Goal: Task Accomplishment & Management: Manage account settings

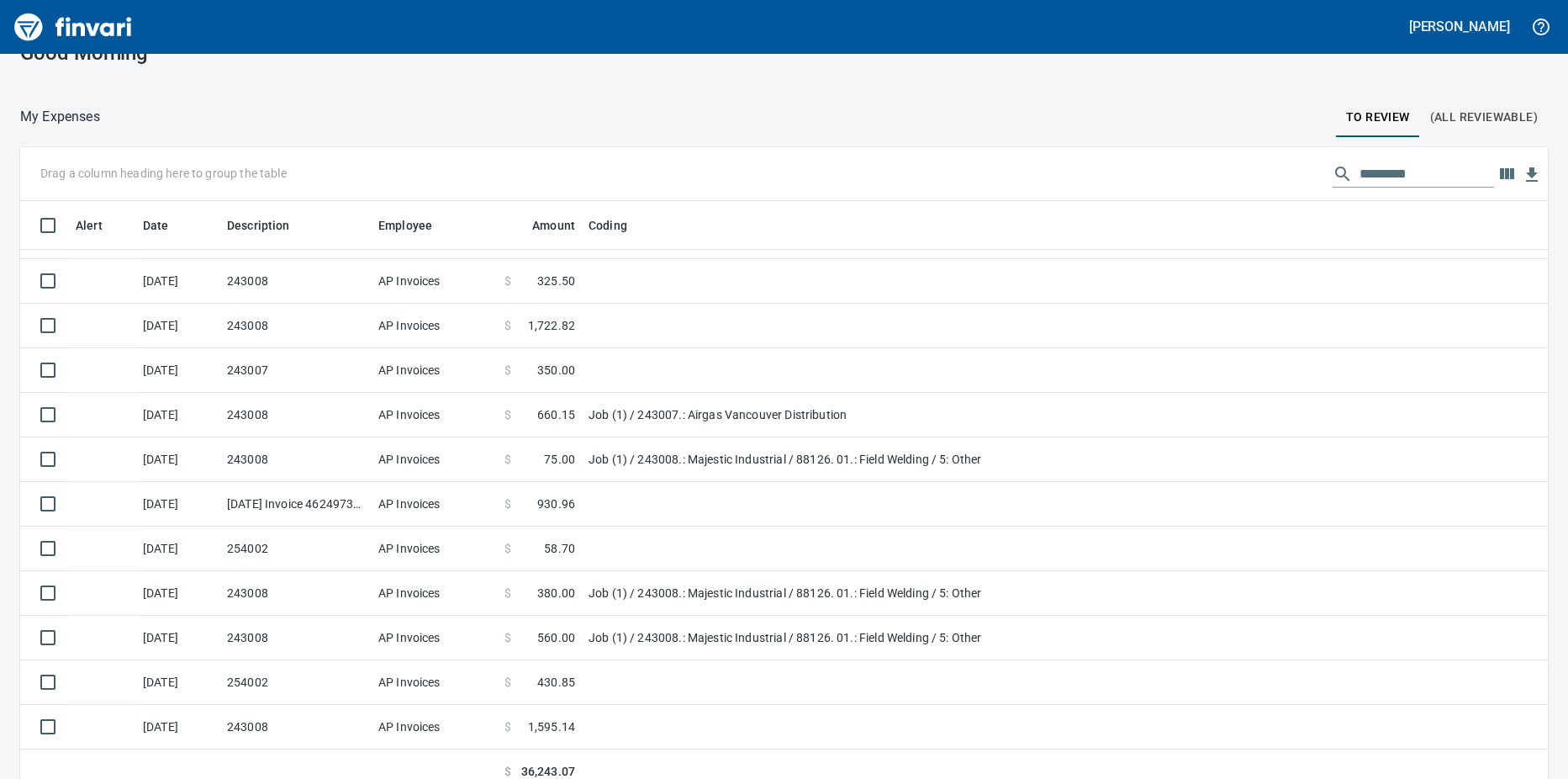
scroll to position [49, 0]
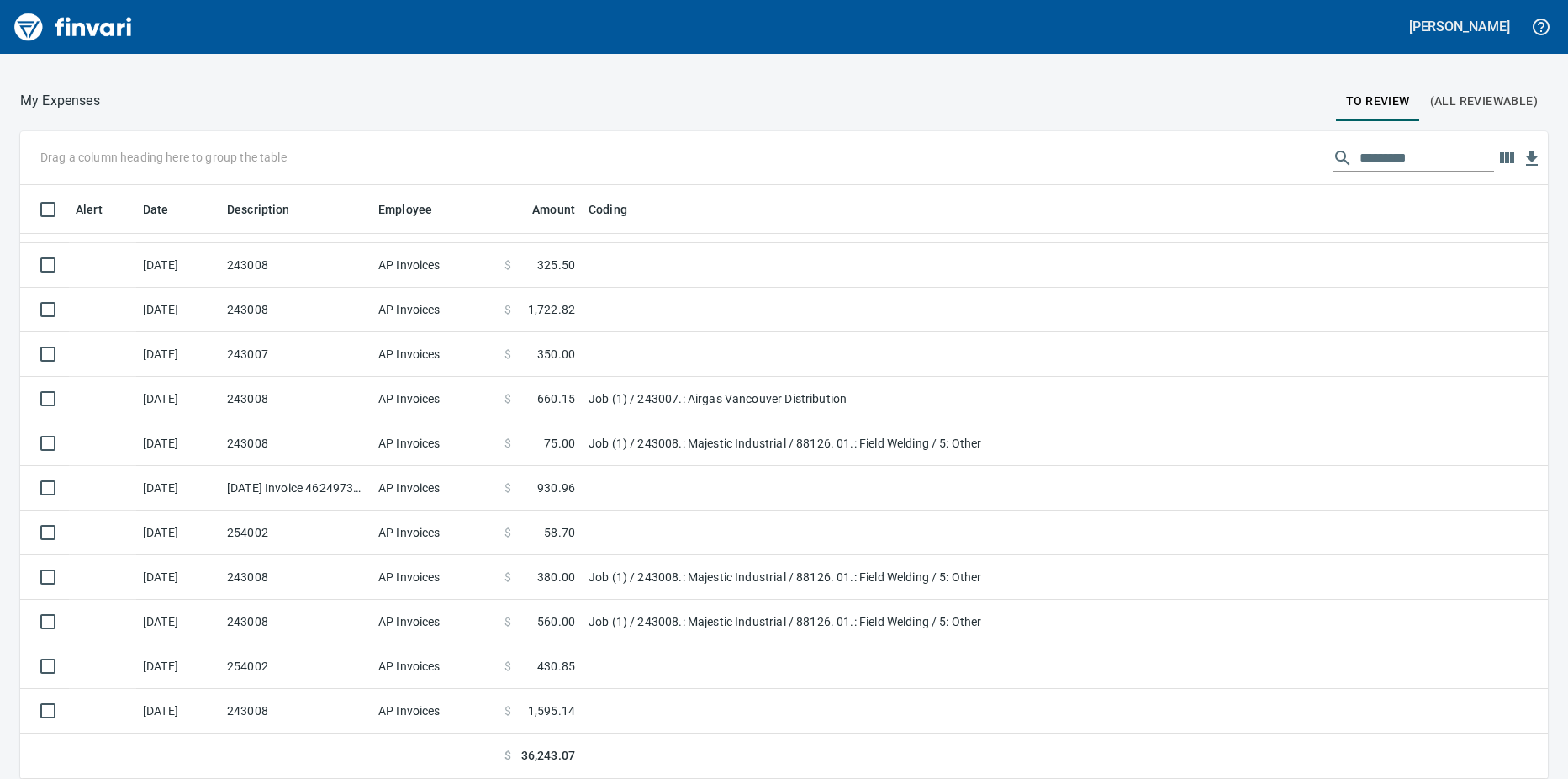
click at [276, 711] on td "243008" at bounding box center [295, 710] width 151 height 44
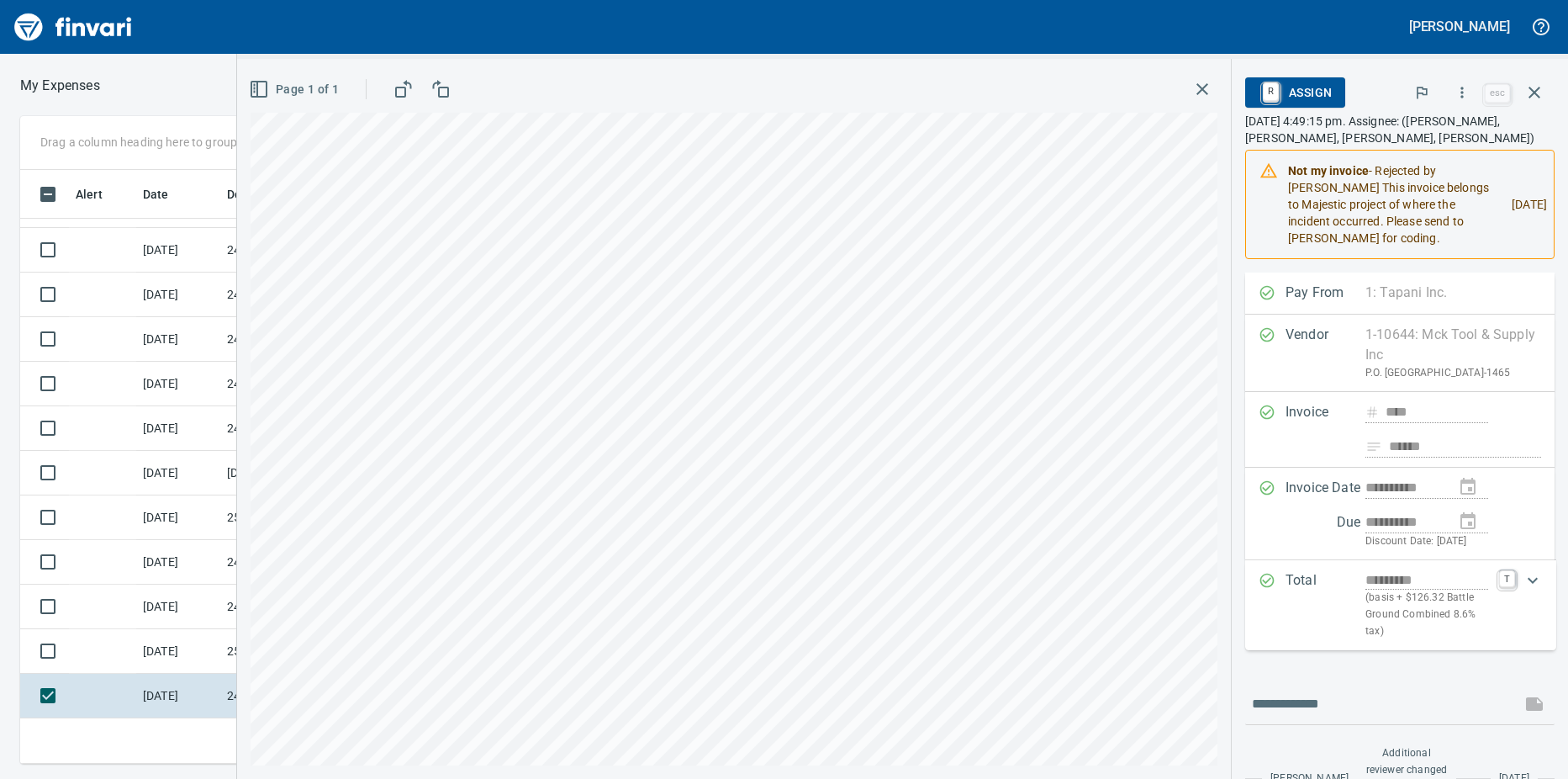
scroll to position [582, 1082]
click at [1534, 92] on icon "button" at bounding box center [1534, 92] width 12 height 12
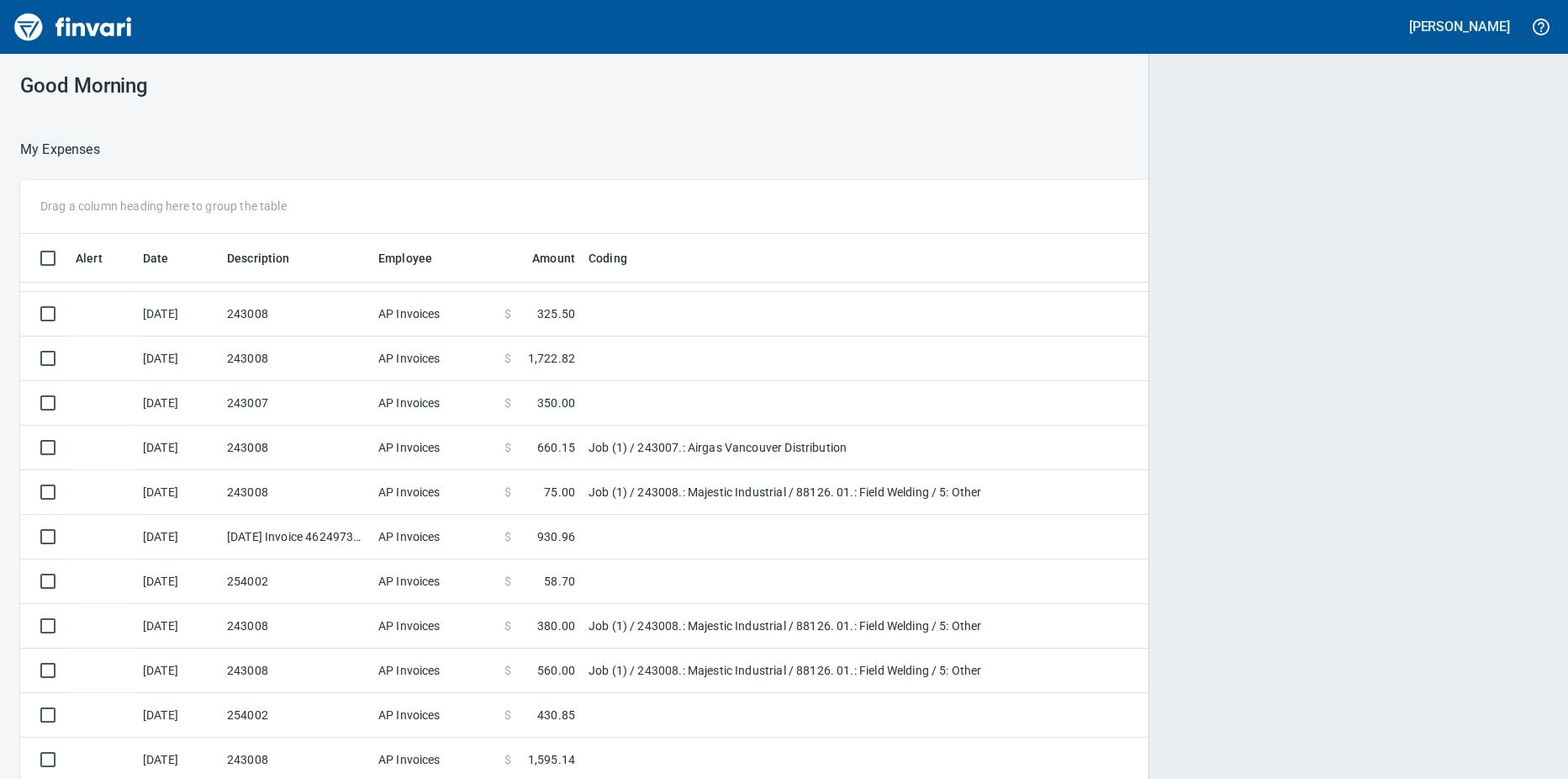
scroll to position [582, 1489]
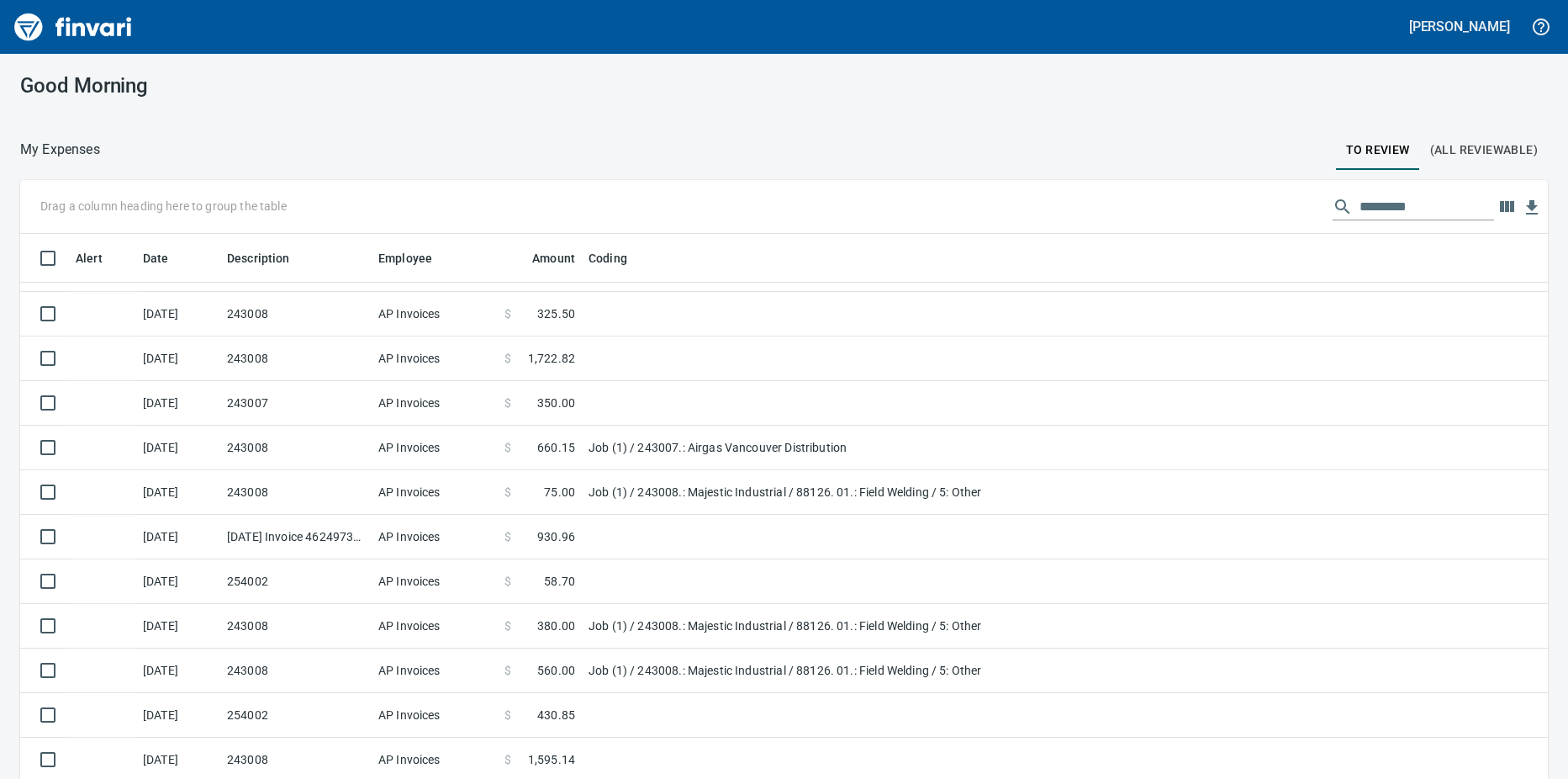
click at [353, 747] on td "243008" at bounding box center [295, 759] width 151 height 44
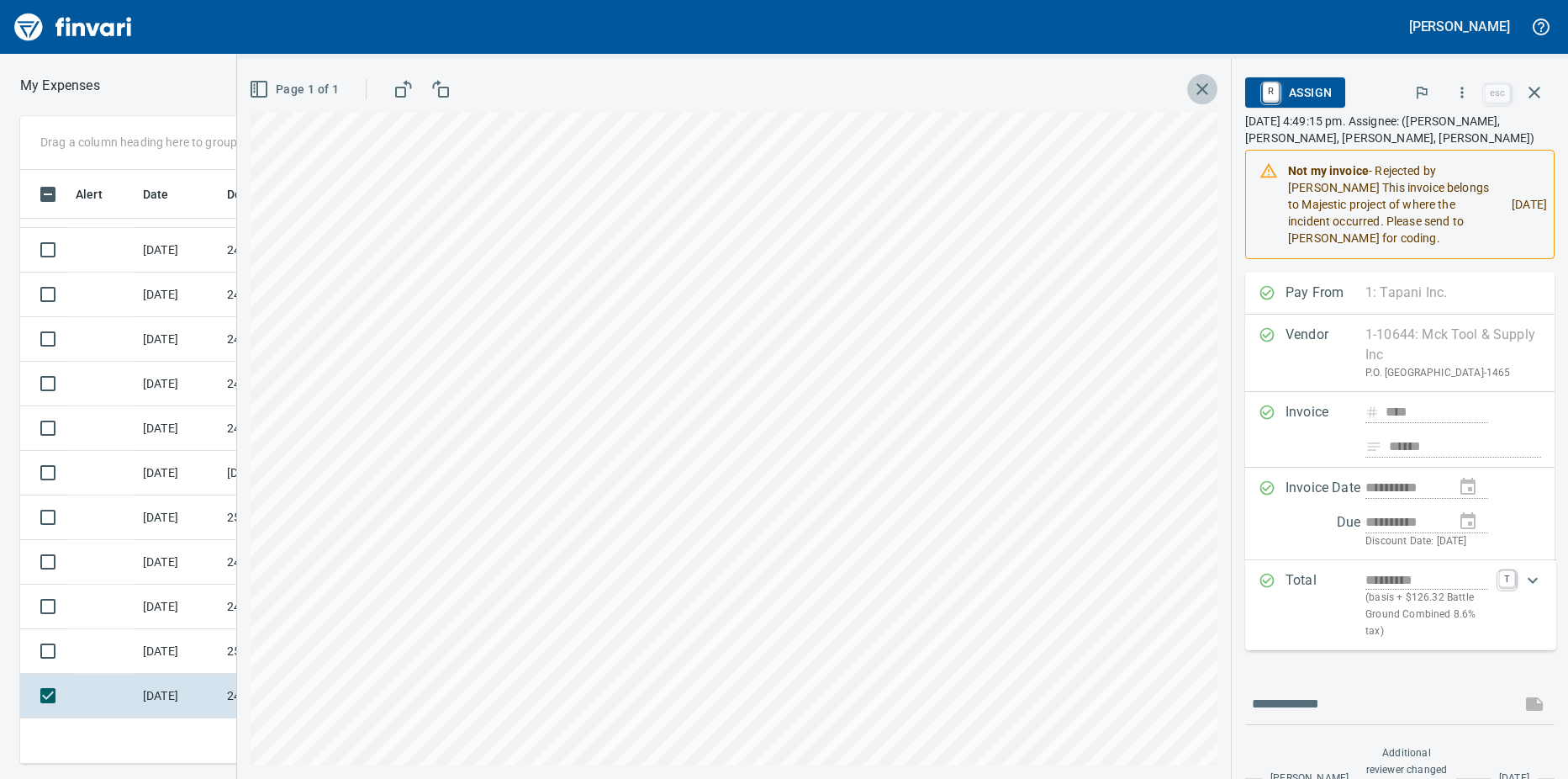
click at [1200, 92] on icon "button" at bounding box center [1202, 89] width 20 height 20
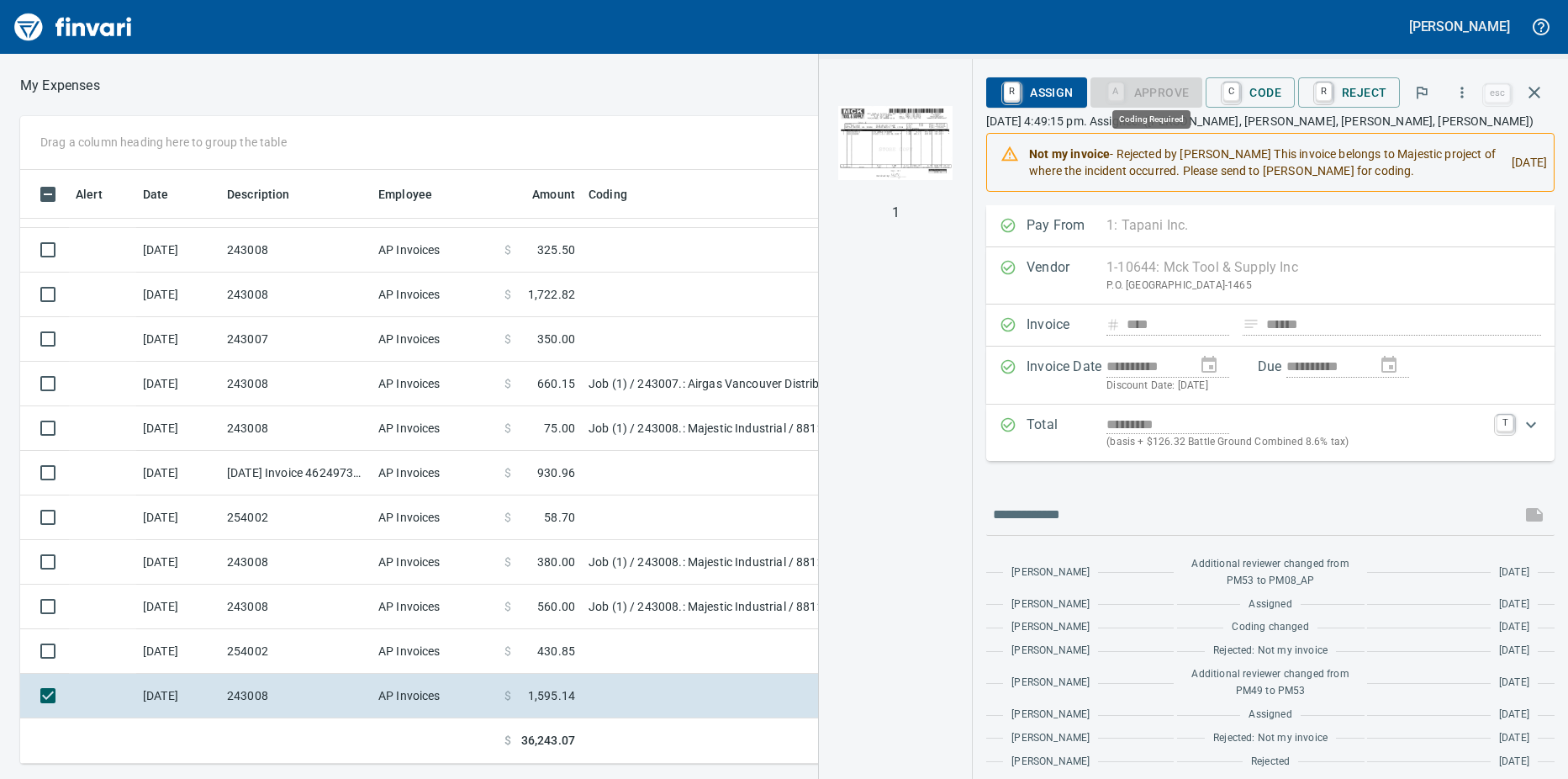
scroll to position [582, 1082]
click at [1235, 88] on link "C" at bounding box center [1231, 91] width 16 height 18
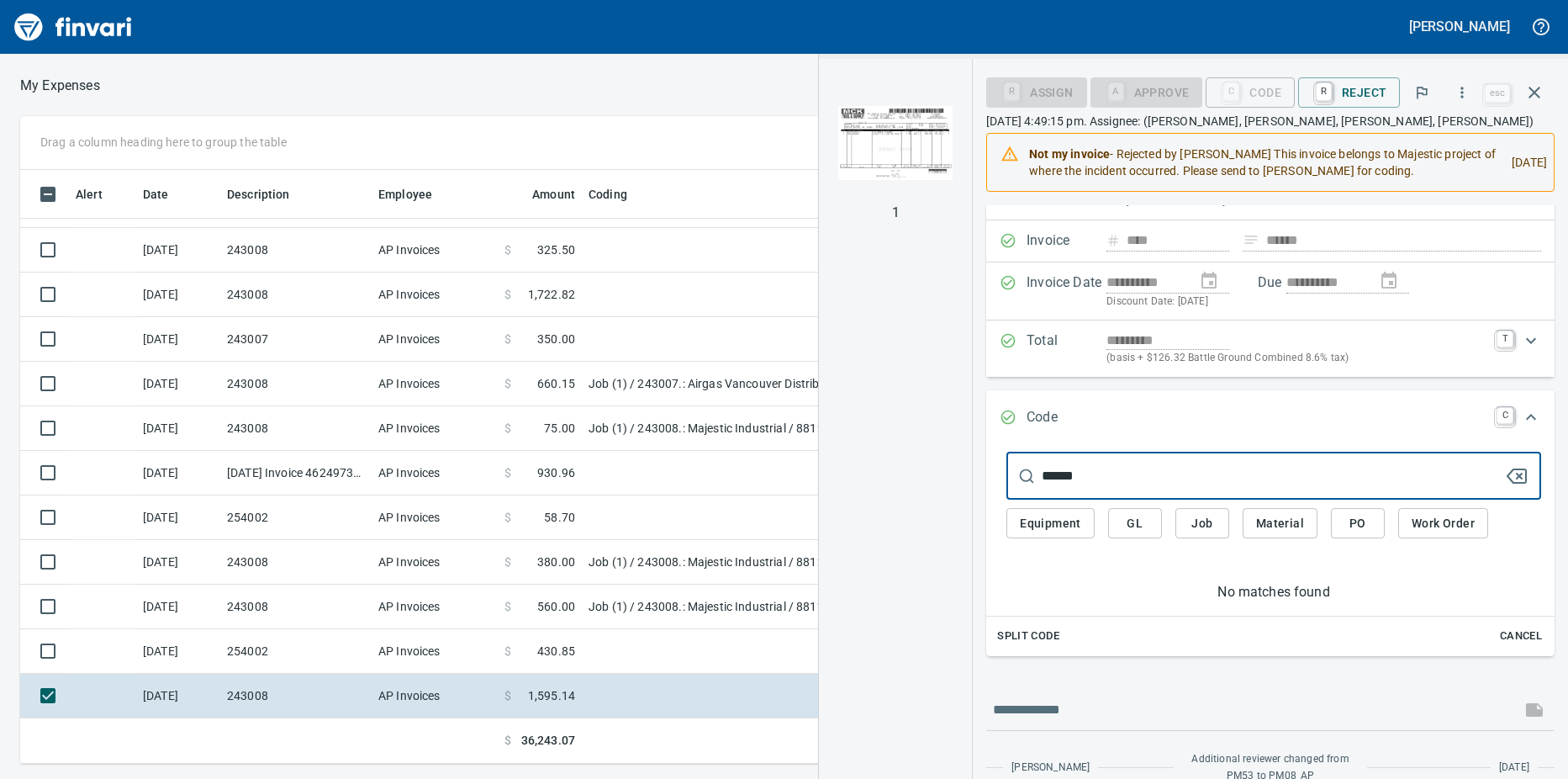
scroll to position [0, 0]
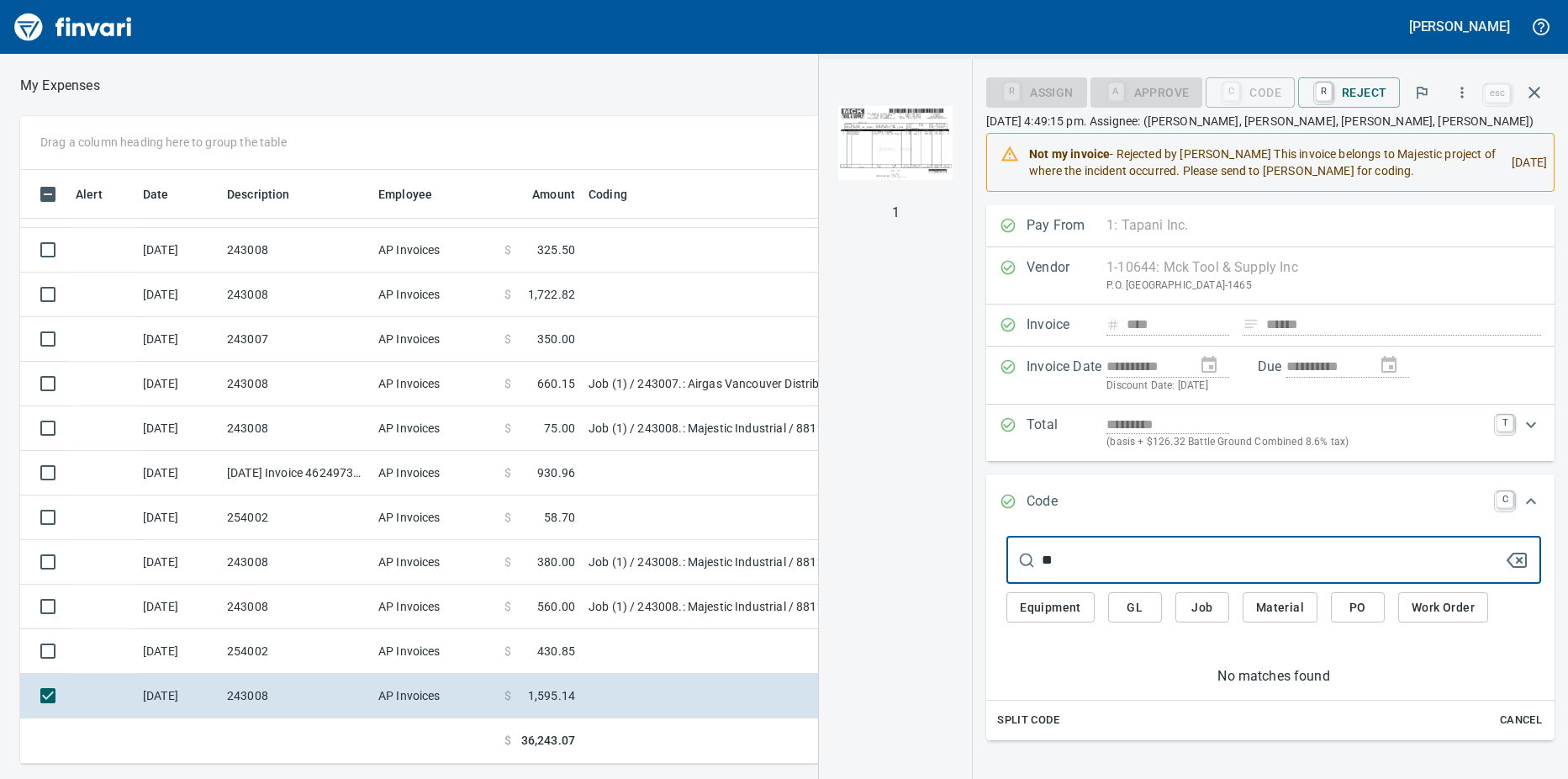
type input "*"
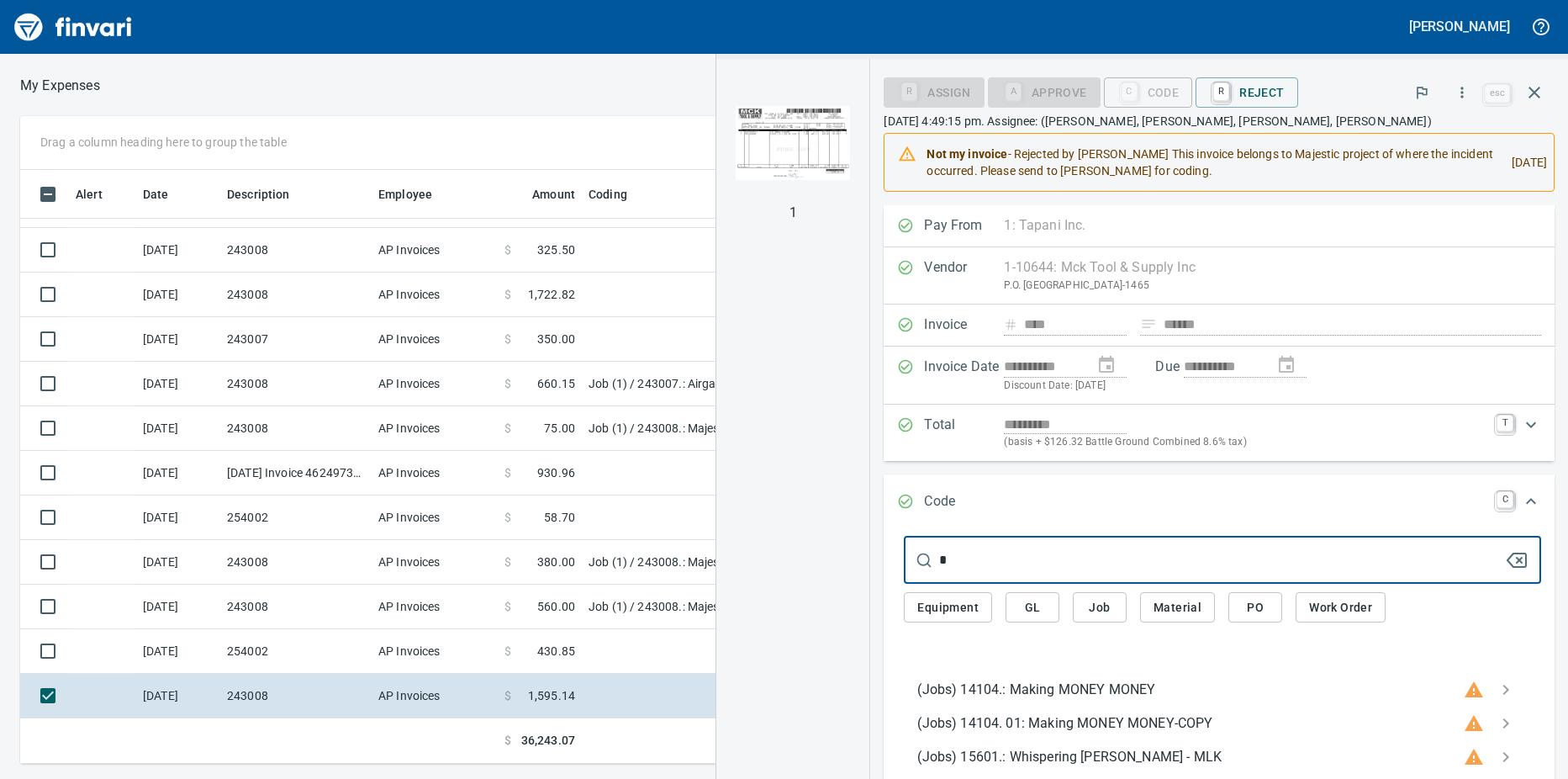
type input "*"
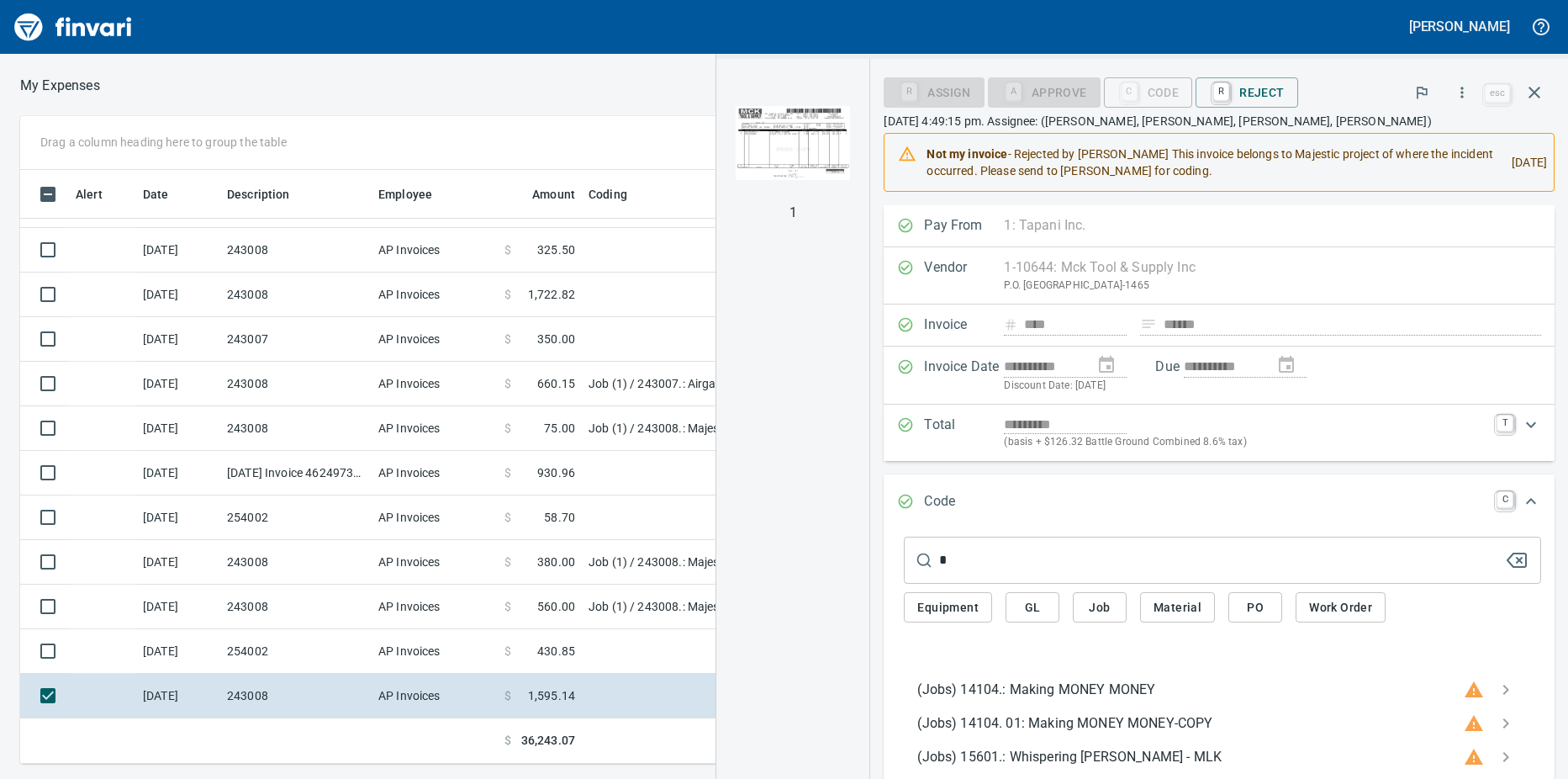
click at [1055, 563] on input "*" at bounding box center [1221, 560] width 565 height 47
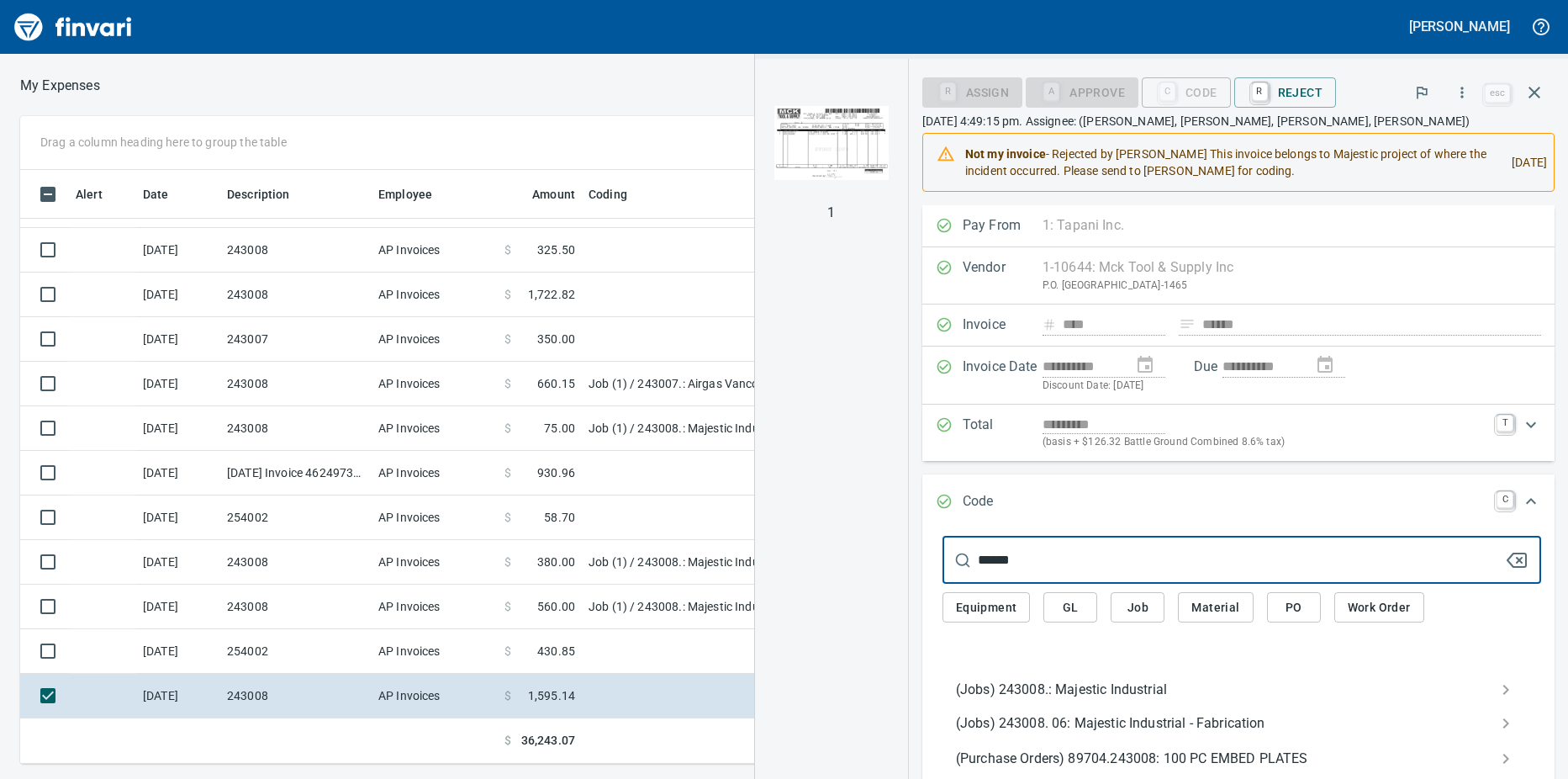
type input "******"
click at [1027, 688] on span "(Jobs) 243008.: Majestic Industrial" at bounding box center [1229, 689] width 545 height 20
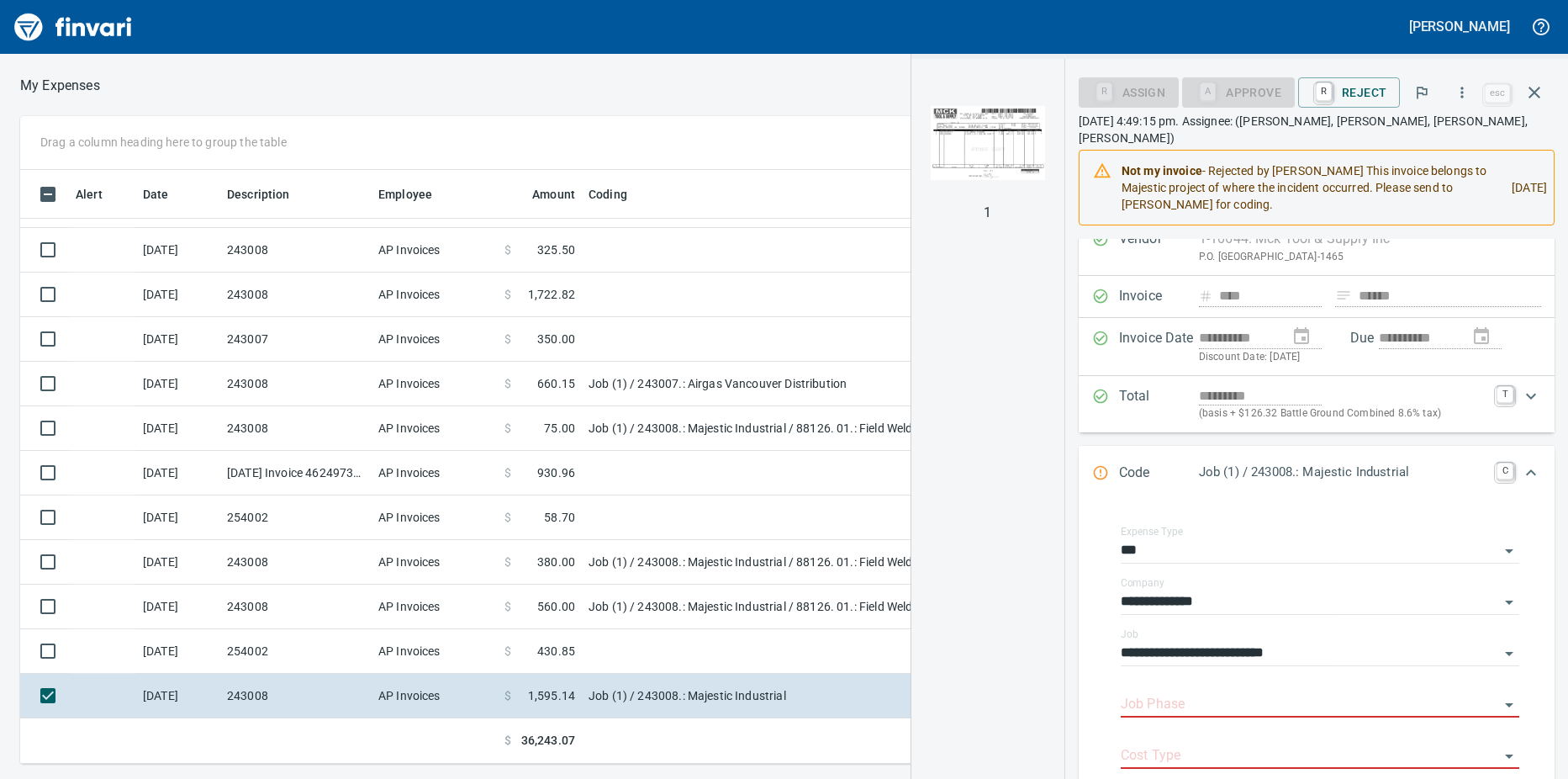
scroll to position [168, 0]
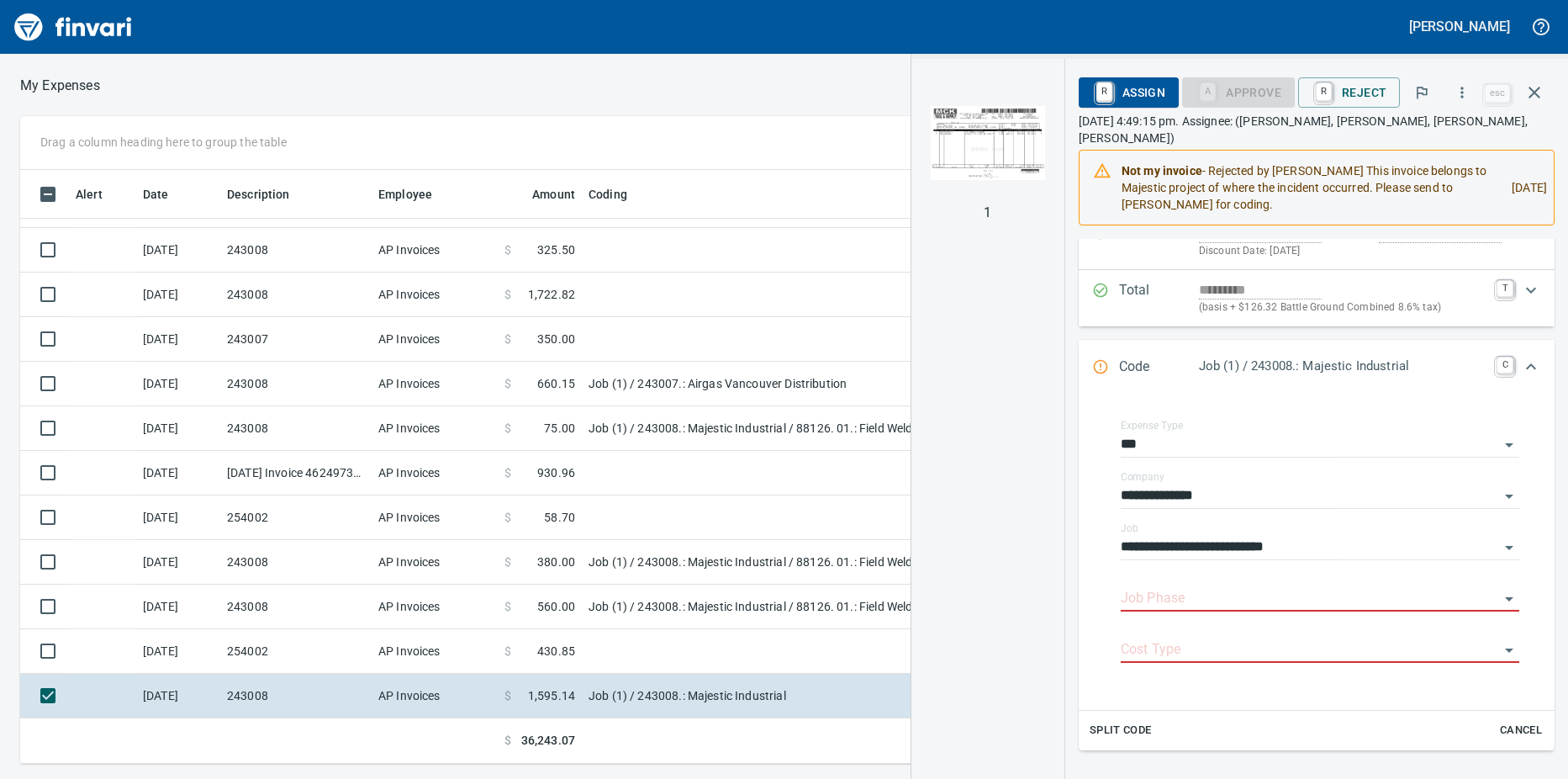
click at [1202, 587] on input "Job Phase" at bounding box center [1310, 599] width 378 height 24
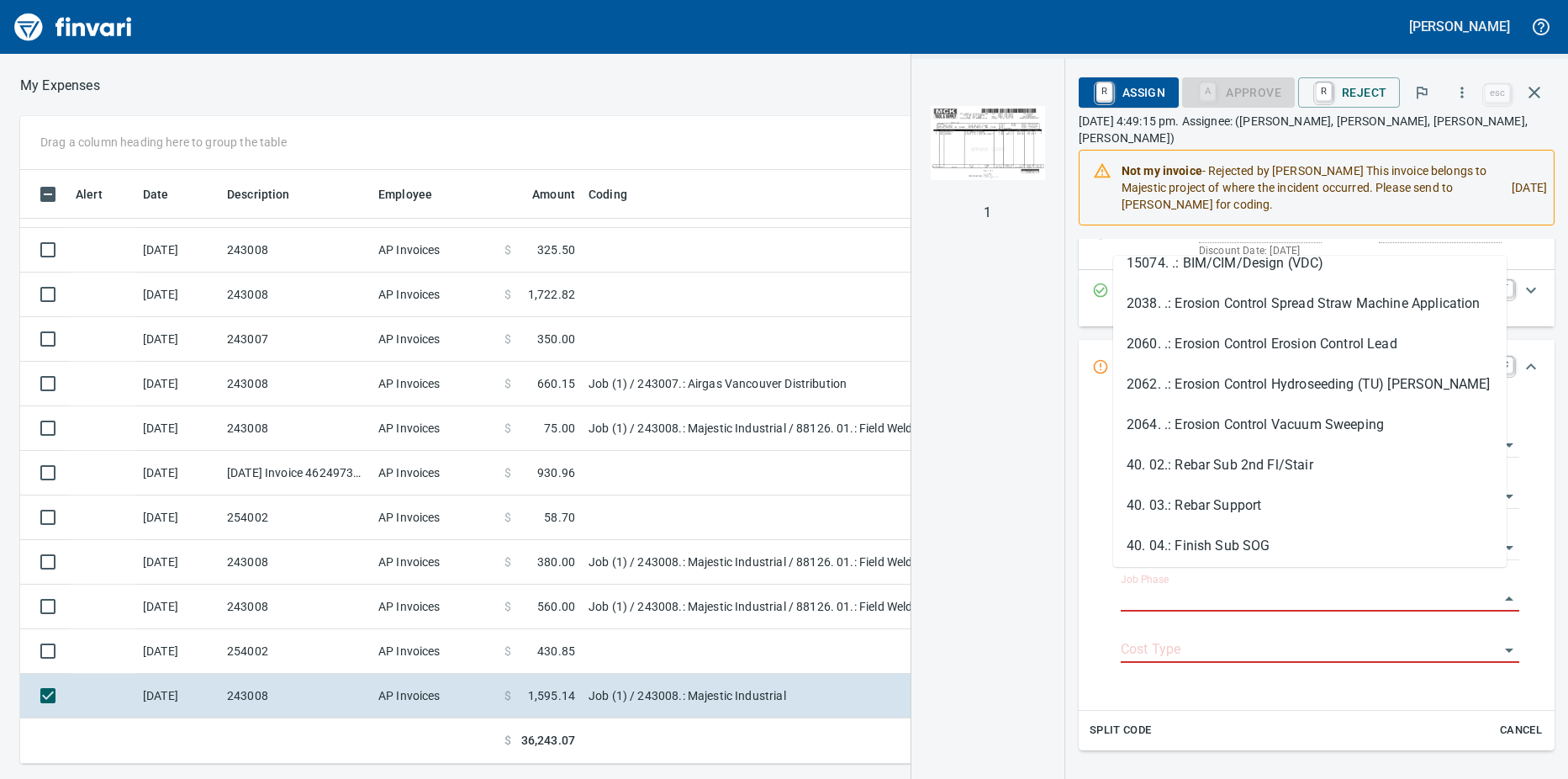
scroll to position [1514, 0]
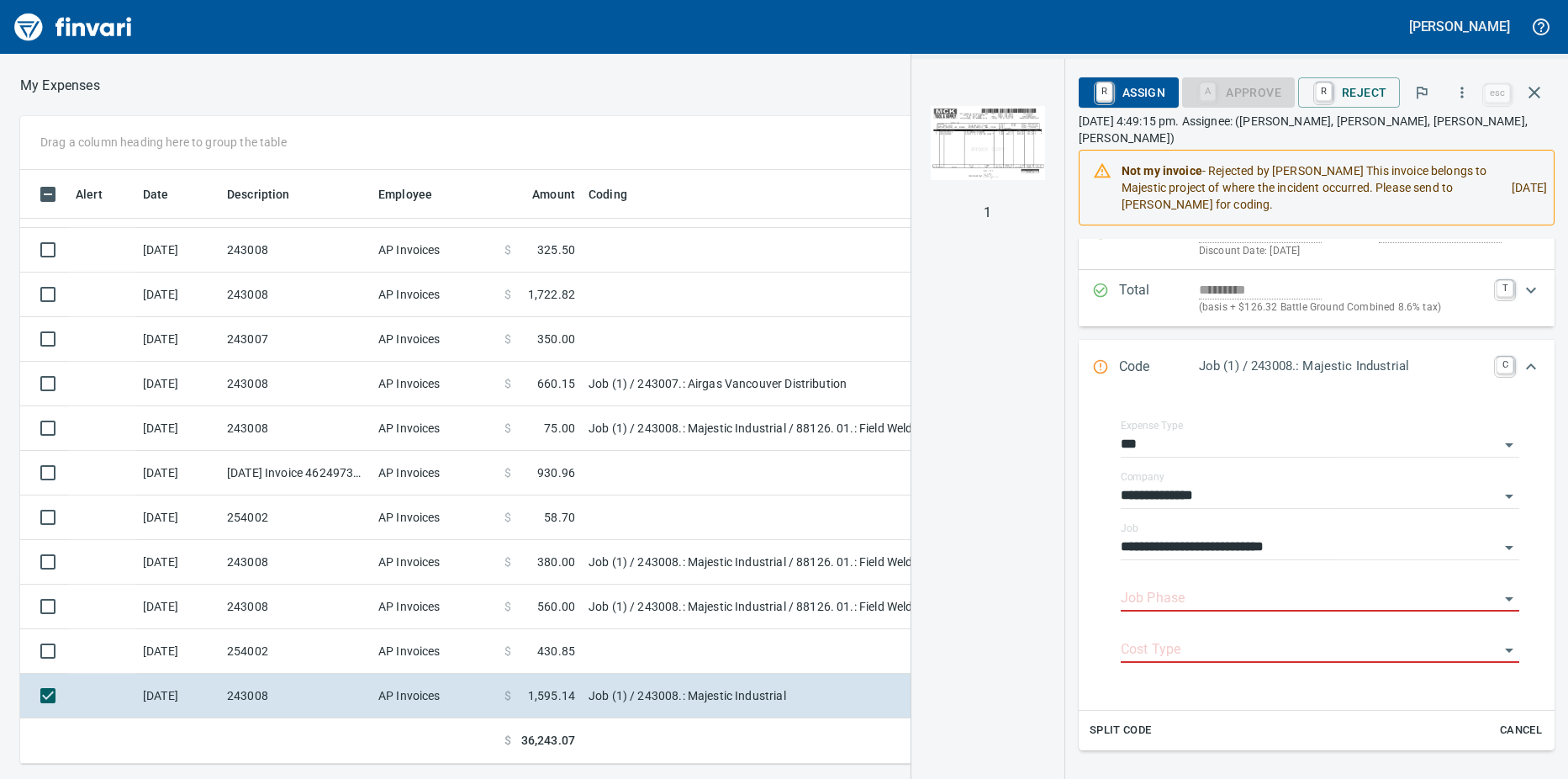
click at [1203, 587] on input "Job Phase" at bounding box center [1310, 599] width 378 height 24
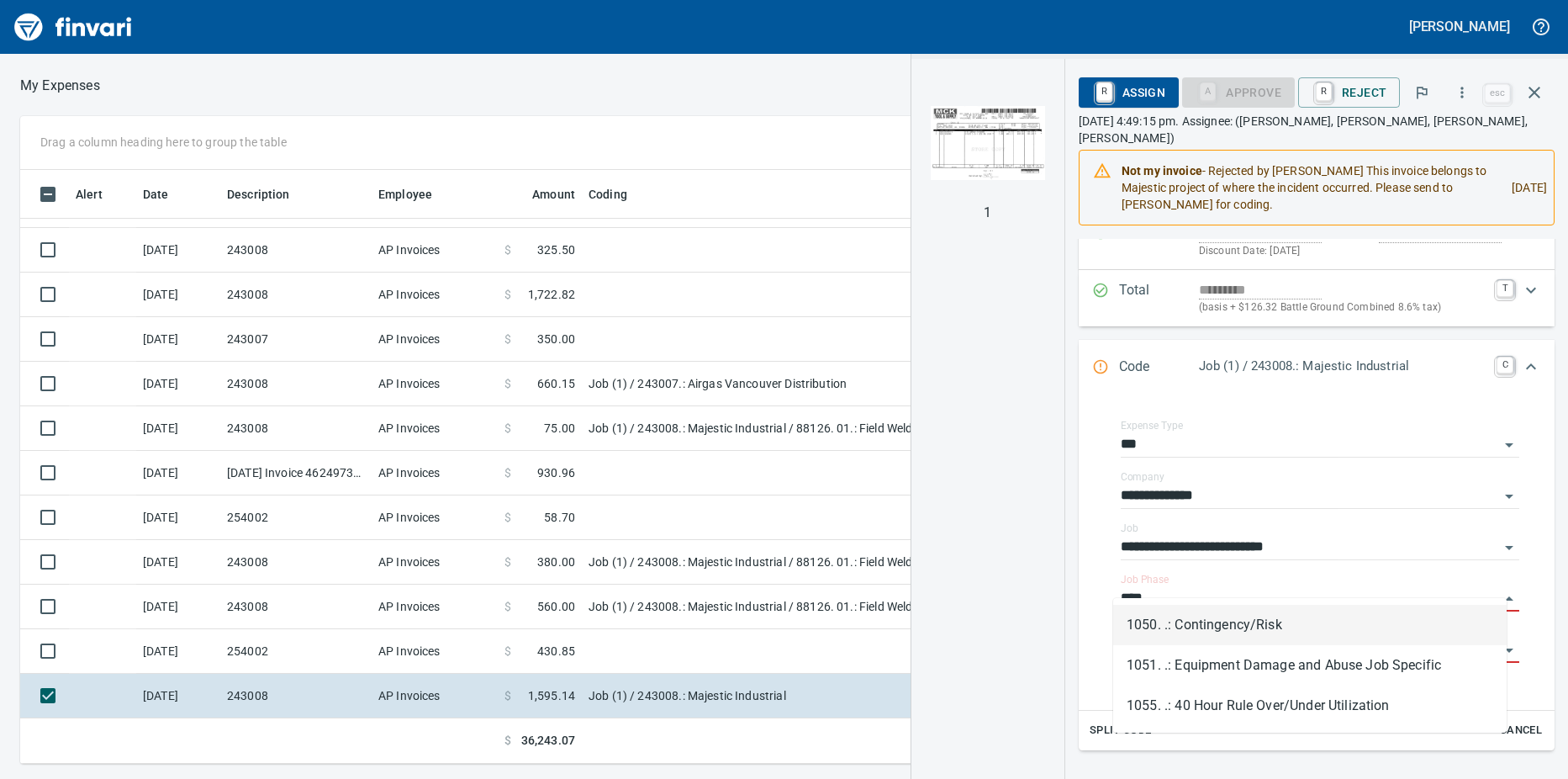
scroll to position [582, 1082]
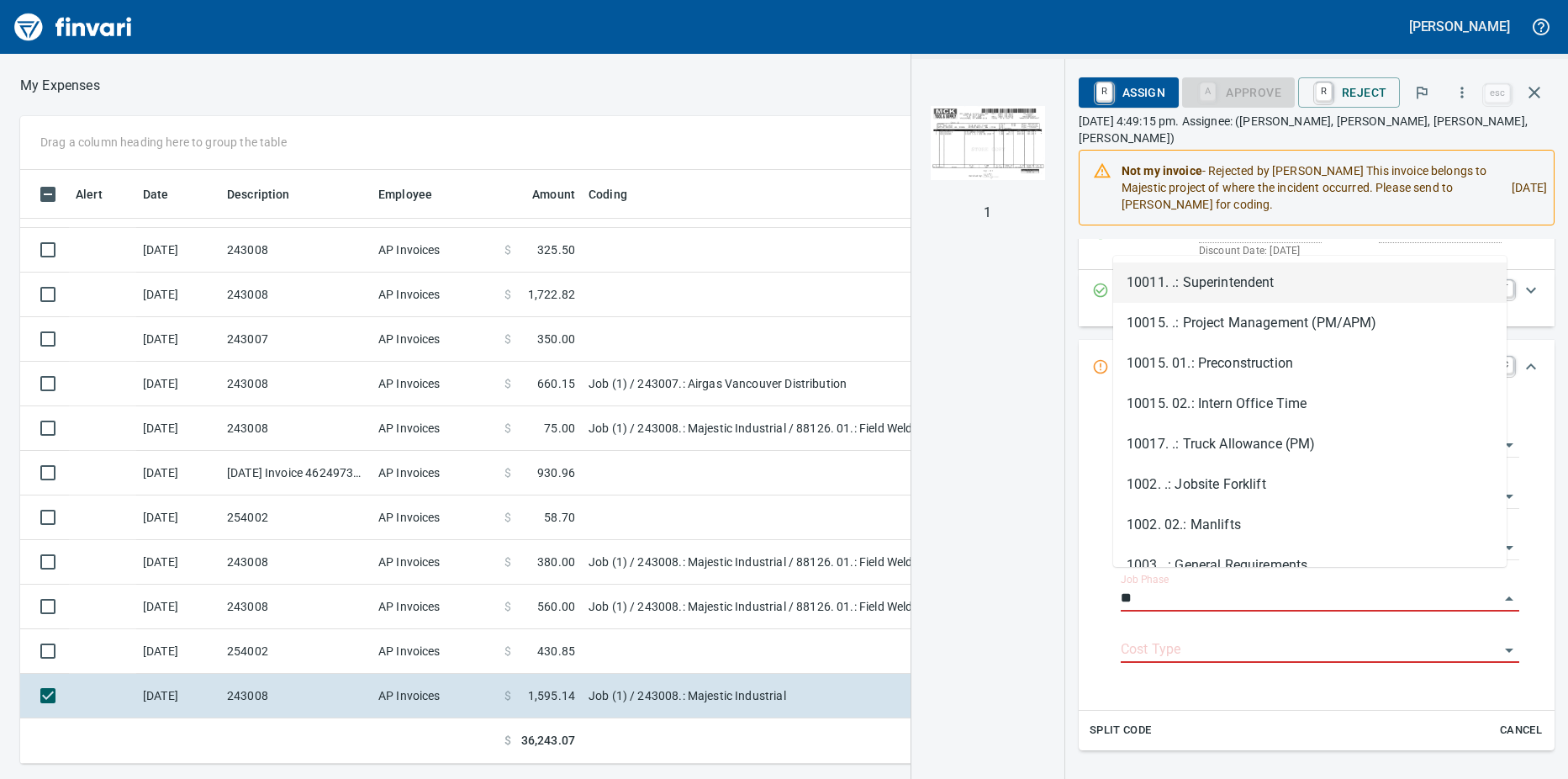
type input "*"
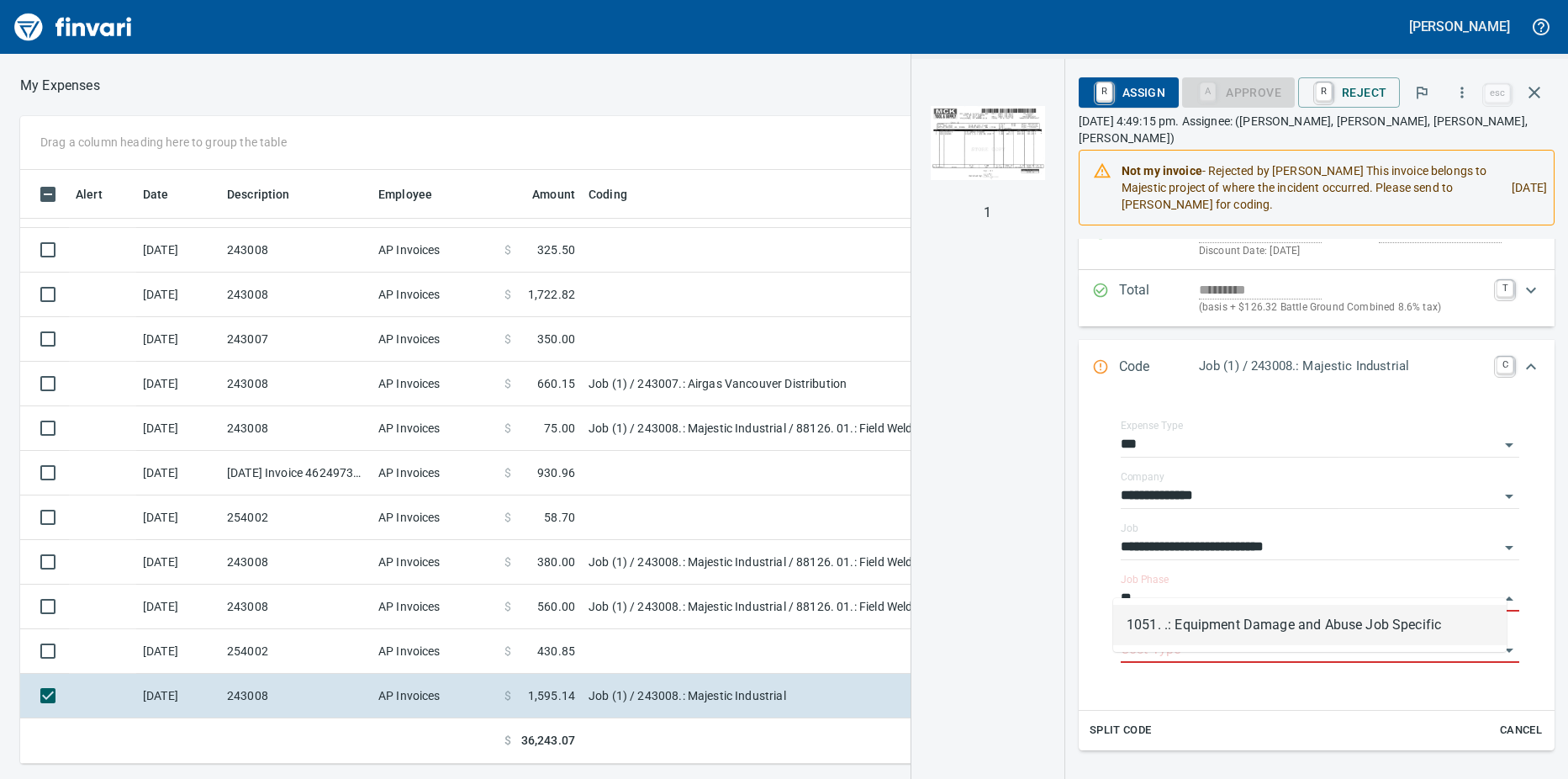
type input "*"
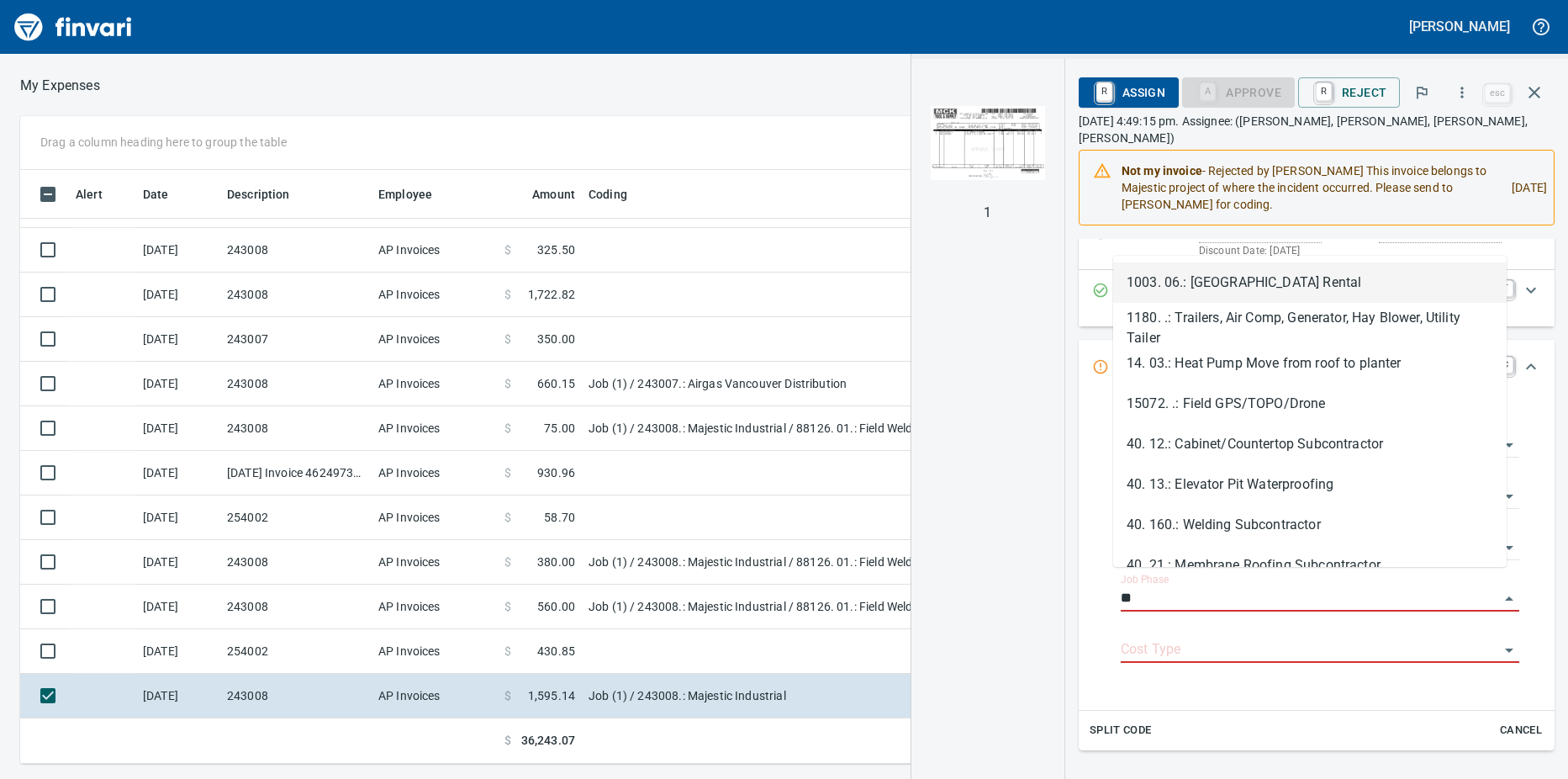
type input "*"
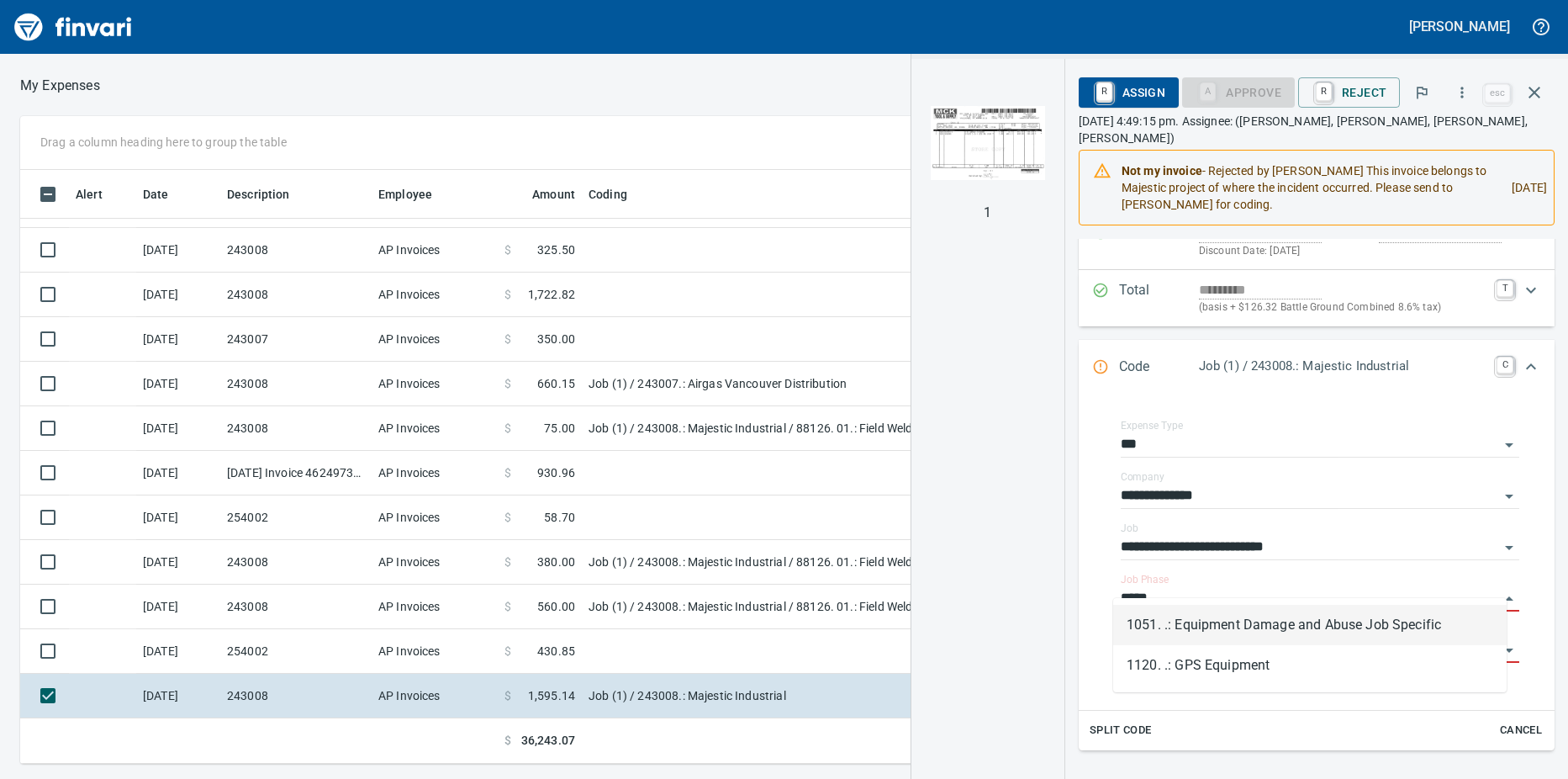
click at [1268, 623] on li "1051. .: Equipment Damage and Abuse Job Specific" at bounding box center [1309, 625] width 394 height 41
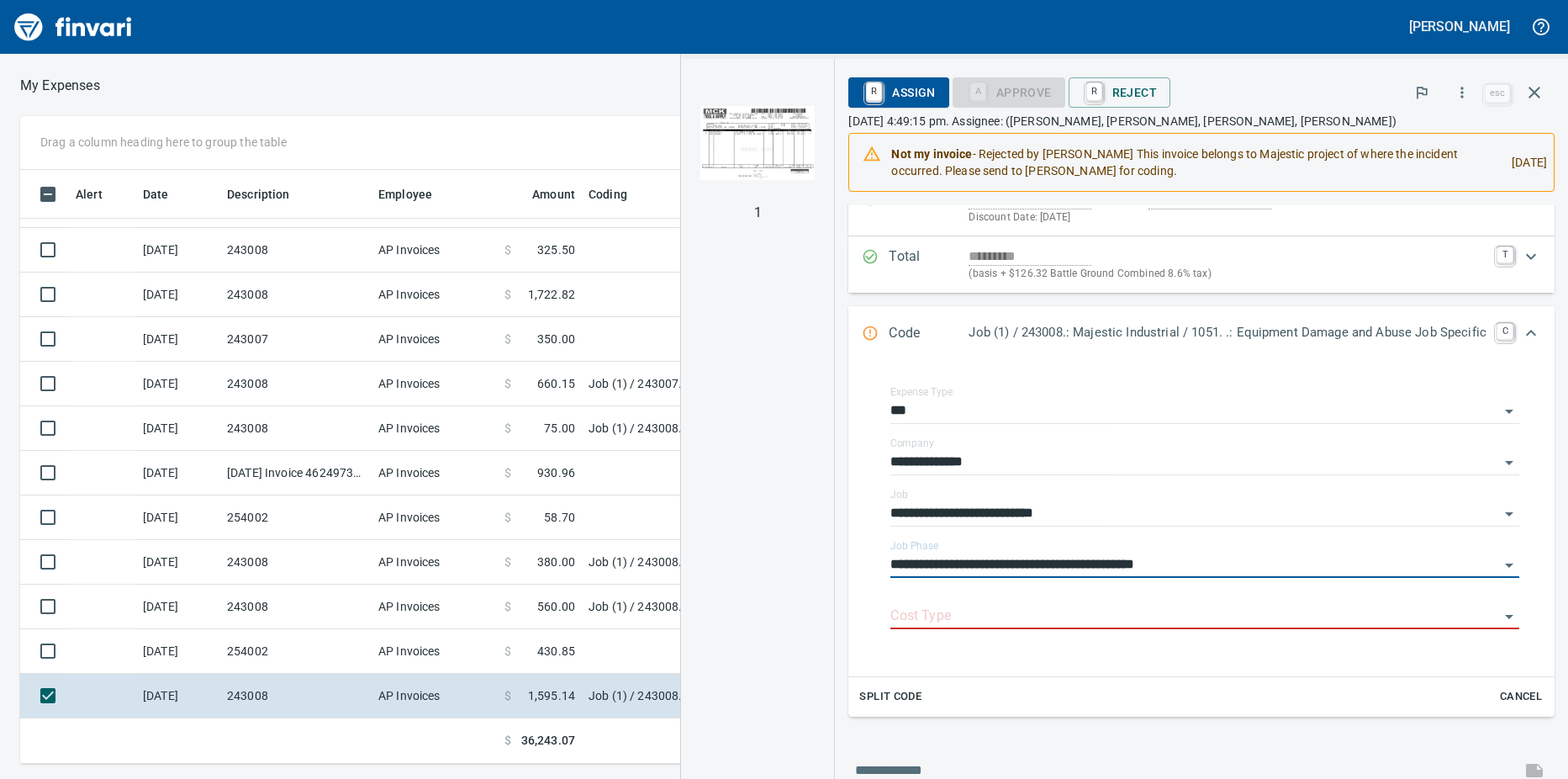
type input "**********"
click at [1028, 615] on input "Cost Type" at bounding box center [1194, 617] width 608 height 24
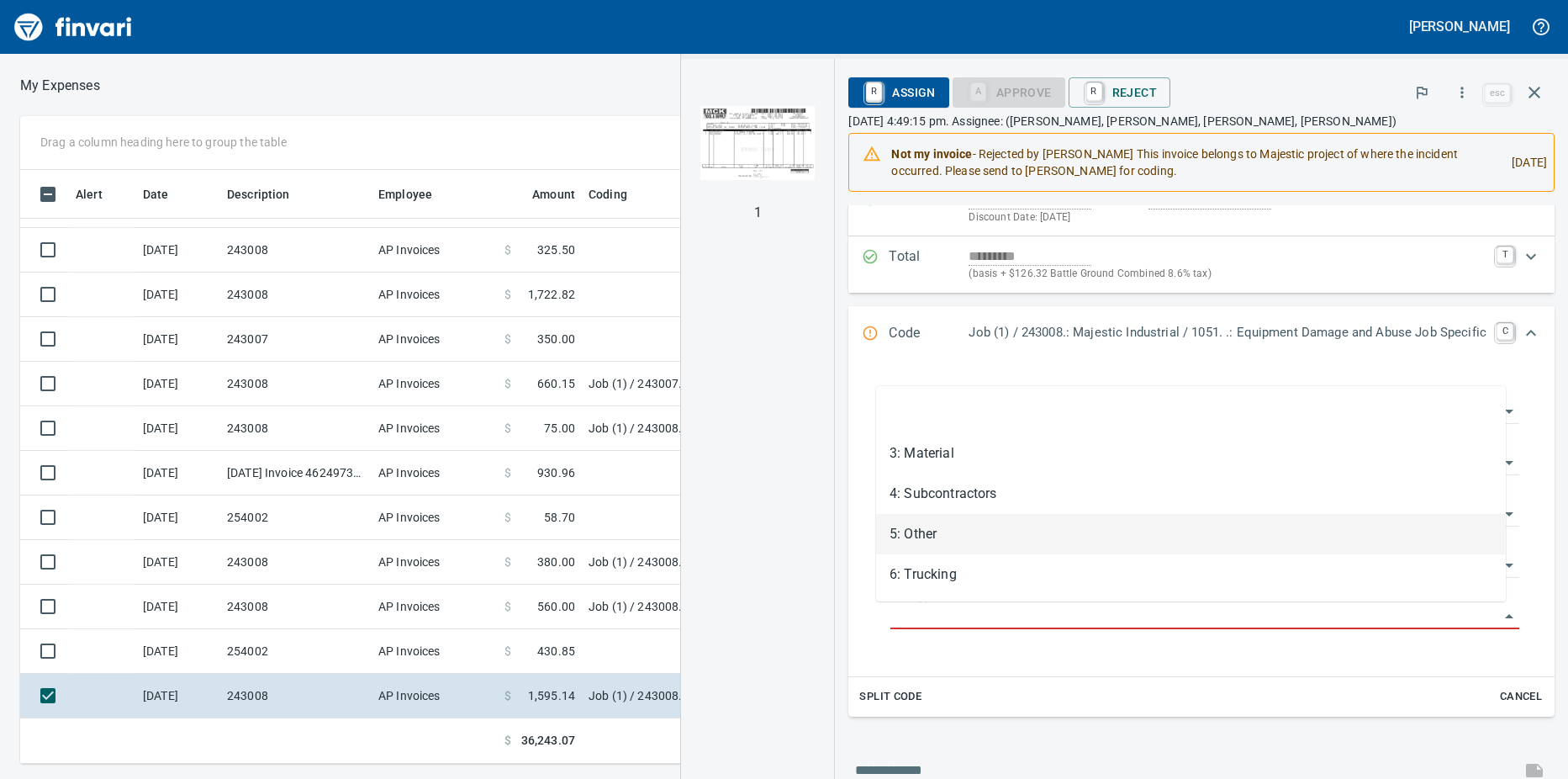
click at [925, 533] on li "5: Other" at bounding box center [1190, 534] width 629 height 41
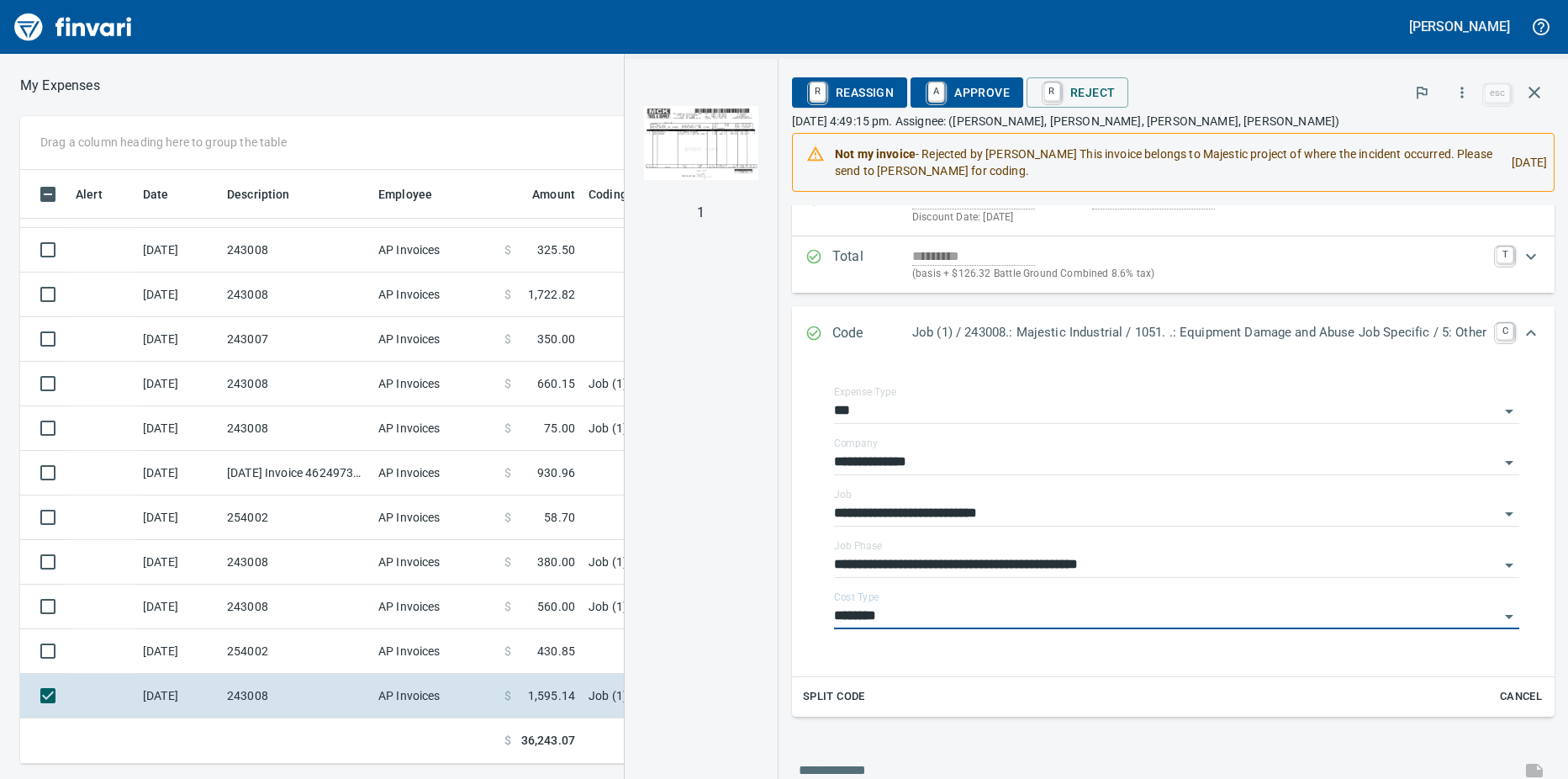
type input "********"
click at [928, 87] on link "A" at bounding box center [936, 91] width 16 height 18
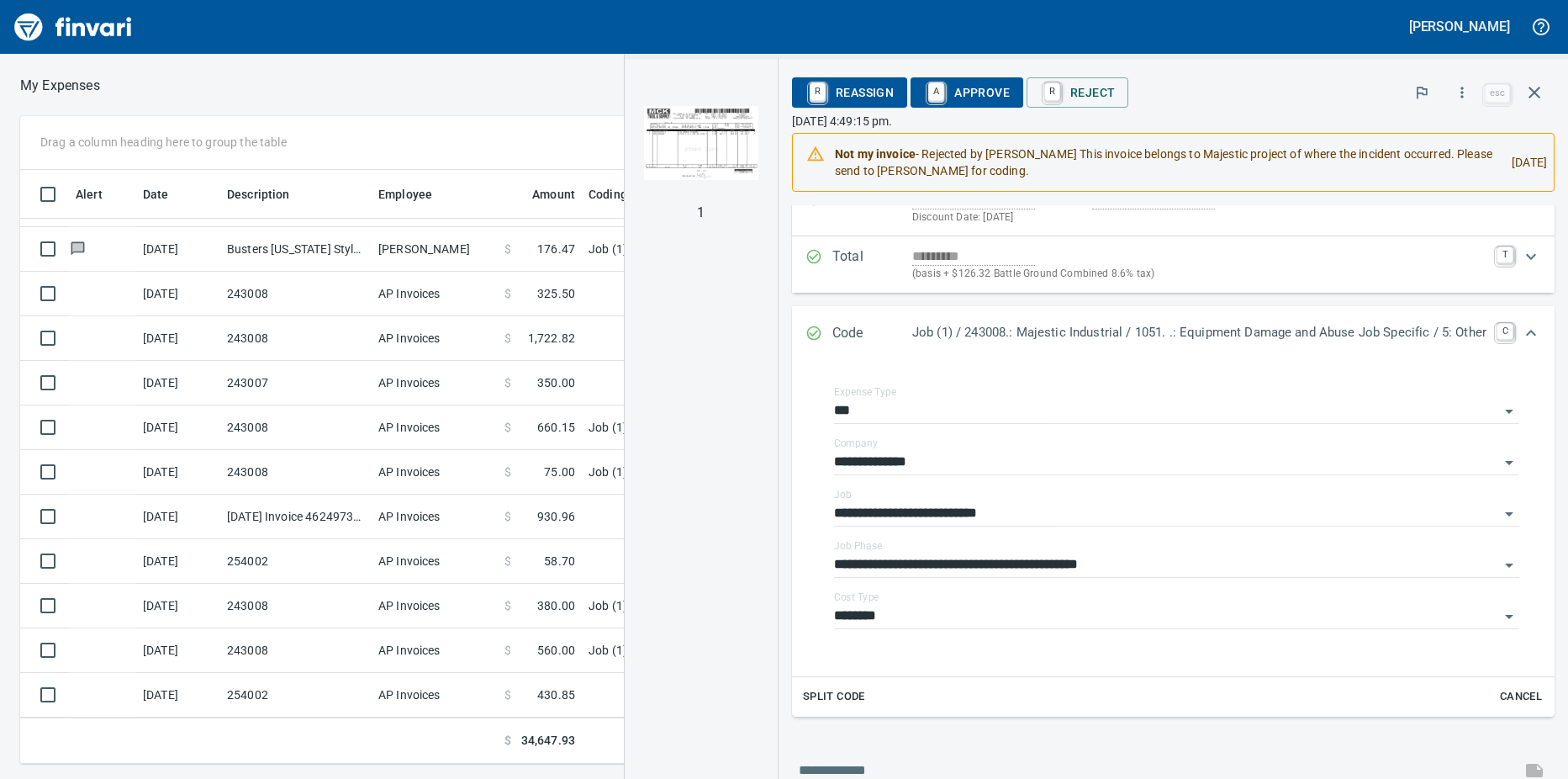
scroll to position [571, 0]
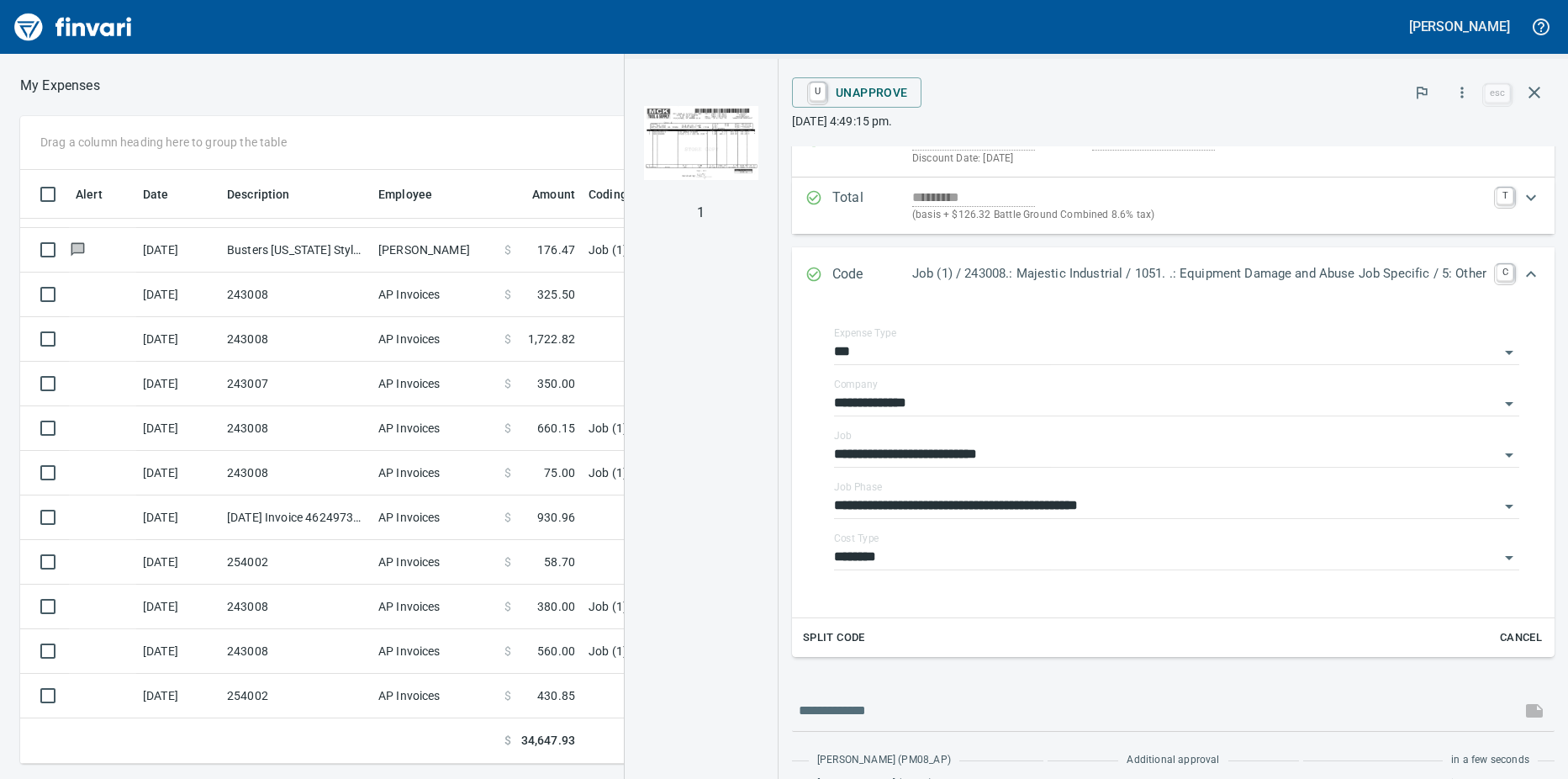
click at [301, 686] on td "254002" at bounding box center [295, 696] width 151 height 44
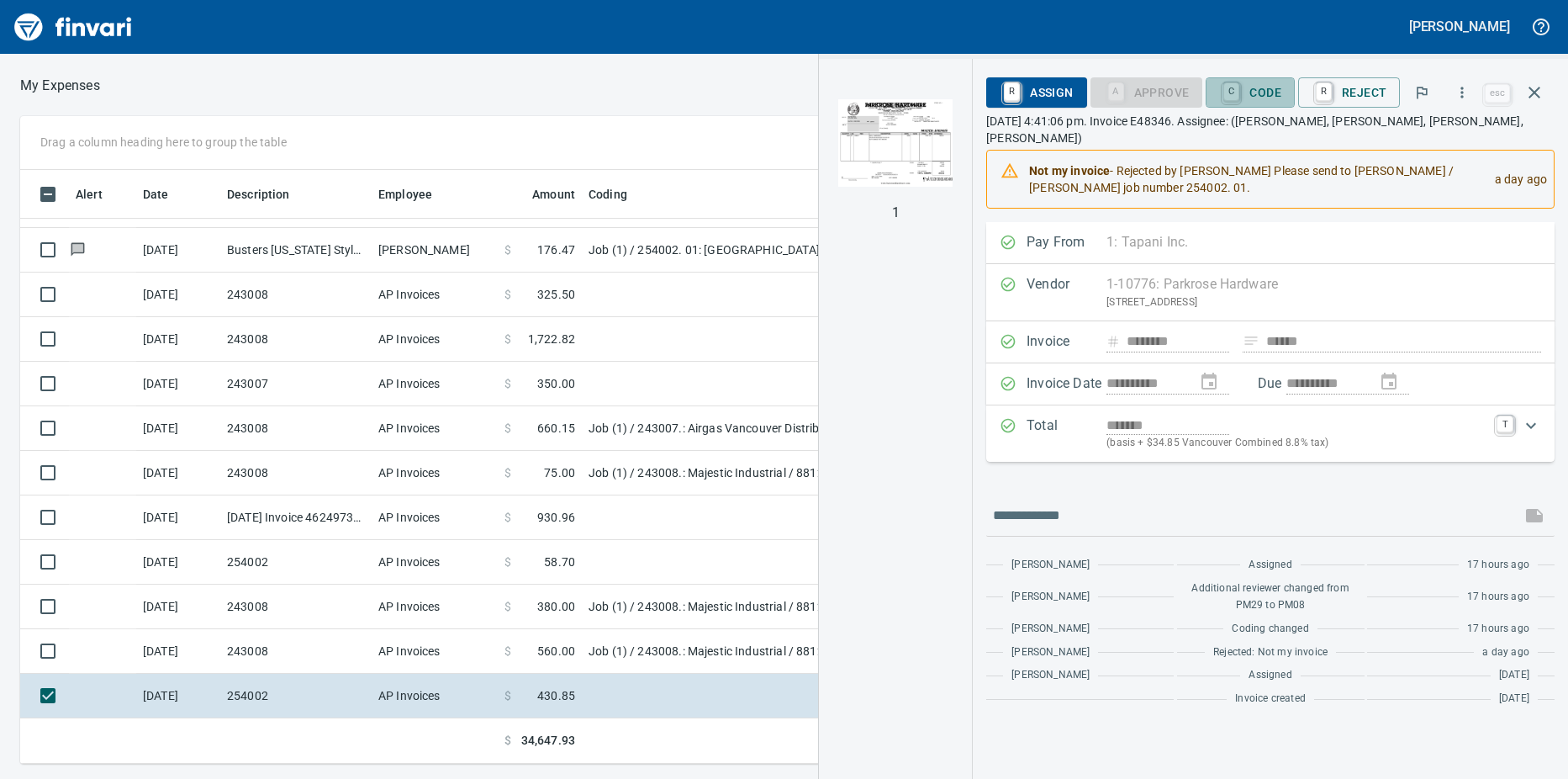
click at [1239, 89] on link "C" at bounding box center [1231, 91] width 16 height 18
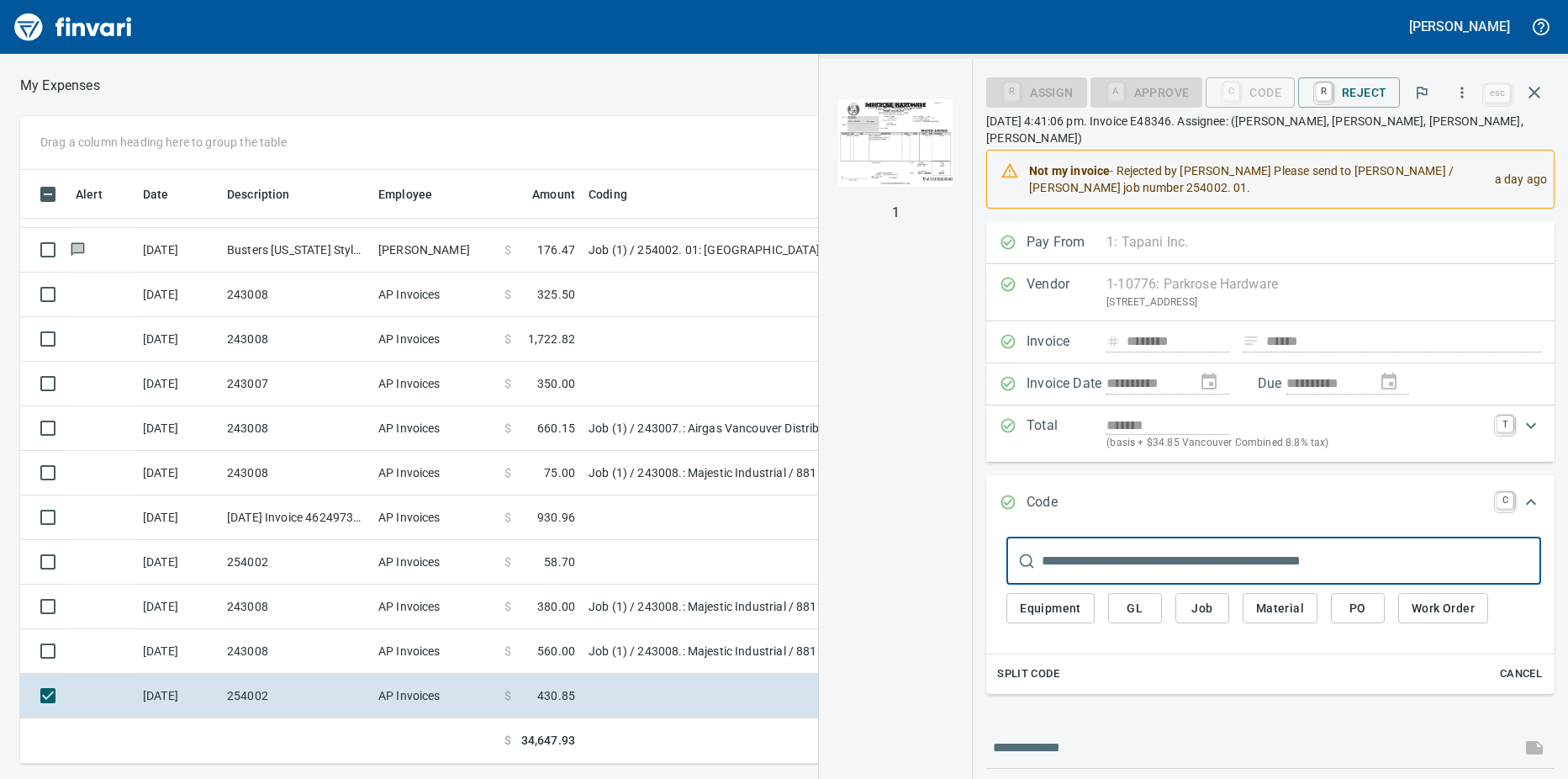
scroll to position [582, 1082]
click at [1075, 537] on input "text" at bounding box center [1291, 561] width 500 height 47
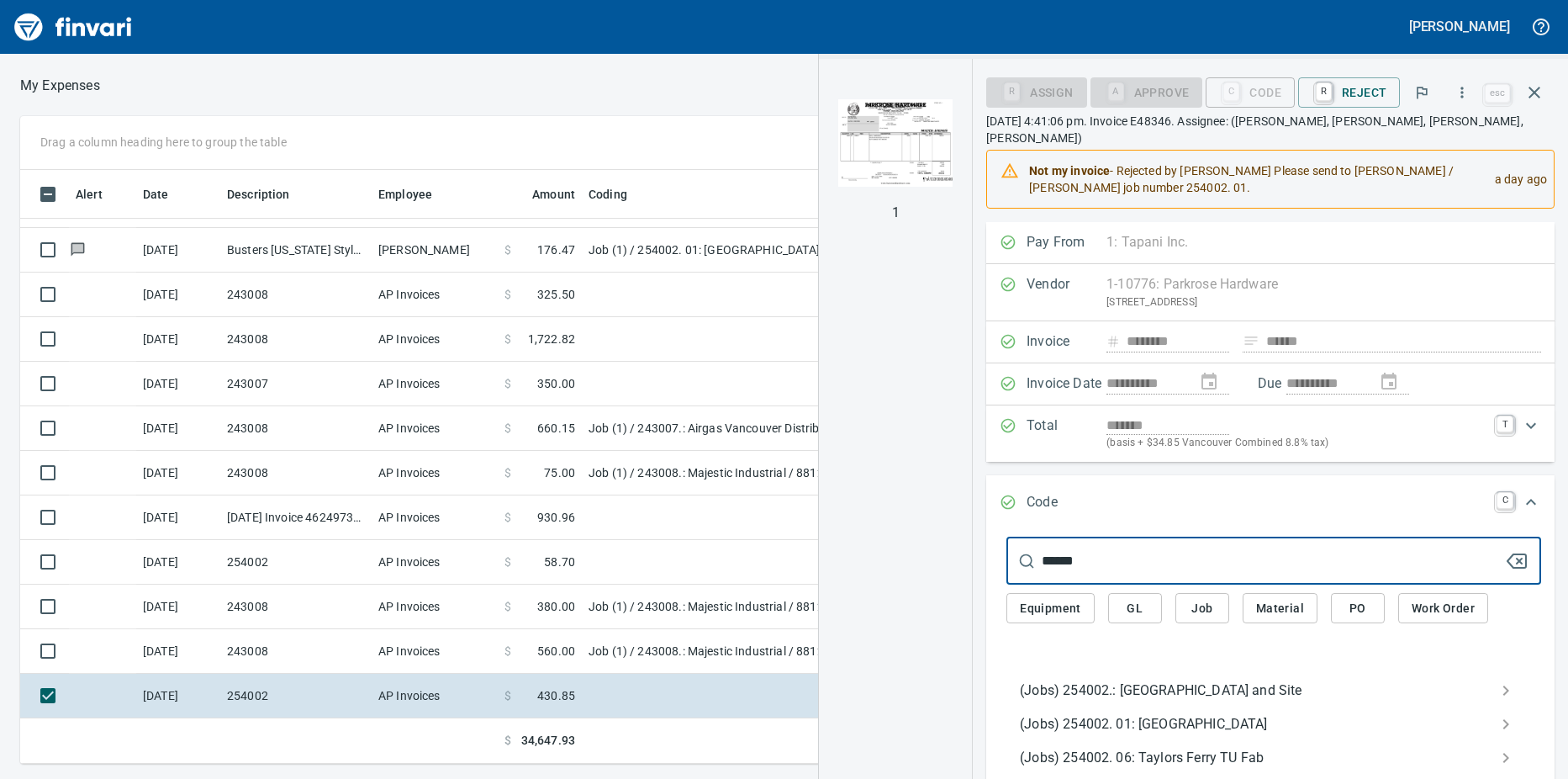
type input "******"
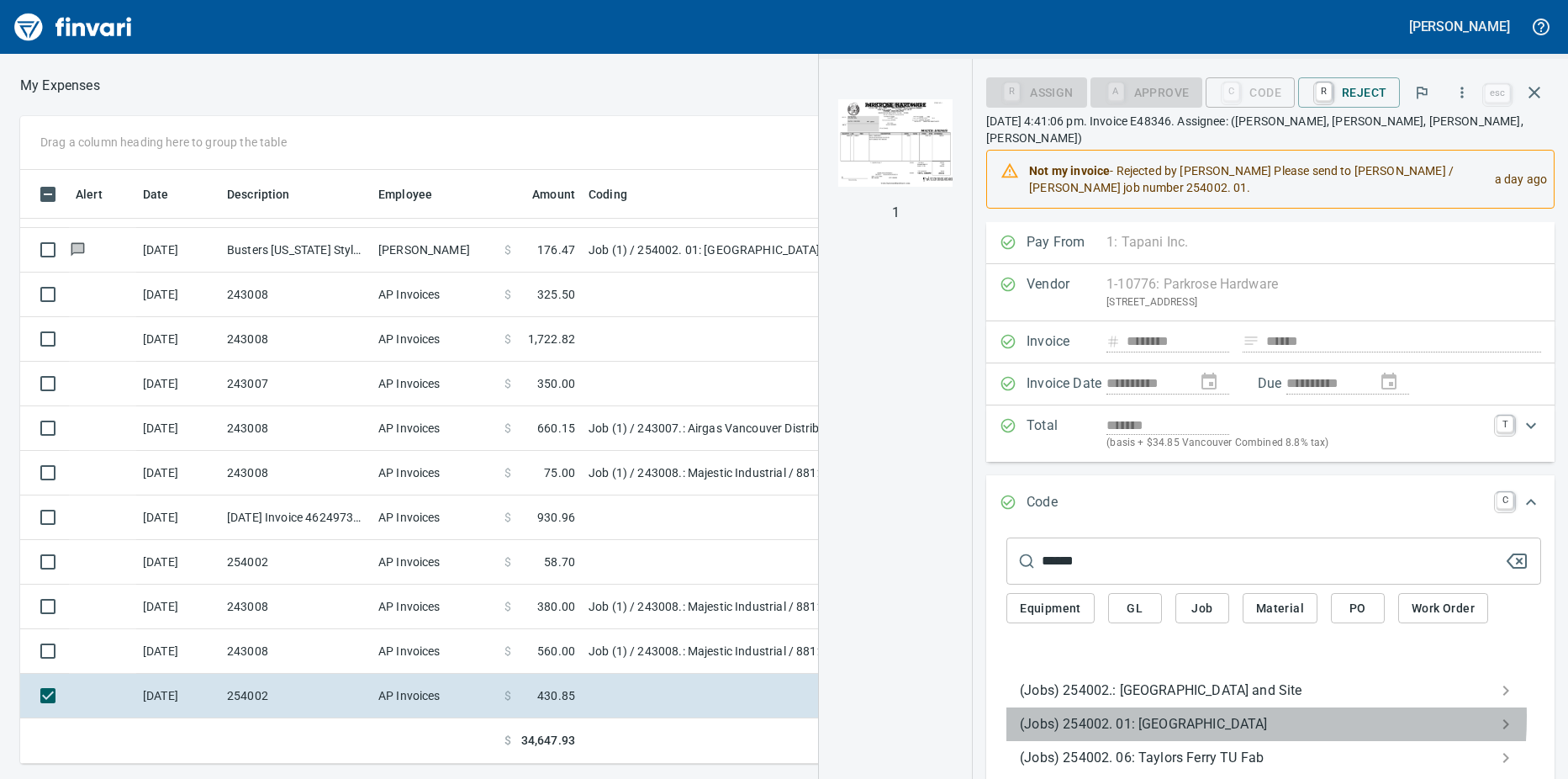
click at [1175, 714] on span "(Jobs) 254002. 01: [GEOGRAPHIC_DATA]" at bounding box center [1259, 724] width 481 height 20
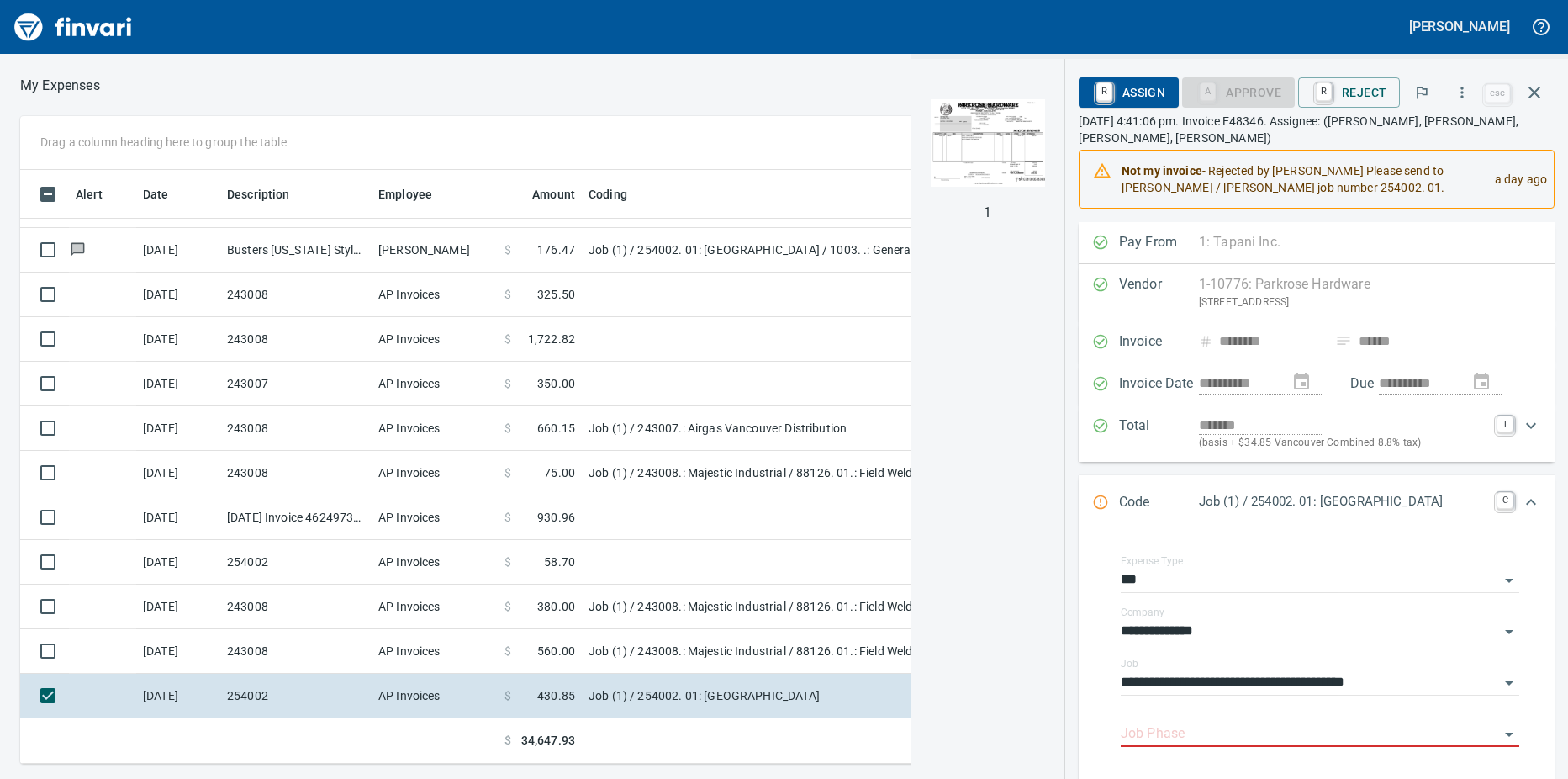
click at [457, 648] on td "AP Invoices" at bounding box center [434, 651] width 126 height 44
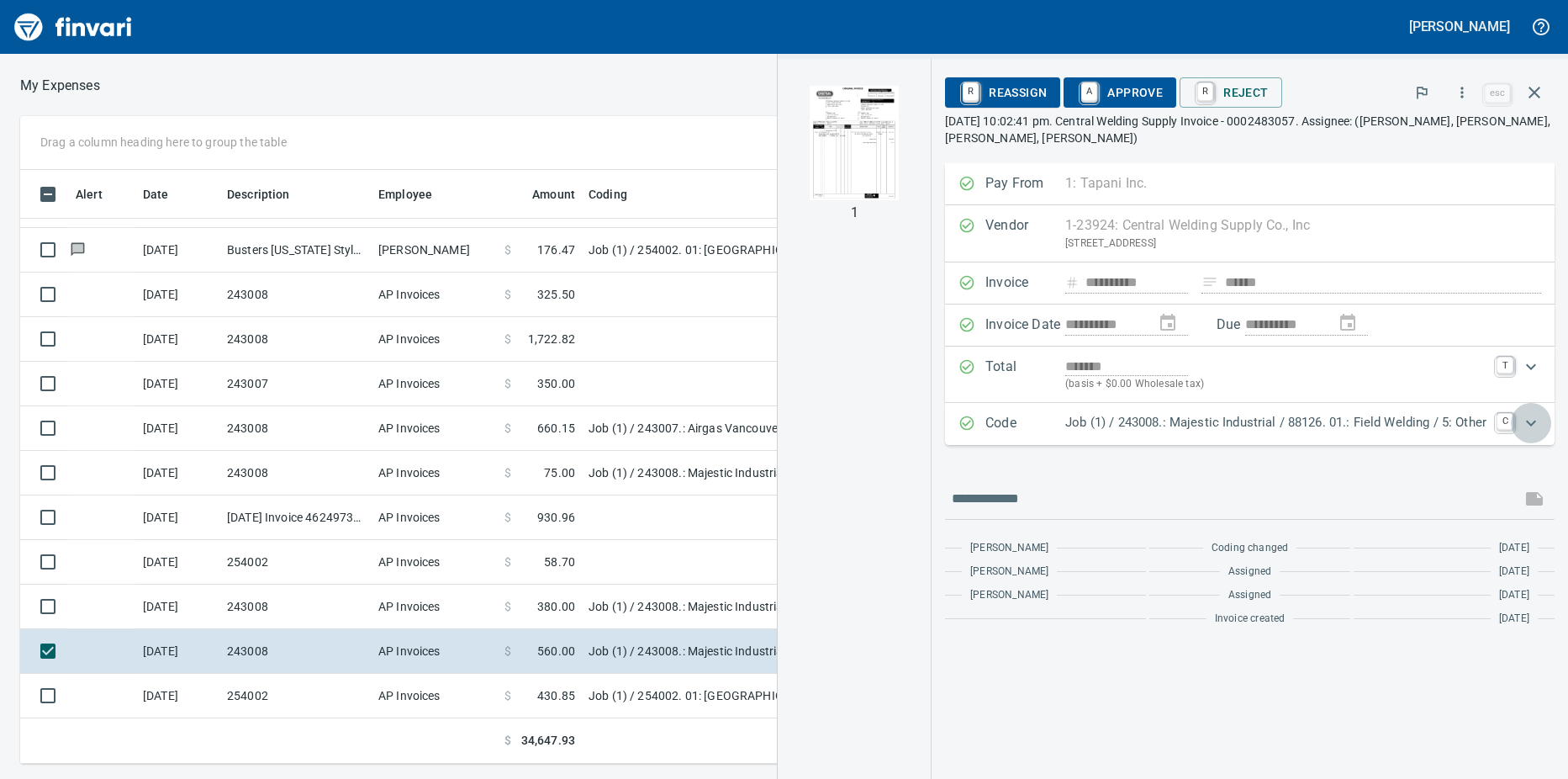
click at [1533, 422] on icon "Expand" at bounding box center [1531, 423] width 20 height 20
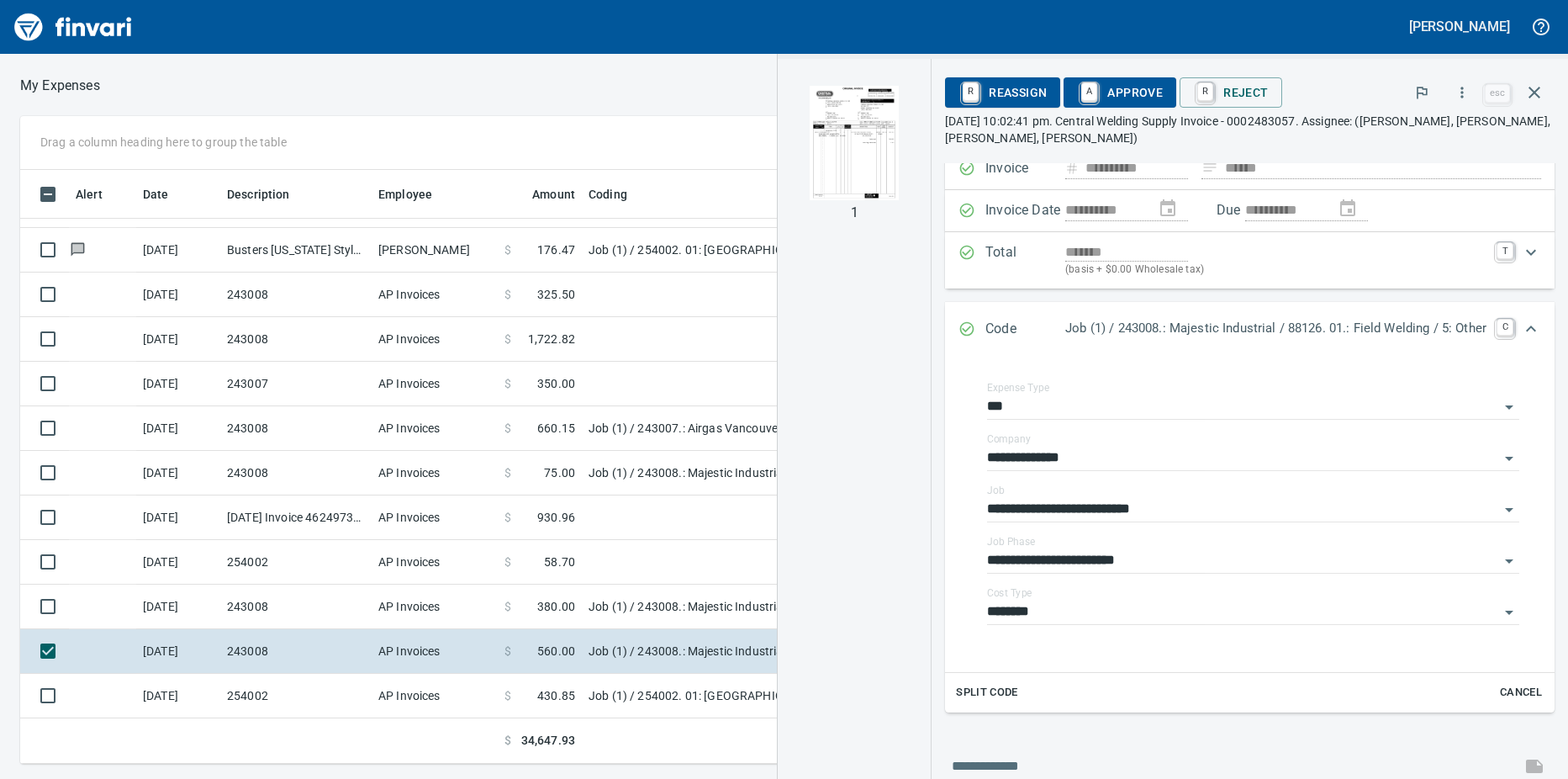
scroll to position [168, 0]
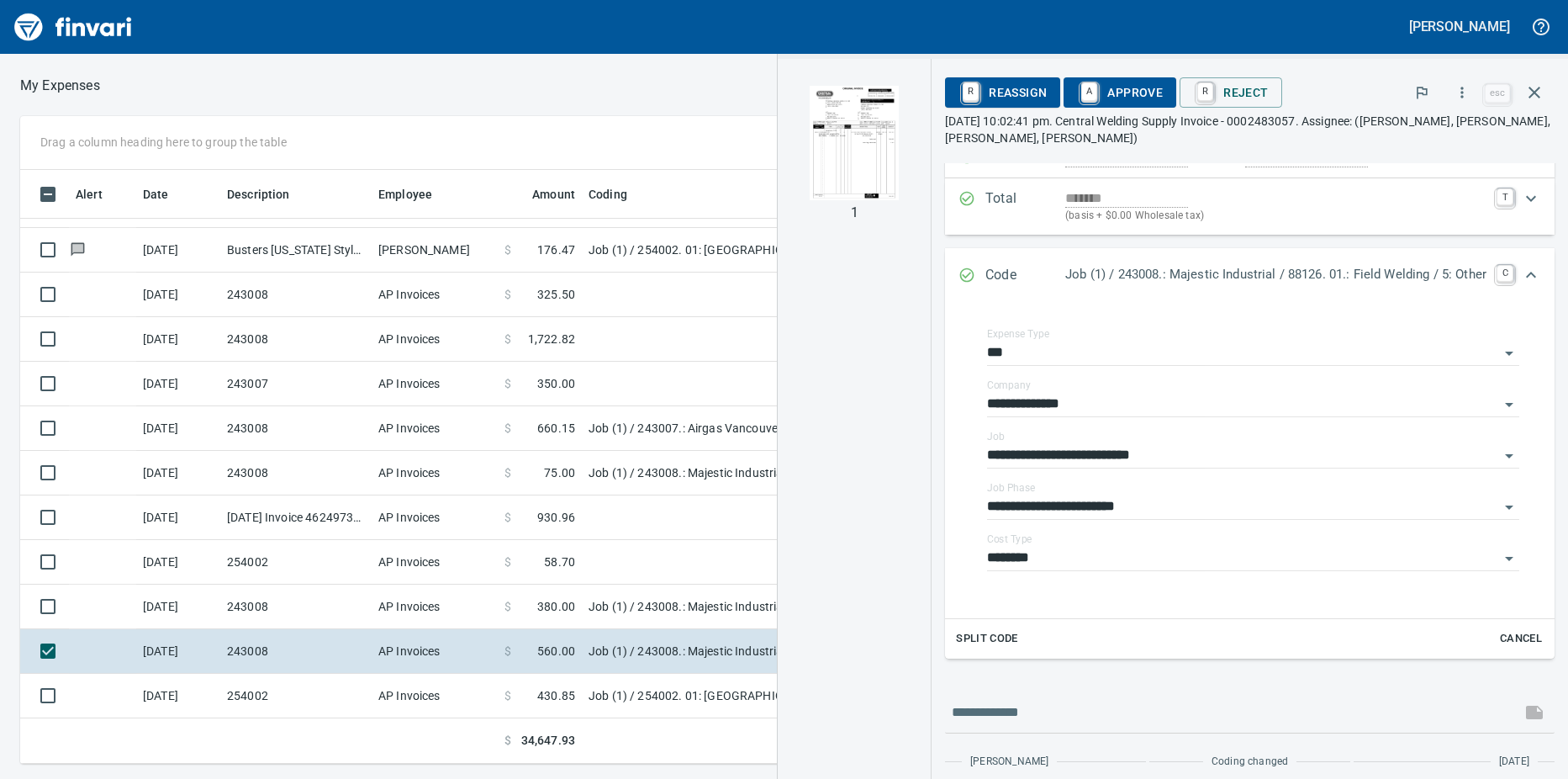
click at [827, 139] on img "button" at bounding box center [854, 143] width 114 height 114
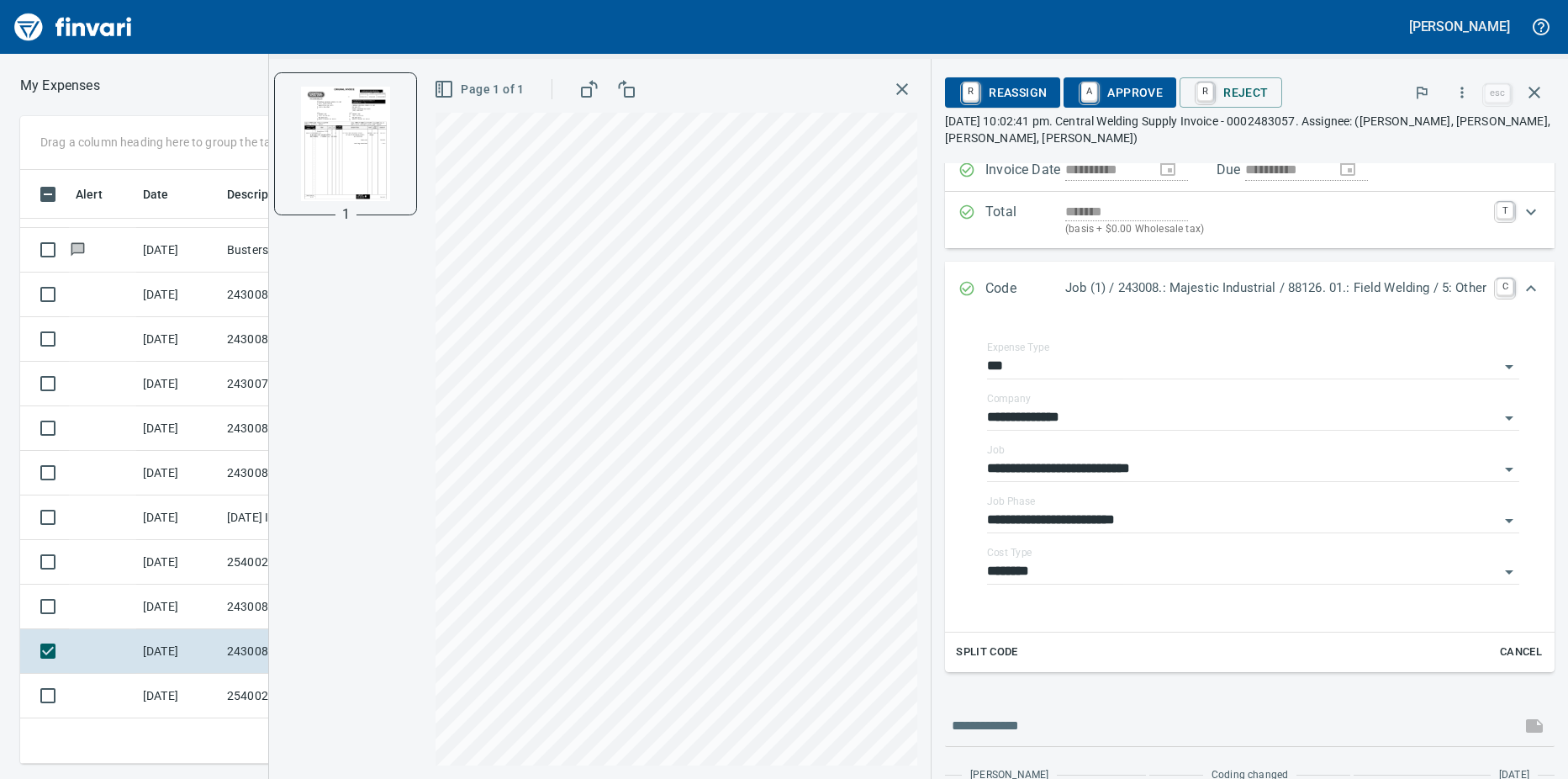
scroll to position [0, 0]
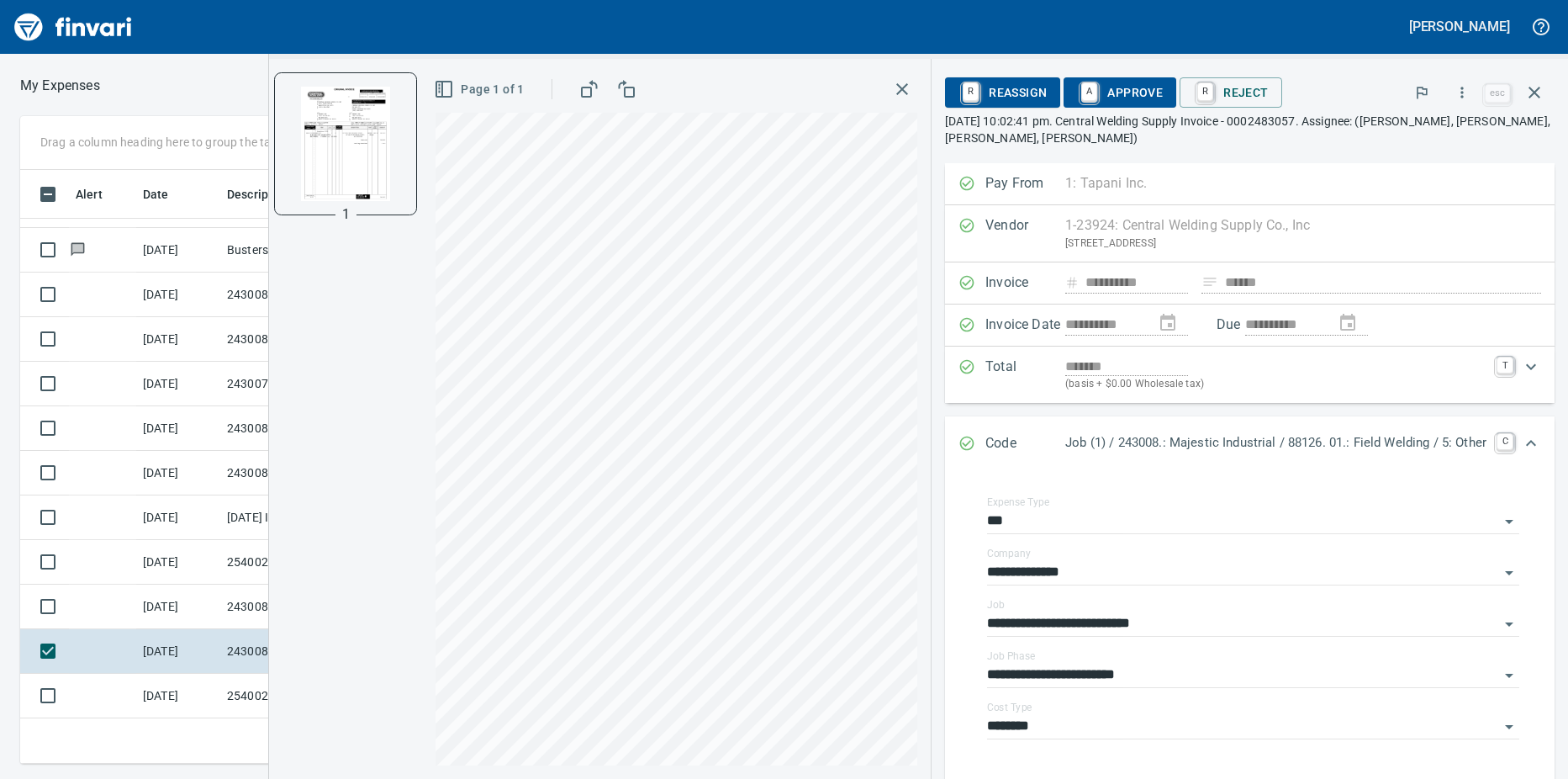
click at [1083, 97] on link "A" at bounding box center [1089, 91] width 16 height 18
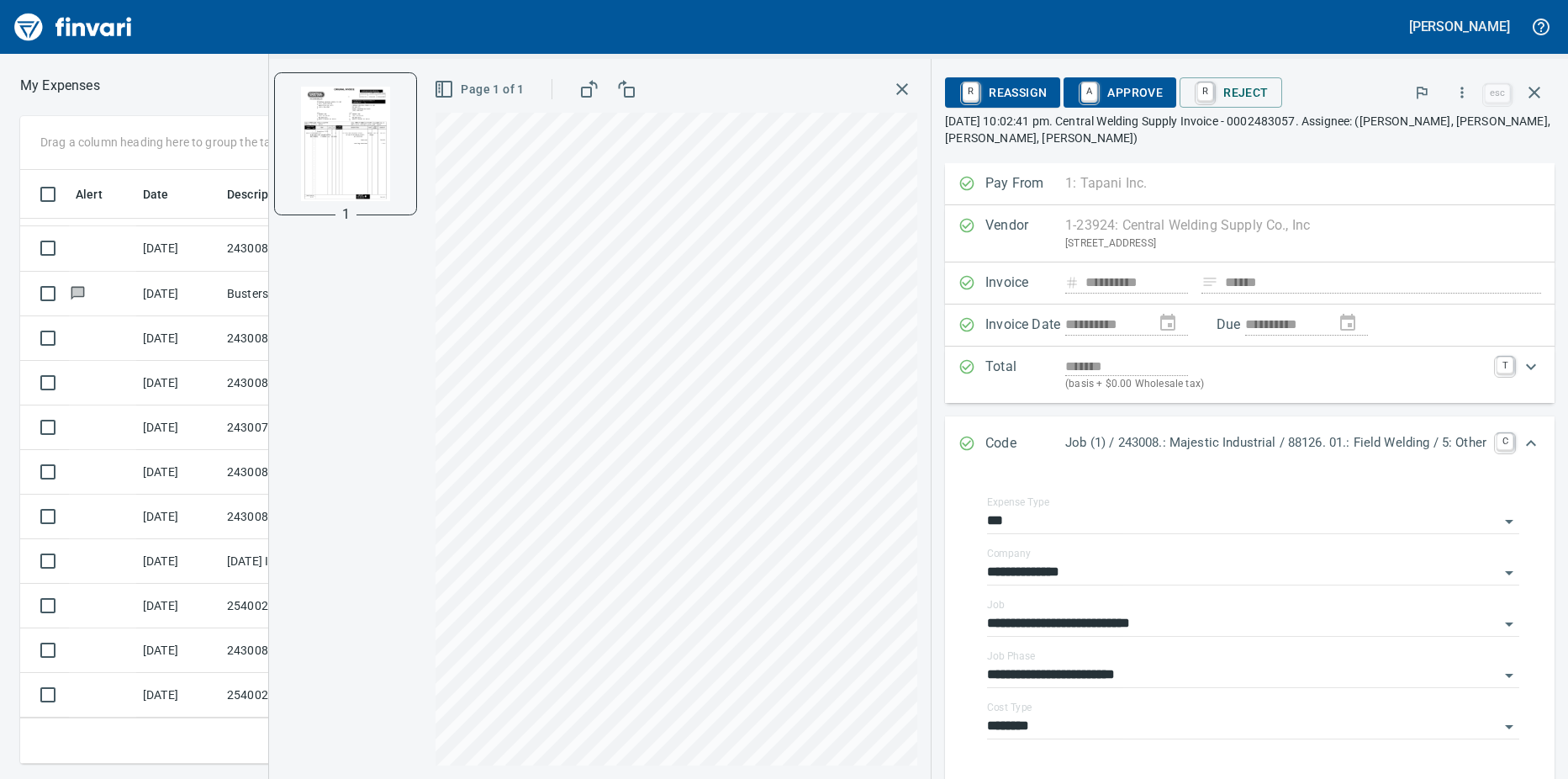
scroll to position [526, 0]
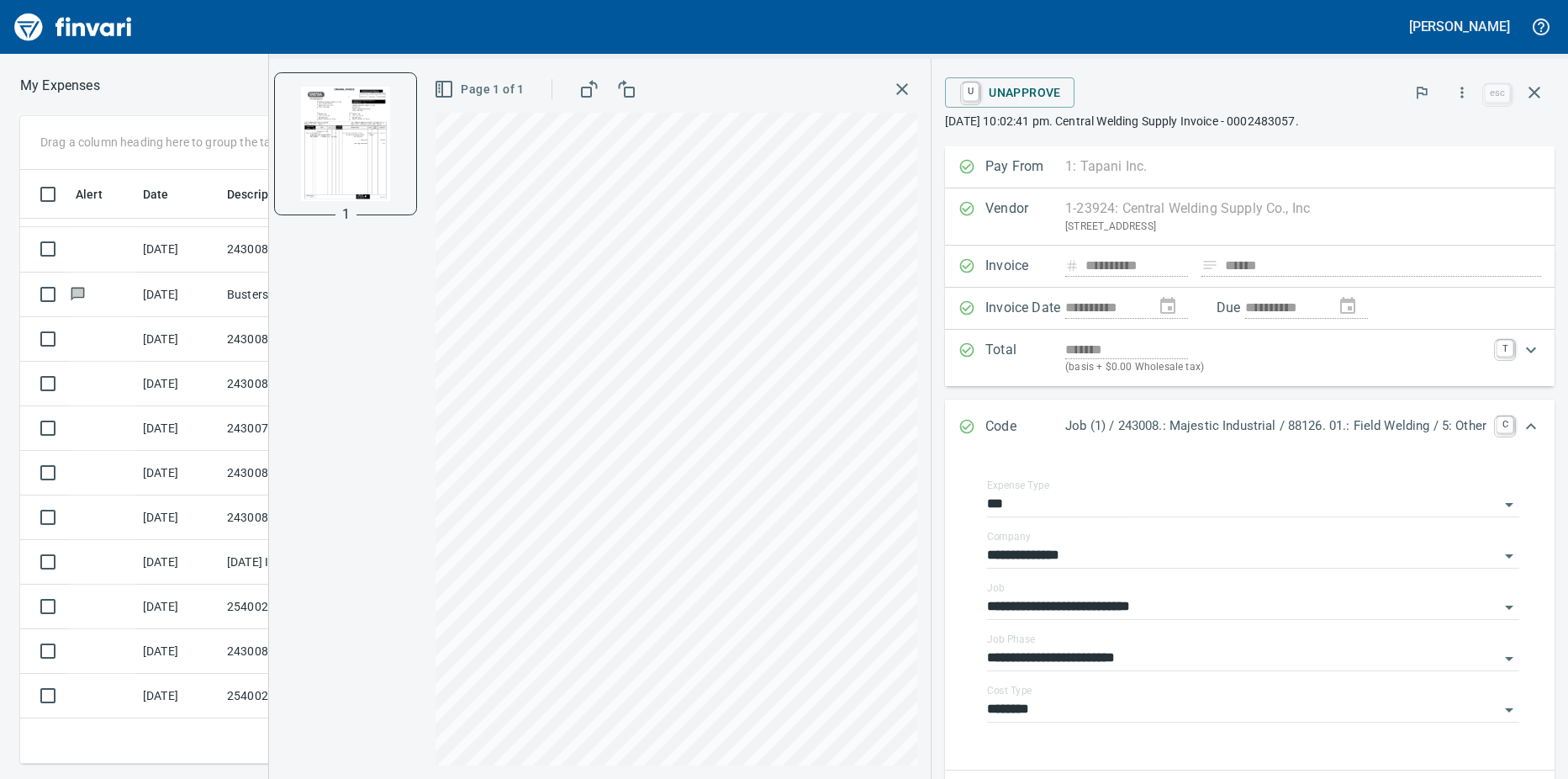
click at [142, 651] on td "[DATE]" at bounding box center [177, 651] width 84 height 44
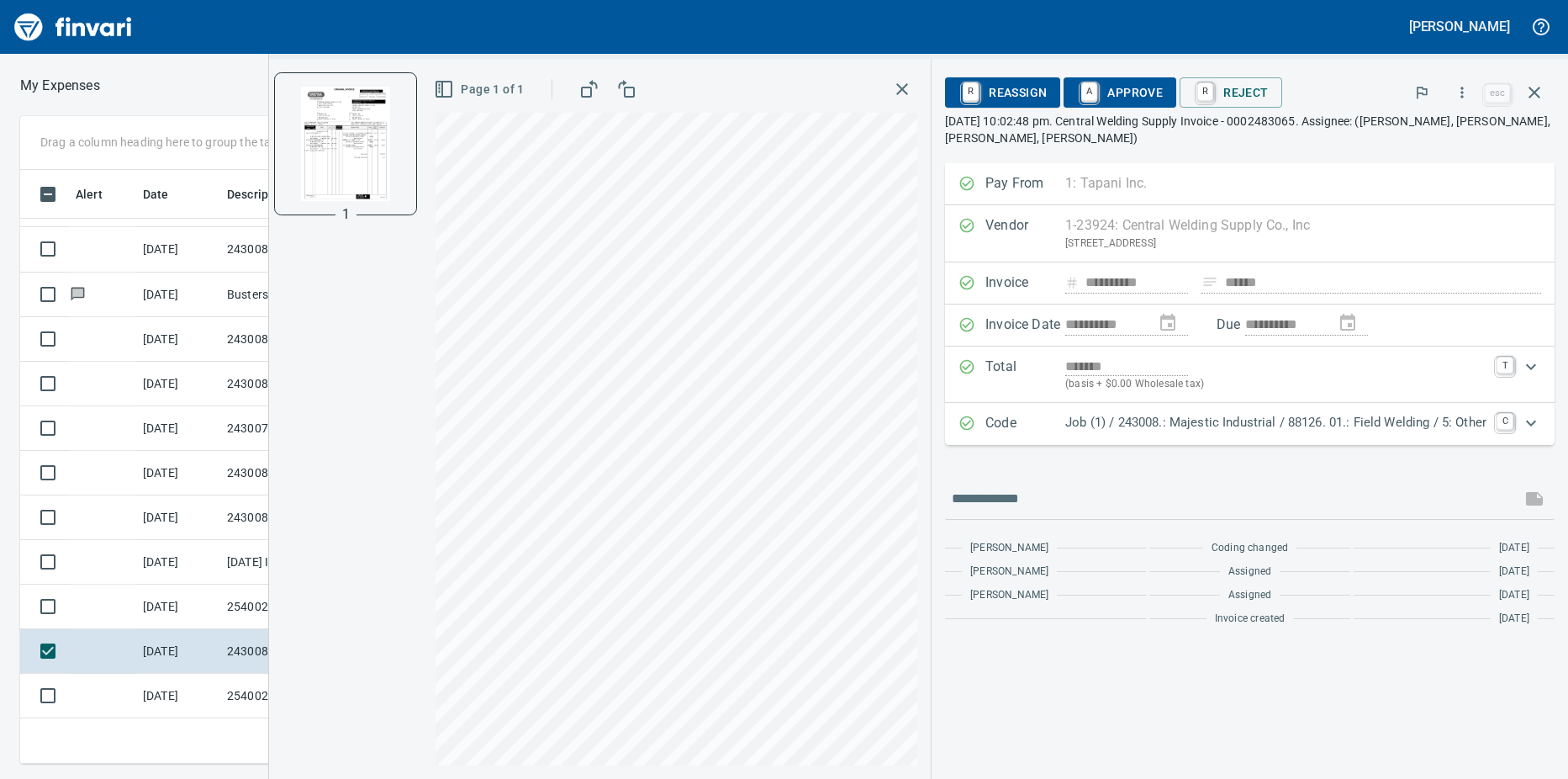
click at [1089, 91] on link "A" at bounding box center [1089, 91] width 16 height 18
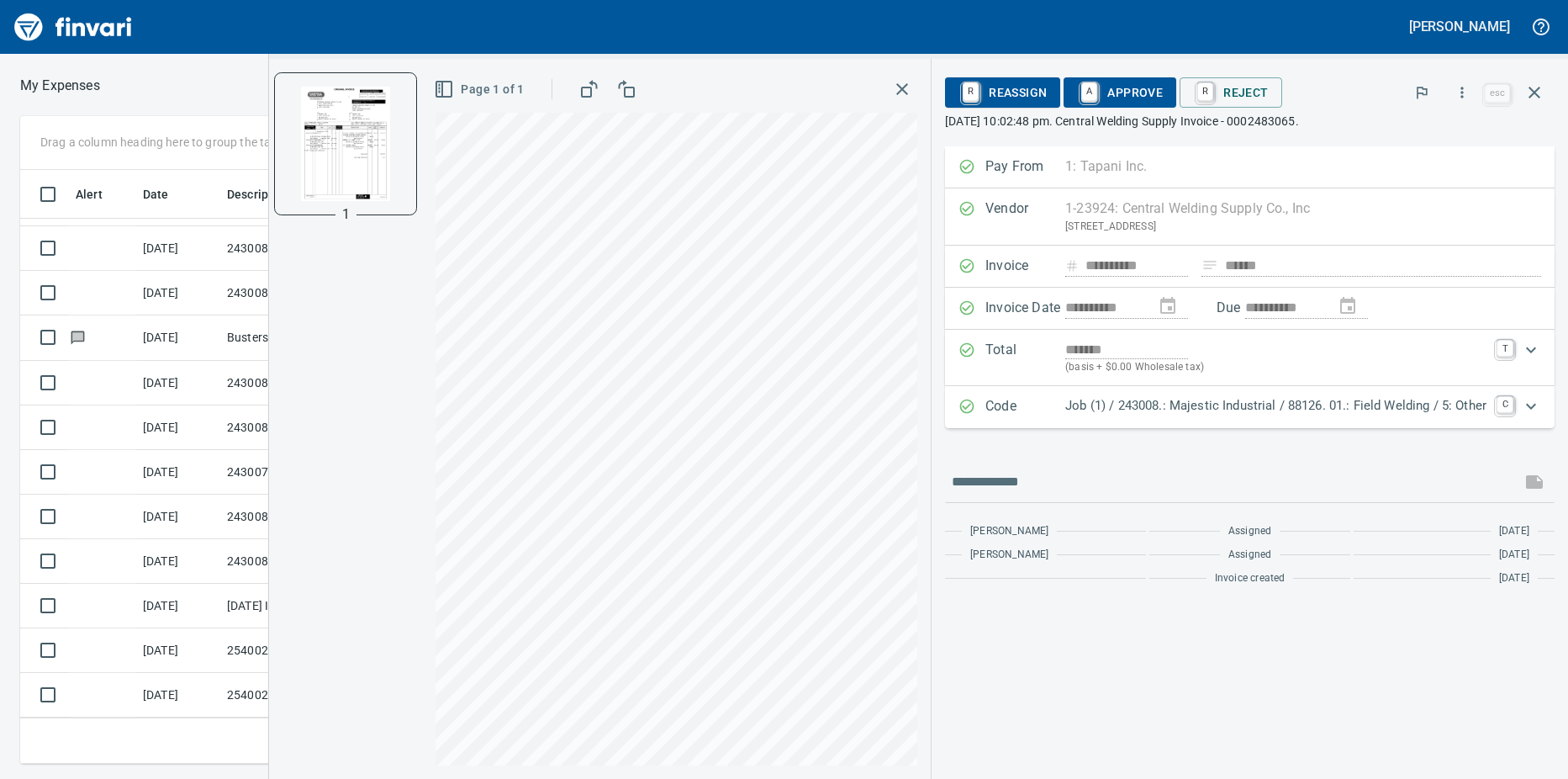
scroll to position [482, 0]
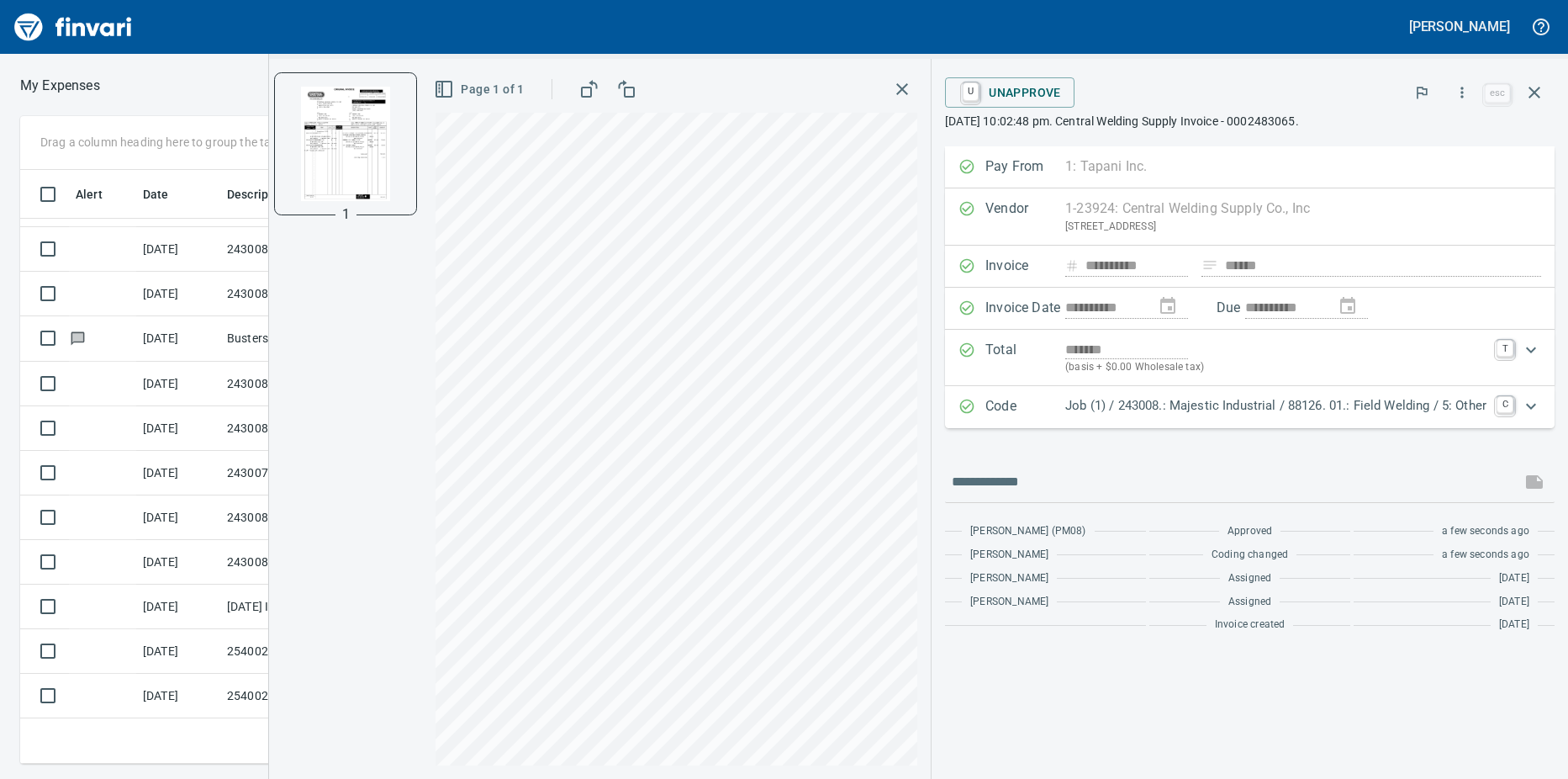
click at [147, 652] on td "[DATE]" at bounding box center [177, 651] width 84 height 44
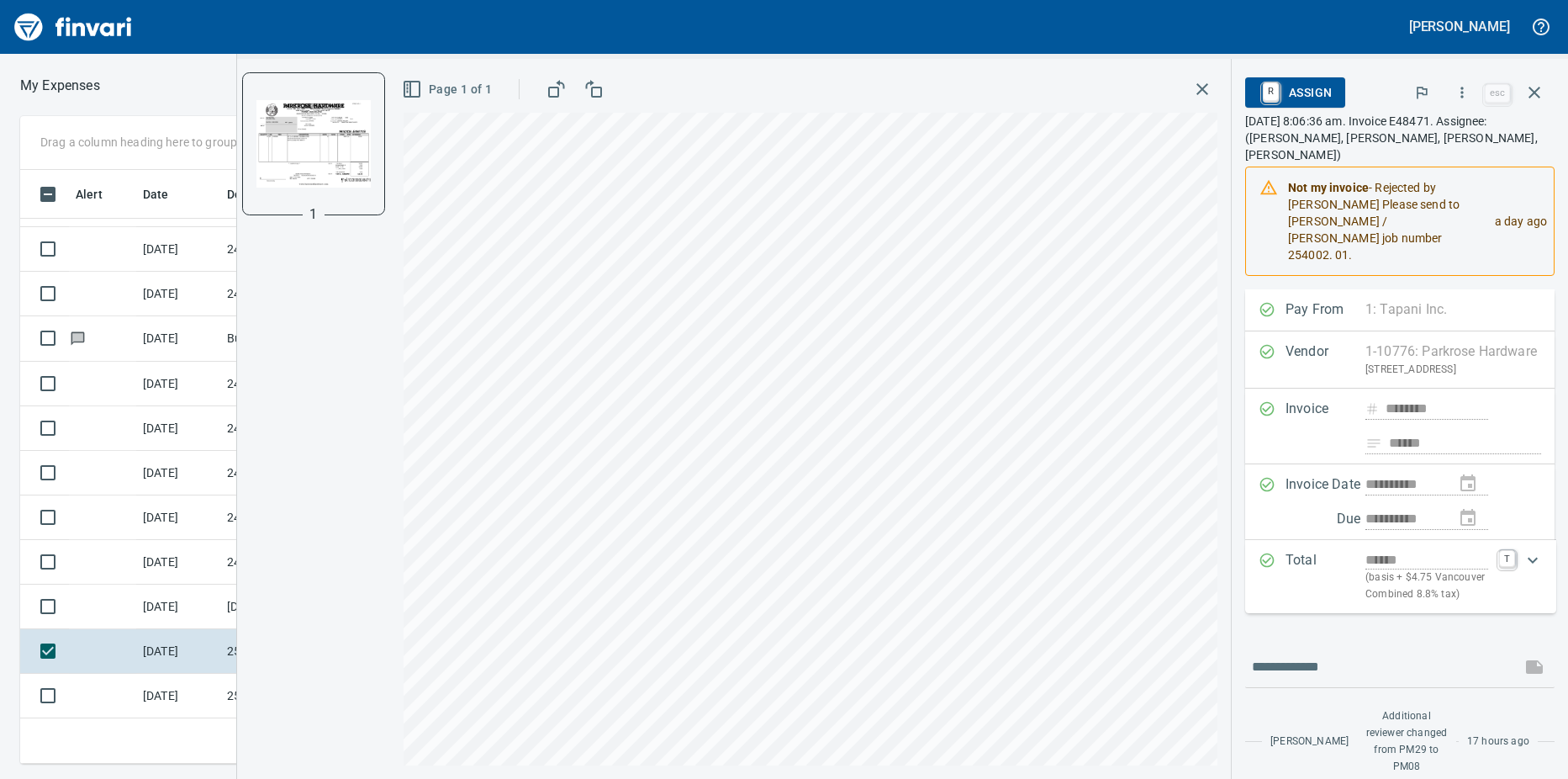
click at [1200, 92] on icon "button" at bounding box center [1202, 89] width 20 height 20
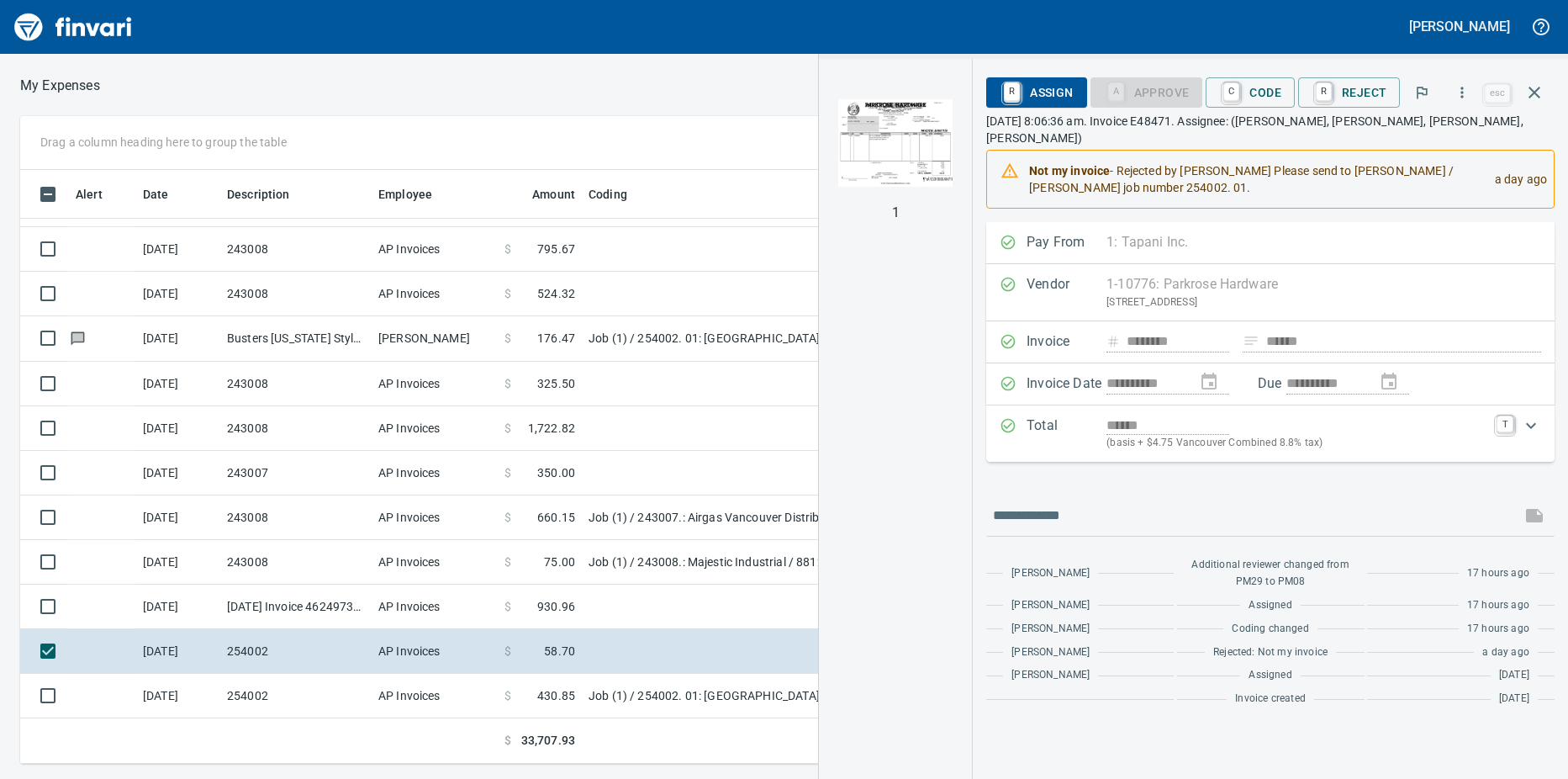
click at [1256, 91] on span "C Code" at bounding box center [1249, 92] width 62 height 29
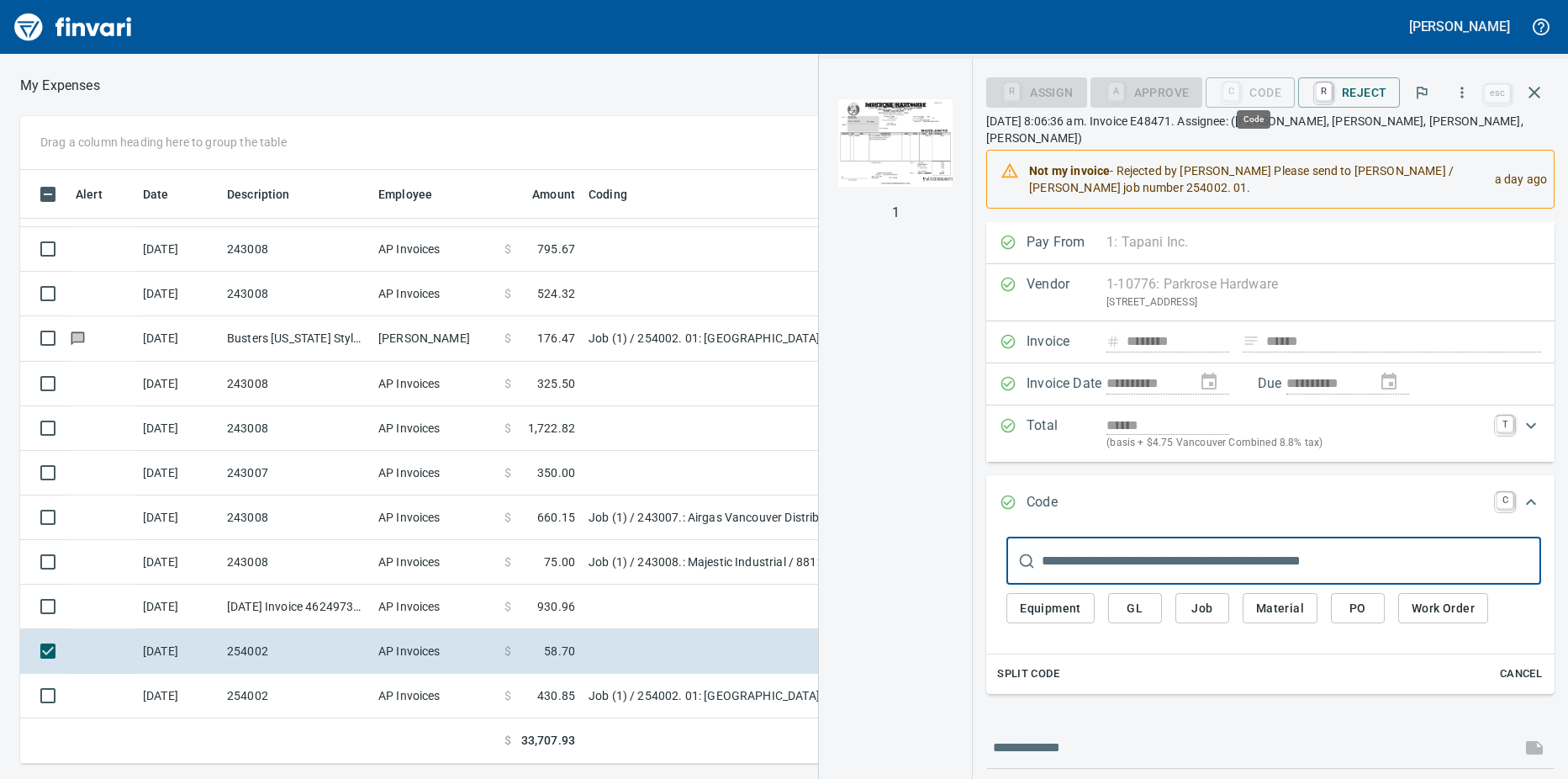
scroll to position [582, 1082]
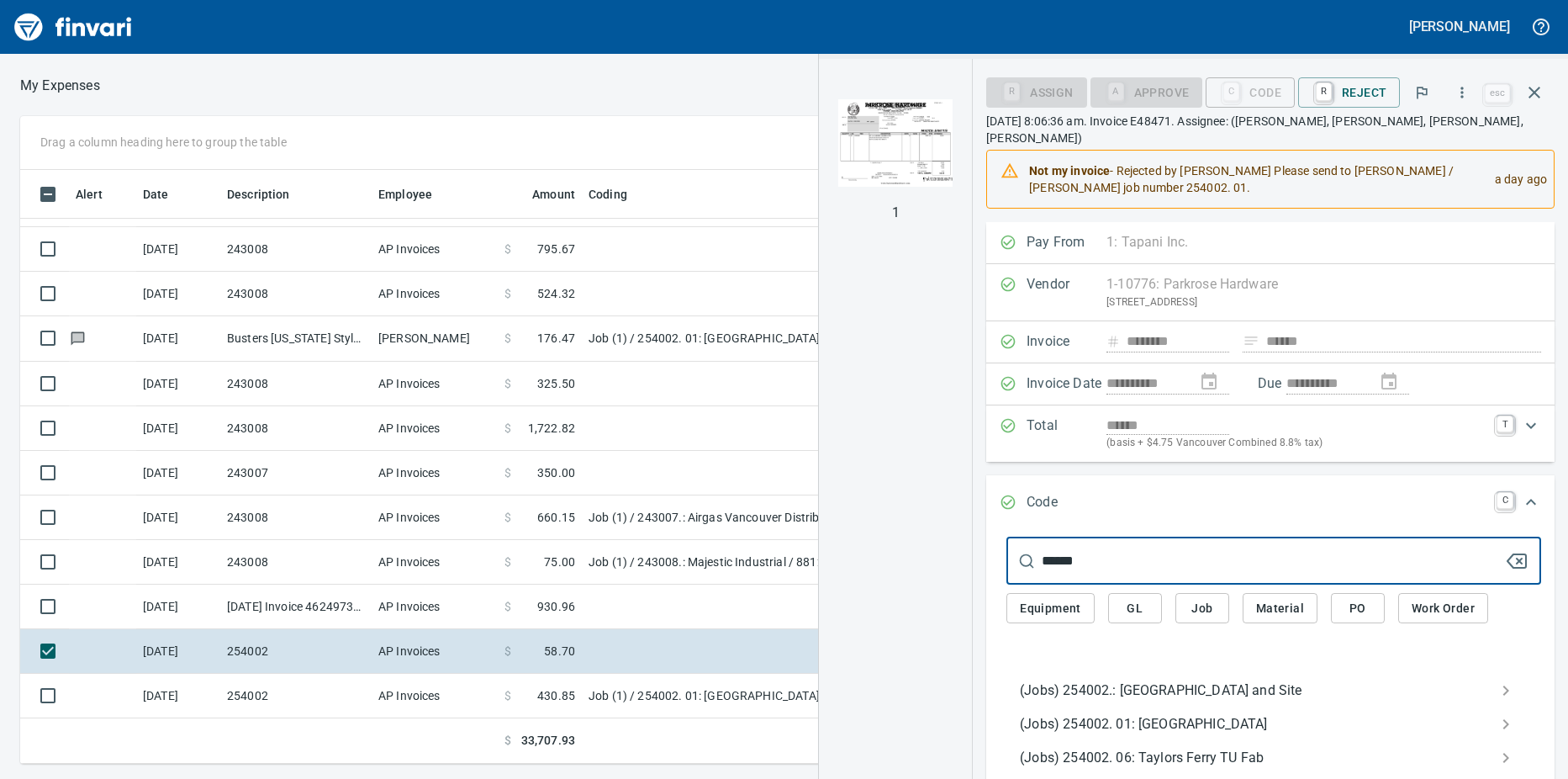
type input "******"
click at [1214, 714] on span "(Jobs) 254002. 01: [GEOGRAPHIC_DATA]" at bounding box center [1259, 724] width 481 height 20
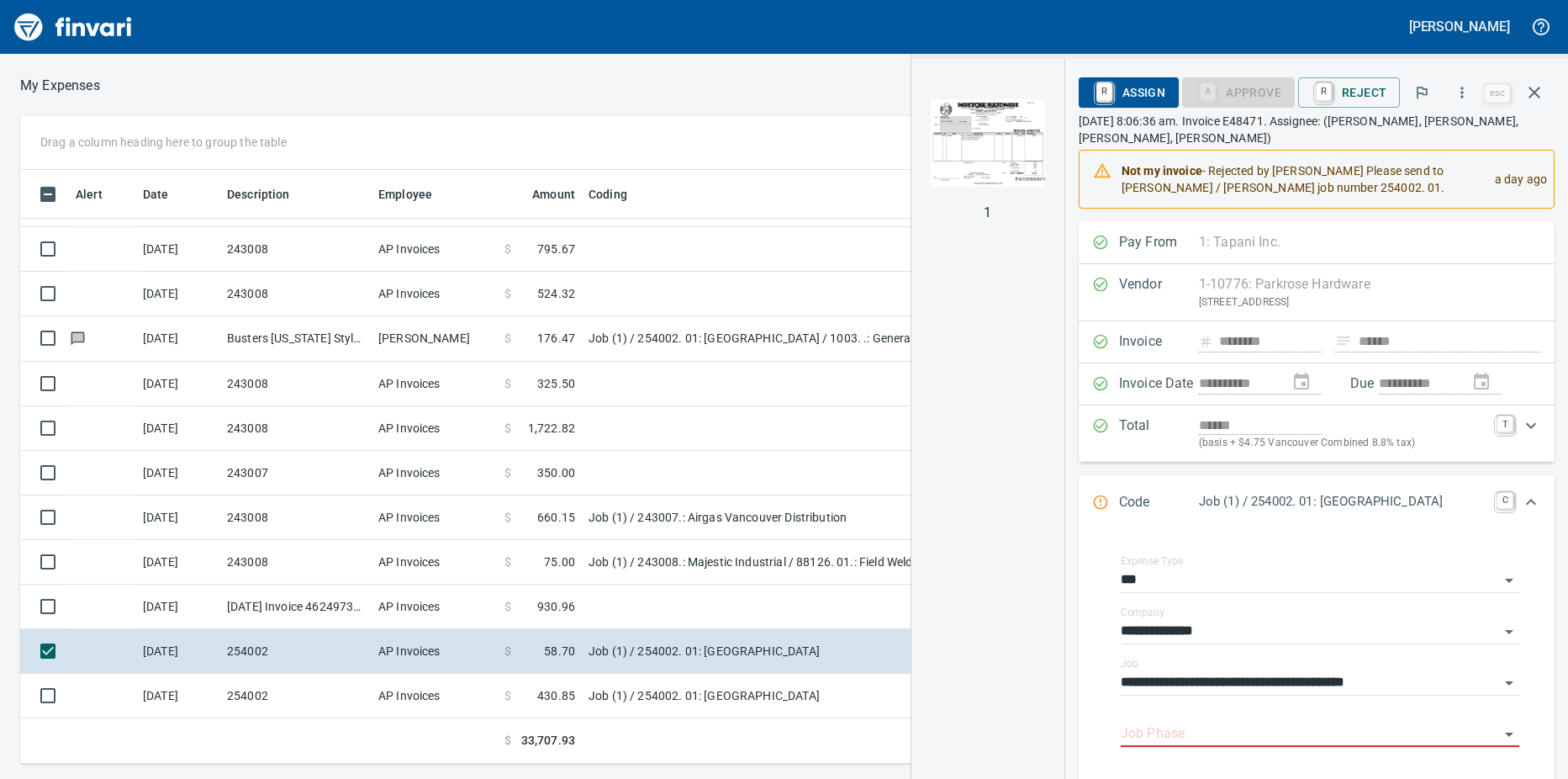
click at [301, 606] on td "[DATE] Invoice 4624973189 from Hilti Inc. (1-10462)" at bounding box center [295, 606] width 151 height 44
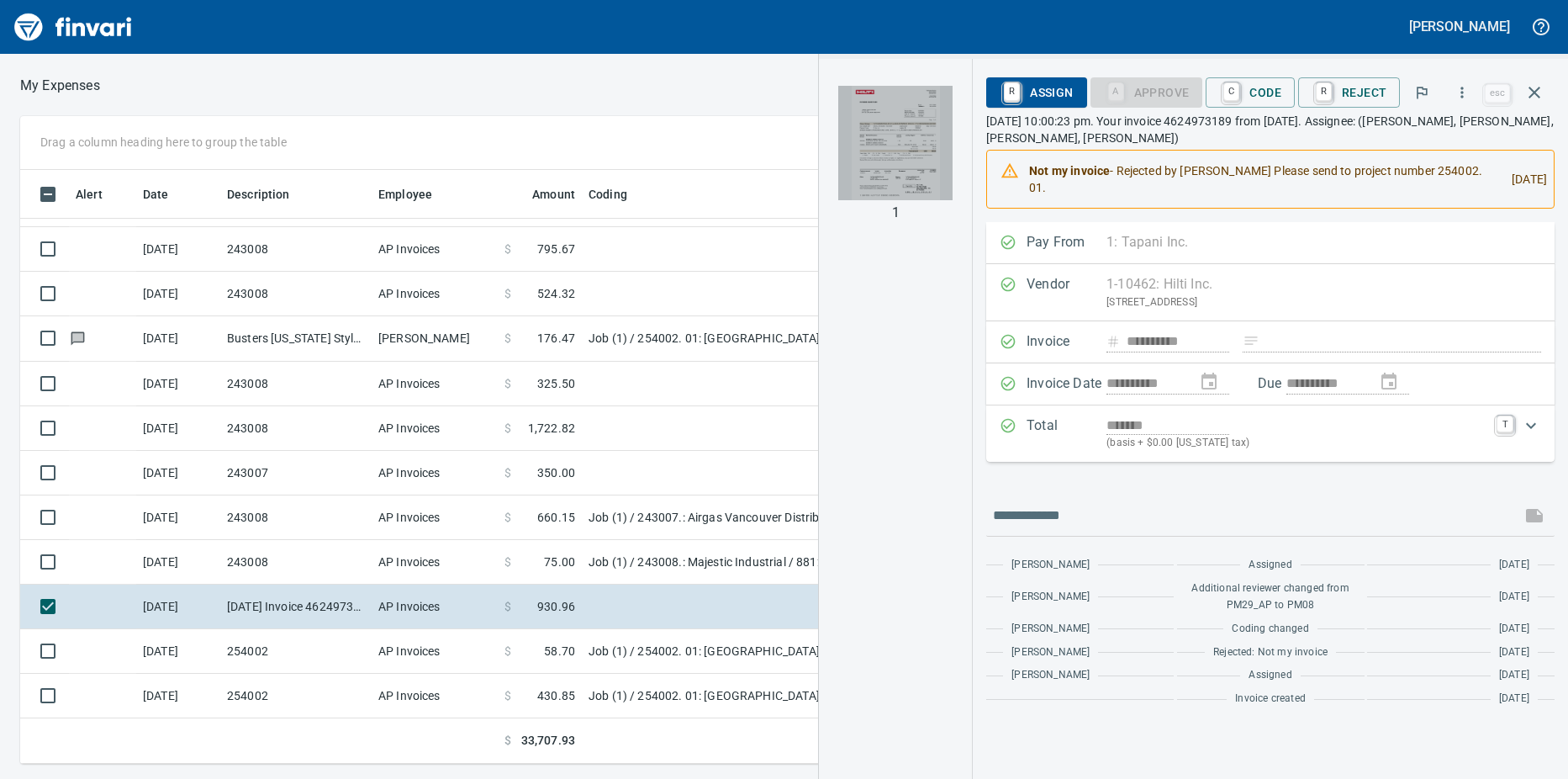
click at [884, 137] on img "button" at bounding box center [895, 143] width 114 height 114
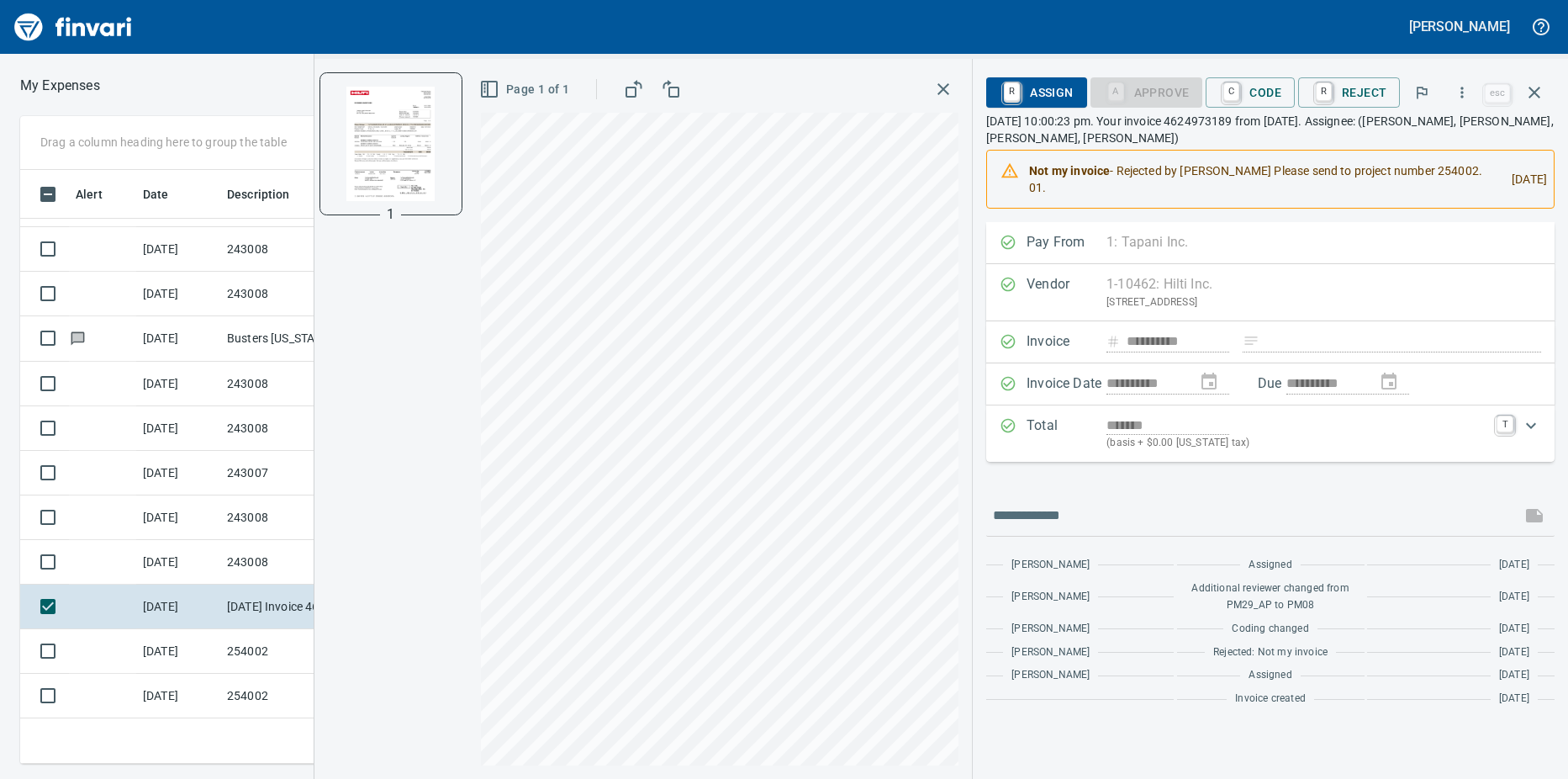
click at [942, 85] on icon "button" at bounding box center [942, 89] width 12 height 12
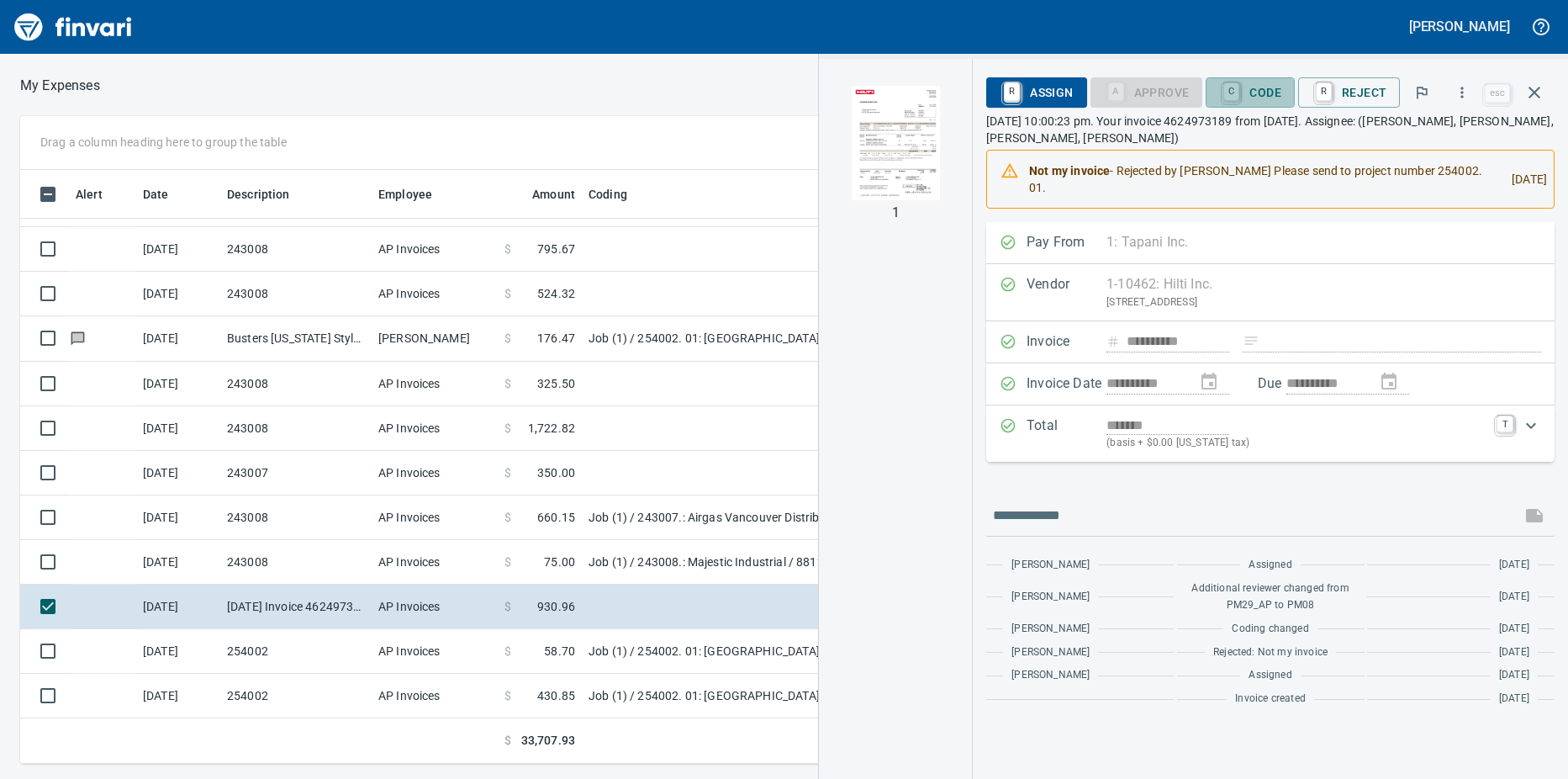
click at [1229, 91] on link "C" at bounding box center [1231, 91] width 16 height 18
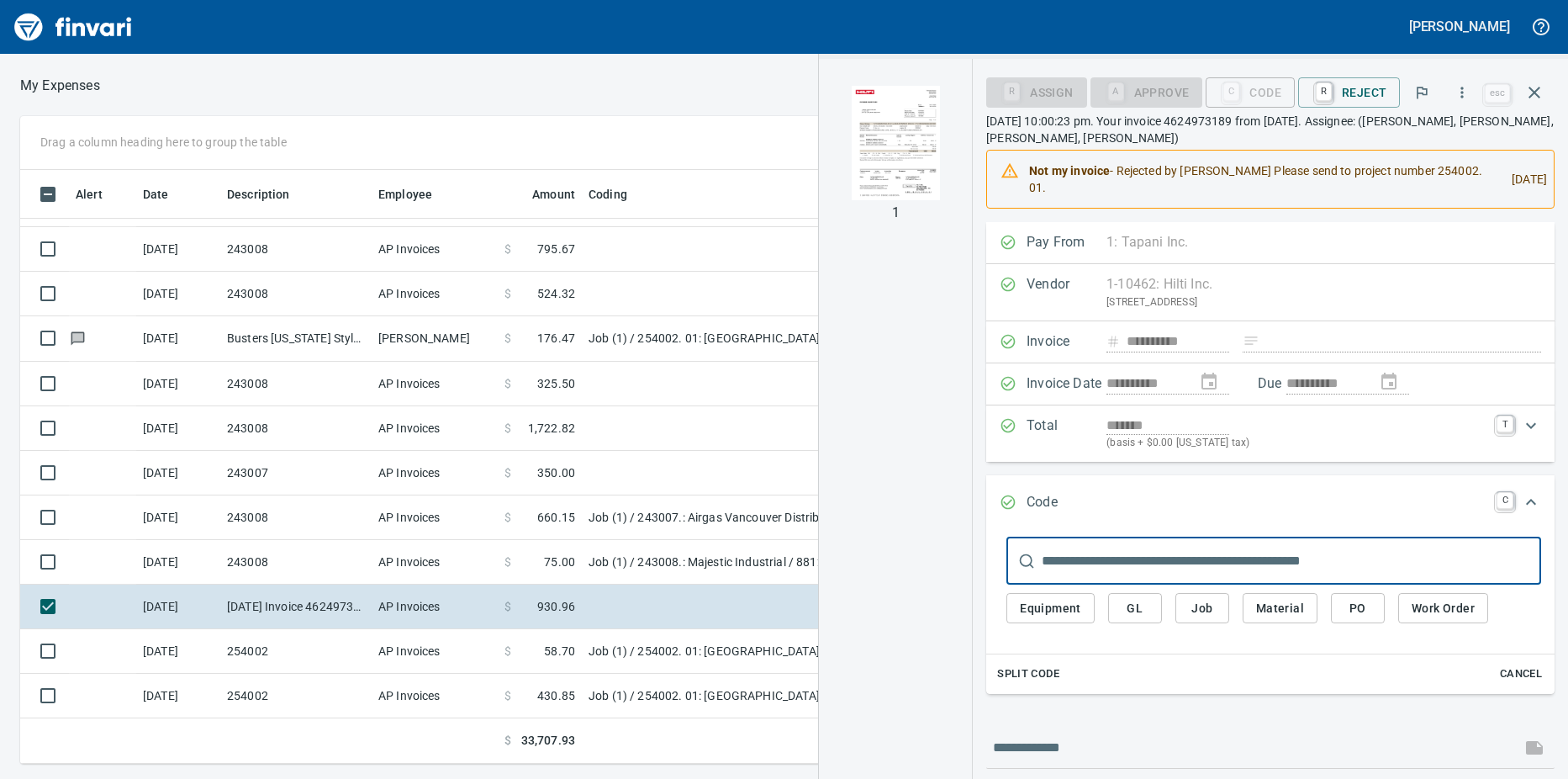
scroll to position [582, 1082]
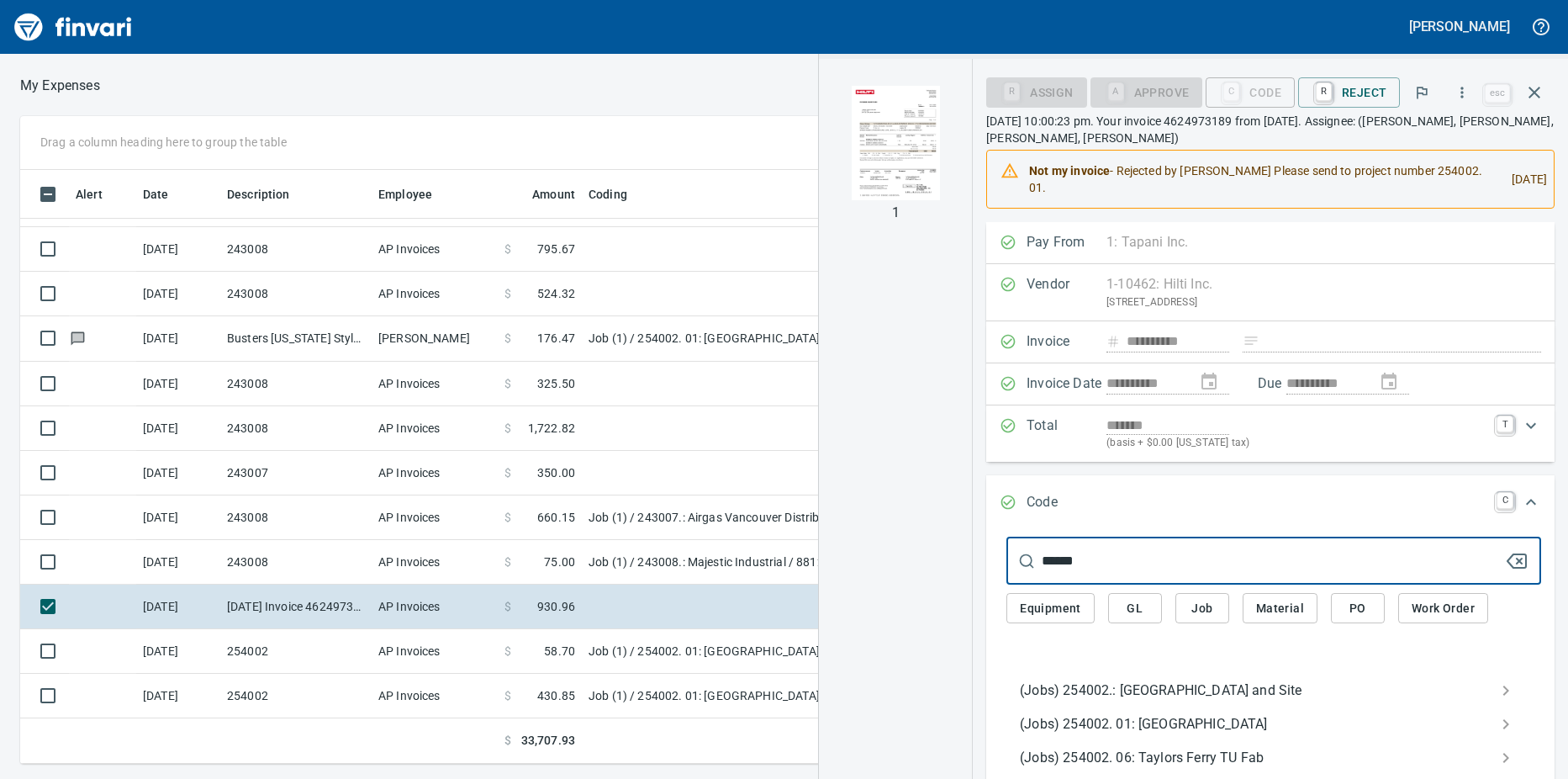
type input "******"
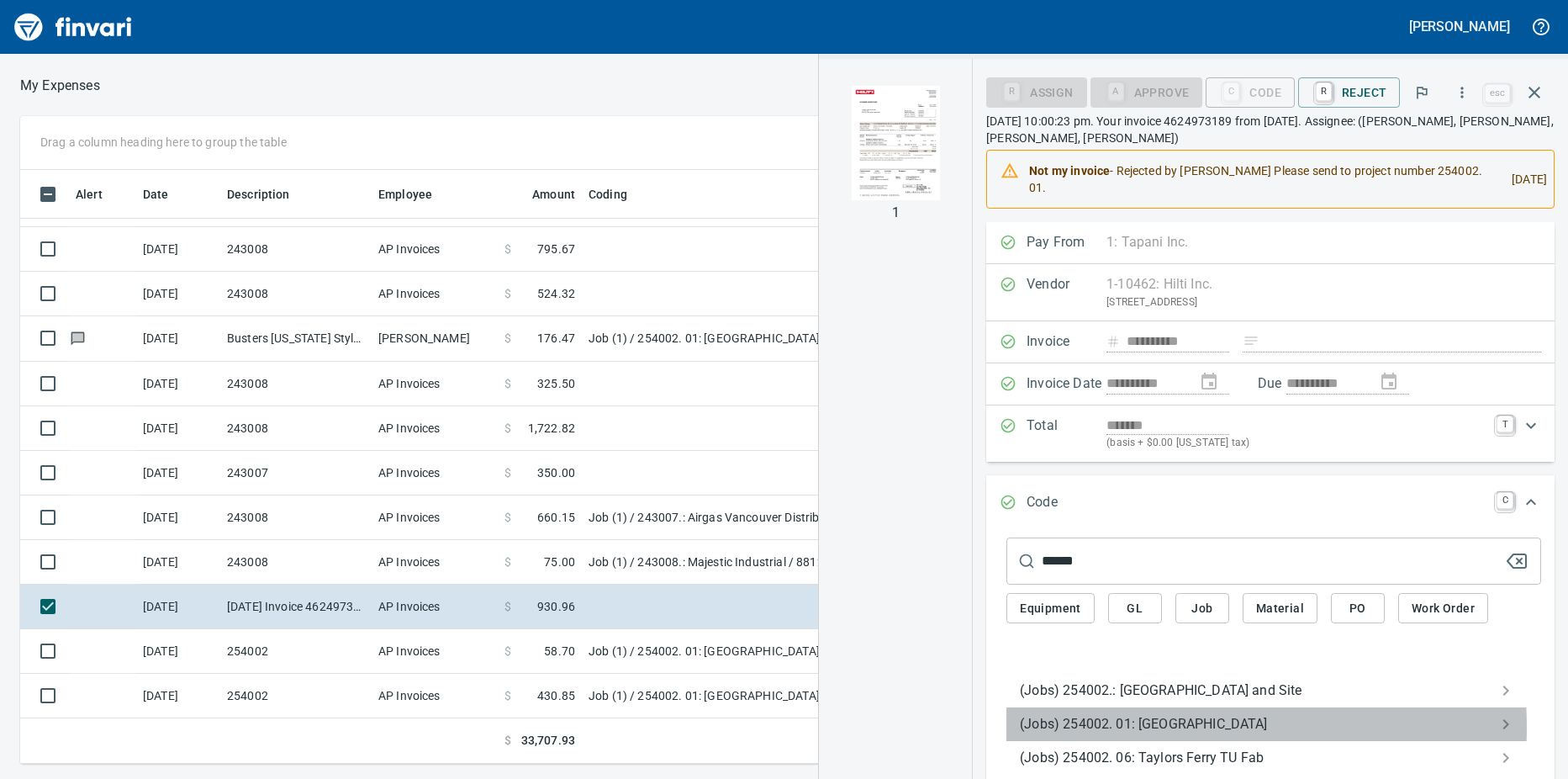
click at [1114, 726] on span "(Jobs) 254002. 01: [GEOGRAPHIC_DATA]" at bounding box center [1259, 724] width 481 height 20
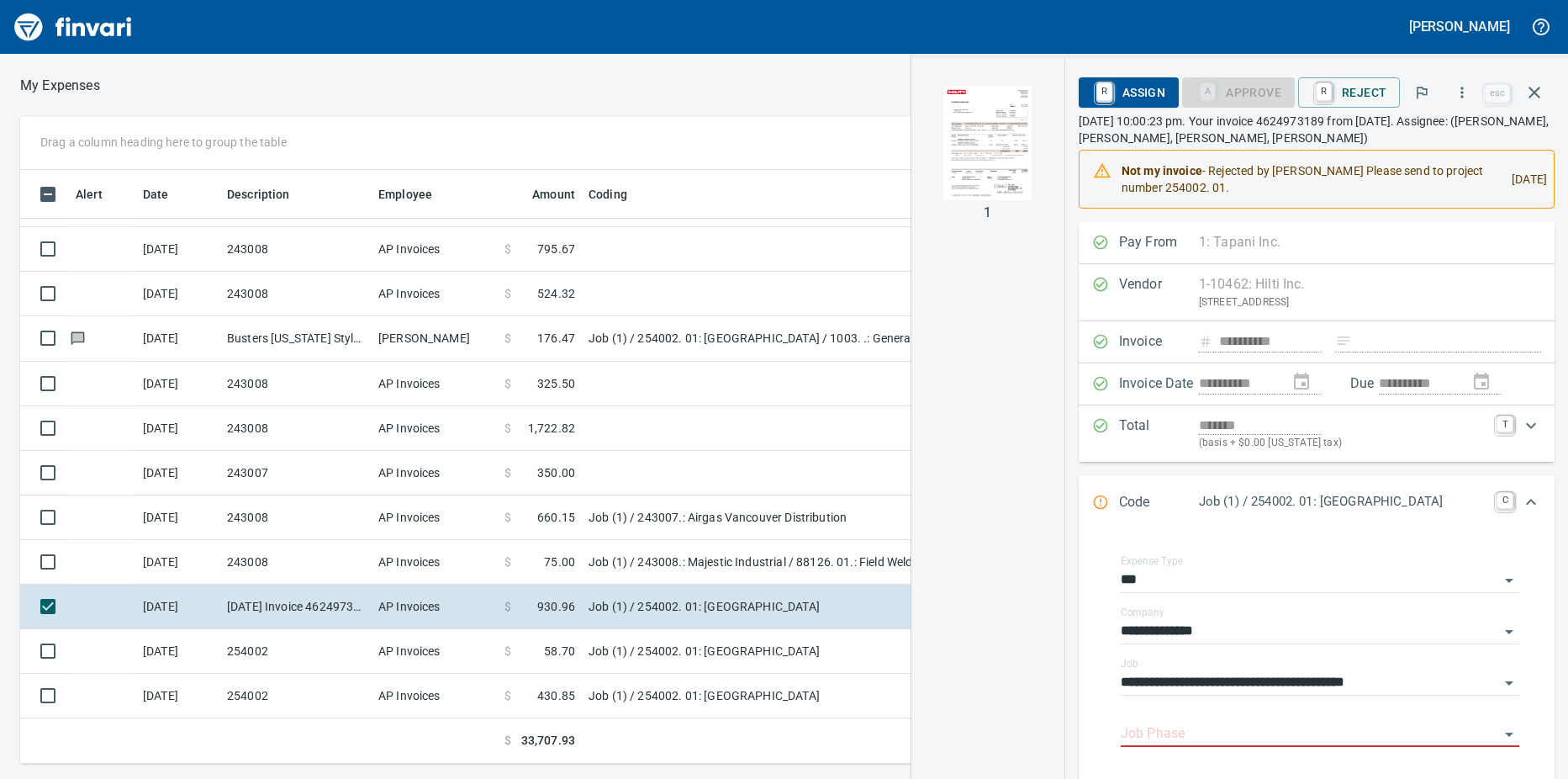
click at [481, 563] on td "AP Invoices" at bounding box center [434, 562] width 126 height 44
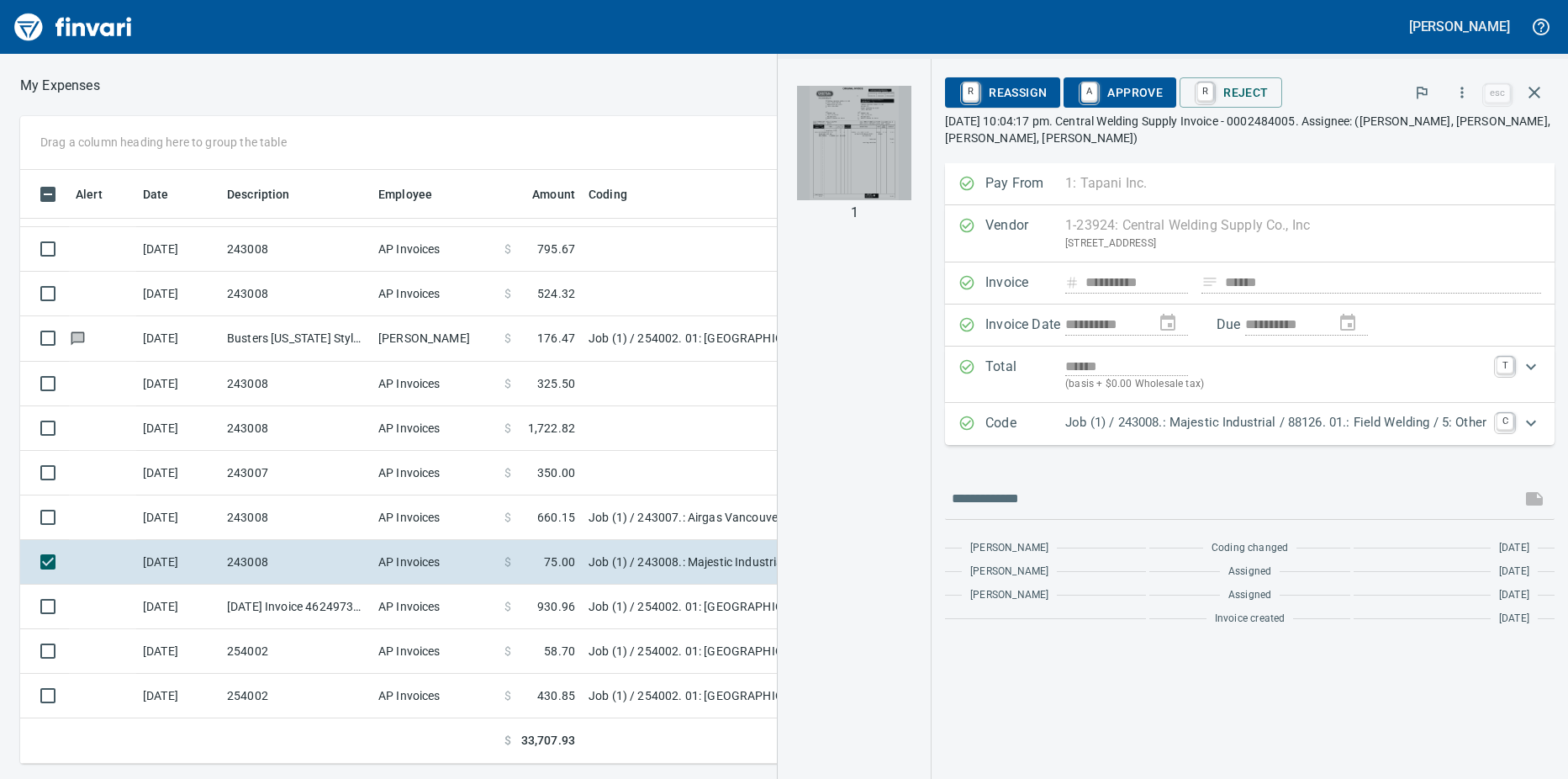
click at [850, 159] on img "button" at bounding box center [854, 143] width 114 height 114
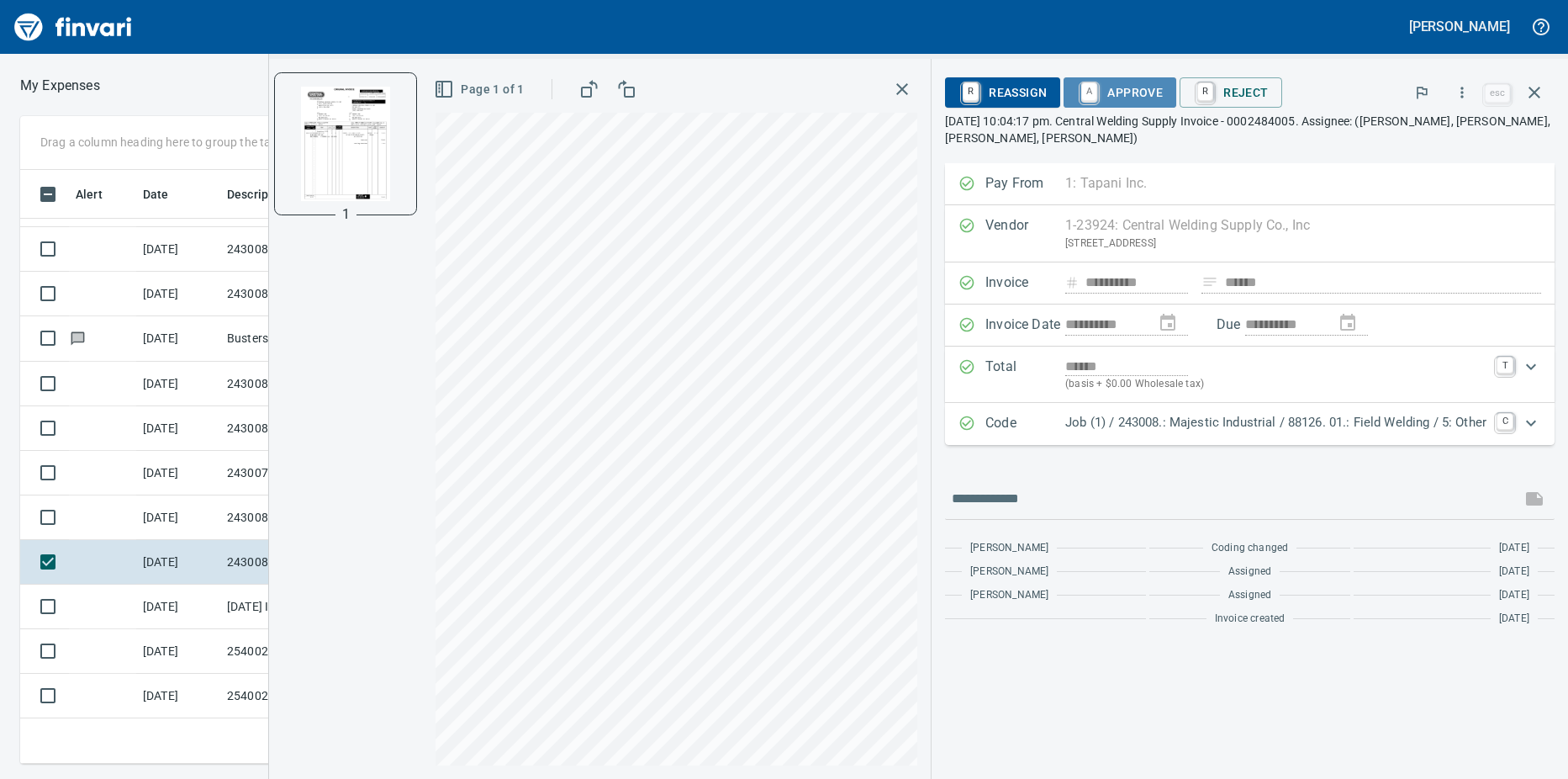
click at [1097, 91] on link "A" at bounding box center [1089, 91] width 16 height 18
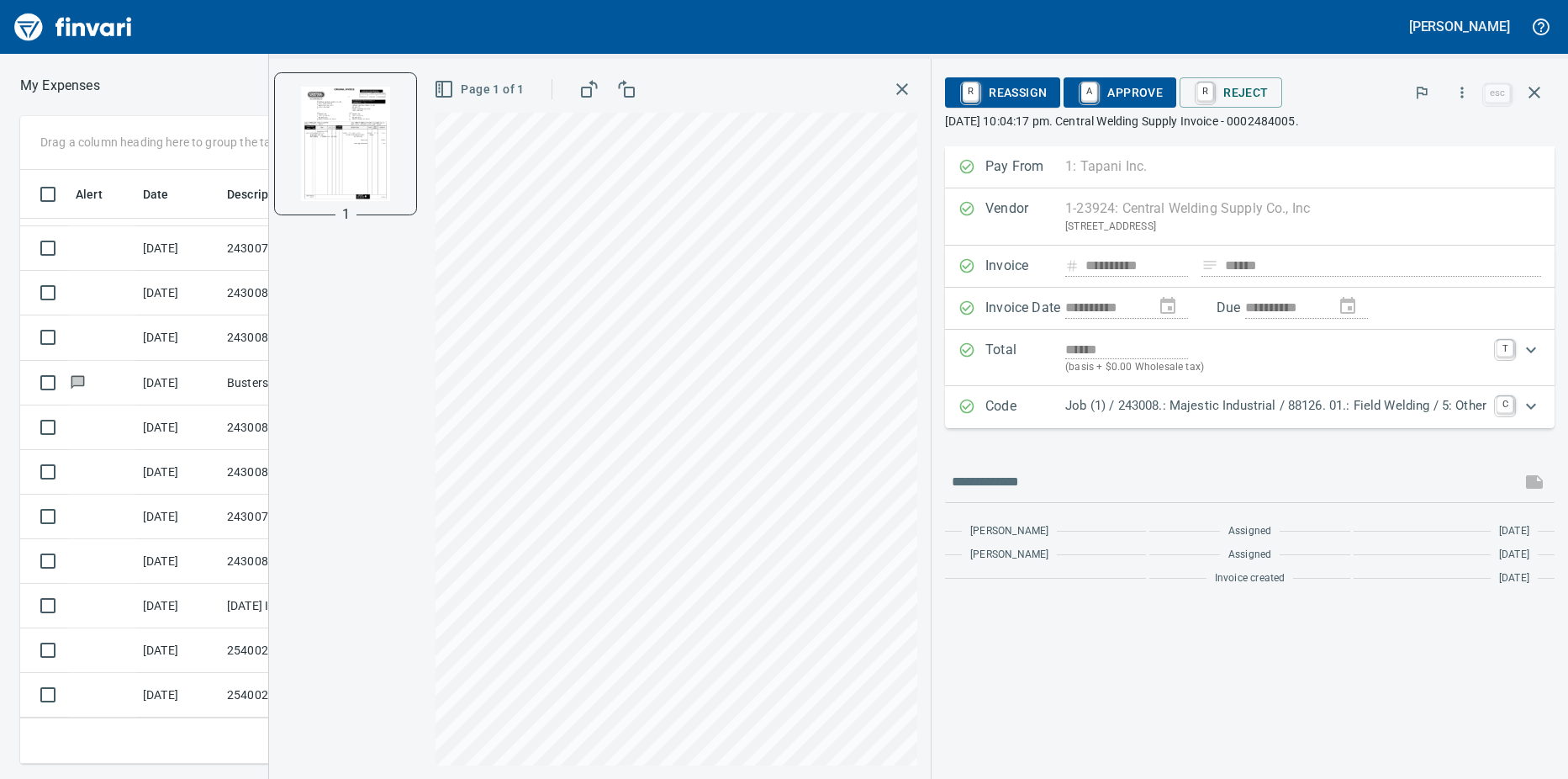
scroll to position [438, 0]
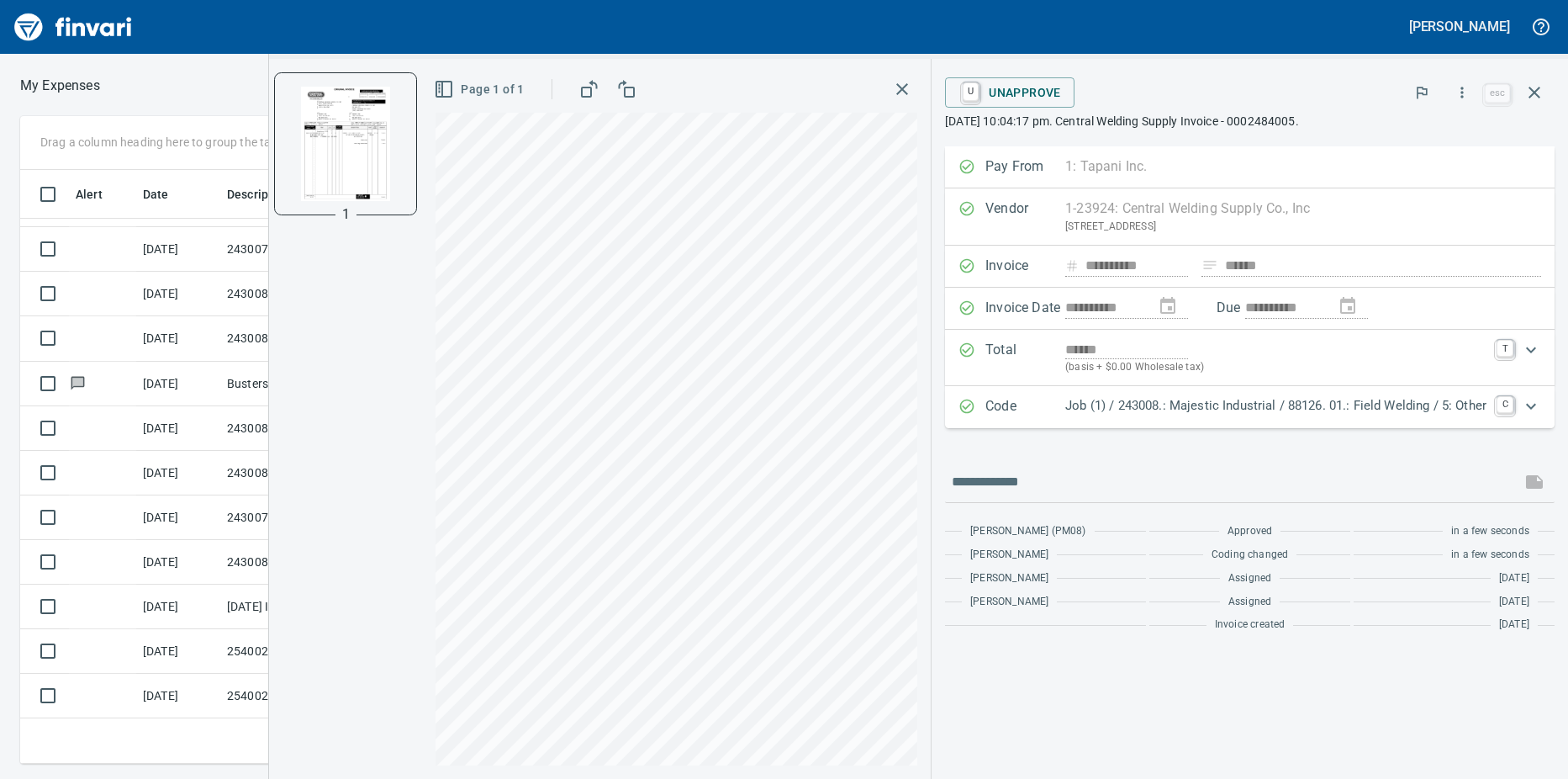
click at [120, 606] on td at bounding box center [102, 606] width 67 height 44
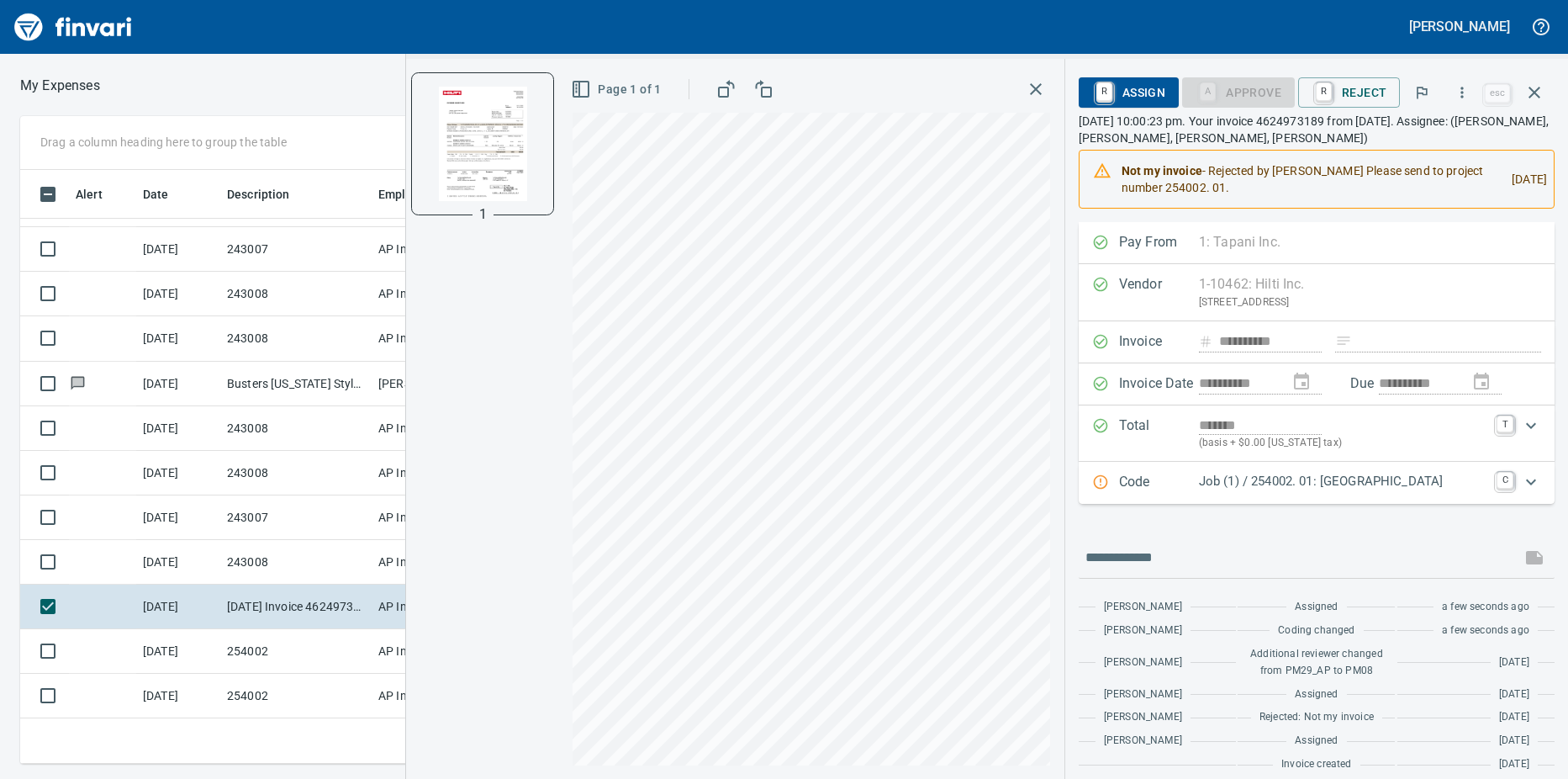
click at [120, 572] on td at bounding box center [102, 562] width 67 height 44
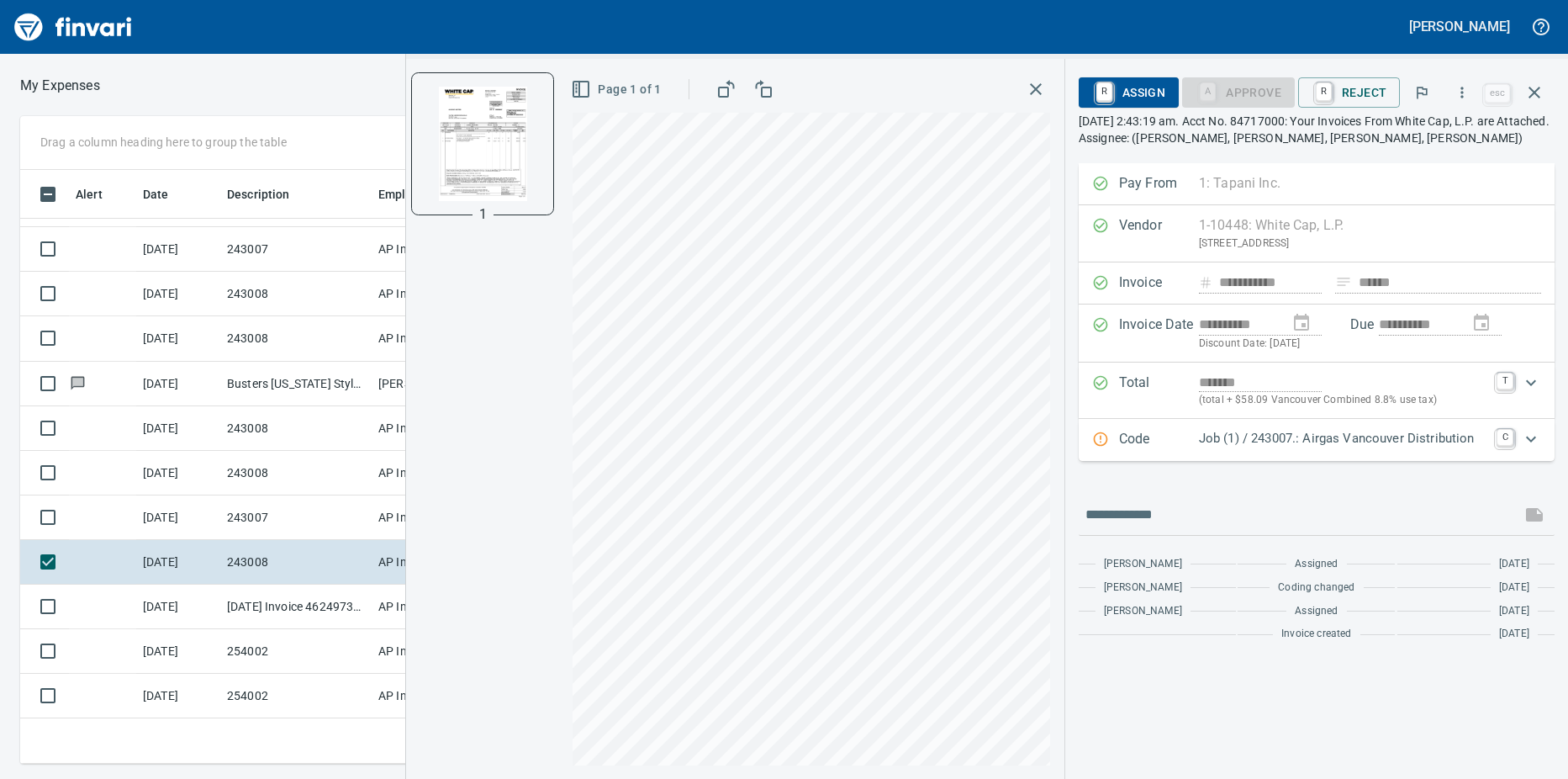
click at [220, 514] on td "243007" at bounding box center [295, 517] width 151 height 44
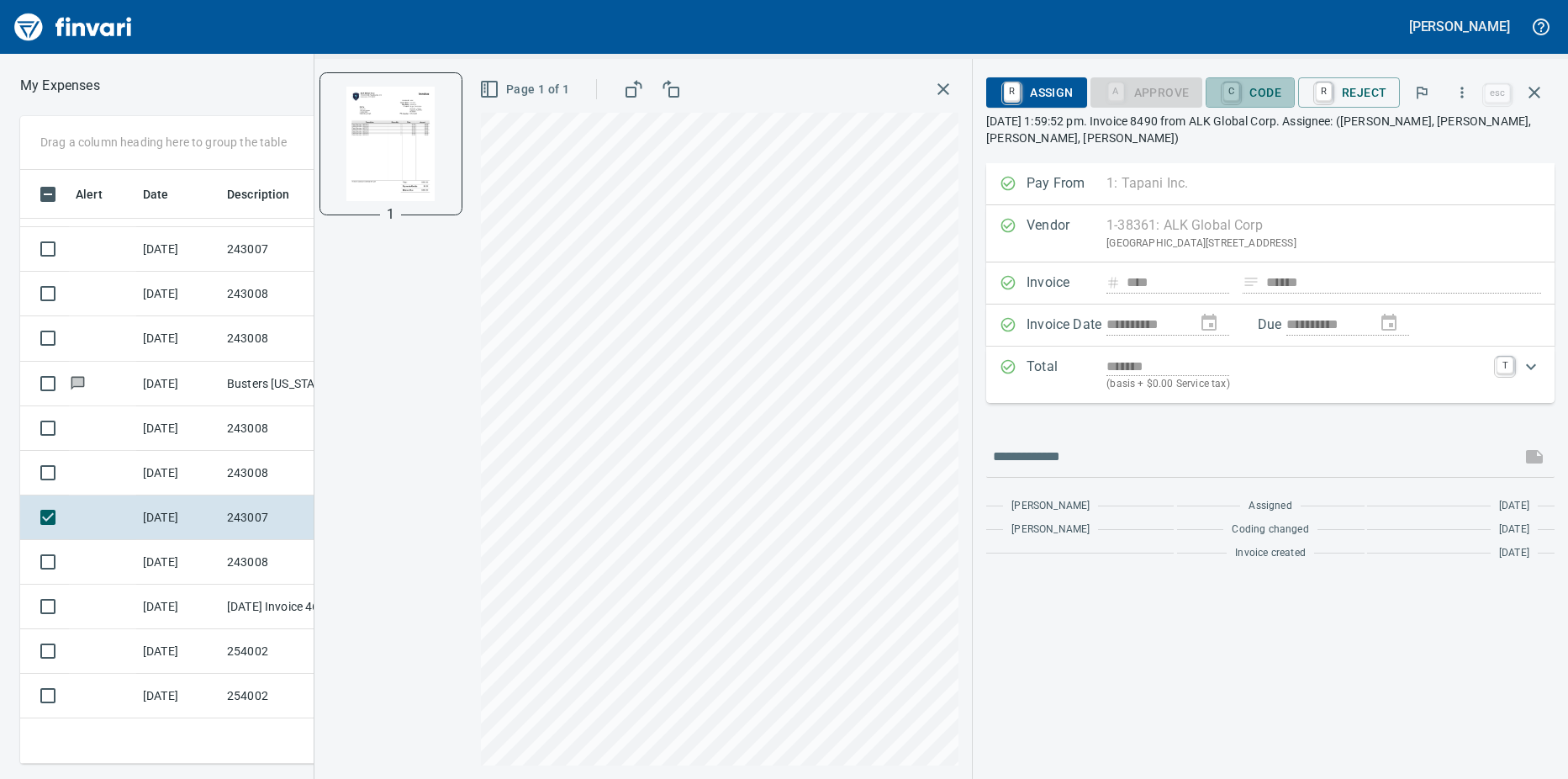
click at [1232, 90] on link "C" at bounding box center [1231, 91] width 16 height 18
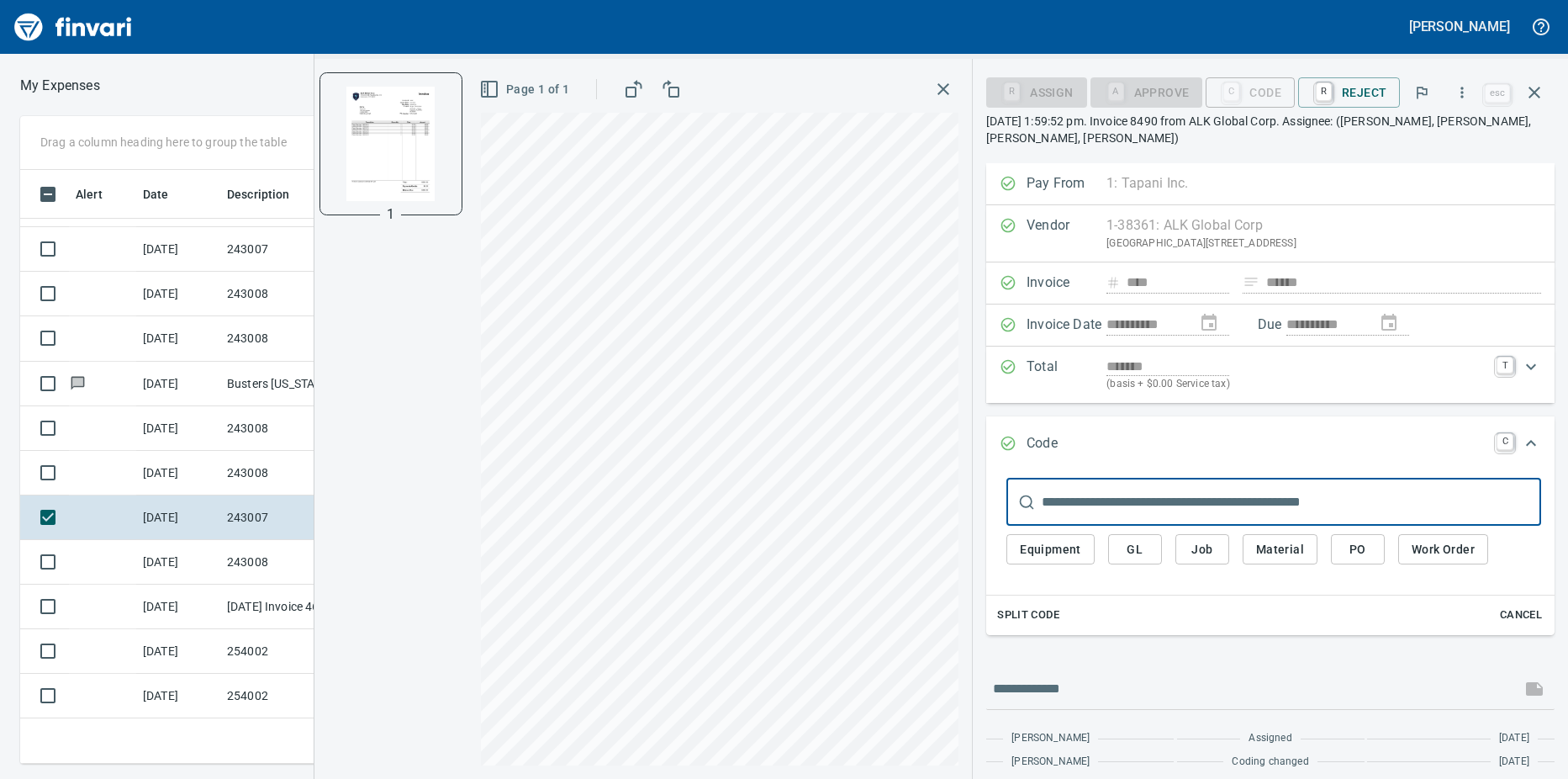
scroll to position [582, 1082]
click at [1071, 496] on input "text" at bounding box center [1291, 502] width 500 height 47
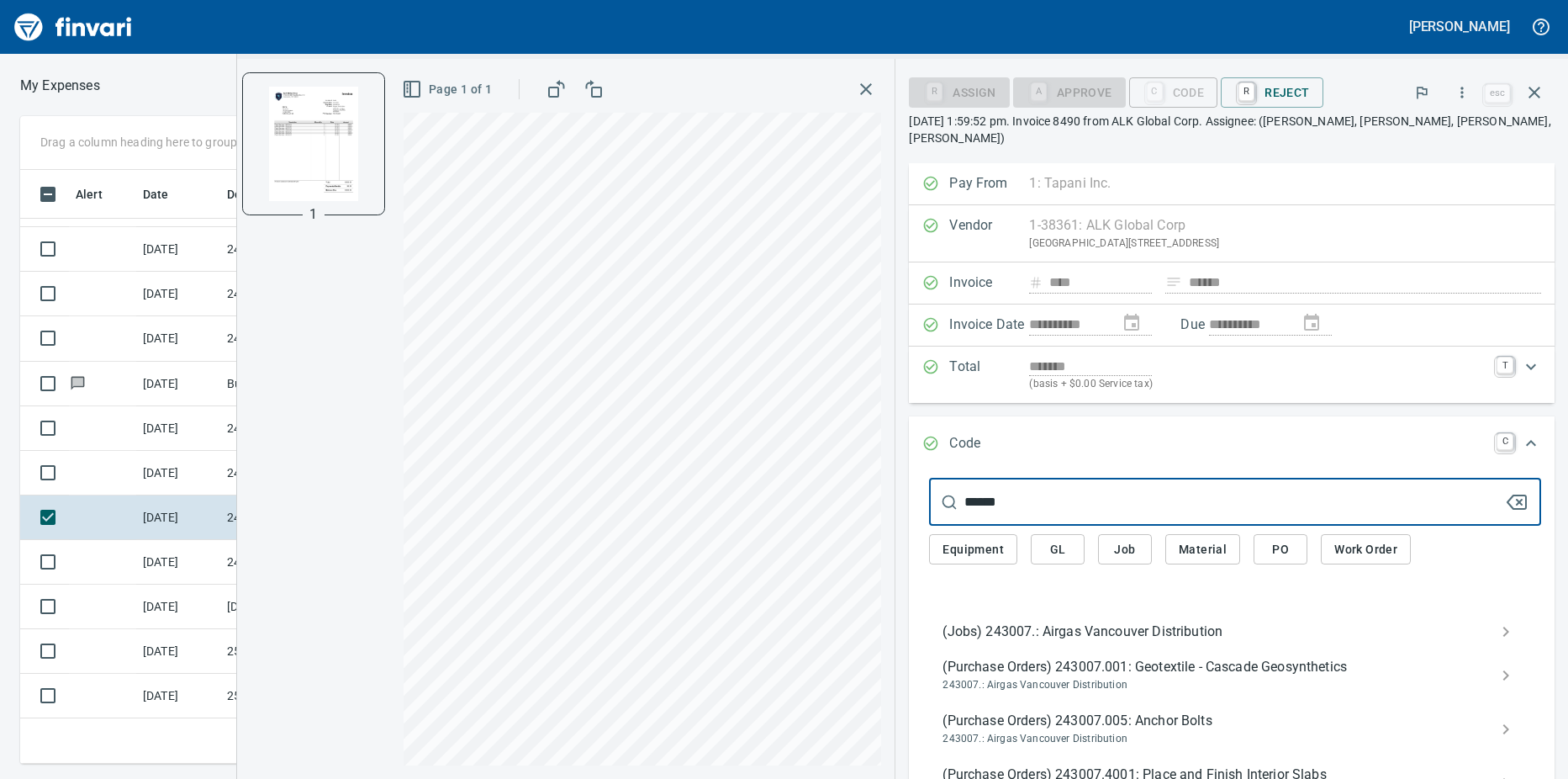
type input "******"
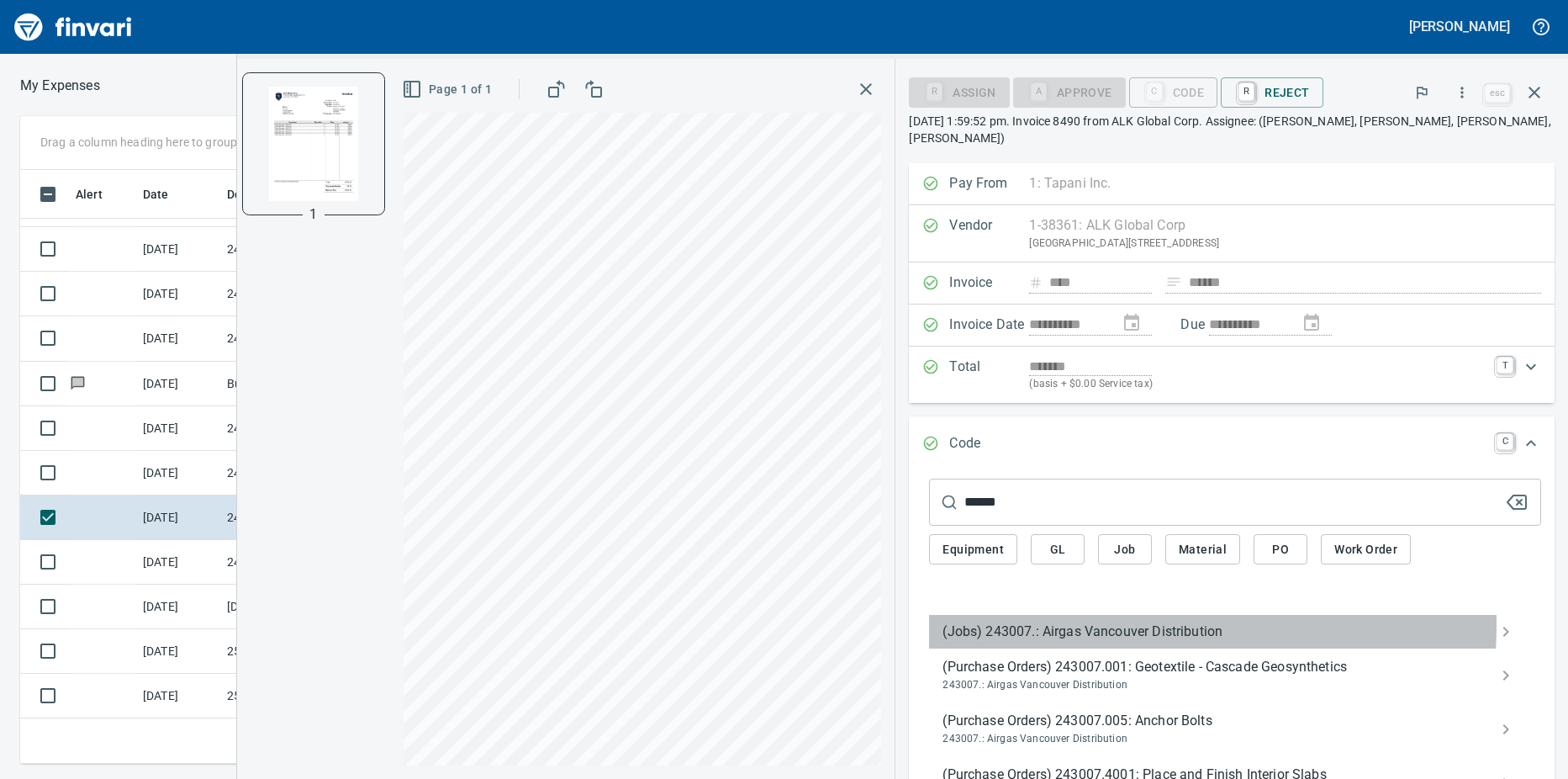
click at [1095, 624] on span "(Jobs) 243007.: Airgas Vancouver Distribution" at bounding box center [1221, 631] width 559 height 20
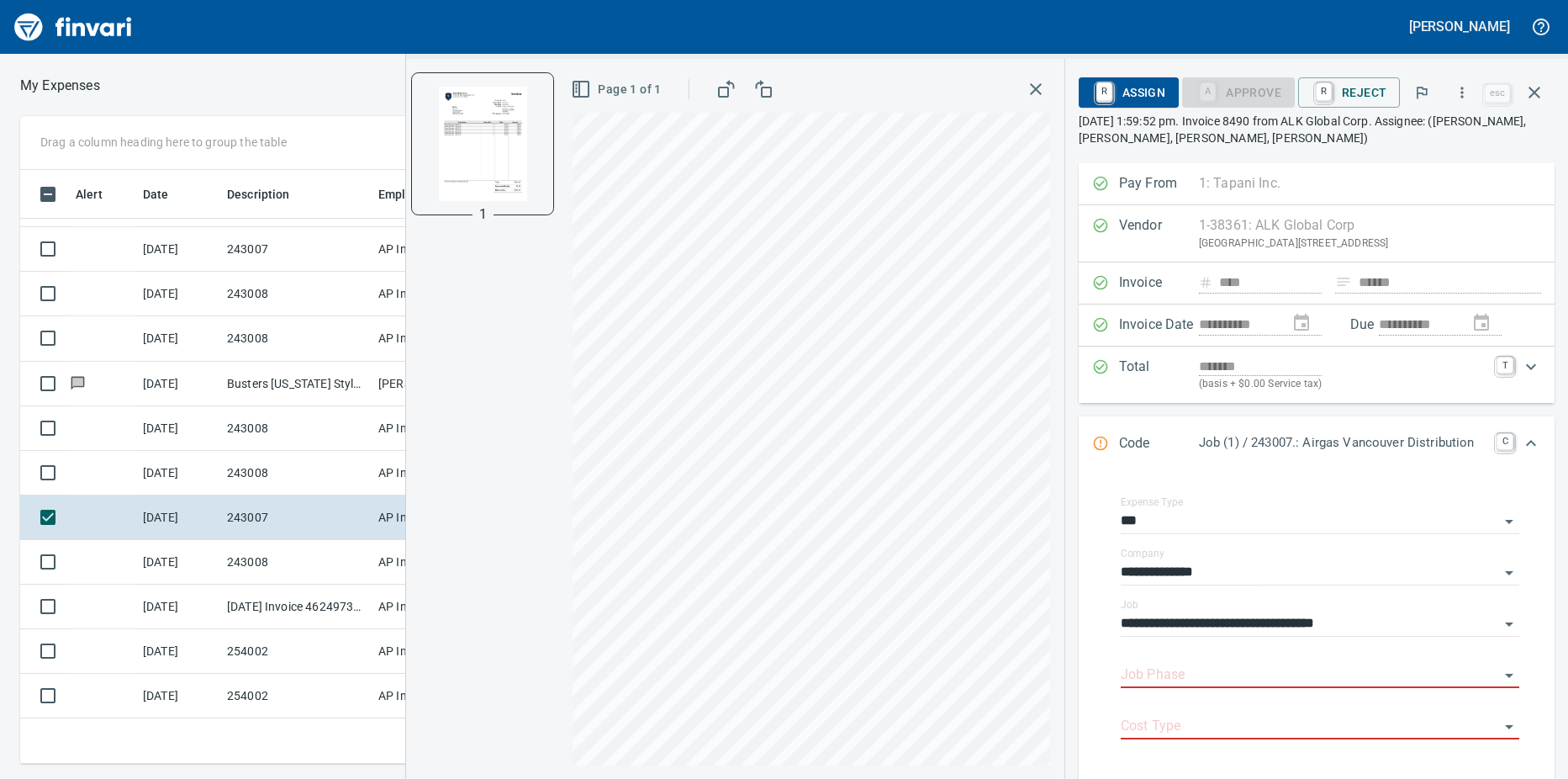
click at [251, 469] on td "243008" at bounding box center [295, 473] width 151 height 44
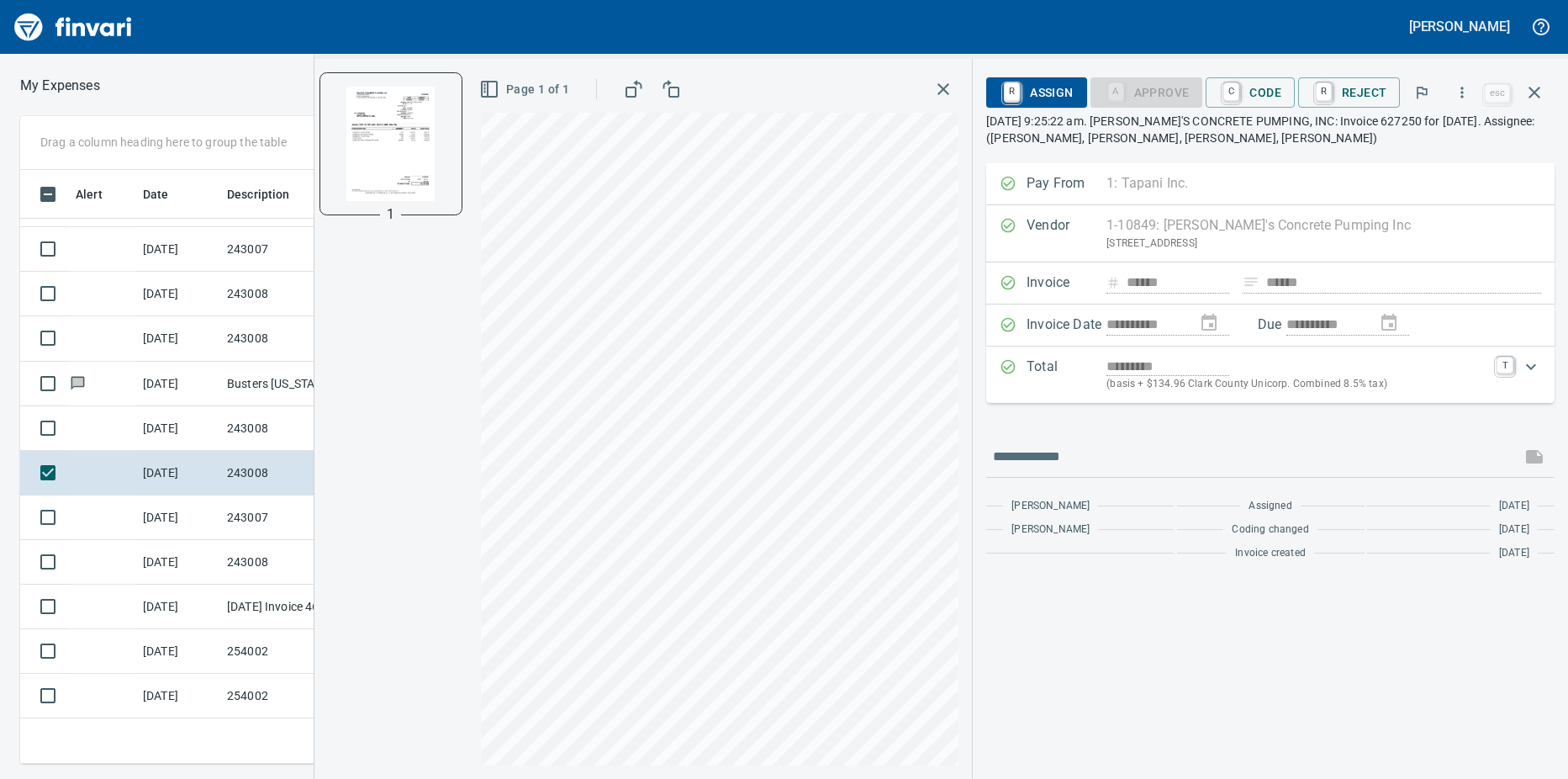
click at [1234, 88] on link "C" at bounding box center [1231, 91] width 16 height 18
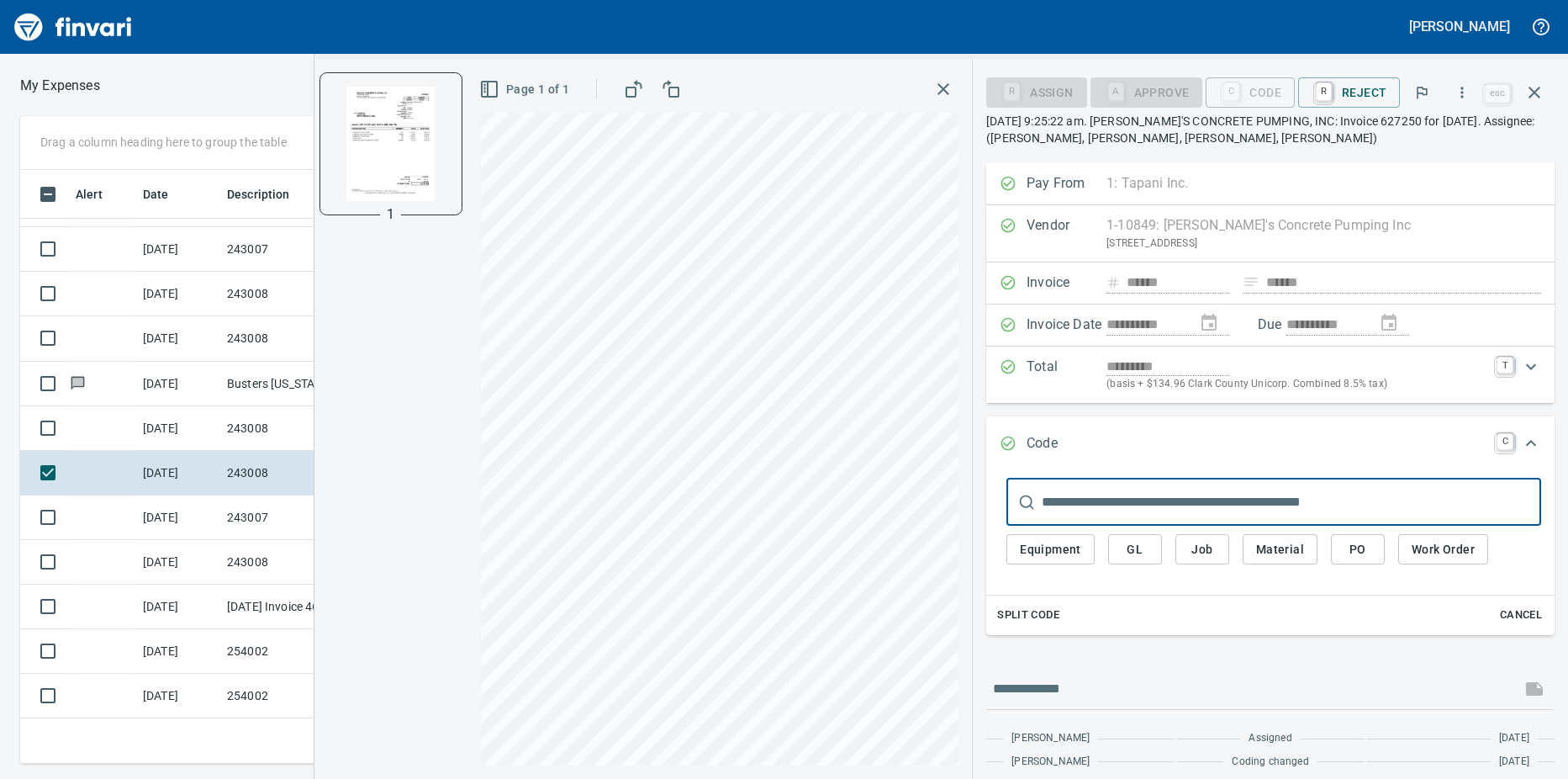
scroll to position [582, 1082]
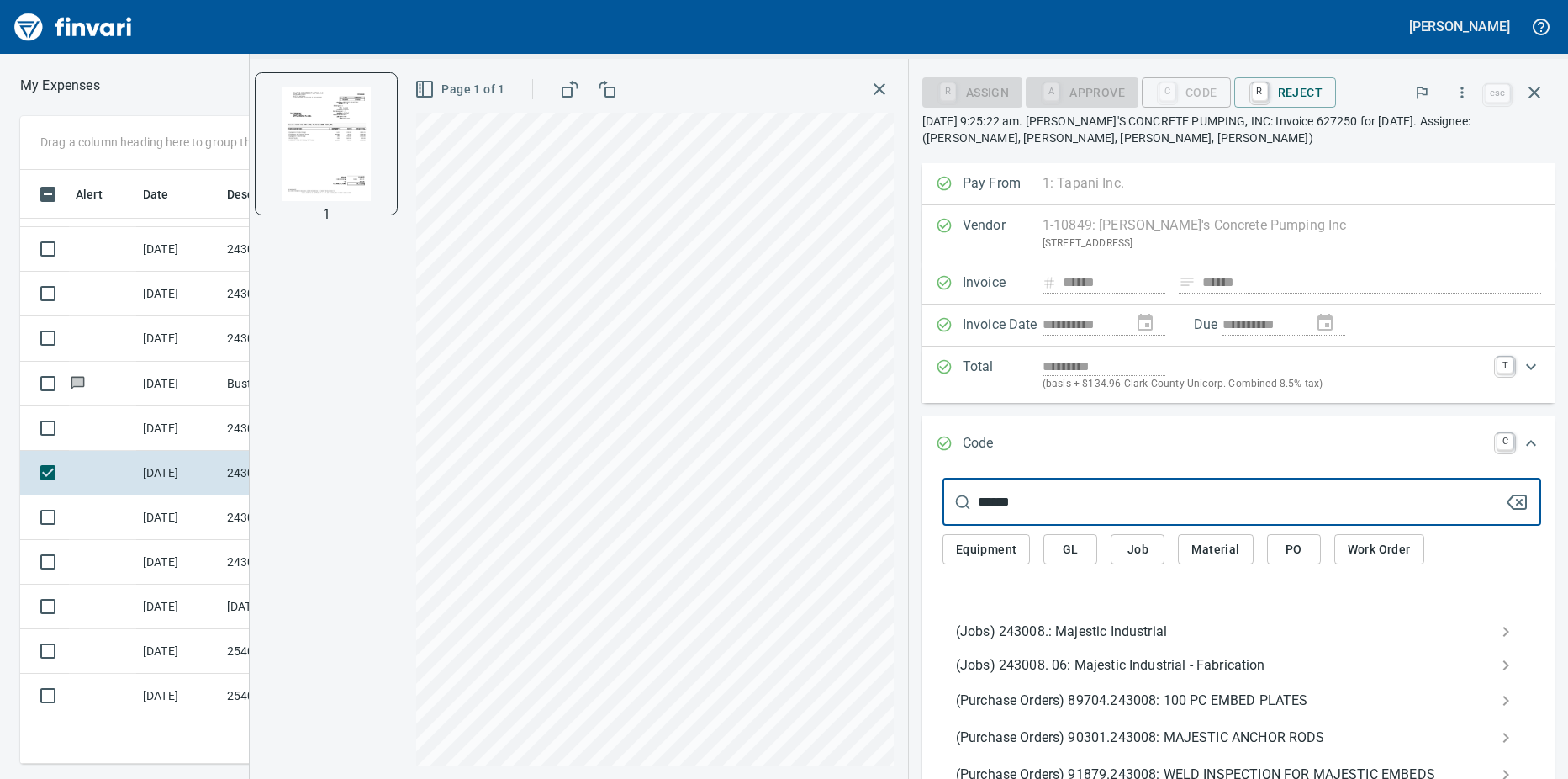
type input "******"
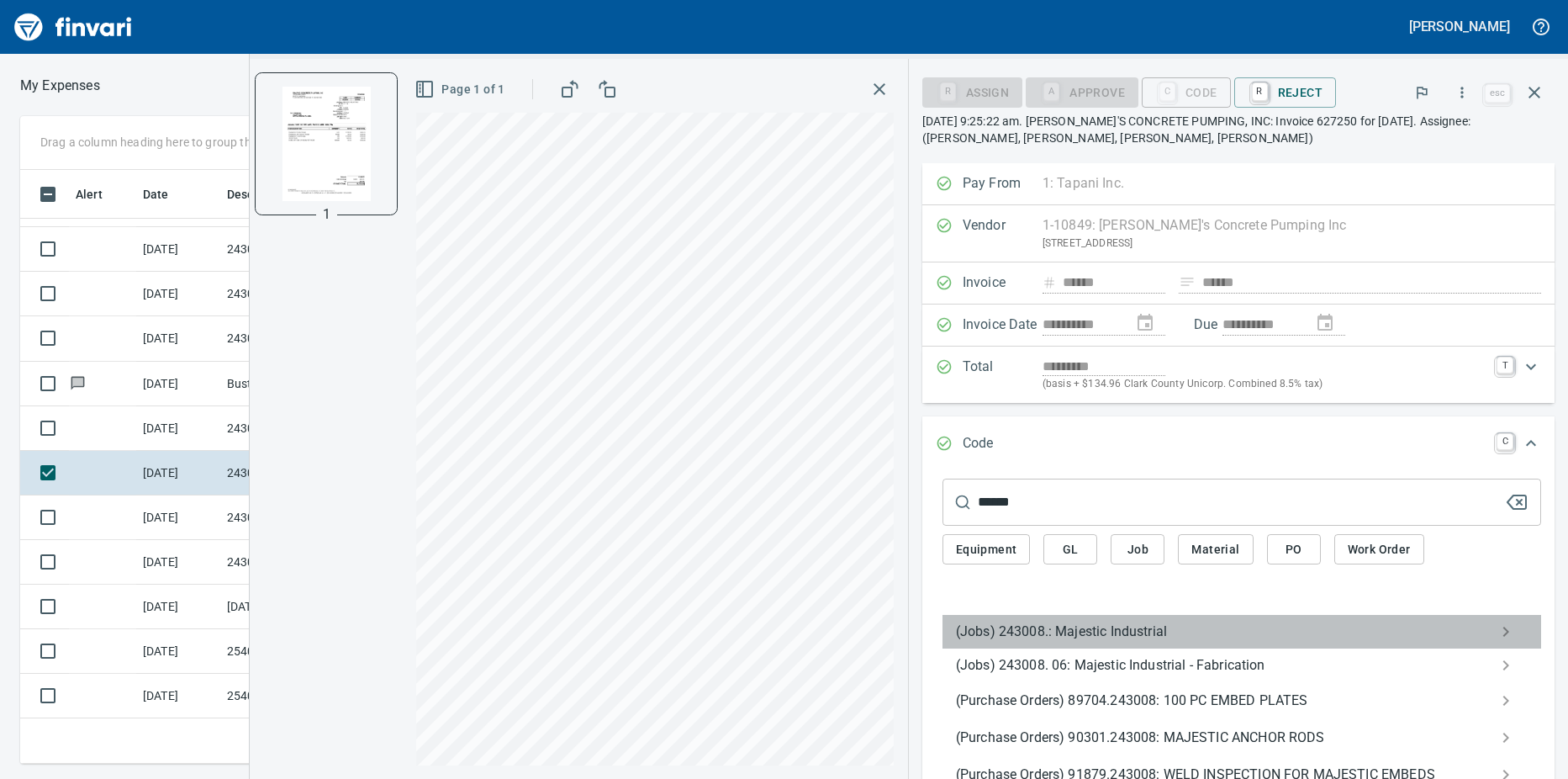
click at [1019, 629] on span "(Jobs) 243008.: Majestic Industrial" at bounding box center [1229, 631] width 545 height 20
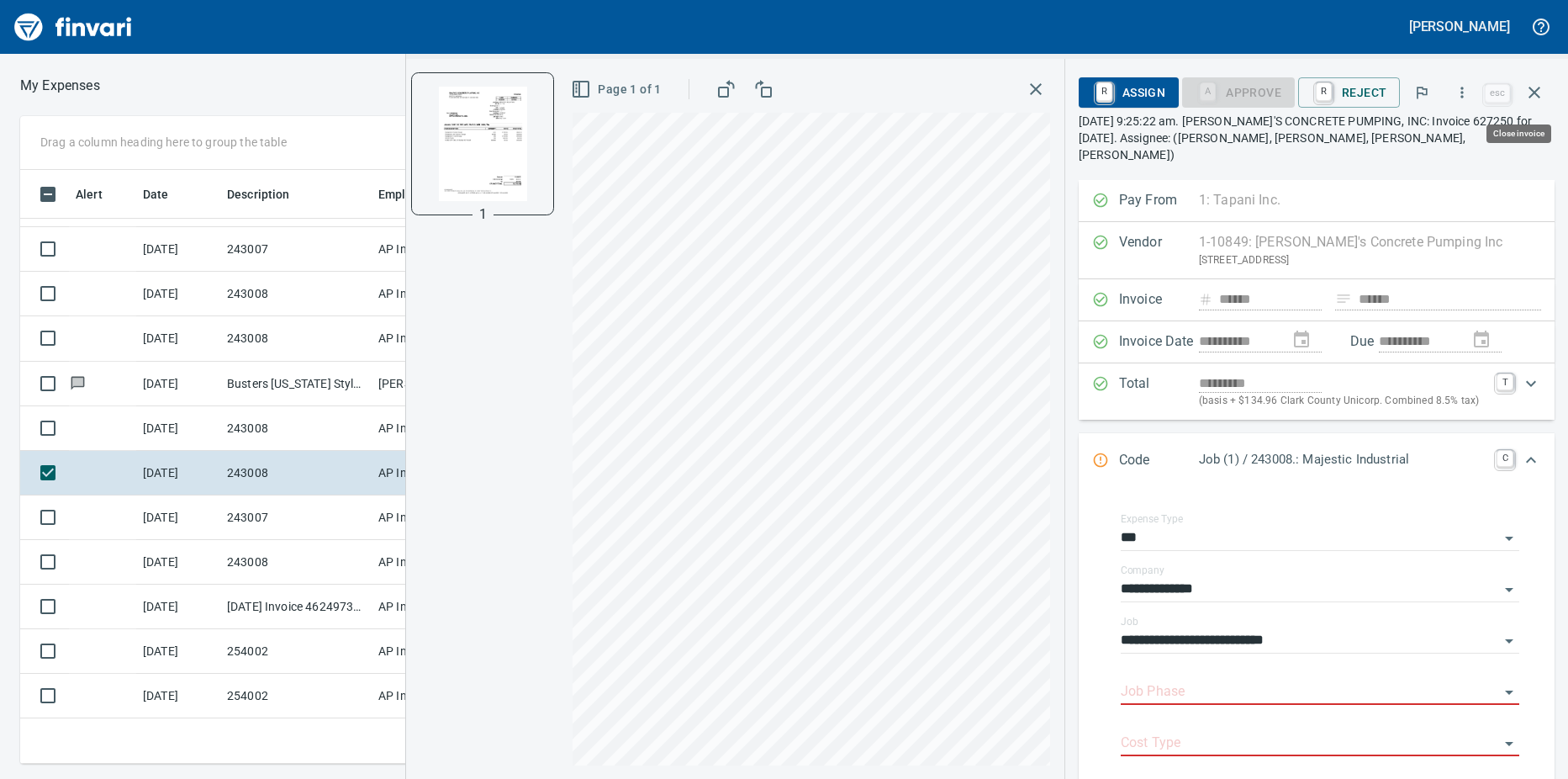
click at [1537, 92] on icon "button" at bounding box center [1534, 92] width 20 height 20
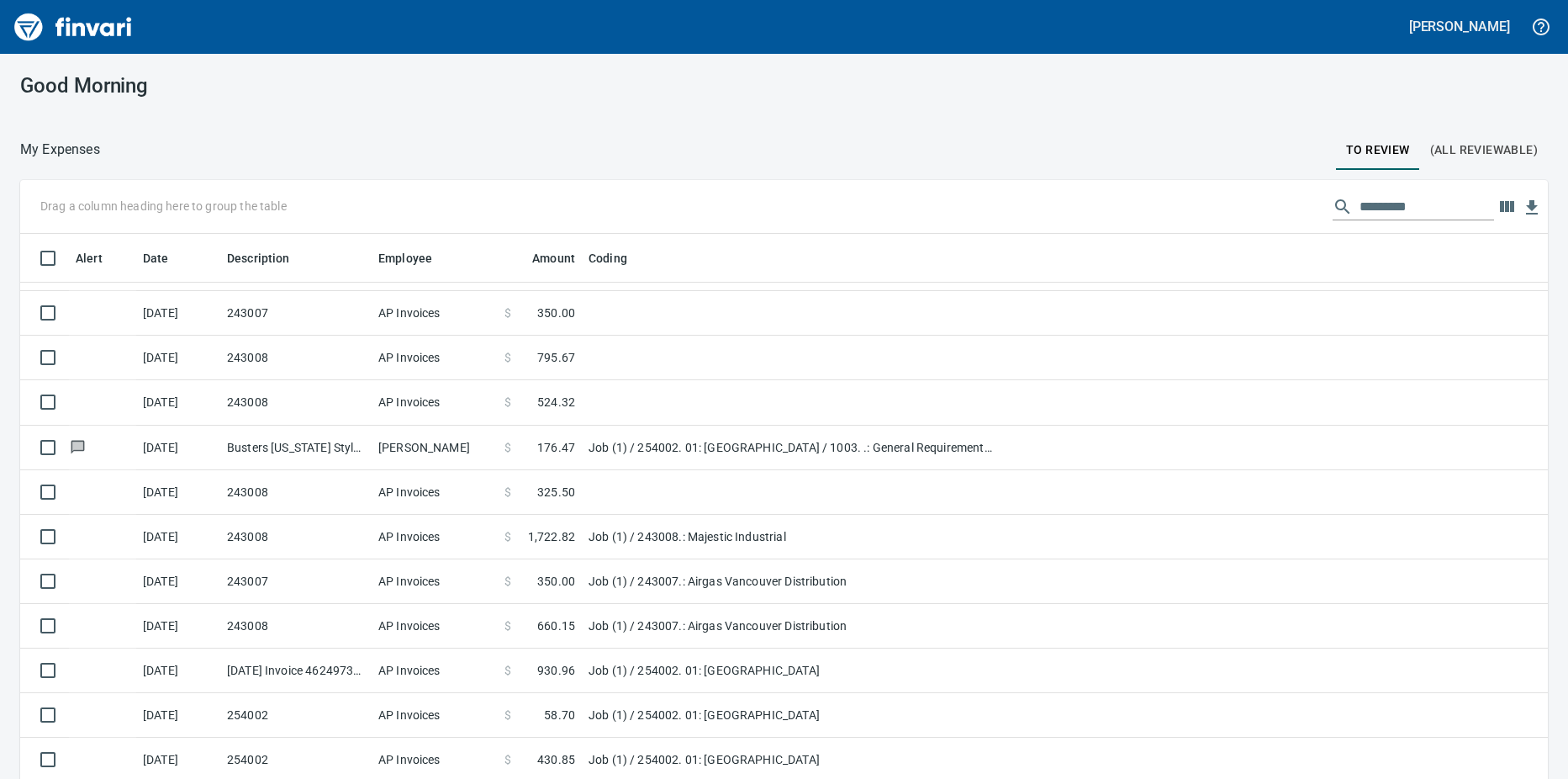
scroll to position [582, 1489]
click at [1499, 205] on icon "button" at bounding box center [1506, 207] width 14 height 11
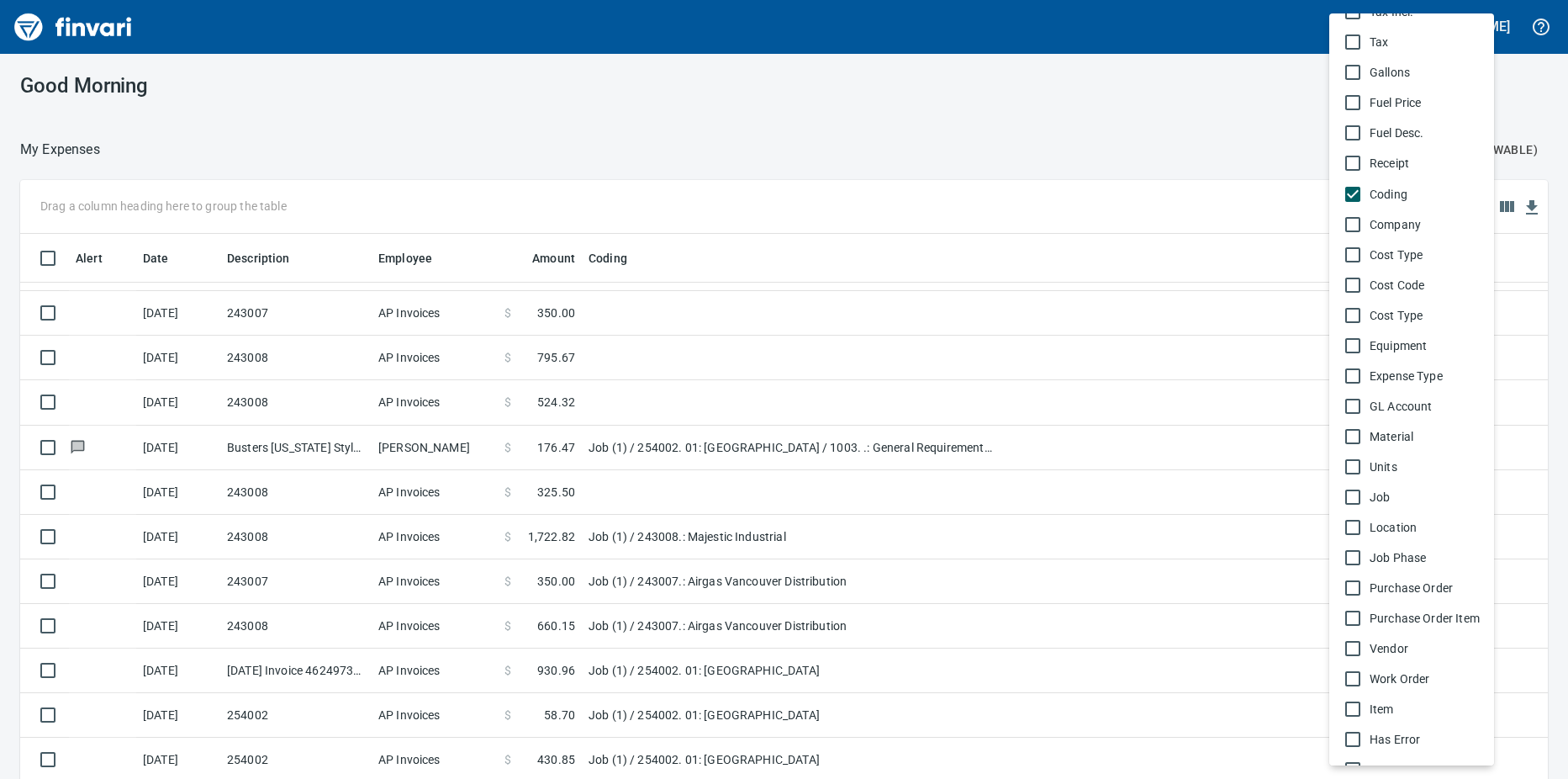
scroll to position [837, 0]
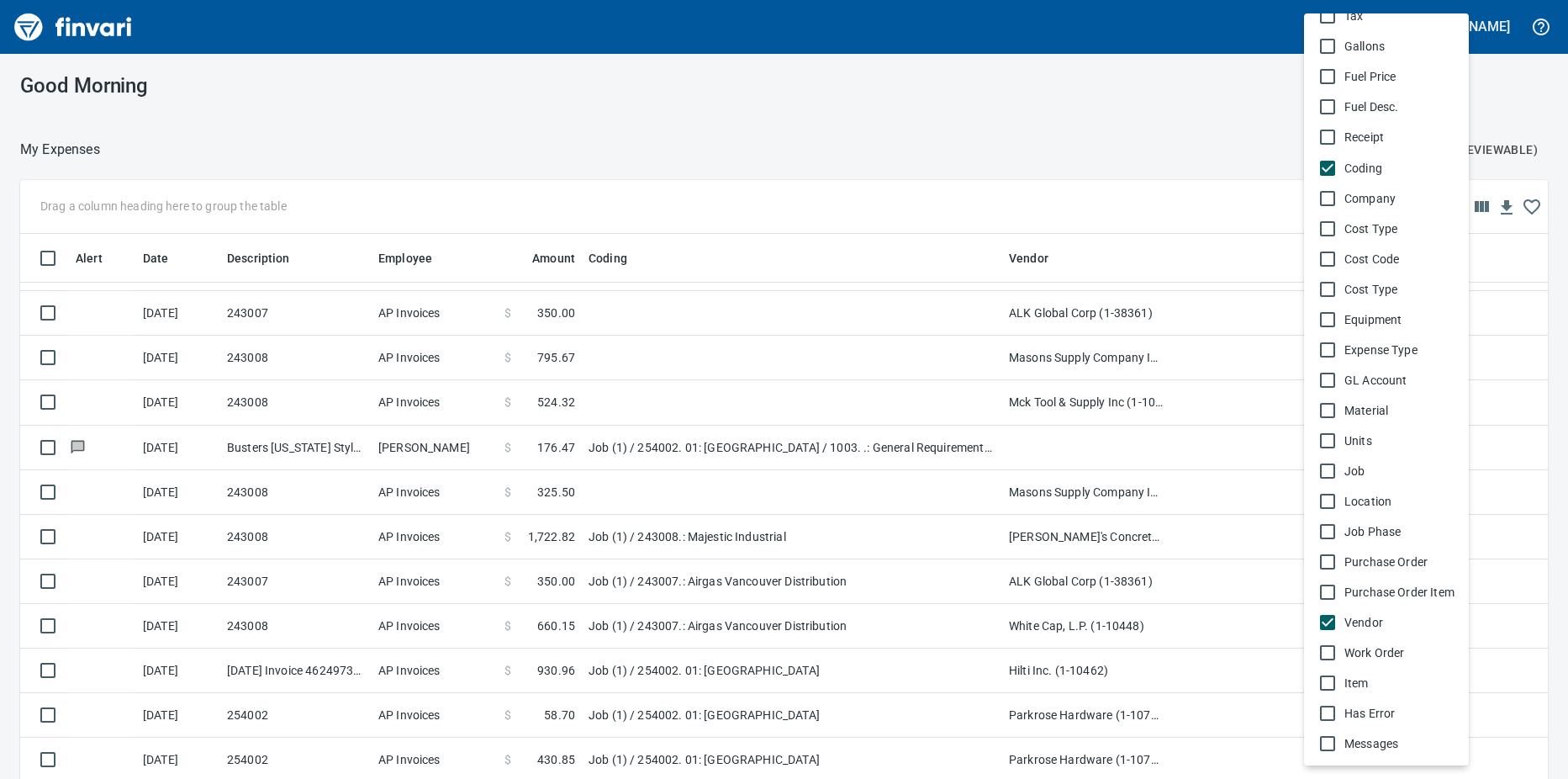
click at [365, 451] on div at bounding box center [784, 390] width 1568 height 779
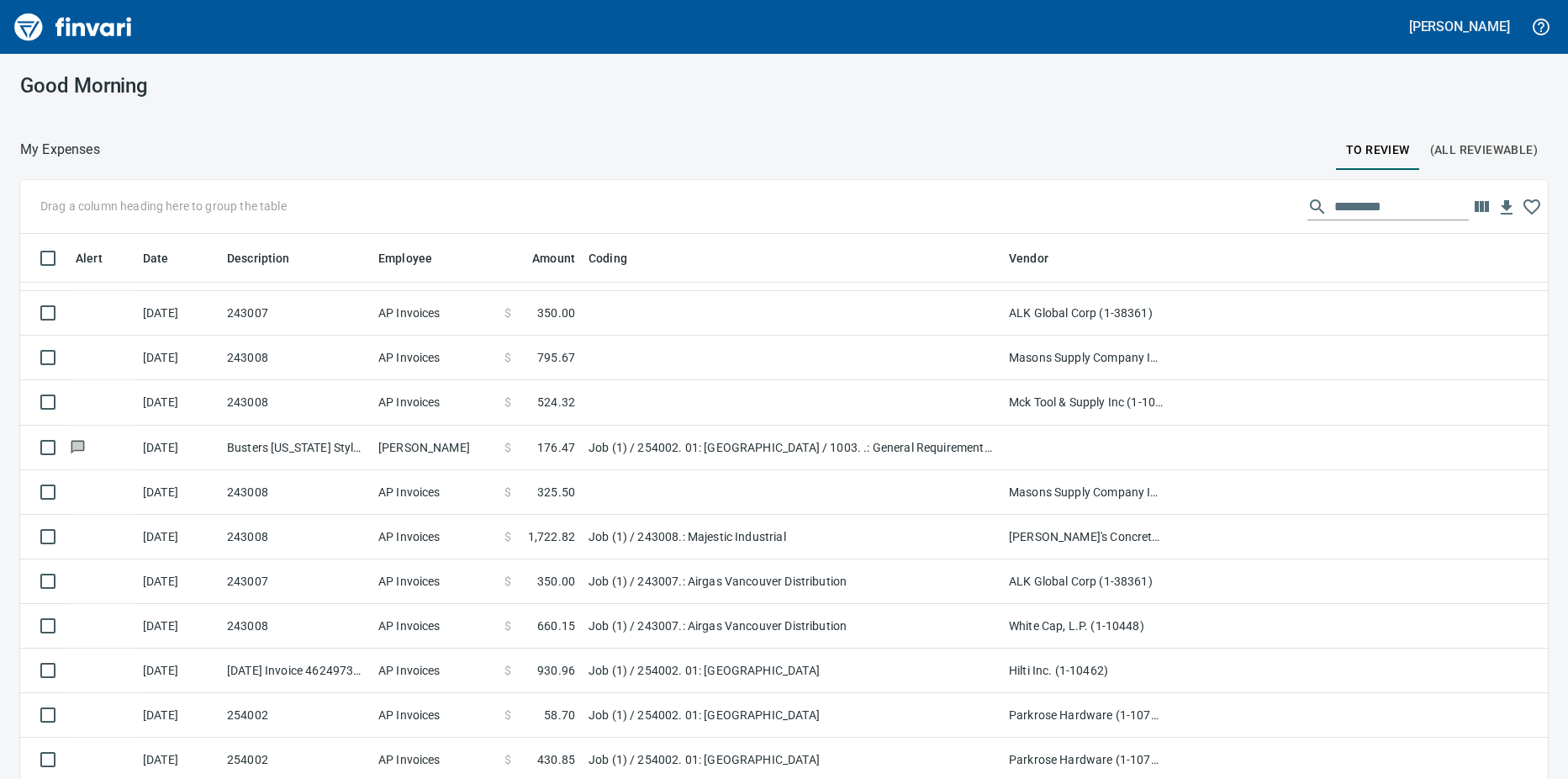
click at [138, 447] on td "[DATE]" at bounding box center [177, 447] width 84 height 44
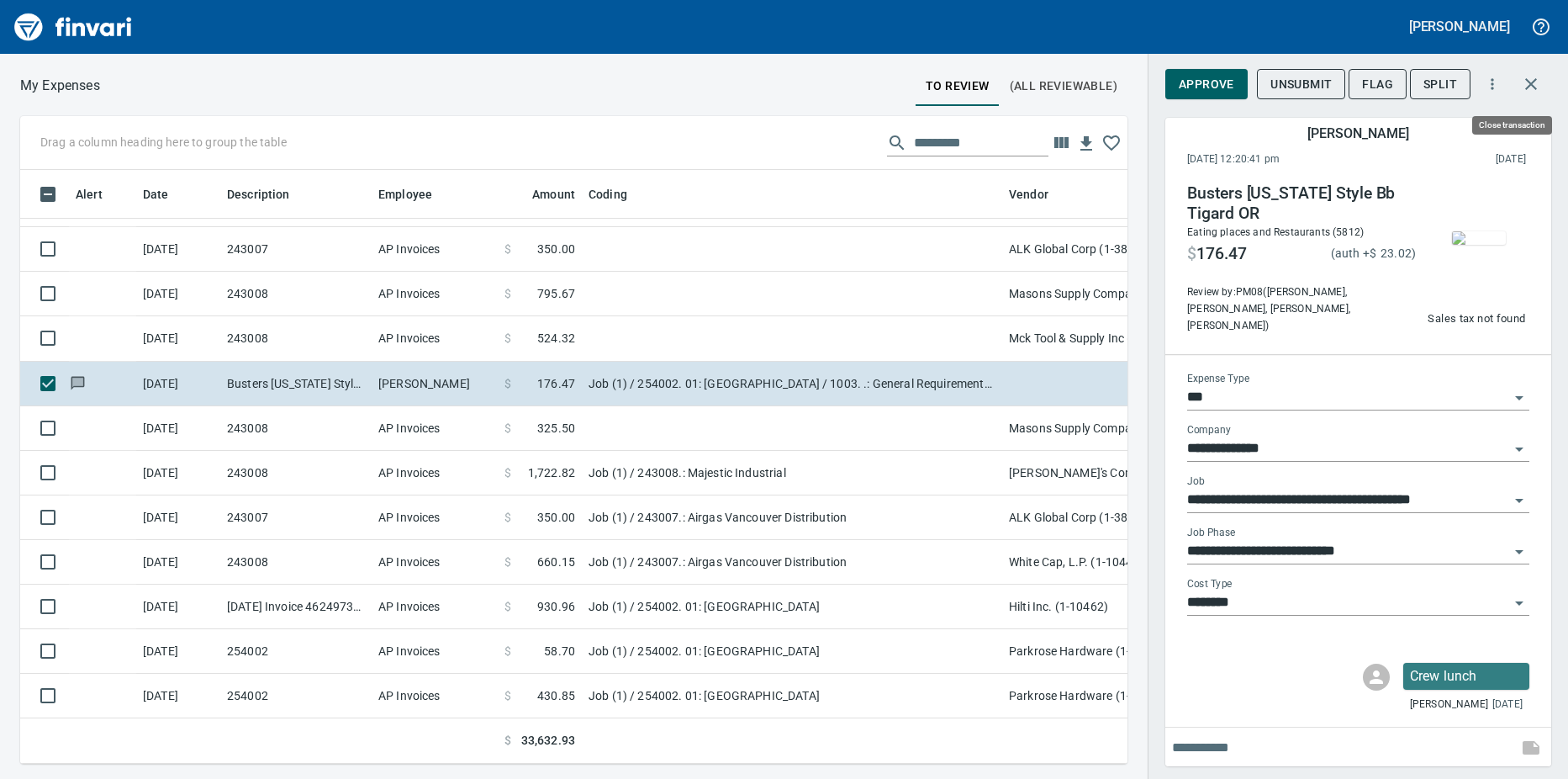
scroll to position [569, 1082]
click at [1535, 82] on icon "button" at bounding box center [1531, 84] width 20 height 20
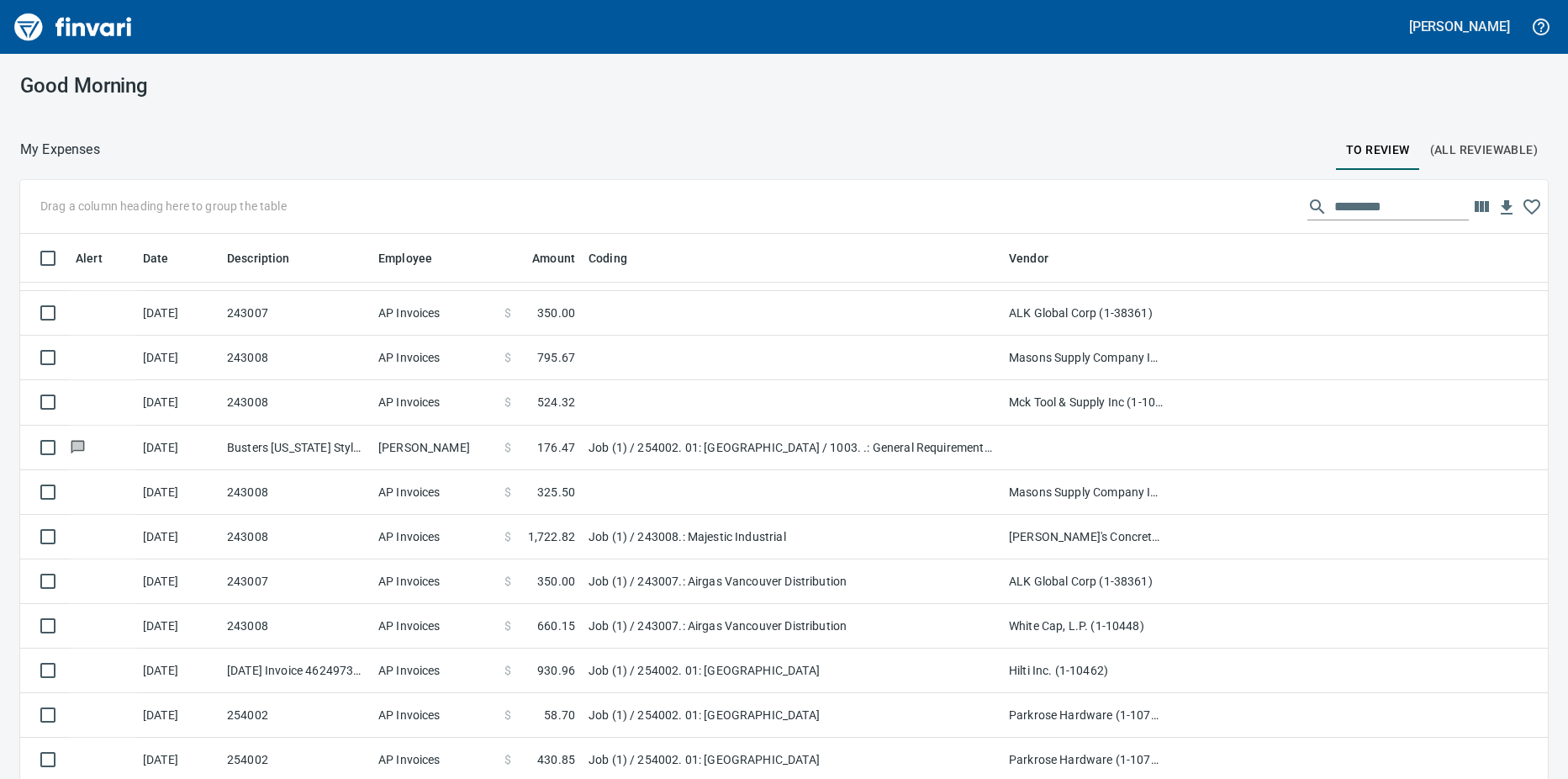
scroll to position [582, 1487]
click at [516, 399] on span at bounding box center [524, 402] width 26 height 17
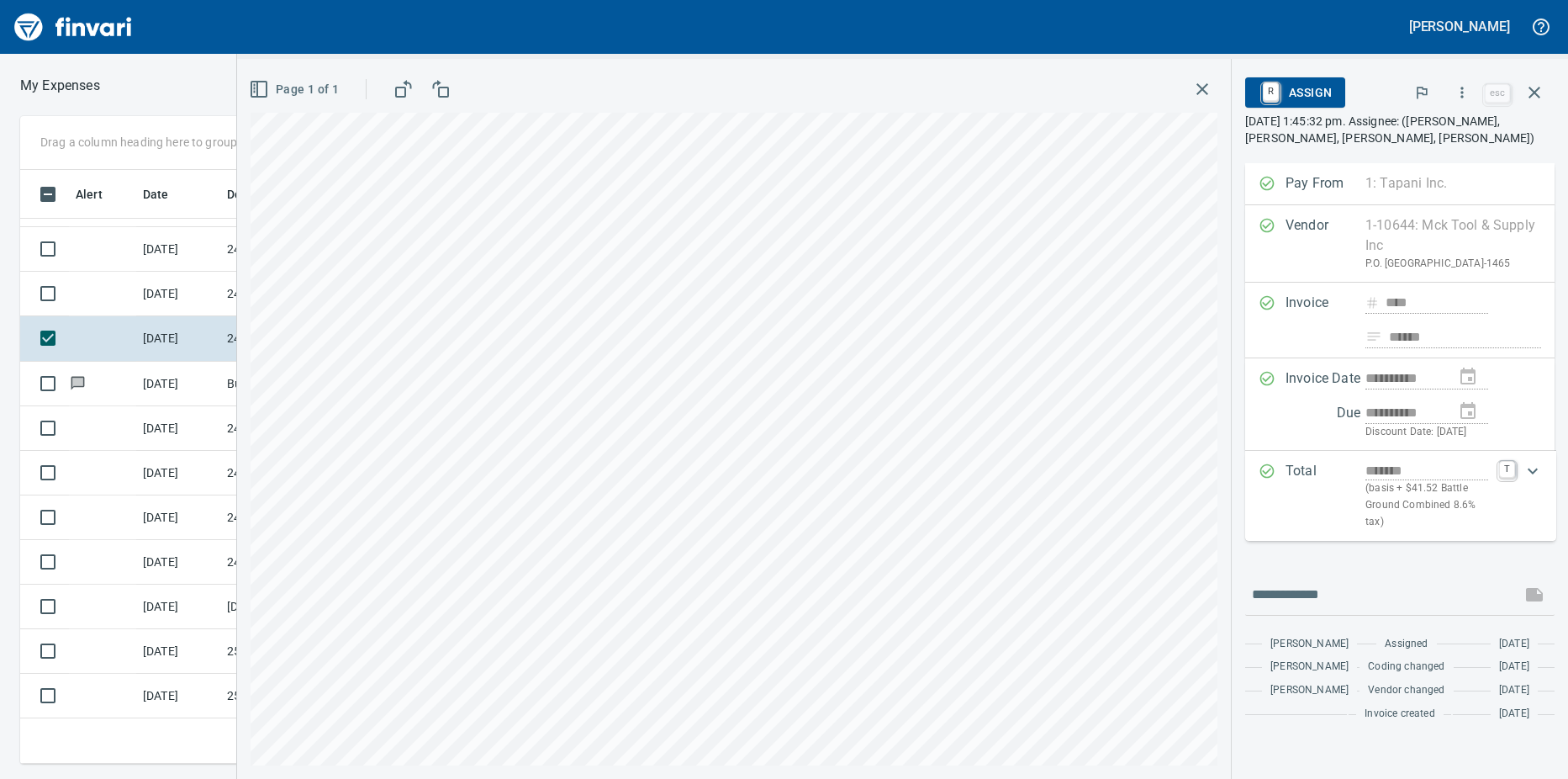
scroll to position [569, 1082]
click at [1534, 91] on icon "button" at bounding box center [1534, 92] width 12 height 12
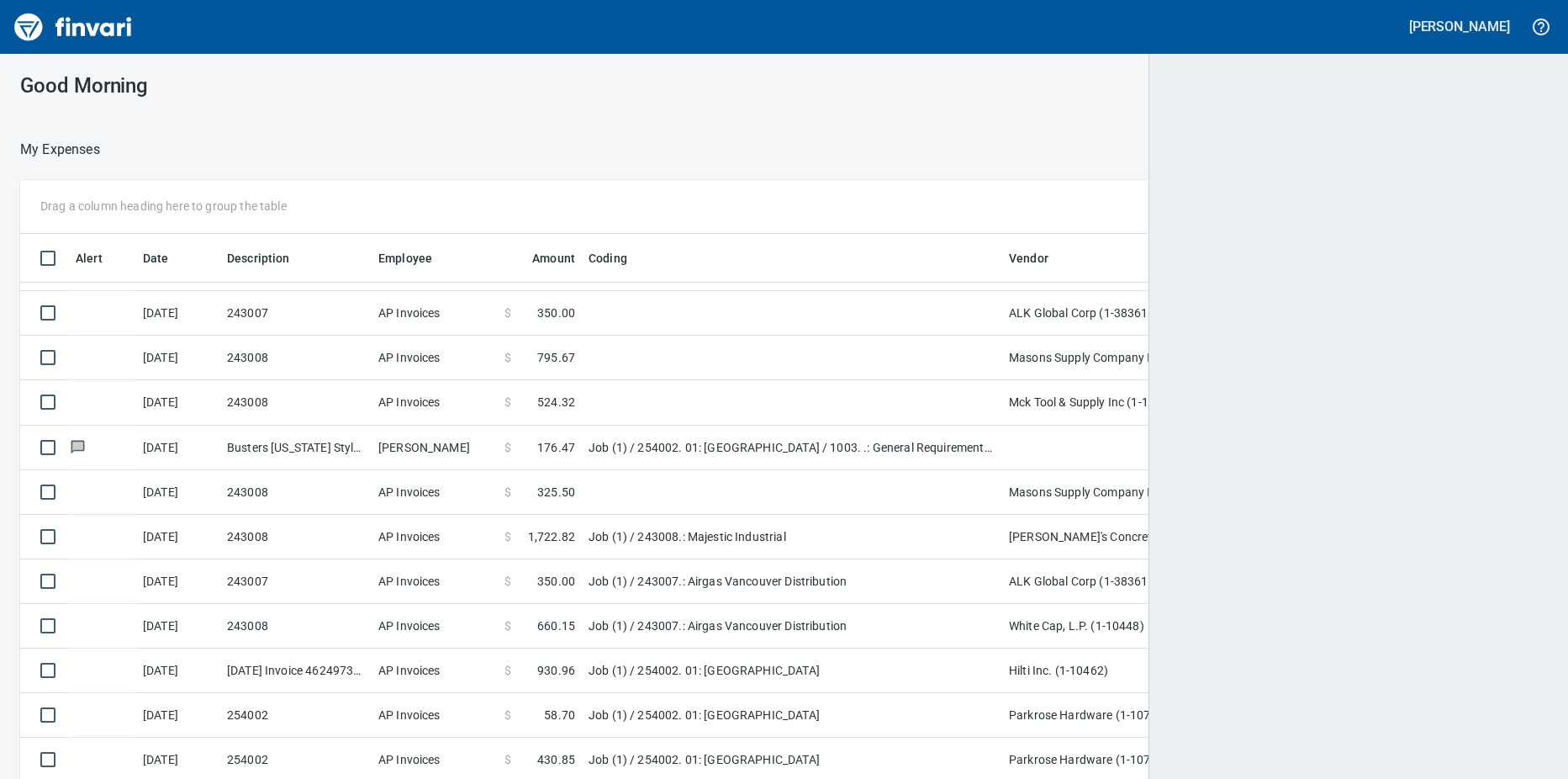
scroll to position [2, 2]
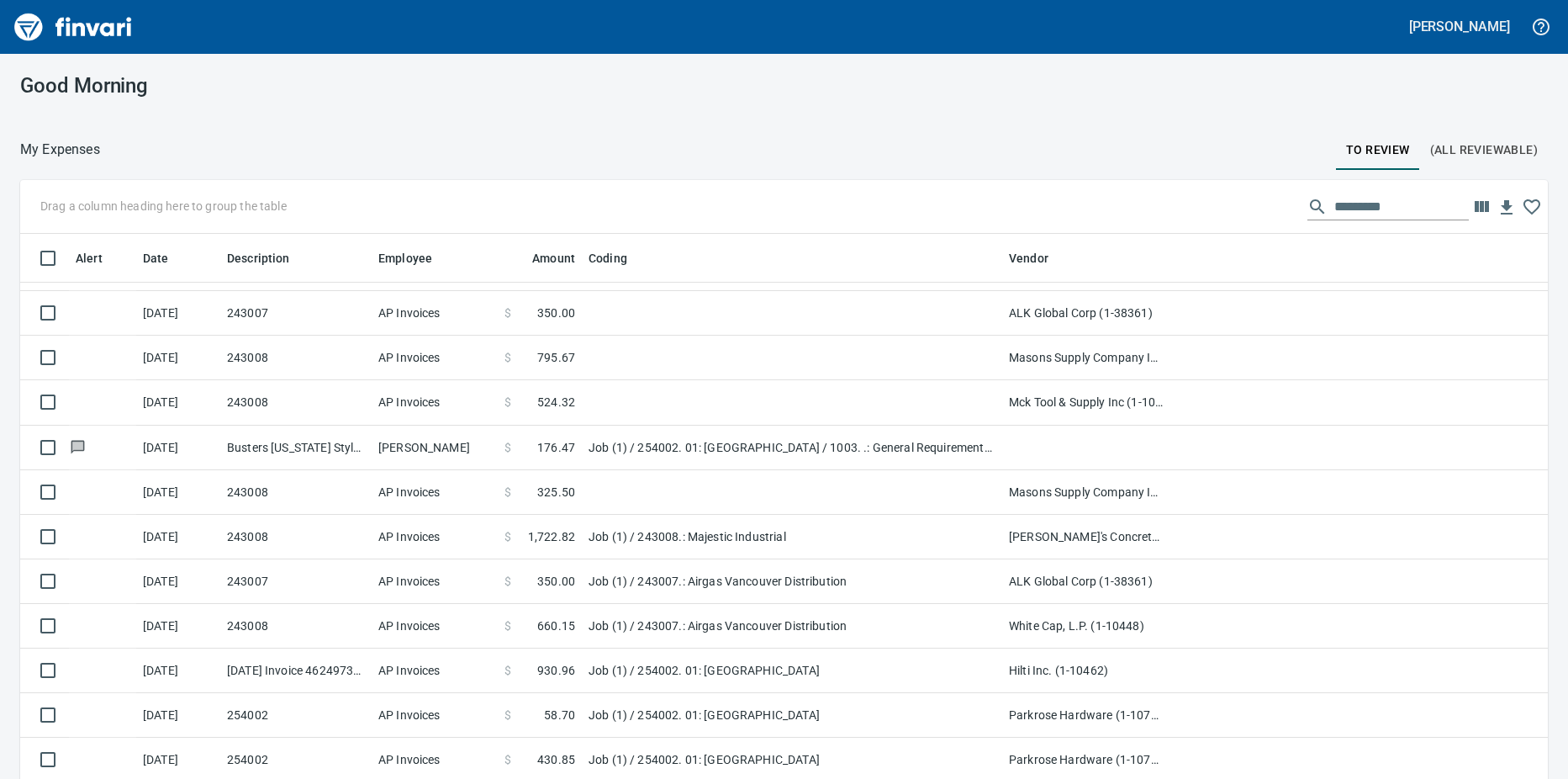
click at [471, 407] on td "AP Invoices" at bounding box center [434, 402] width 126 height 44
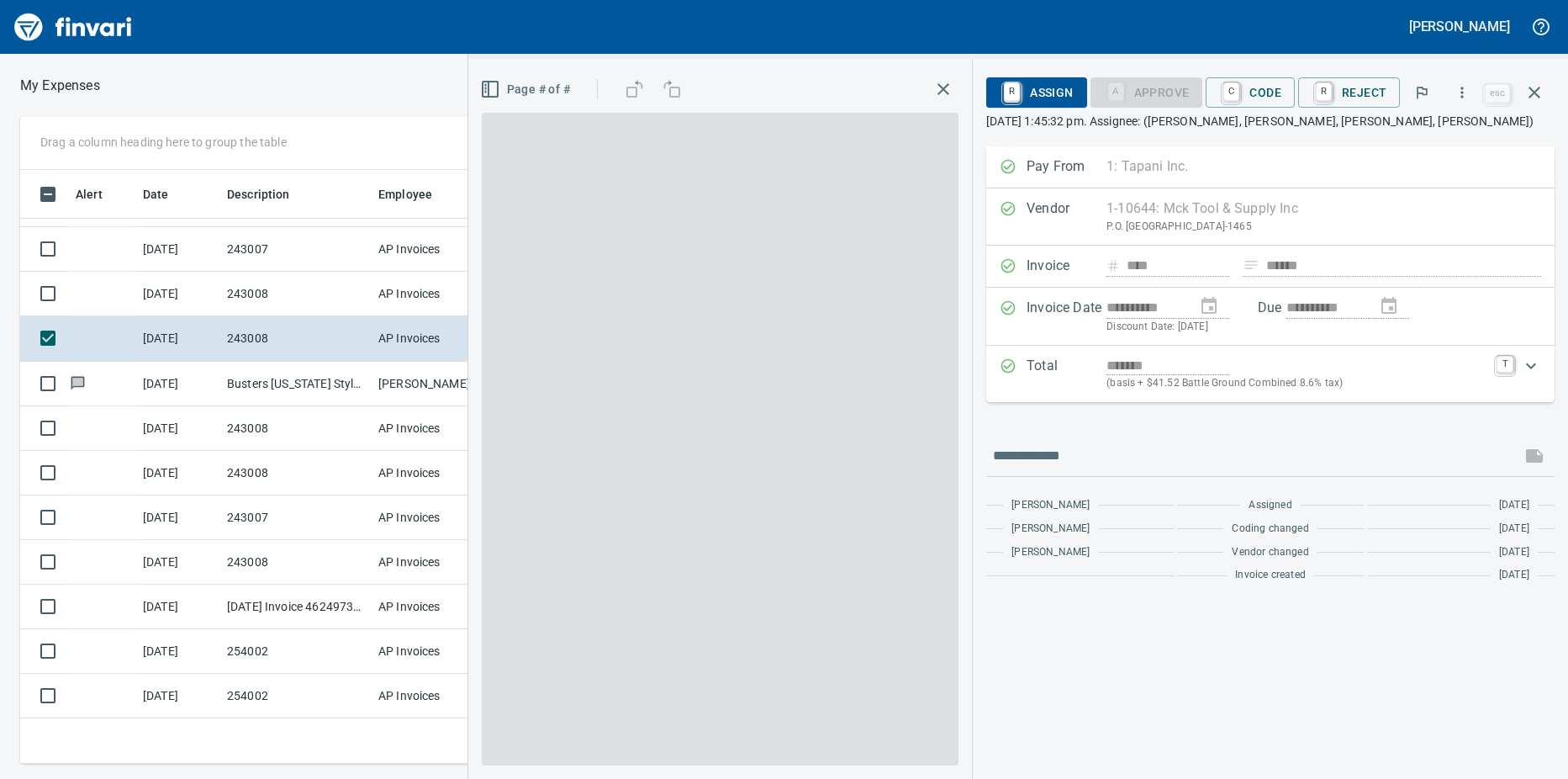
scroll to position [569, 1082]
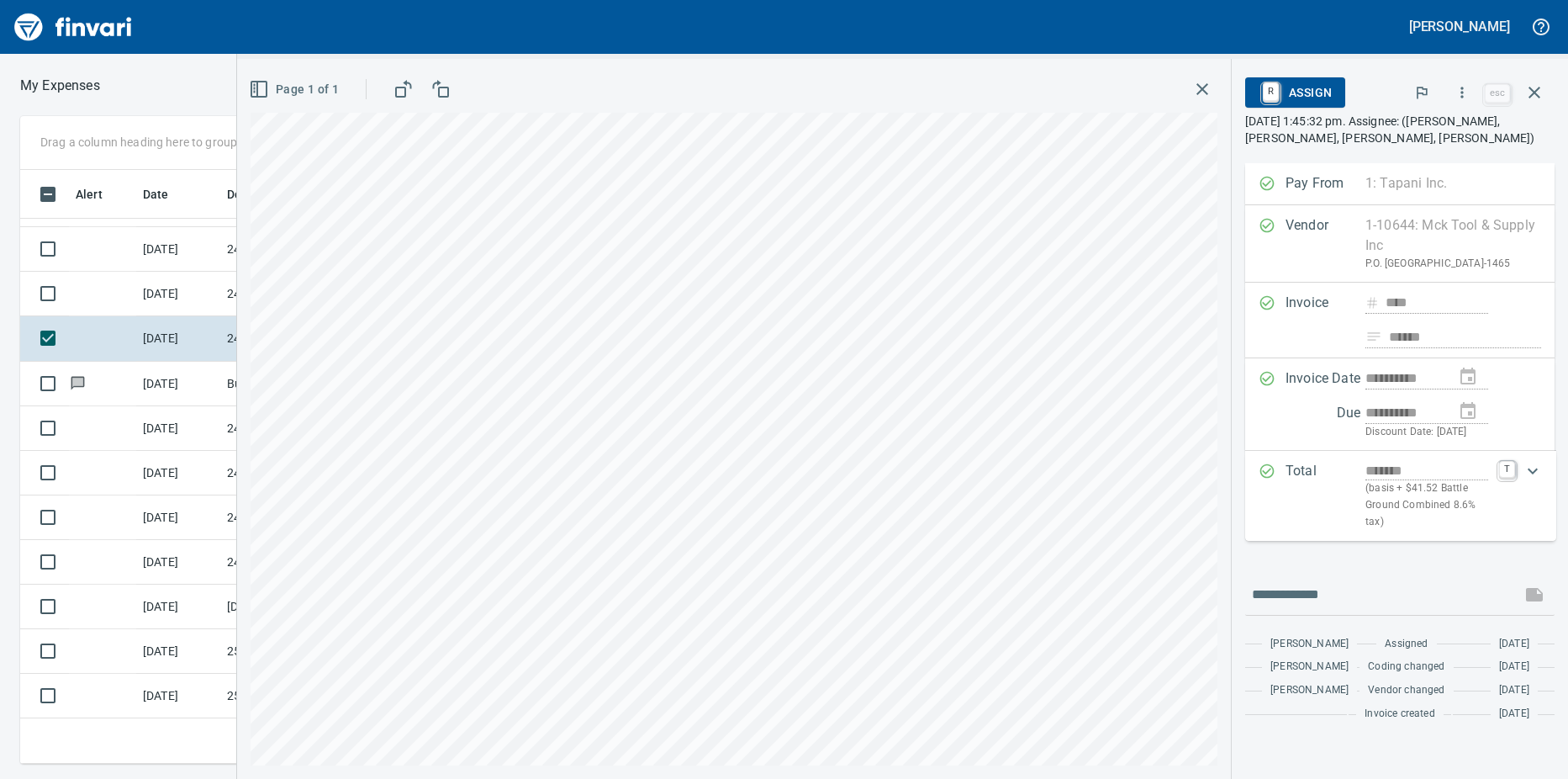
click at [1203, 91] on icon "button" at bounding box center [1202, 89] width 20 height 20
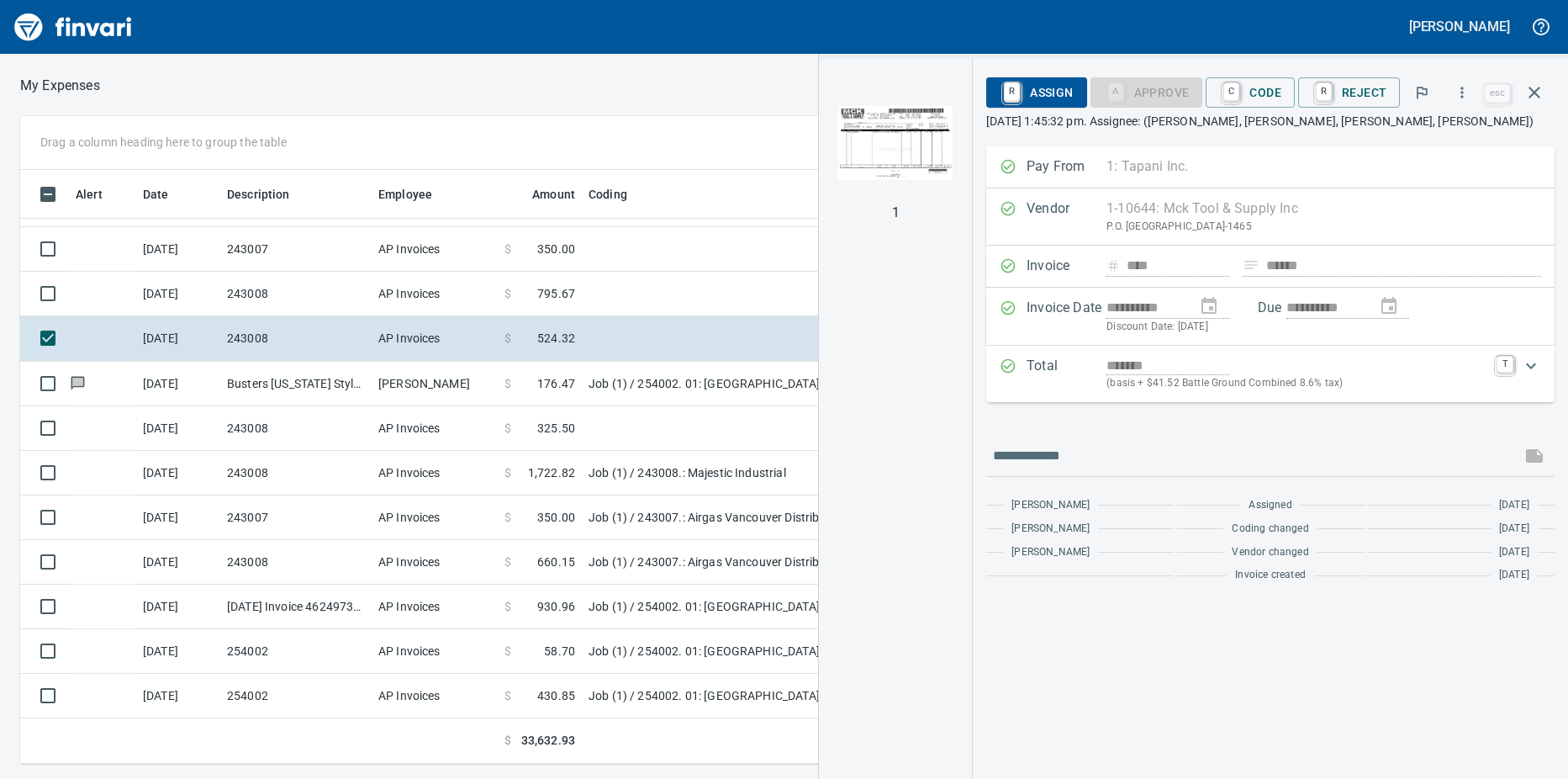
click at [1239, 95] on link "C" at bounding box center [1231, 91] width 16 height 18
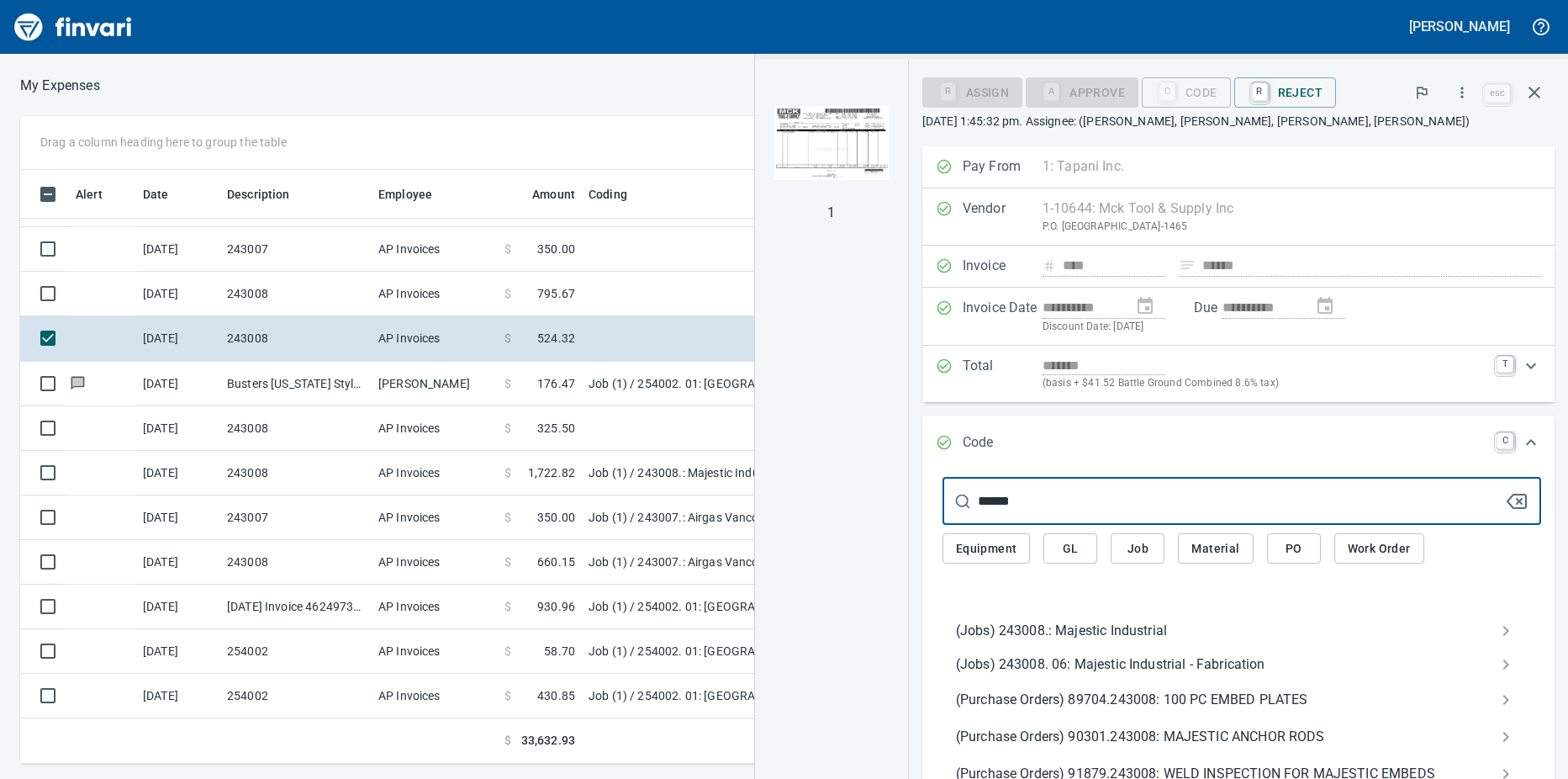
type input "******"
click at [1026, 632] on span "(Jobs) 243008.: Majestic Industrial" at bounding box center [1229, 630] width 545 height 20
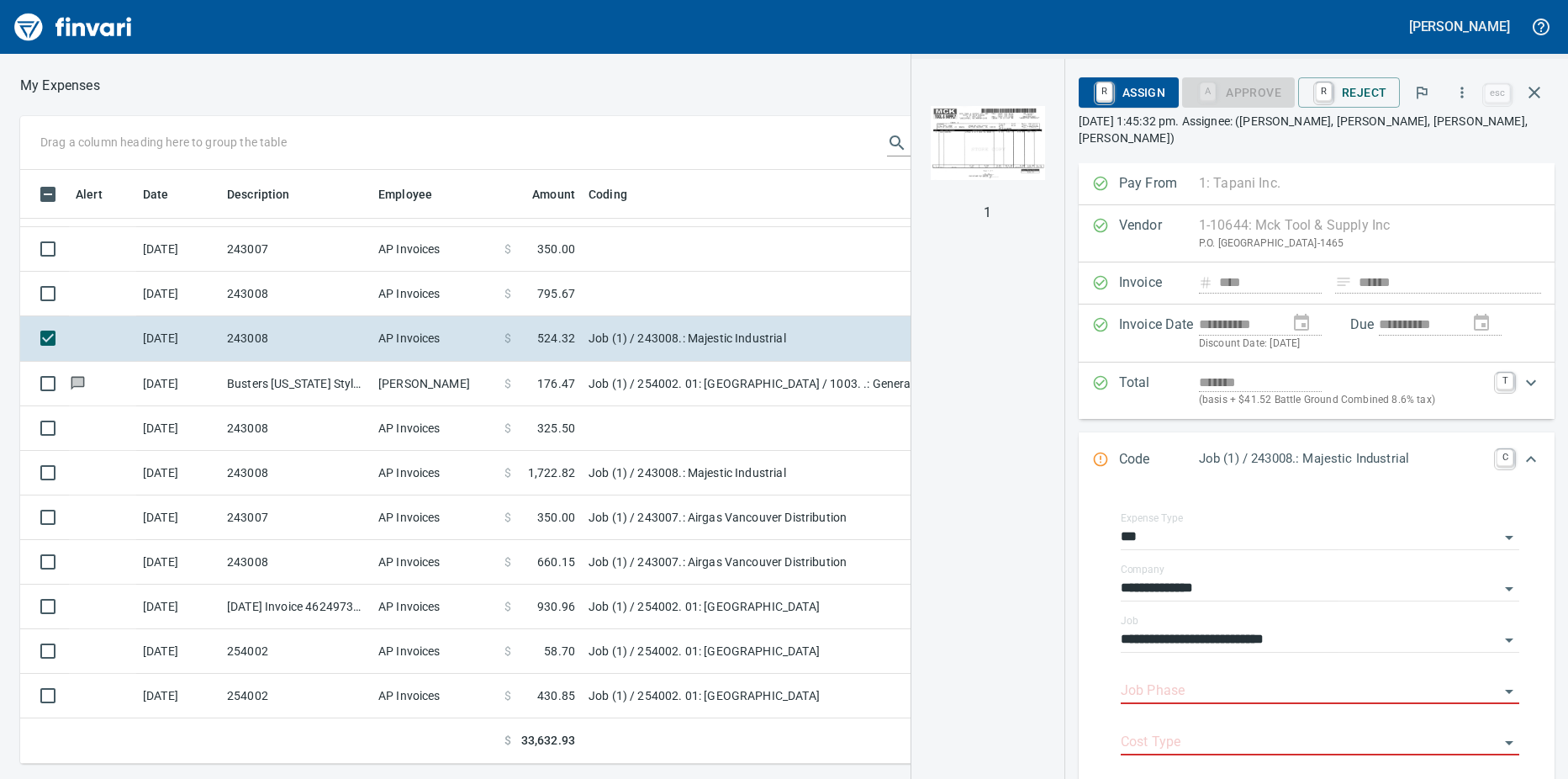
click at [406, 285] on td "AP Invoices" at bounding box center [434, 293] width 126 height 44
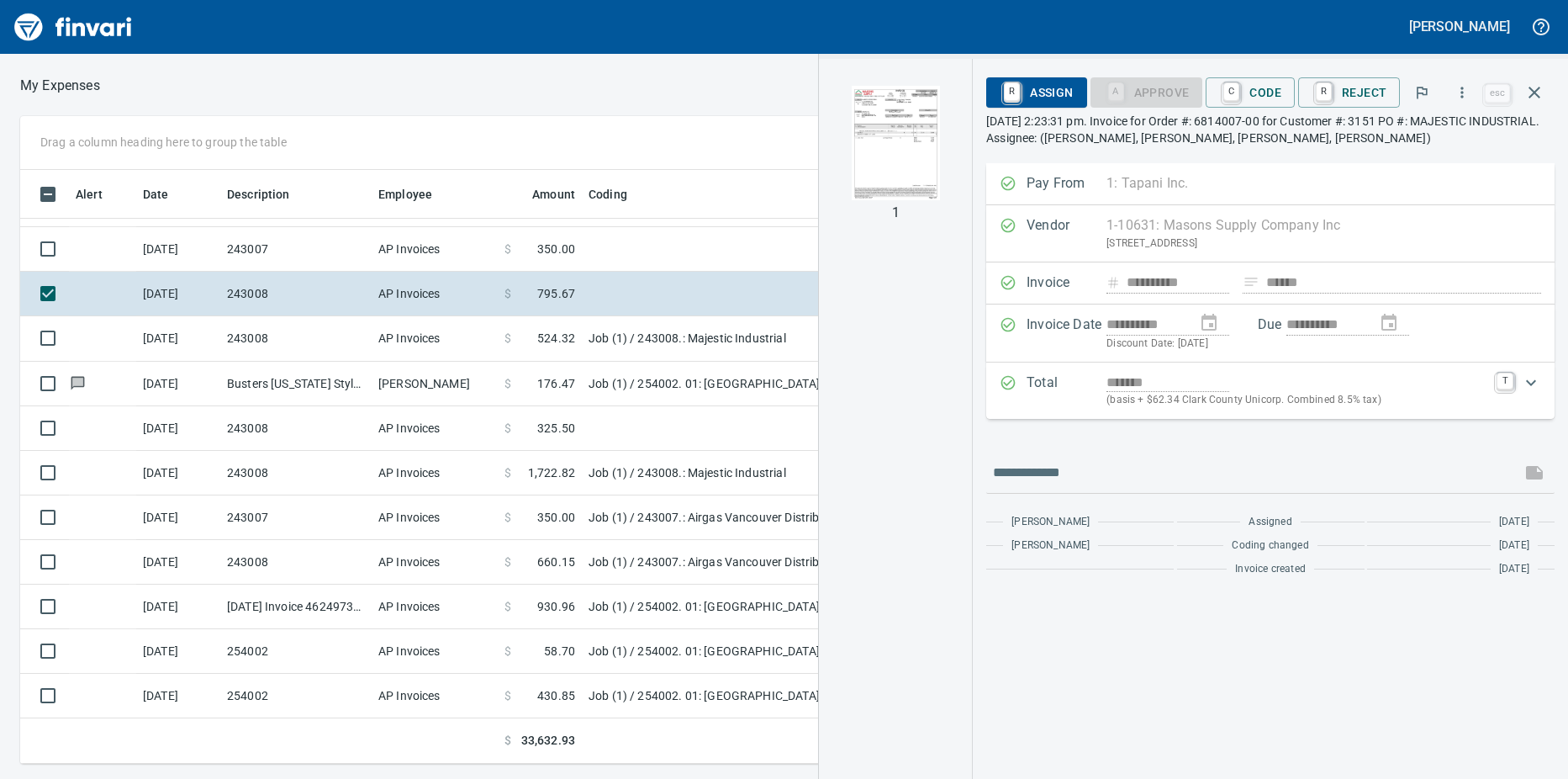
click at [909, 140] on img "button" at bounding box center [895, 143] width 114 height 114
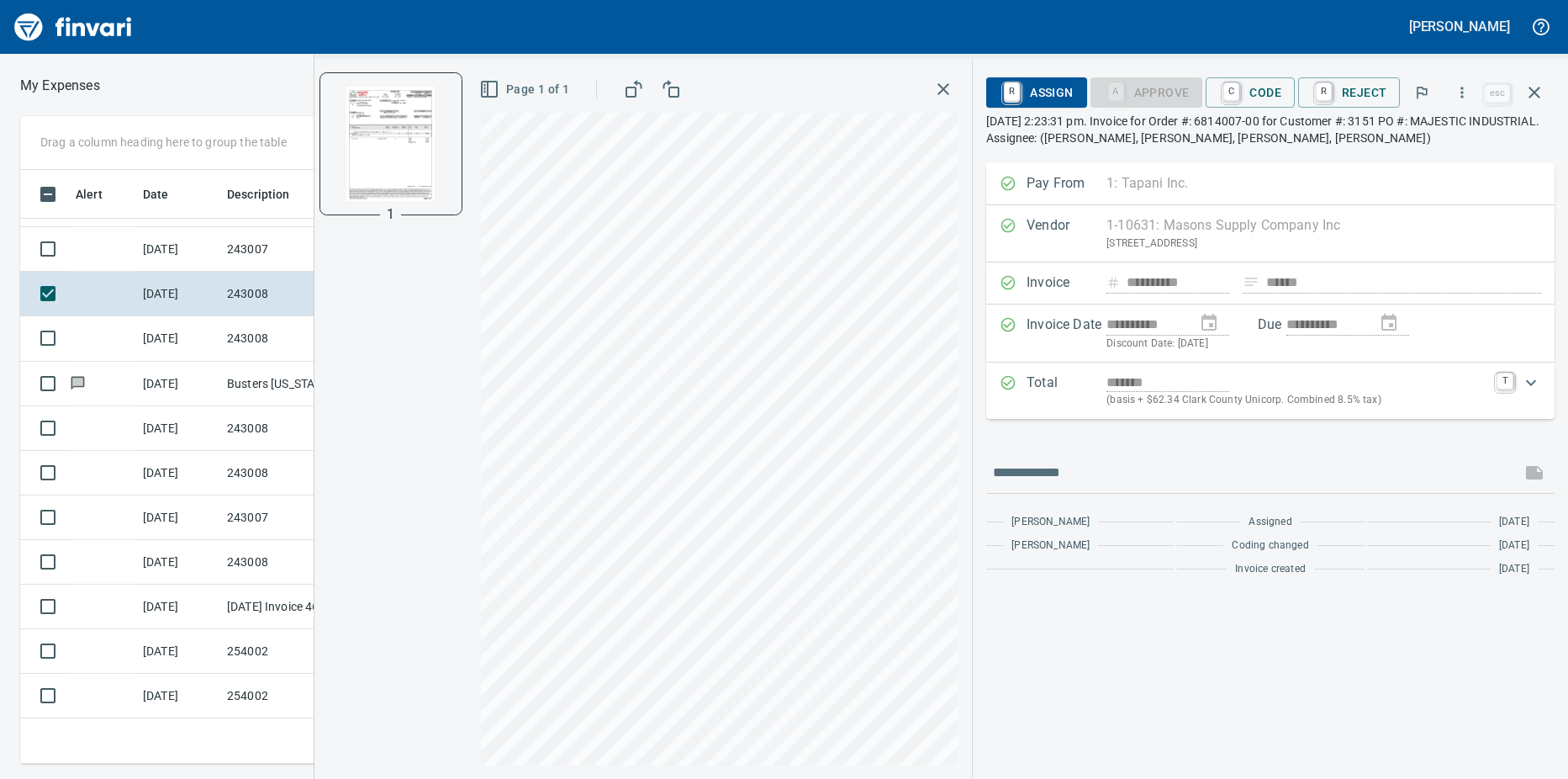
click at [1239, 90] on link "C" at bounding box center [1231, 91] width 16 height 18
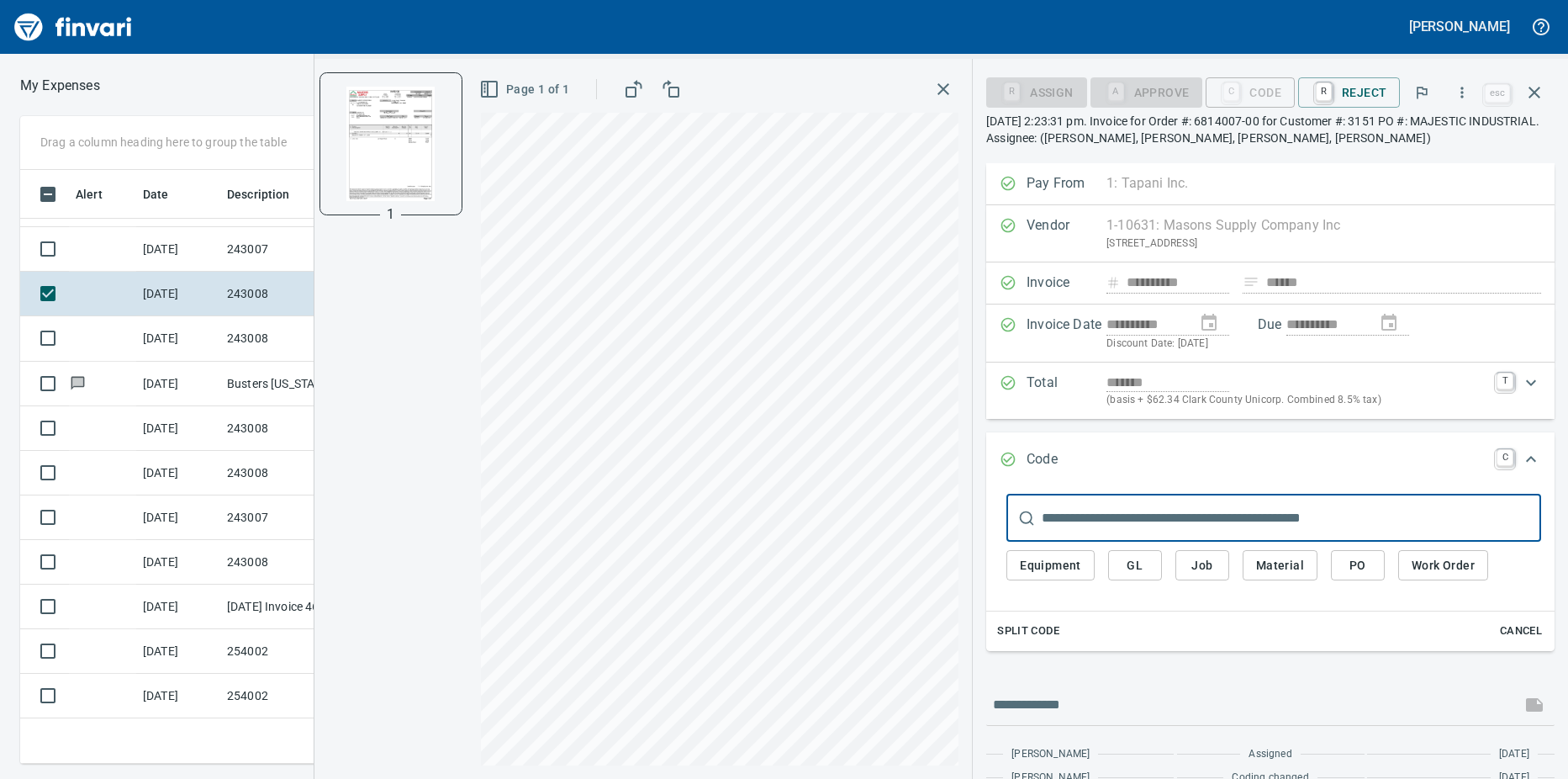
scroll to position [569, 1082]
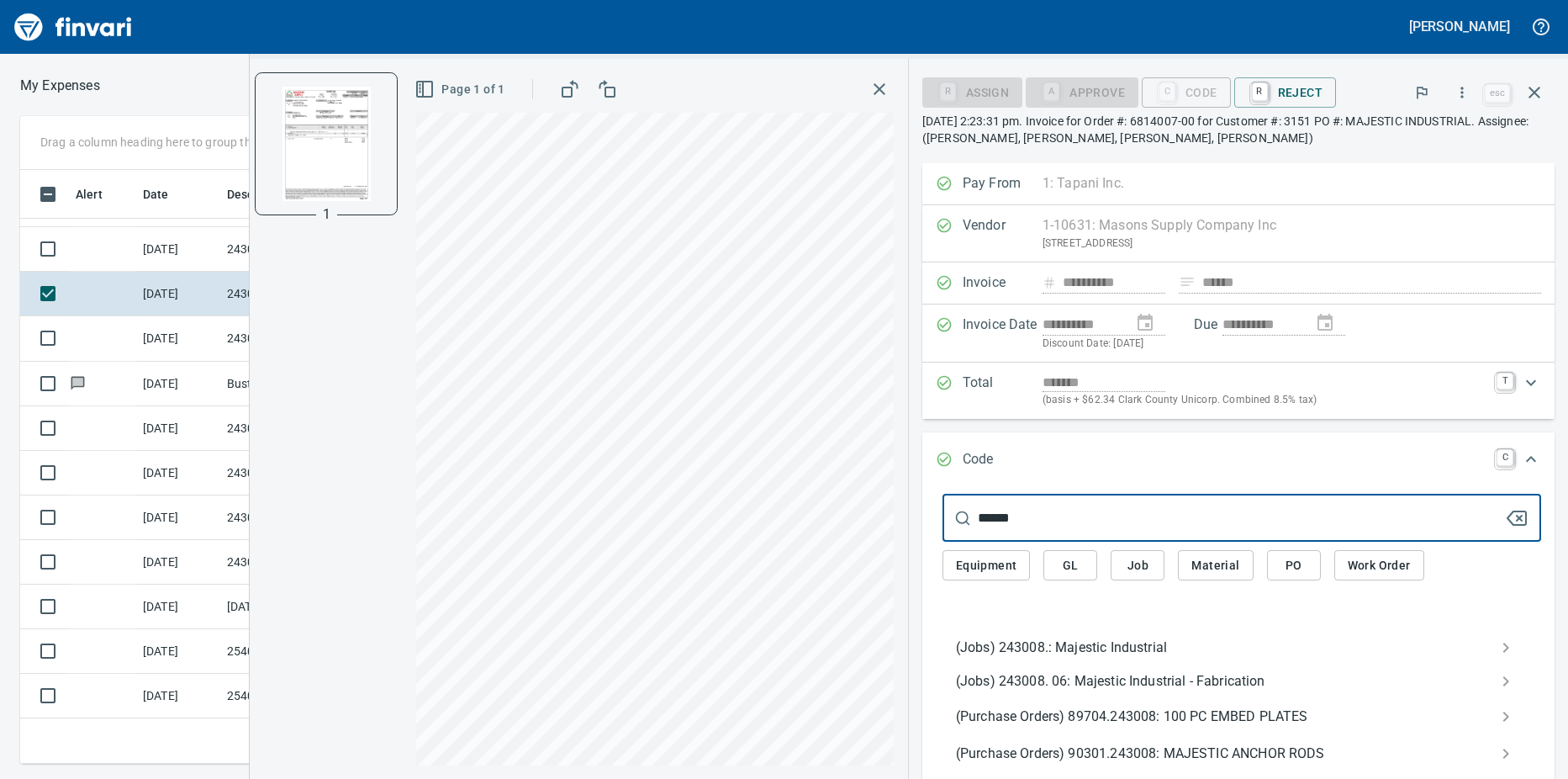
type input "******"
click at [1056, 644] on span "(Jobs) 243008.: Majestic Industrial" at bounding box center [1229, 648] width 545 height 20
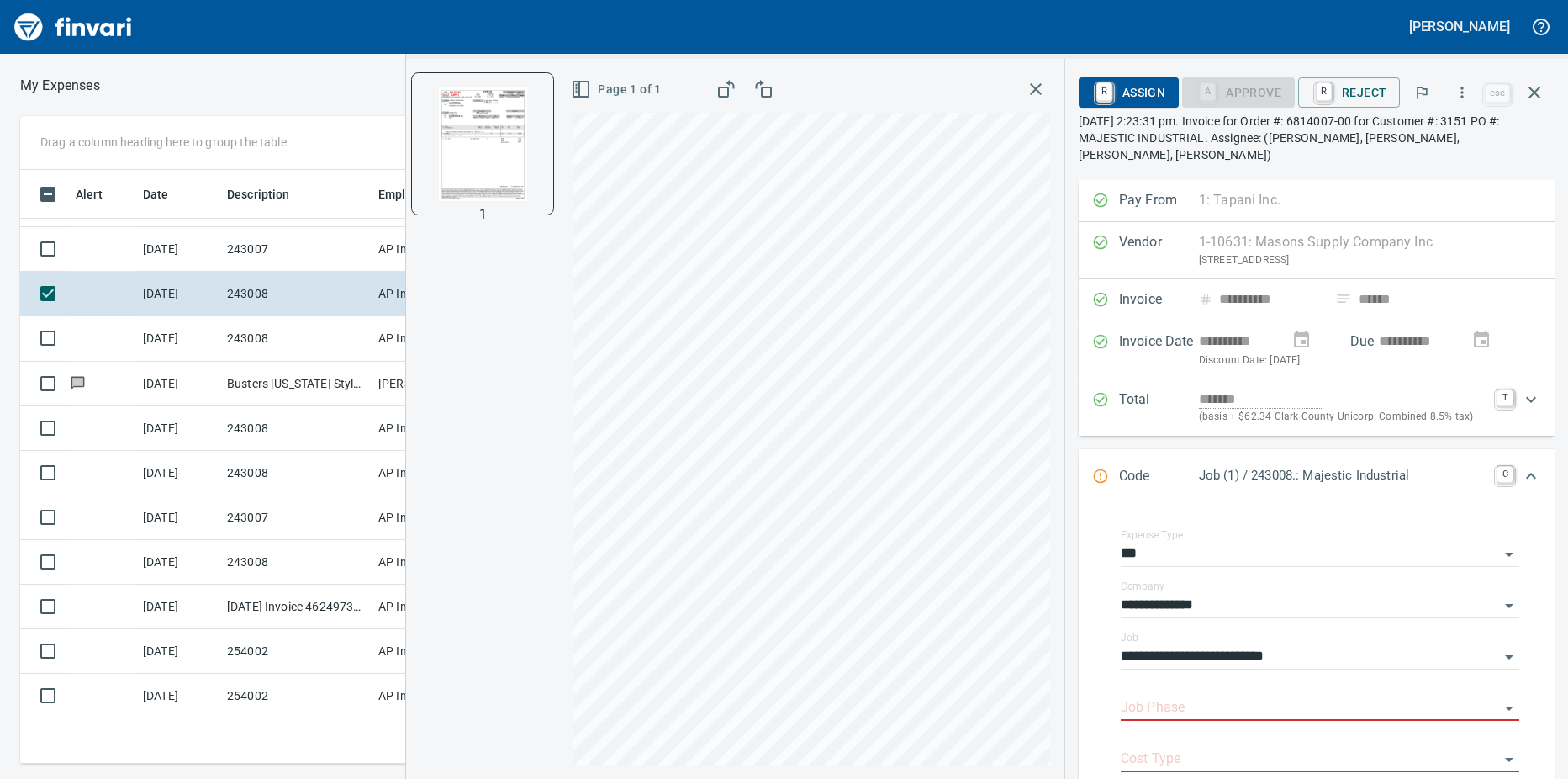
click at [1179, 697] on input "Job Phase" at bounding box center [1310, 708] width 378 height 24
click at [1204, 727] on li "1051. .: Equipment Damage and Abuse Job Specific" at bounding box center [1314, 734] width 383 height 41
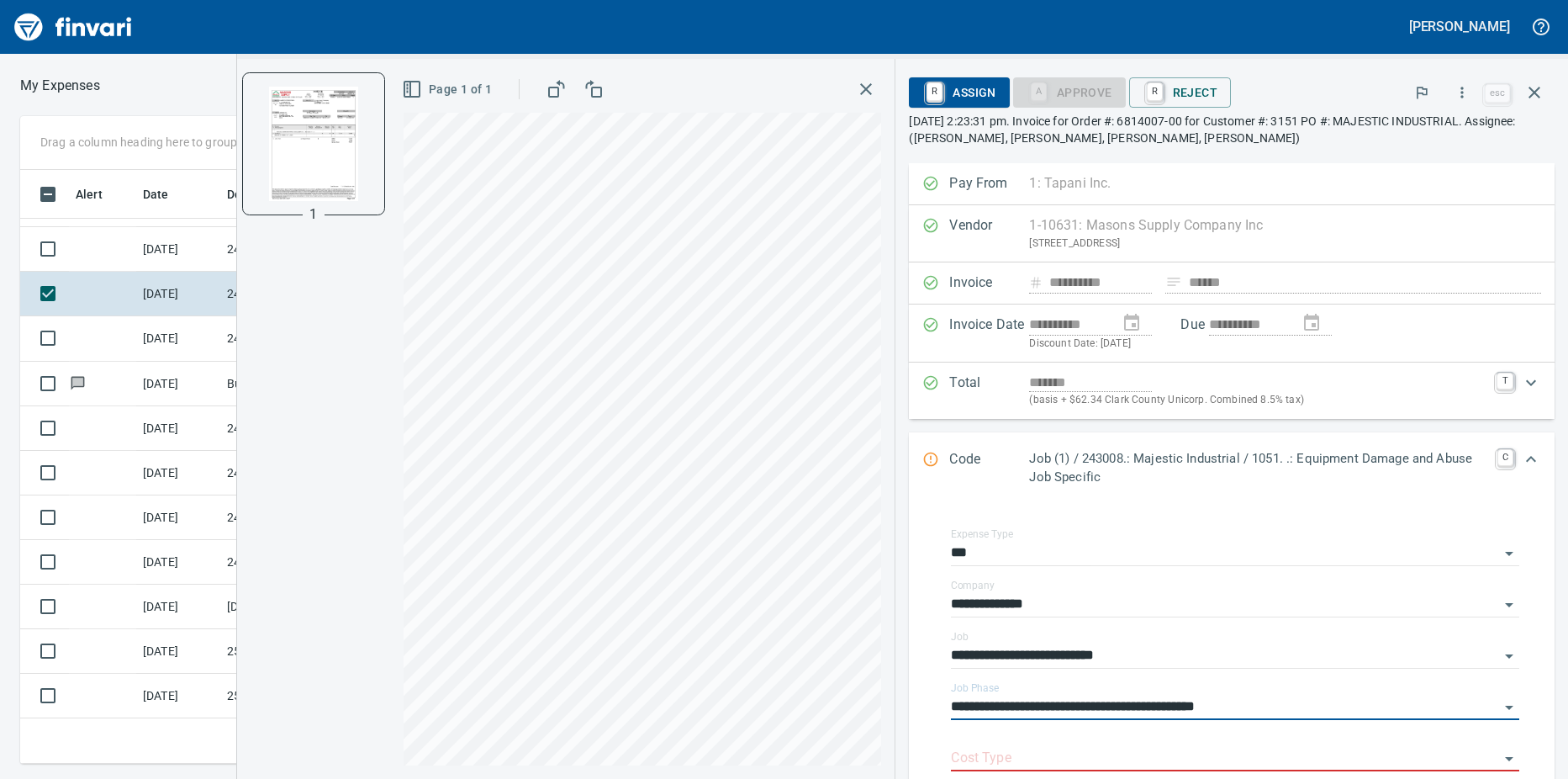
type input "**********"
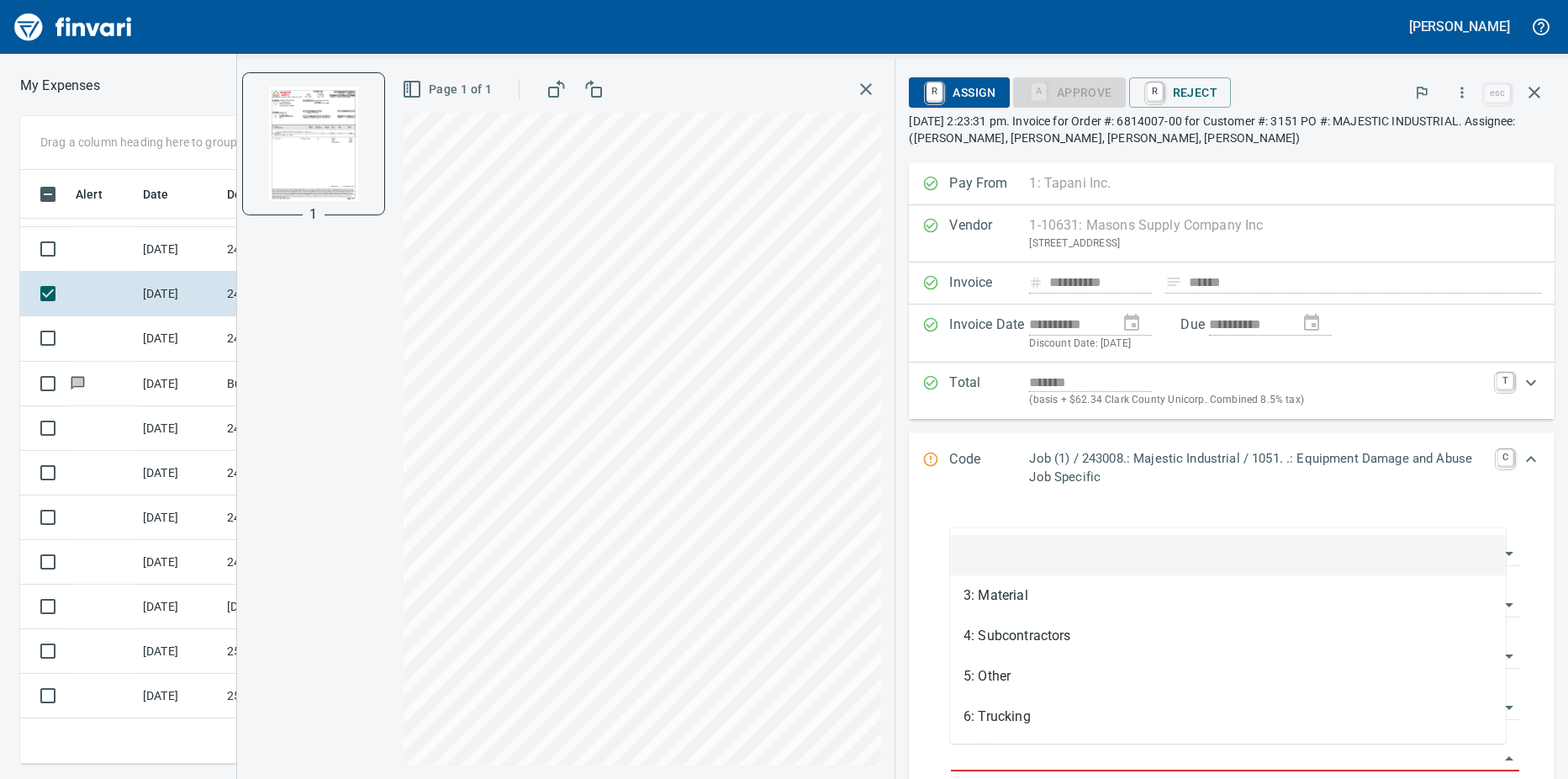
click at [1017, 747] on input "Cost Type" at bounding box center [1224, 758] width 548 height 24
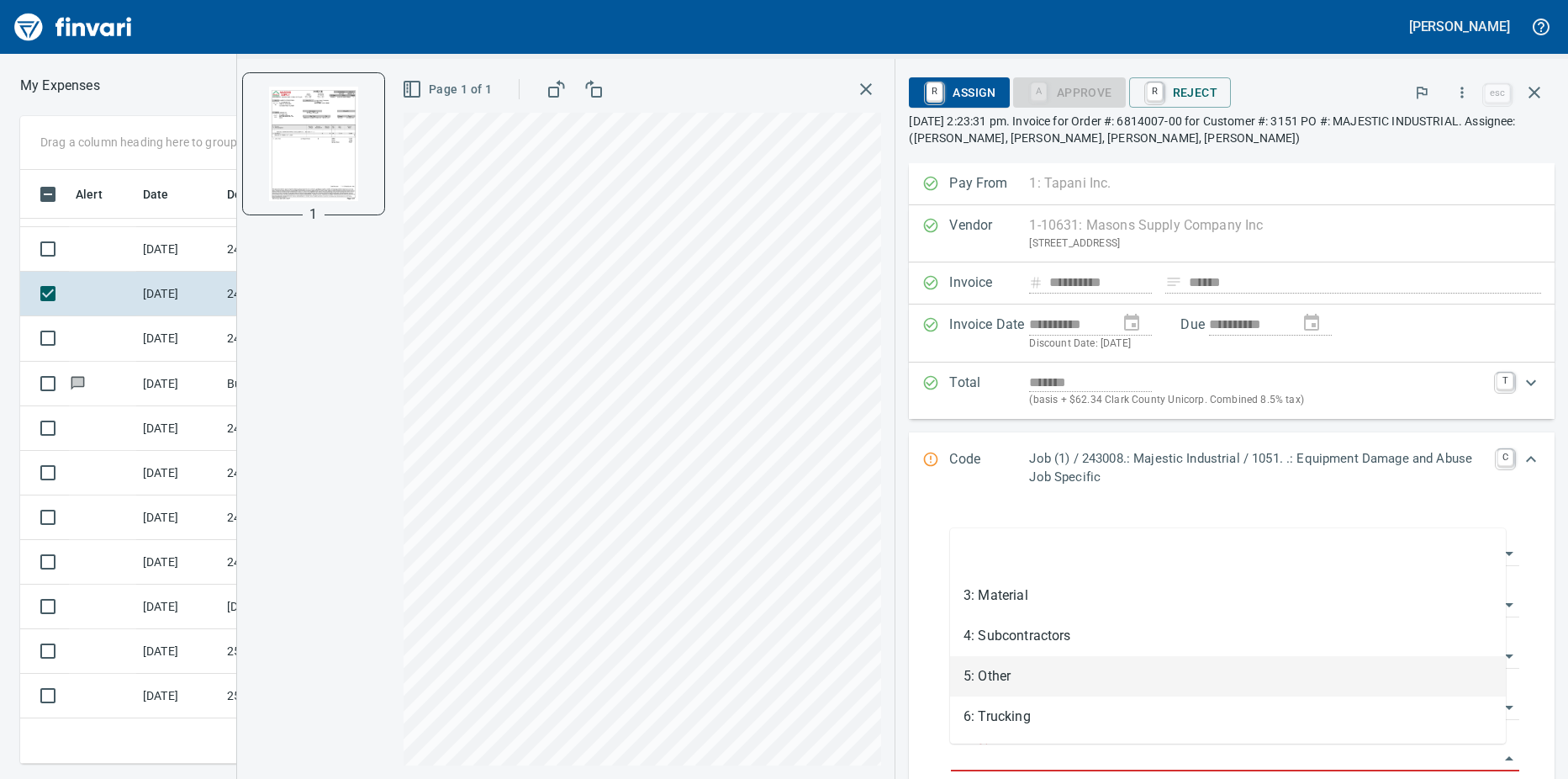
click at [999, 673] on li "5: Other" at bounding box center [1228, 676] width 556 height 41
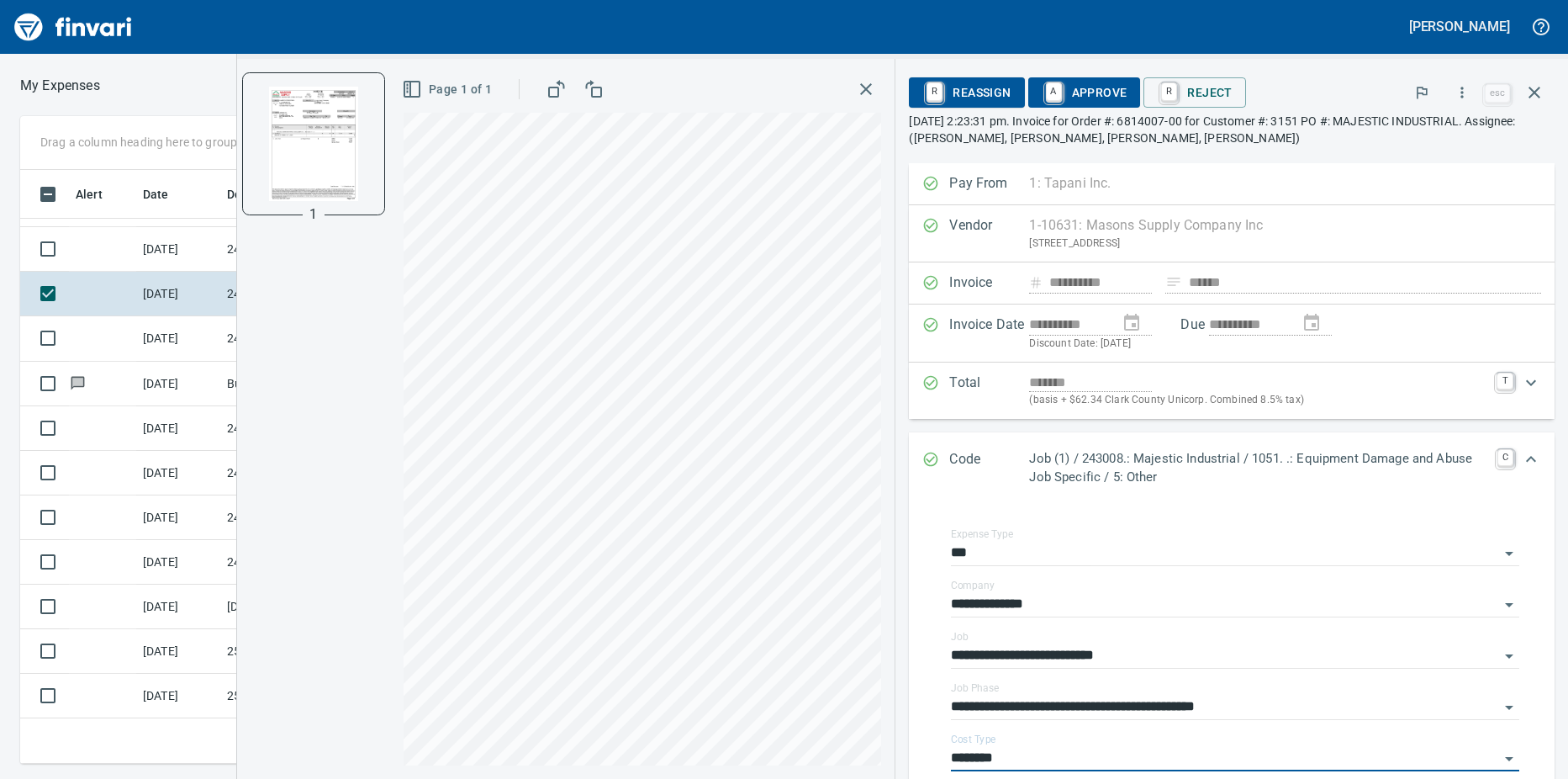
type input "********"
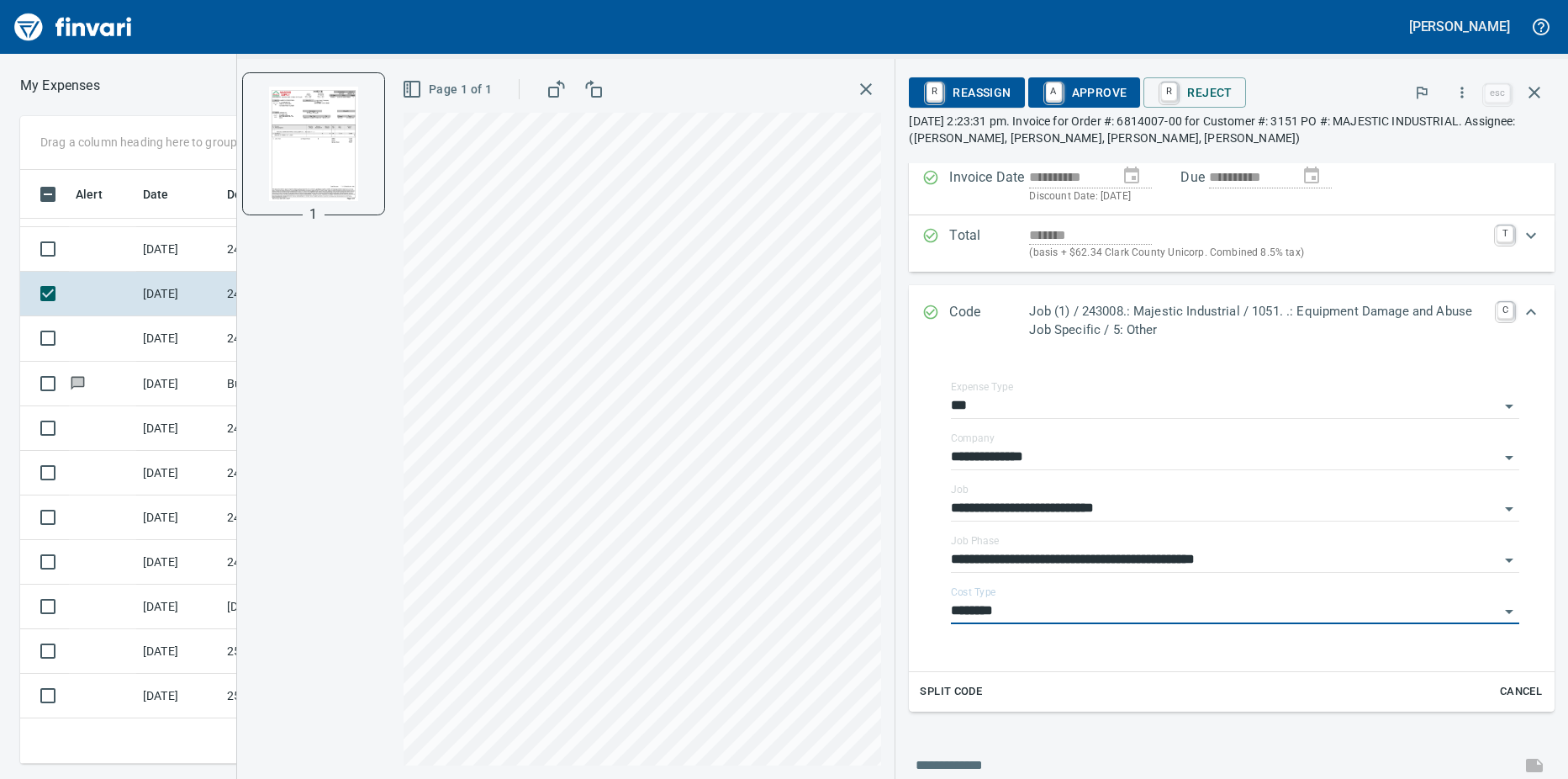
scroll to position [0, 0]
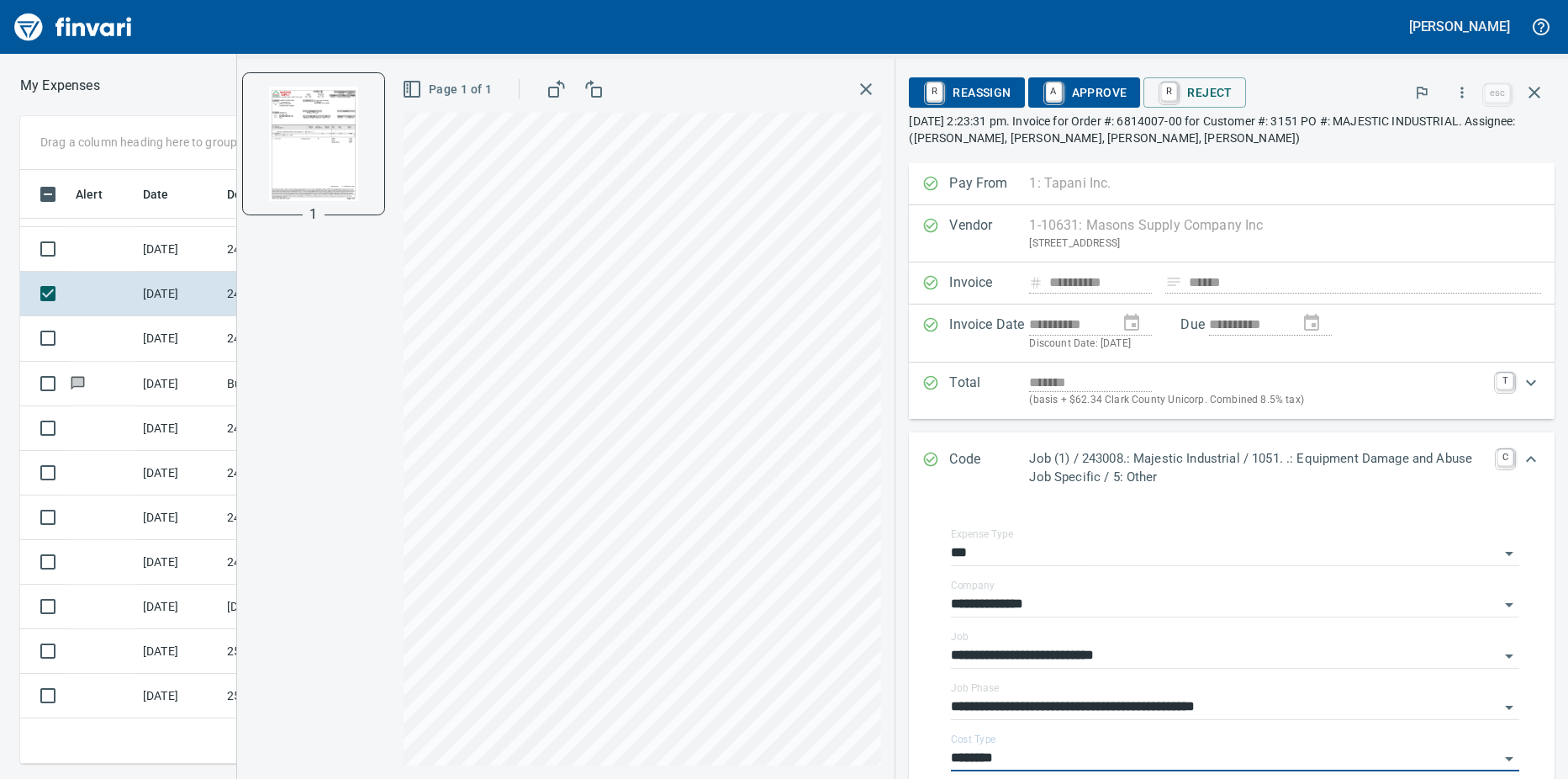
click at [89, 242] on td at bounding box center [102, 249] width 67 height 44
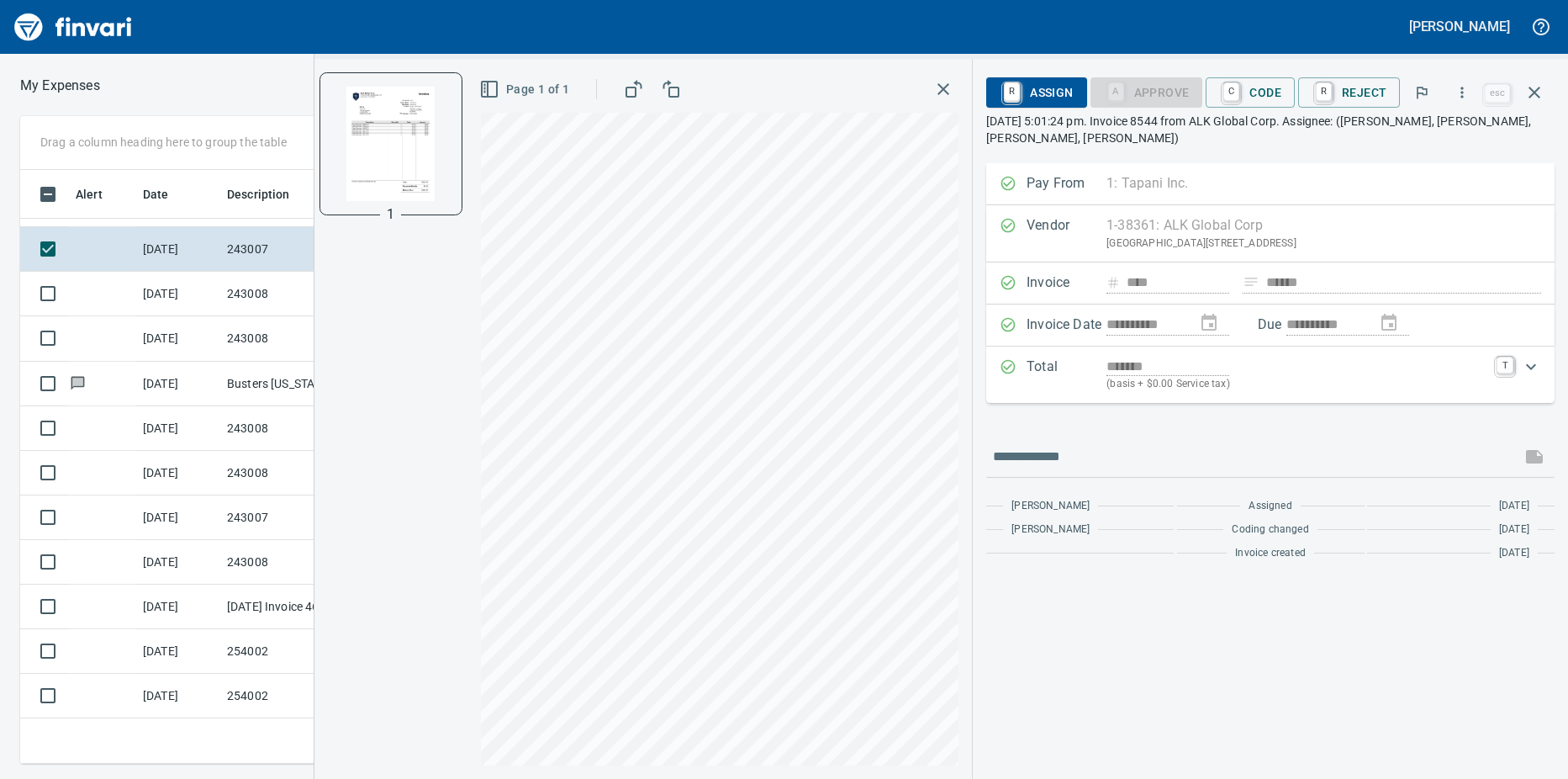
click at [1239, 92] on link "C" at bounding box center [1231, 91] width 16 height 18
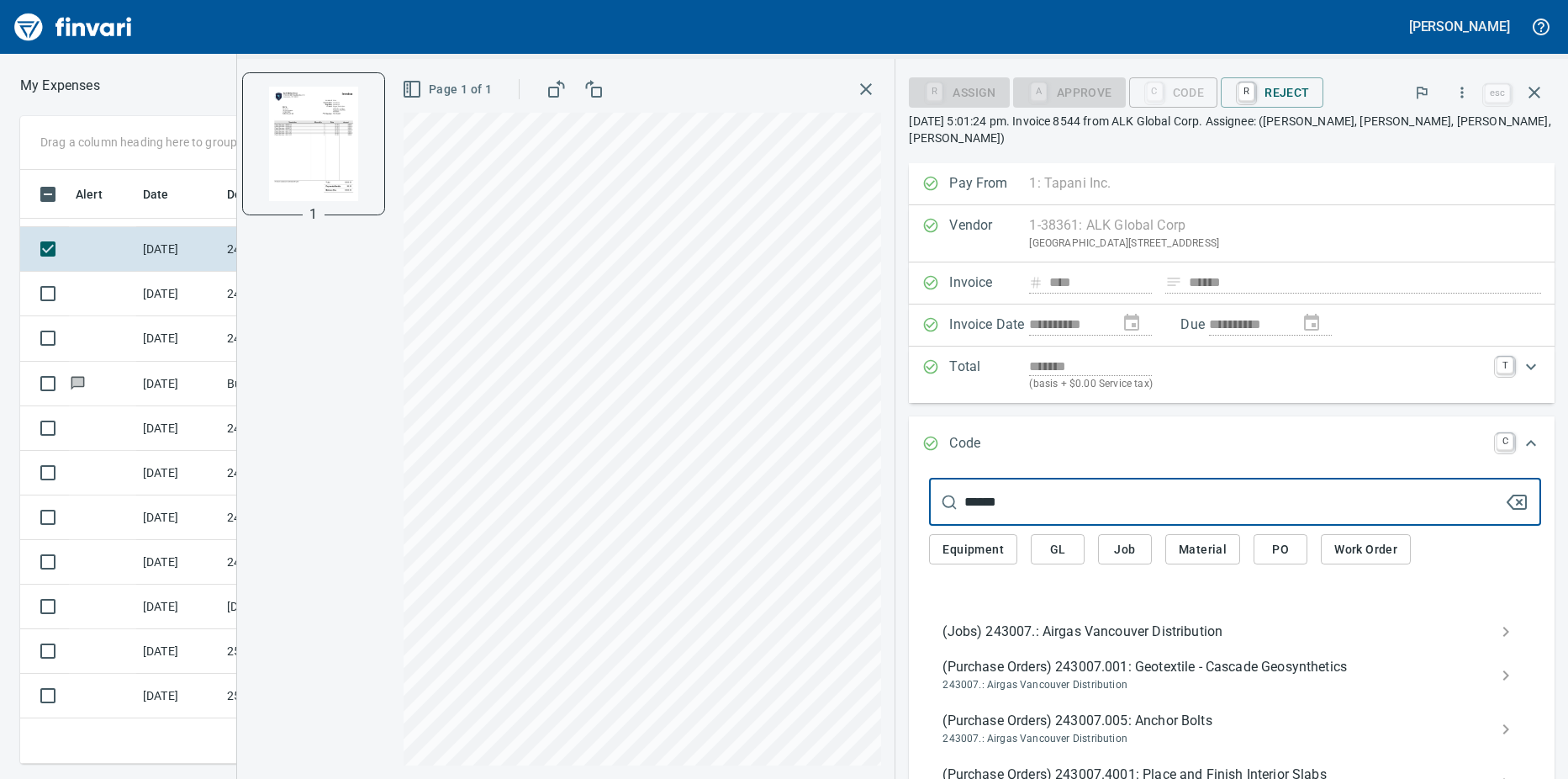
type input "******"
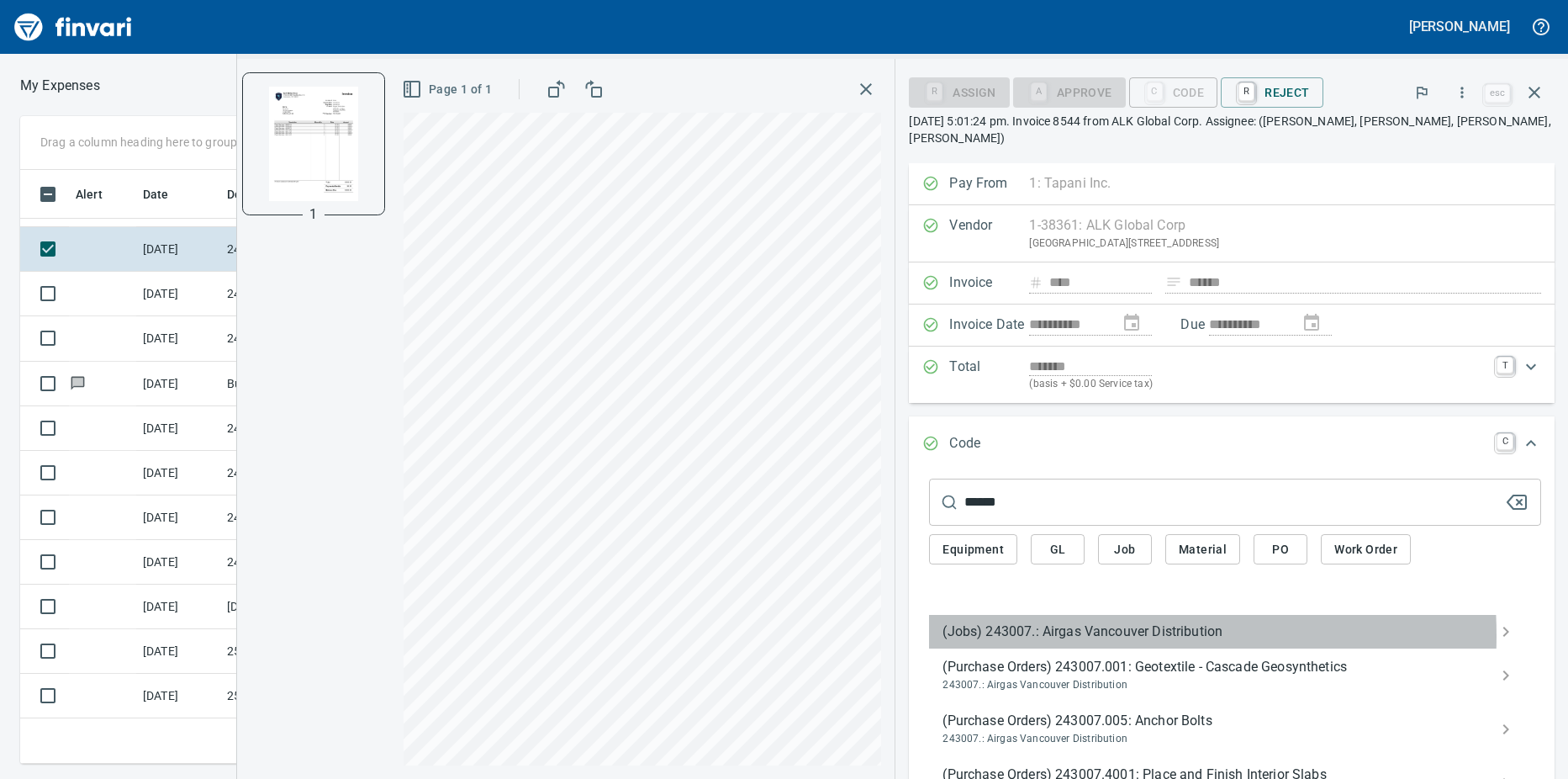
click at [1079, 635] on span "(Jobs) 243007.: Airgas Vancouver Distribution" at bounding box center [1221, 631] width 559 height 20
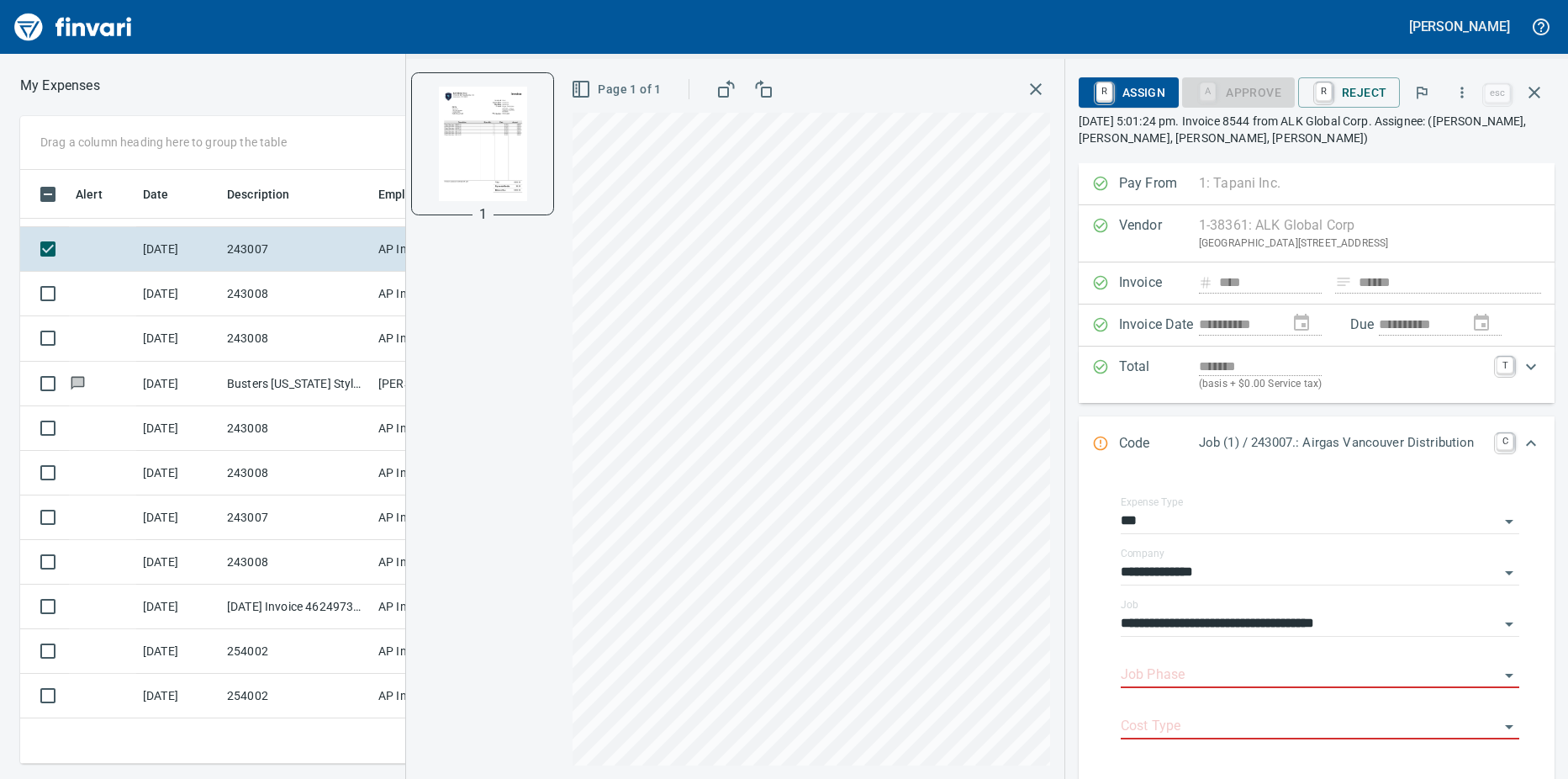
scroll to position [353, 0]
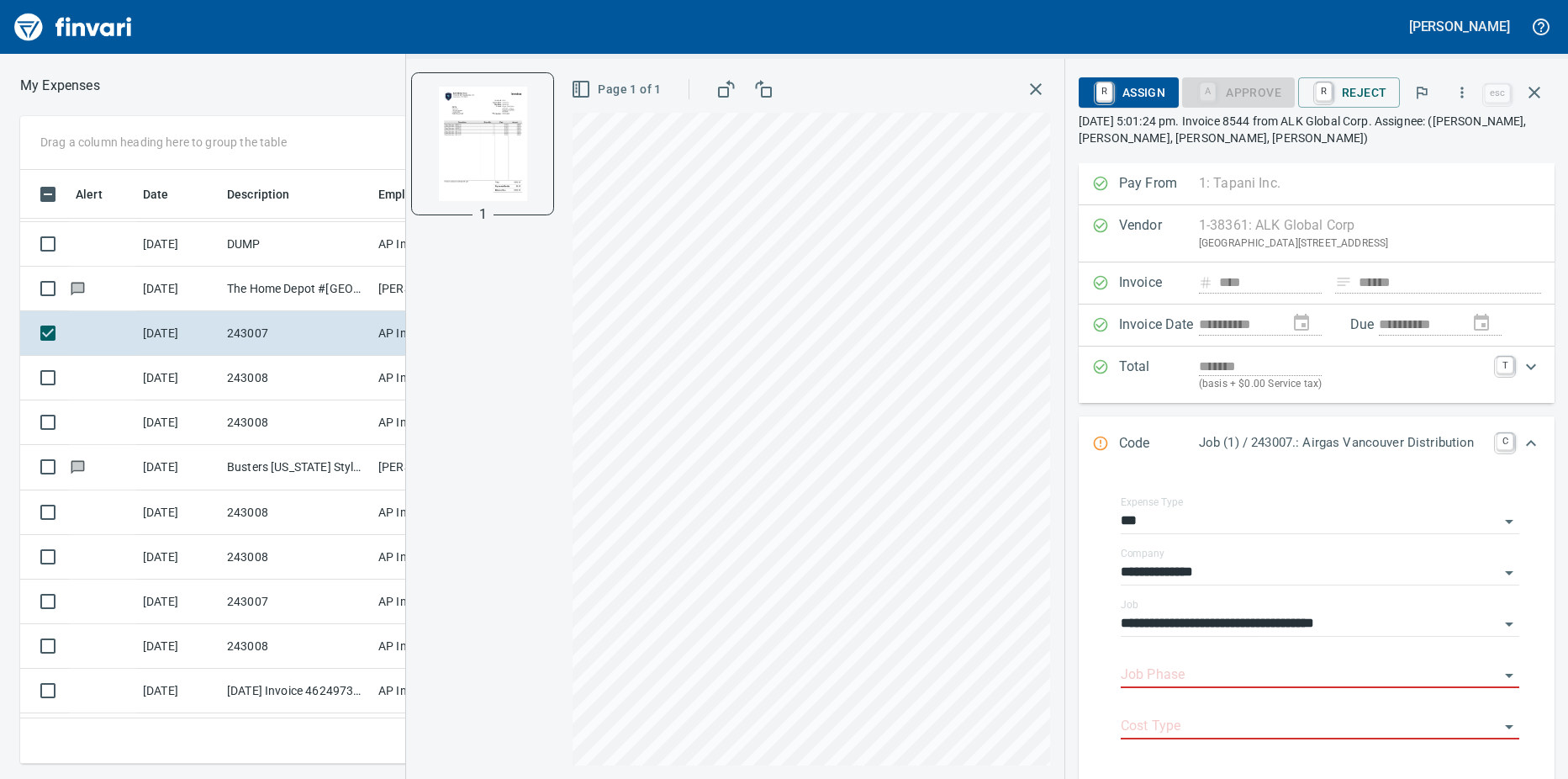
click at [204, 287] on td "[DATE]" at bounding box center [177, 288] width 84 height 44
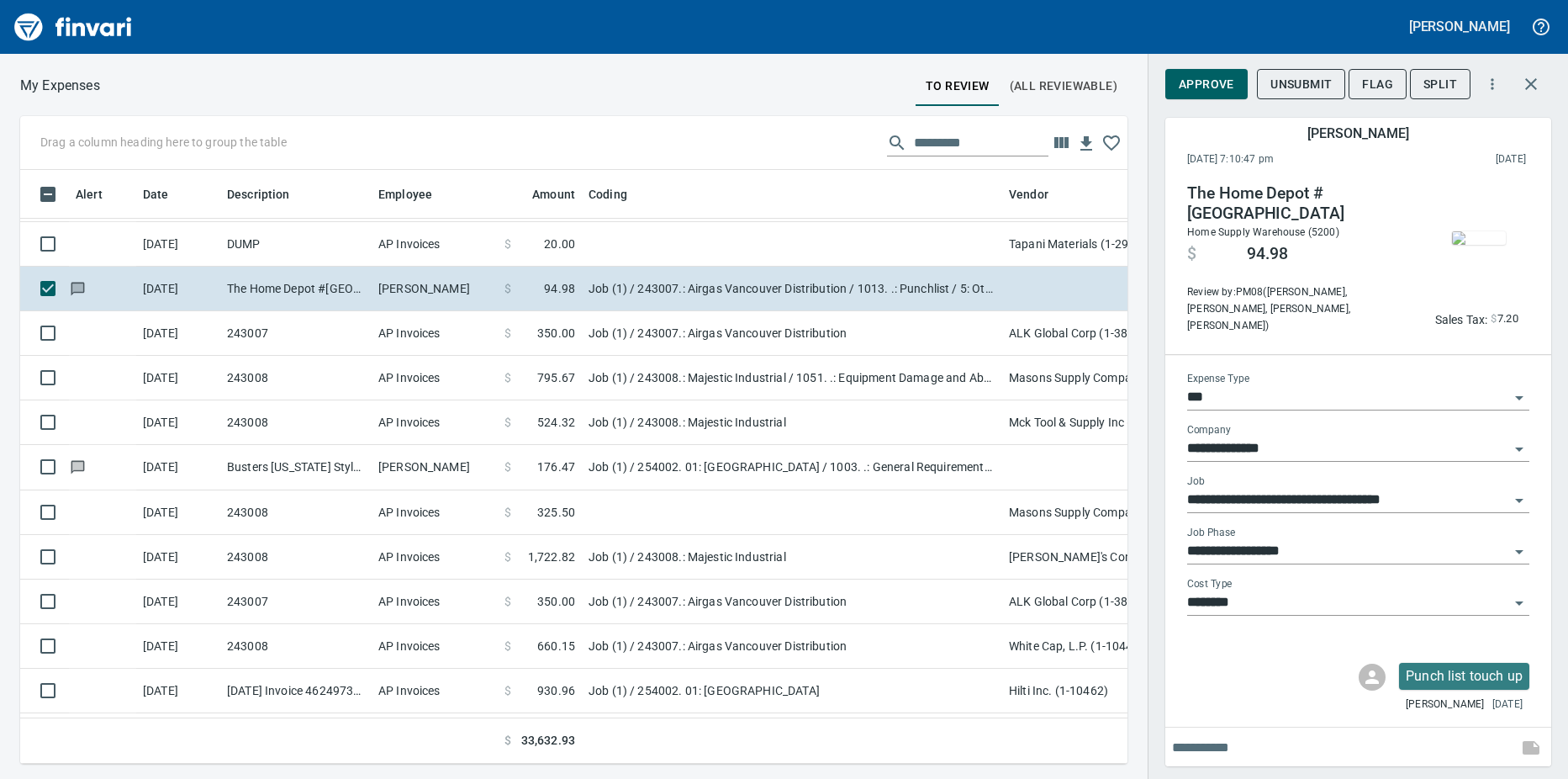
click at [390, 250] on td "AP Invoices" at bounding box center [434, 244] width 126 height 44
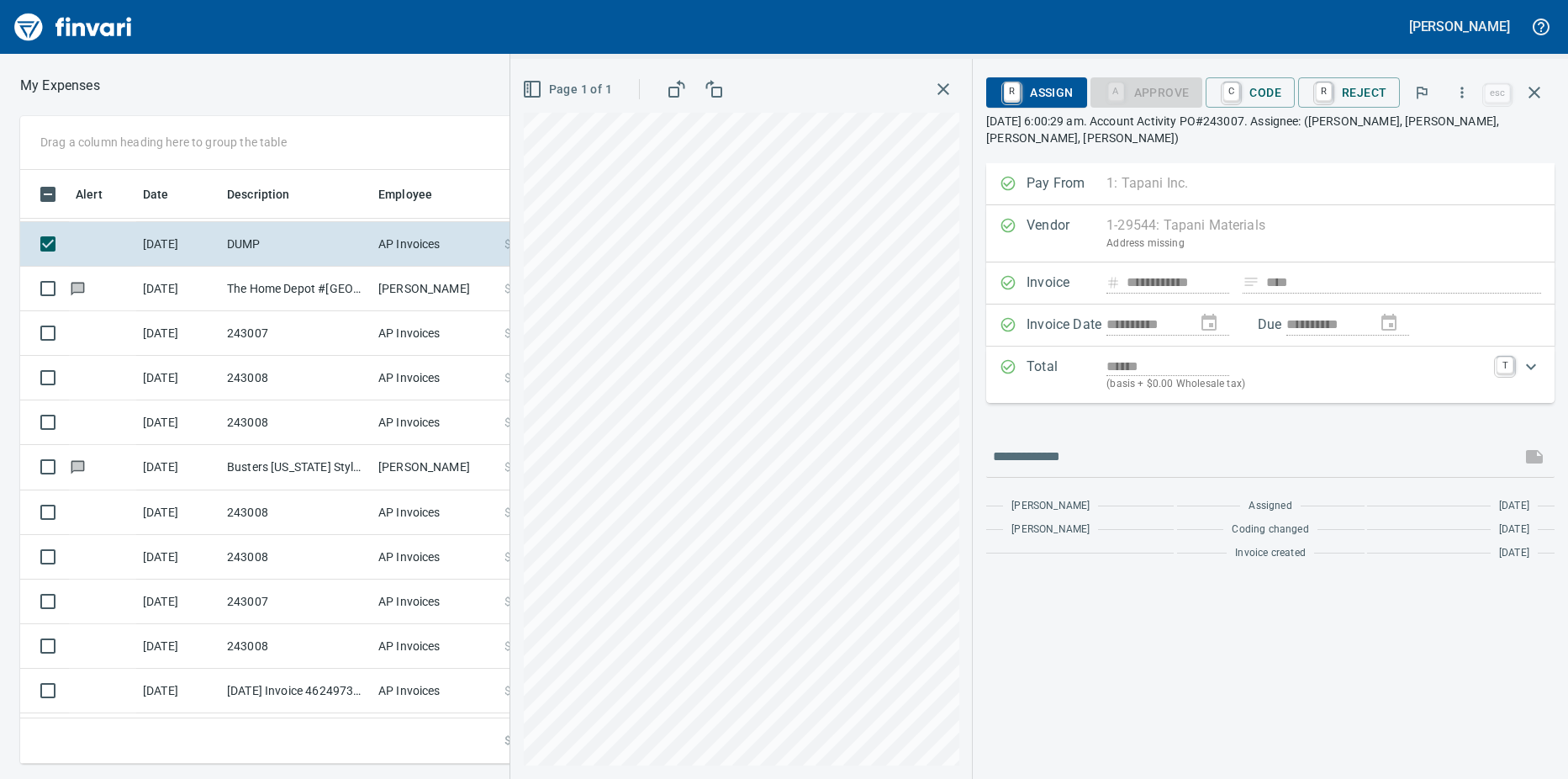
click at [1239, 83] on link "C" at bounding box center [1231, 91] width 16 height 18
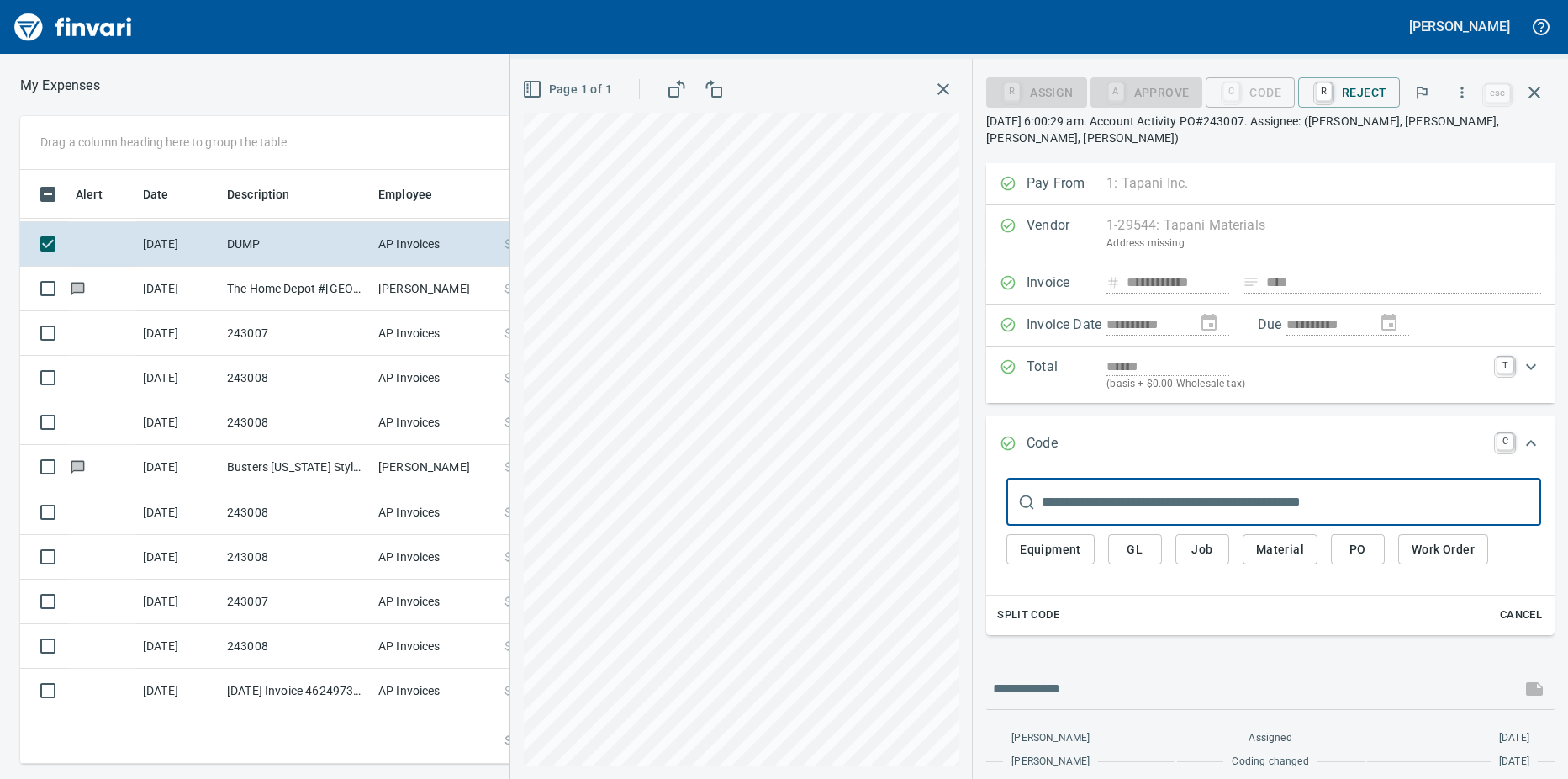
click at [1131, 500] on input "text" at bounding box center [1291, 502] width 500 height 47
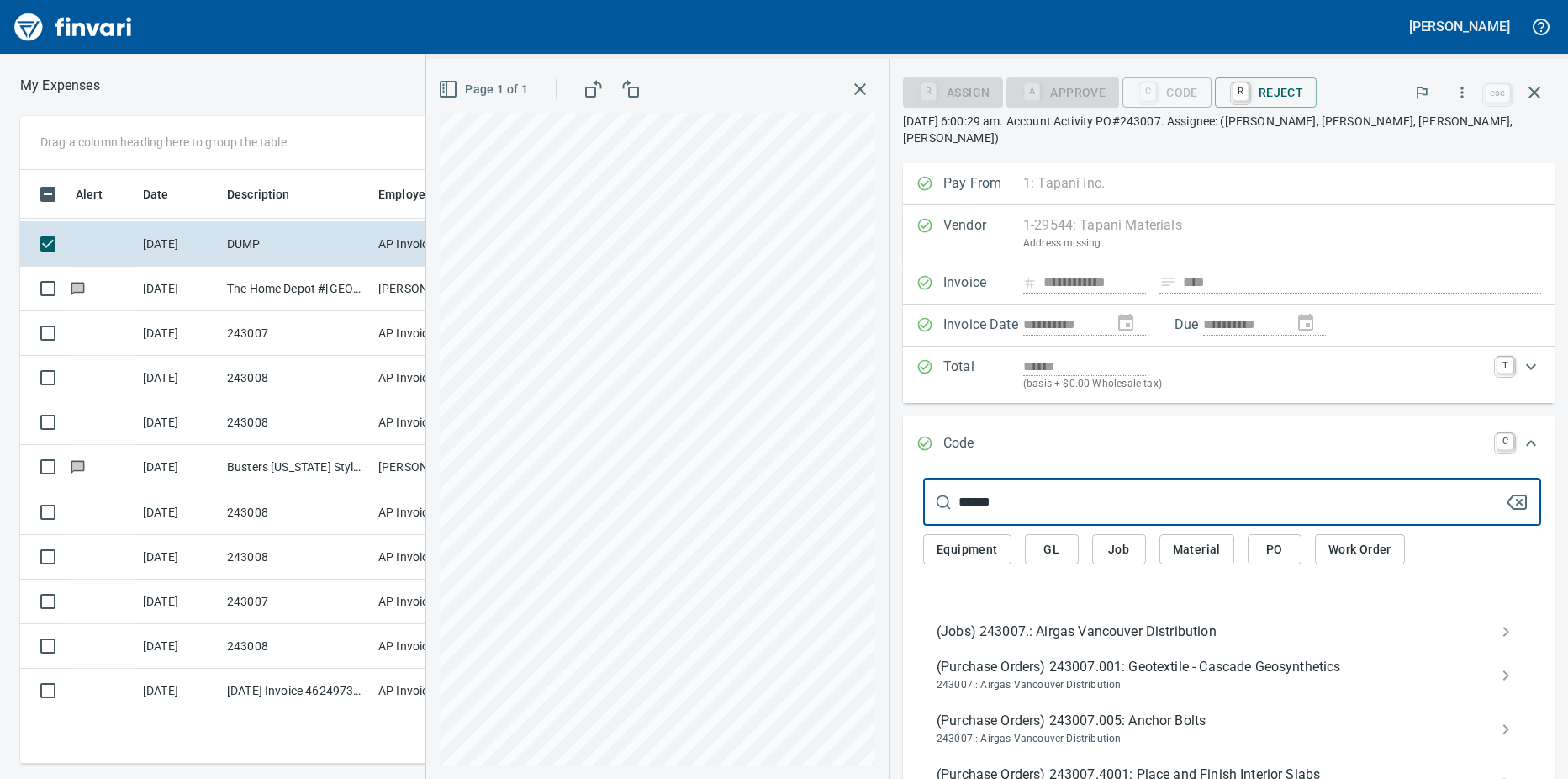
type input "******"
click at [1067, 621] on span "(Jobs) 243007.: Airgas Vancouver Distribution" at bounding box center [1218, 631] width 564 height 20
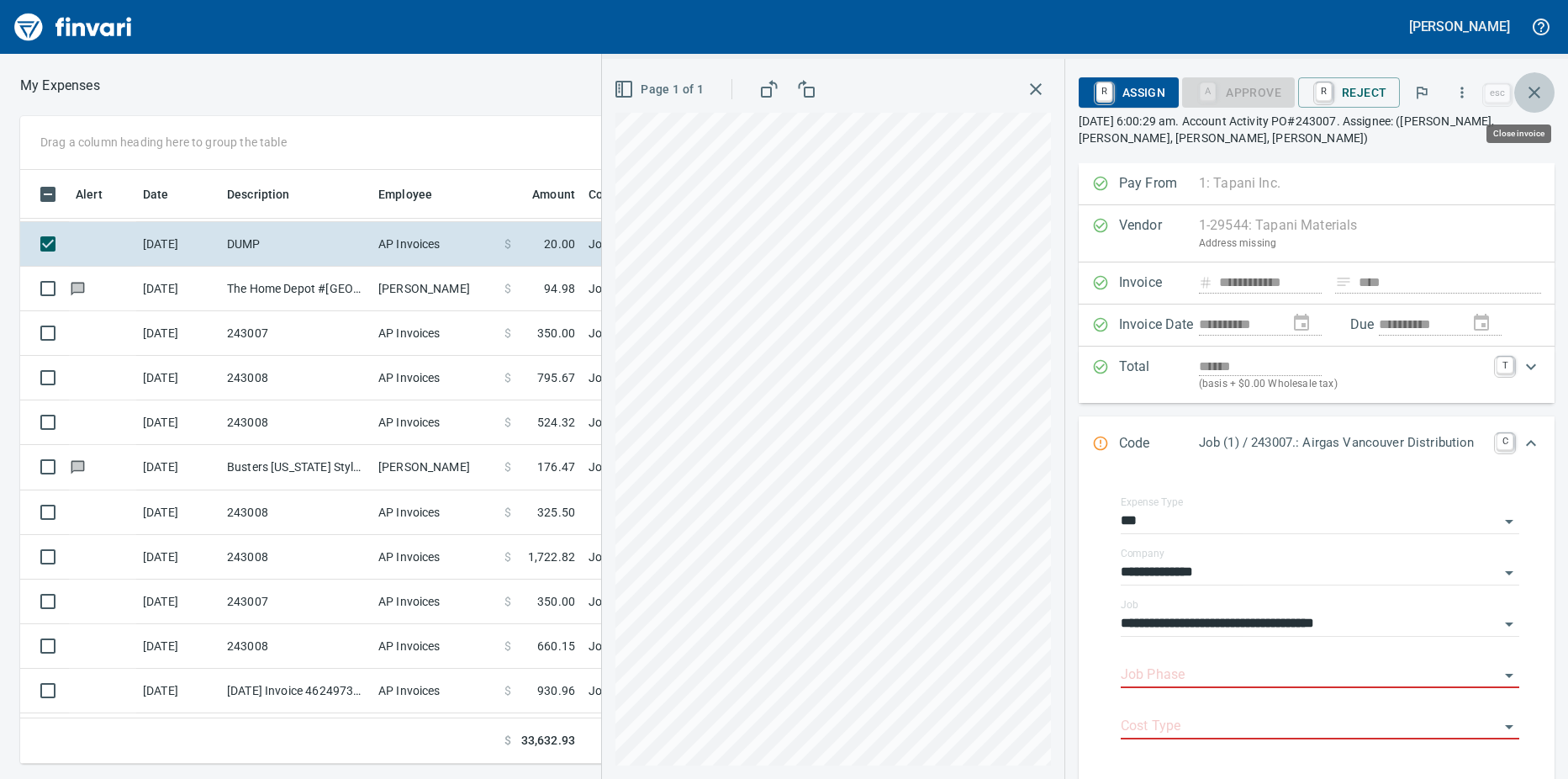
click at [1533, 94] on icon "button" at bounding box center [1534, 92] width 12 height 12
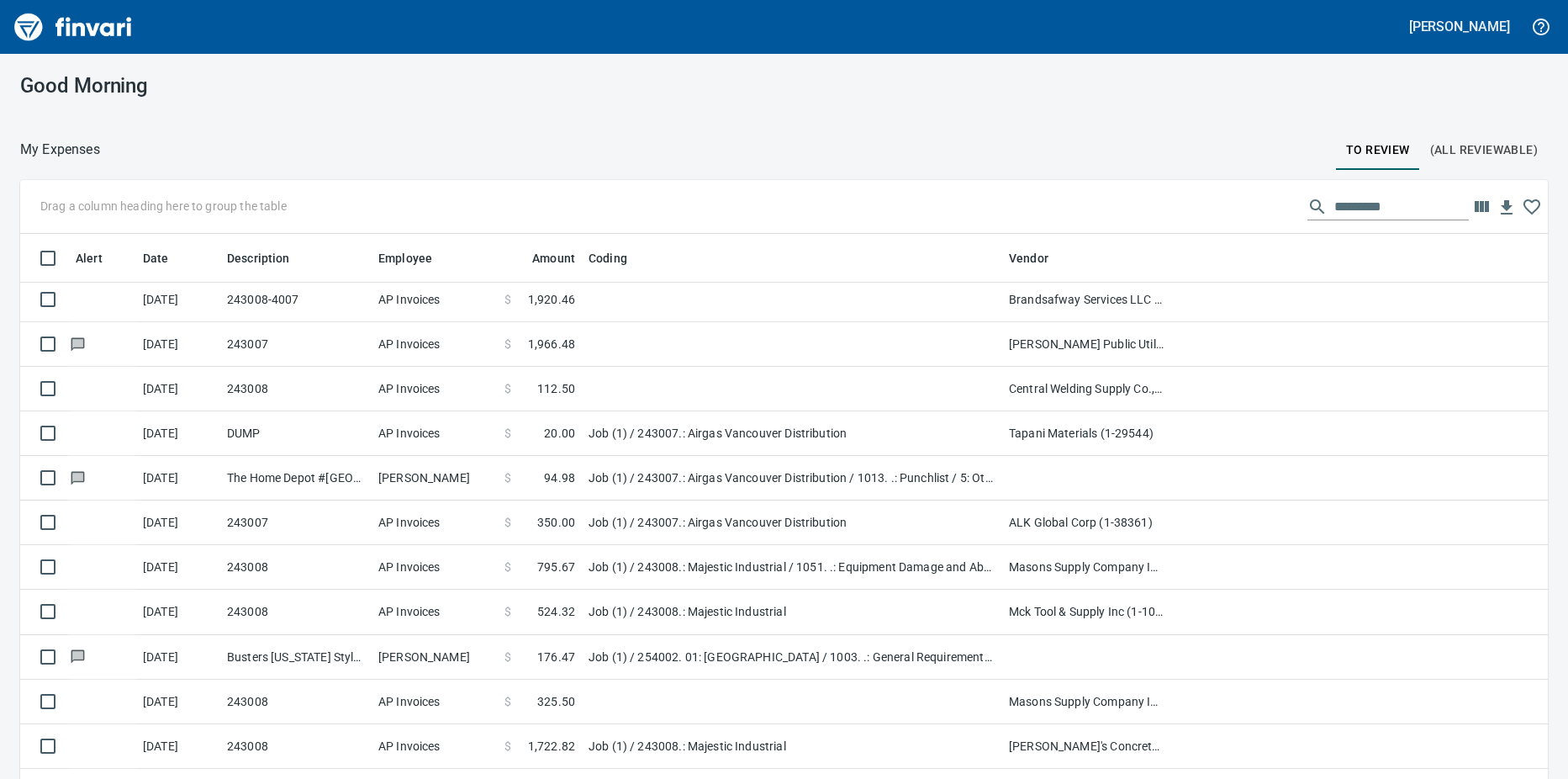
scroll to position [185, 0]
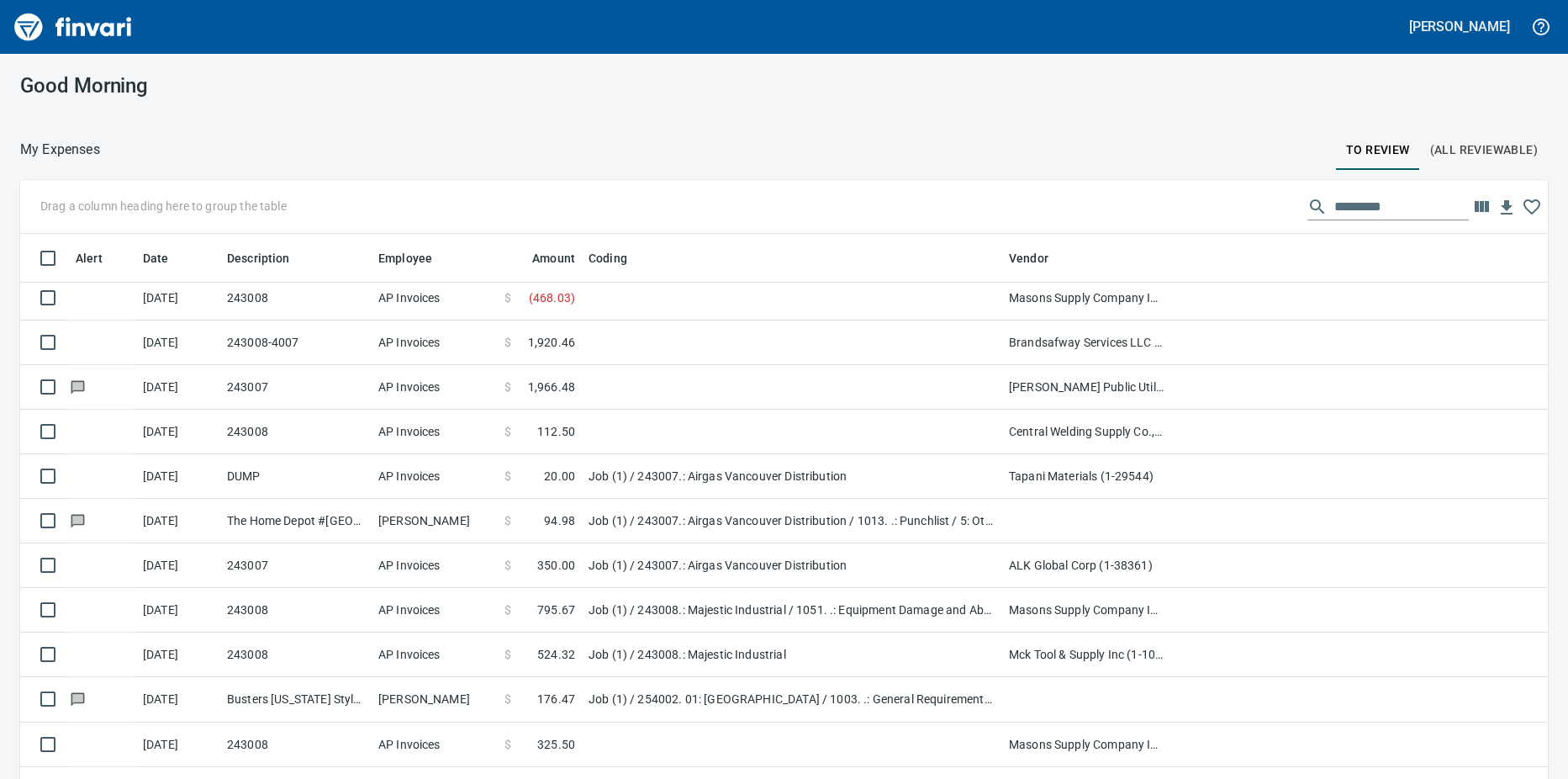
click at [470, 431] on td "AP Invoices" at bounding box center [434, 431] width 126 height 44
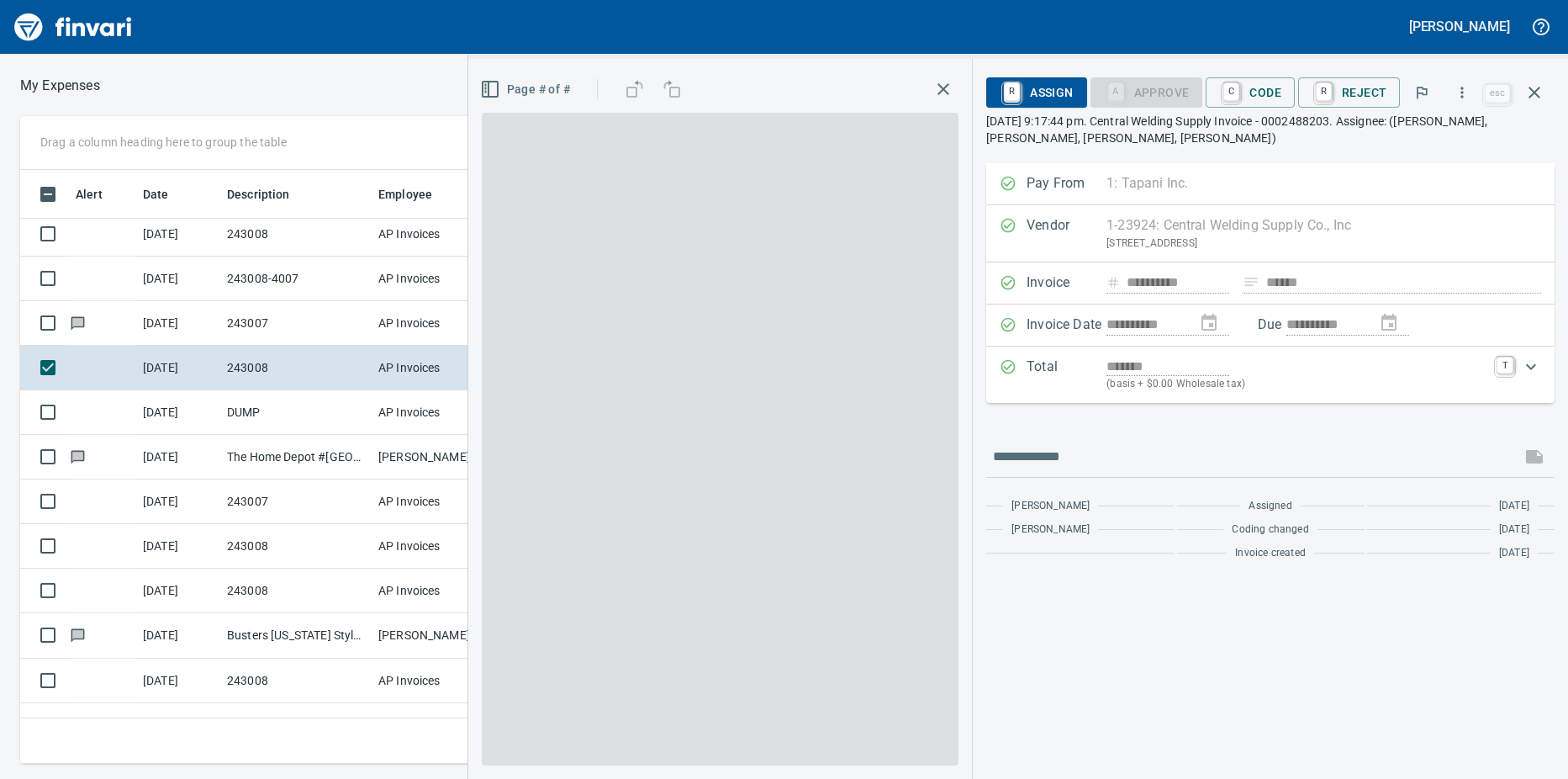
scroll to position [569, 1082]
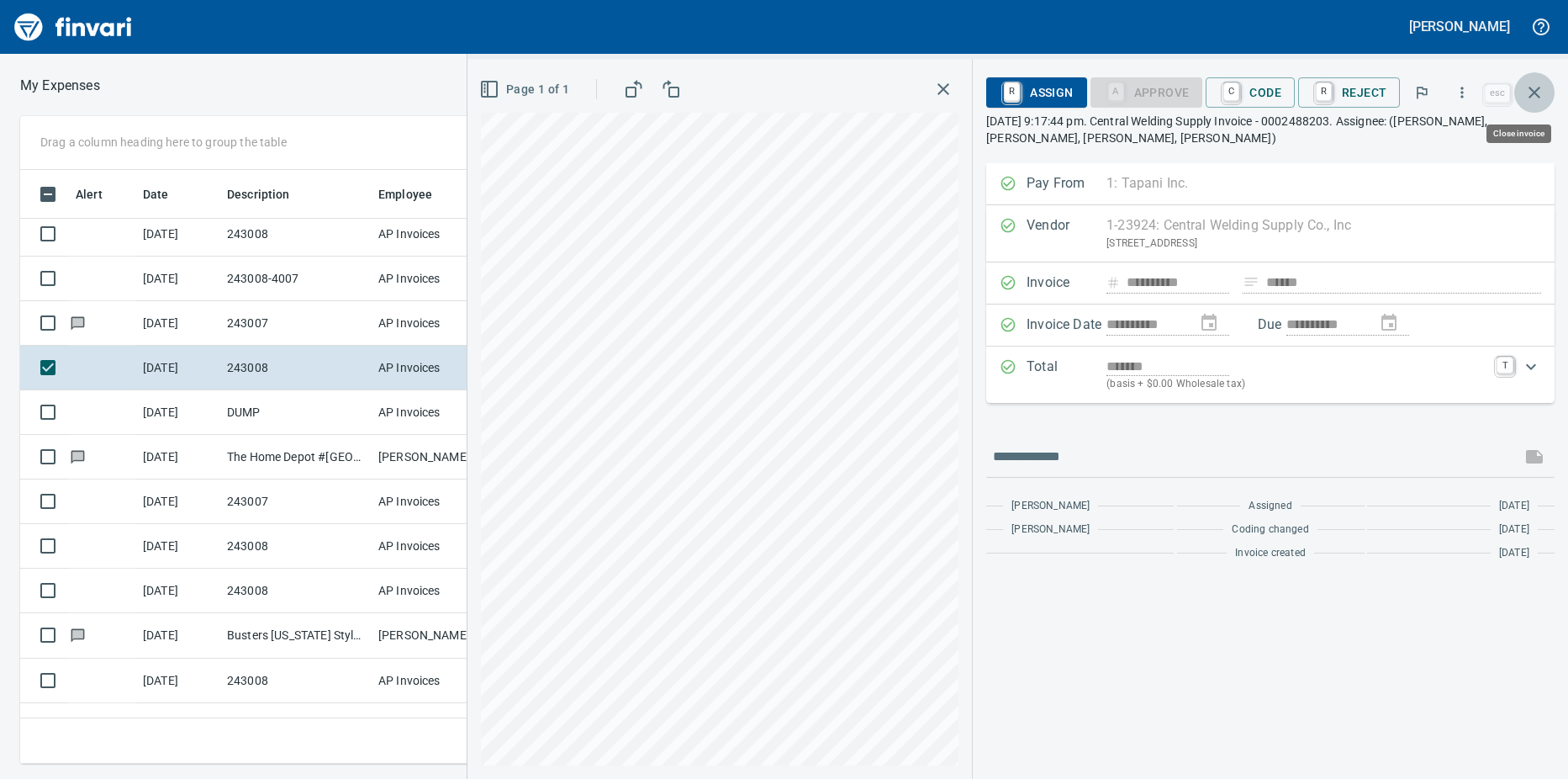
click at [1540, 90] on icon "button" at bounding box center [1534, 92] width 20 height 20
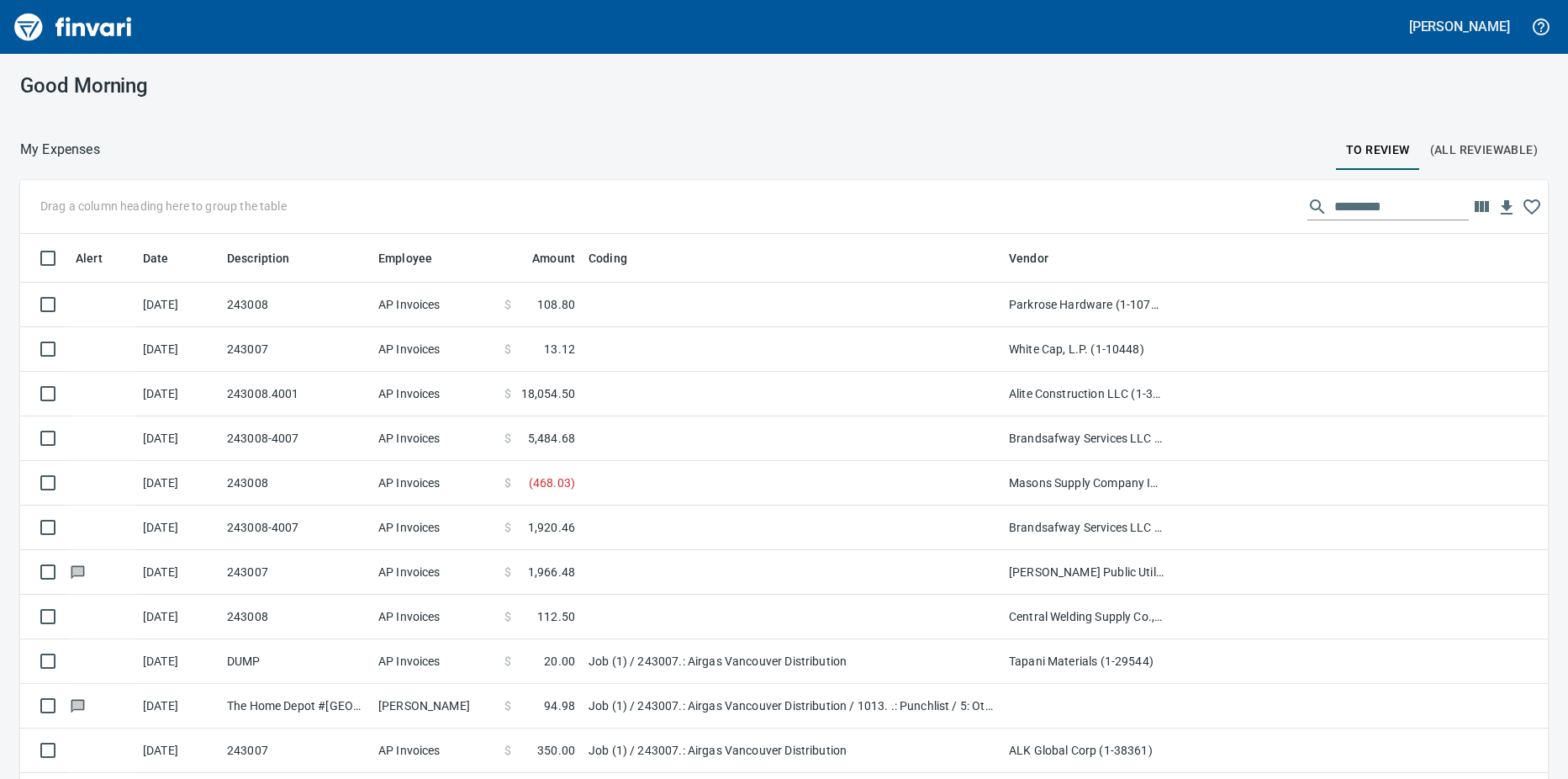
click at [840, 621] on td at bounding box center [792, 616] width 420 height 44
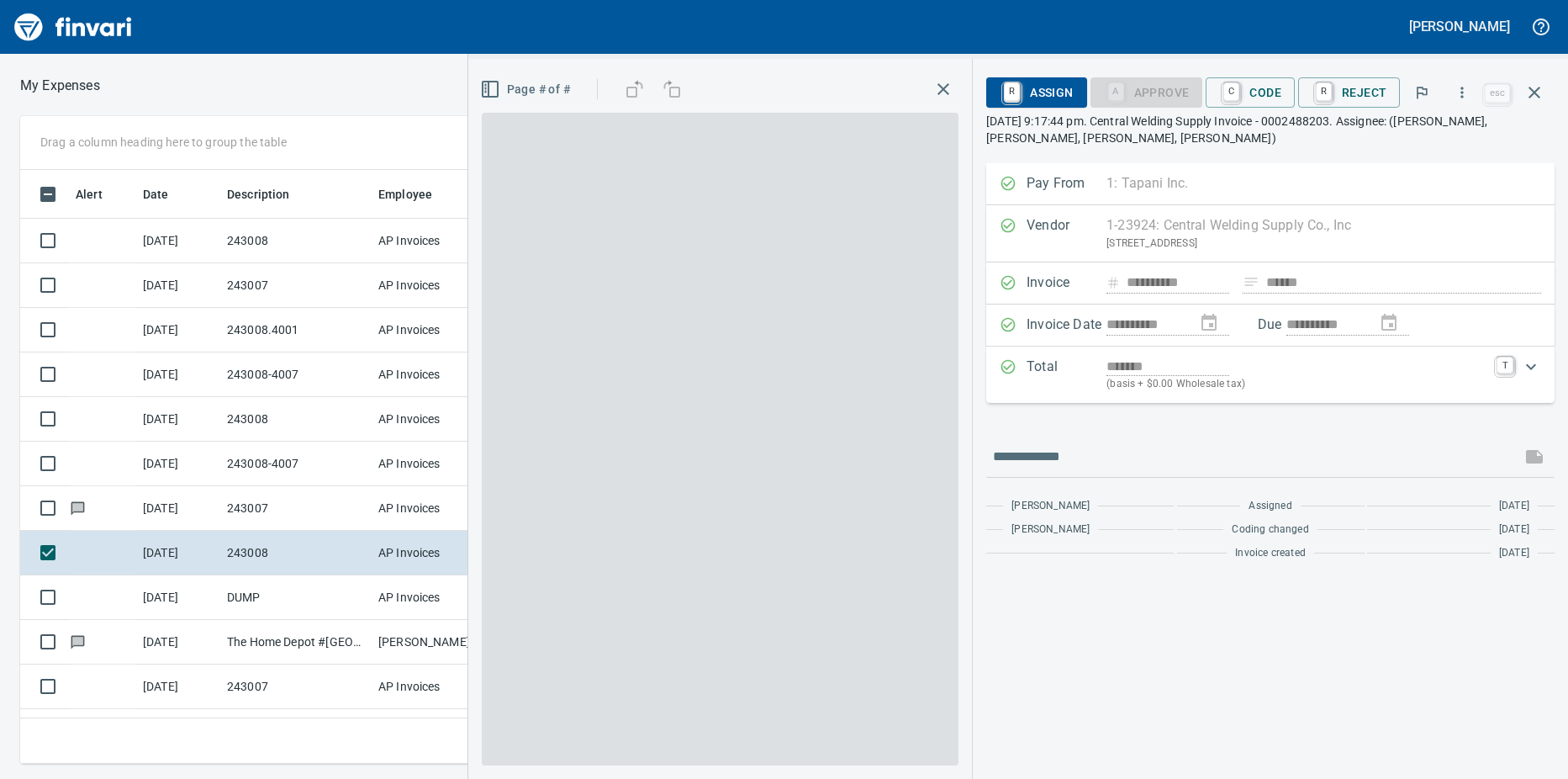
scroll to position [569, 1082]
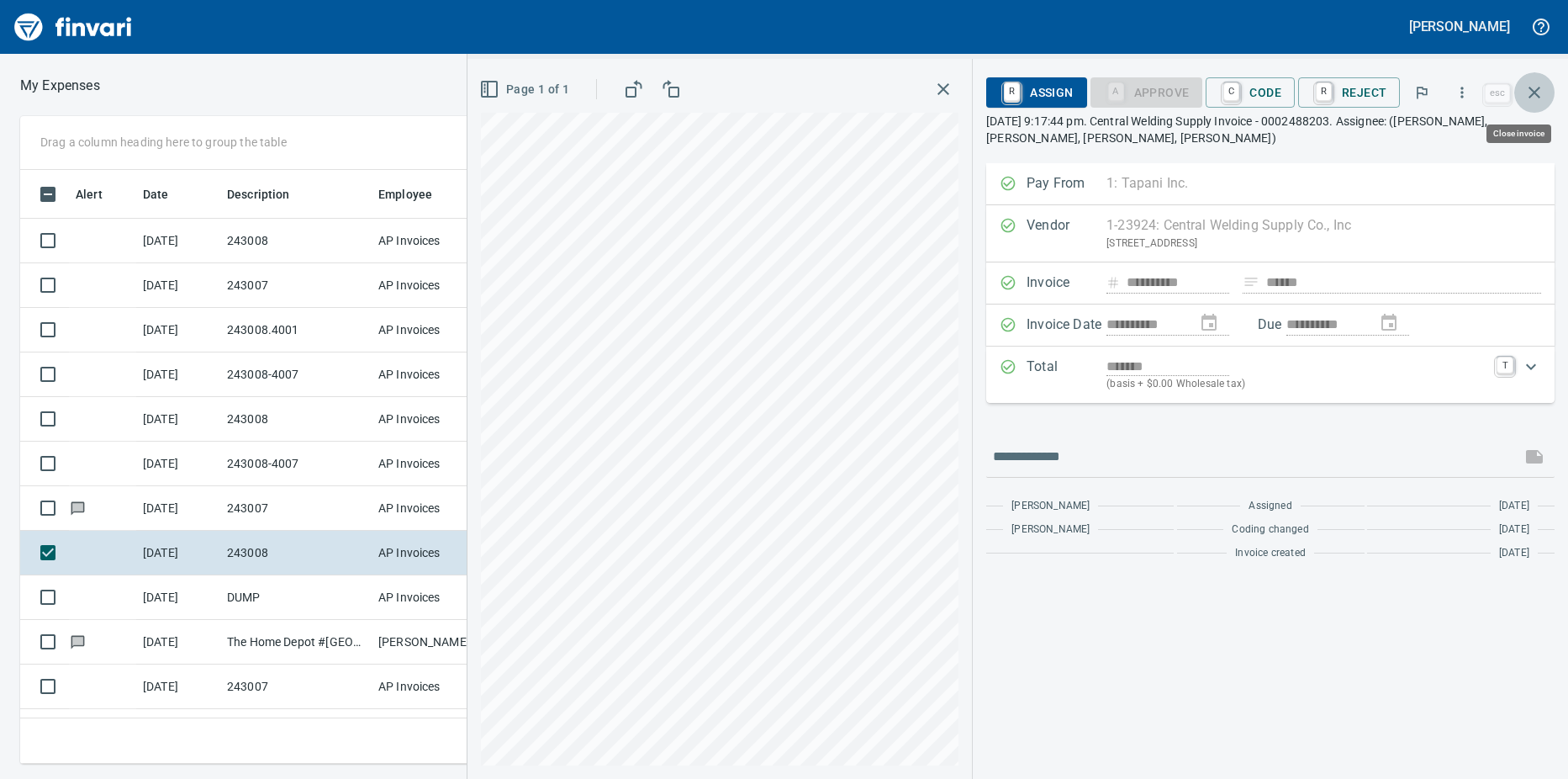
click at [1535, 89] on icon "button" at bounding box center [1534, 92] width 20 height 20
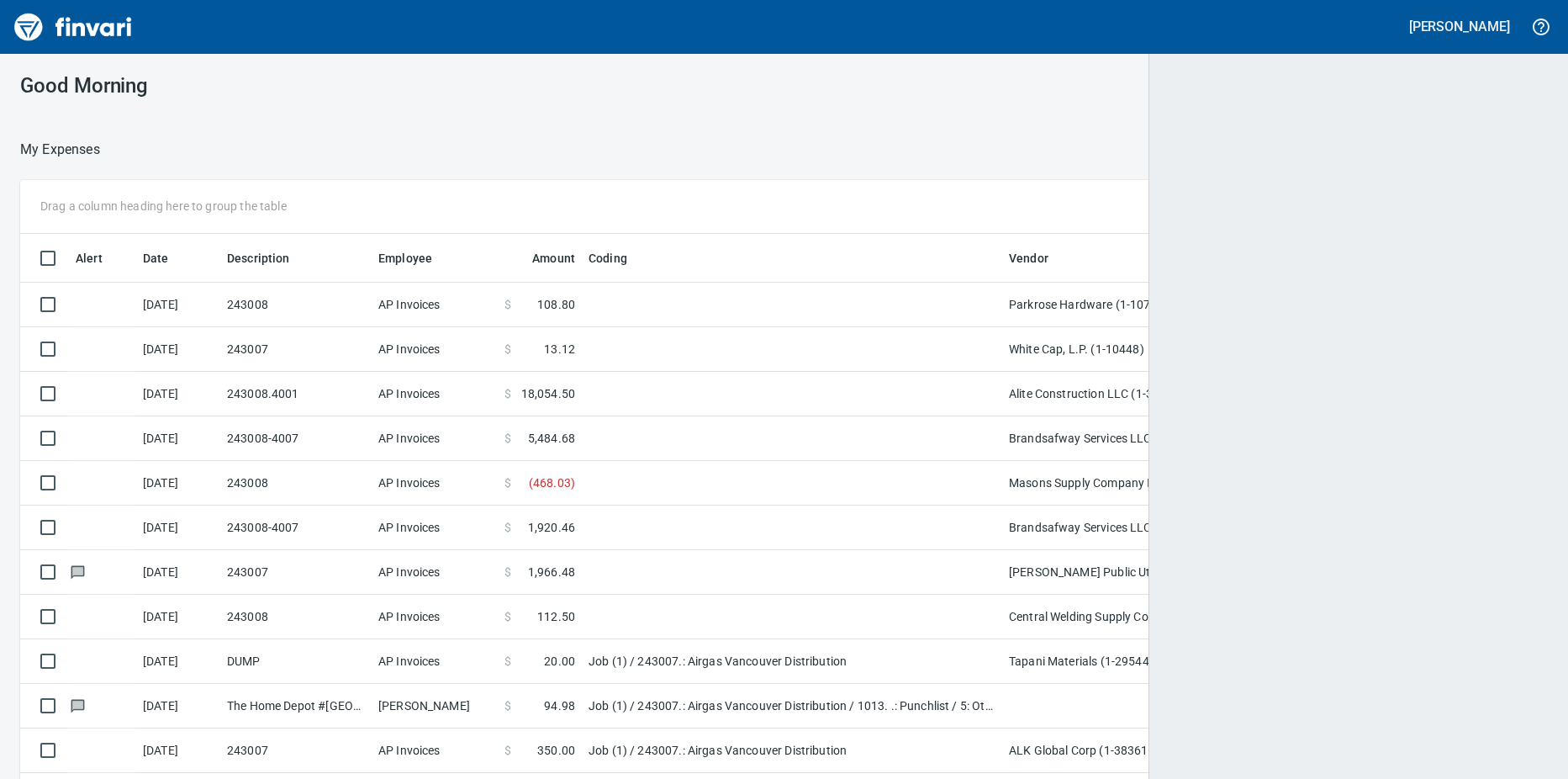
scroll to position [2, 2]
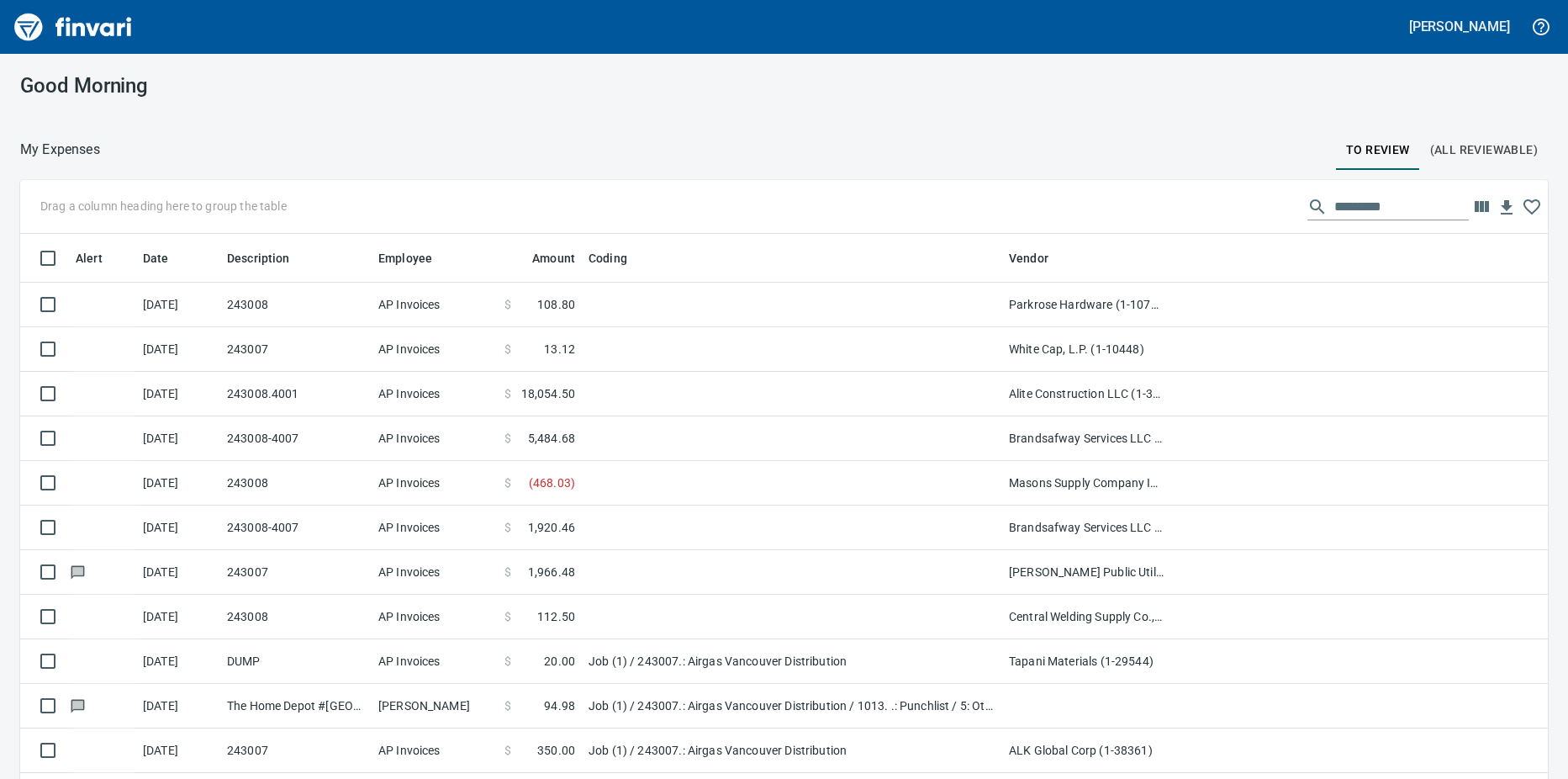
click at [604, 480] on td at bounding box center [792, 483] width 420 height 44
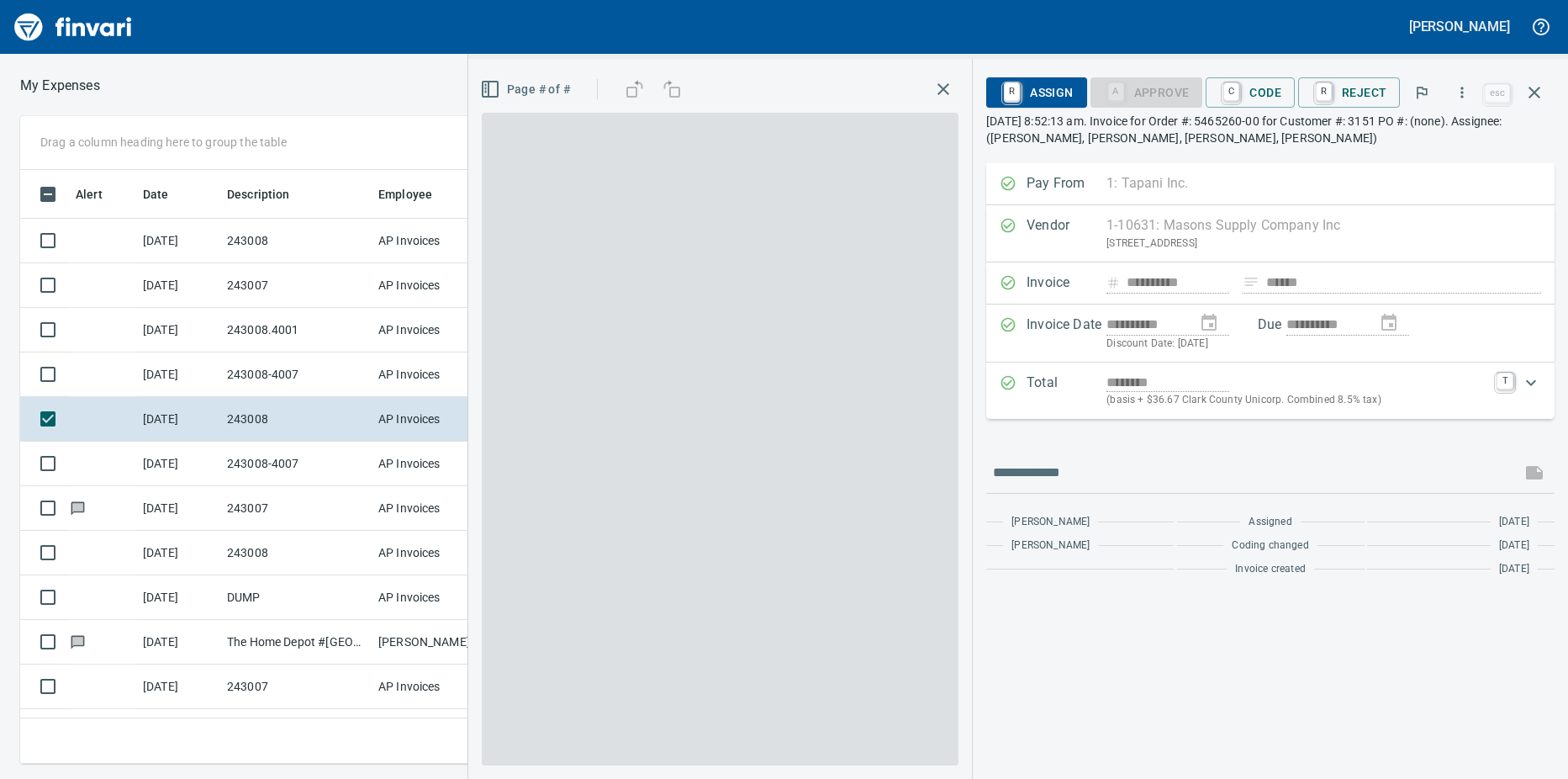
scroll to position [569, 1082]
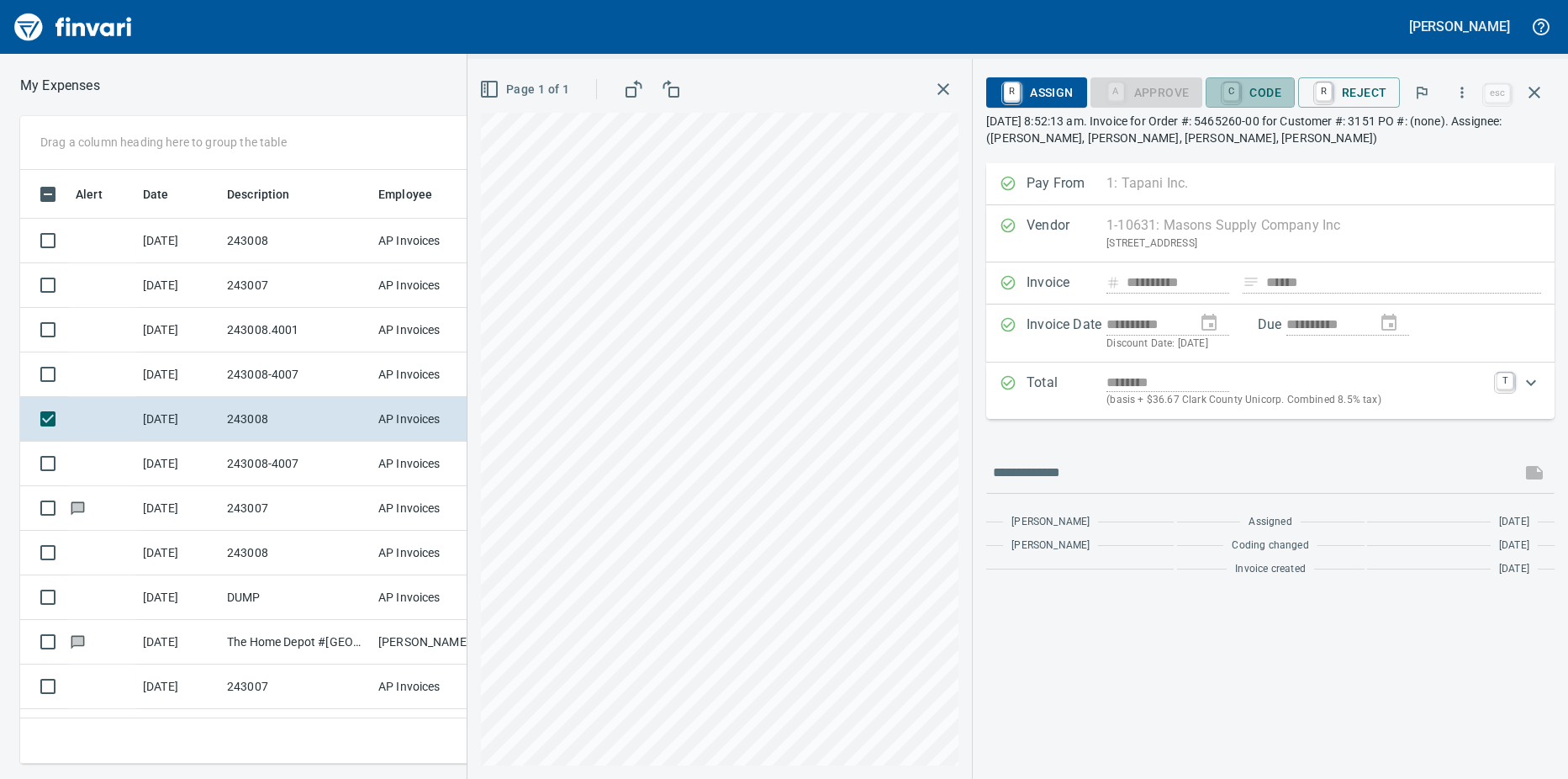
click at [1239, 96] on link "C" at bounding box center [1231, 91] width 16 height 18
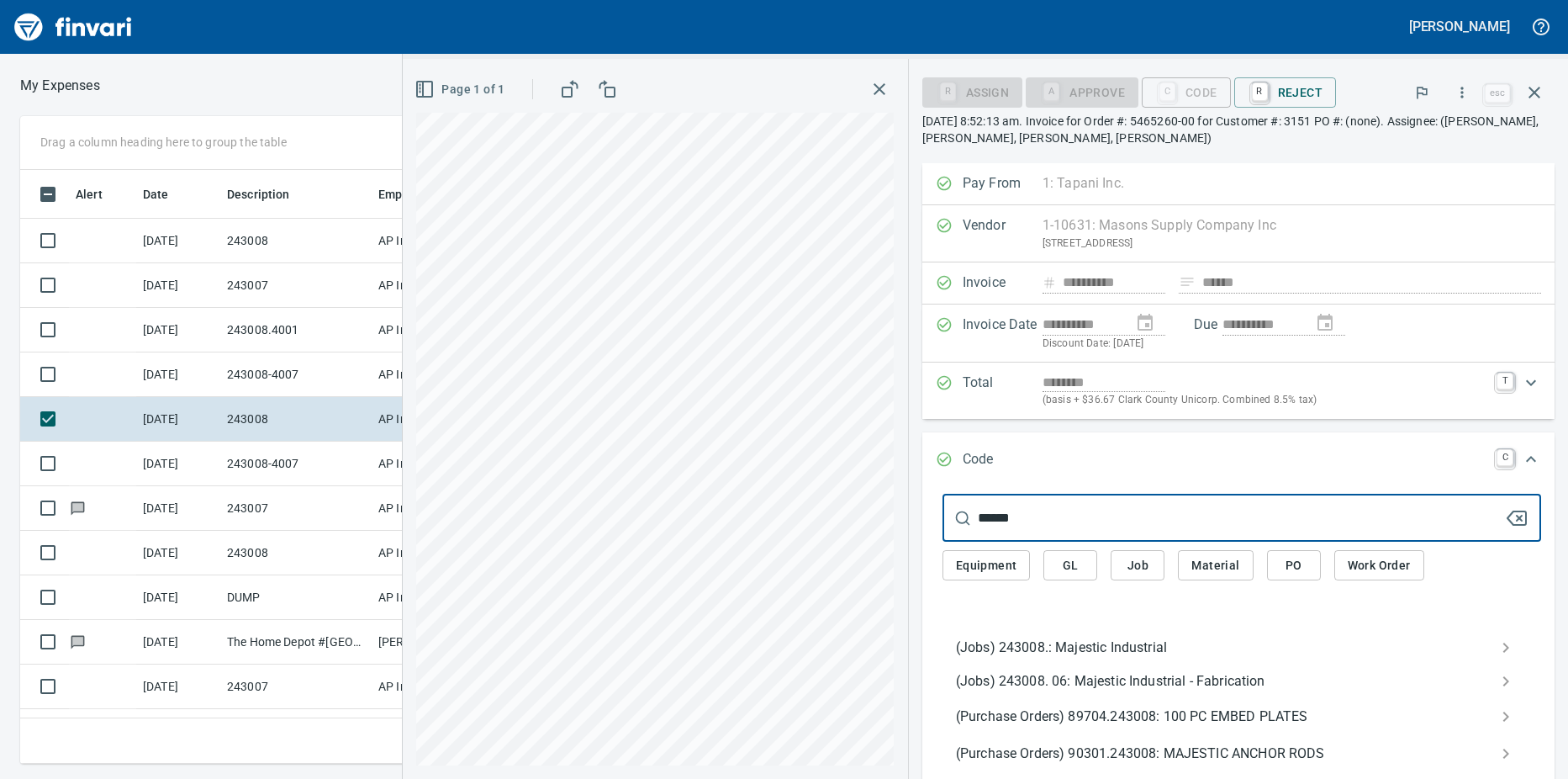
type input "******"
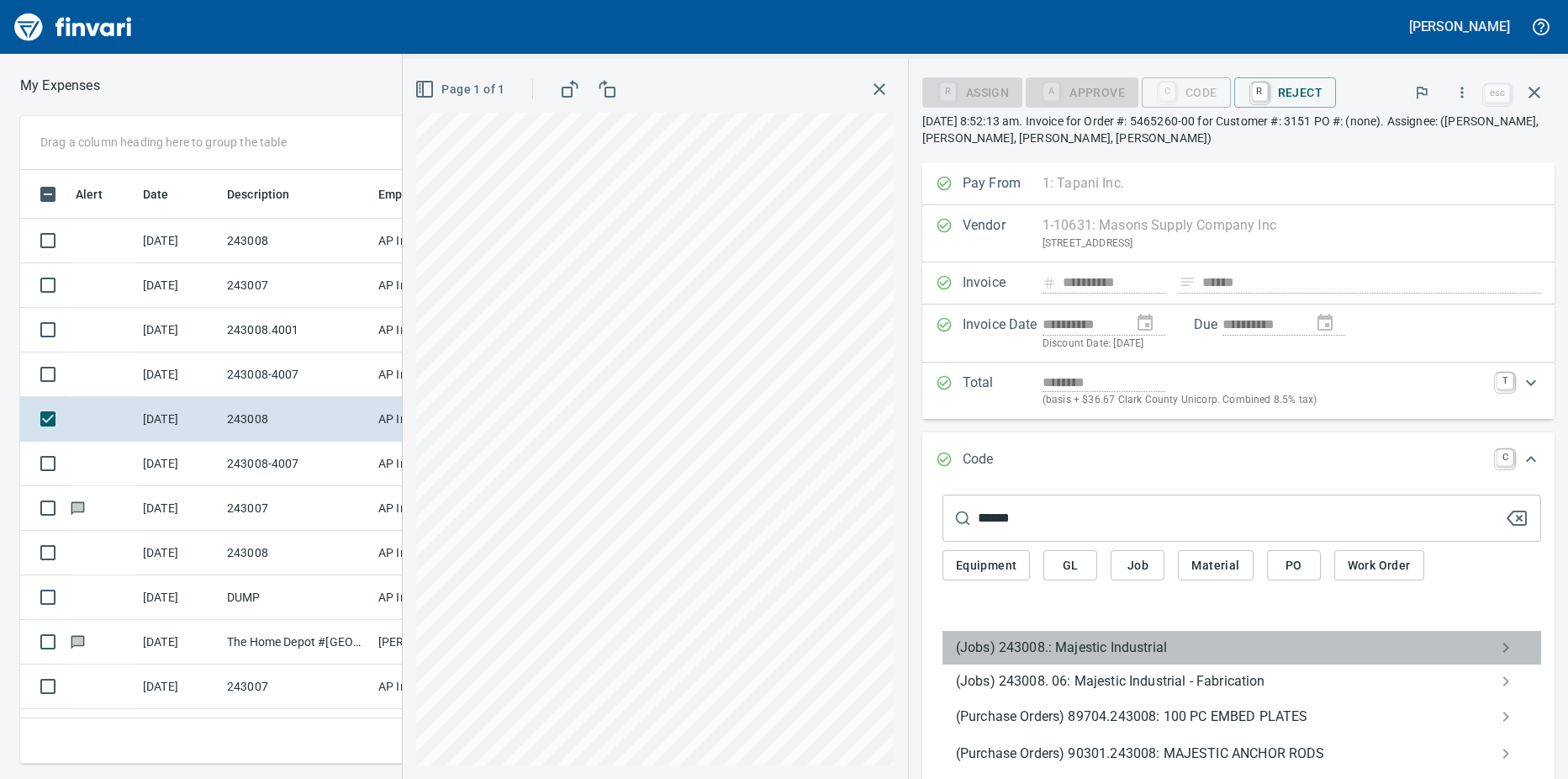
click at [1020, 643] on span "(Jobs) 243008.: Majestic Industrial" at bounding box center [1229, 648] width 545 height 20
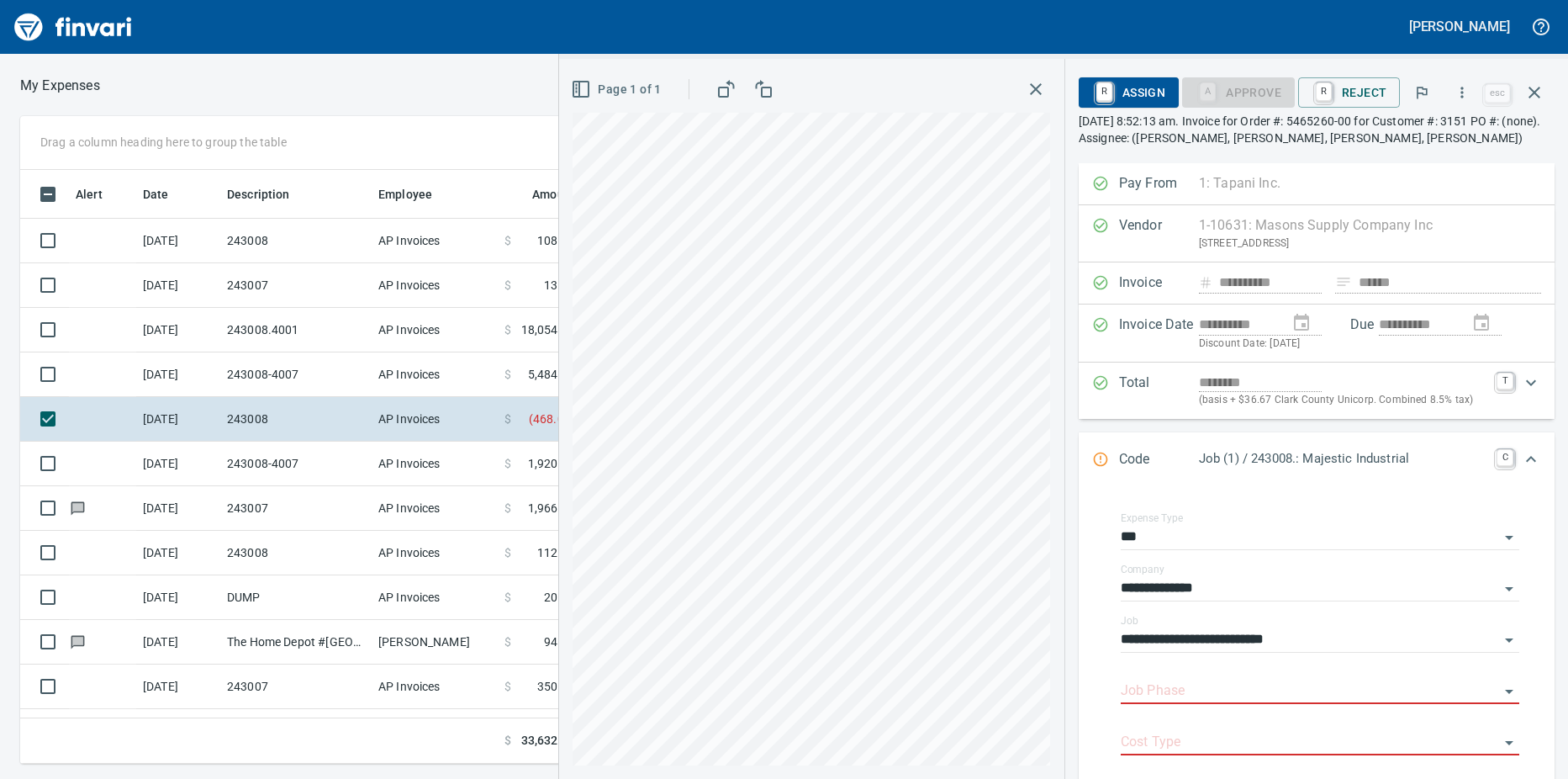
click at [1182, 697] on input "Job Phase" at bounding box center [1310, 691] width 378 height 24
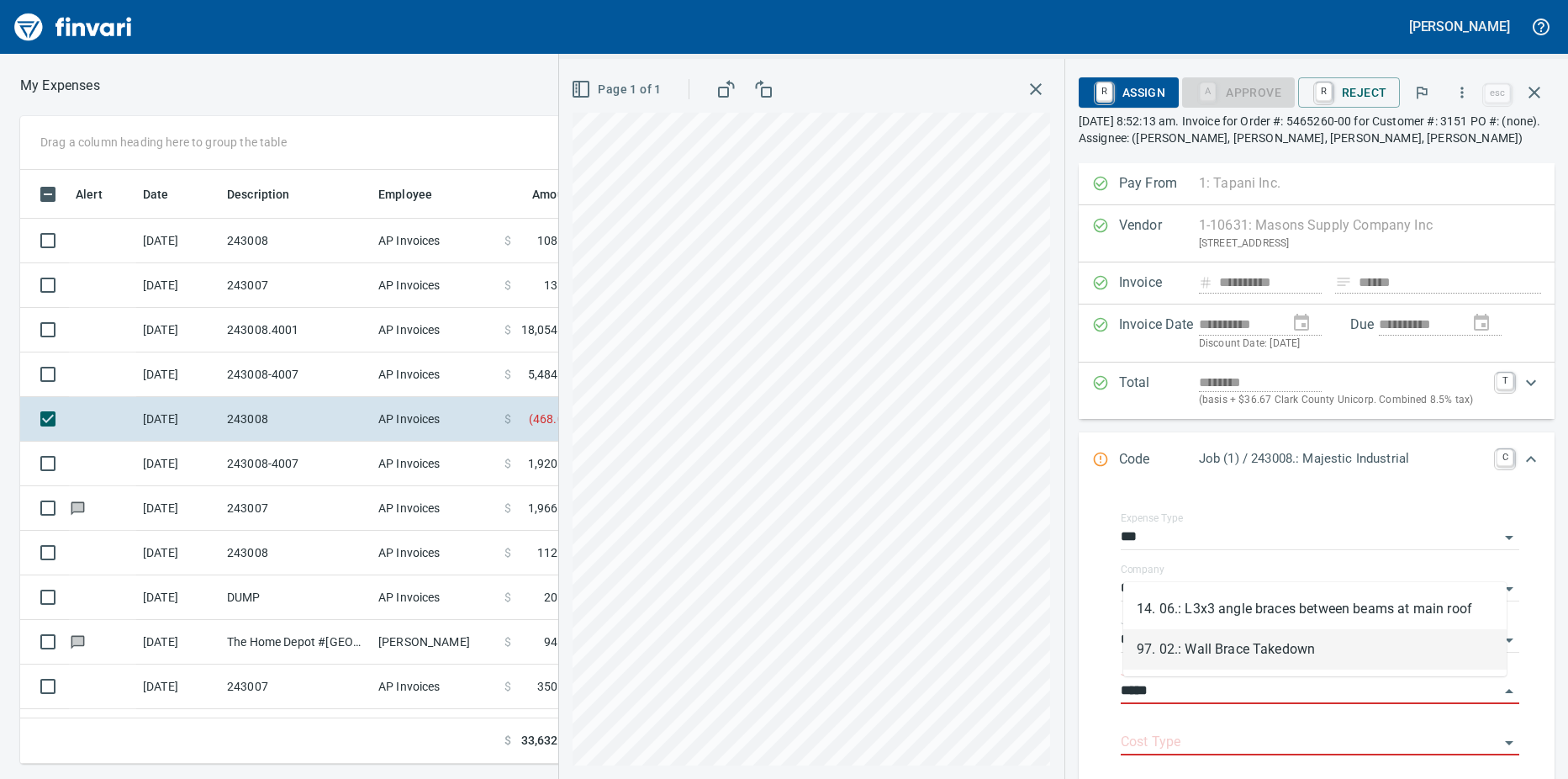
click at [1253, 652] on li "97. 02.: Wall Brace Takedown" at bounding box center [1314, 649] width 383 height 41
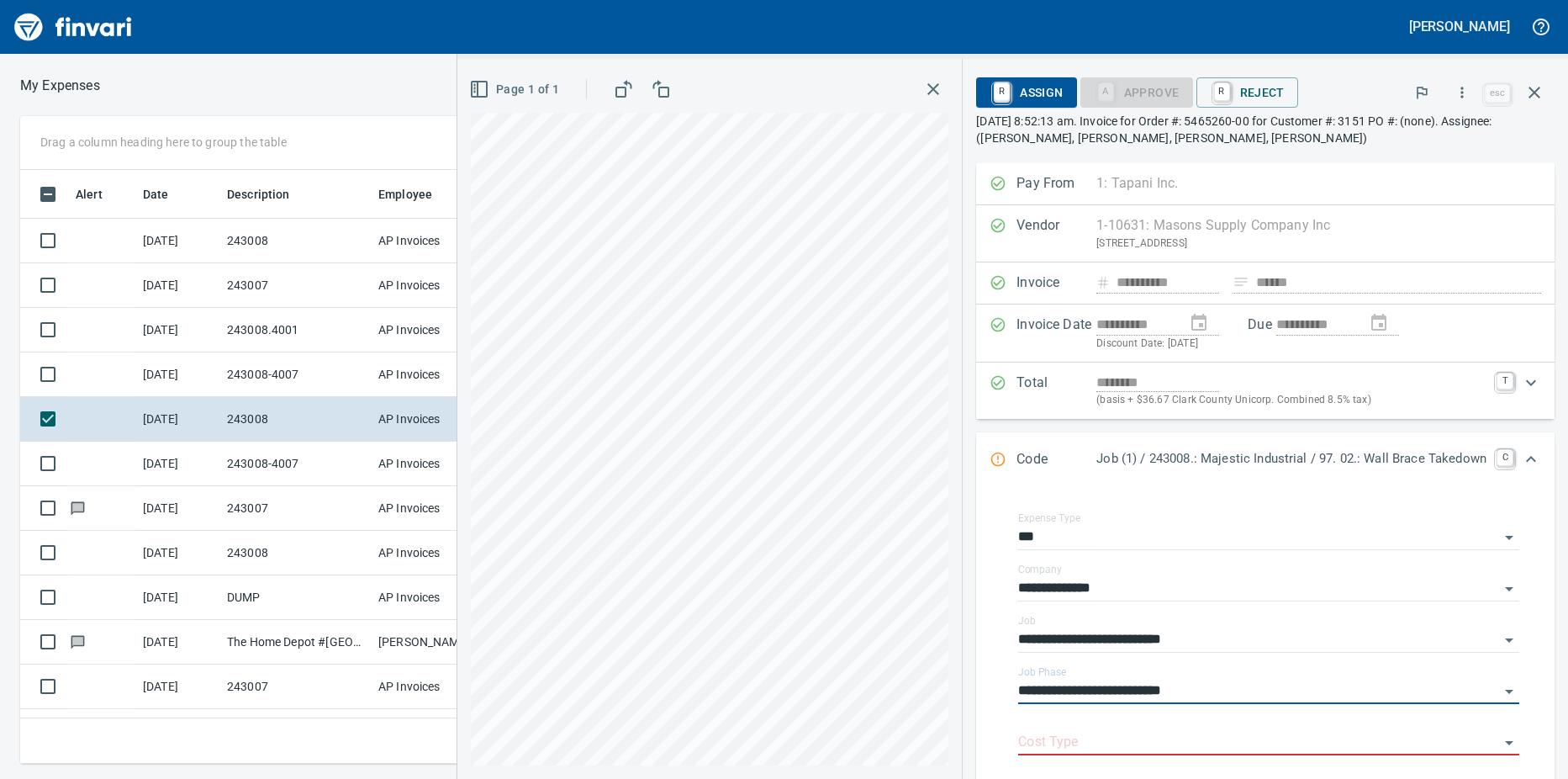
type input "**********"
click at [1093, 744] on input "Cost Type" at bounding box center [1257, 743] width 481 height 24
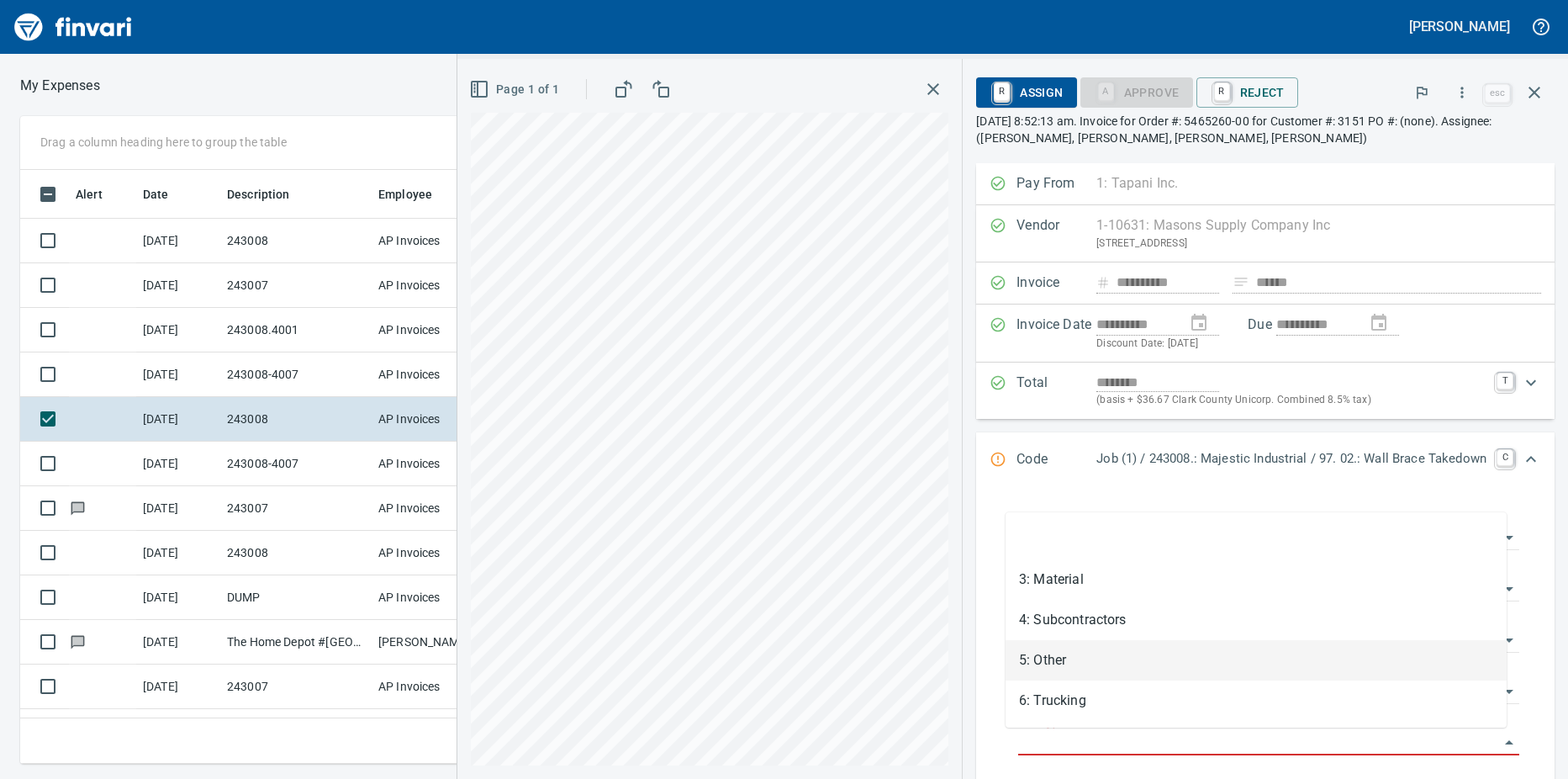
click at [1075, 665] on li "5: Other" at bounding box center [1255, 660] width 501 height 41
type input "********"
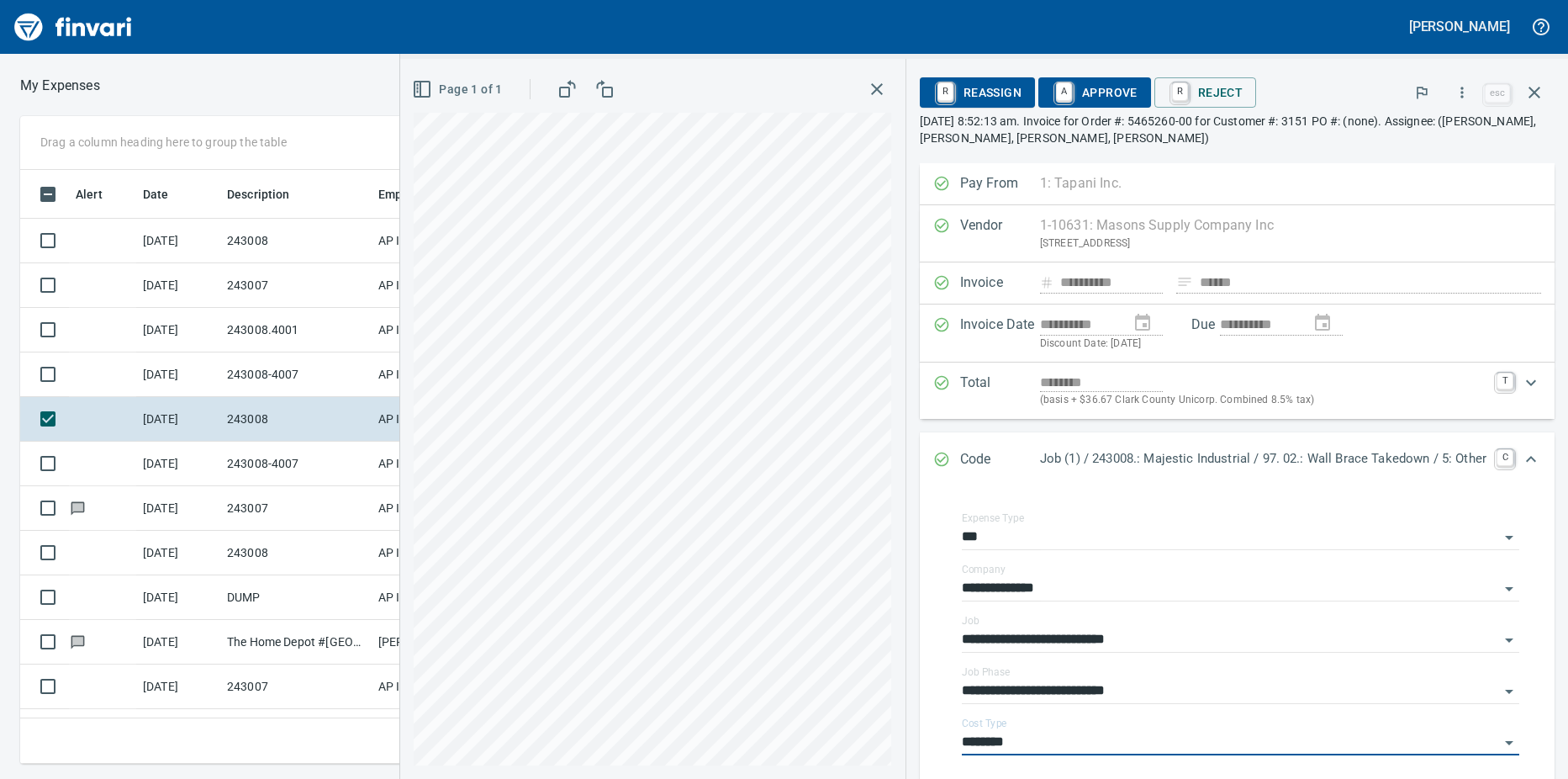
click at [1056, 89] on link "A" at bounding box center [1064, 91] width 16 height 18
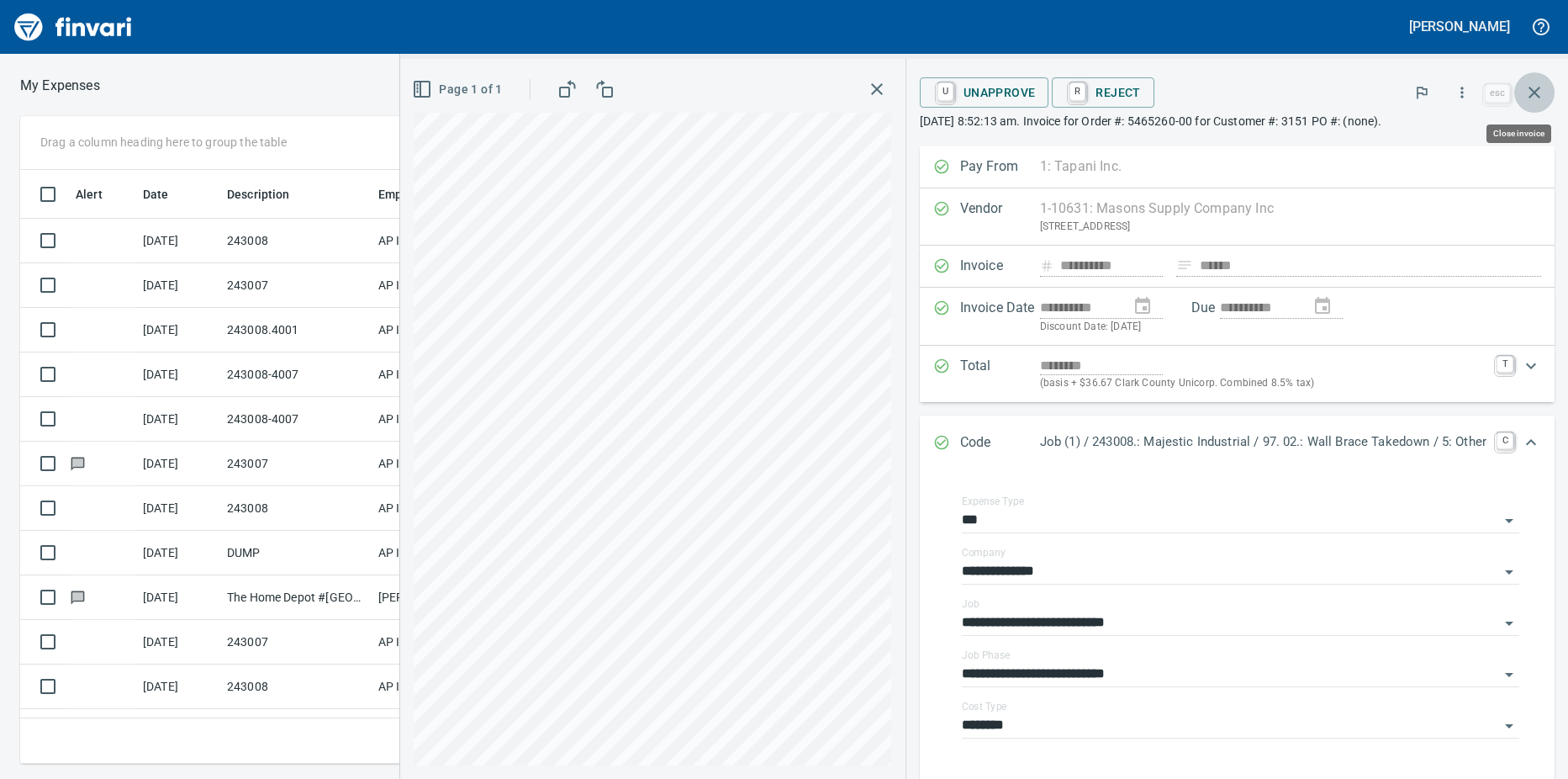
click at [1537, 92] on icon "button" at bounding box center [1534, 92] width 20 height 20
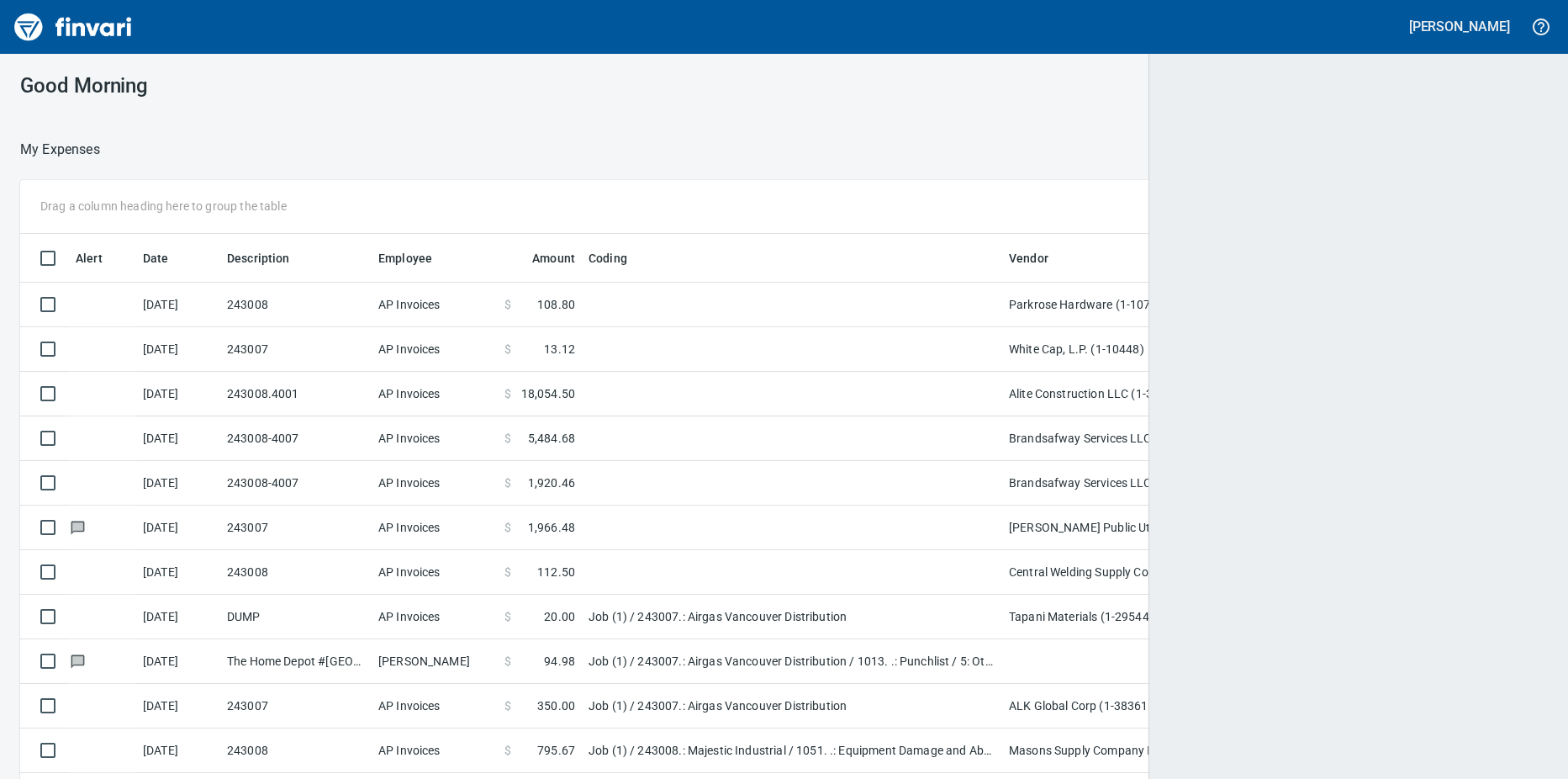
scroll to position [582, 1489]
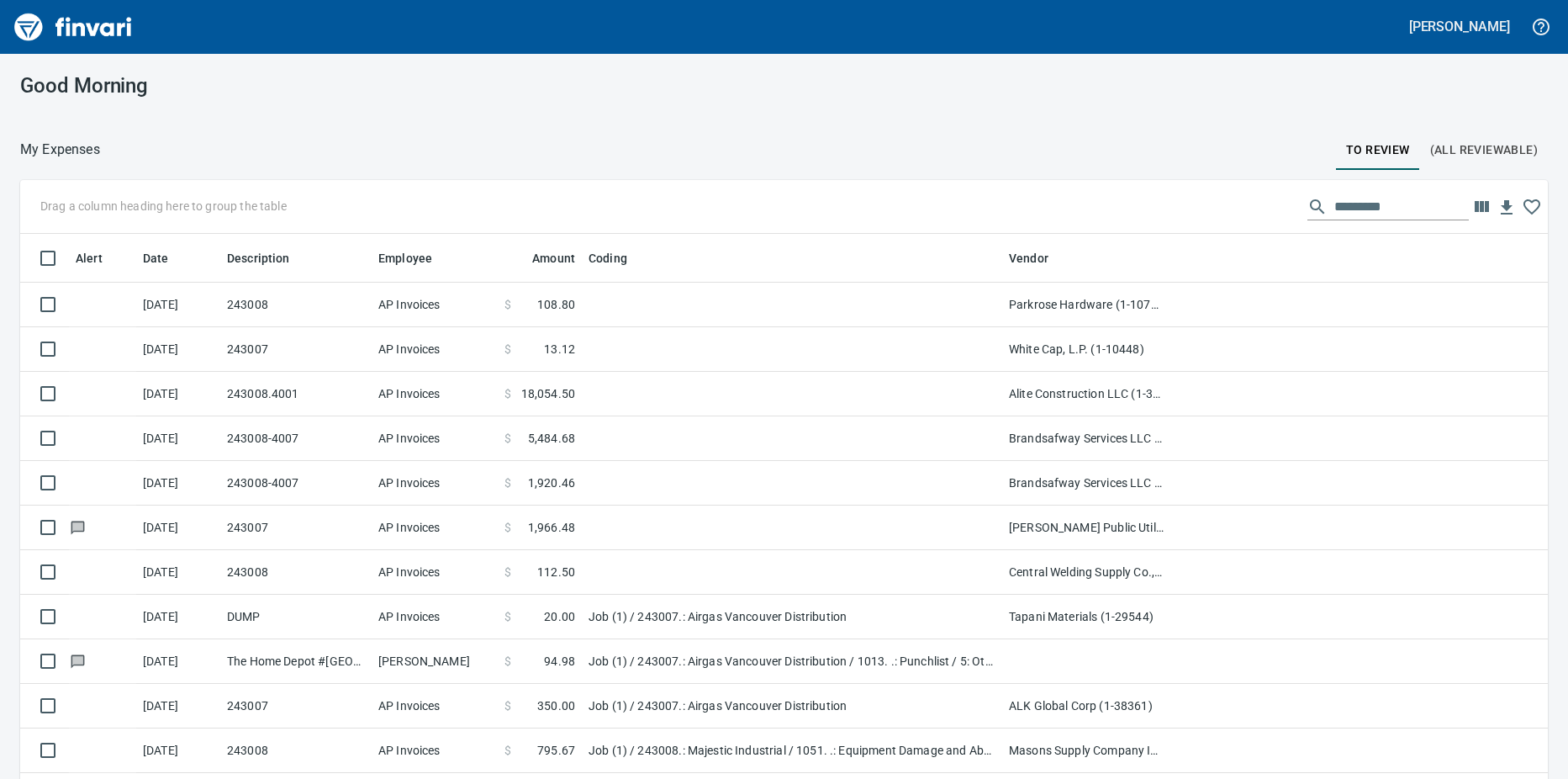
click at [308, 486] on td "243008-4007" at bounding box center [295, 483] width 151 height 44
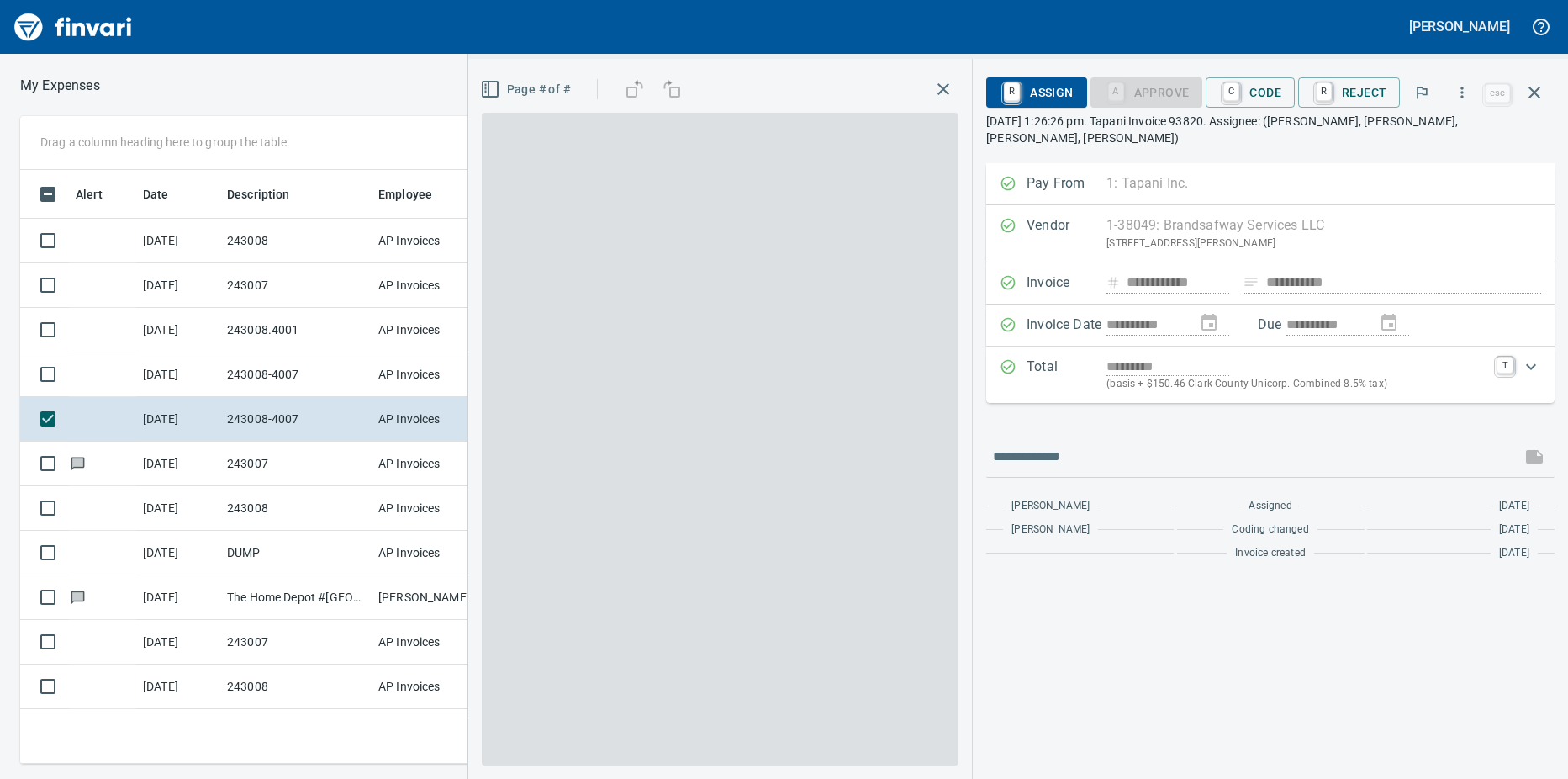
scroll to position [569, 1082]
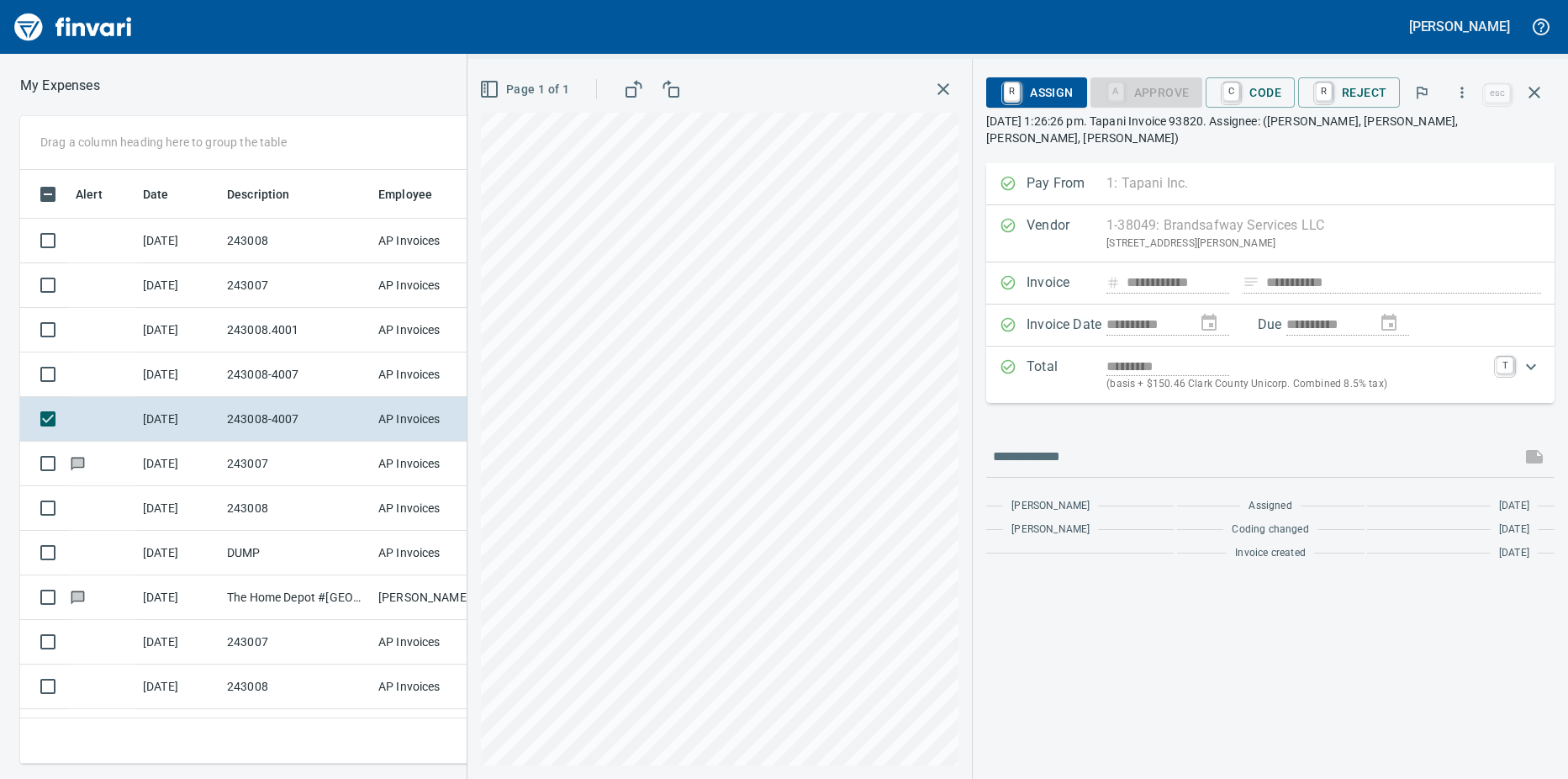
click at [303, 375] on td "243008-4007" at bounding box center [295, 374] width 151 height 44
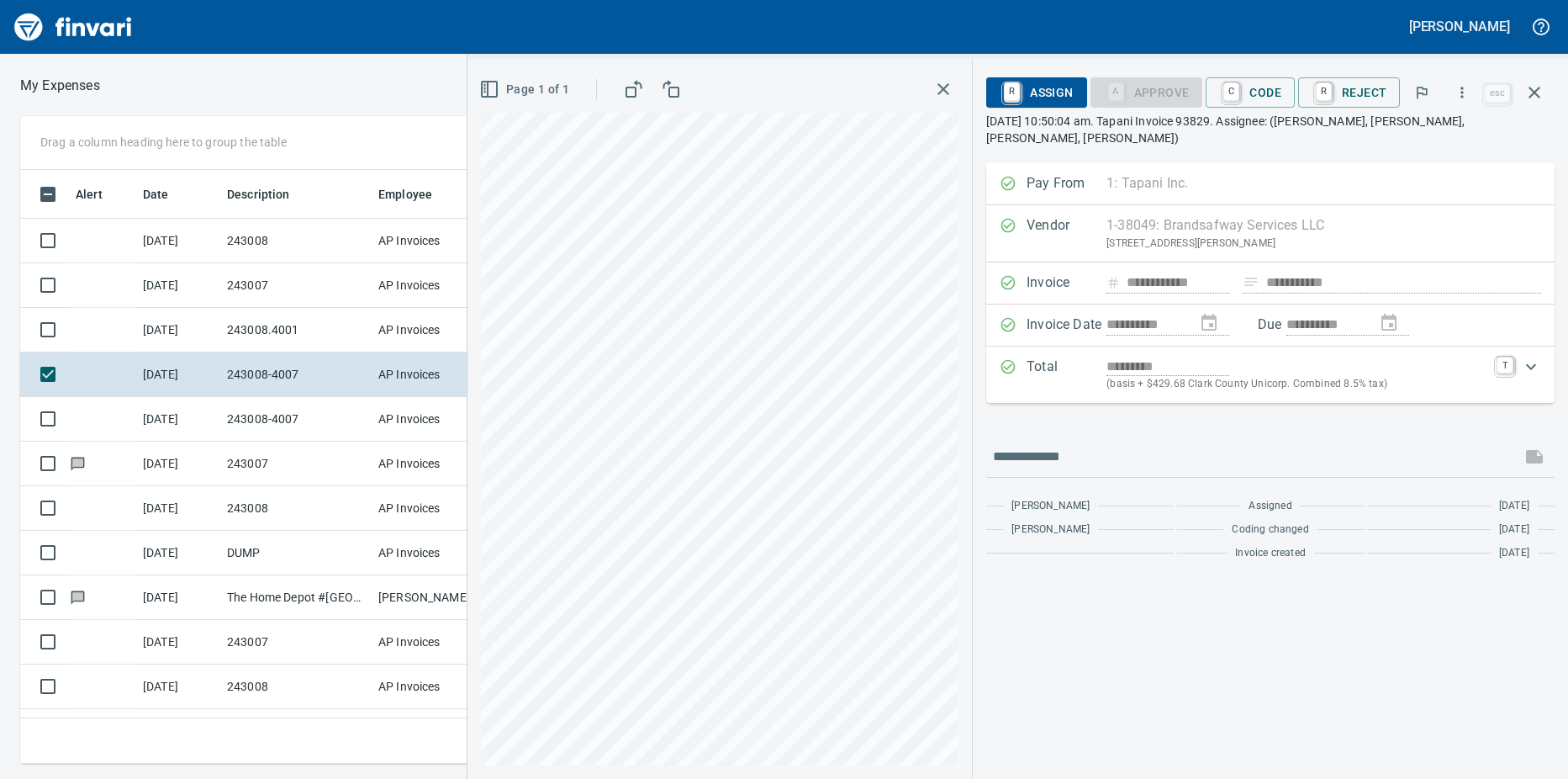
click at [319, 339] on td "243008.4001" at bounding box center [295, 330] width 151 height 44
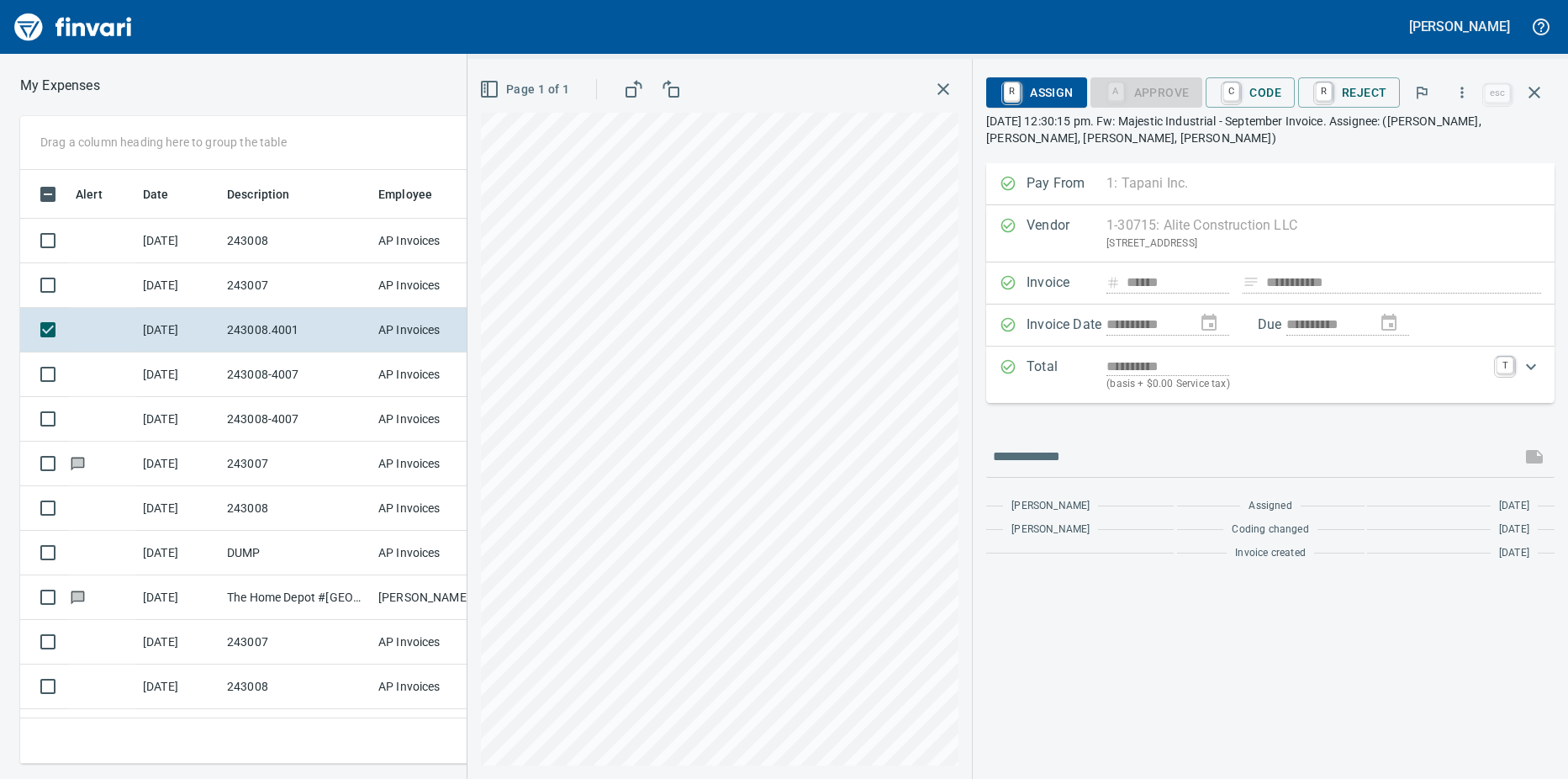
click at [320, 377] on td "243008-4007" at bounding box center [295, 374] width 151 height 44
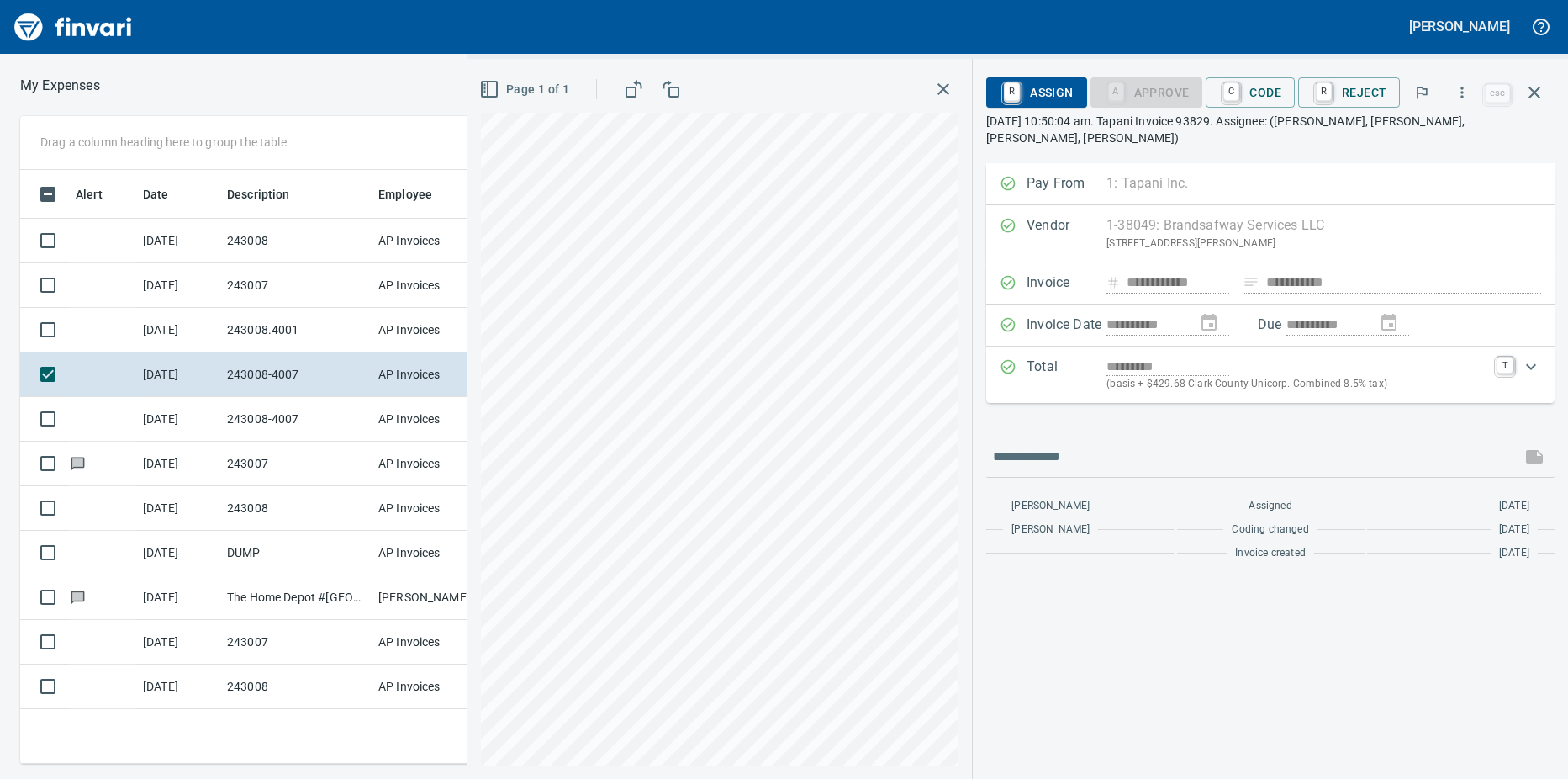
click at [1238, 96] on link "C" at bounding box center [1231, 91] width 16 height 18
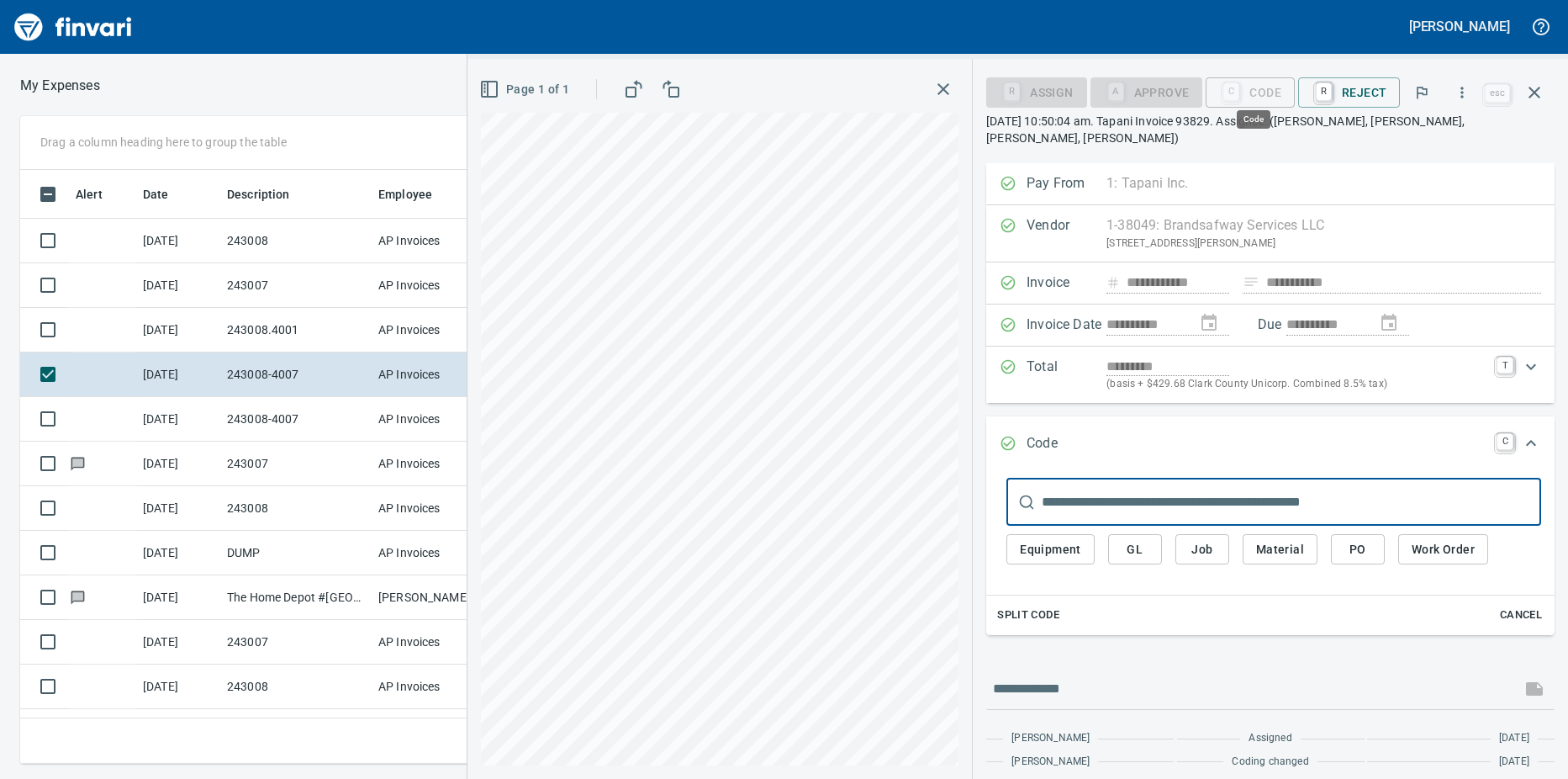
scroll to position [569, 1082]
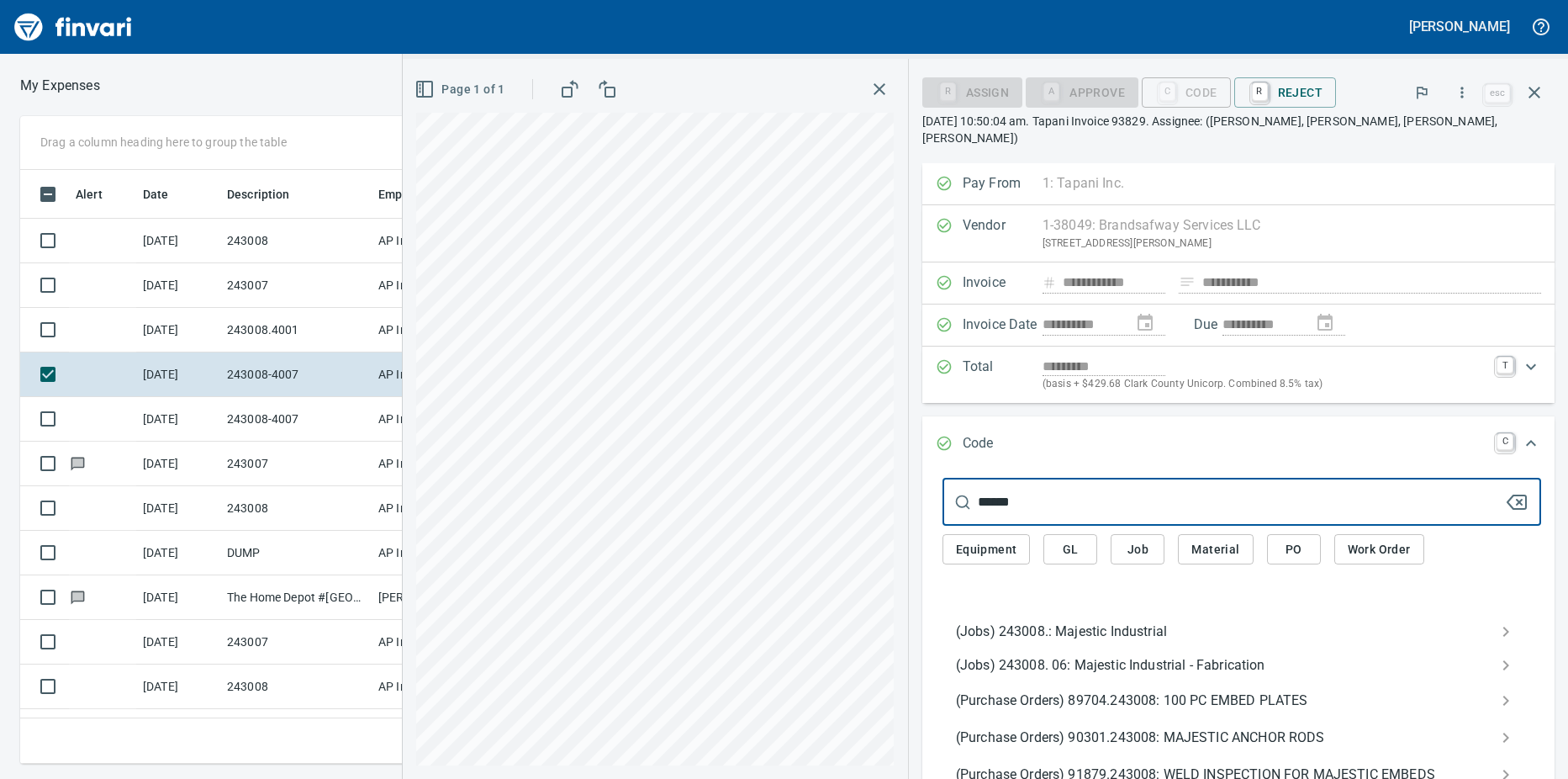
type input "******"
click at [1135, 621] on span "(Jobs) 243008.: Majestic Industrial" at bounding box center [1229, 631] width 545 height 20
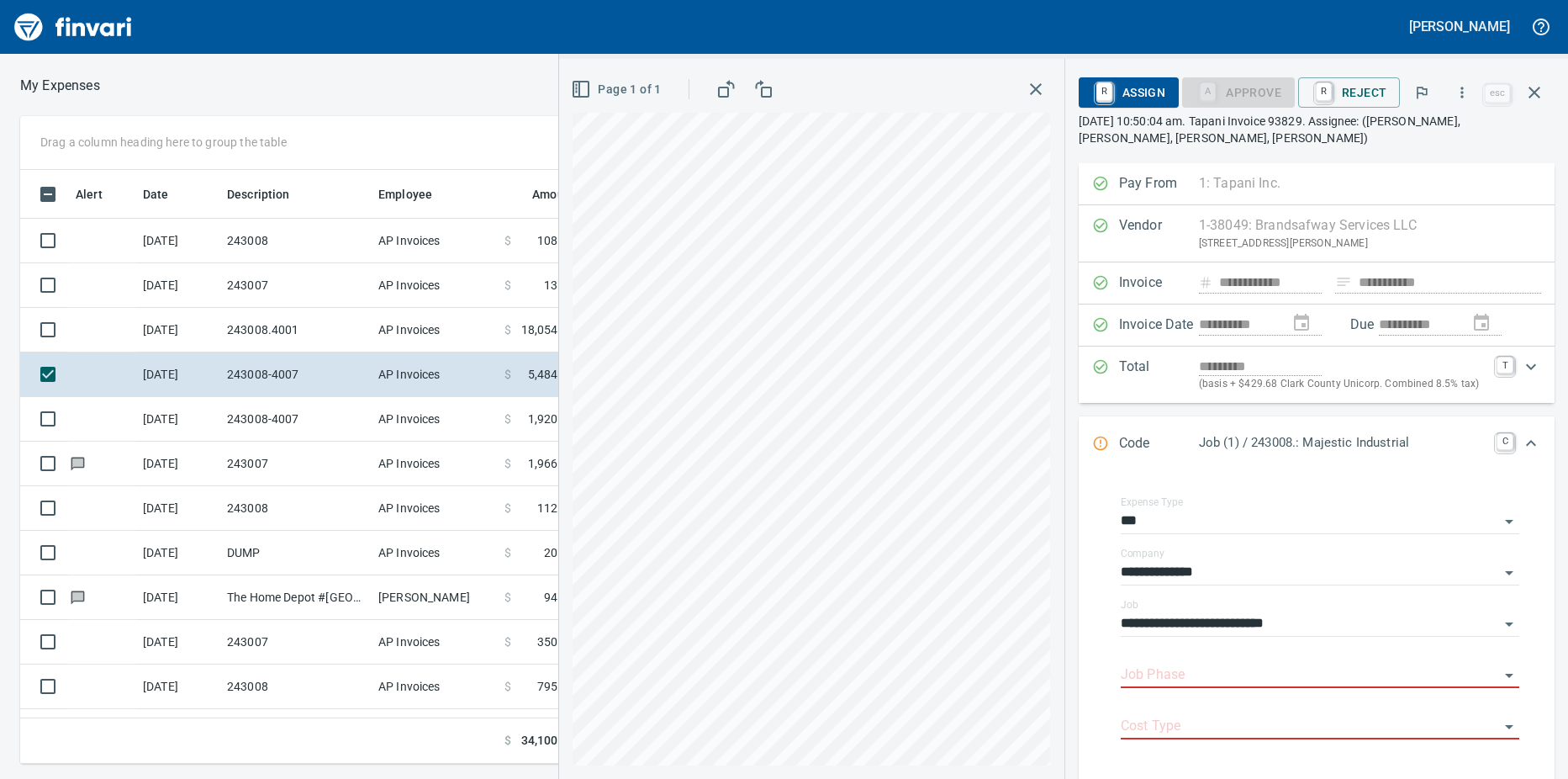
click at [1160, 676] on input "Job Phase" at bounding box center [1310, 676] width 378 height 24
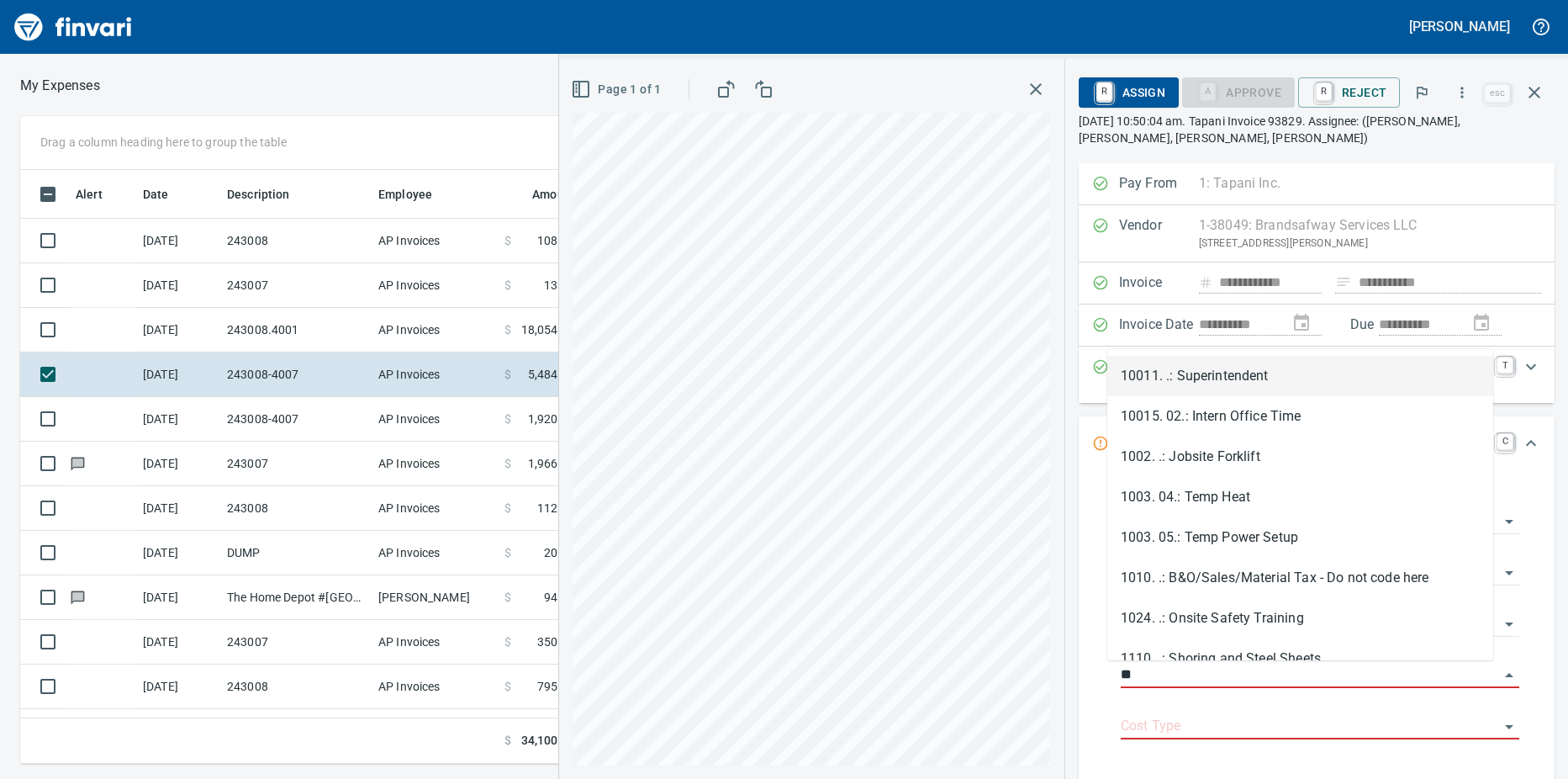
type input "*"
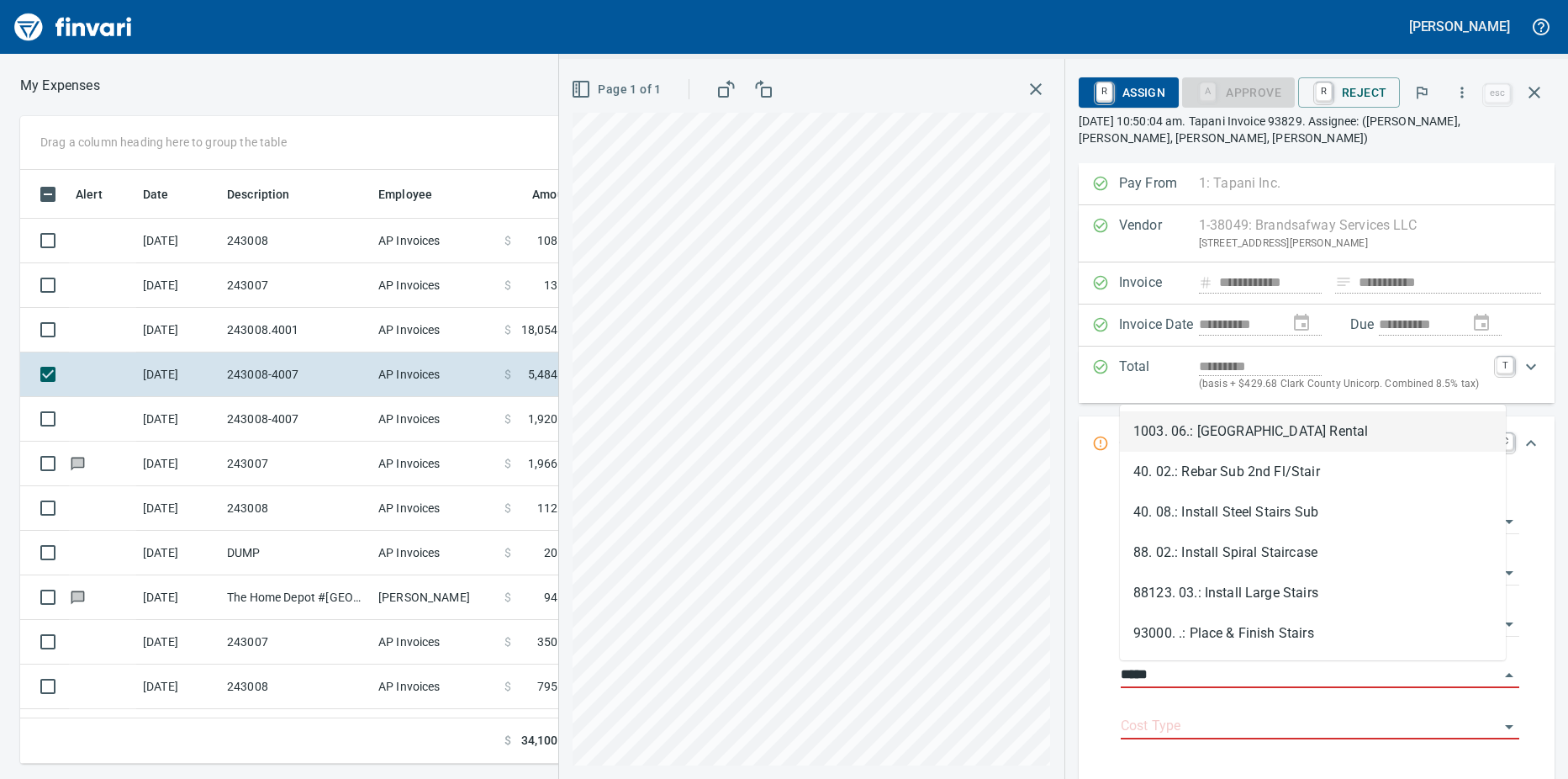
click at [1203, 430] on li "1003. 06.: [GEOGRAPHIC_DATA] Rental" at bounding box center [1313, 431] width 386 height 41
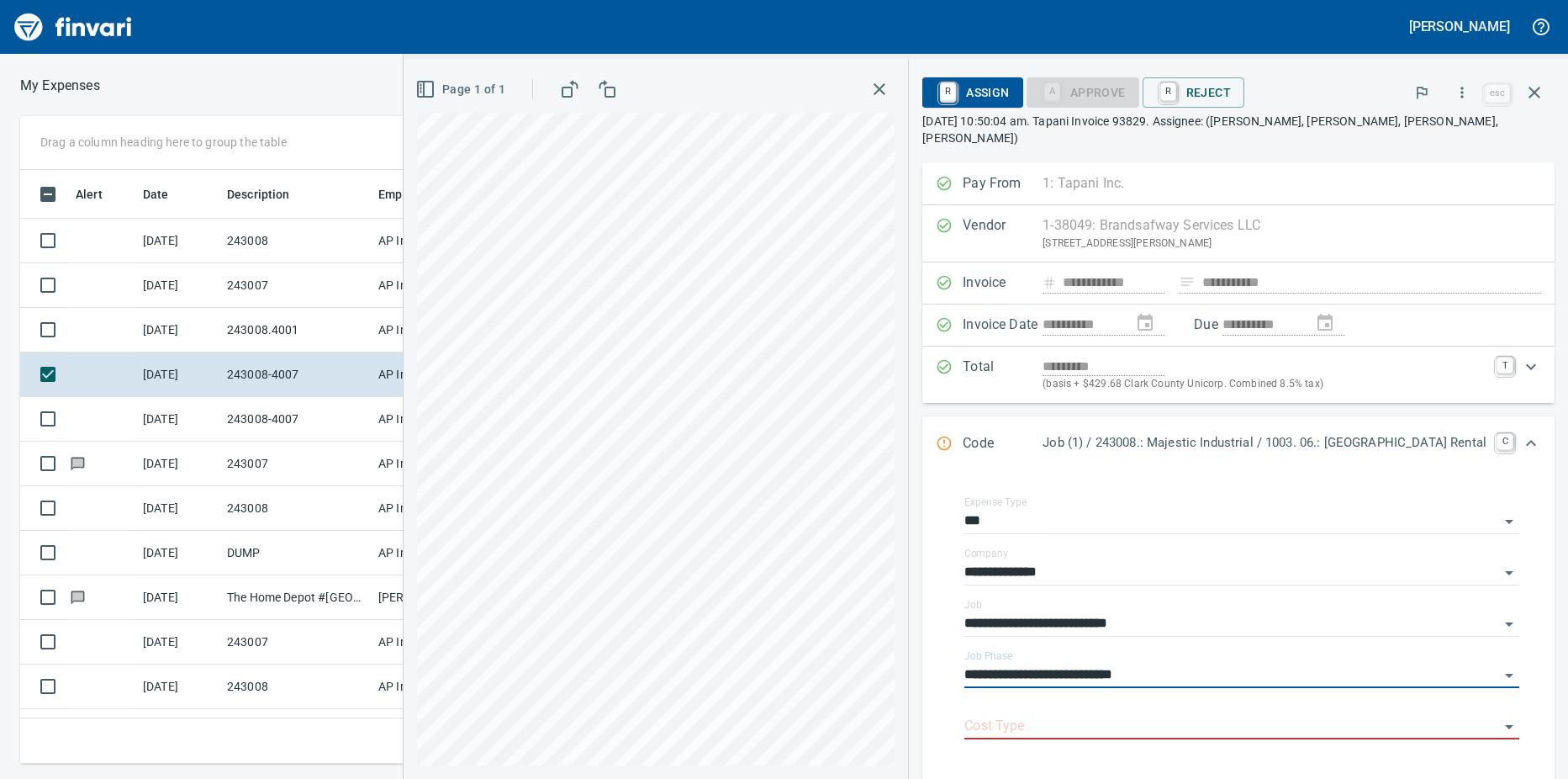
type input "**********"
click at [1084, 715] on input "Cost Type" at bounding box center [1231, 726] width 535 height 24
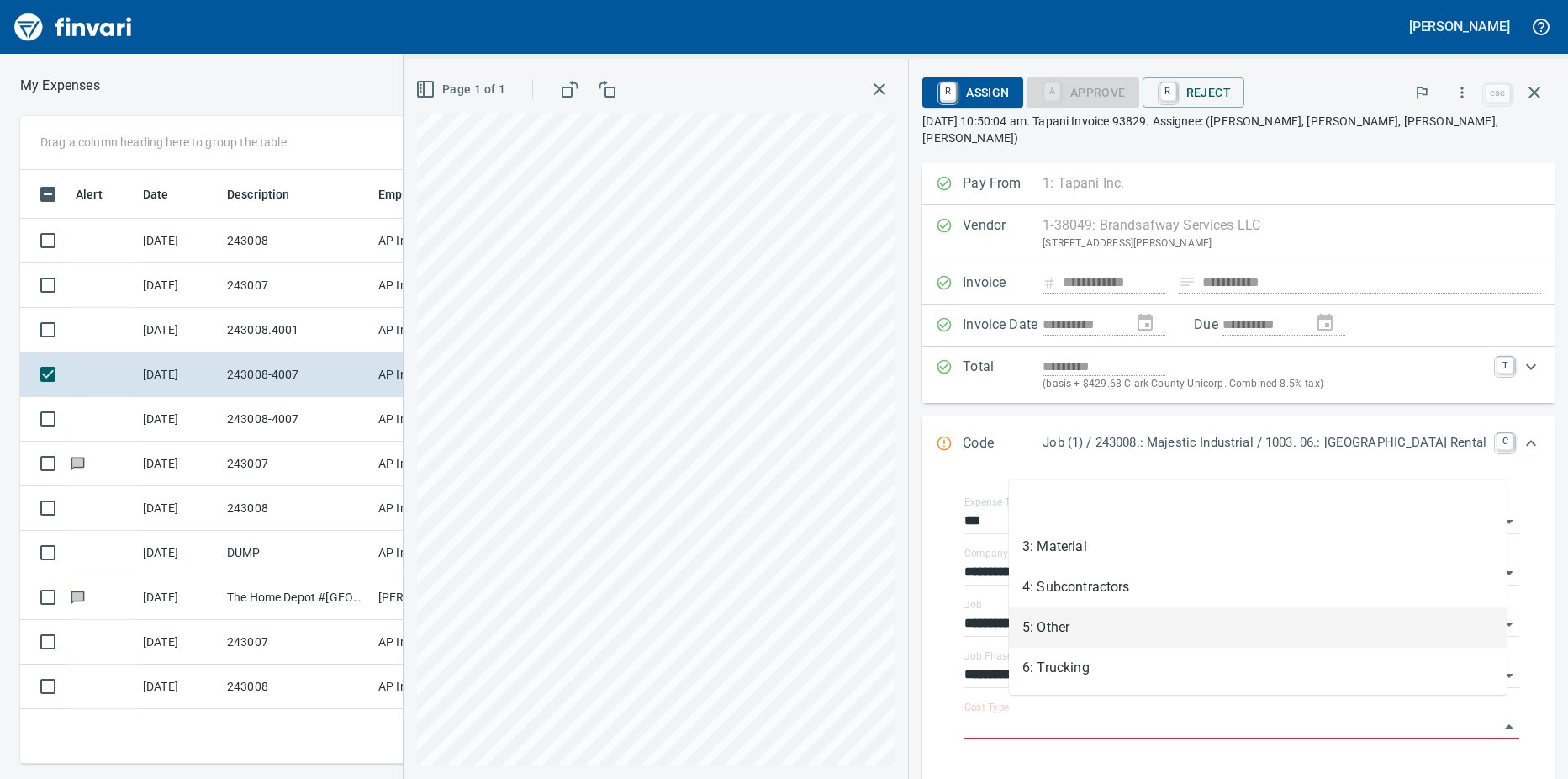
click at [1066, 619] on li "5: Other" at bounding box center [1257, 627] width 498 height 41
type input "********"
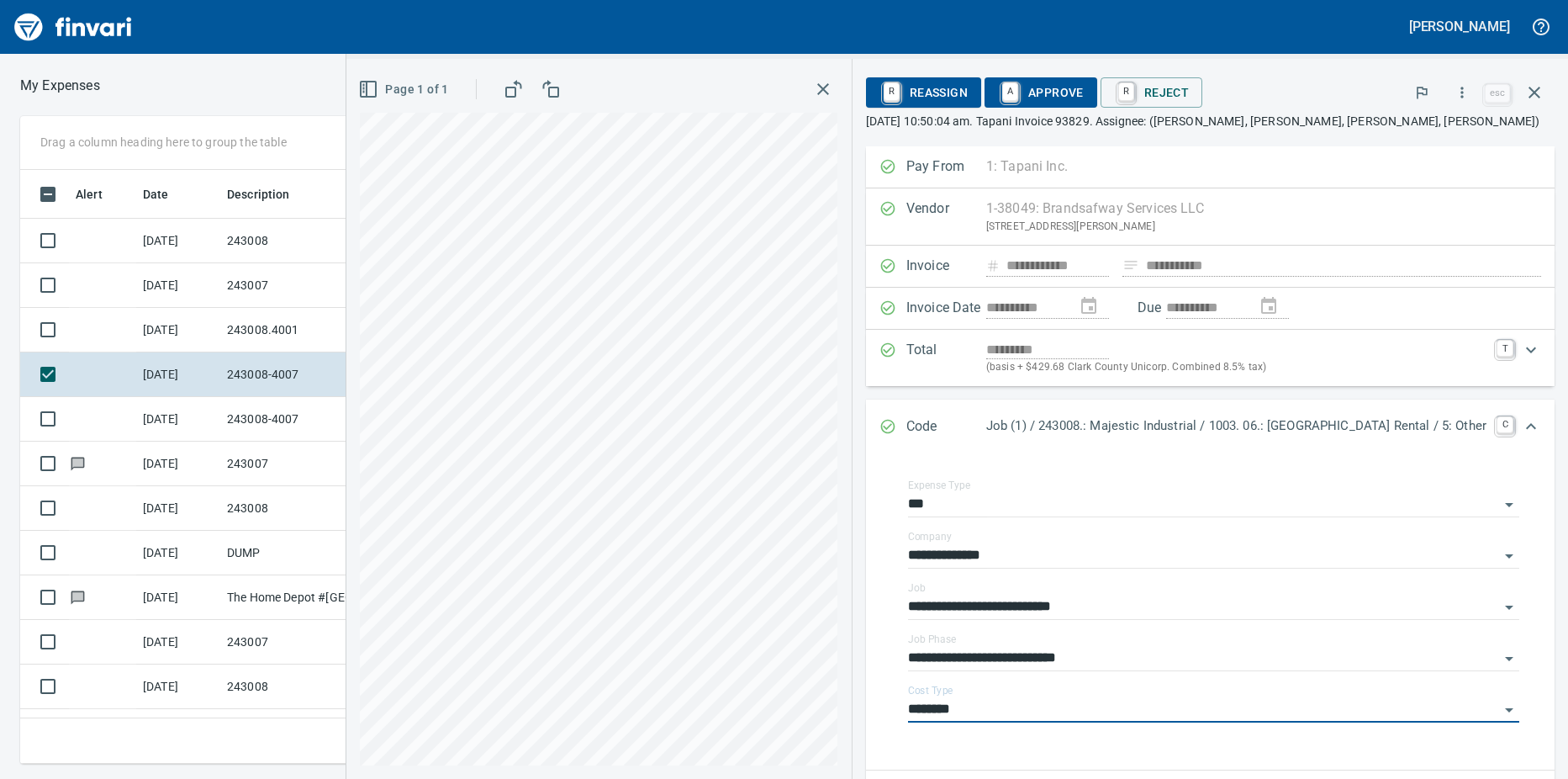
click at [1018, 96] on link "A" at bounding box center [1010, 91] width 16 height 18
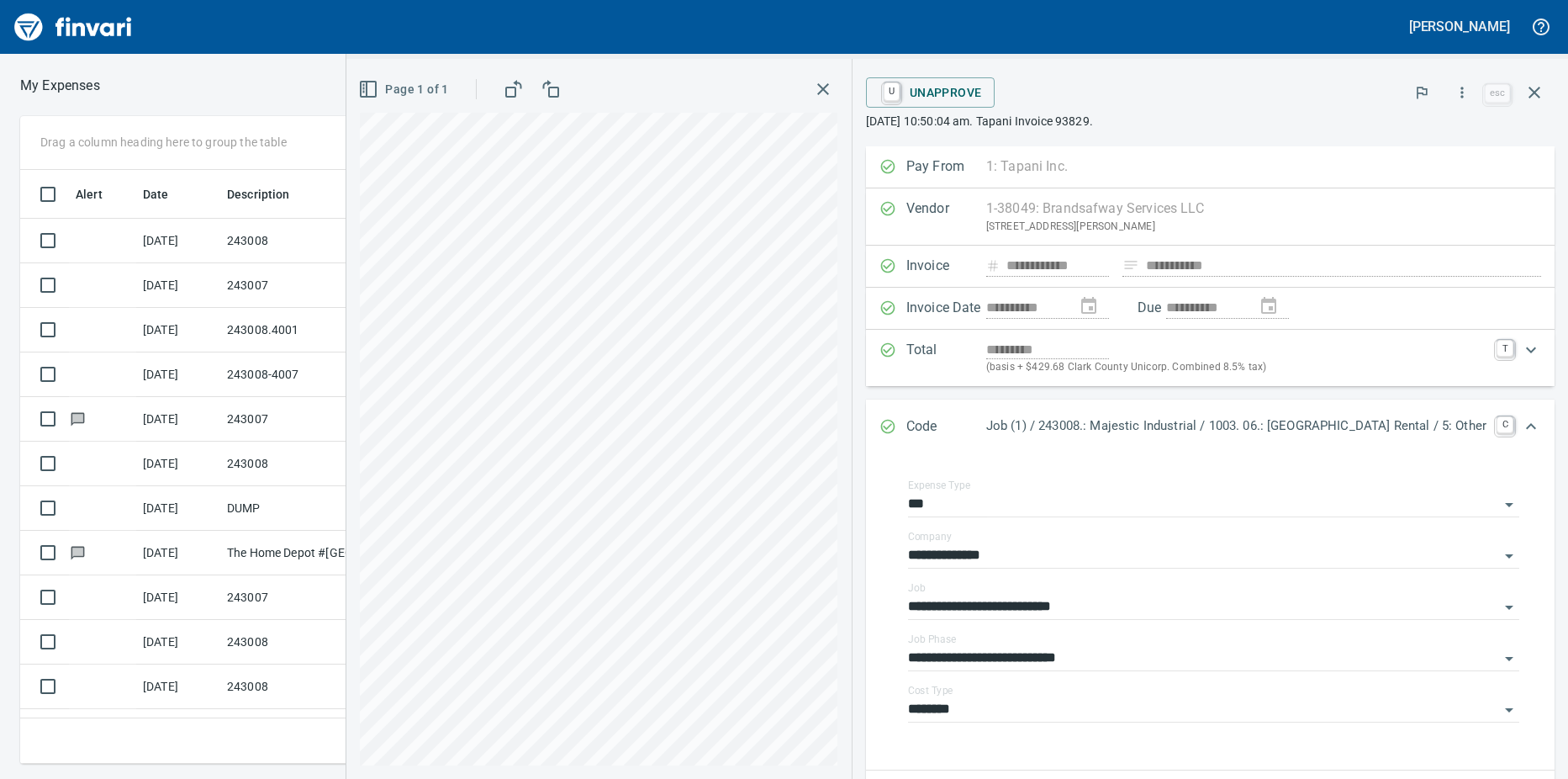
click at [226, 324] on td "243008.4001" at bounding box center [295, 330] width 151 height 44
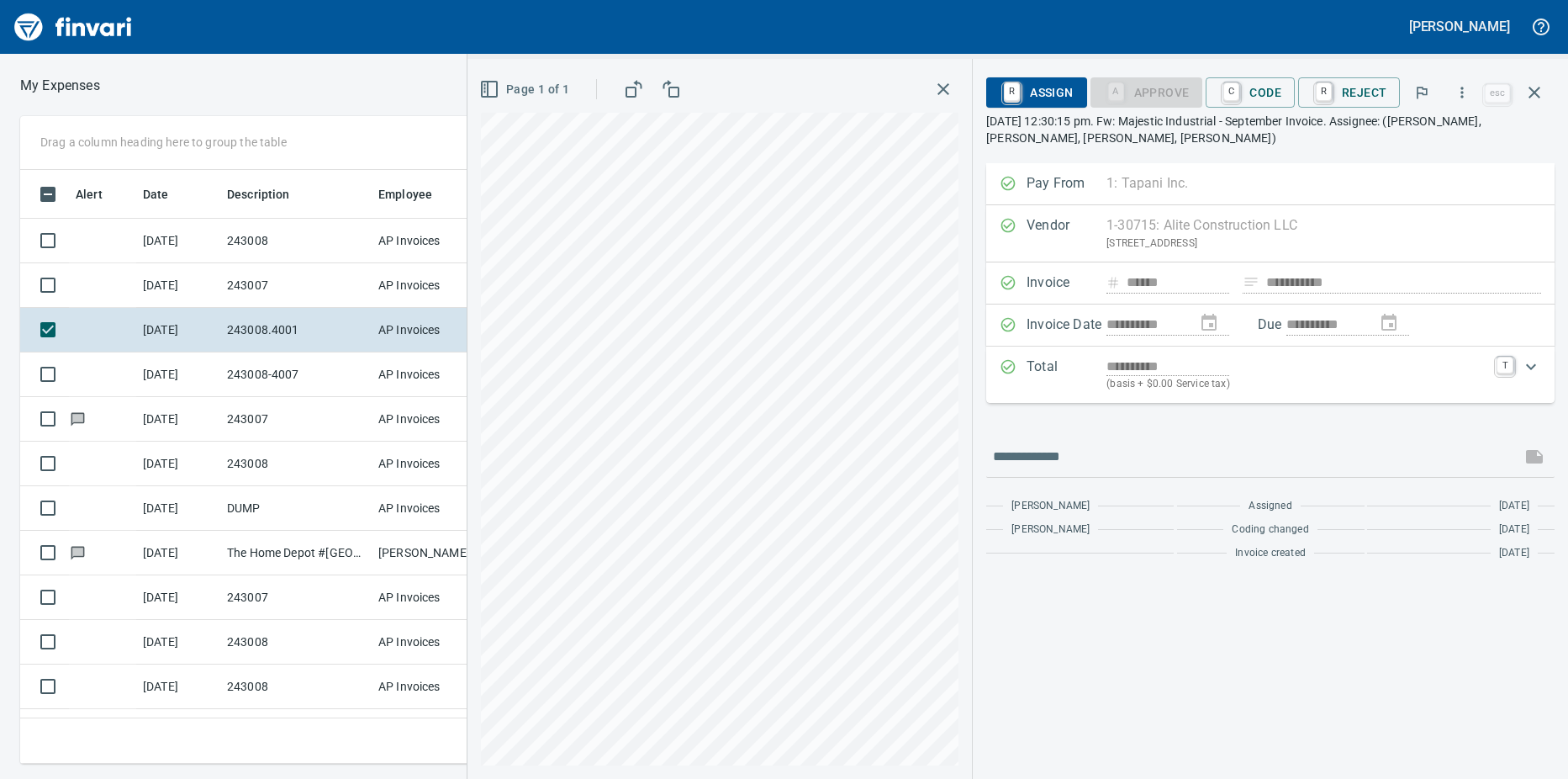
click at [230, 378] on td "243008-4007" at bounding box center [295, 374] width 151 height 44
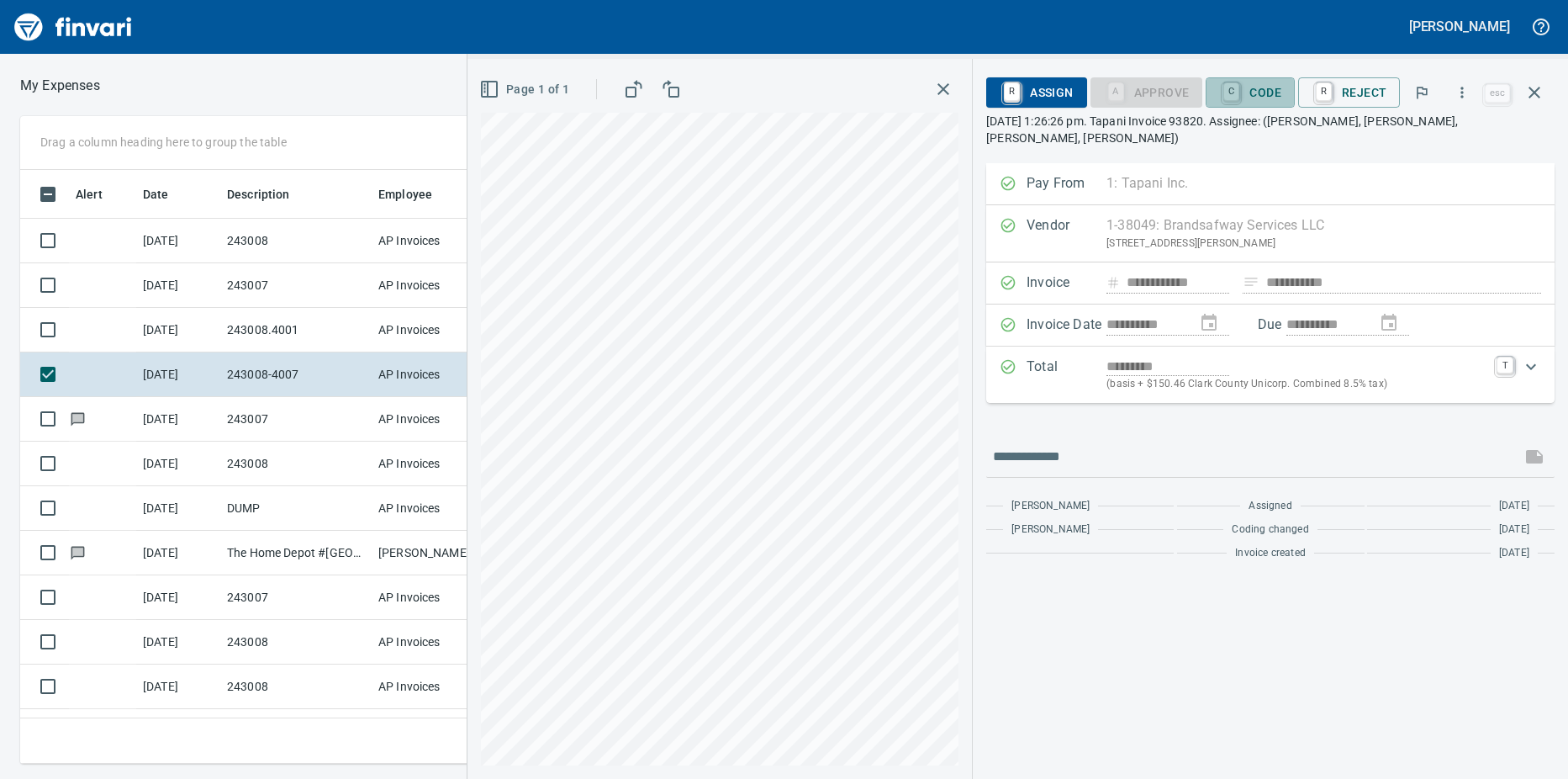
click at [1239, 100] on link "C" at bounding box center [1231, 91] width 16 height 18
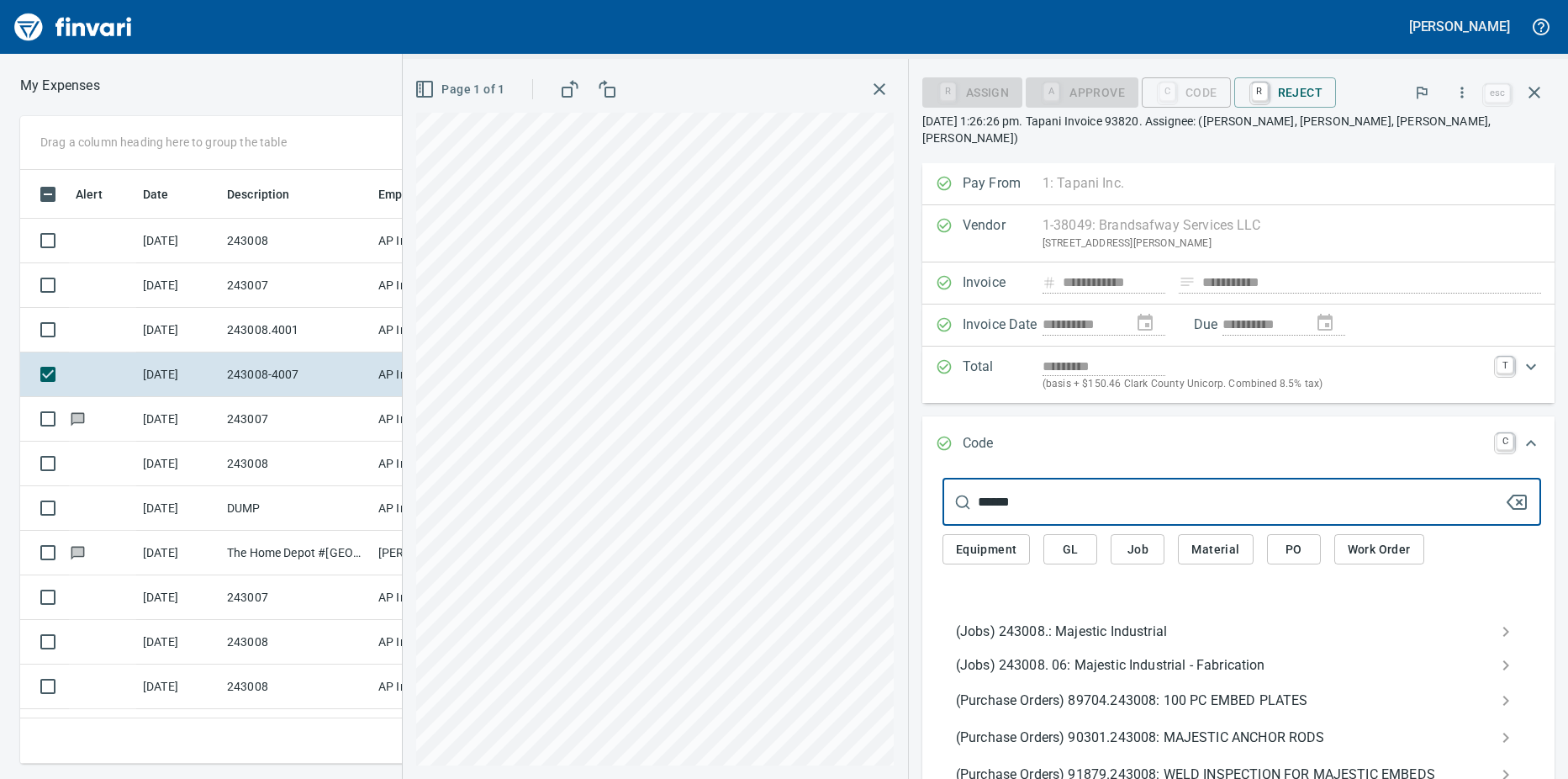
type input "******"
click at [1056, 621] on span "(Jobs) 243008.: Majestic Industrial" at bounding box center [1229, 631] width 545 height 20
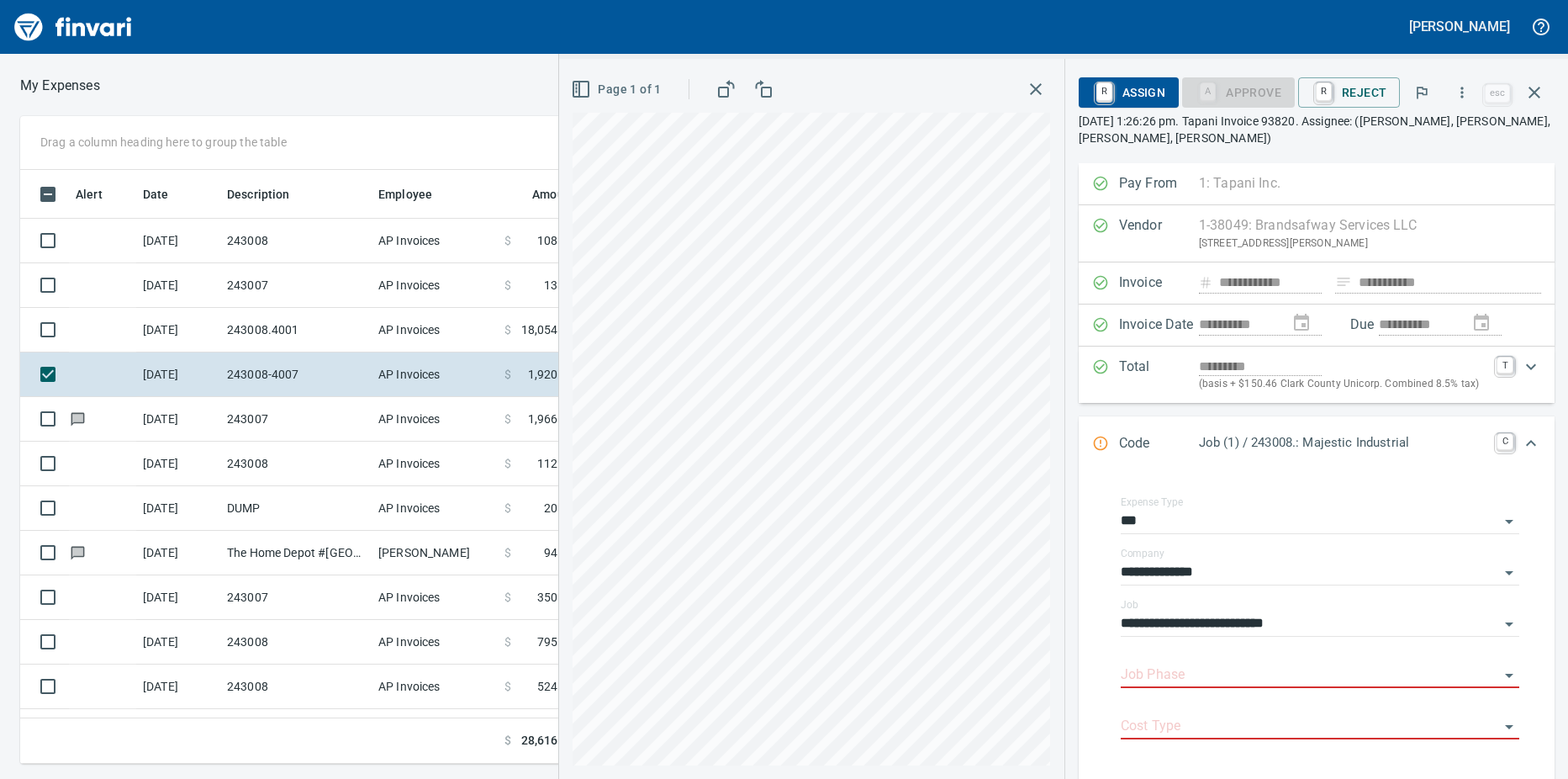
scroll to position [569, 1082]
click at [1143, 674] on input "Job Phase" at bounding box center [1310, 676] width 378 height 24
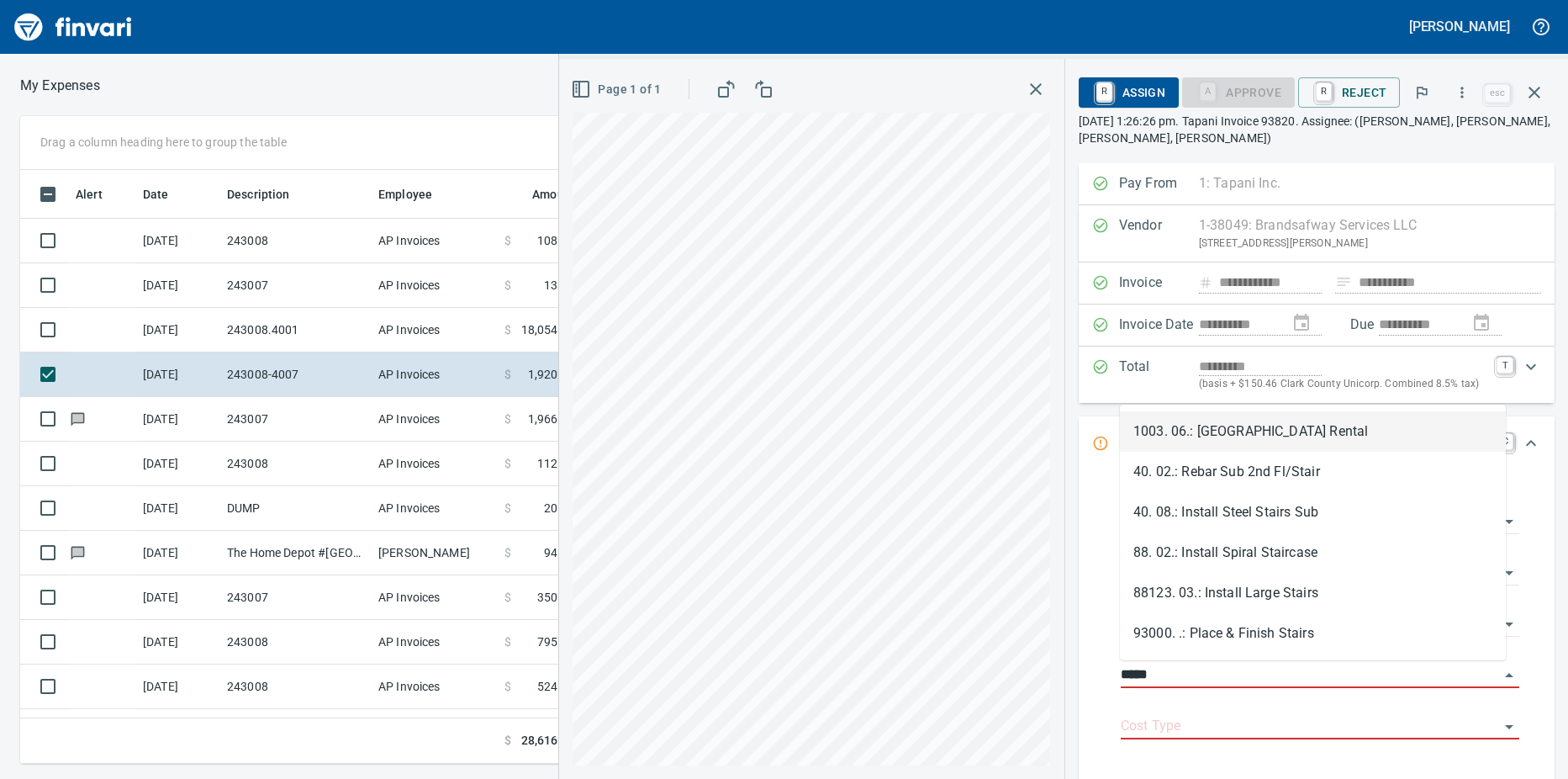
click at [1207, 427] on li "1003. 06.: [GEOGRAPHIC_DATA] Rental" at bounding box center [1313, 431] width 386 height 41
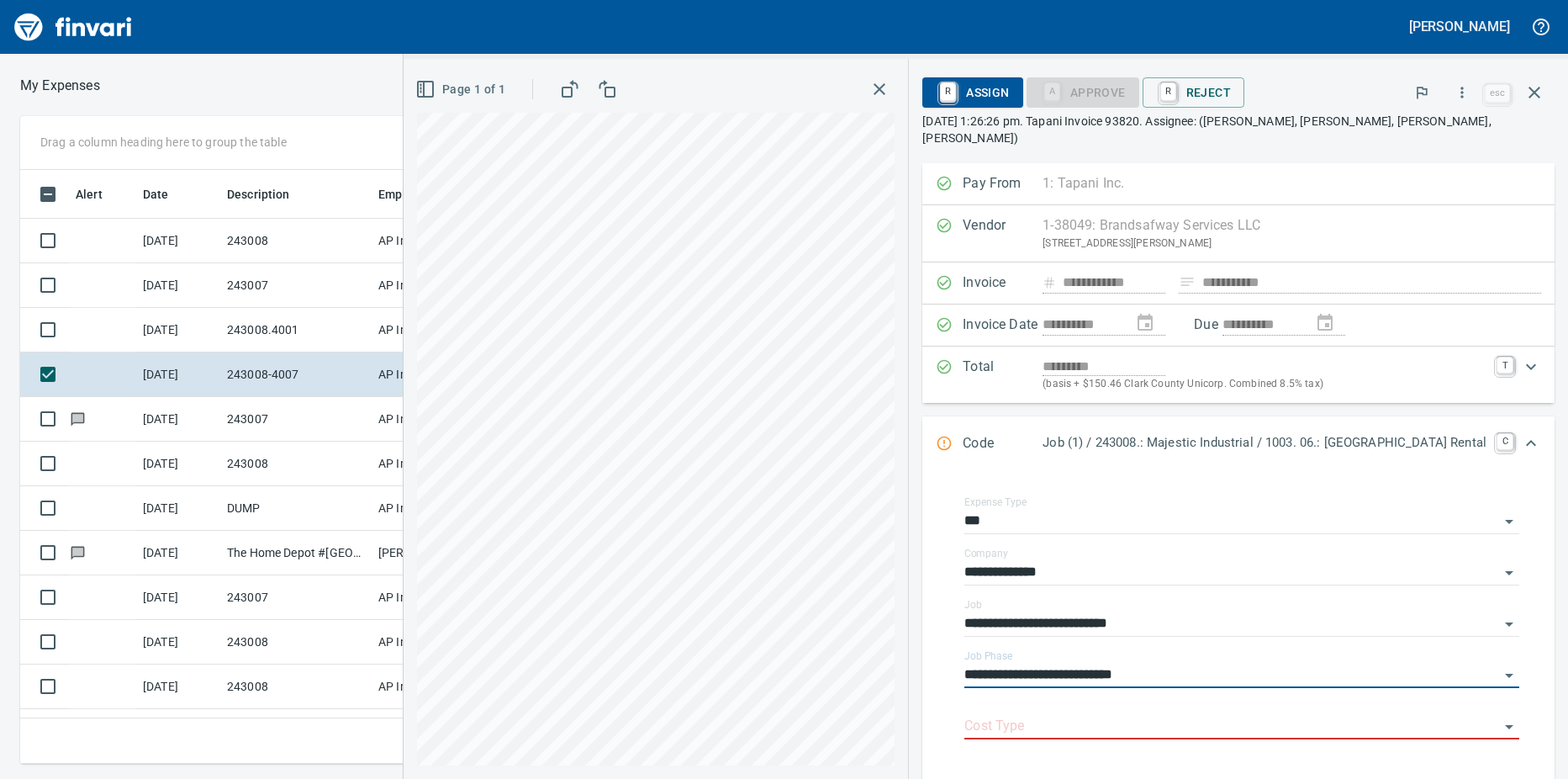
type input "**********"
click at [1129, 715] on input "Cost Type" at bounding box center [1231, 726] width 535 height 24
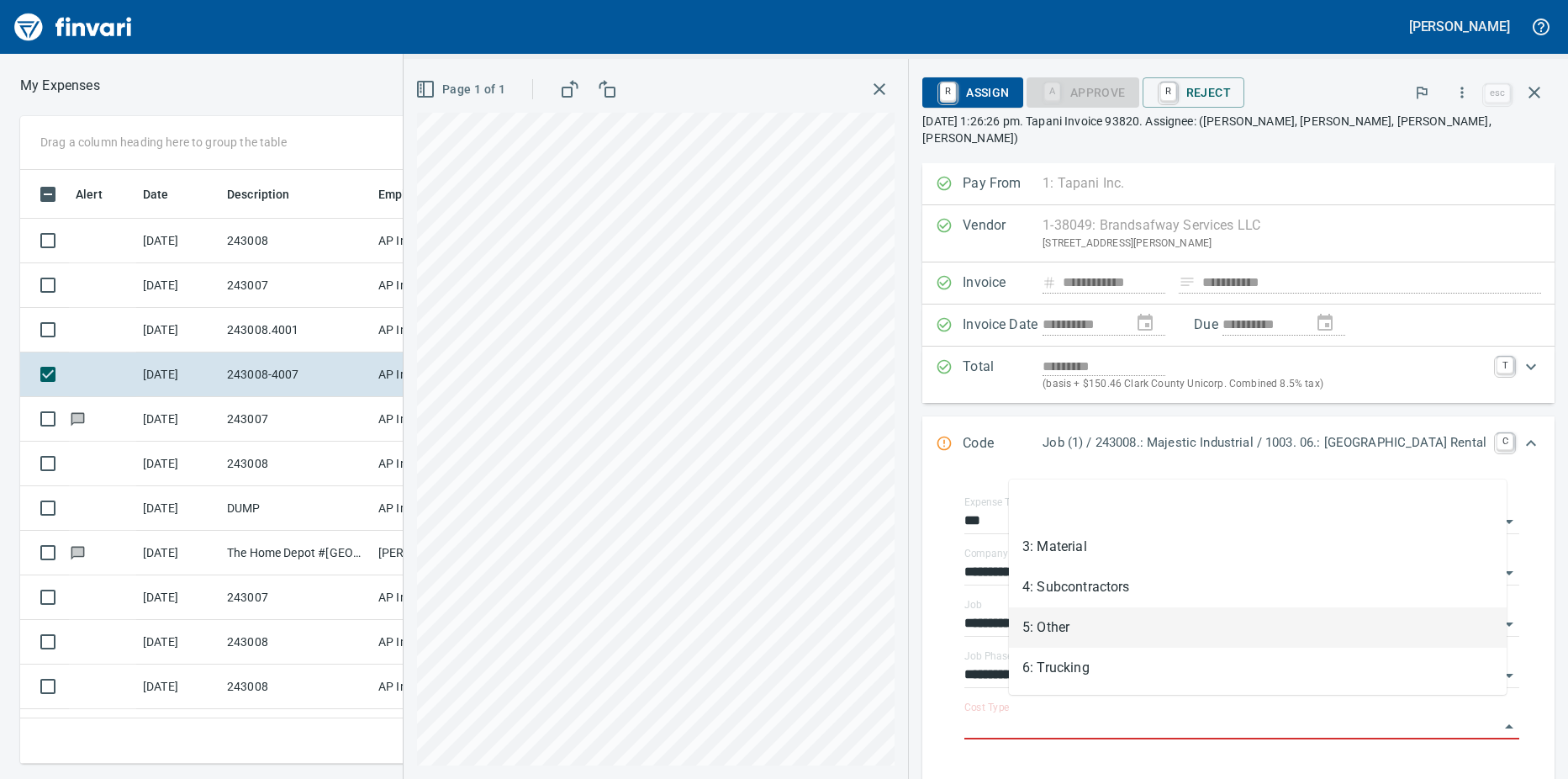
click at [1082, 632] on li "5: Other" at bounding box center [1257, 627] width 498 height 41
type input "********"
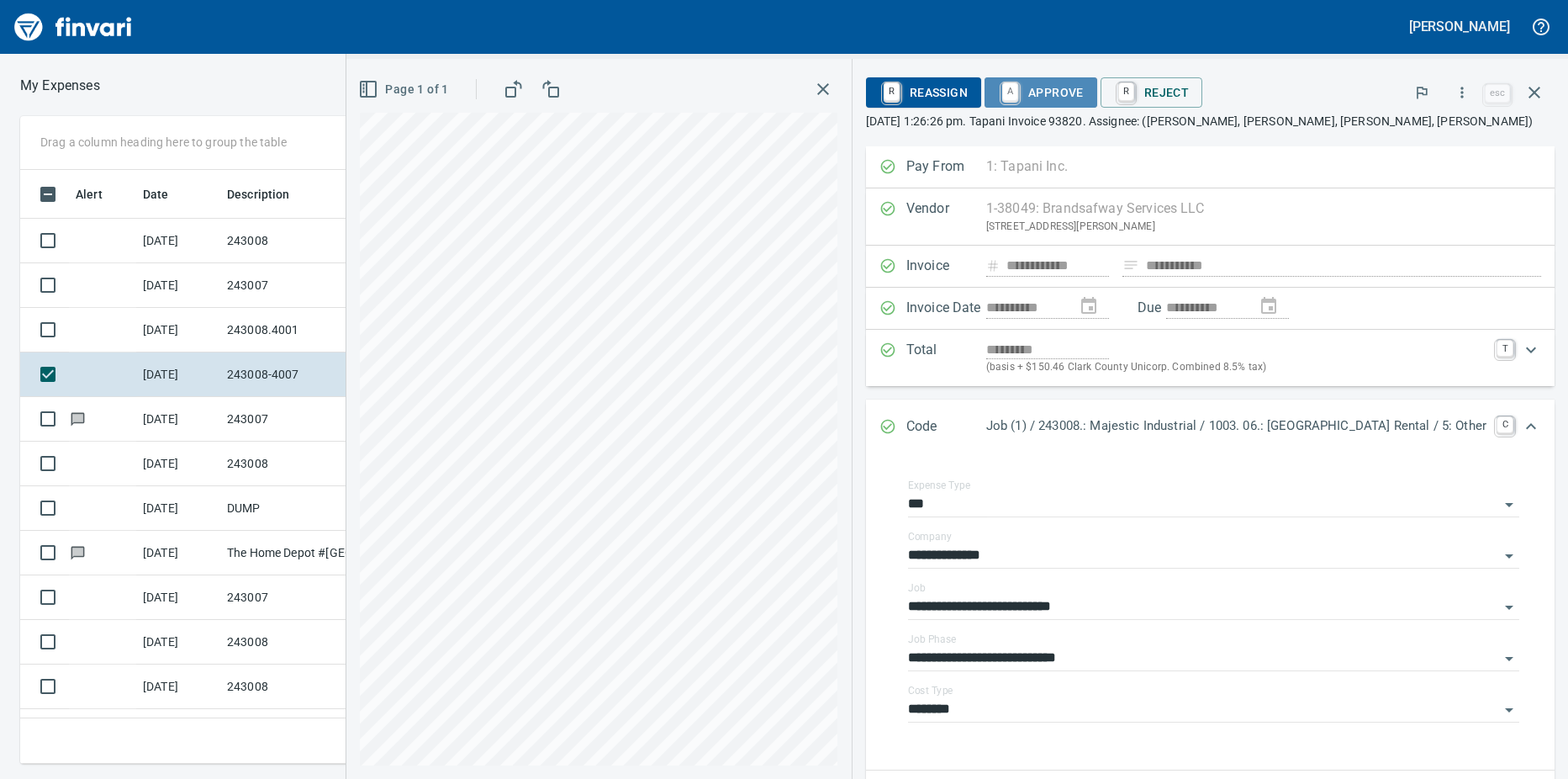
click at [1018, 93] on link "A" at bounding box center [1010, 91] width 16 height 18
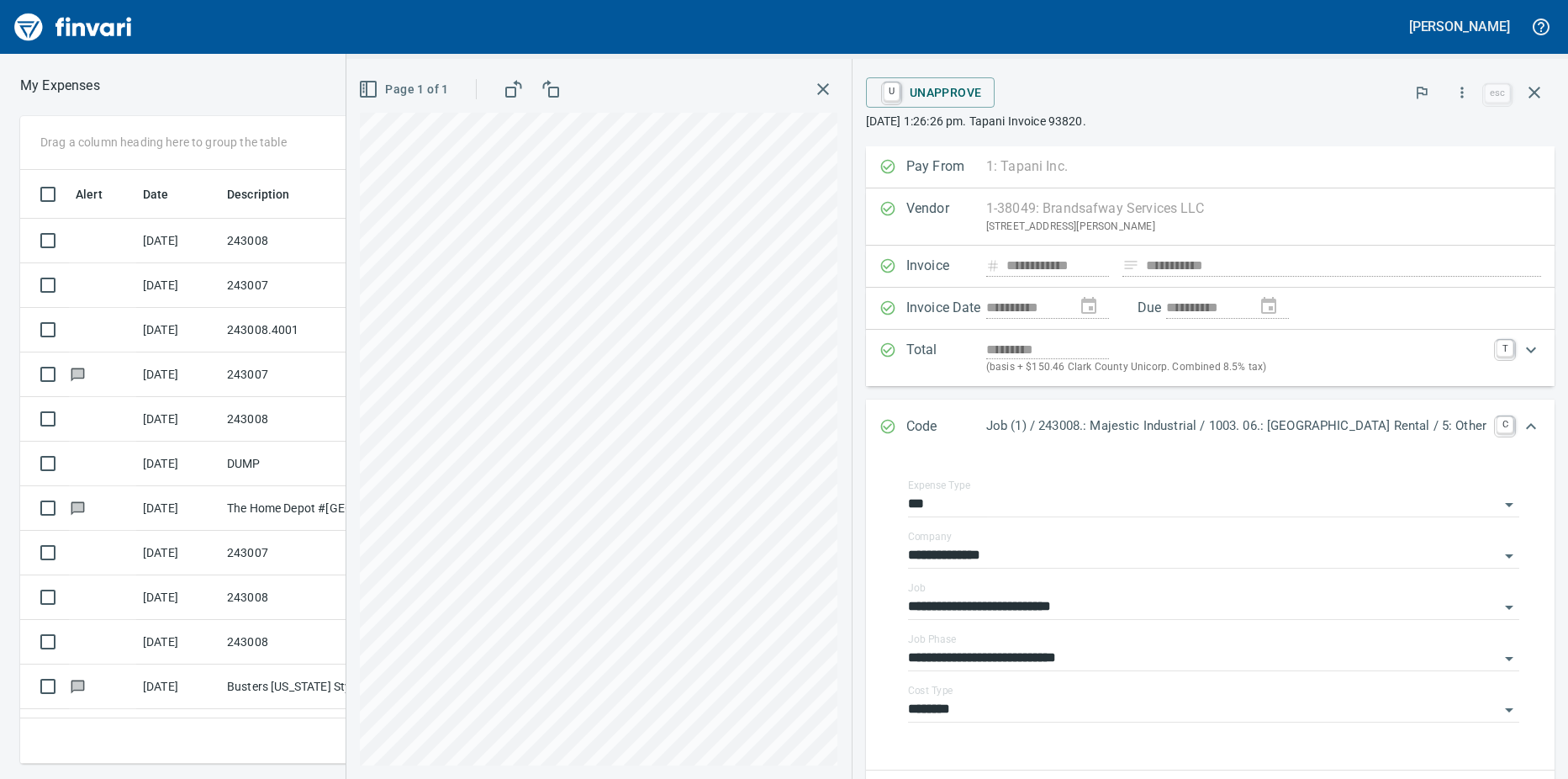
click at [234, 323] on td "243008.4001" at bounding box center [295, 330] width 151 height 44
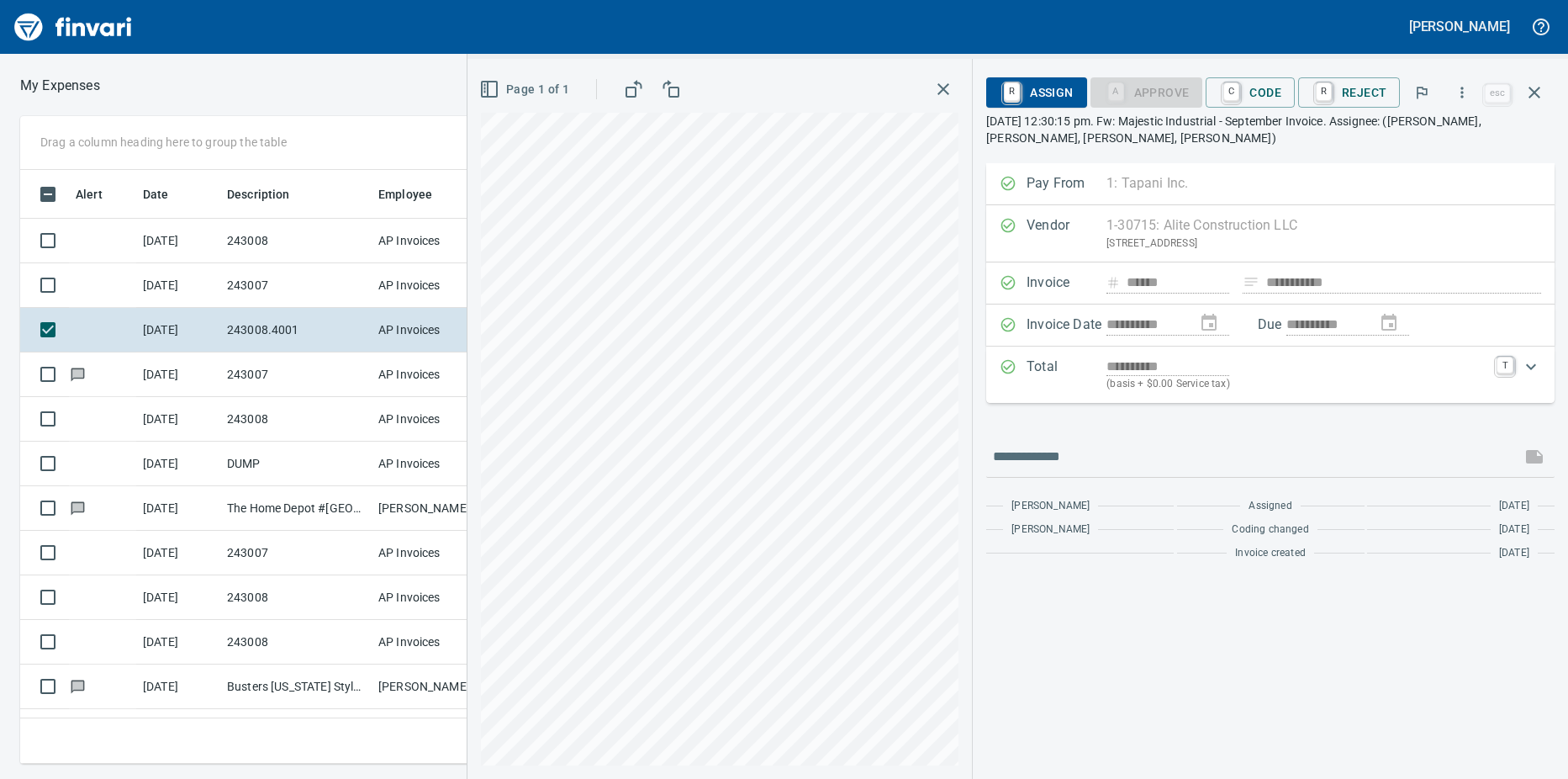
click at [240, 275] on td "243007" at bounding box center [295, 285] width 151 height 44
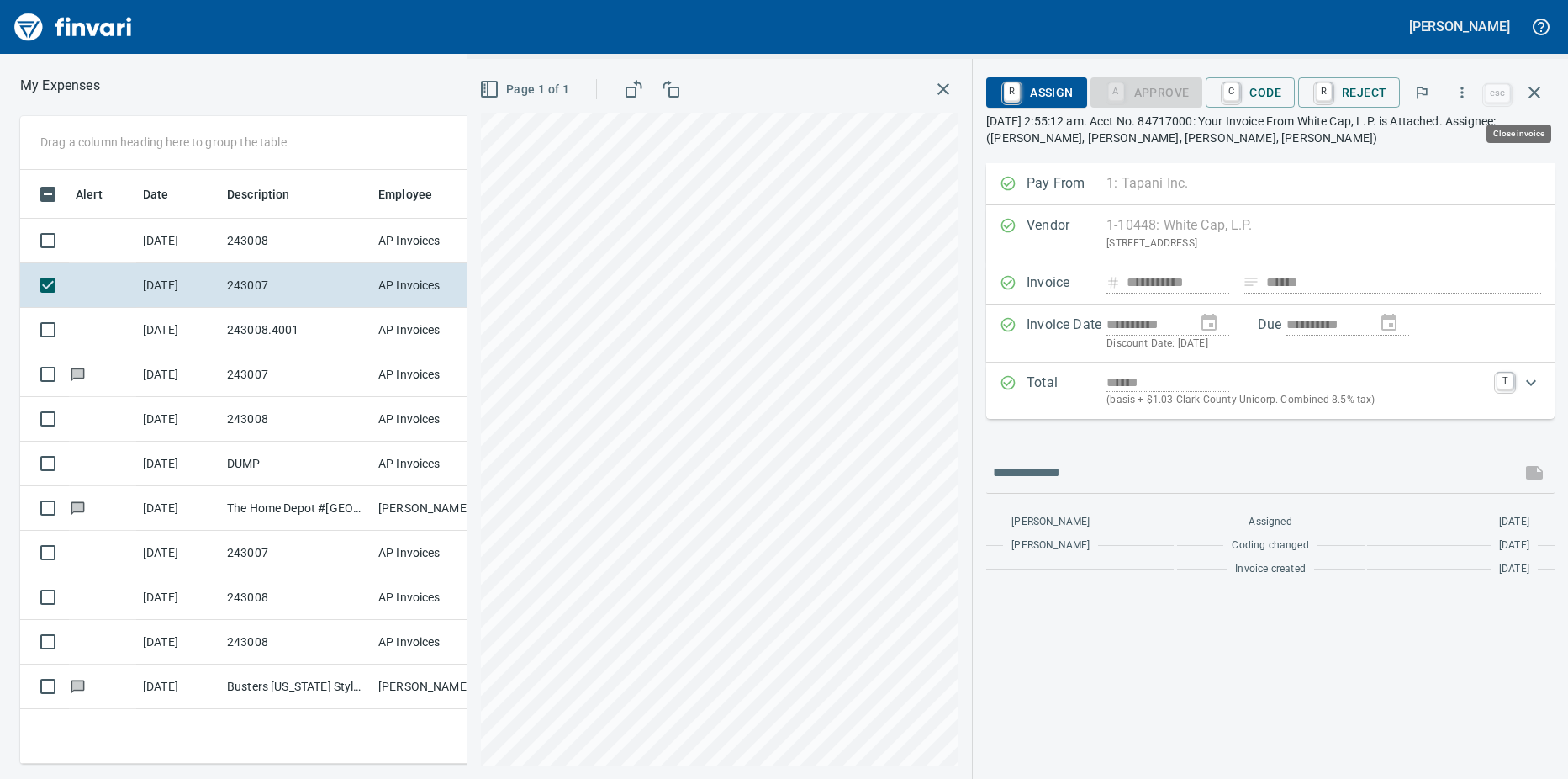
click at [1541, 93] on icon "button" at bounding box center [1534, 92] width 20 height 20
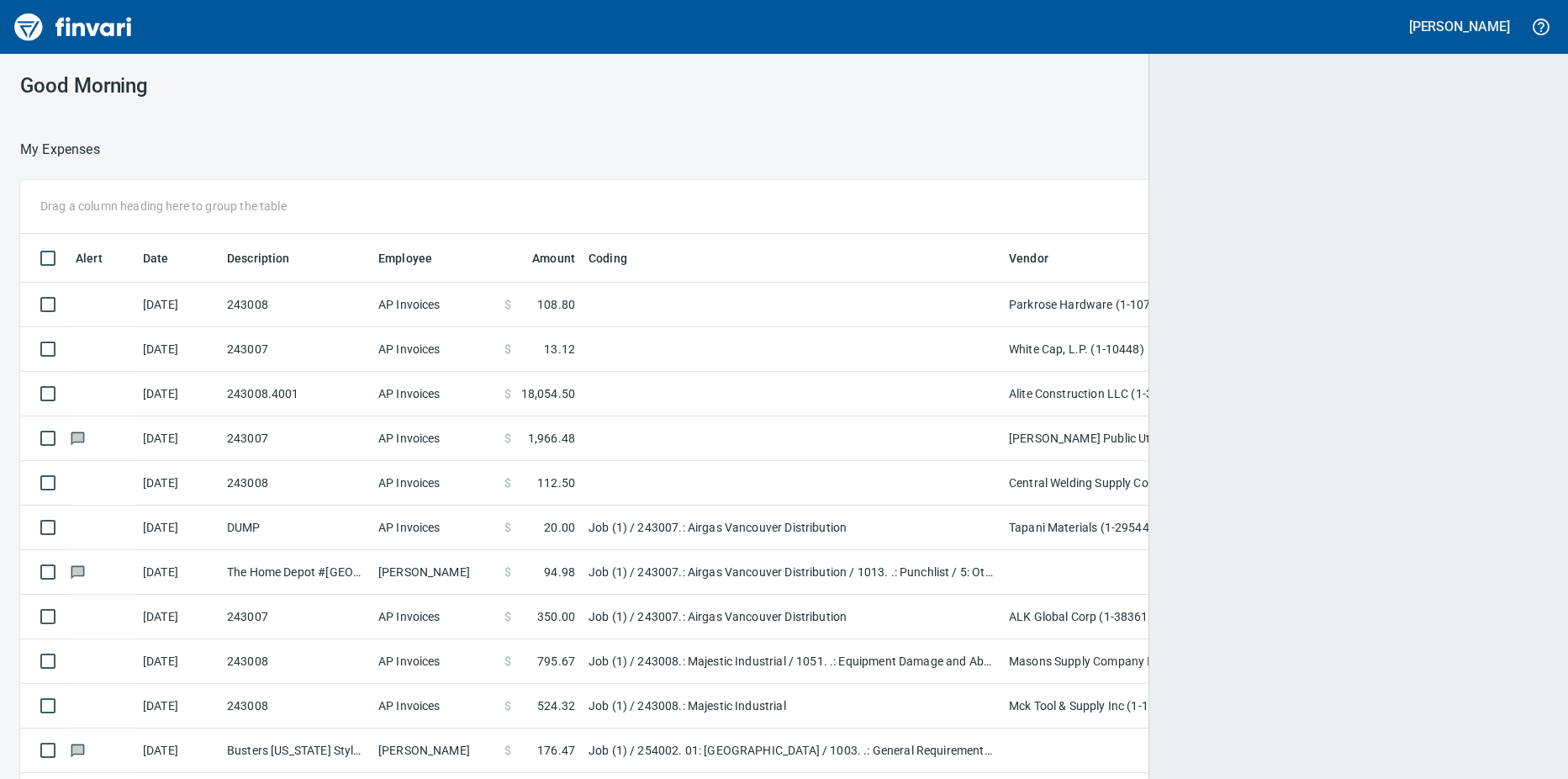
scroll to position [582, 1487]
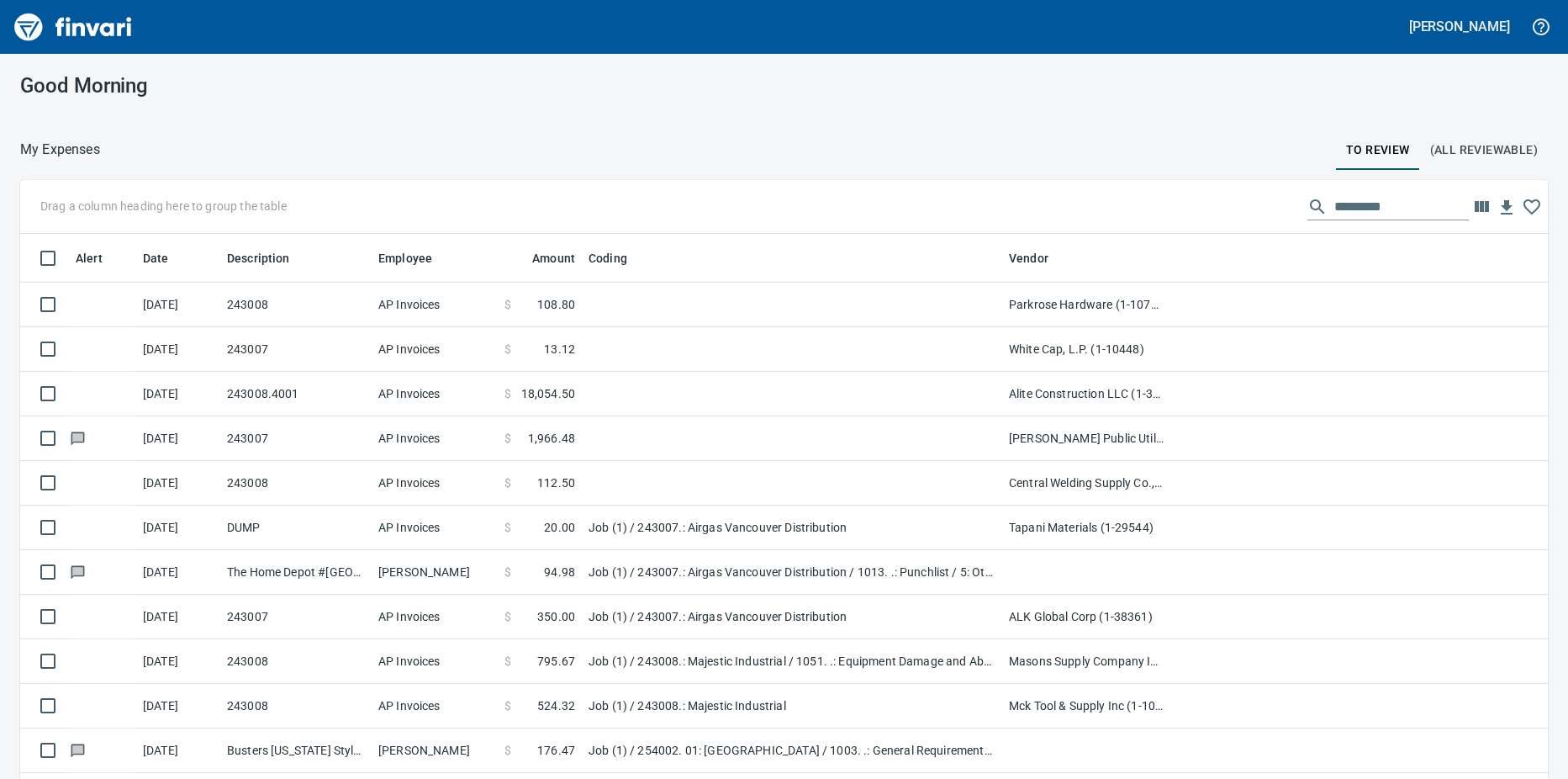
click at [345, 295] on td "243008" at bounding box center [295, 304] width 151 height 44
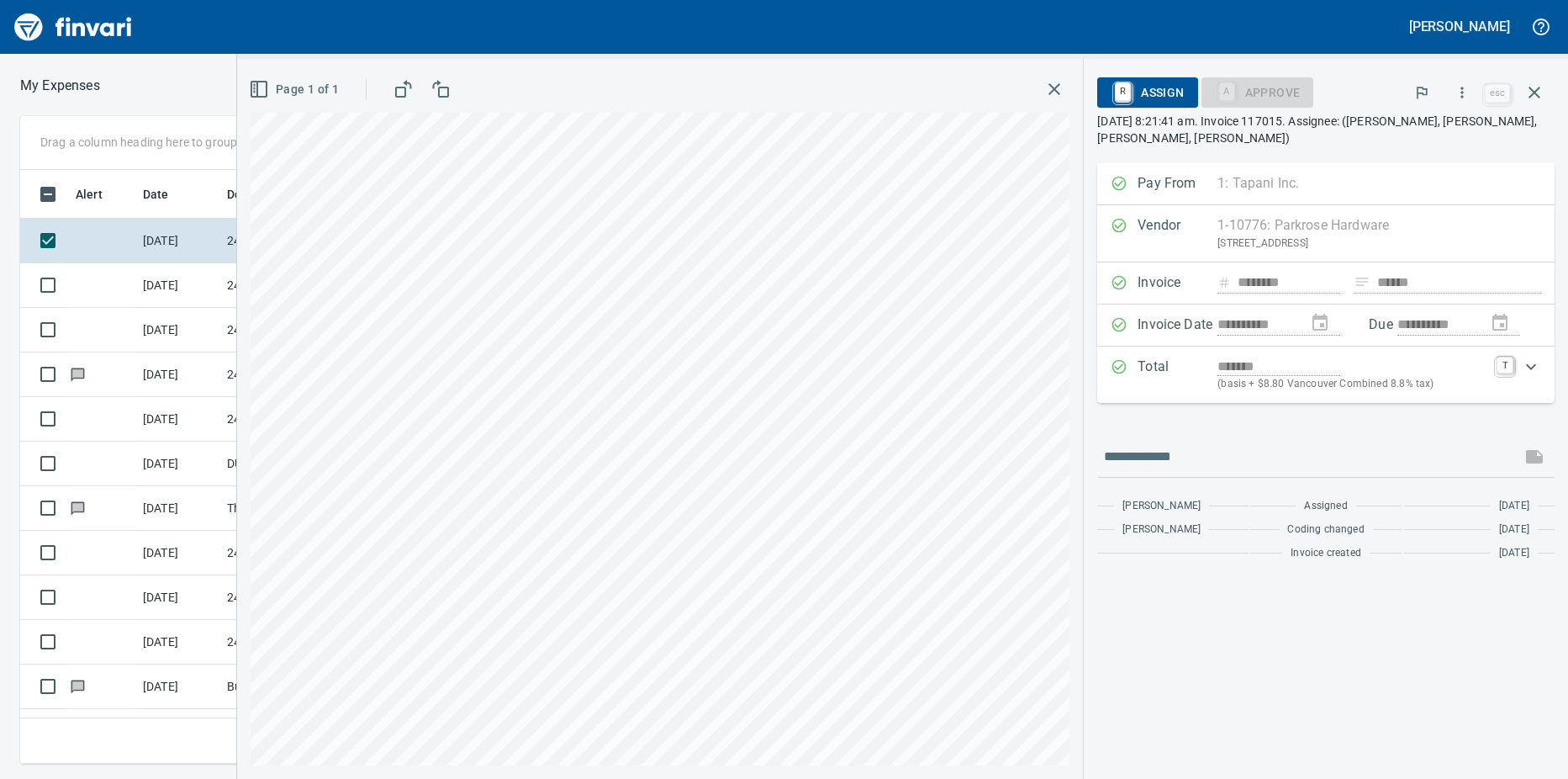
scroll to position [569, 1082]
click at [1056, 98] on icon "button" at bounding box center [1054, 89] width 20 height 20
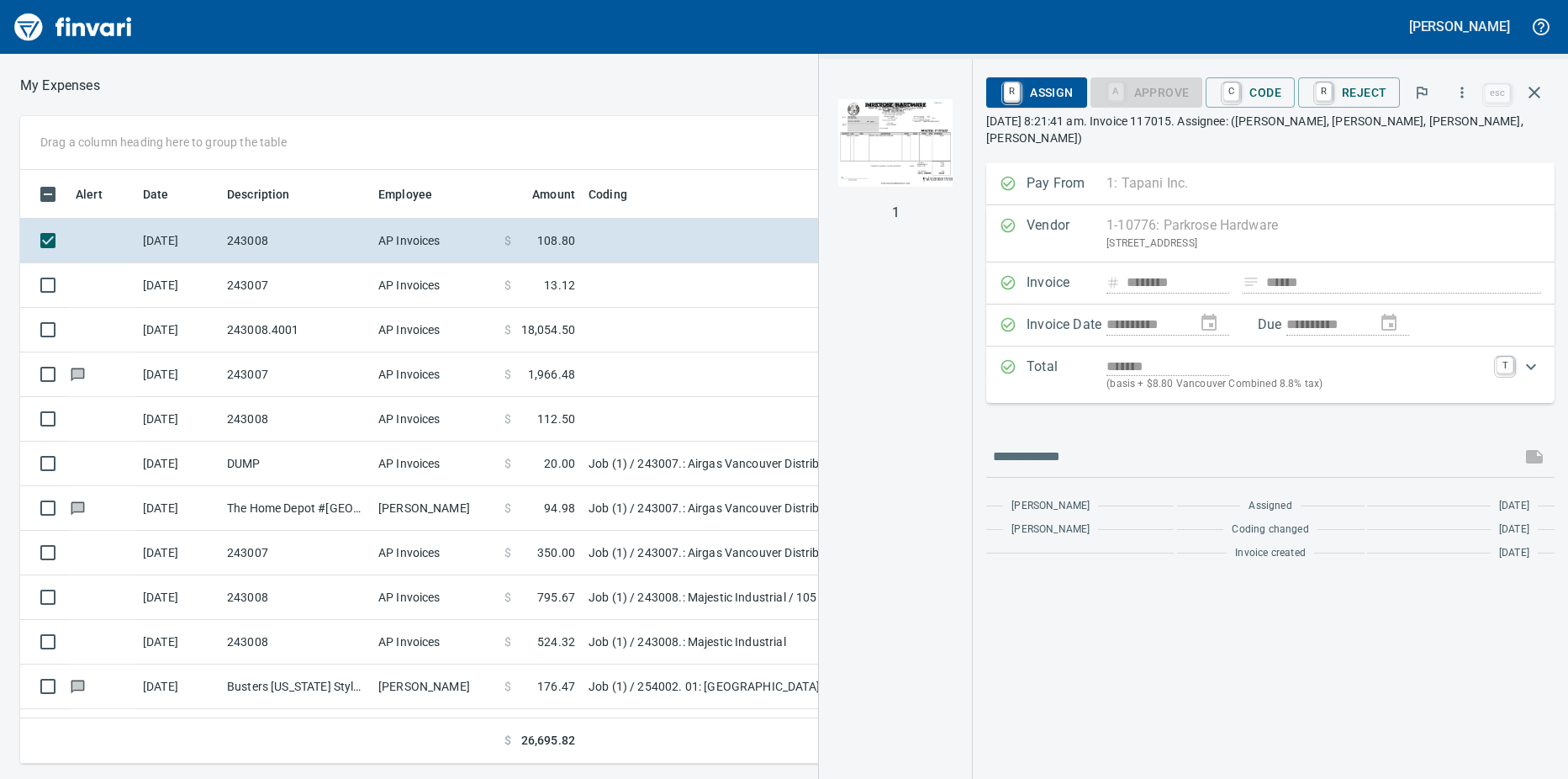
click at [1229, 89] on link "C" at bounding box center [1231, 91] width 16 height 18
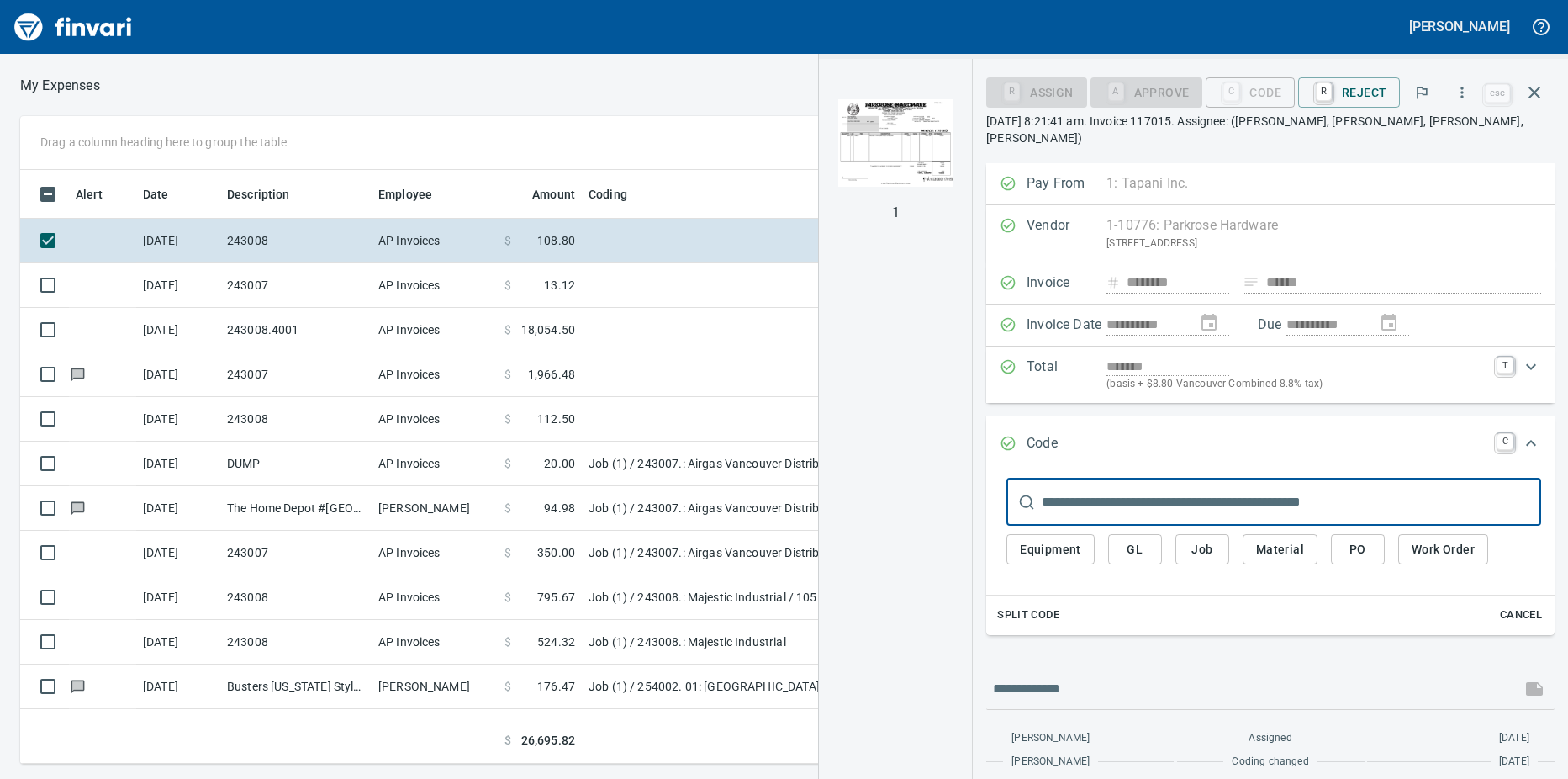
click at [1069, 482] on input "text" at bounding box center [1291, 502] width 500 height 47
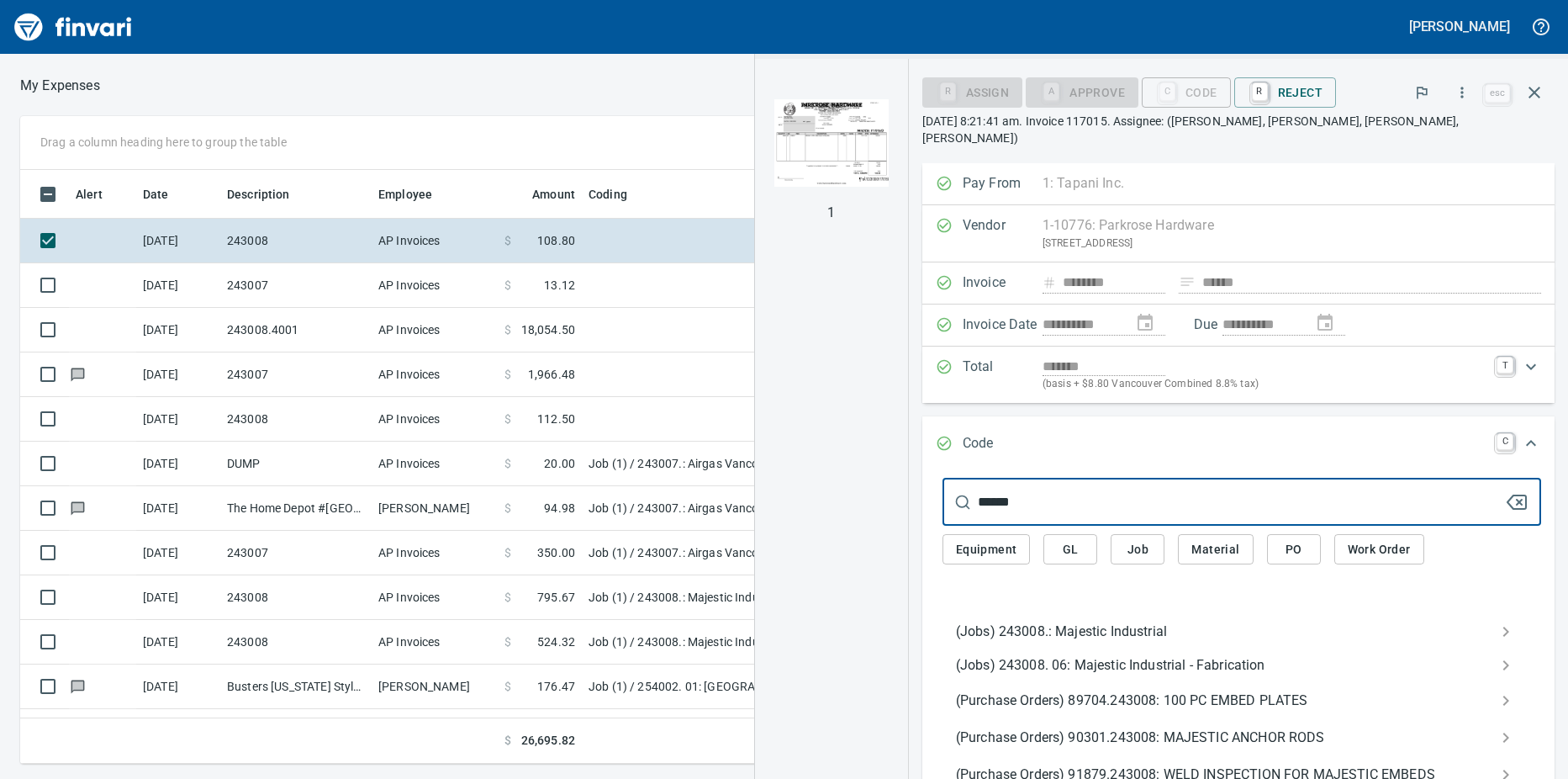
type input "******"
click at [1052, 621] on span "(Jobs) 243008.: Majestic Industrial" at bounding box center [1229, 631] width 545 height 20
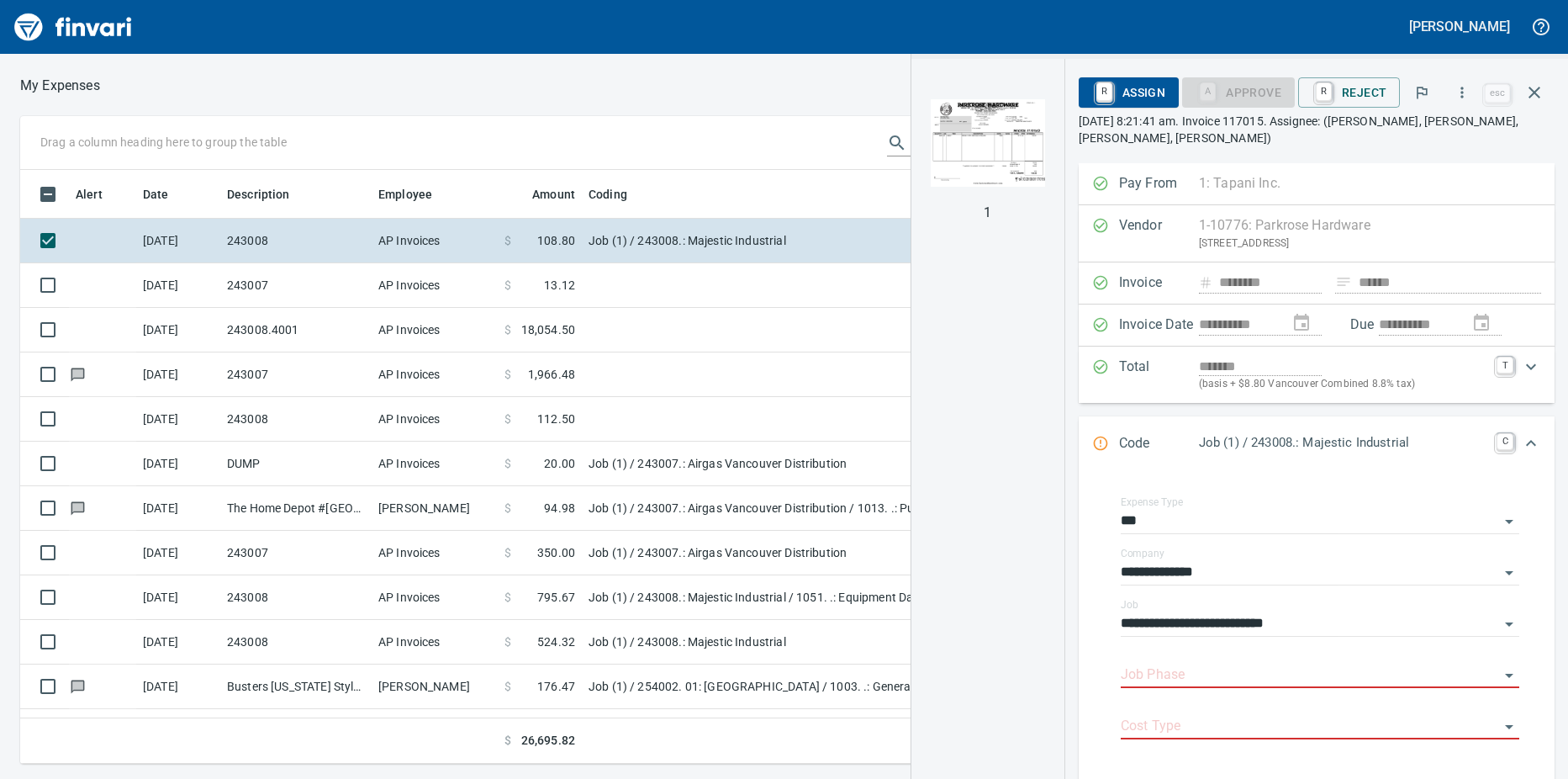
click at [1173, 674] on input "Job Phase" at bounding box center [1310, 676] width 378 height 24
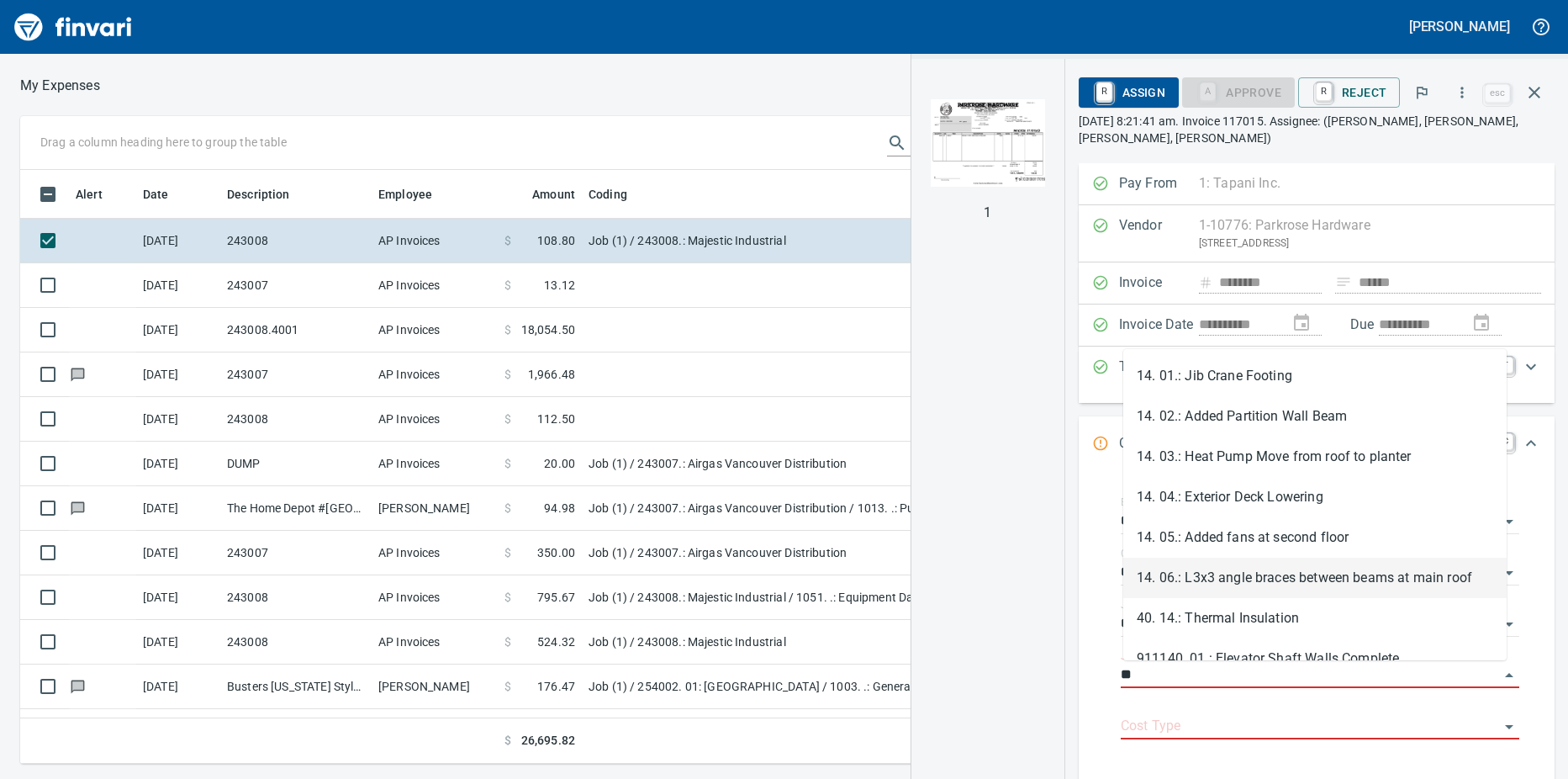
click at [1250, 573] on li "14. 06.: L3x3 angle braces between beams at main roof" at bounding box center [1314, 578] width 383 height 41
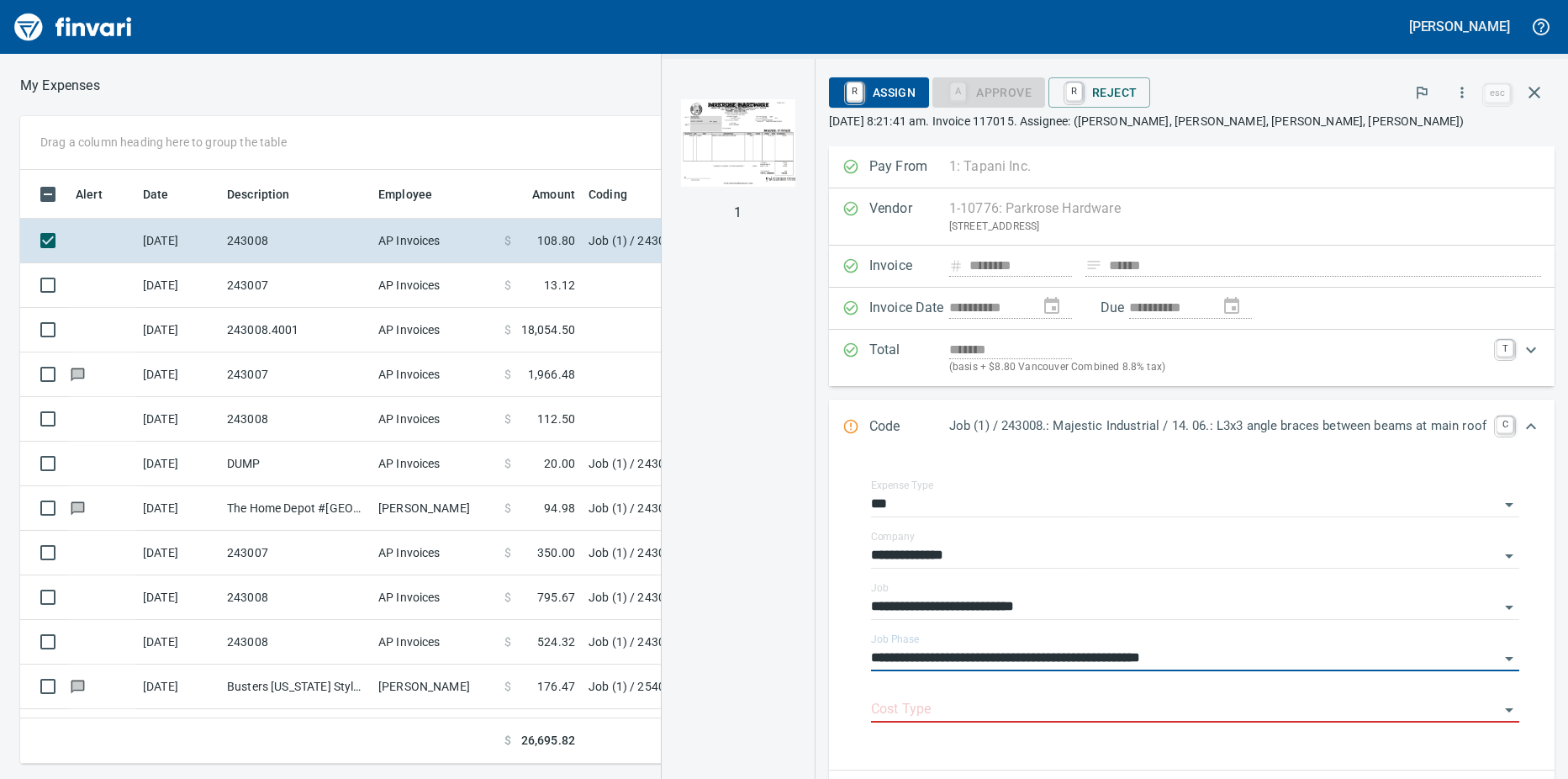
type input "**********"
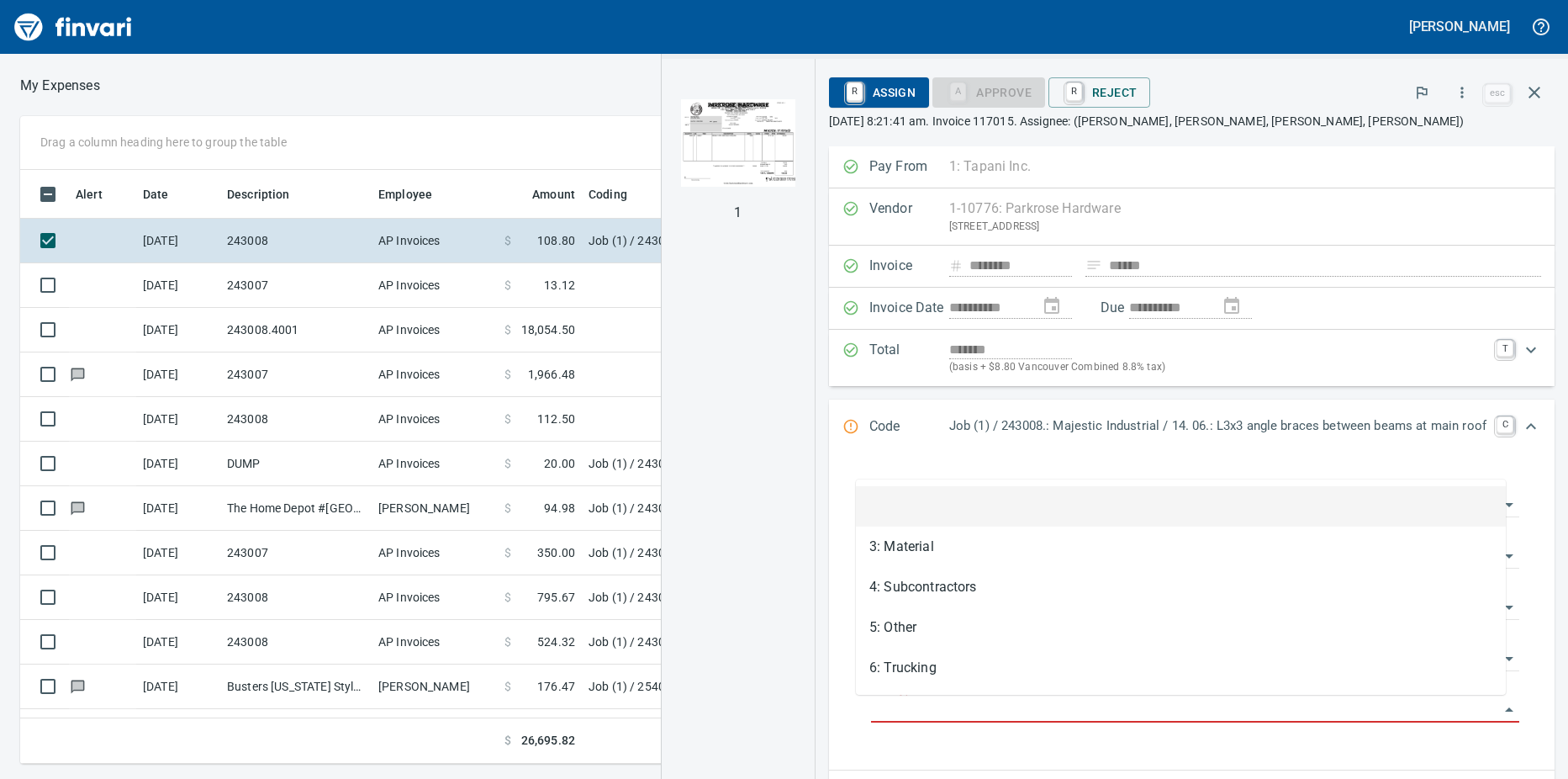
click at [973, 708] on input "Cost Type" at bounding box center [1185, 710] width 628 height 24
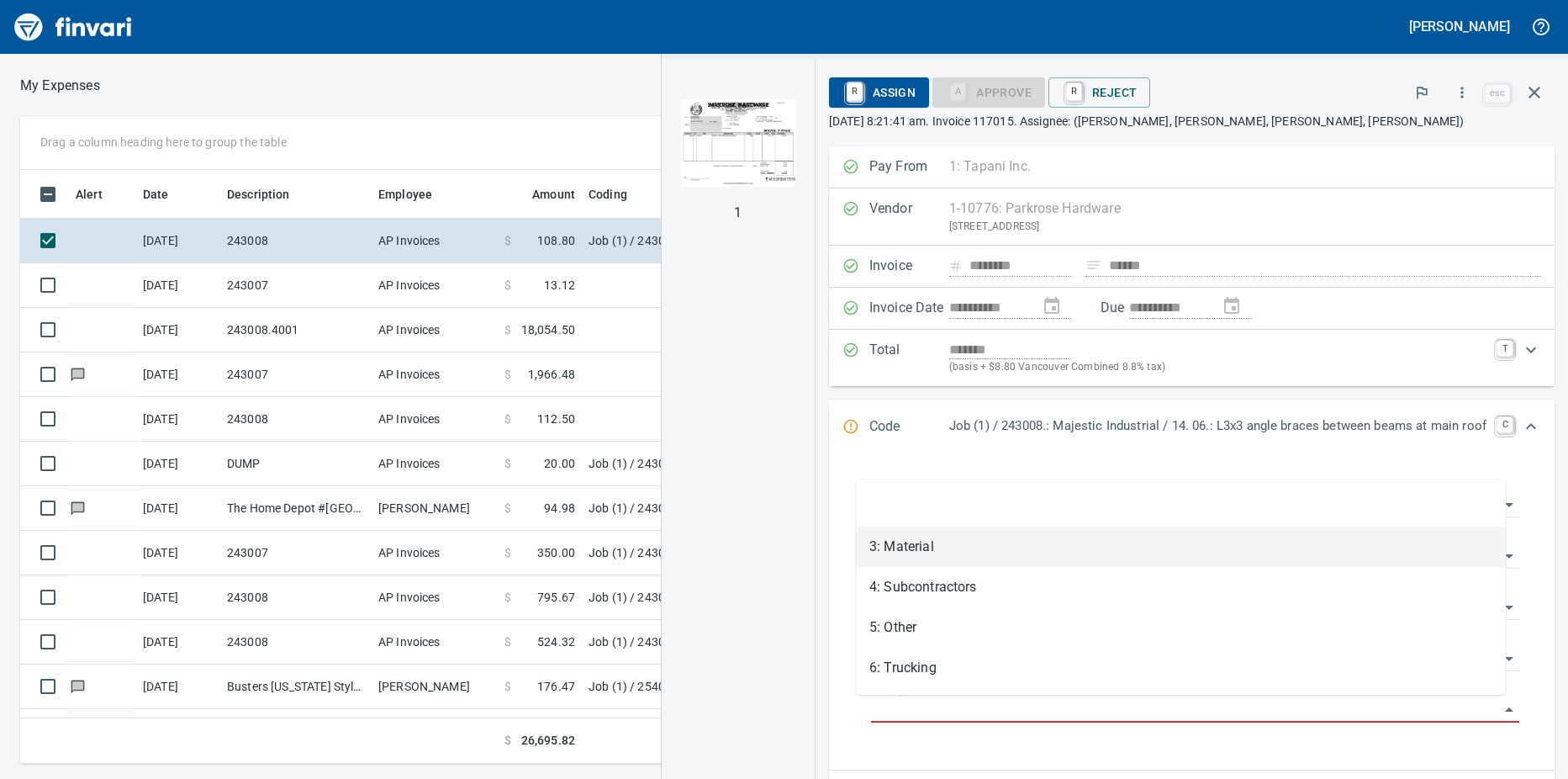
click at [932, 553] on li "3: Material" at bounding box center [1181, 546] width 650 height 41
type input "**********"
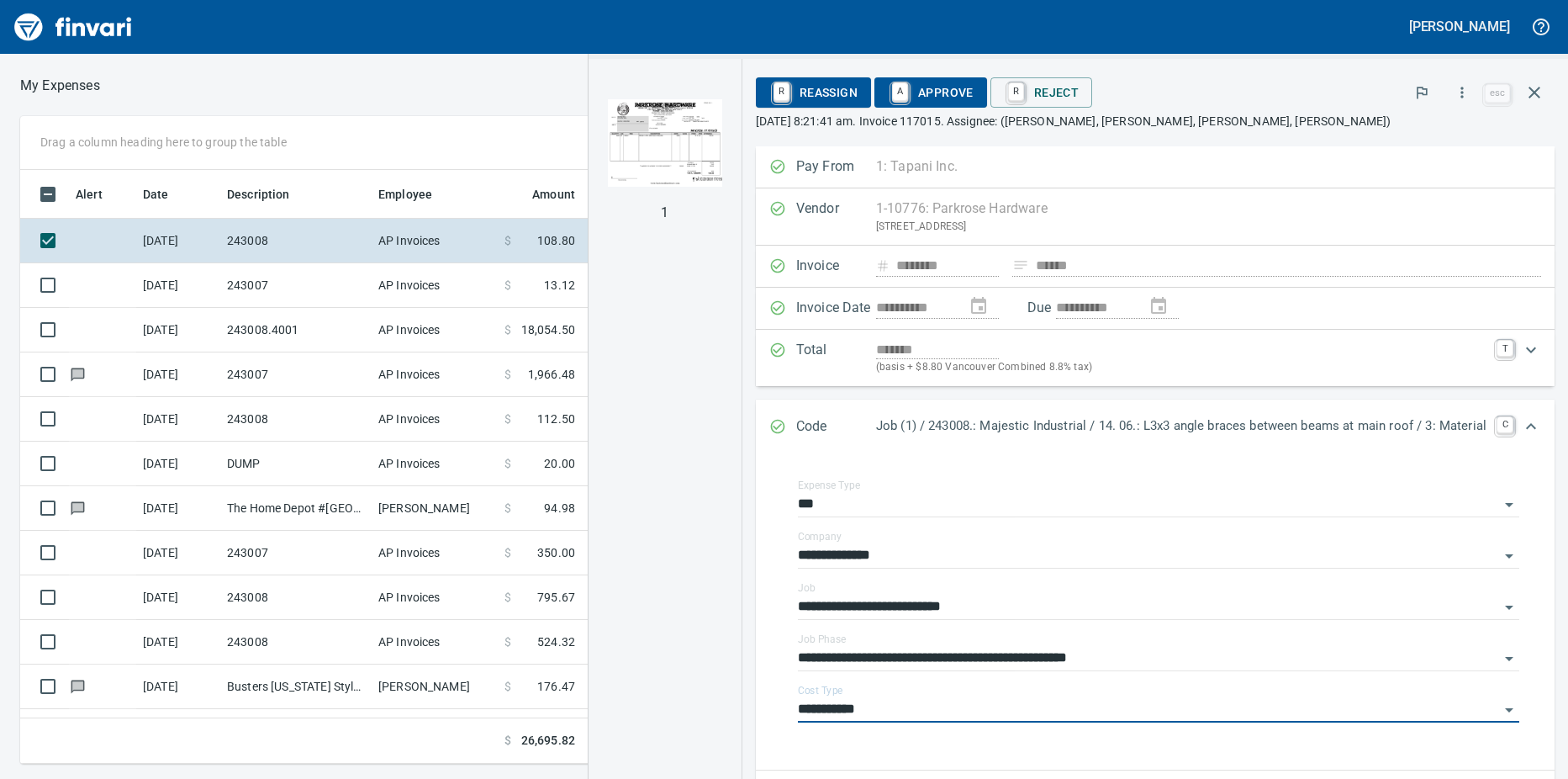
click at [892, 87] on link "A" at bounding box center [900, 91] width 16 height 18
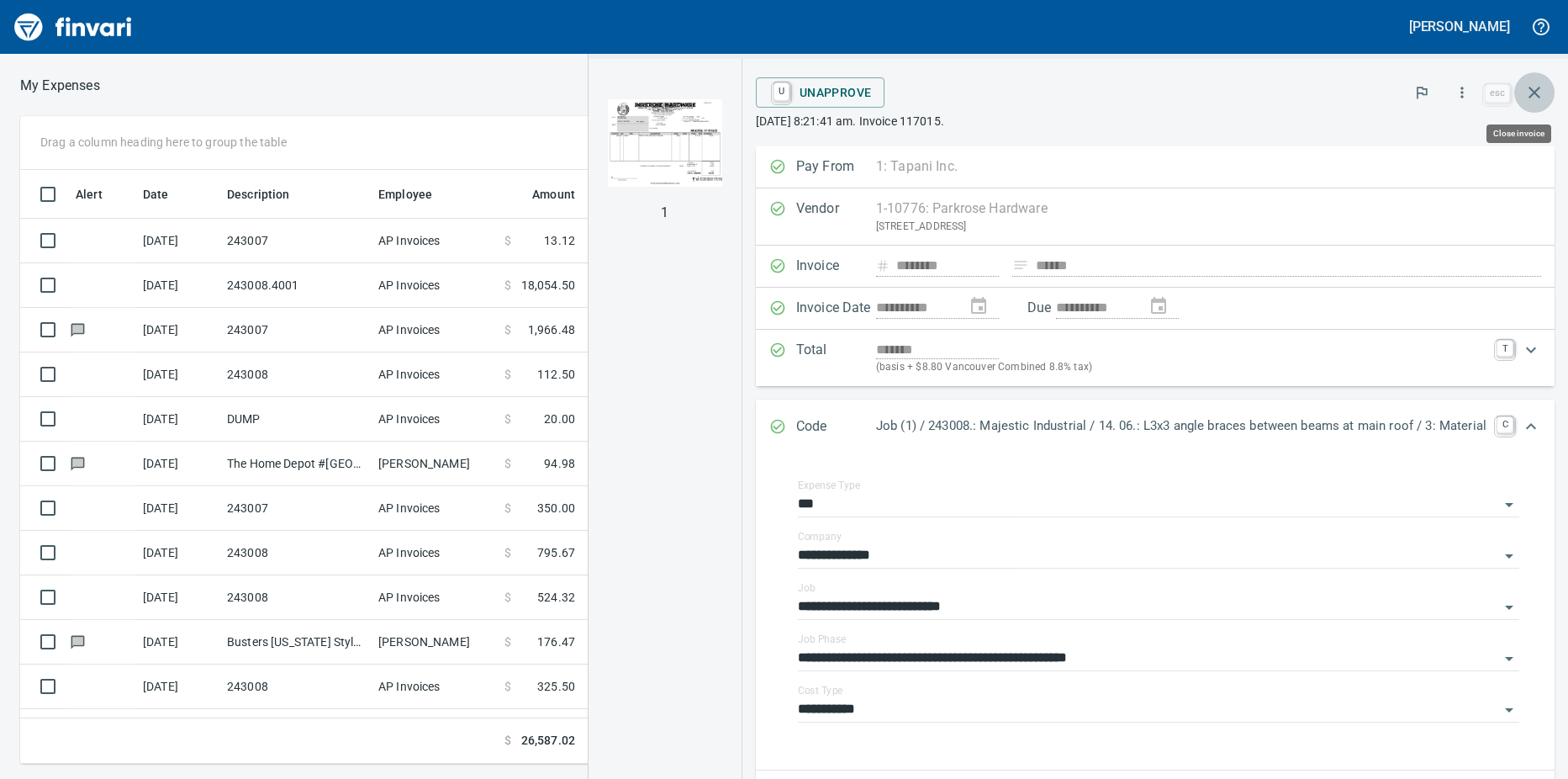
click at [1529, 96] on icon "button" at bounding box center [1534, 92] width 20 height 20
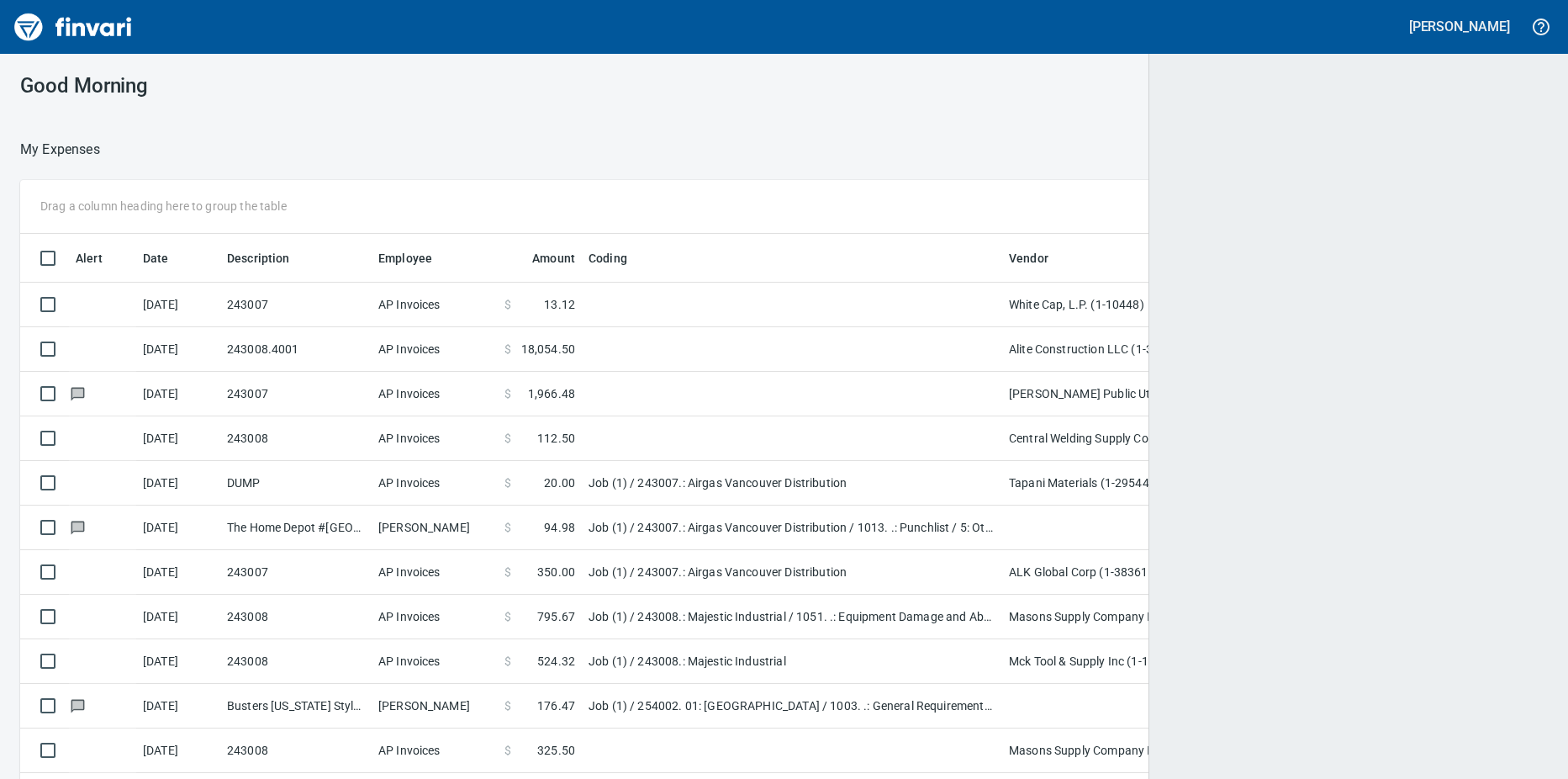
scroll to position [582, 1487]
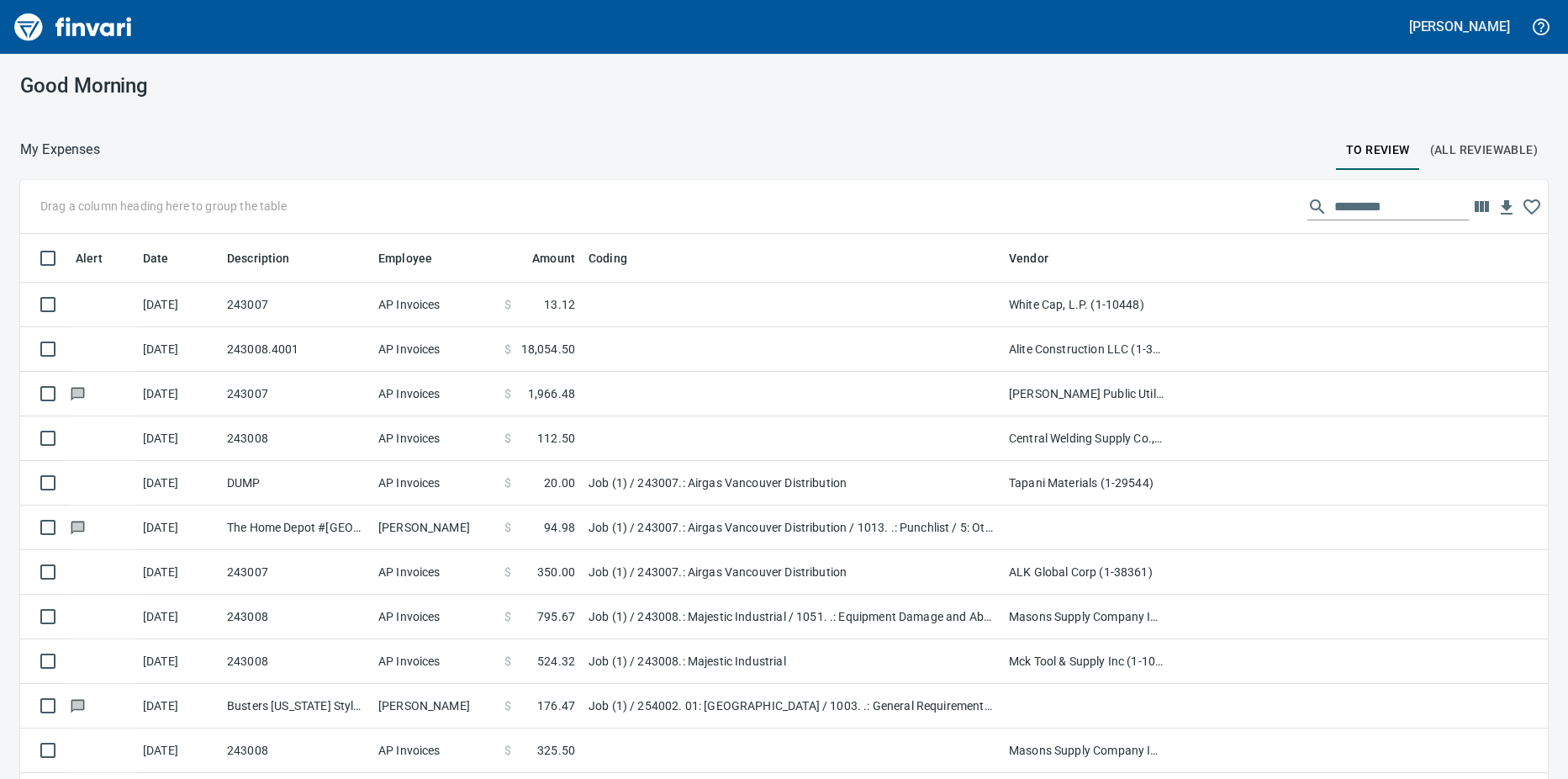
click at [301, 340] on td "243008.4001" at bounding box center [295, 349] width 151 height 44
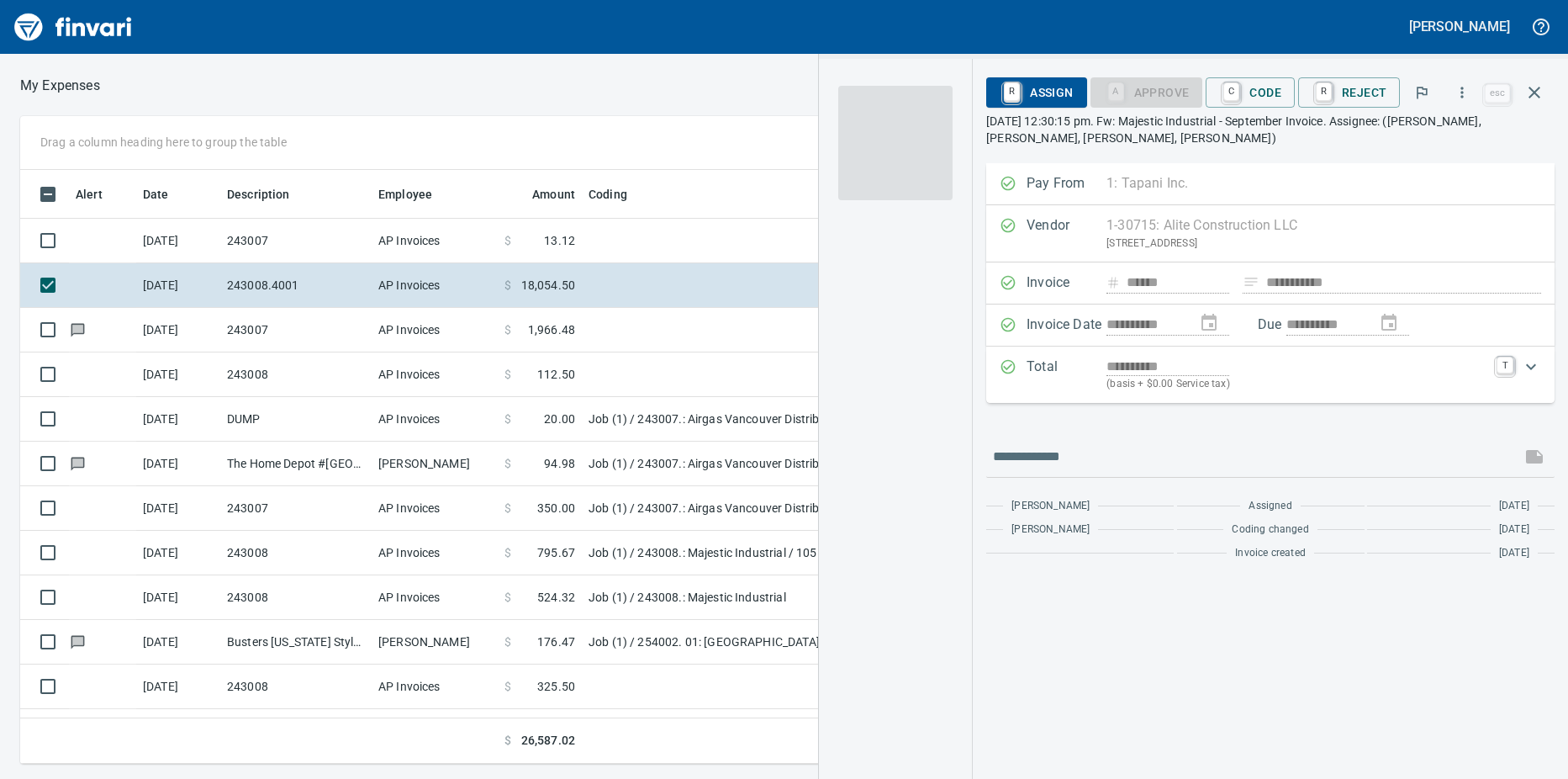
scroll to position [569, 1082]
click at [904, 136] on img "button" at bounding box center [895, 143] width 114 height 114
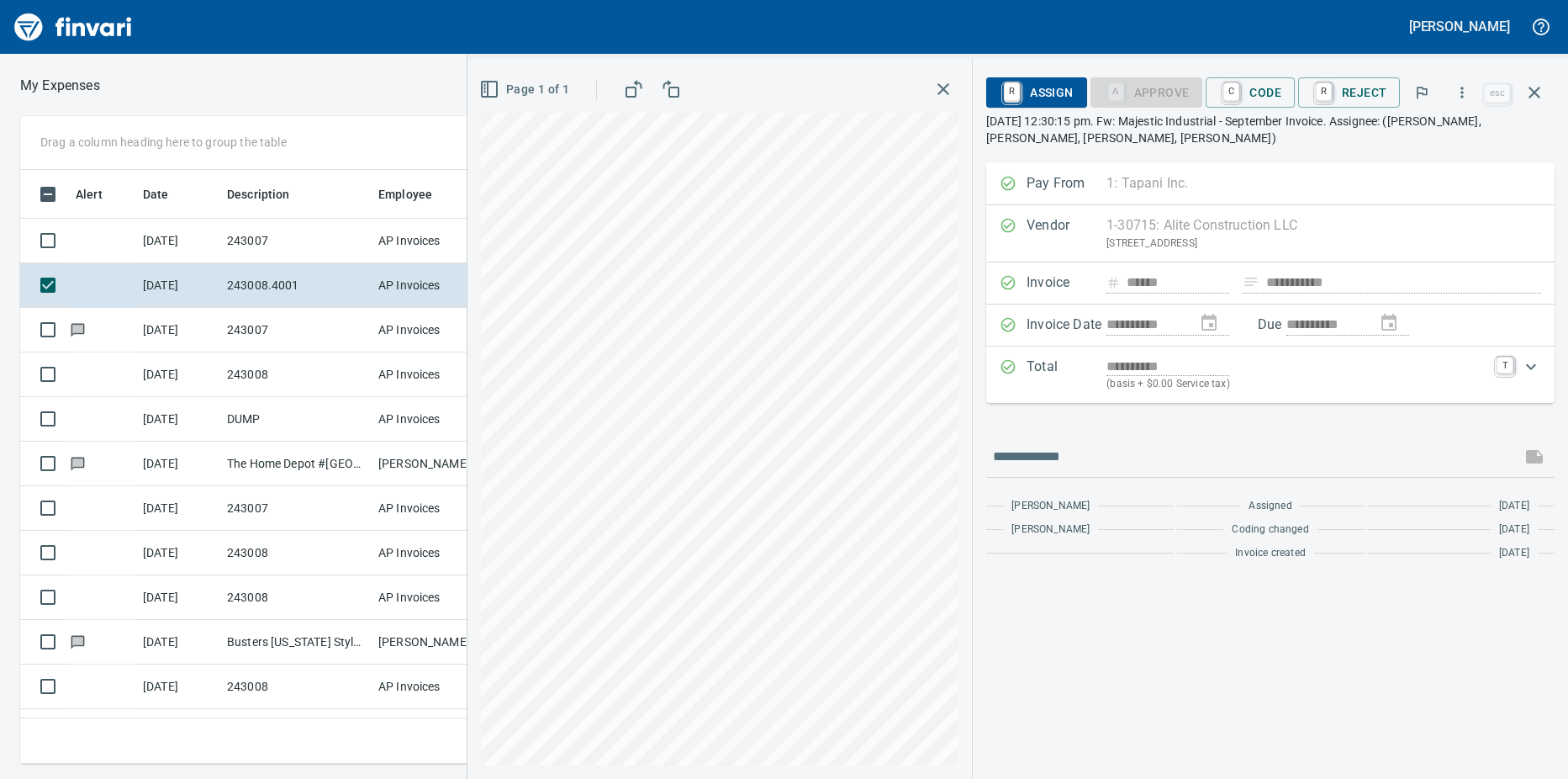
click at [286, 236] on td "243007" at bounding box center [295, 240] width 151 height 44
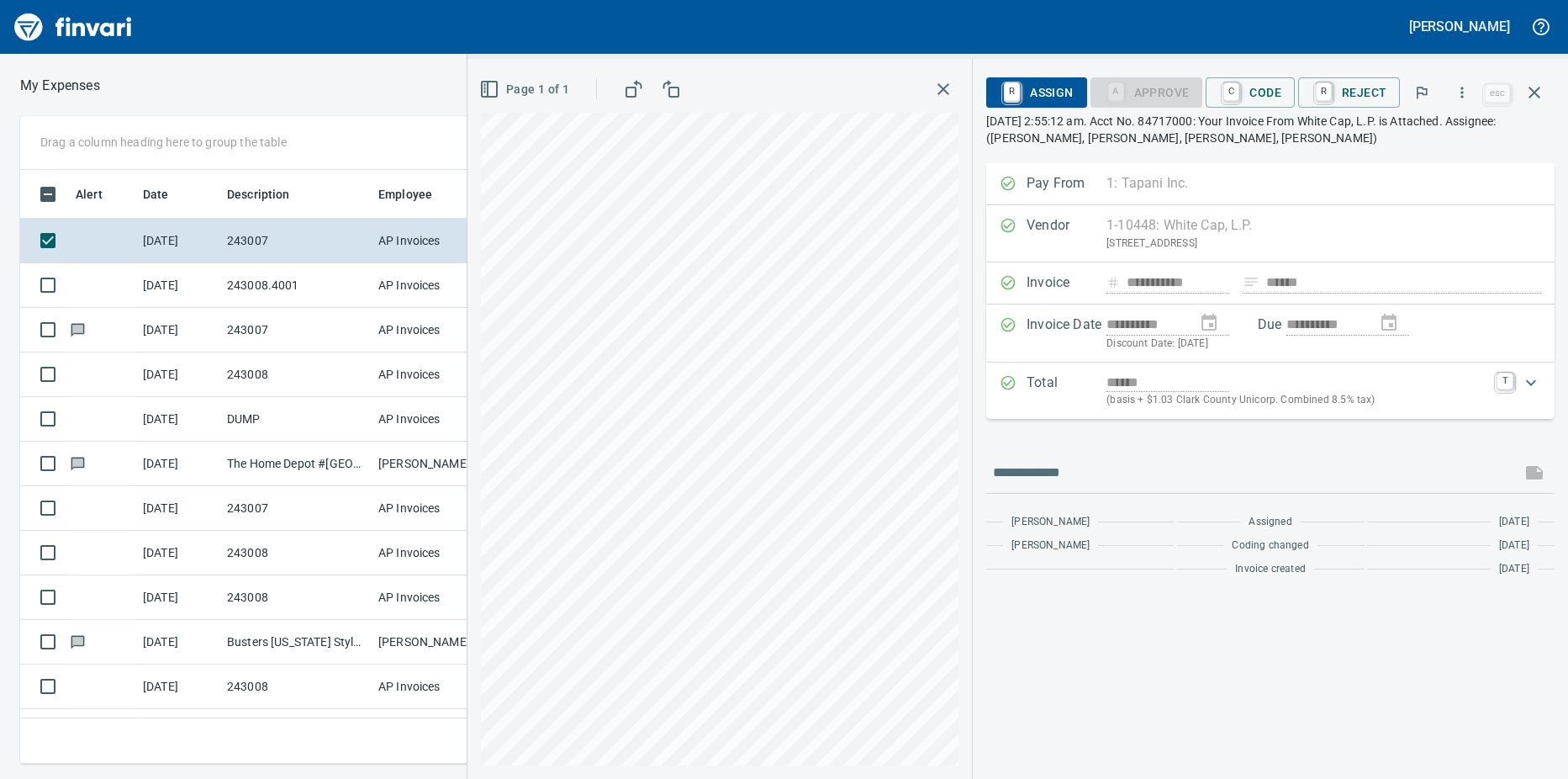
click at [291, 318] on td "243007" at bounding box center [295, 330] width 151 height 44
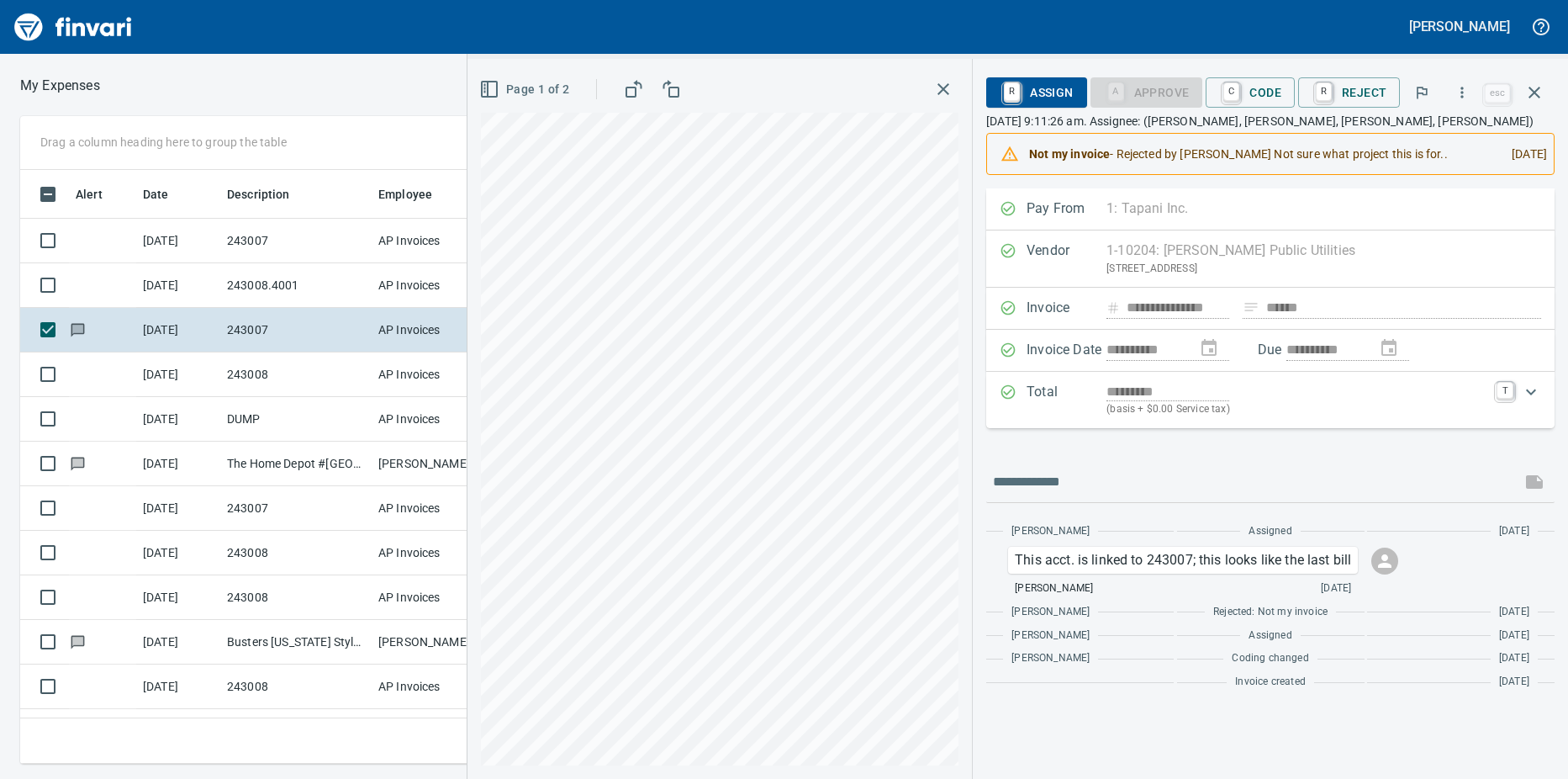
click at [287, 370] on td "243008" at bounding box center [295, 374] width 151 height 44
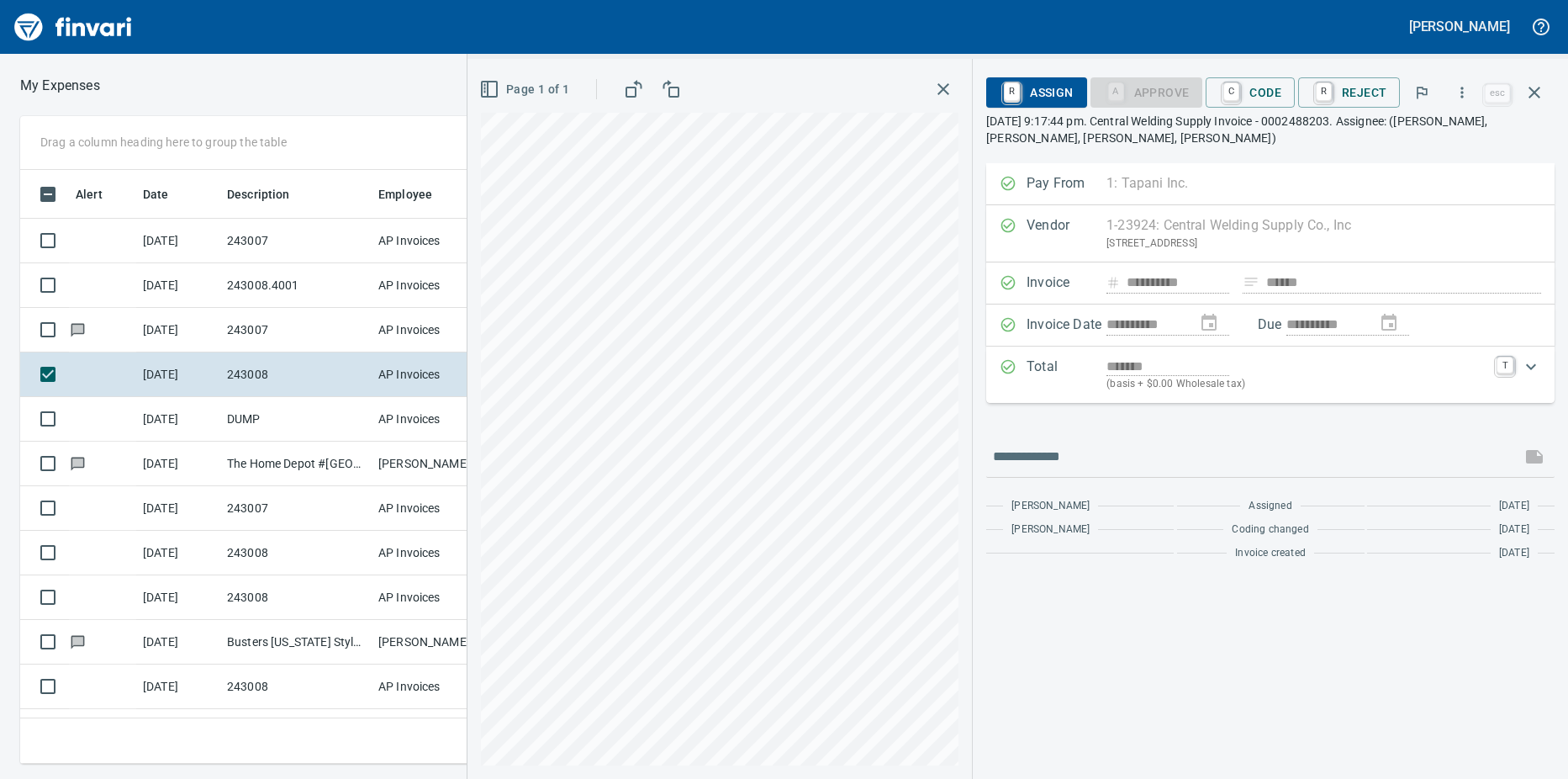
click at [258, 419] on td "DUMP" at bounding box center [295, 418] width 151 height 44
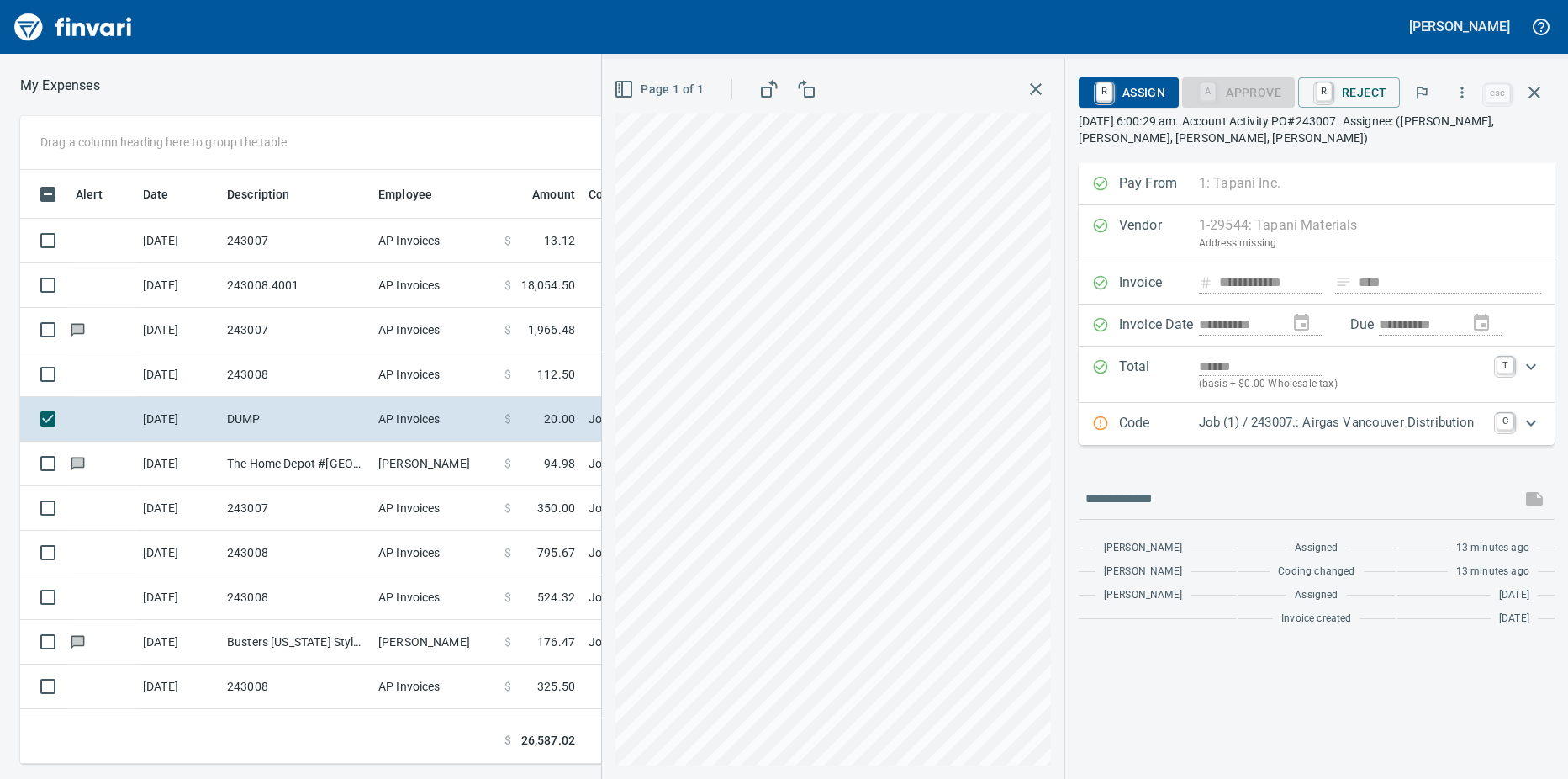
click at [321, 465] on td "The Home Depot #[GEOGRAPHIC_DATA]" at bounding box center [295, 463] width 151 height 44
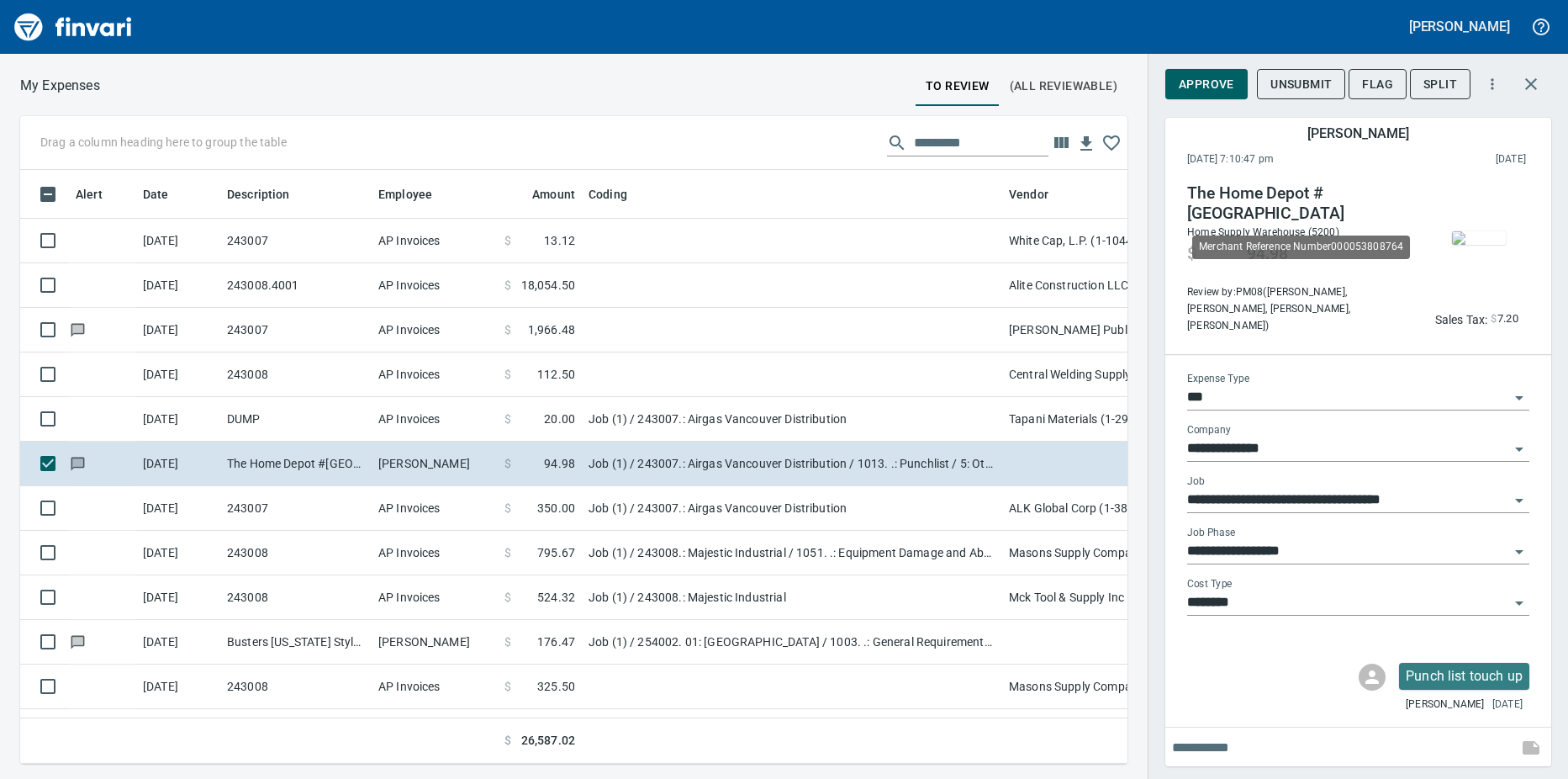
scroll to position [569, 1082]
click at [496, 372] on td "AP Invoices" at bounding box center [434, 374] width 126 height 44
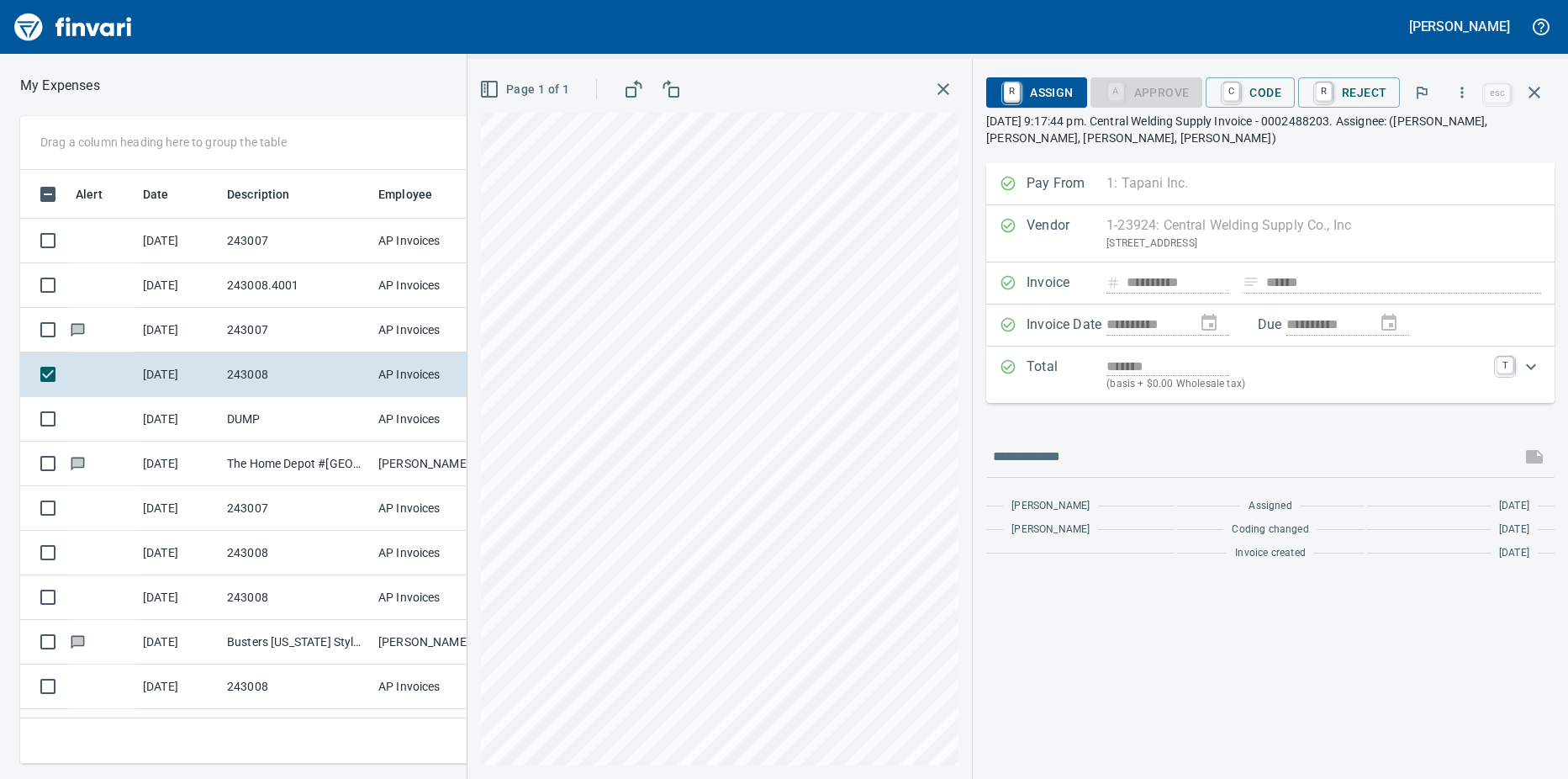
click at [1238, 84] on link "C" at bounding box center [1231, 91] width 16 height 18
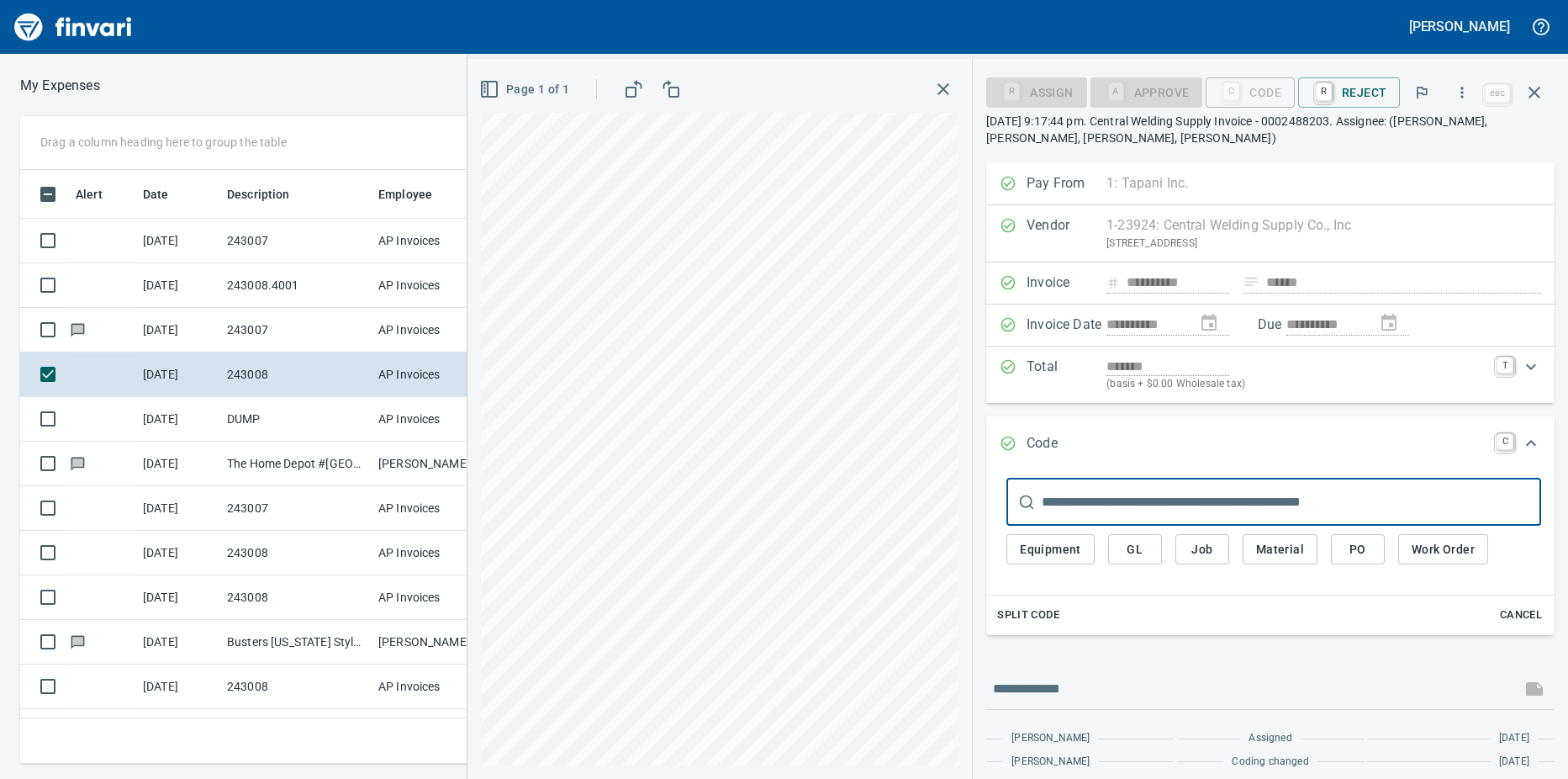
click at [1074, 492] on input "text" at bounding box center [1291, 502] width 500 height 47
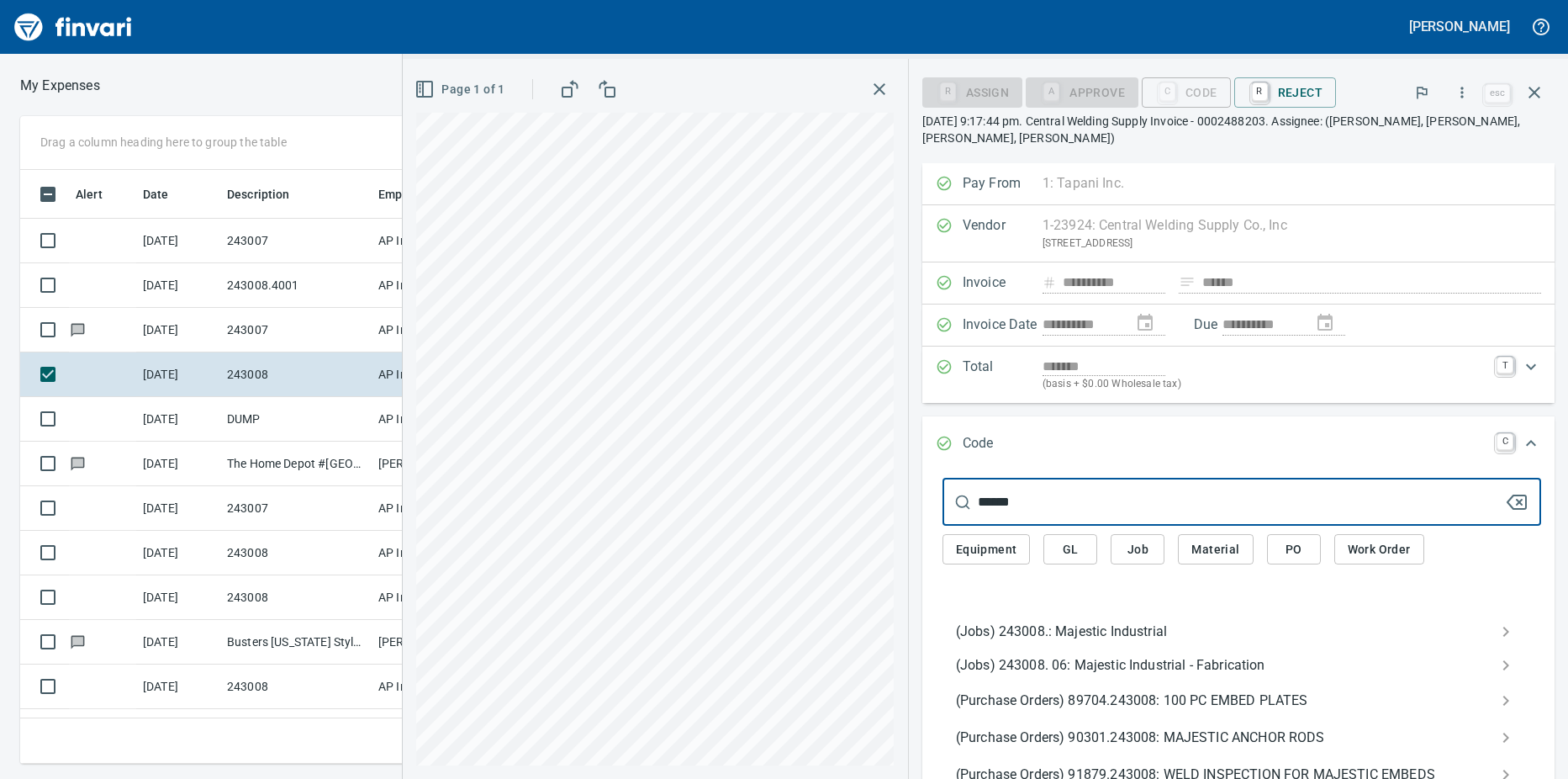
type input "******"
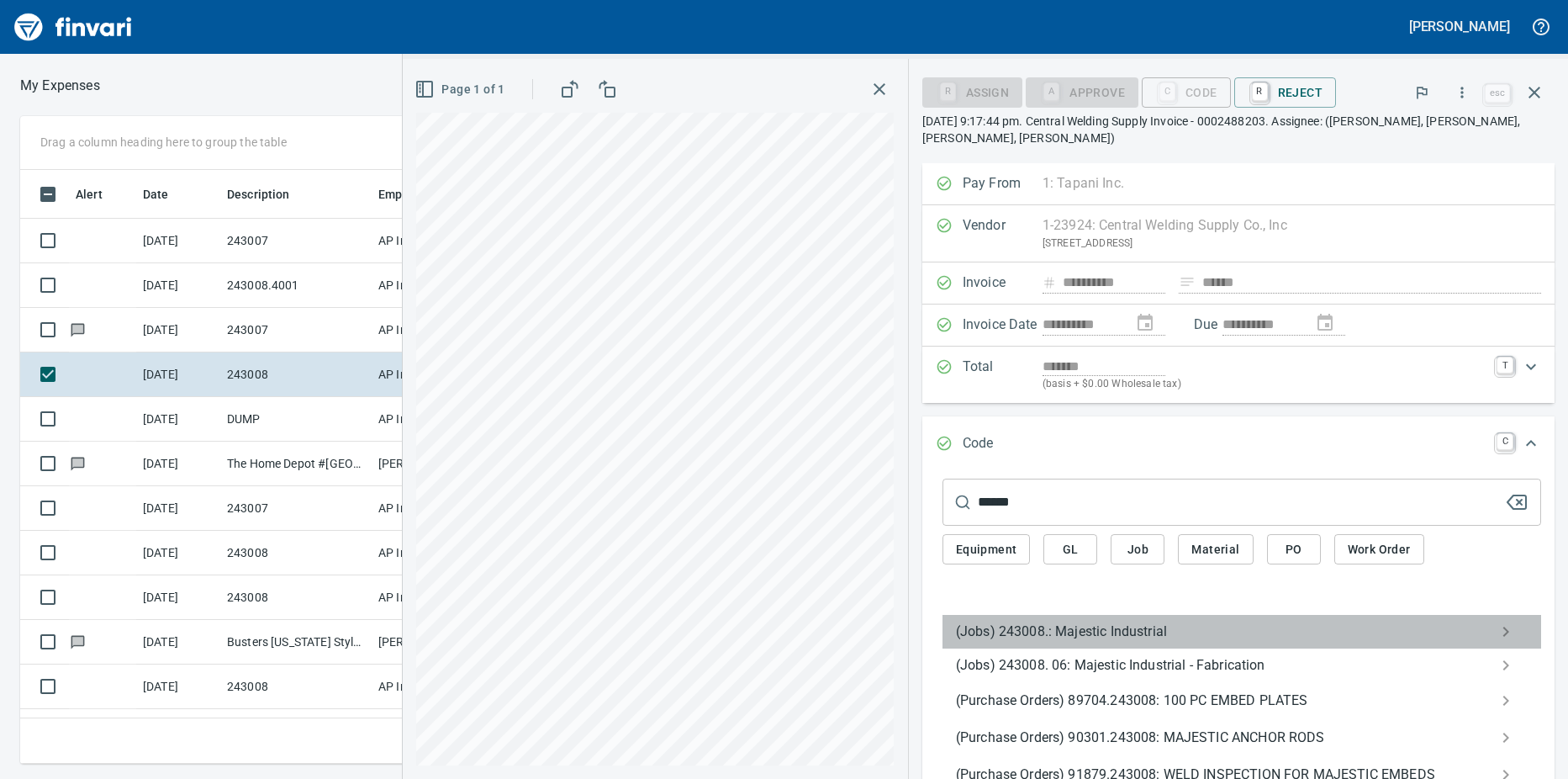
click at [1031, 628] on span "(Jobs) 243008.: Majestic Industrial" at bounding box center [1229, 631] width 545 height 20
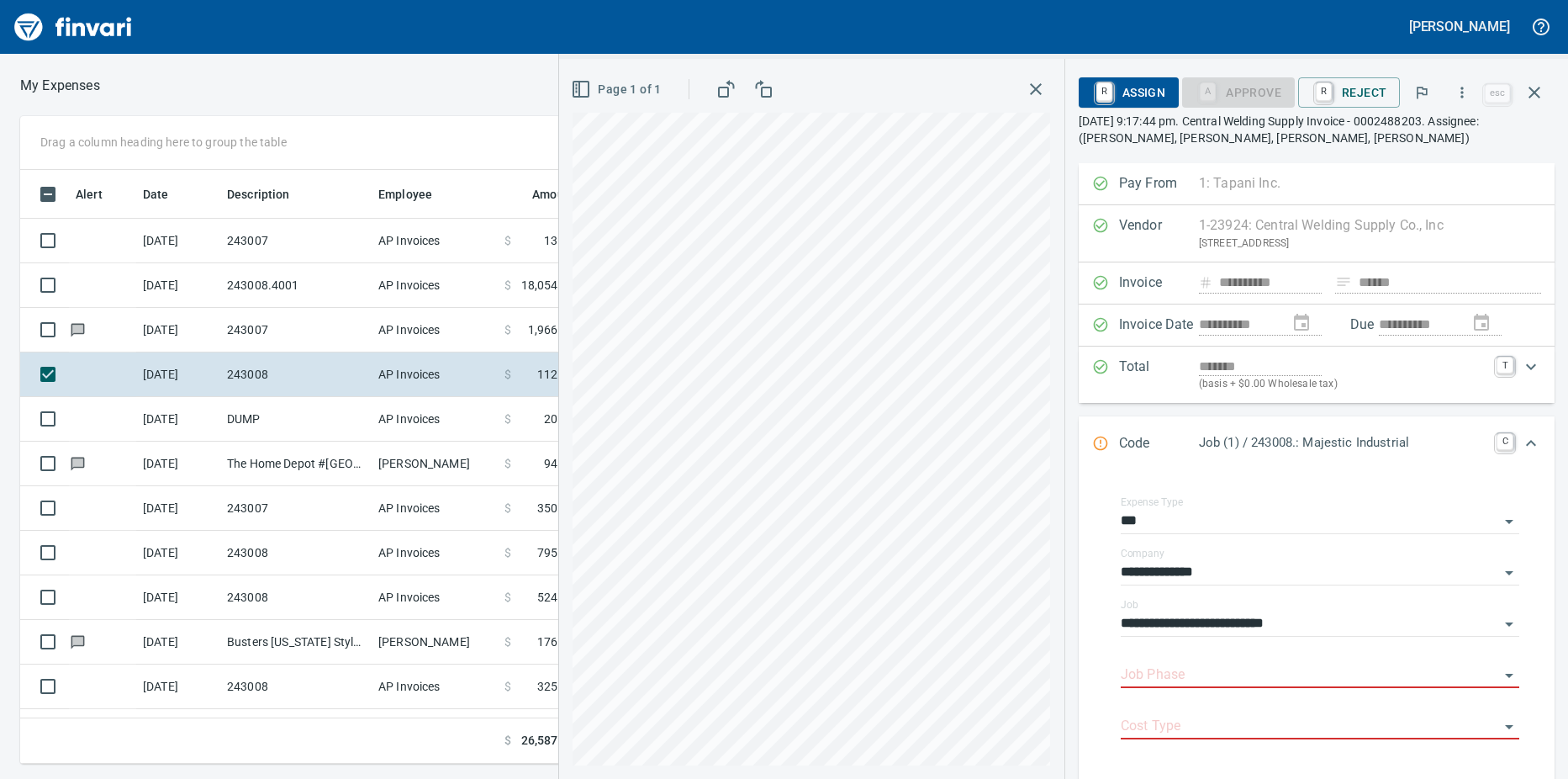
scroll to position [569, 1082]
click at [1535, 88] on icon "button" at bounding box center [1534, 92] width 20 height 20
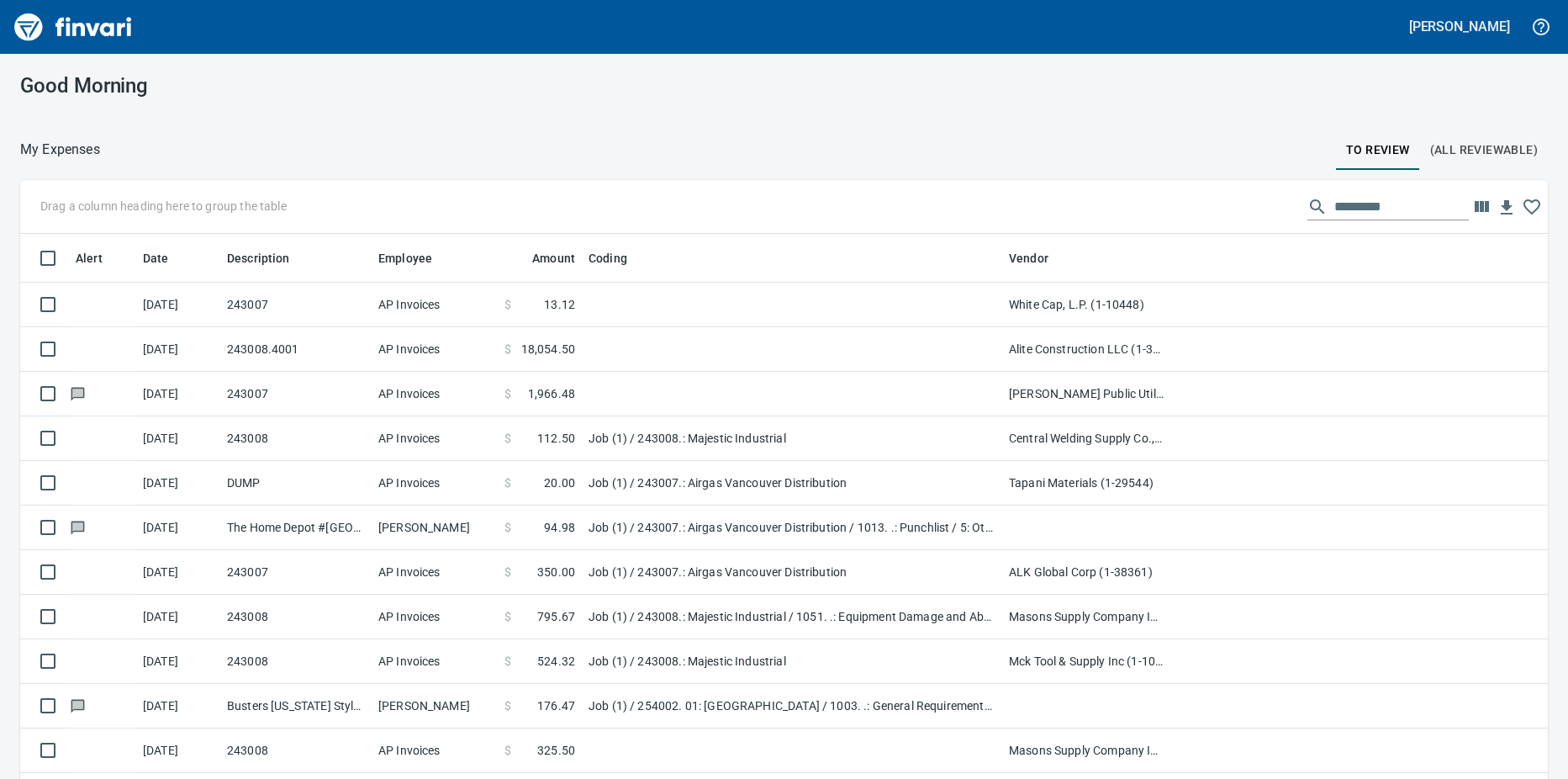
scroll to position [2, 2]
click at [323, 345] on td "243008.4001" at bounding box center [295, 349] width 151 height 44
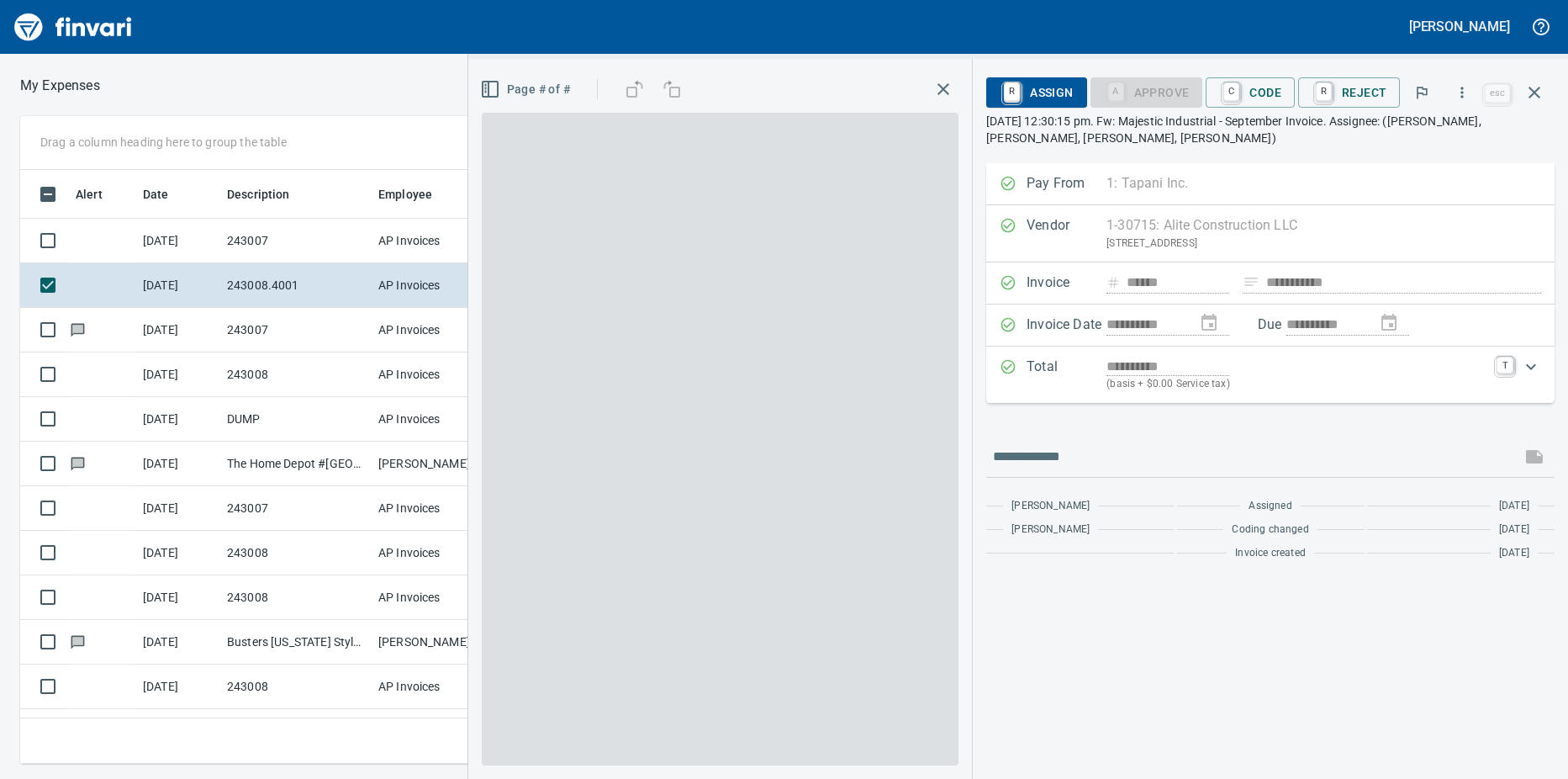
scroll to position [569, 1082]
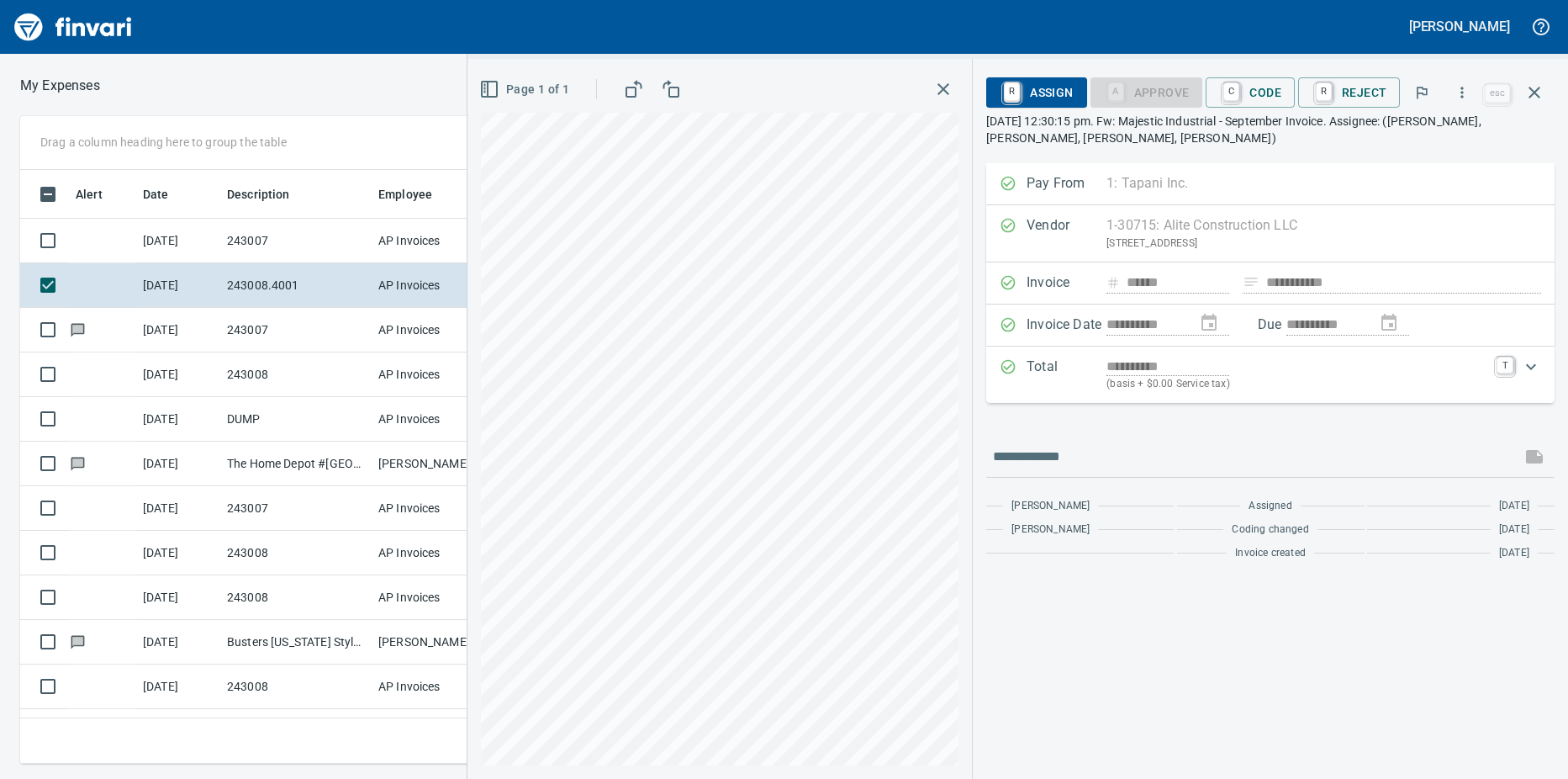
scroll to position [2, 2]
click at [1239, 89] on link "C" at bounding box center [1231, 91] width 16 height 18
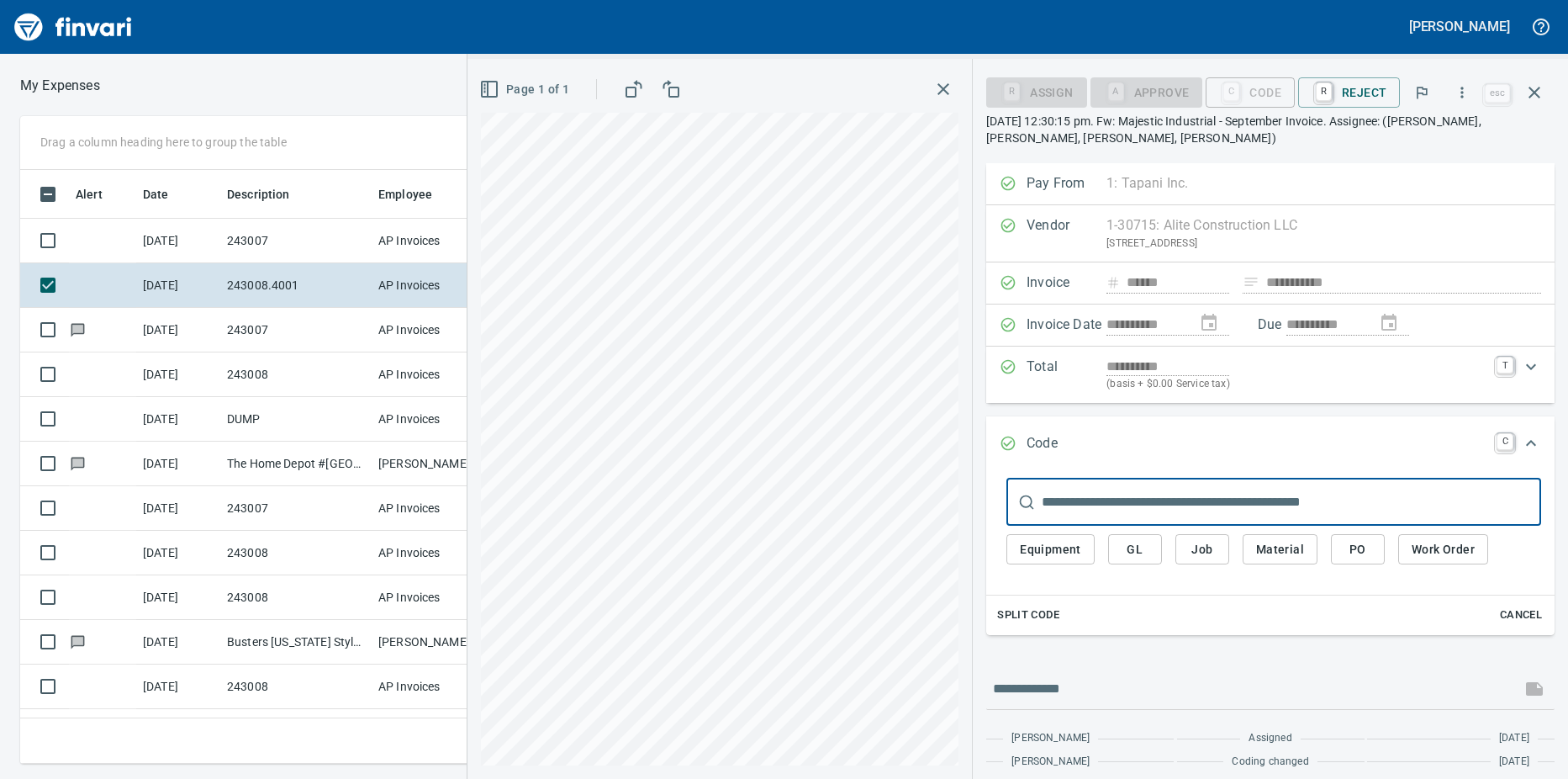
scroll to position [569, 1082]
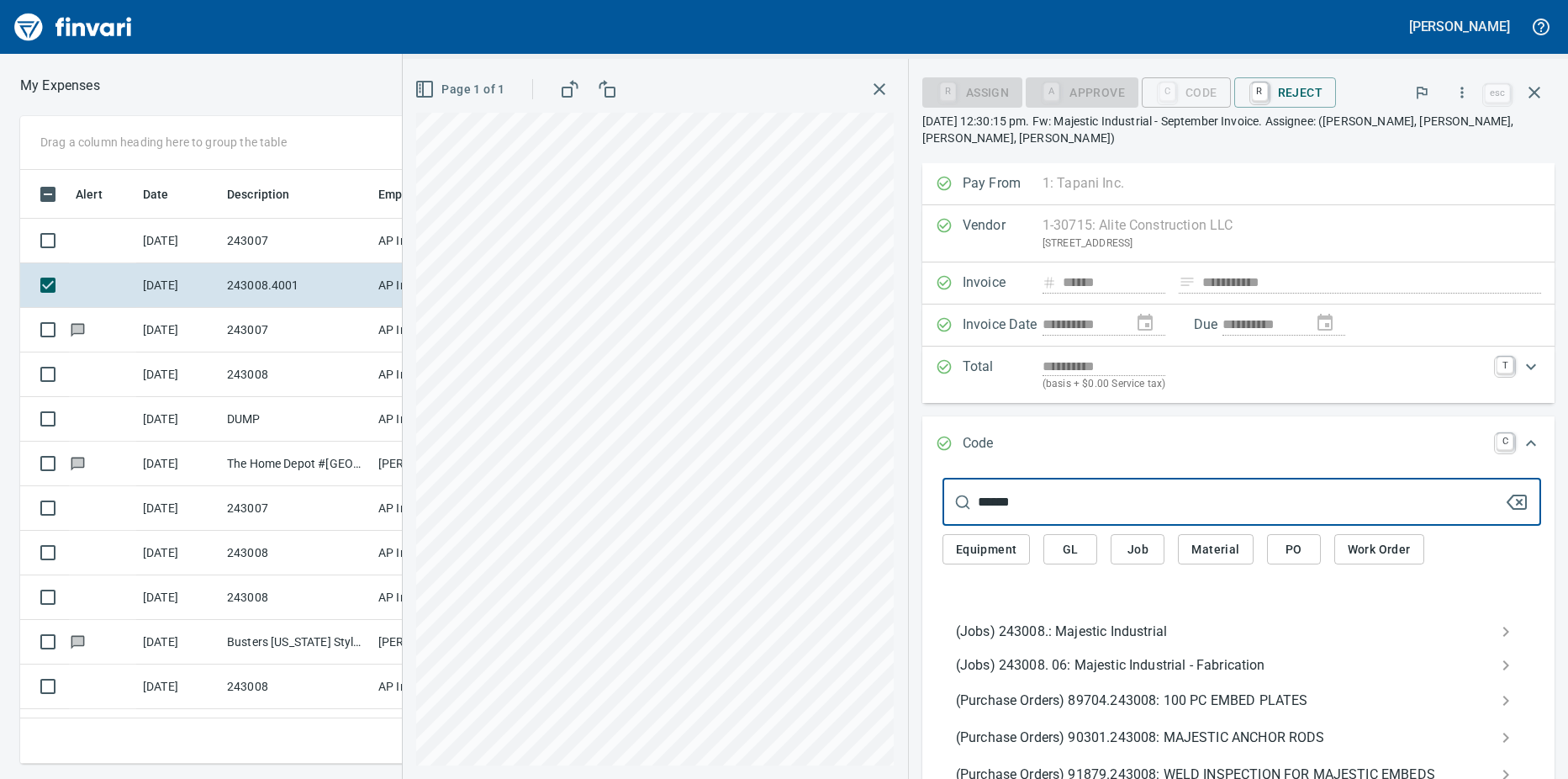
type input "******"
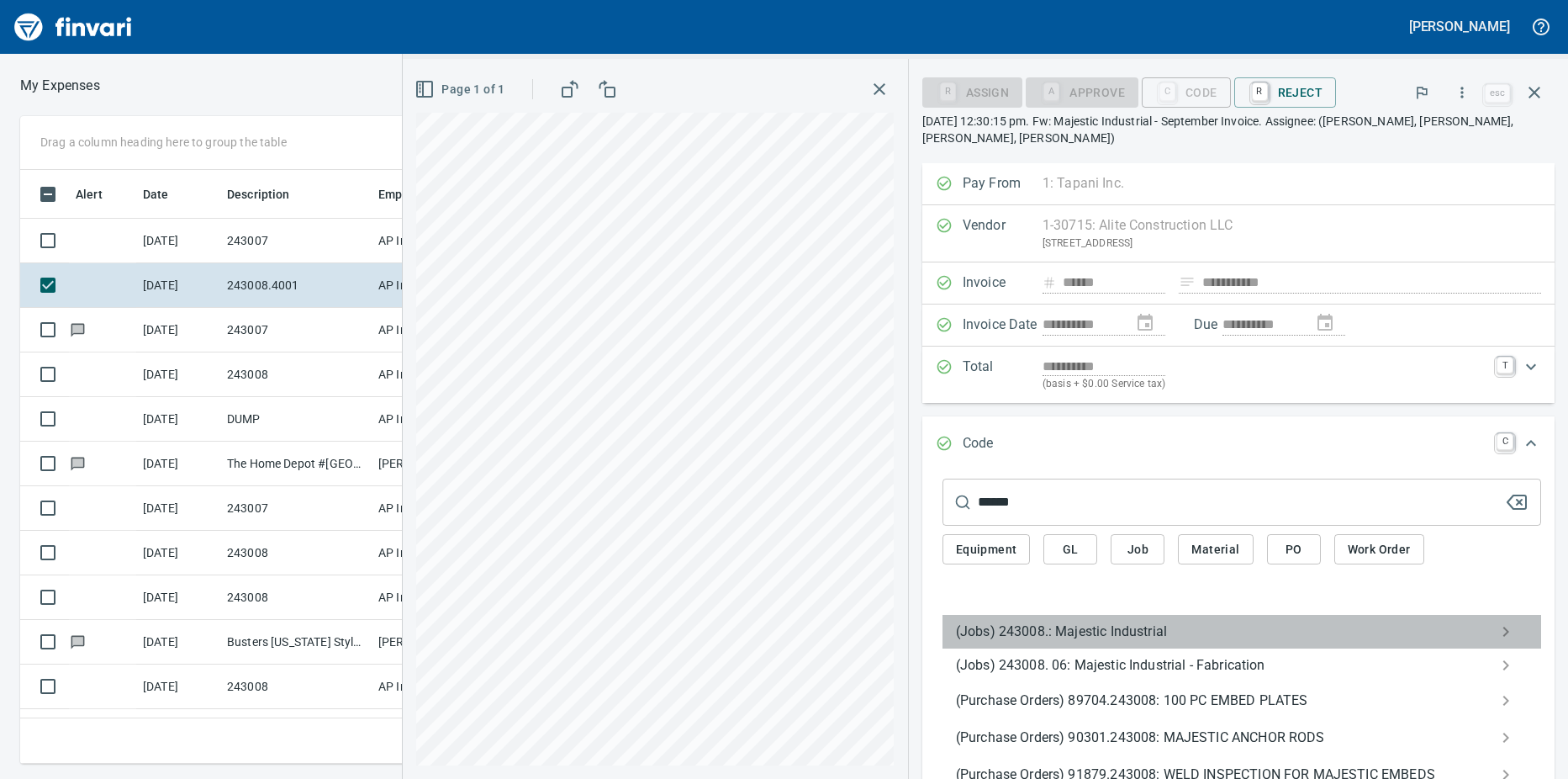
click at [1029, 627] on span "(Jobs) 243008.: Majestic Industrial" at bounding box center [1229, 631] width 545 height 20
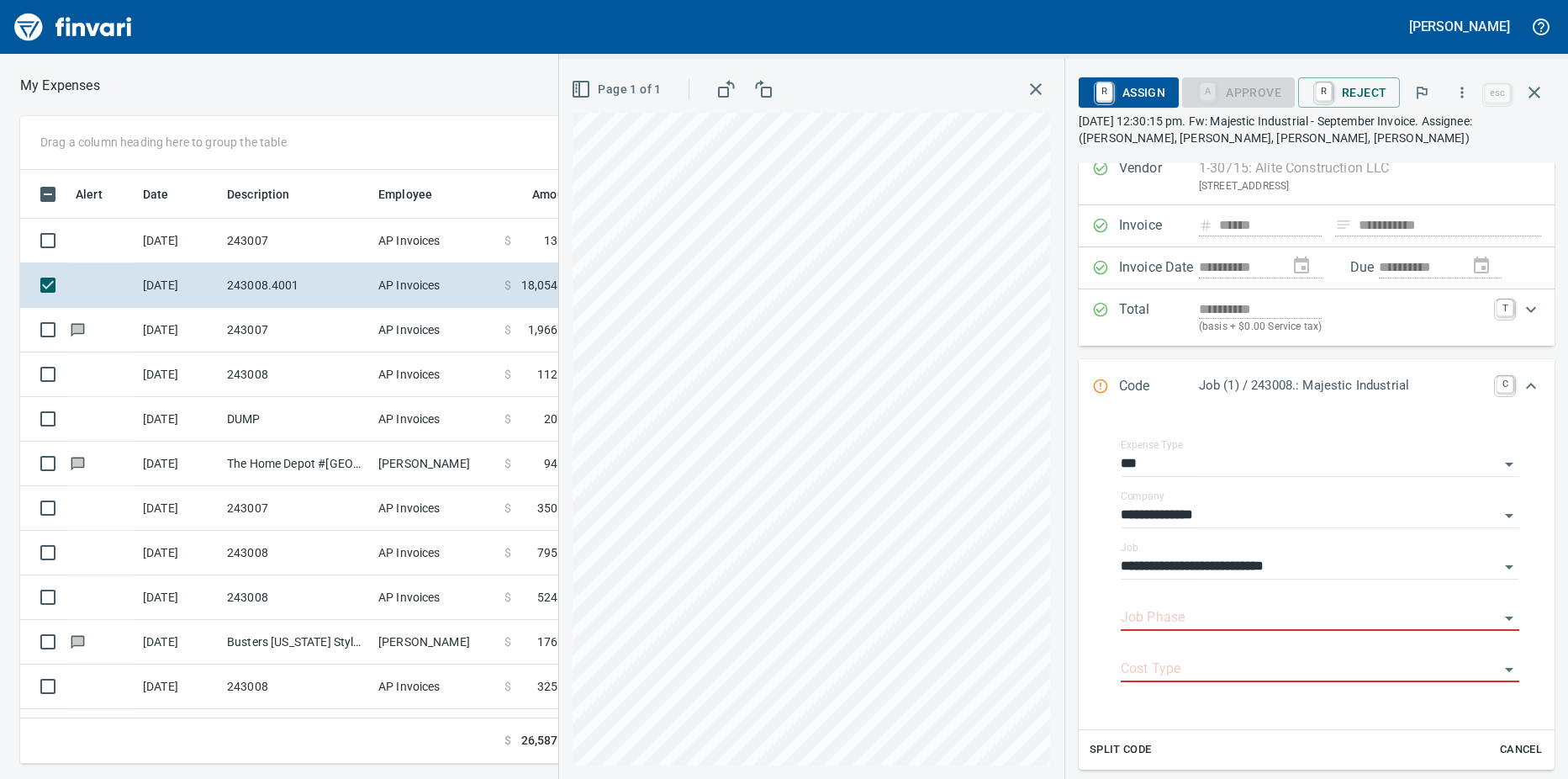
scroll to position [84, 0]
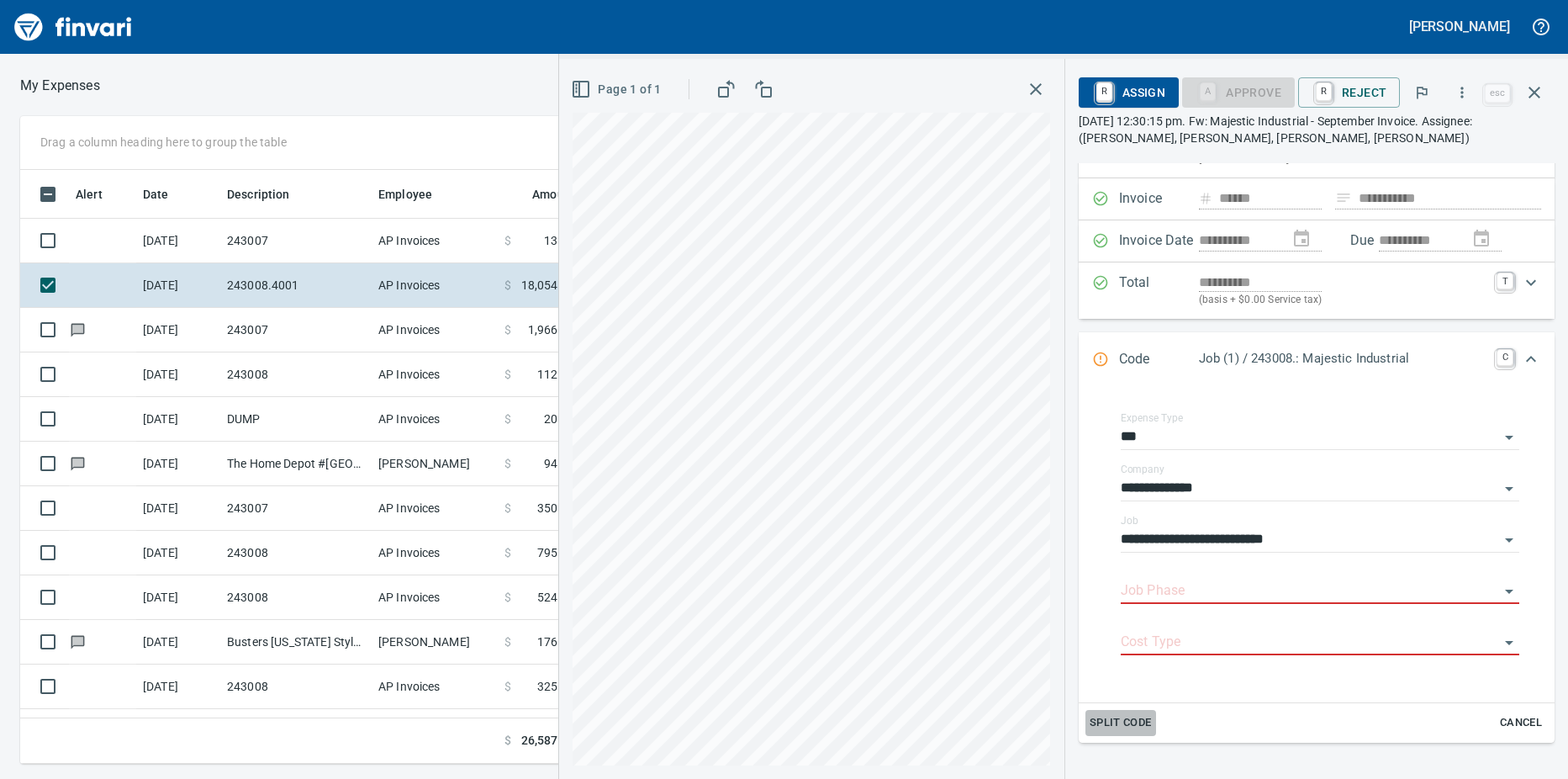
click at [1131, 718] on span "Split Code" at bounding box center [1120, 722] width 62 height 19
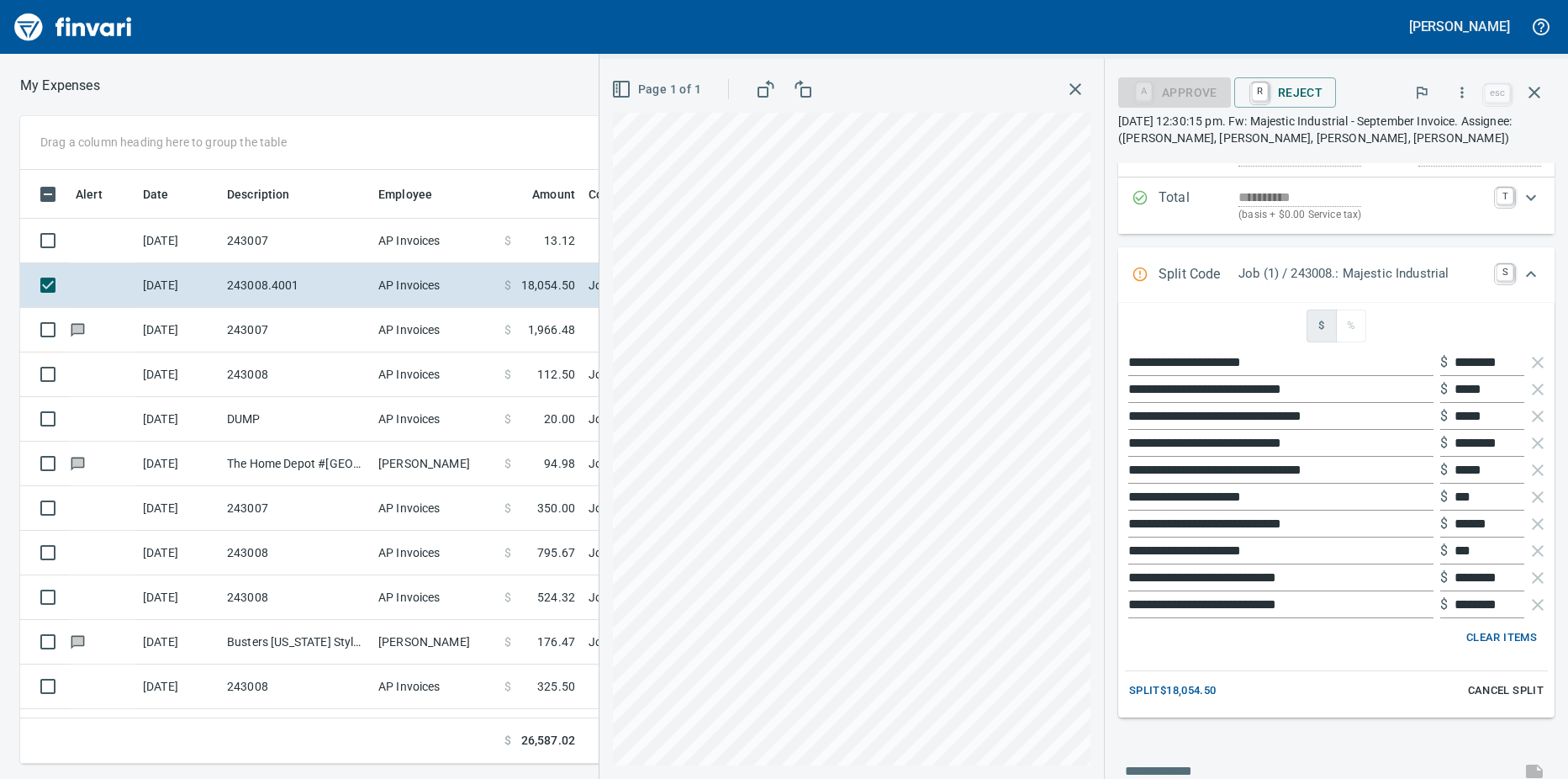
scroll to position [168, 0]
click at [1167, 689] on span "Split $18,054.50" at bounding box center [1172, 691] width 88 height 19
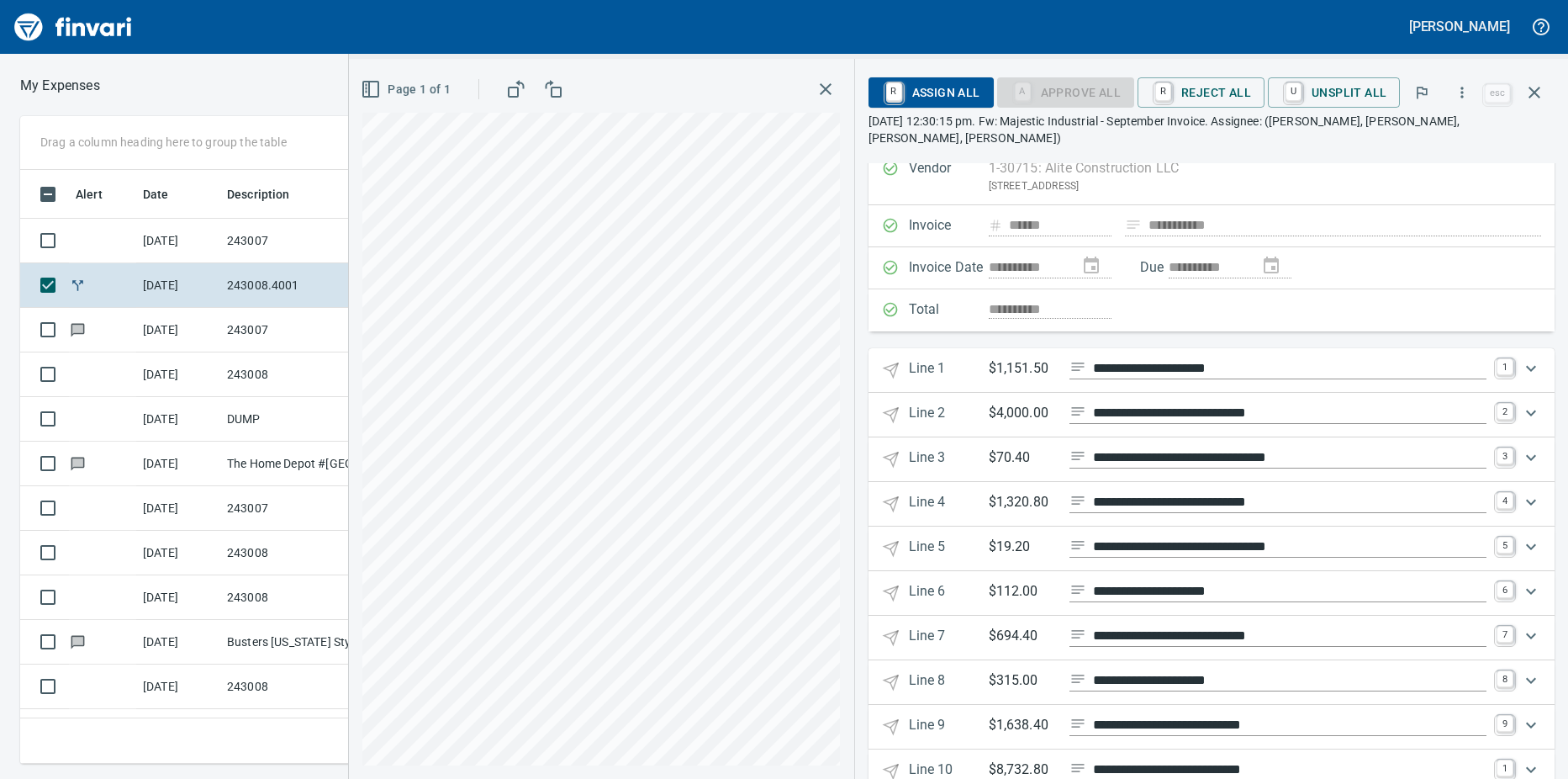
scroll to position [84, 0]
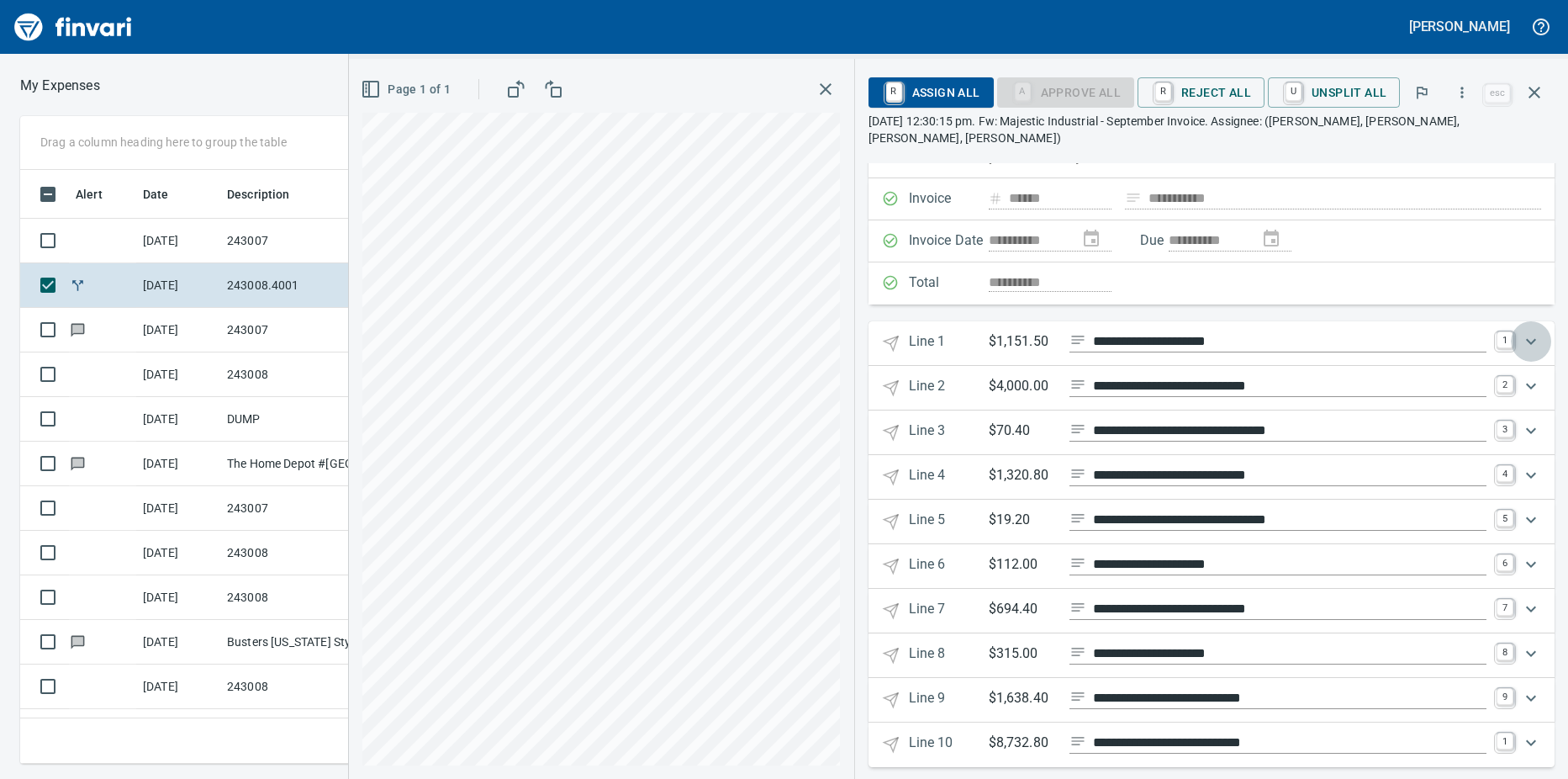
click at [1521, 332] on icon "Expand" at bounding box center [1531, 341] width 20 height 20
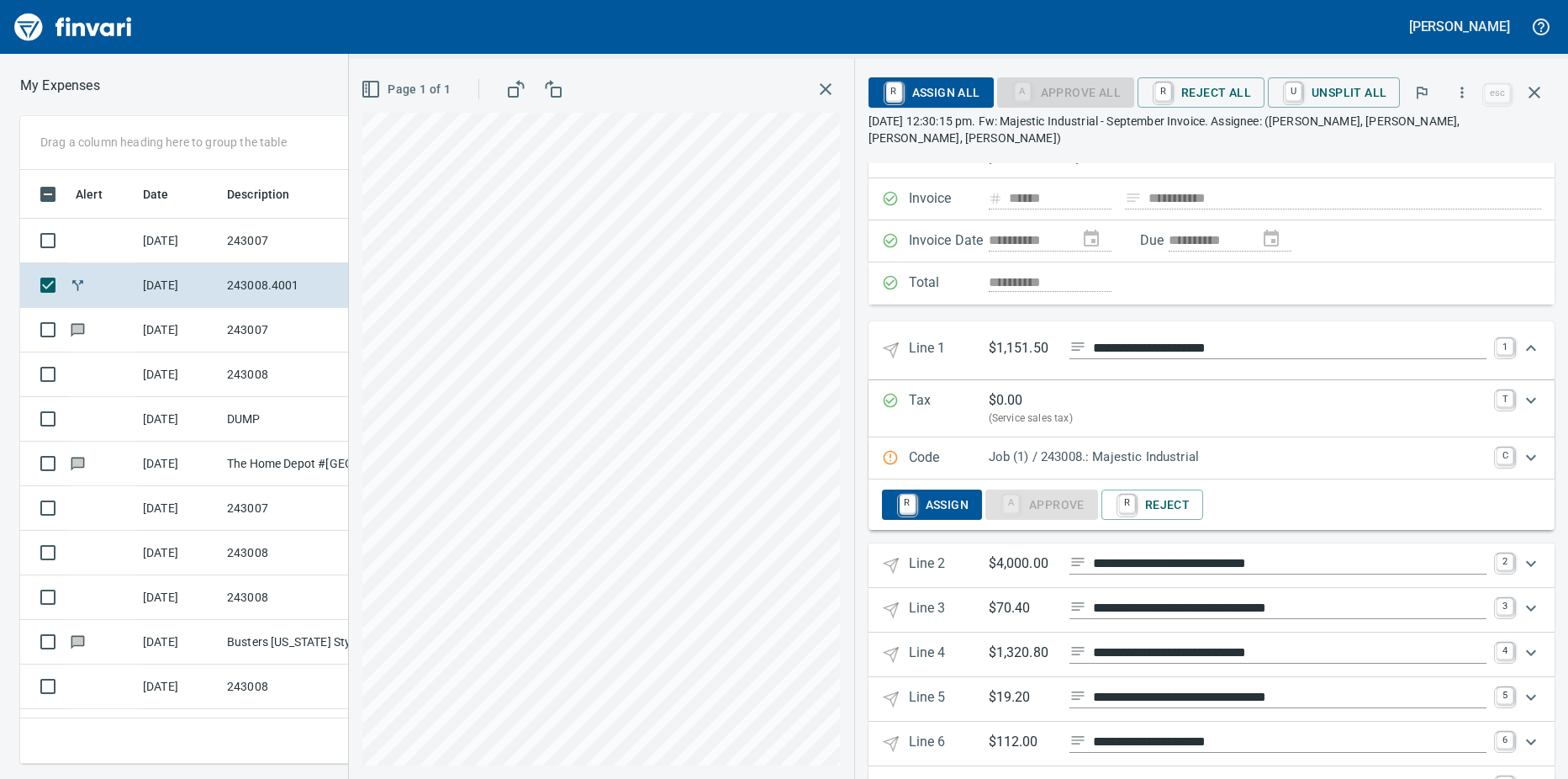
click at [1521, 447] on icon "Expand" at bounding box center [1531, 457] width 20 height 20
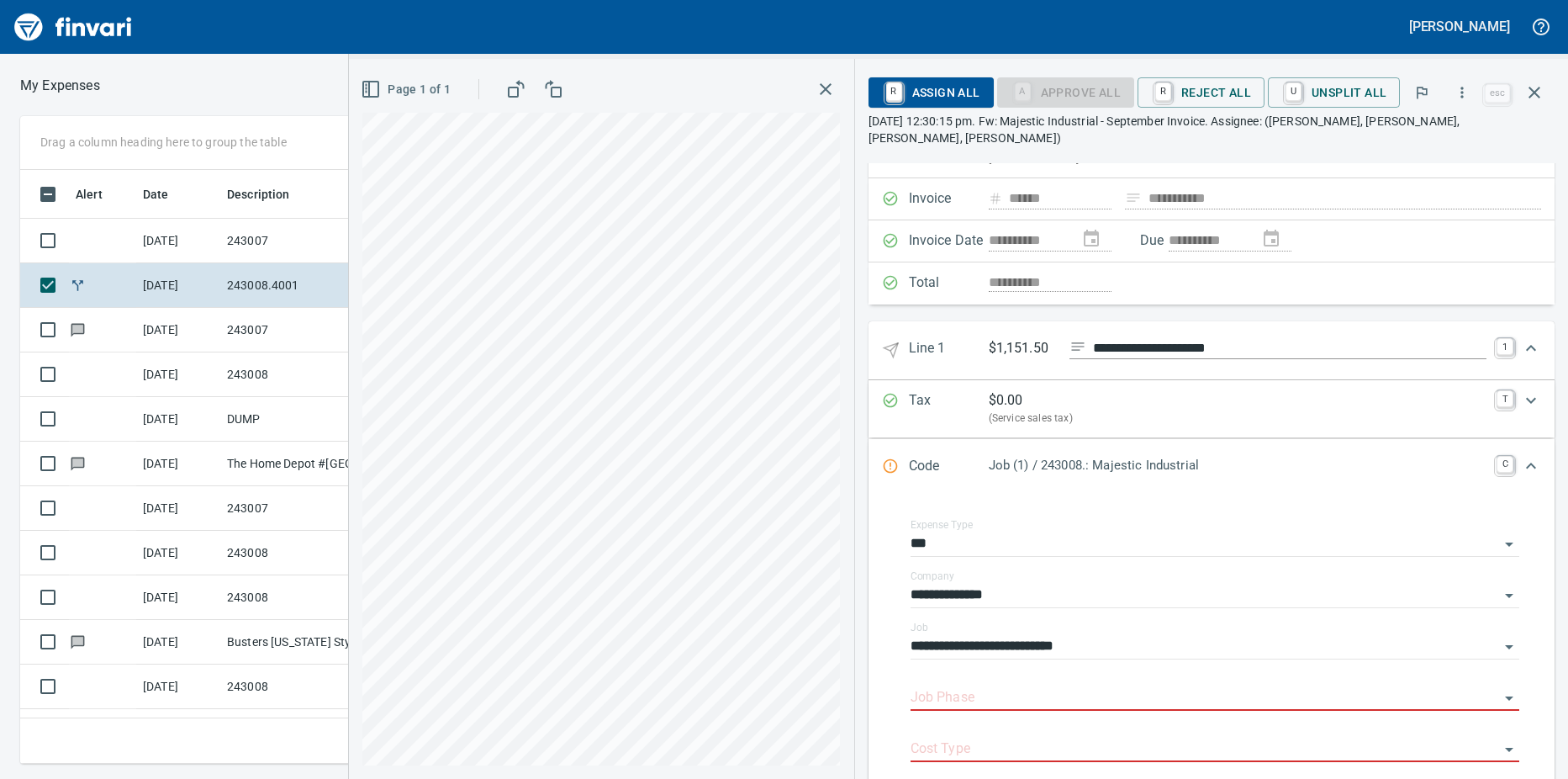
click at [967, 687] on input "Job Phase" at bounding box center [1205, 698] width 588 height 24
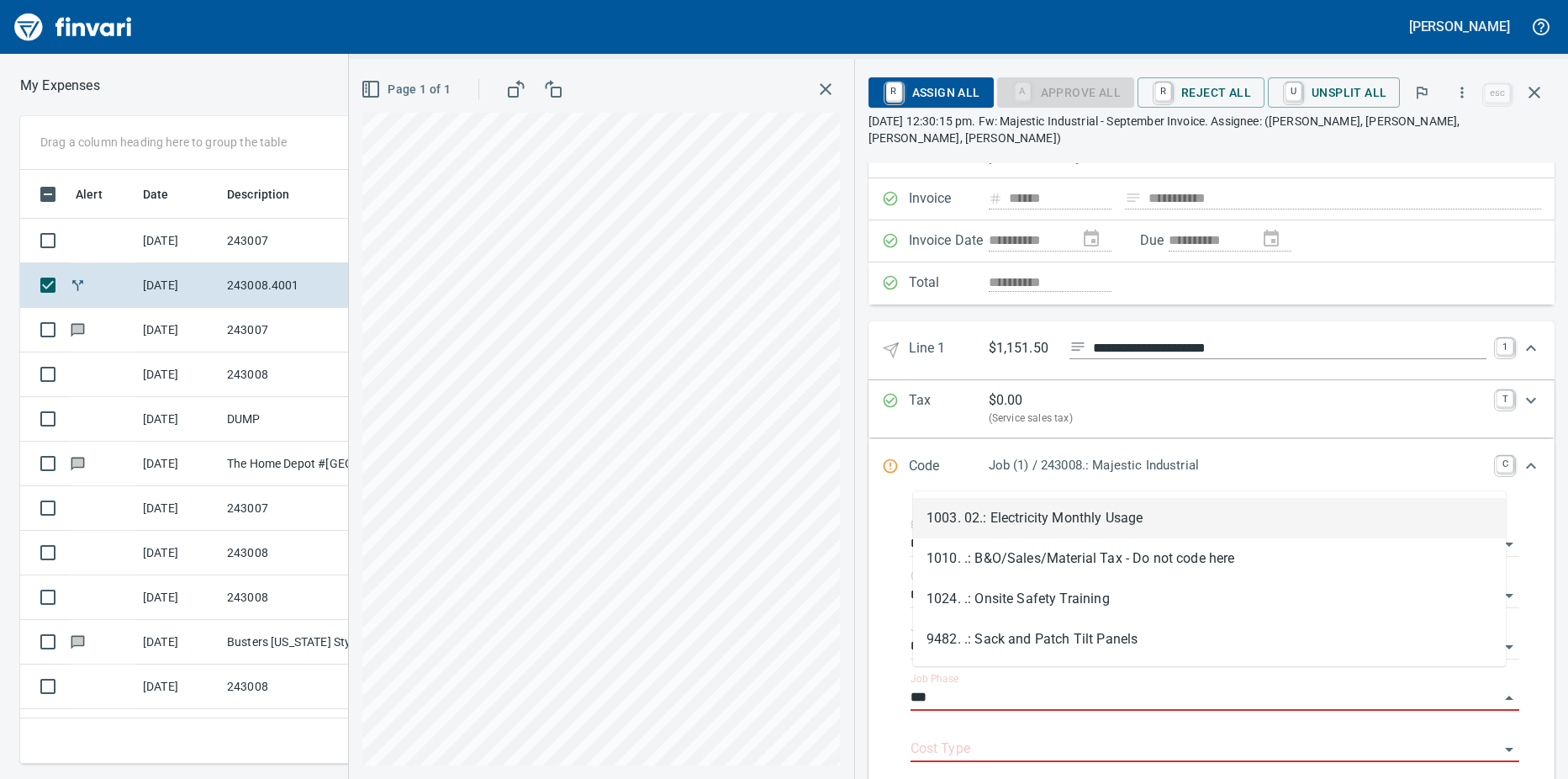
scroll to position [569, 1082]
type input "*"
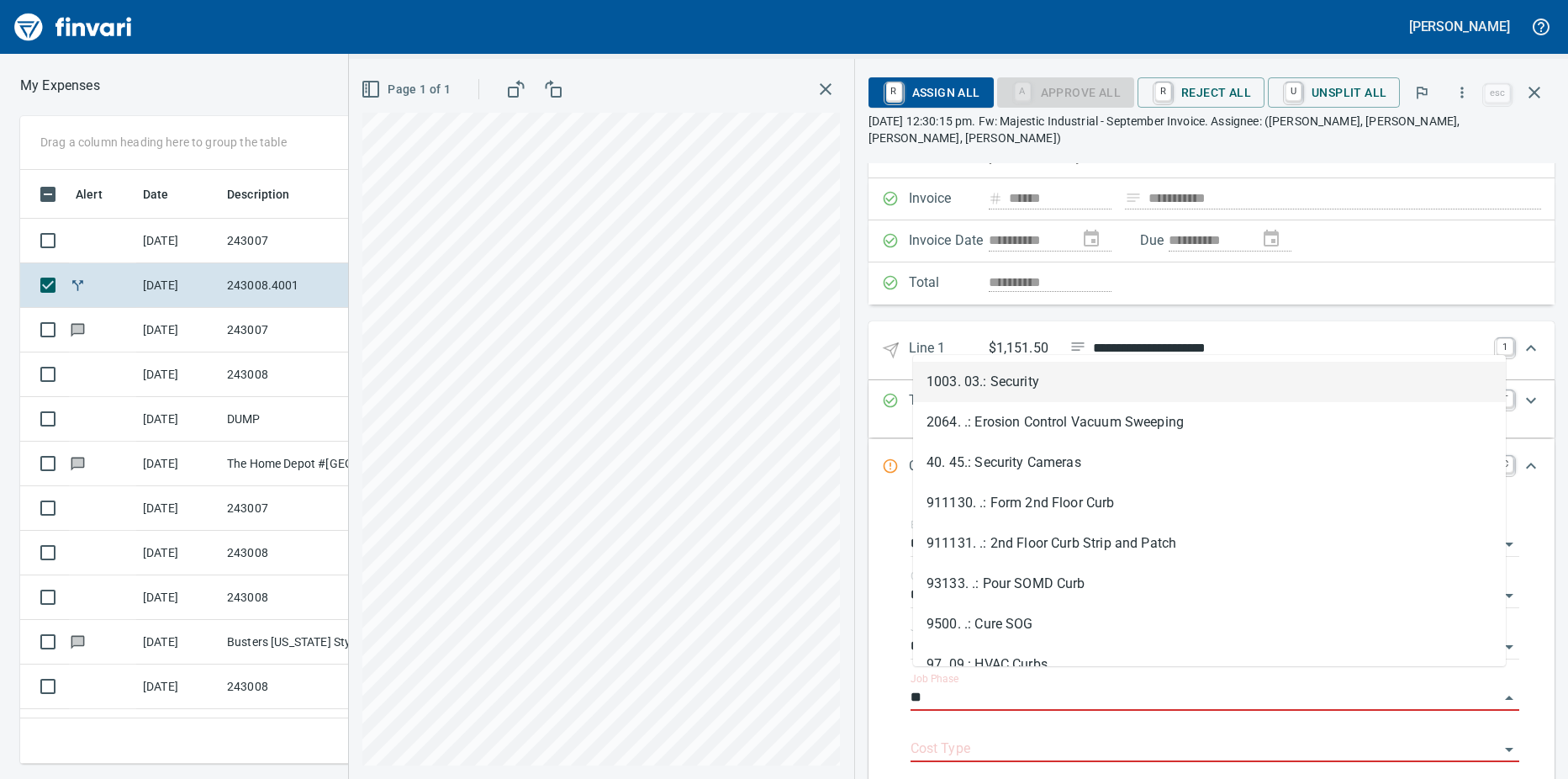
type input "*"
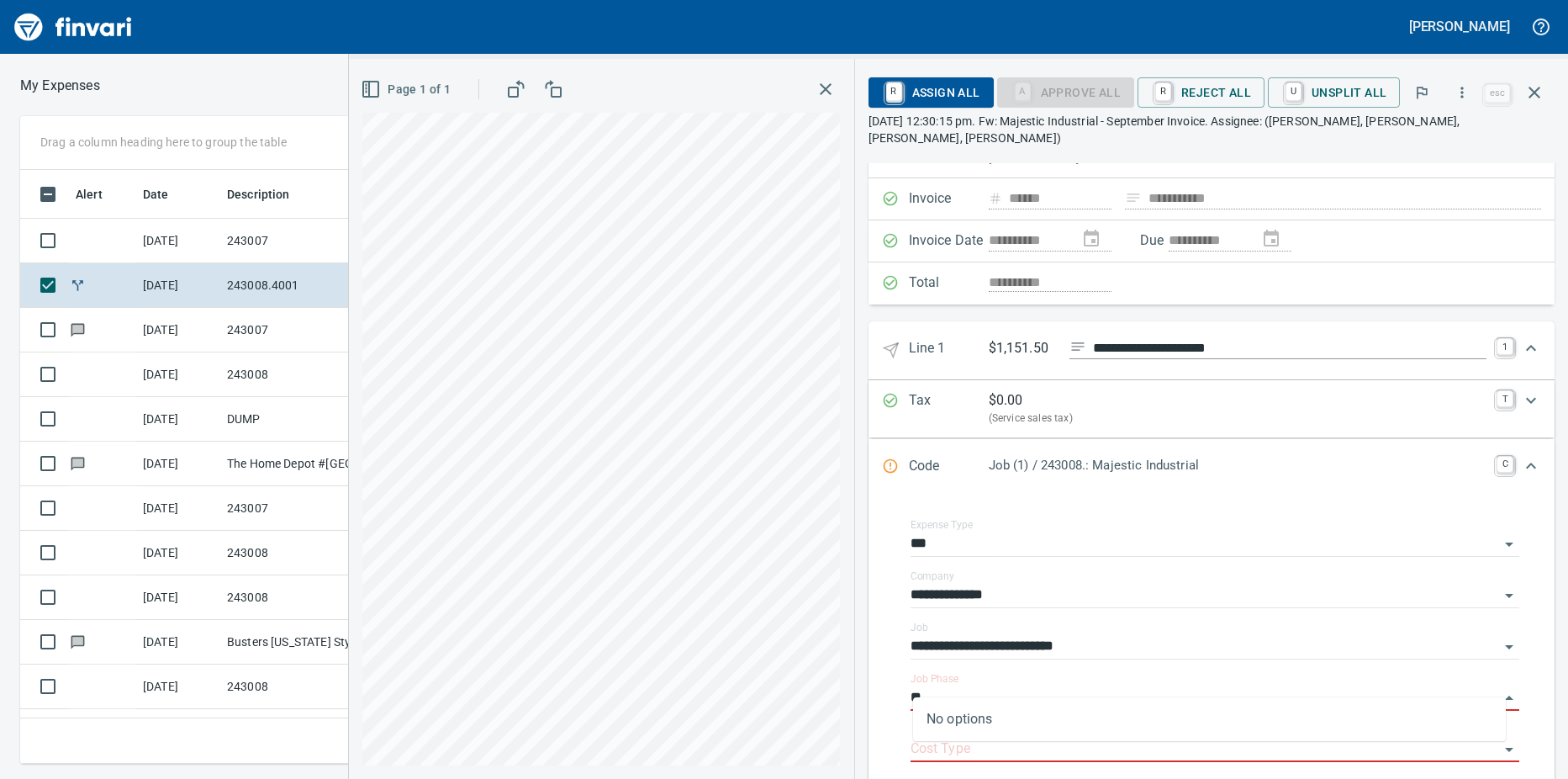
type input "*"
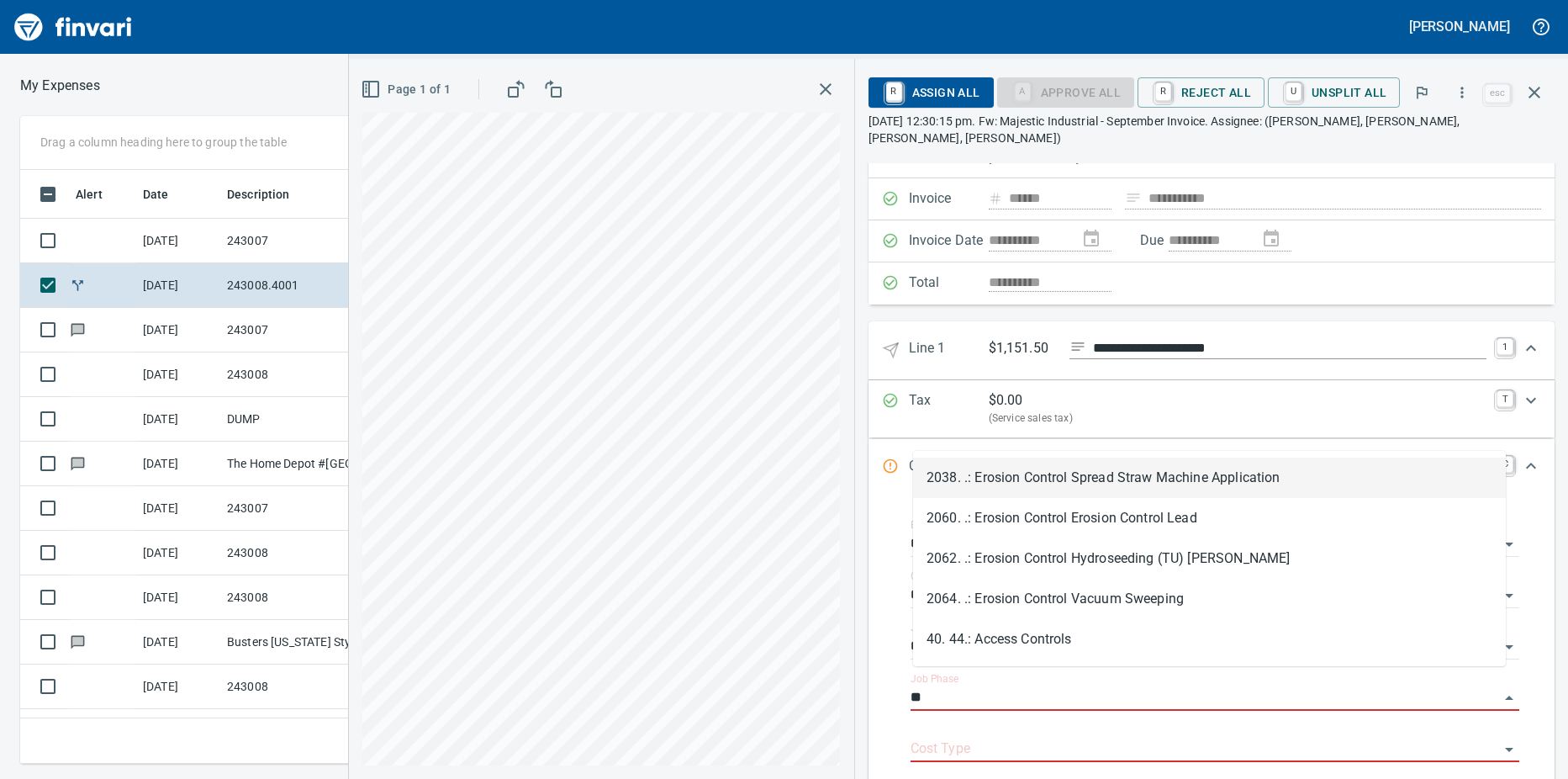
type input "*"
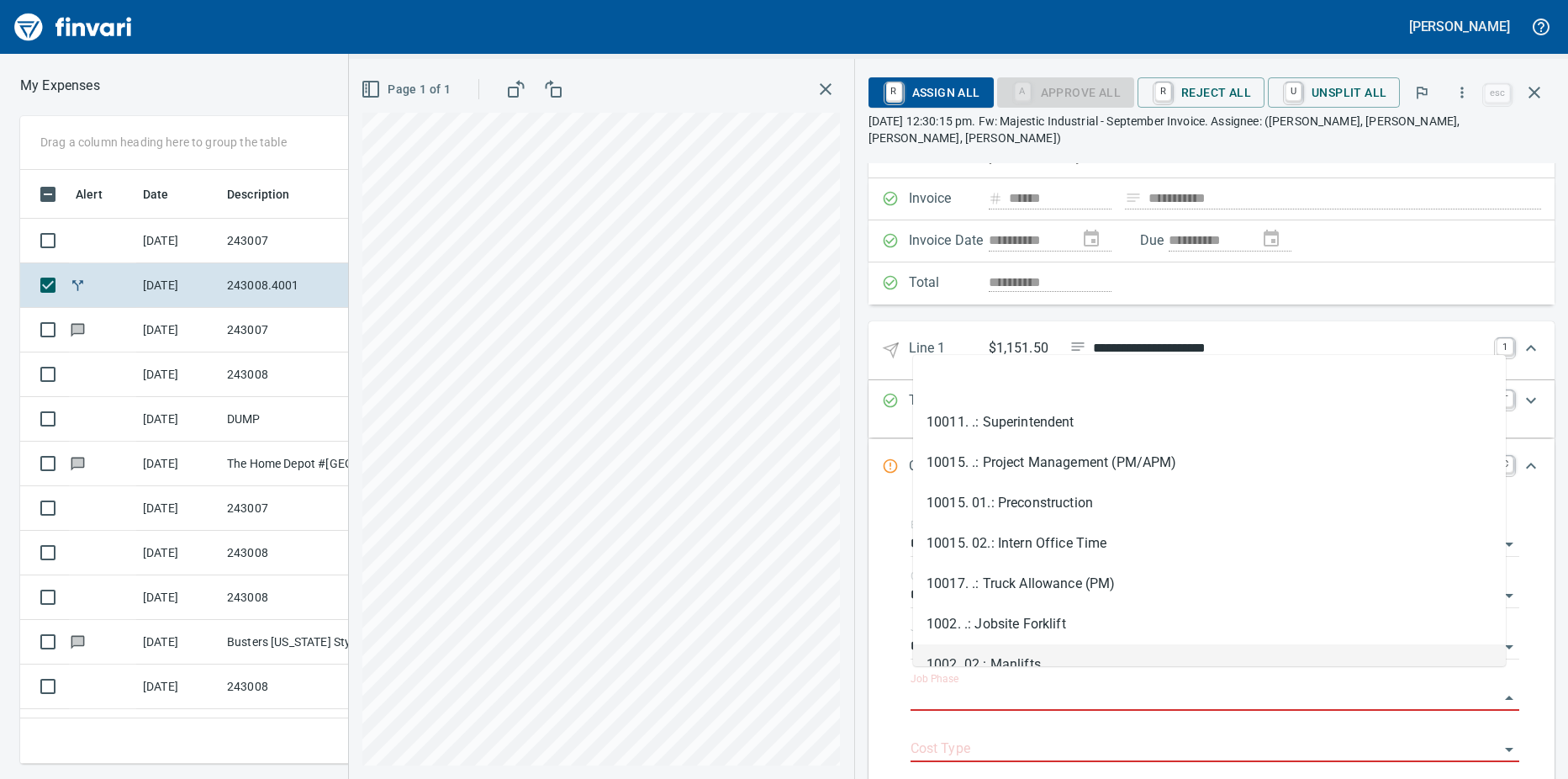
click at [888, 663] on div "**********" at bounding box center [1211, 648] width 659 height 296
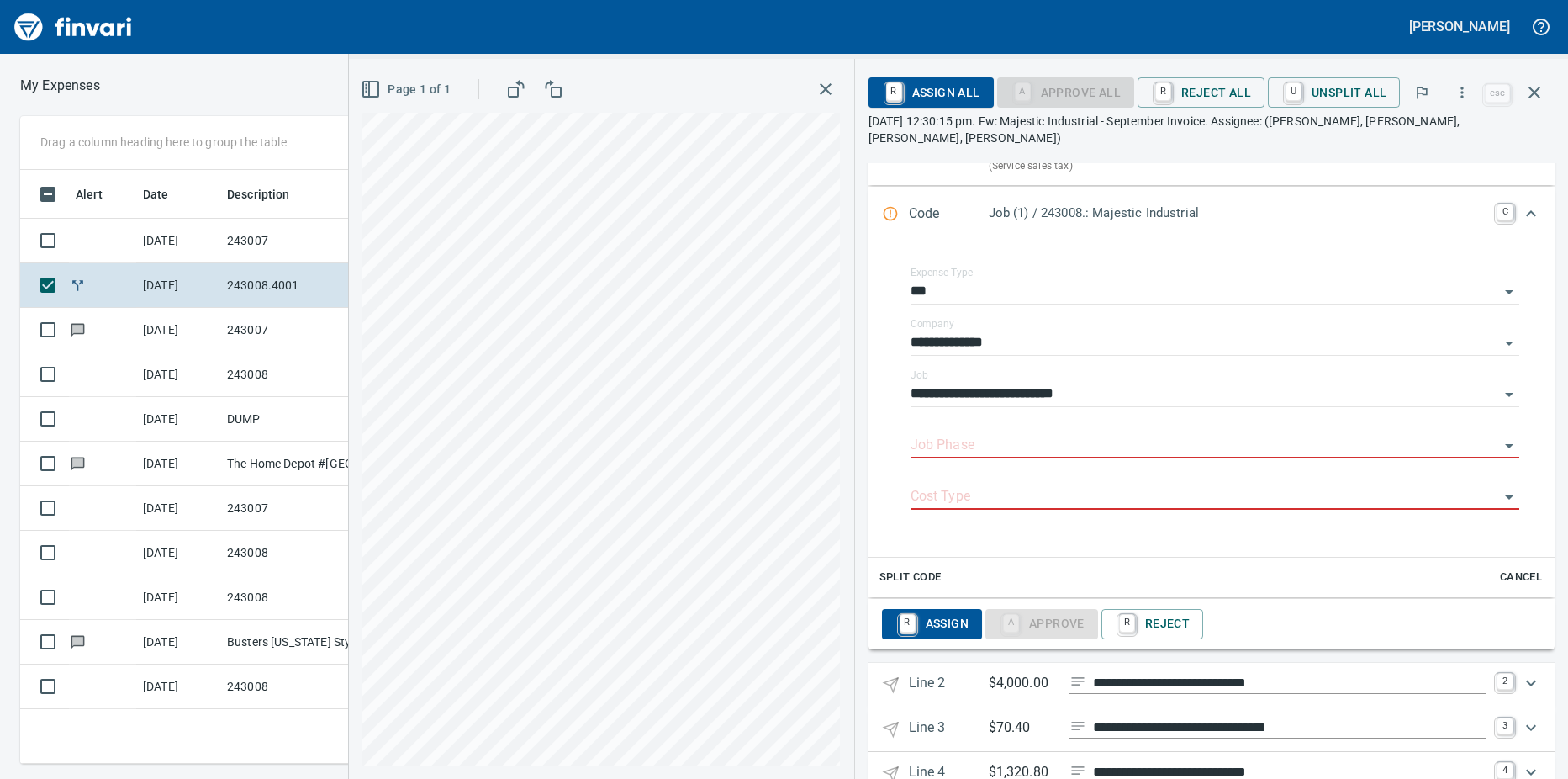
scroll to position [253, 0]
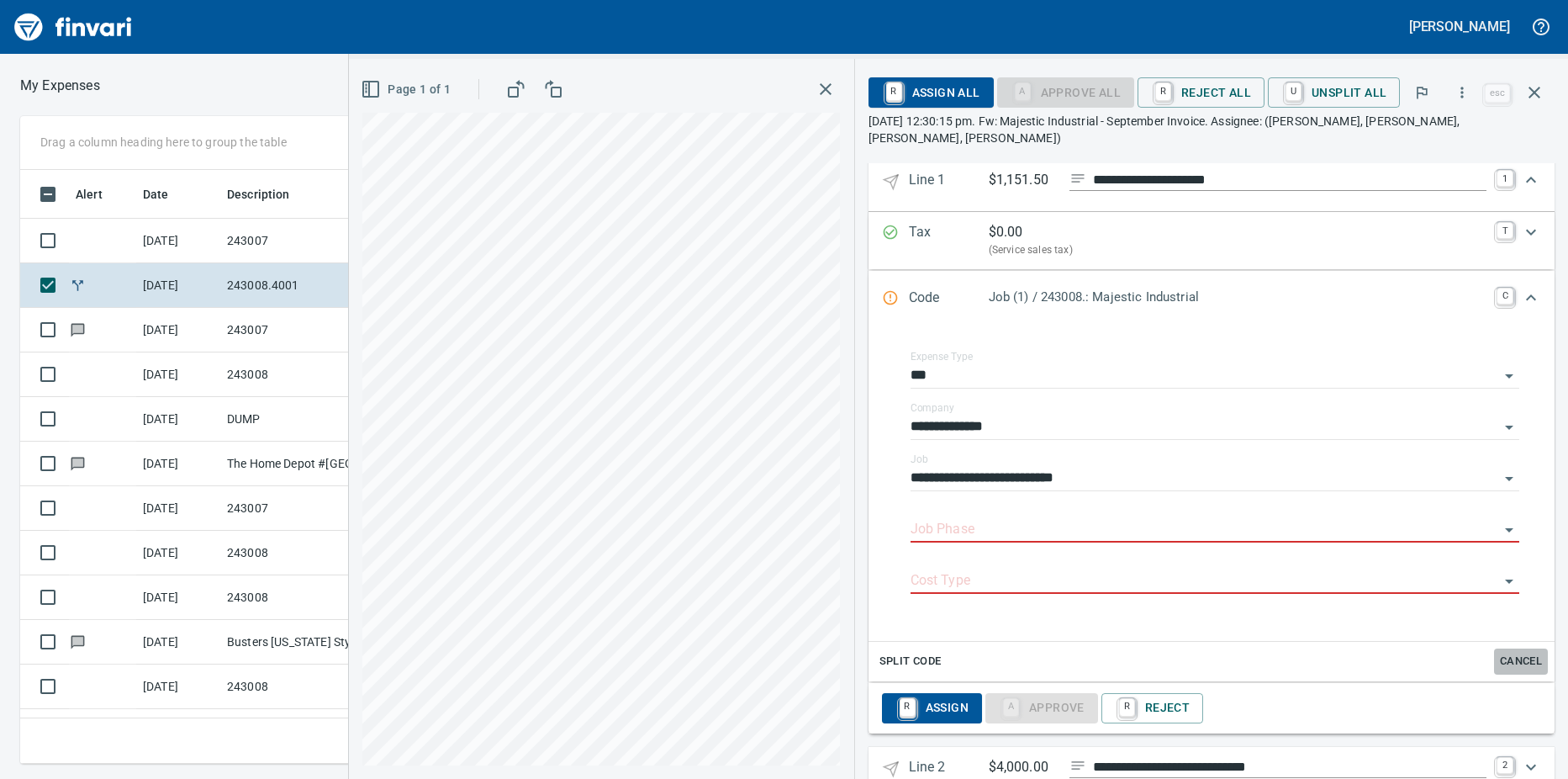
click at [1523, 652] on span "Cancel" at bounding box center [1521, 661] width 45 height 19
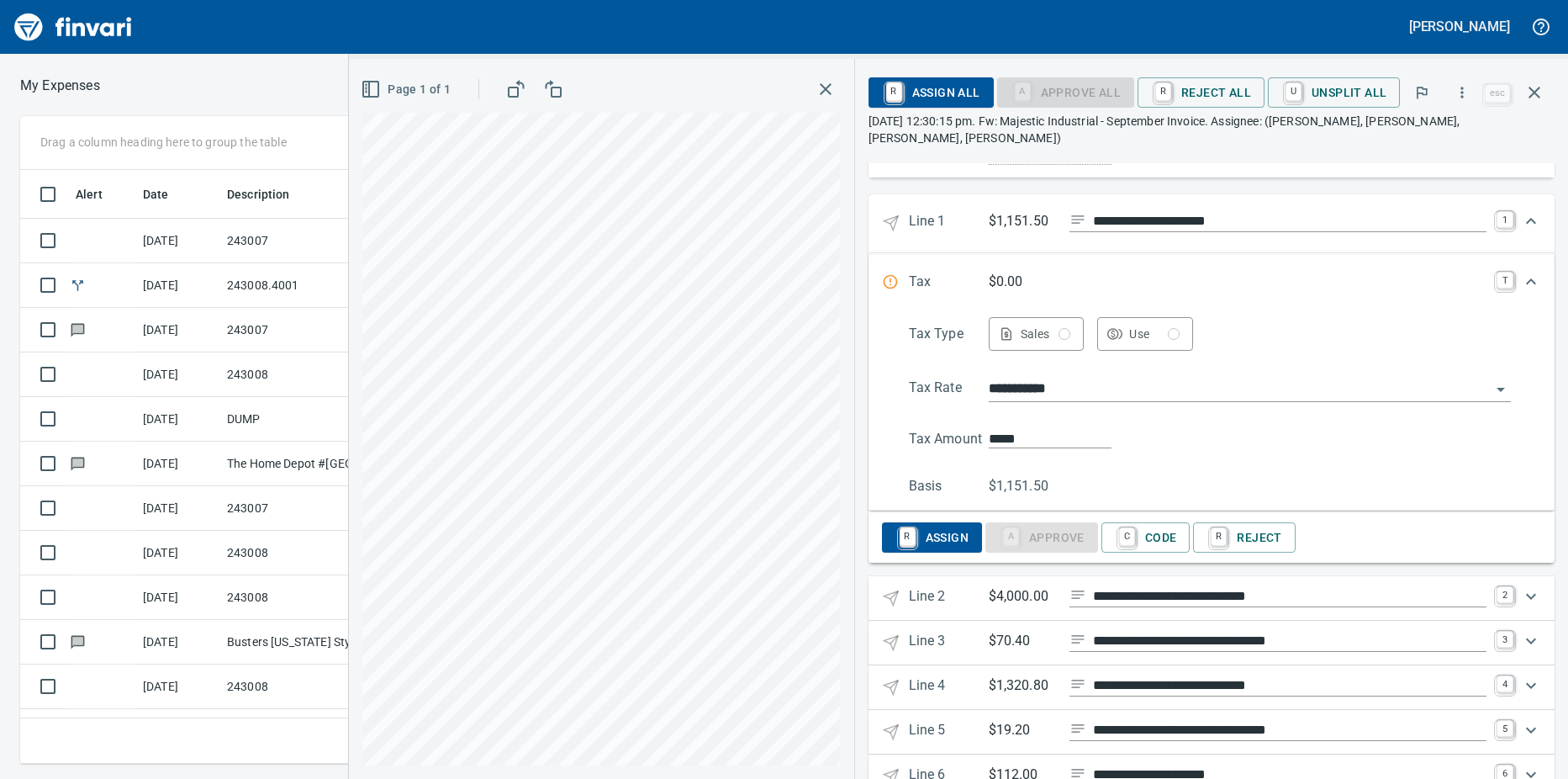
scroll to position [127, 0]
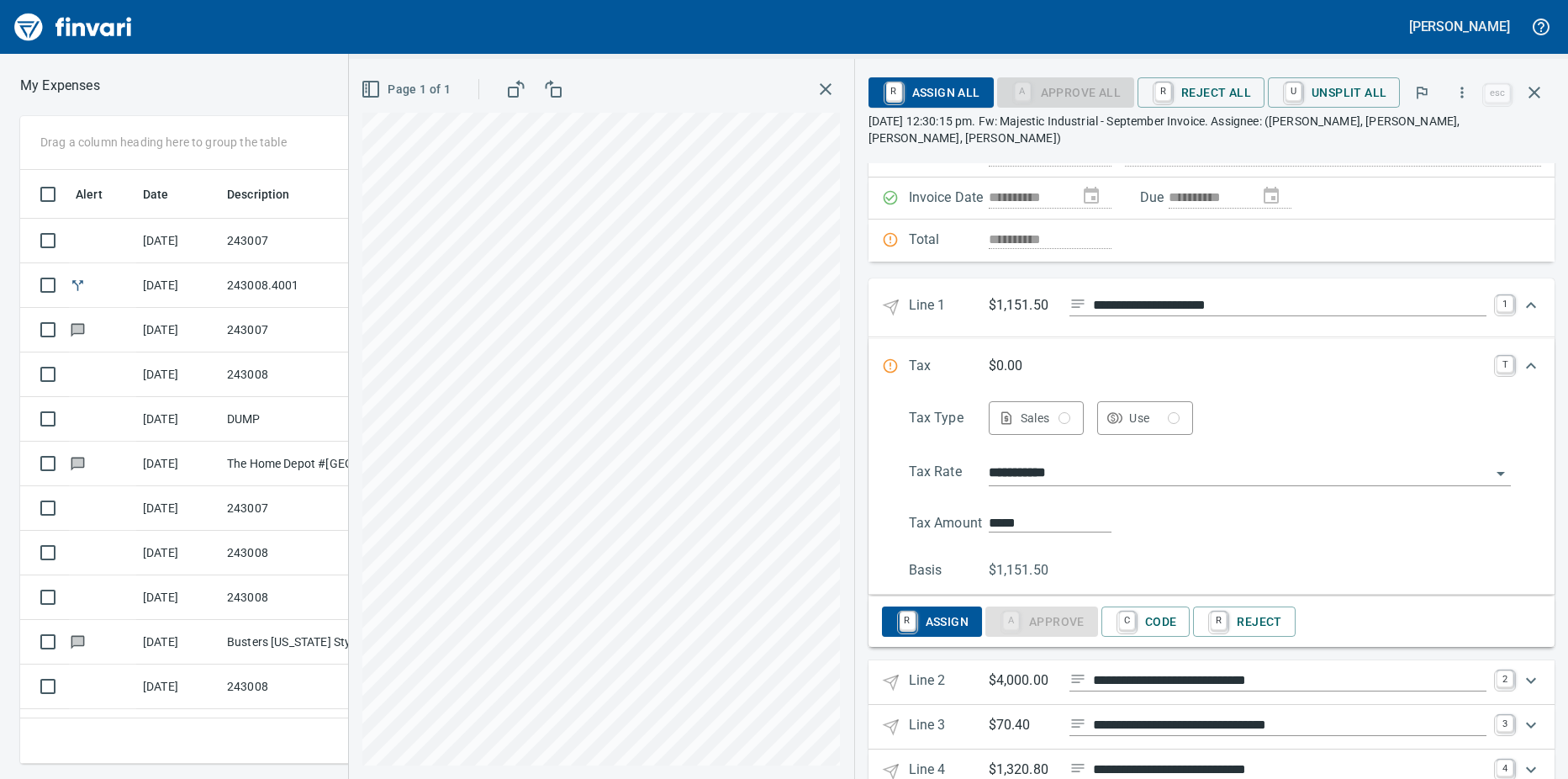
click at [1134, 611] on link "C" at bounding box center [1127, 620] width 16 height 18
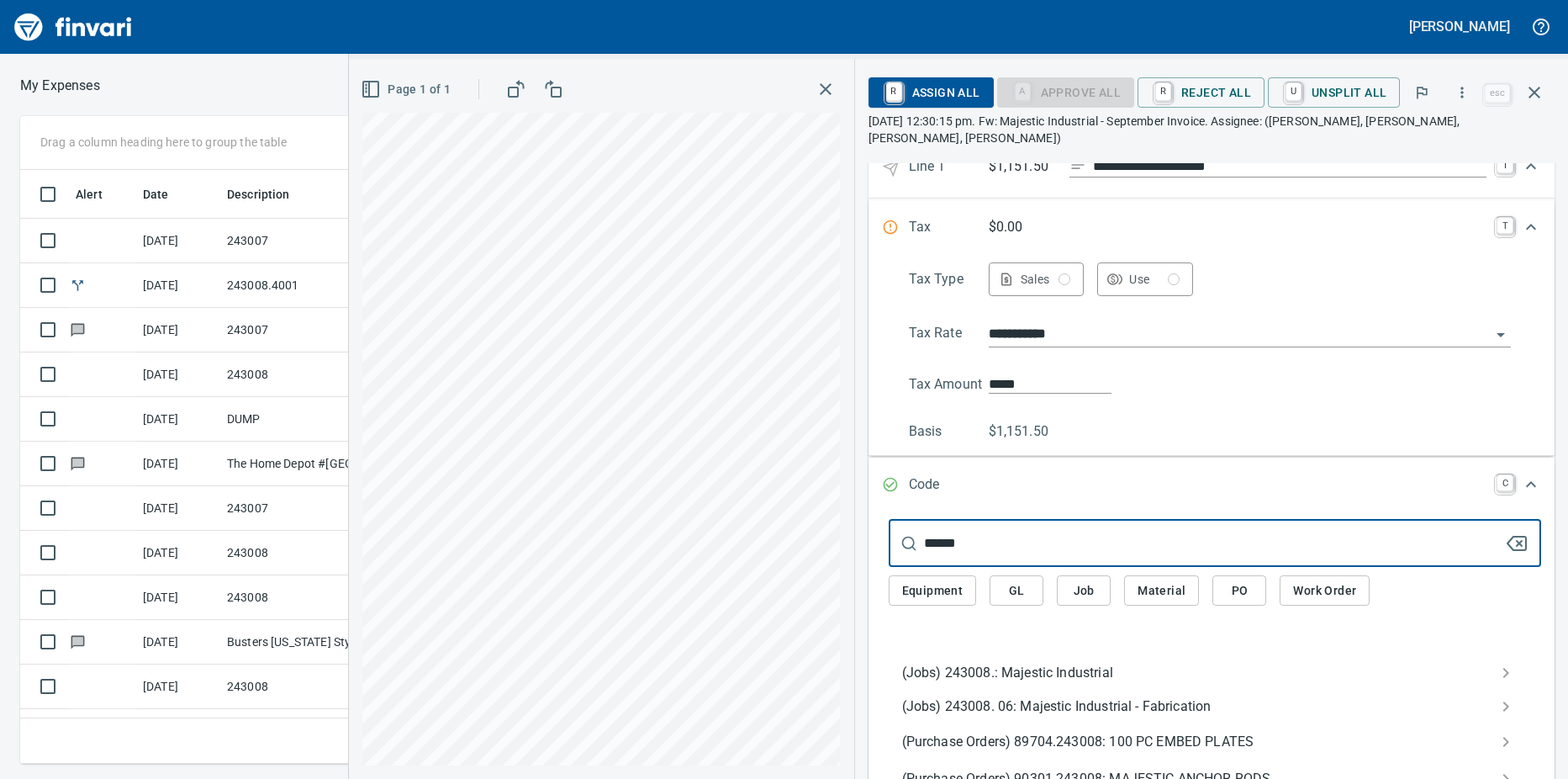
scroll to position [295, 0]
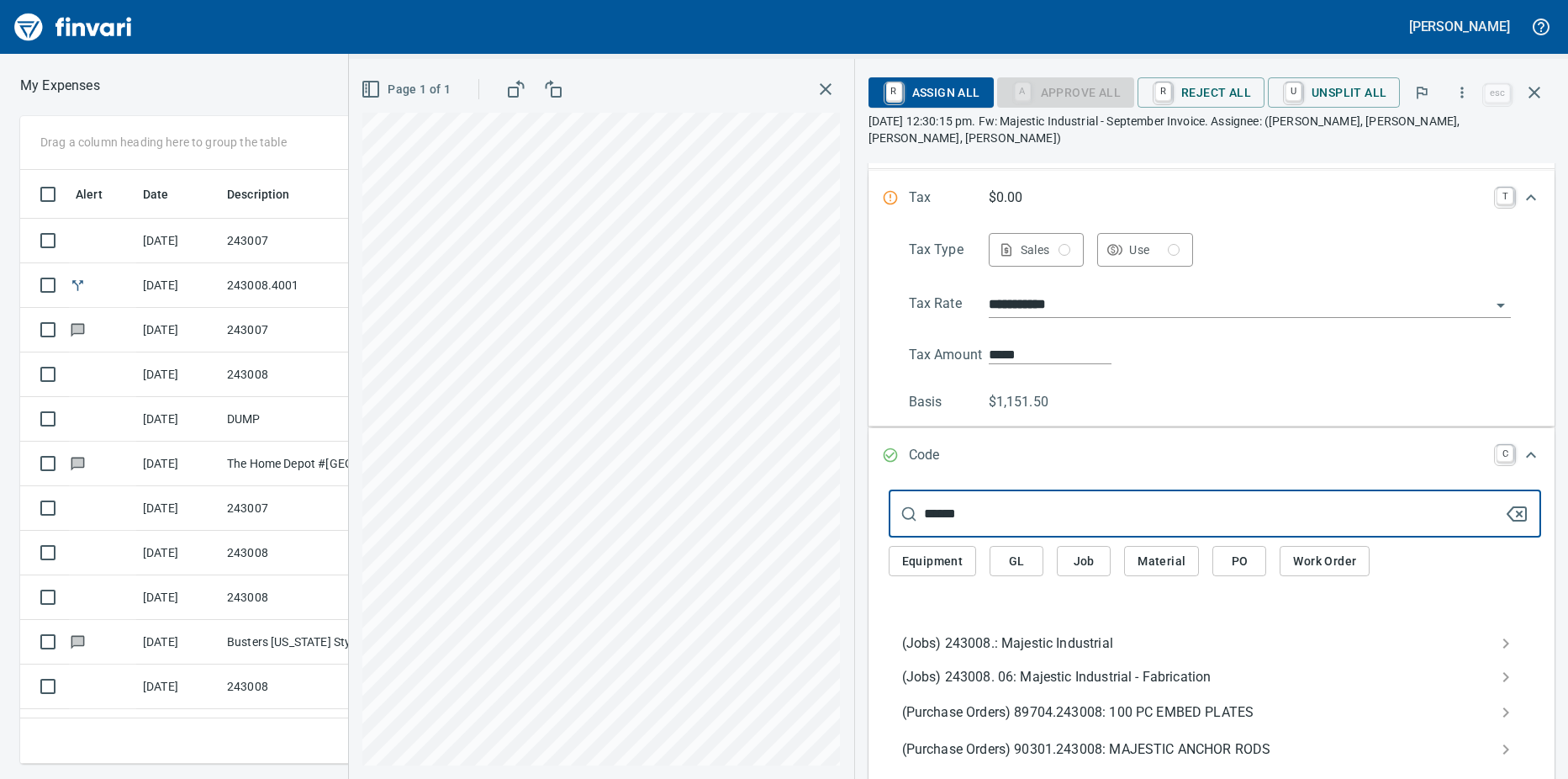
type input "******"
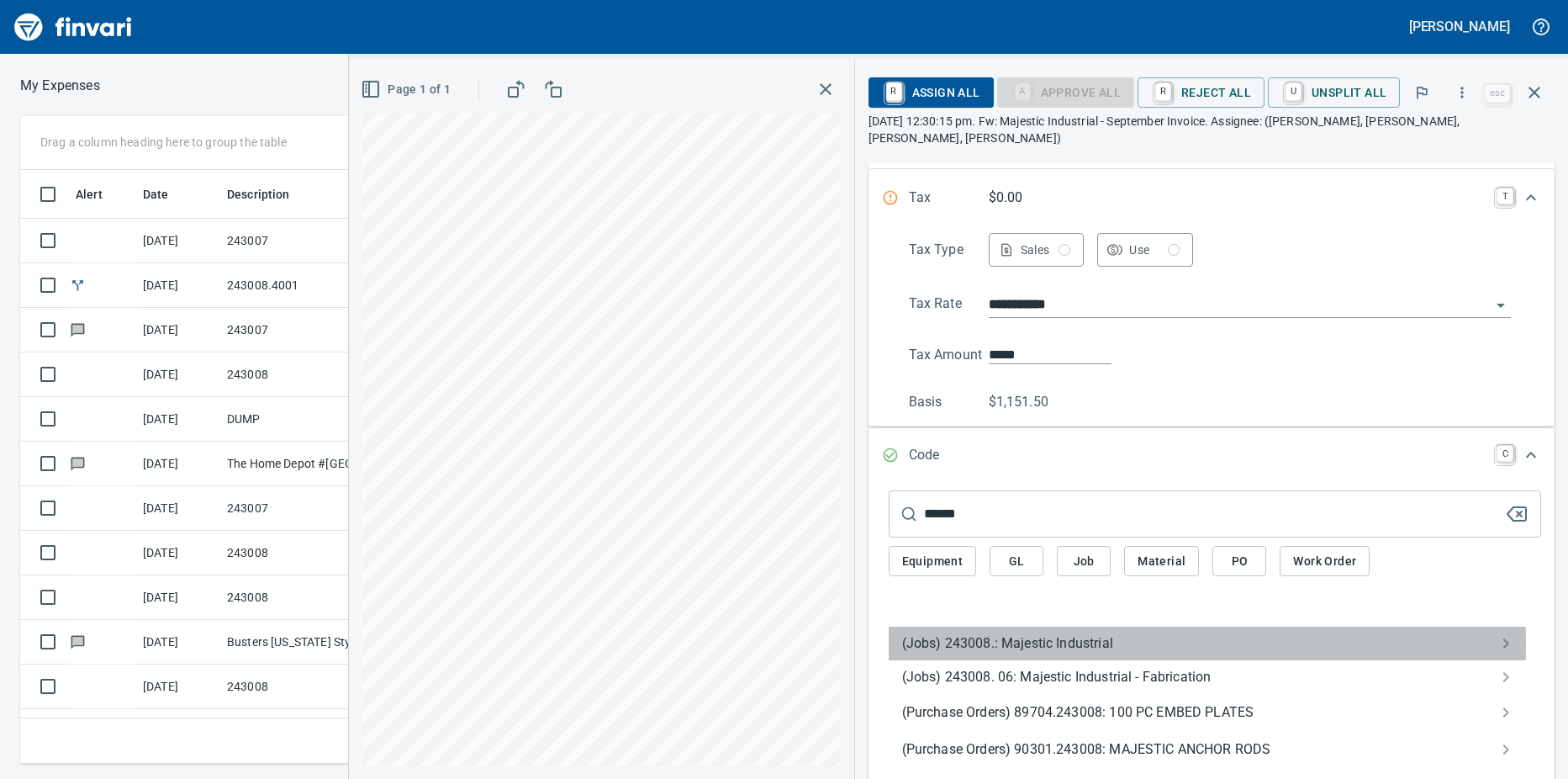
click at [992, 633] on span "(Jobs) 243008.: Majestic Industrial" at bounding box center [1200, 643] width 598 height 20
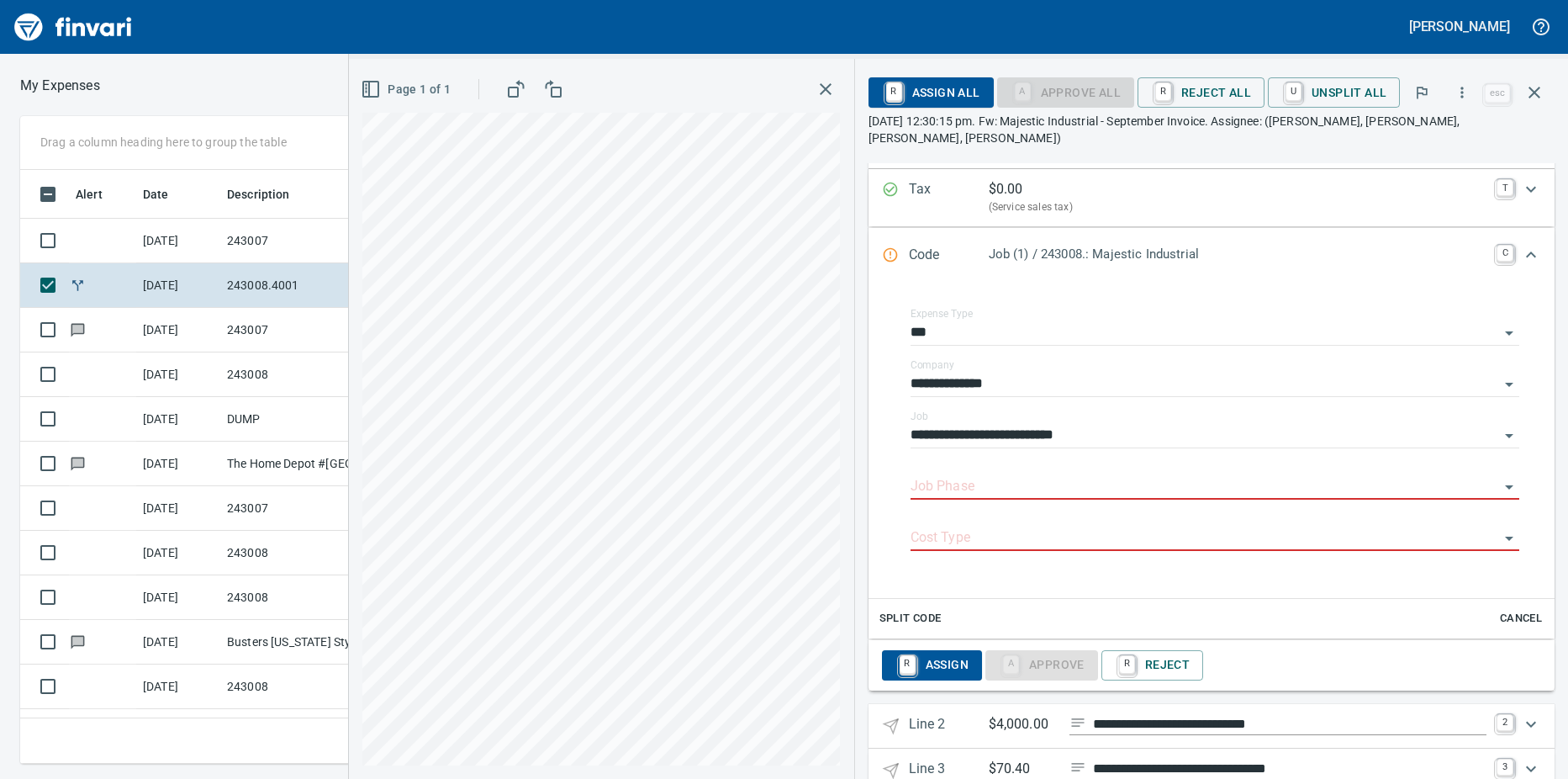
click at [1013, 476] on input "Job Phase" at bounding box center [1205, 487] width 588 height 24
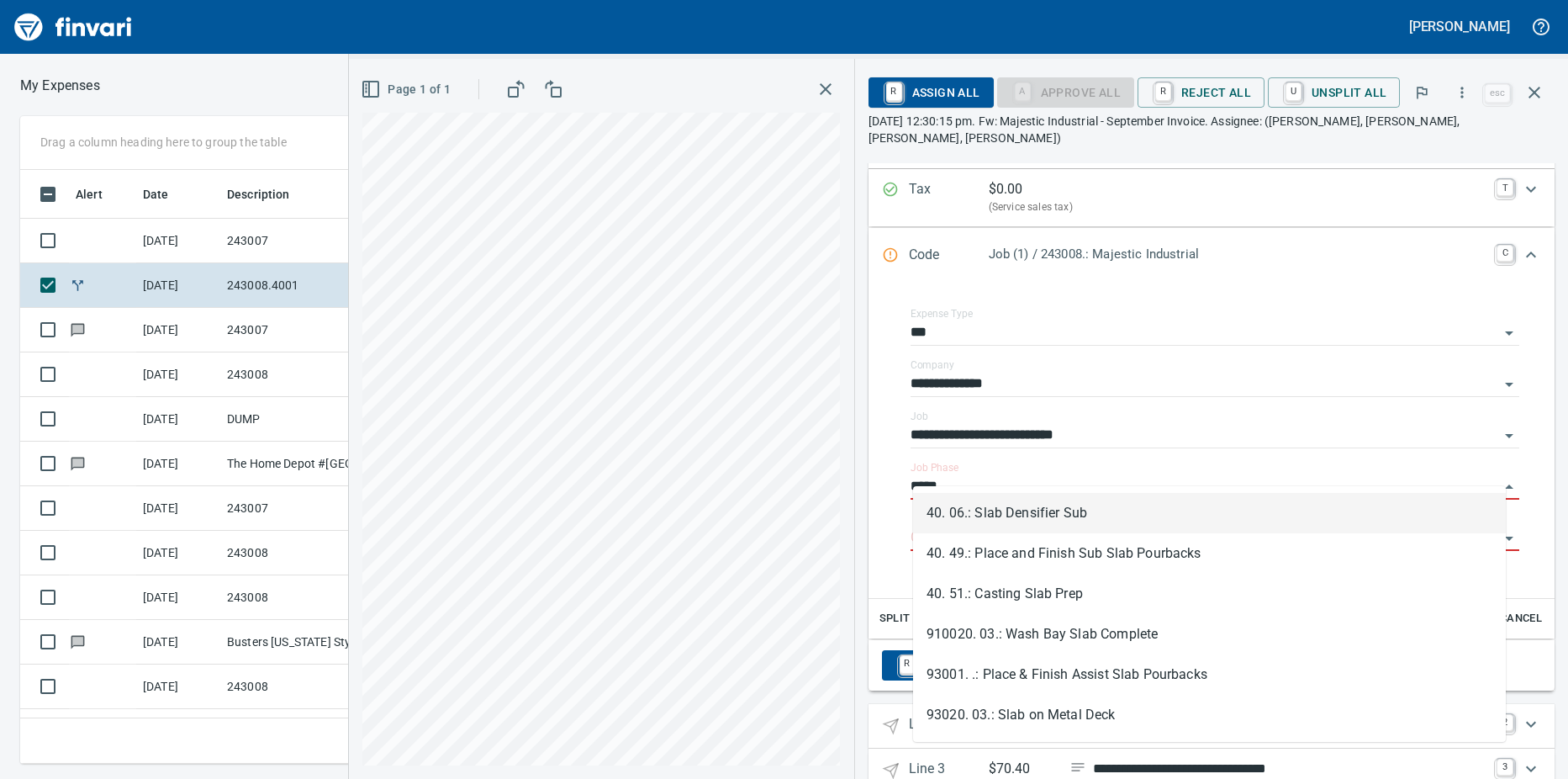
scroll to position [569, 1082]
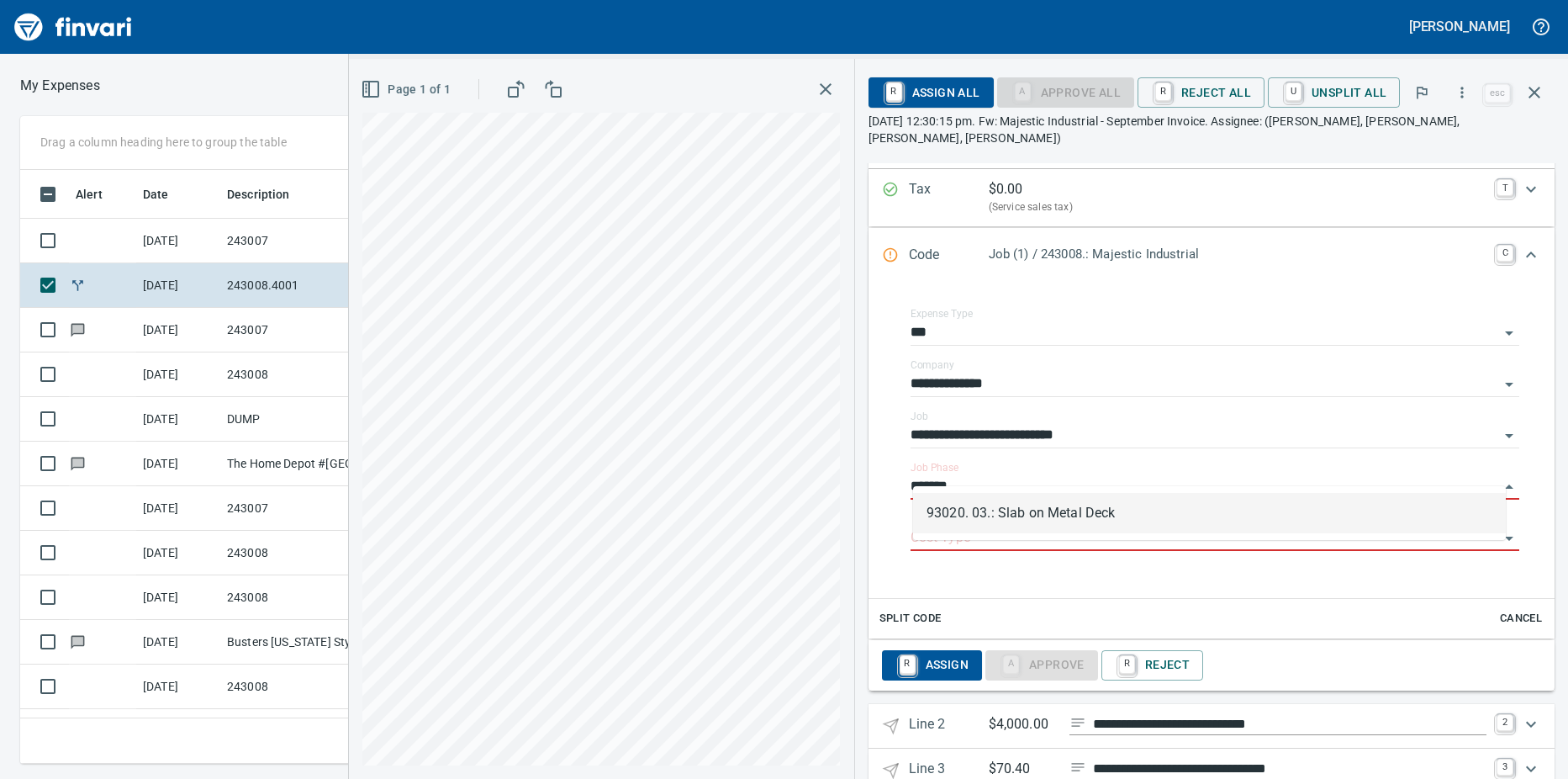
click at [1041, 513] on li "93020. 03.: Slab on Metal Deck" at bounding box center [1209, 513] width 593 height 41
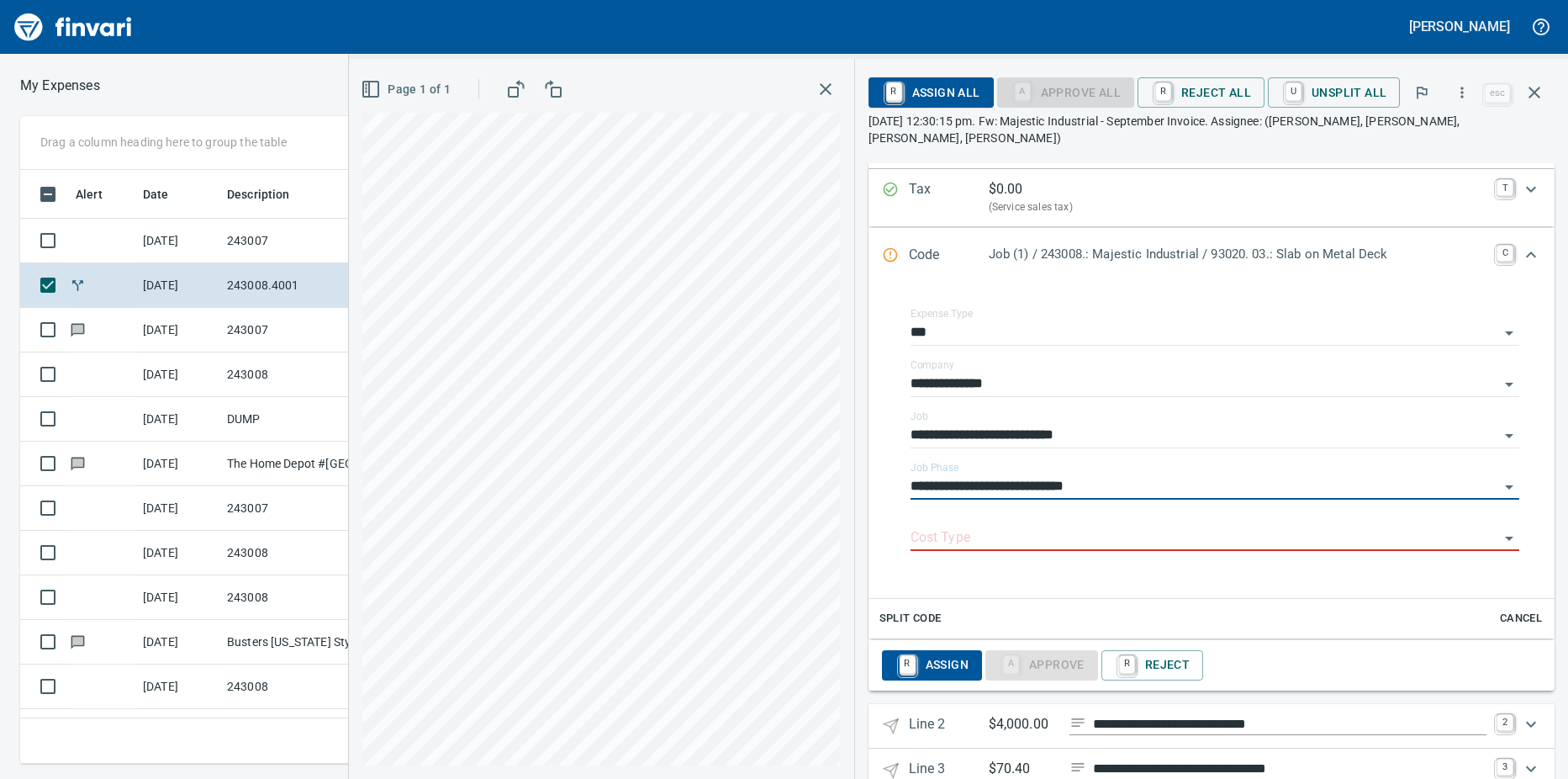
click at [981, 513] on div "Cost Type" at bounding box center [1215, 532] width 608 height 38
type input "**********"
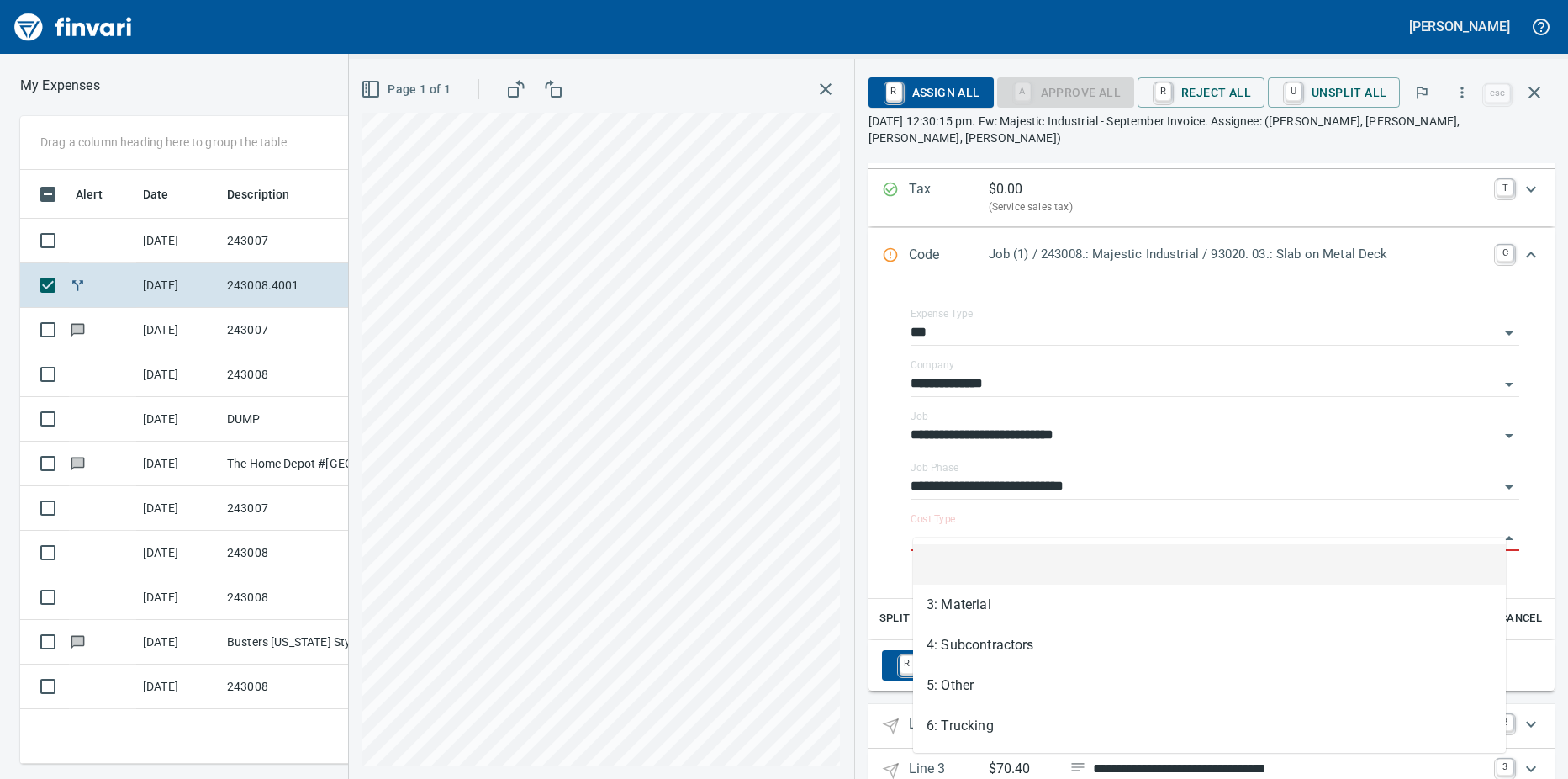
click at [975, 526] on input "Cost Type" at bounding box center [1205, 538] width 588 height 24
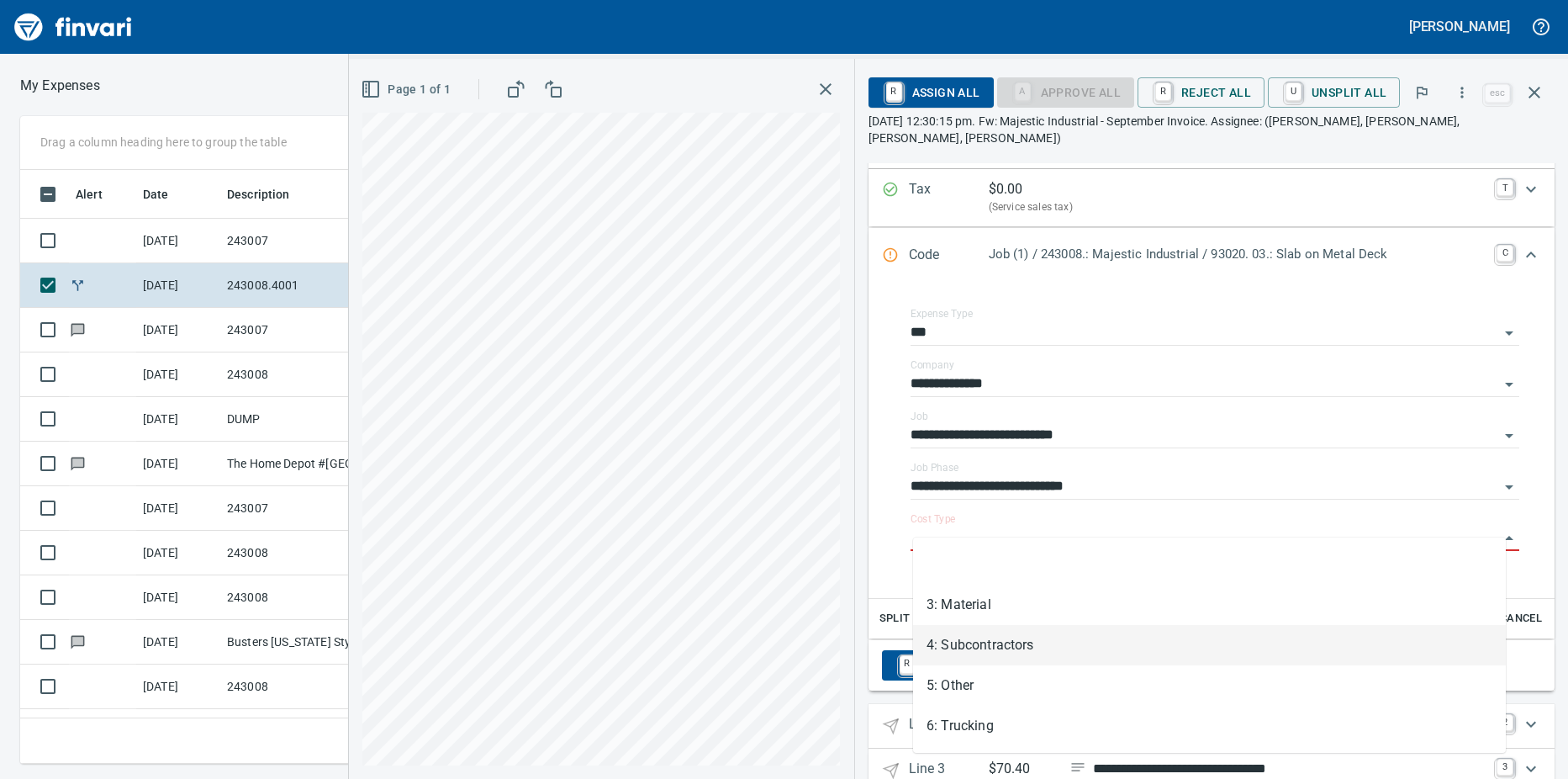
click at [970, 649] on li "4: Subcontractors" at bounding box center [1209, 645] width 593 height 41
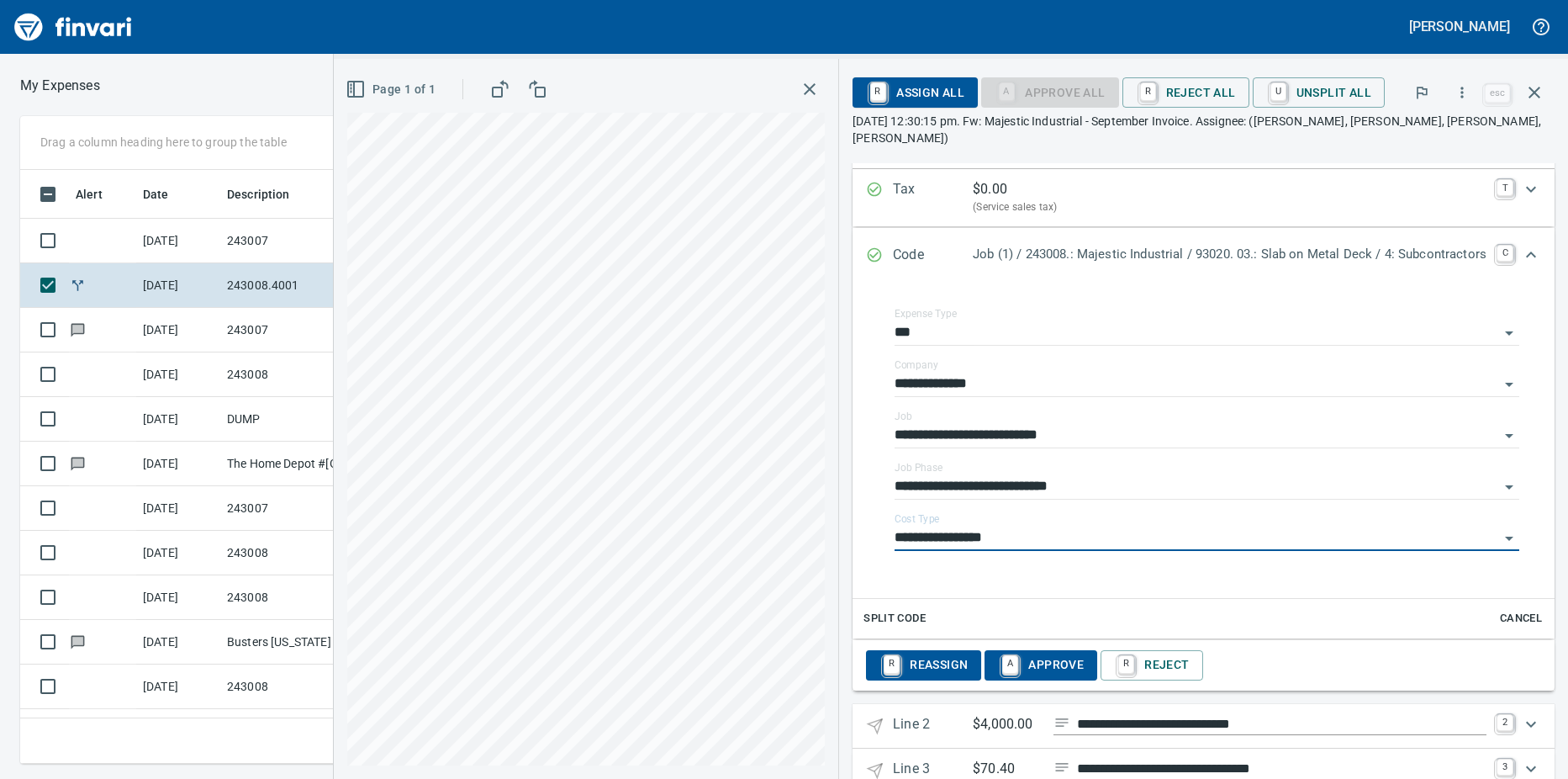
type input "**********"
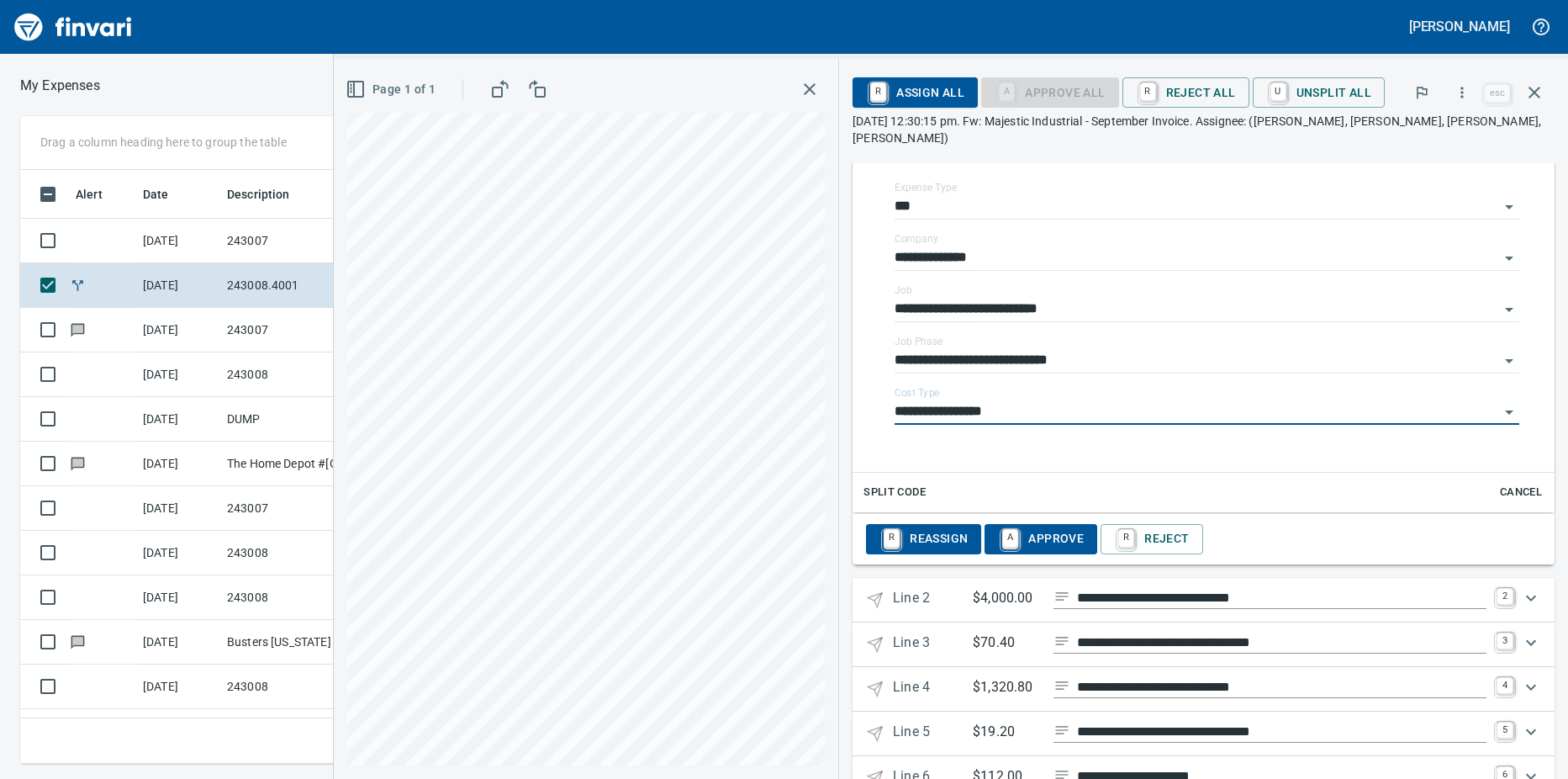
scroll to position [464, 0]
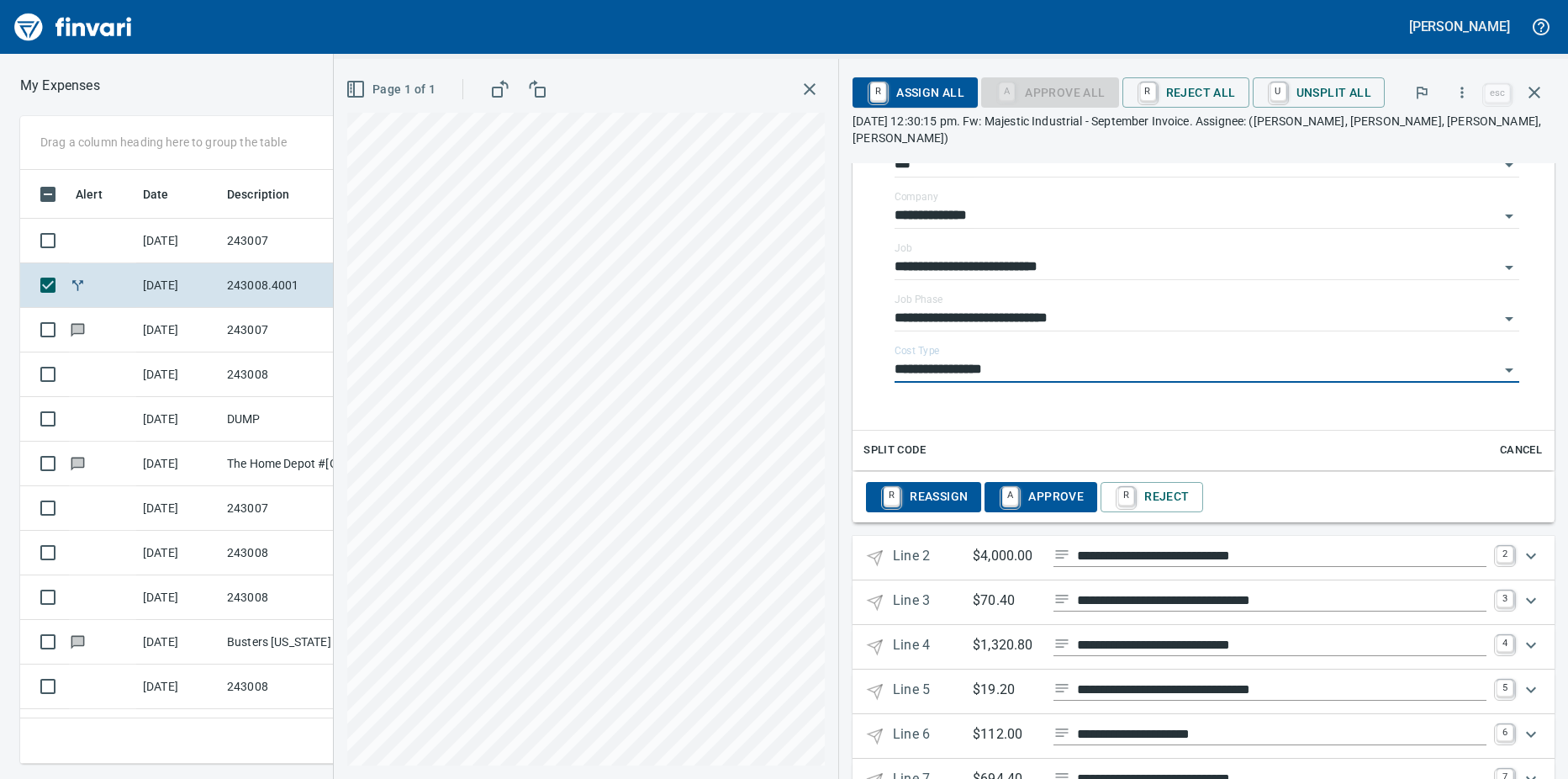
click at [1525, 553] on icon "Expand" at bounding box center [1530, 555] width 10 height 5
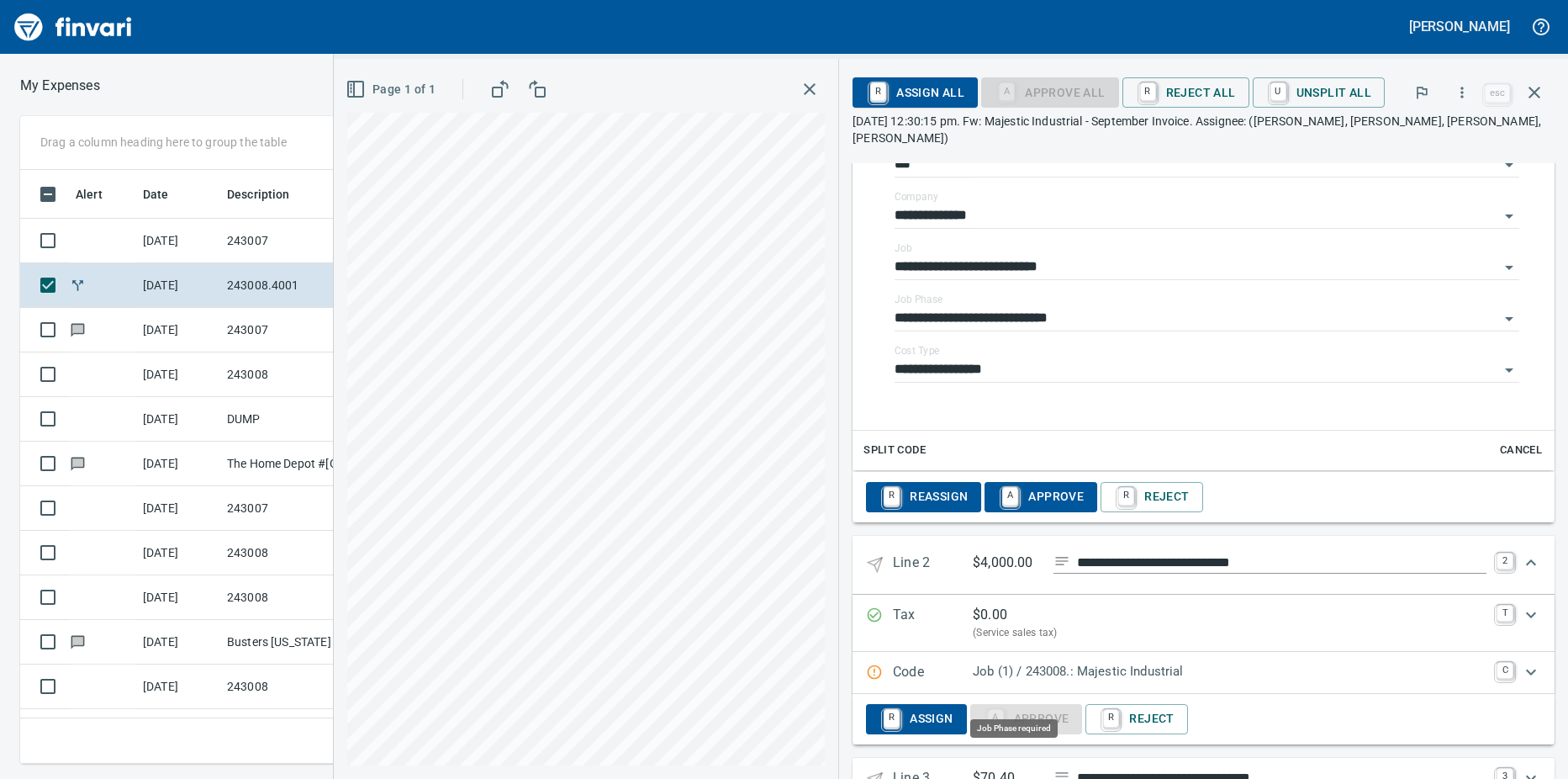
scroll to position [569, 1082]
click at [1318, 662] on p "Job (1) / 243008.: Majestic Industrial" at bounding box center [1229, 671] width 513 height 19
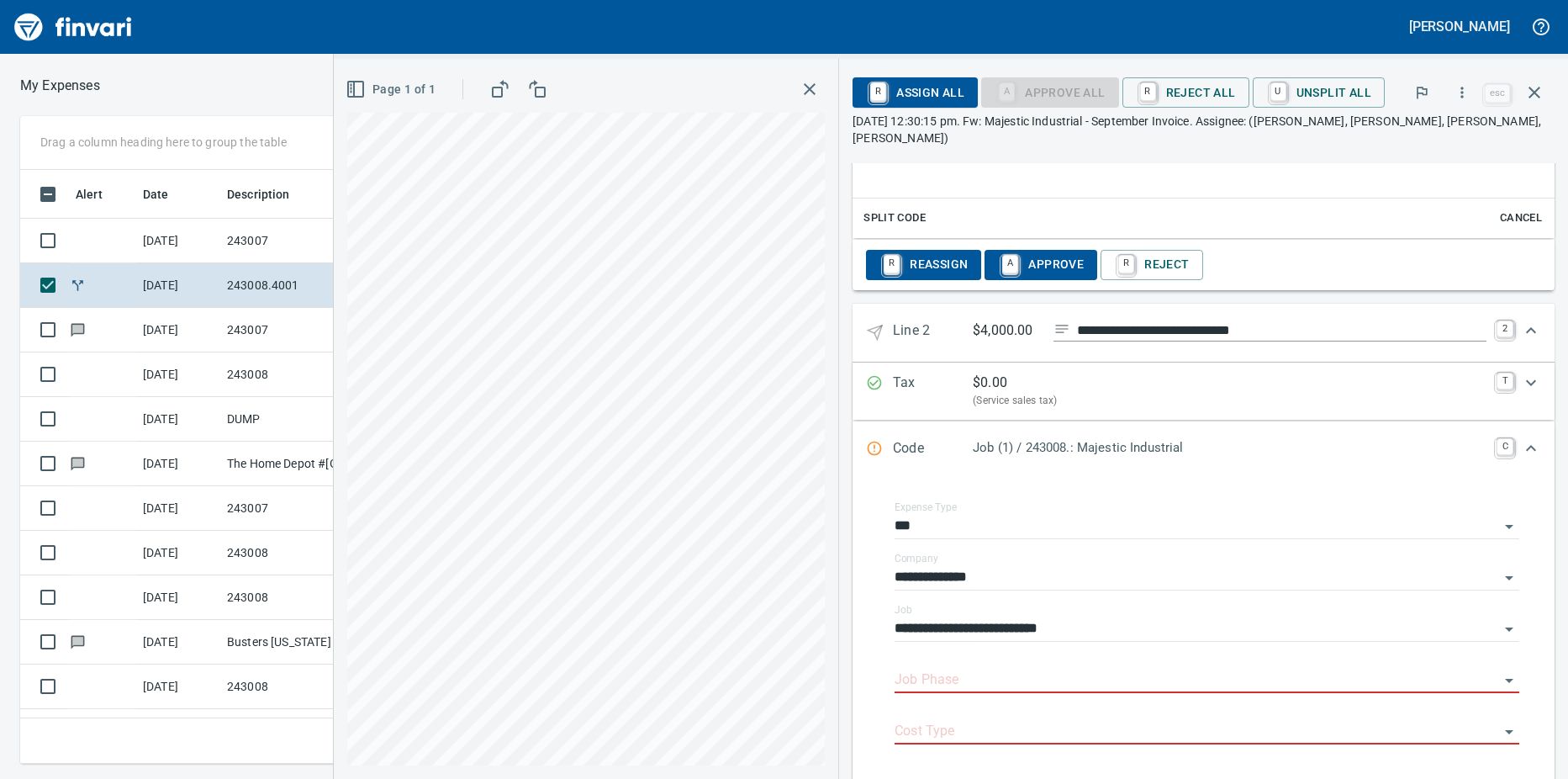
scroll to position [716, 0]
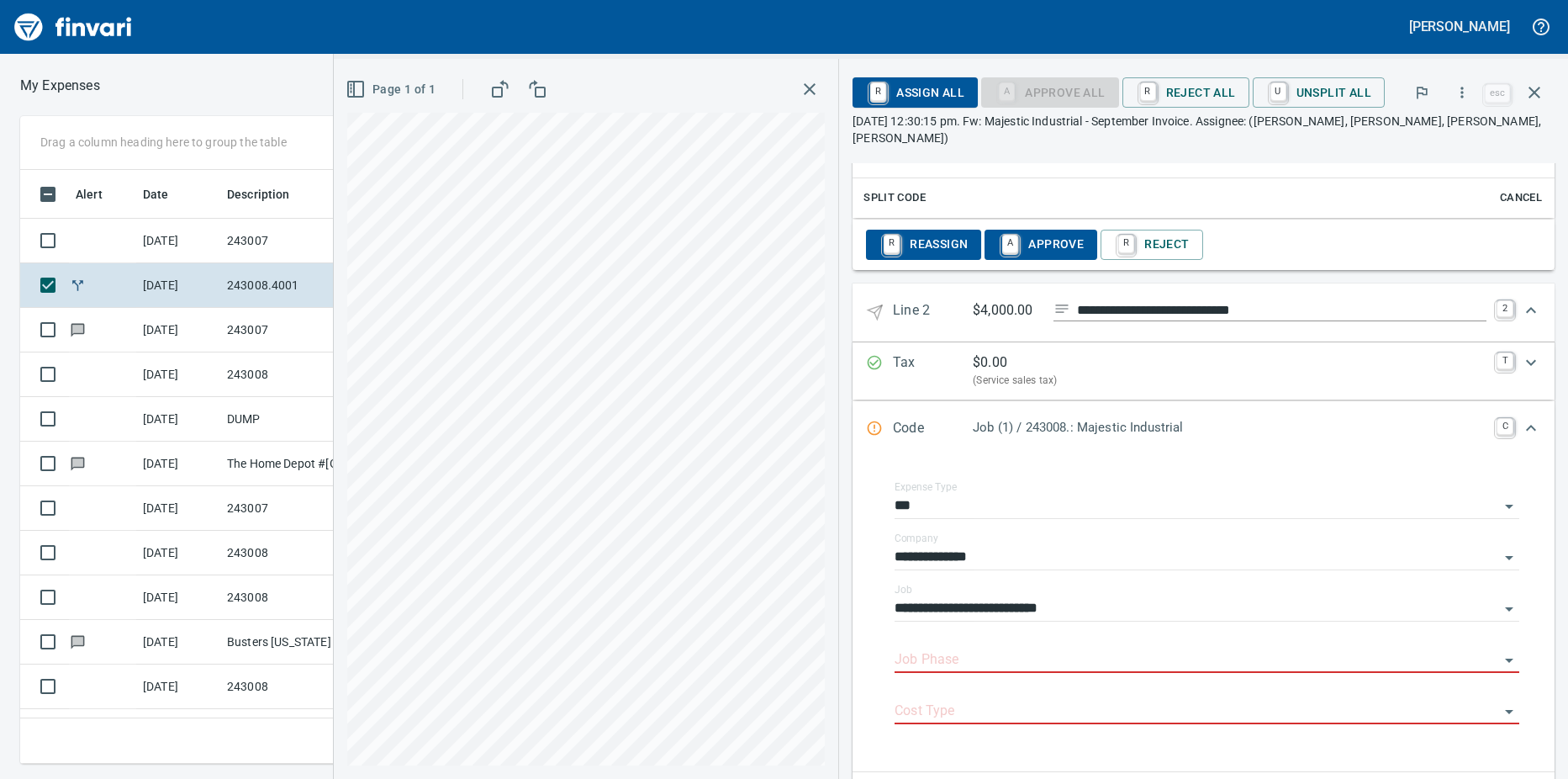
click at [921, 649] on input "Job Phase" at bounding box center [1197, 660] width 605 height 24
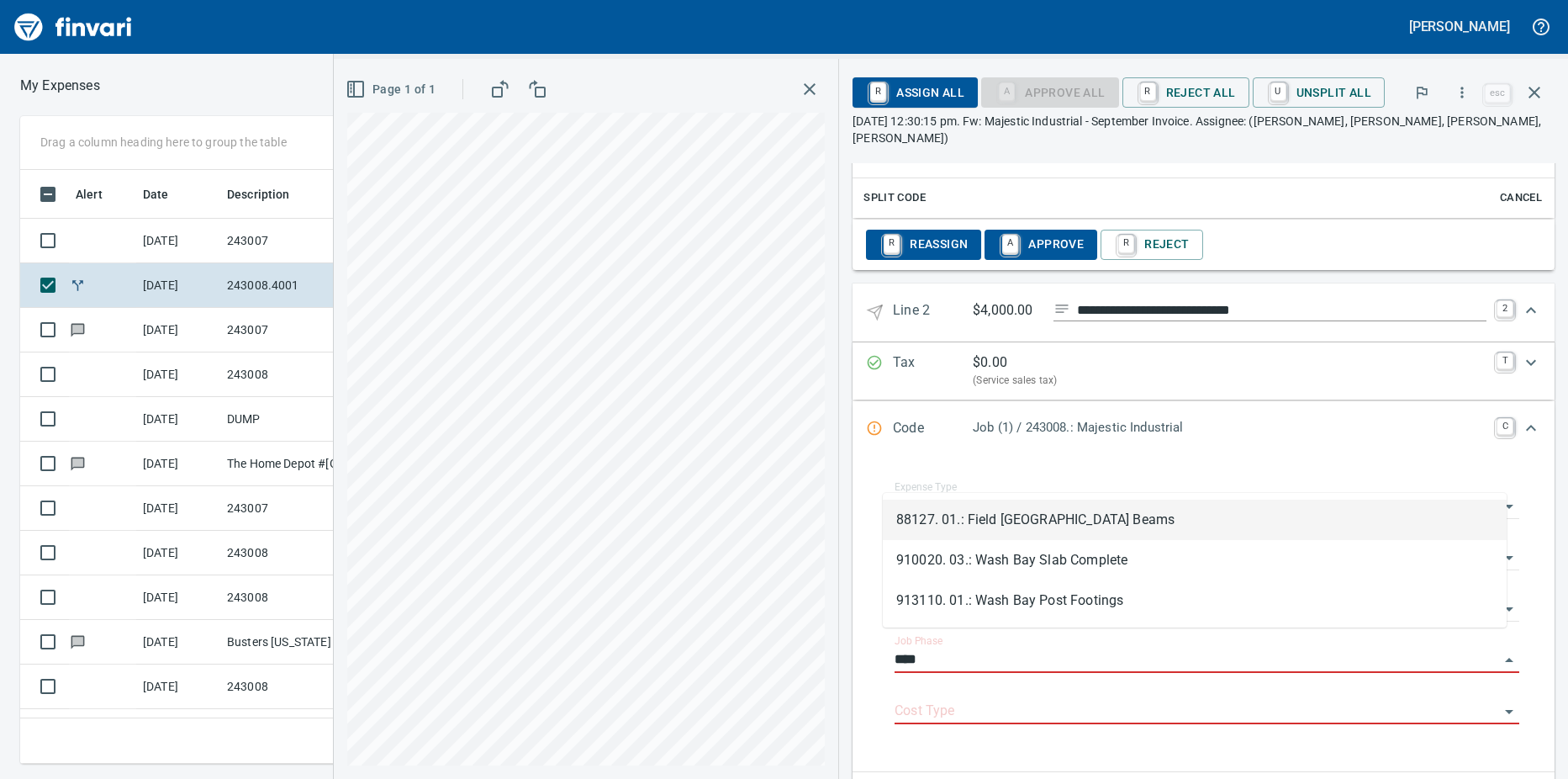
scroll to position [569, 1082]
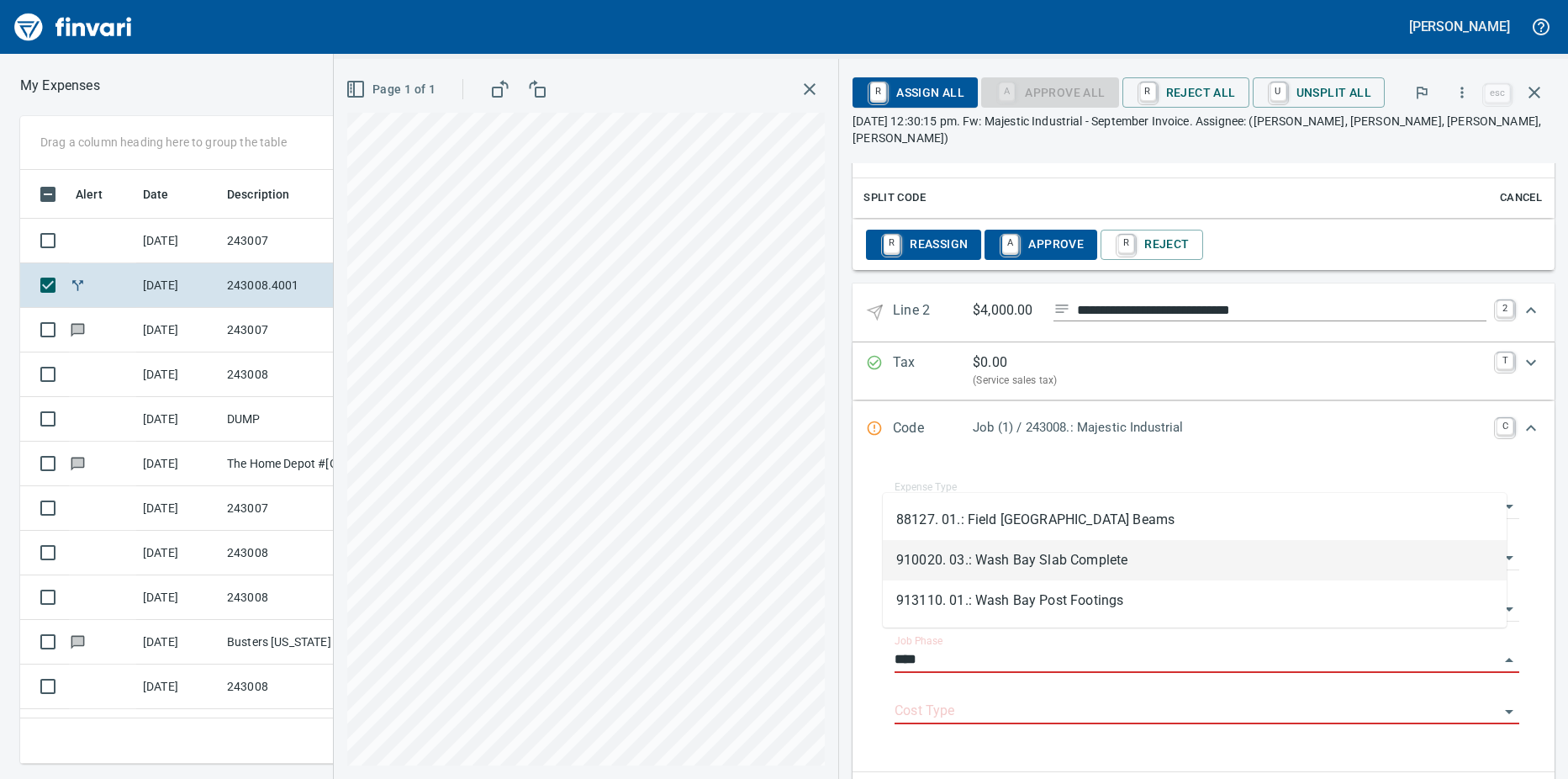
click at [1025, 560] on li "910020. 03.: Wash Bay Slab Complete" at bounding box center [1194, 560] width 624 height 41
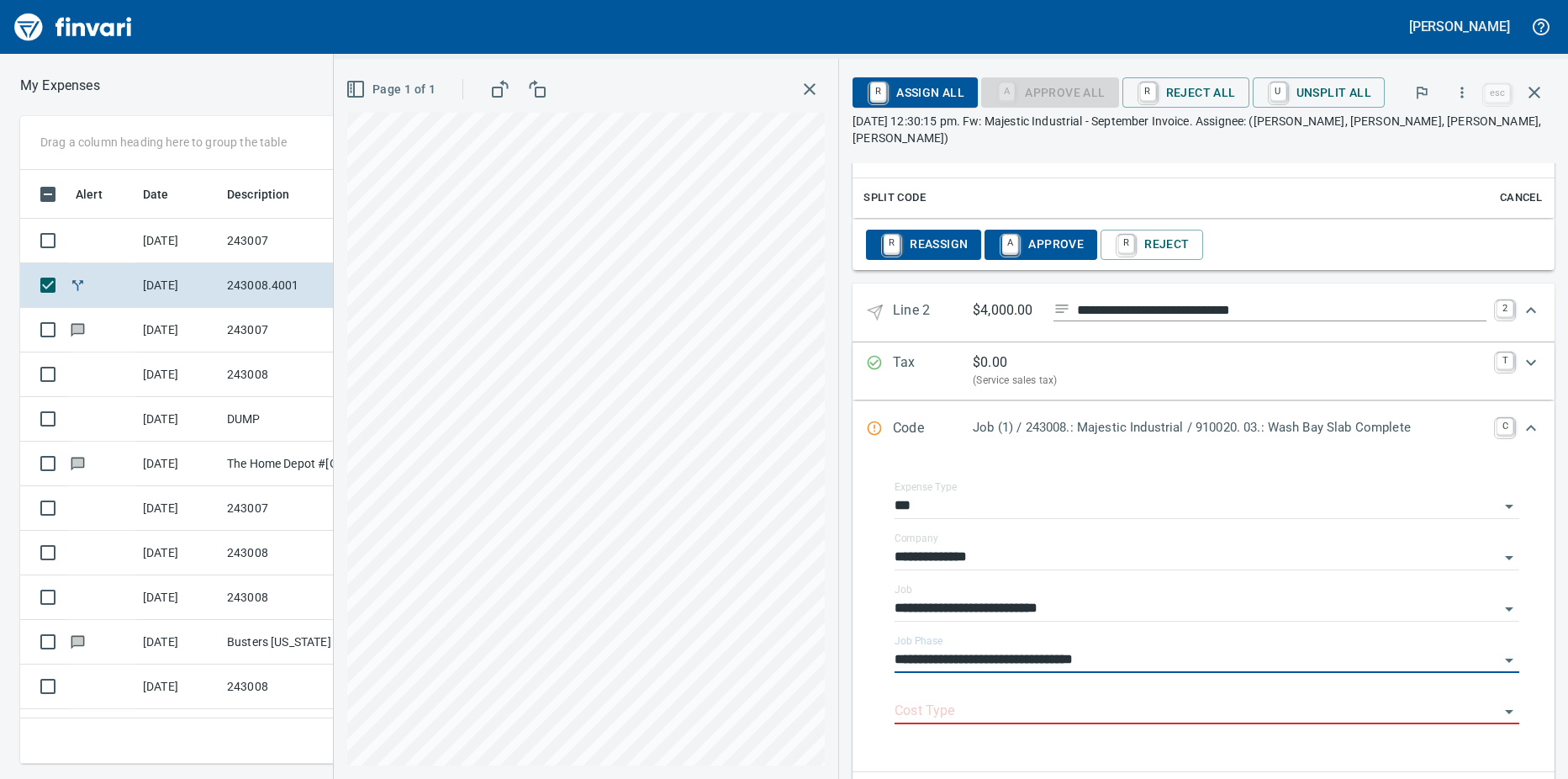
type input "**********"
click at [930, 699] on input "Cost Type" at bounding box center [1197, 711] width 605 height 24
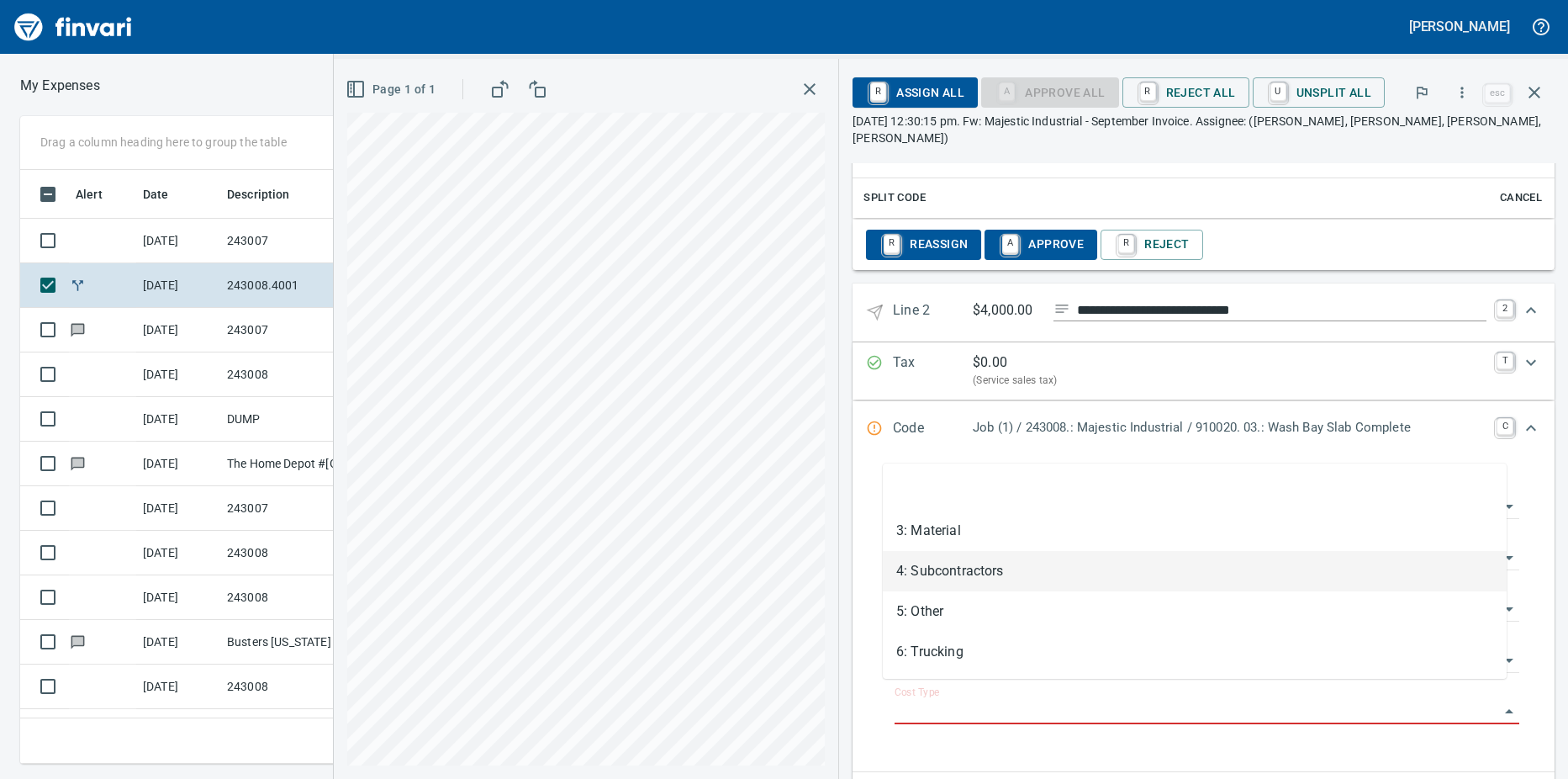
click at [931, 560] on li "4: Subcontractors" at bounding box center [1194, 571] width 624 height 41
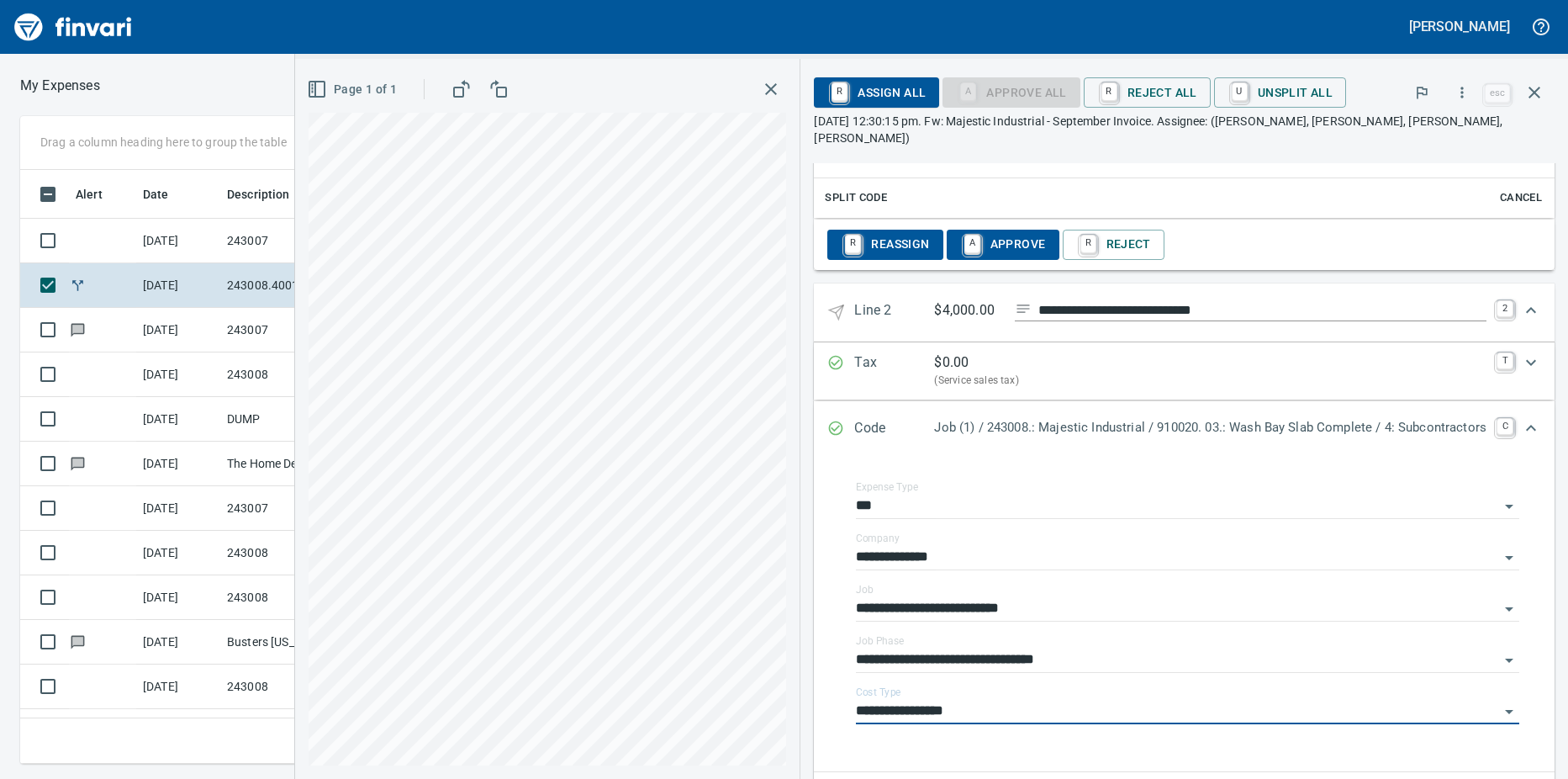
type input "**********"
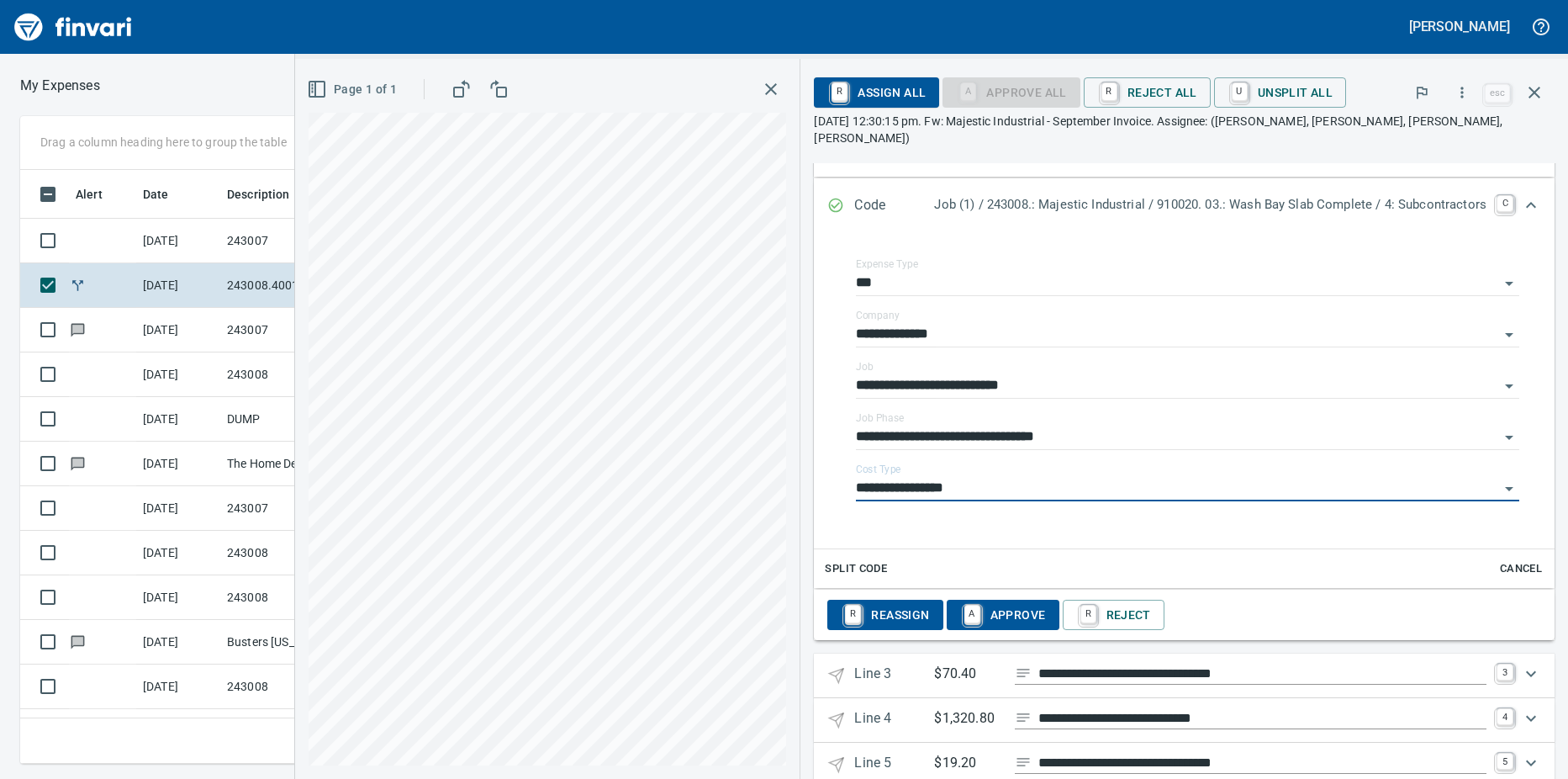
scroll to position [968, 0]
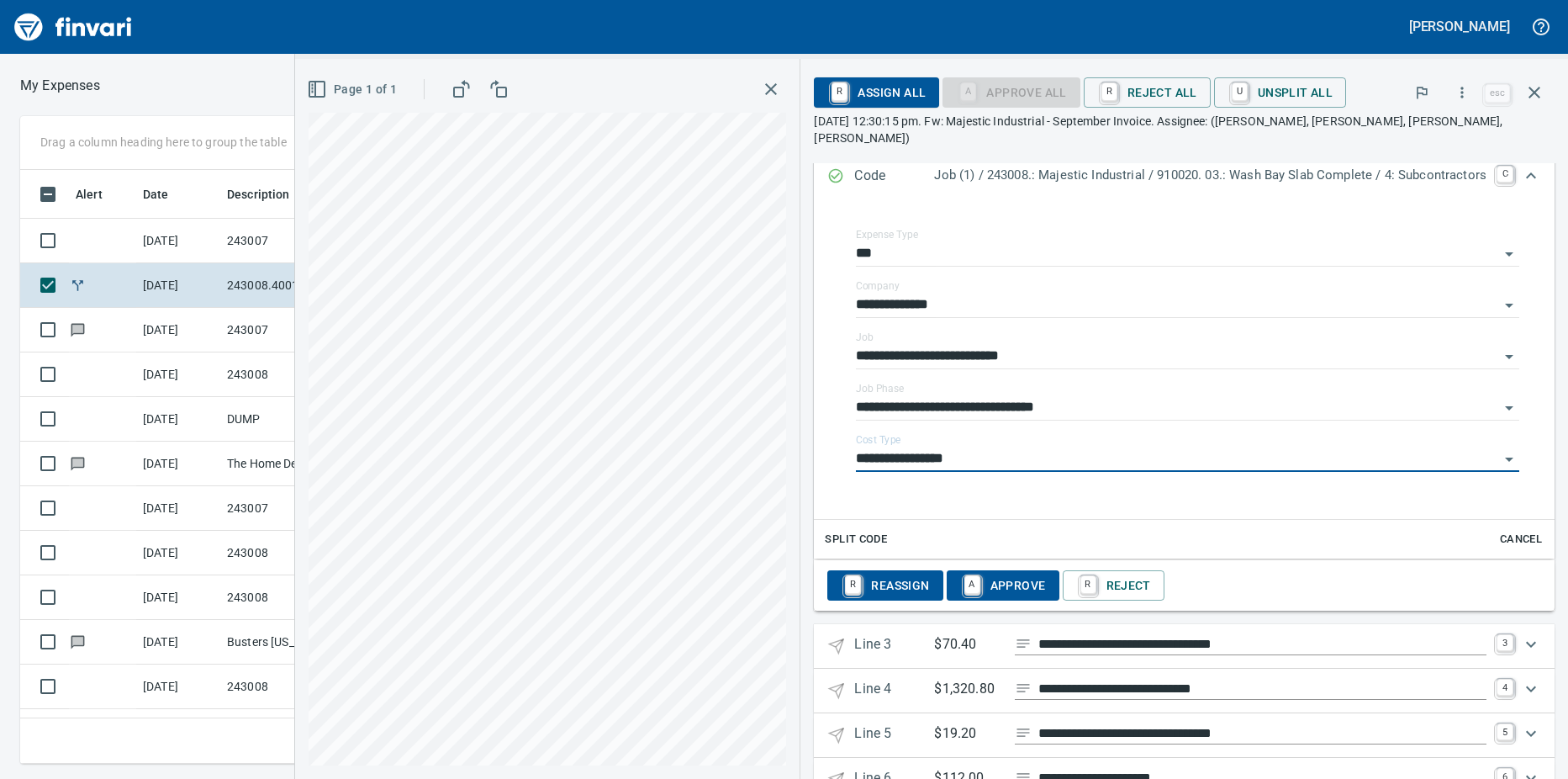
click at [907, 636] on p "Line 3" at bounding box center [894, 646] width 80 height 24
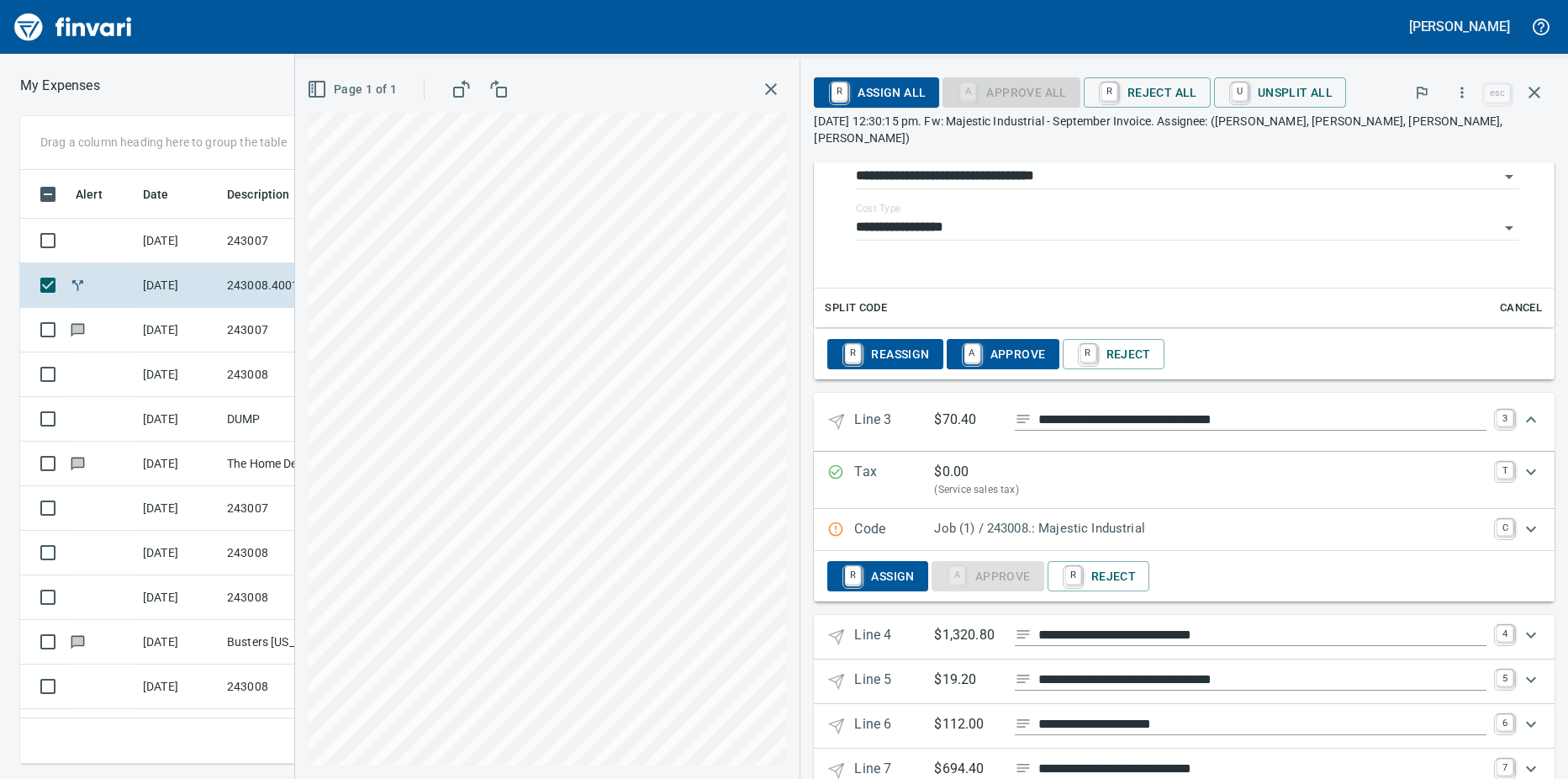
scroll to position [1220, 0]
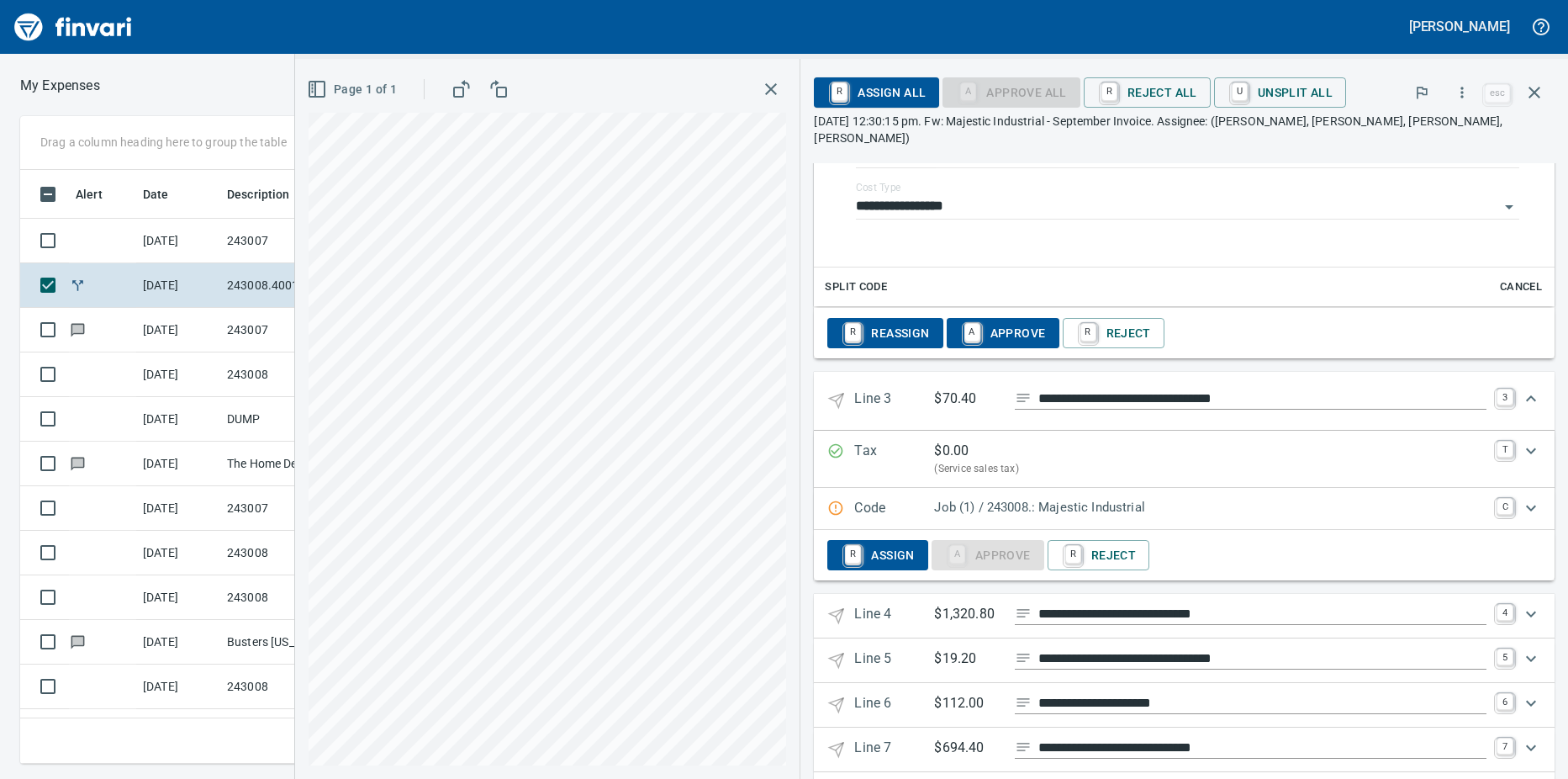
click at [982, 500] on p "Job (1) / 243008.: Majestic Industrial" at bounding box center [1210, 507] width 552 height 19
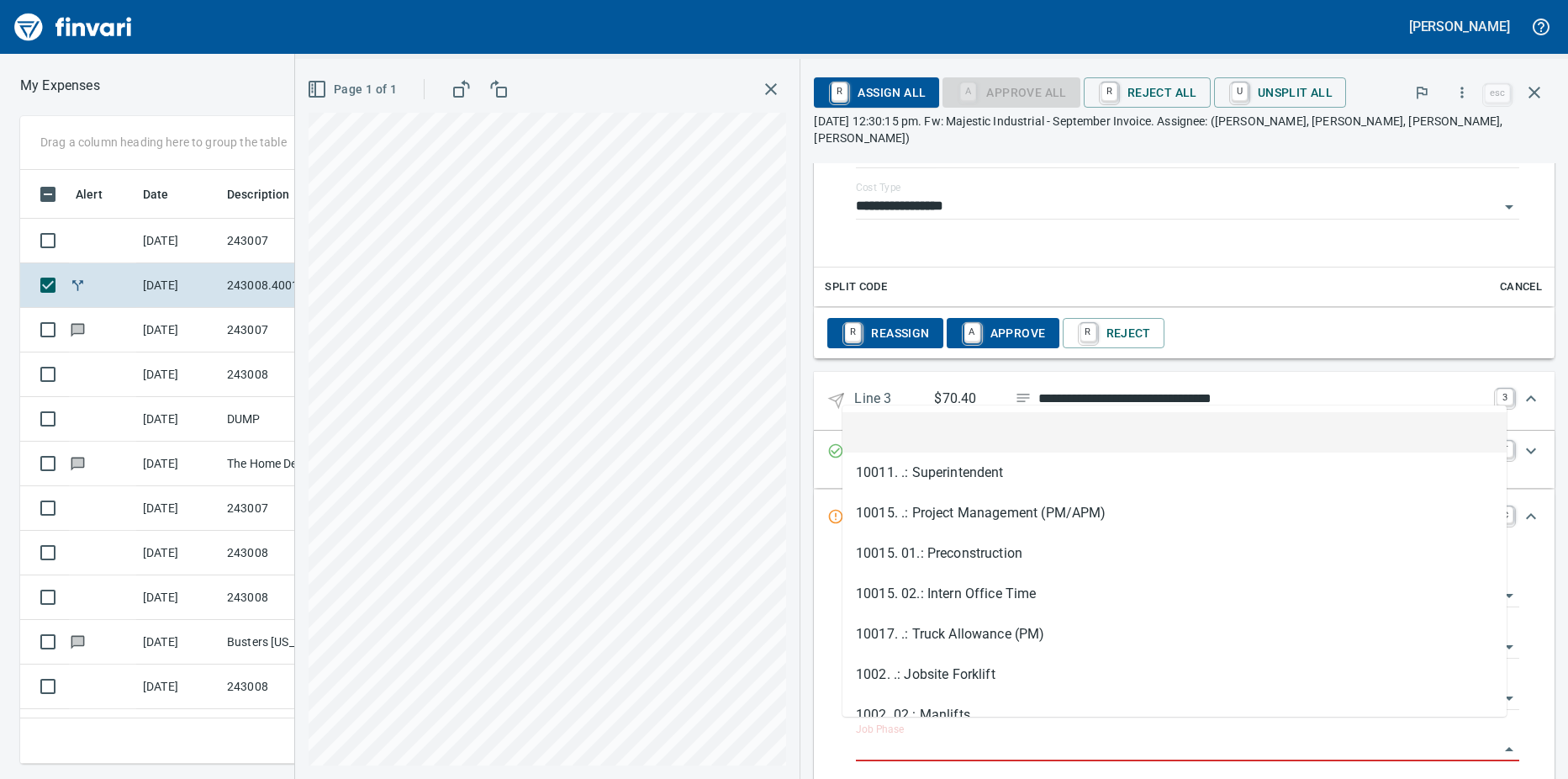
click at [901, 720] on body "Andrew Hanson My Expenses To Review (All Reviewable) Drag a column heading here…" at bounding box center [784, 390] width 1568 height 779
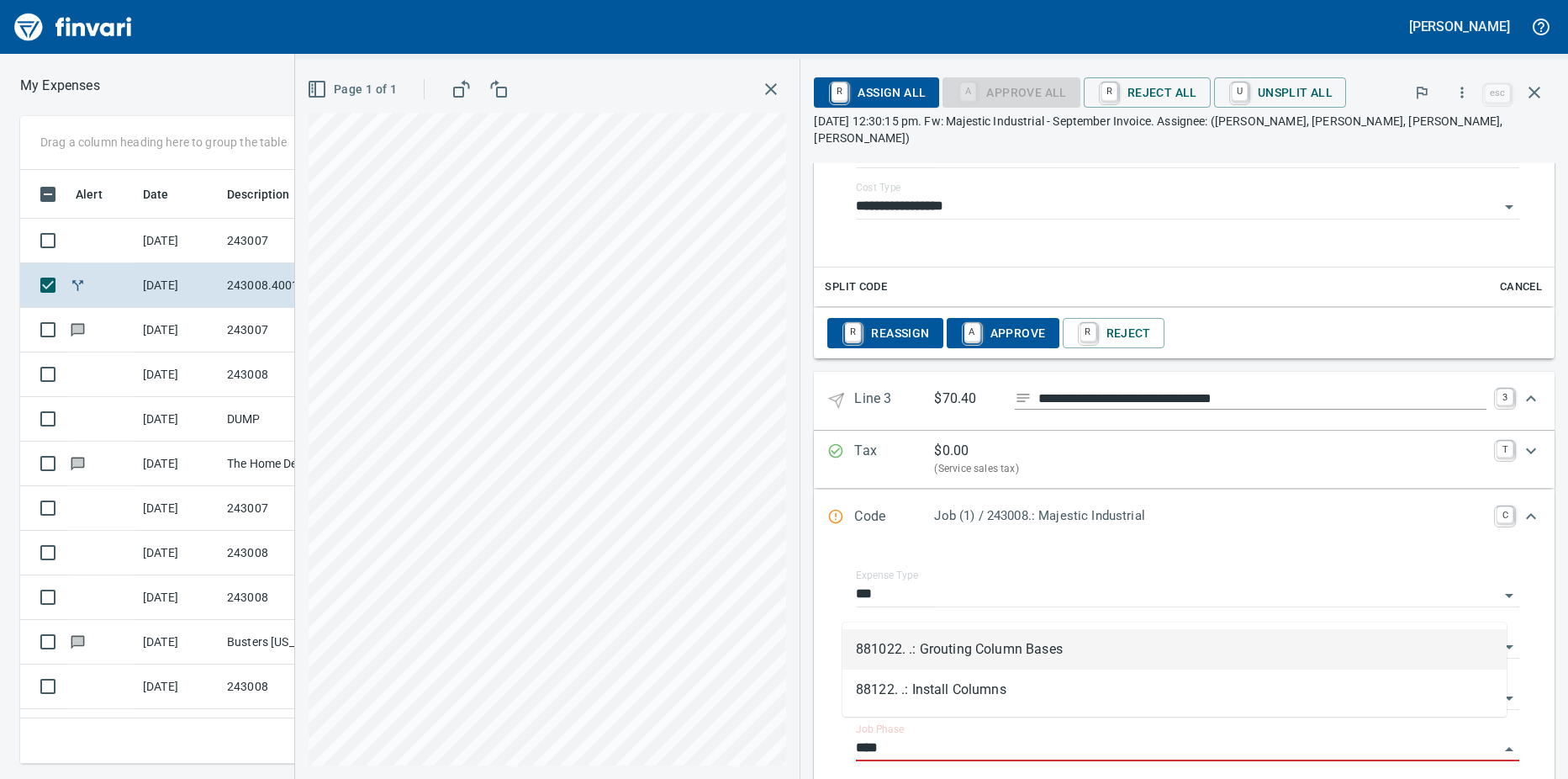
scroll to position [569, 1082]
type input "*"
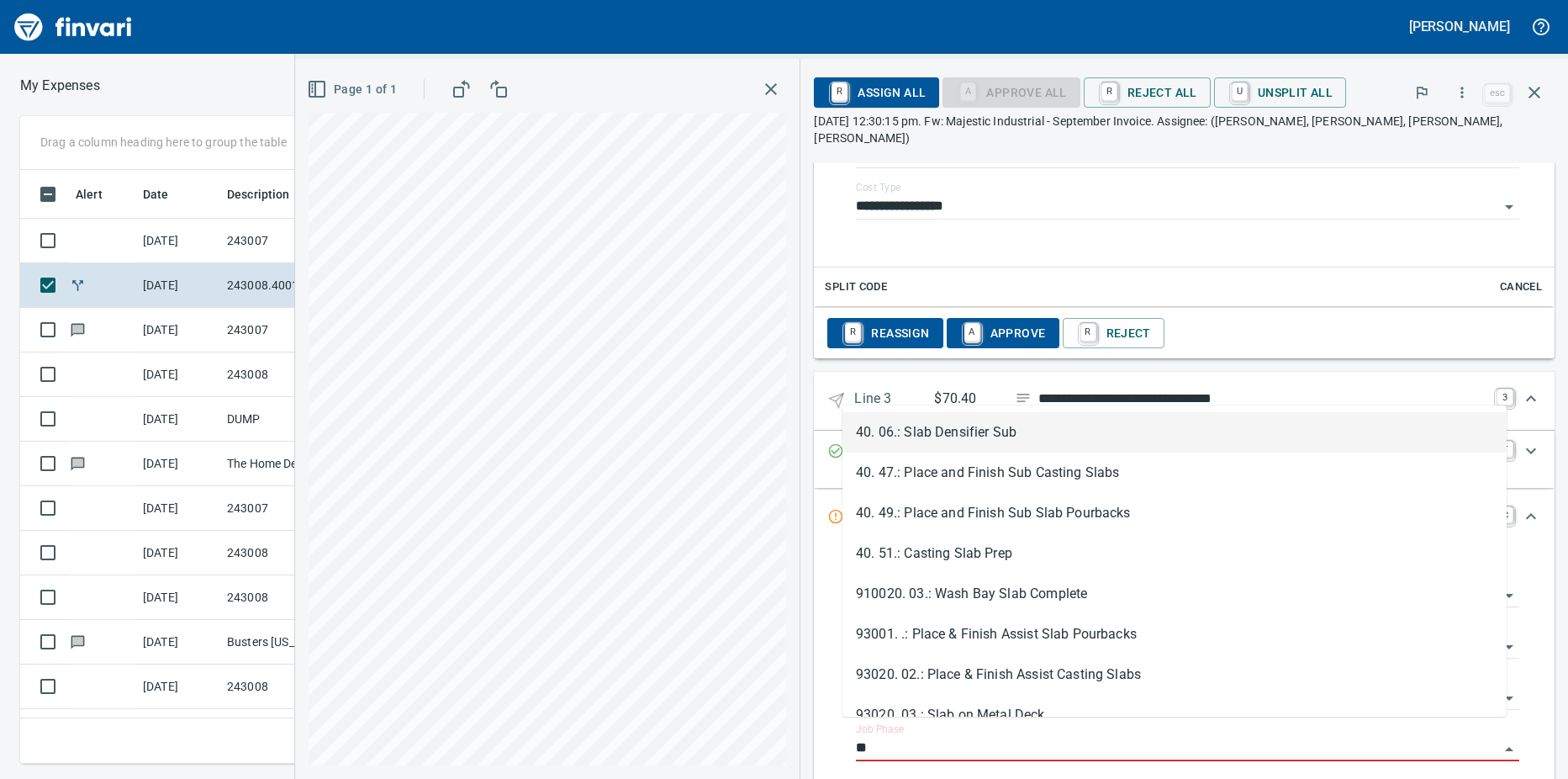
type input "*"
click at [981, 429] on li "40. 04.: Finish Sub SOG" at bounding box center [1173, 432] width 664 height 41
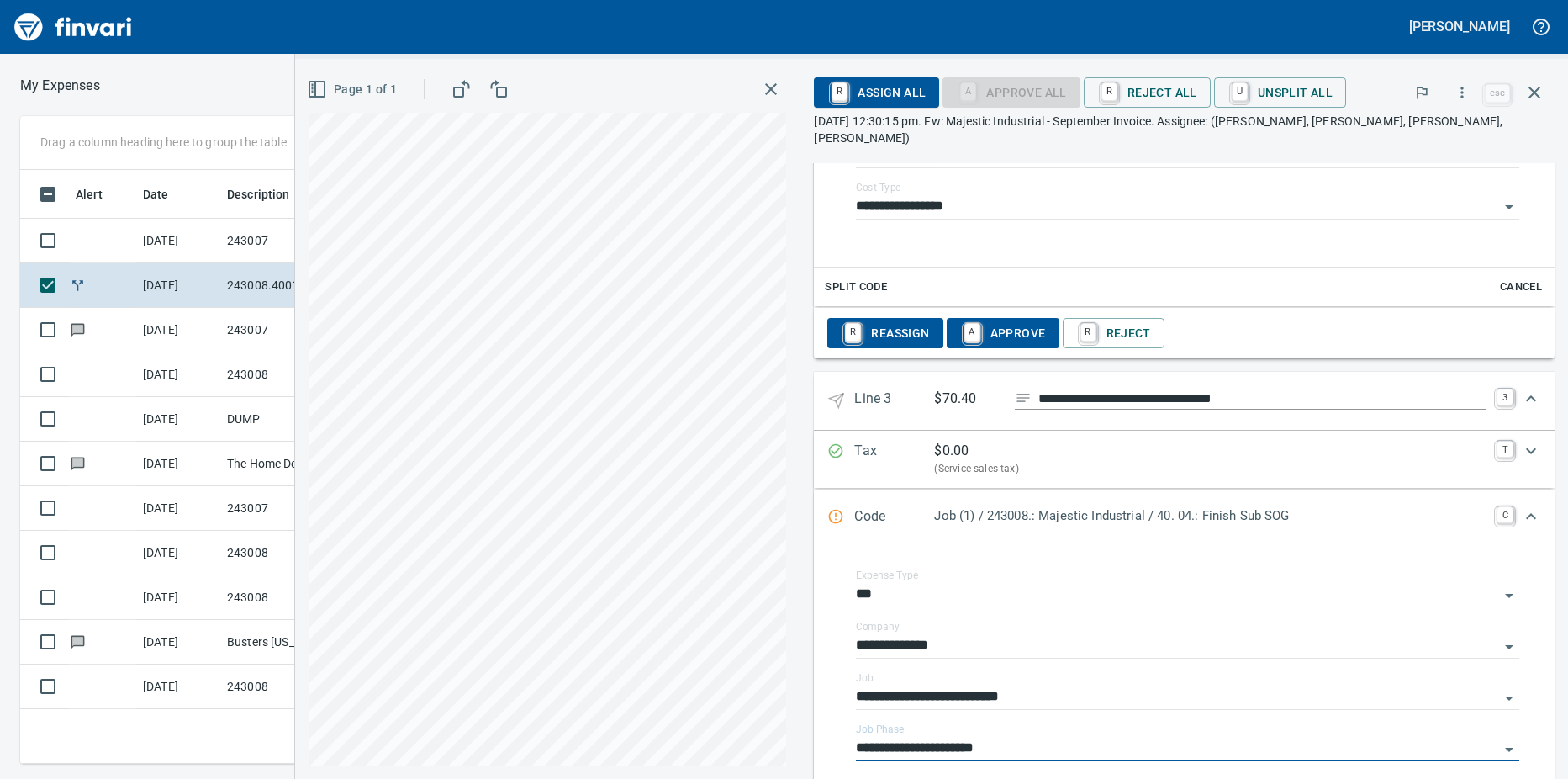
scroll to position [1389, 0]
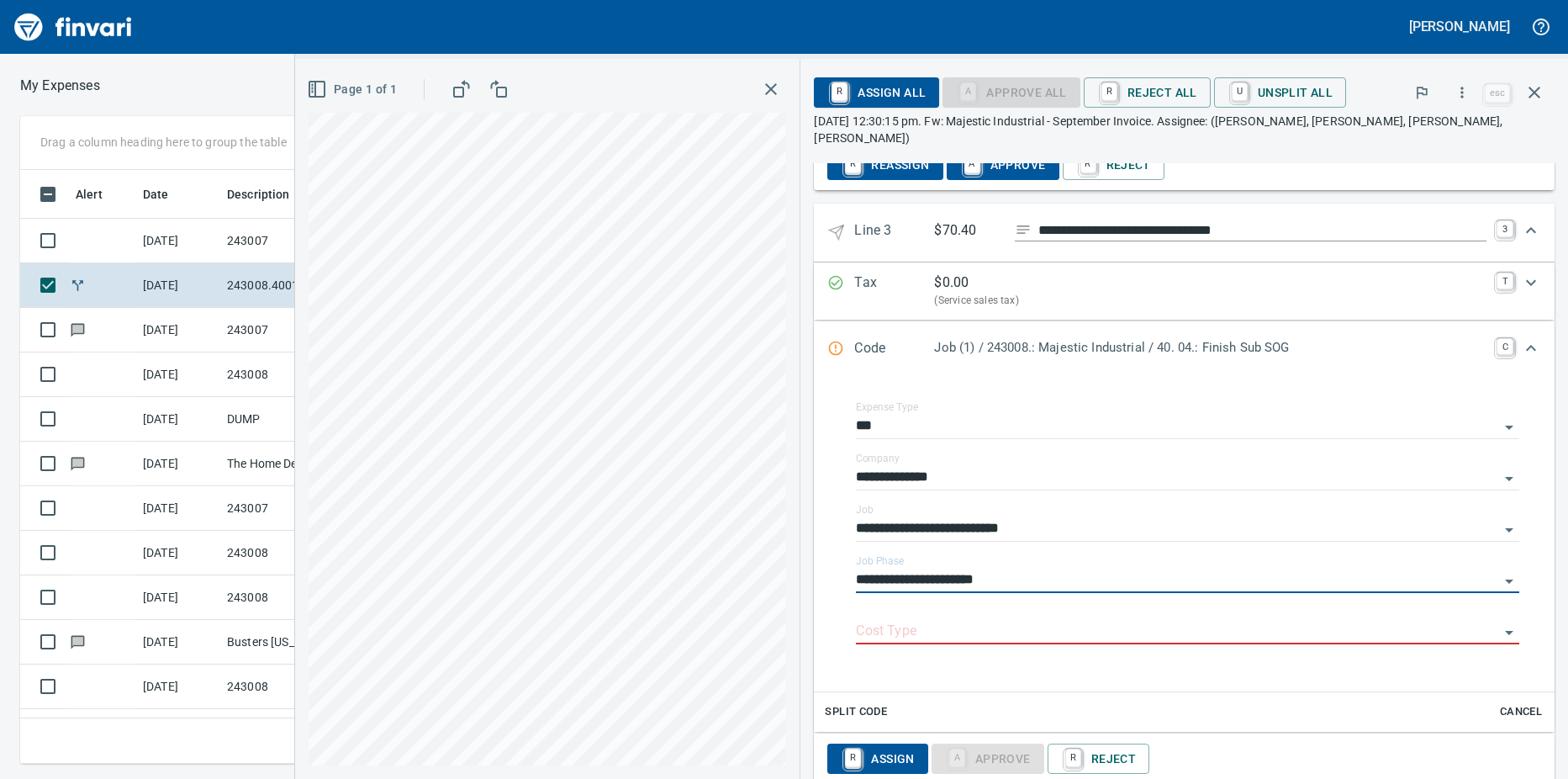
type input "**********"
click at [915, 620] on input "Cost Type" at bounding box center [1177, 631] width 643 height 24
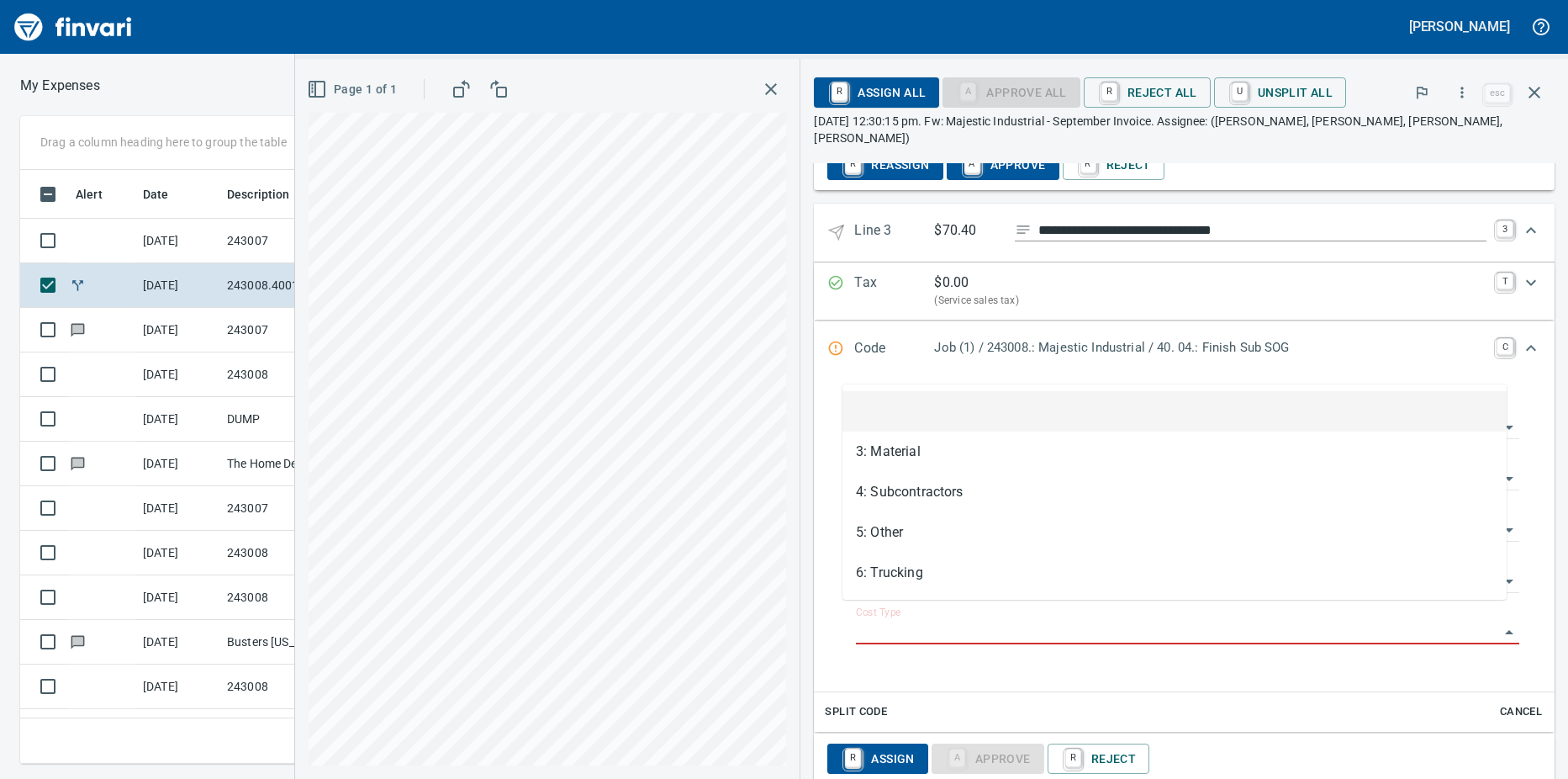
scroll to position [569, 1082]
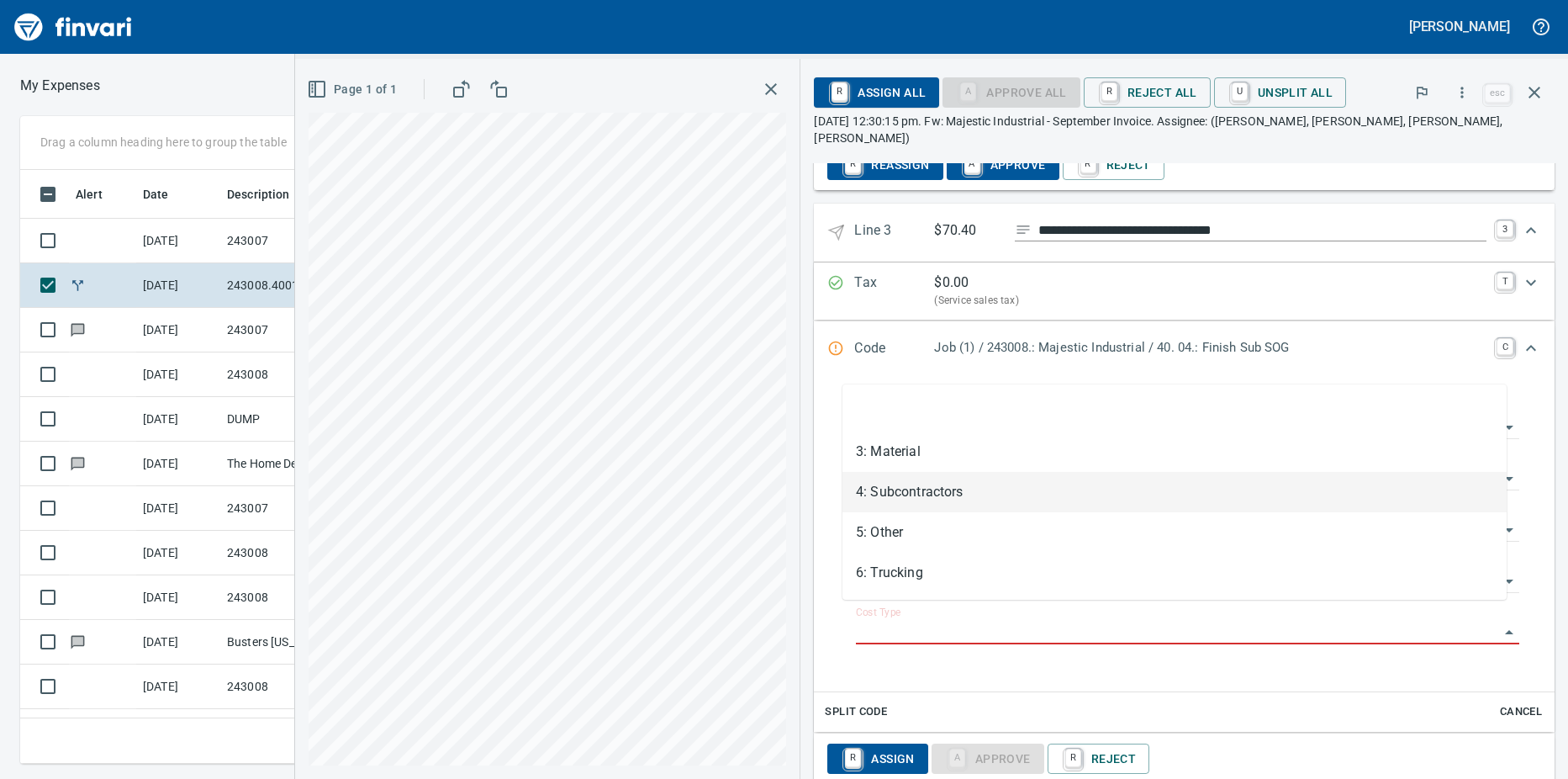
click at [920, 490] on li "4: Subcontractors" at bounding box center [1173, 492] width 664 height 41
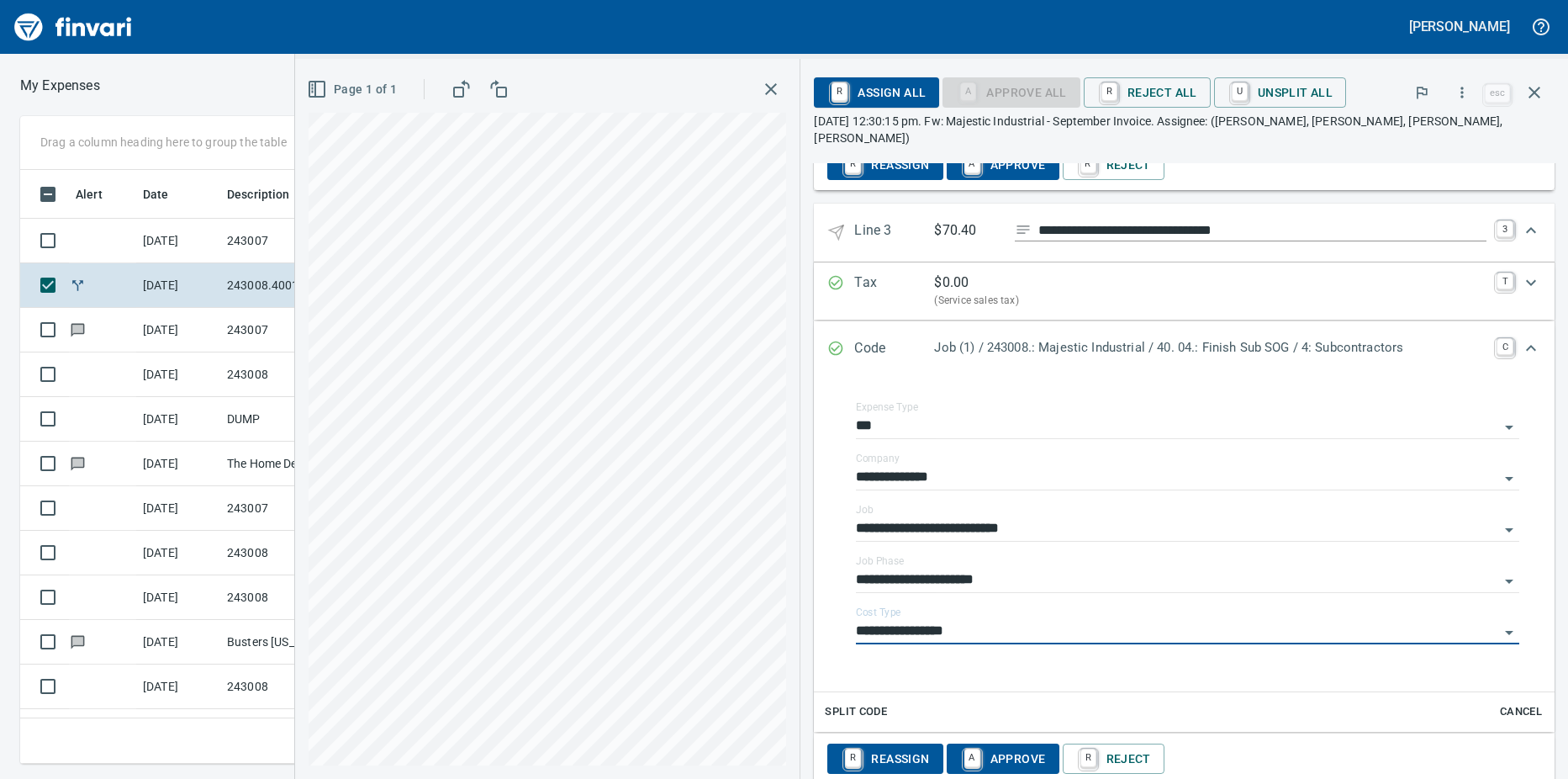
type input "**********"
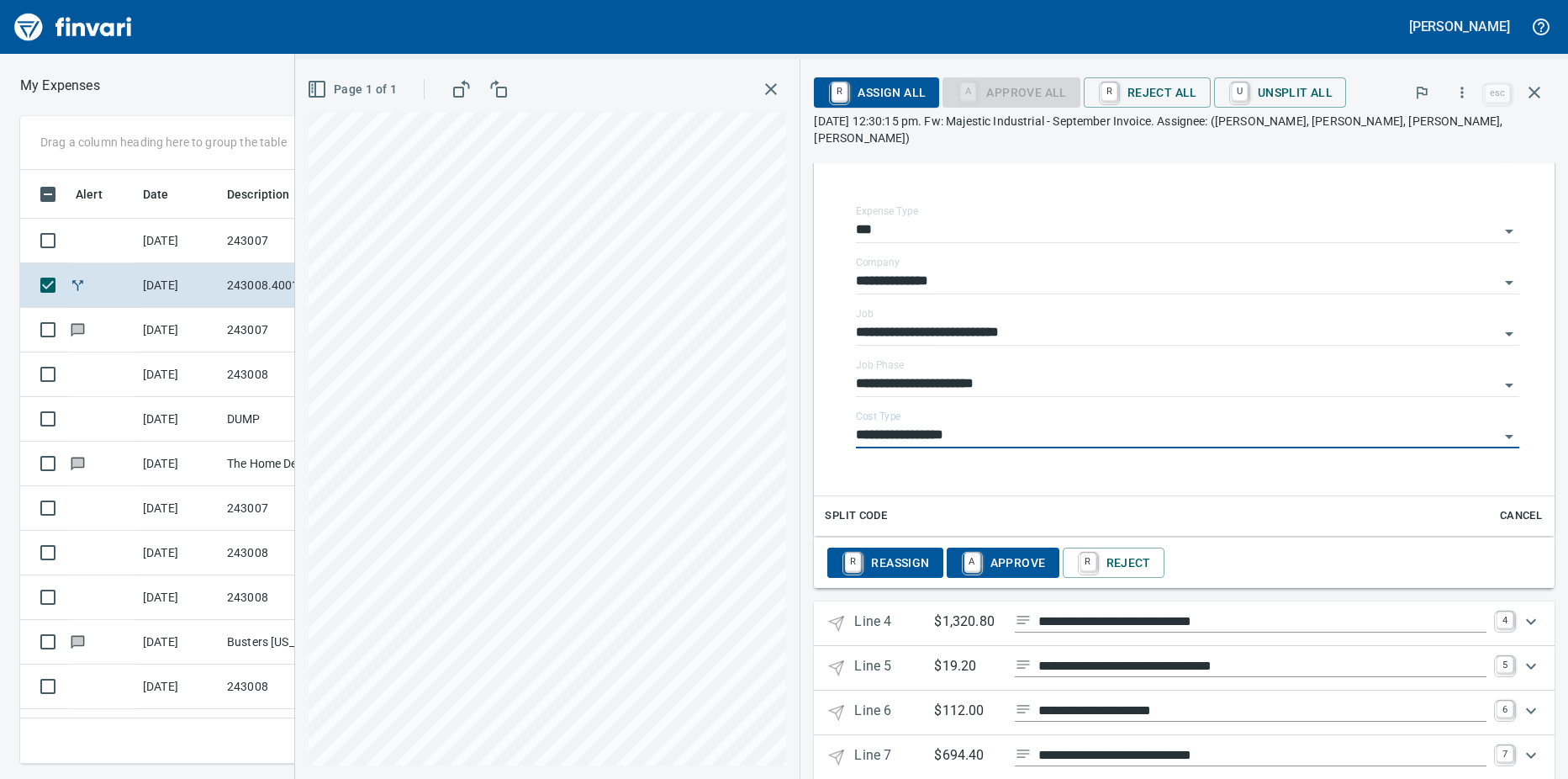
scroll to position [1640, 0]
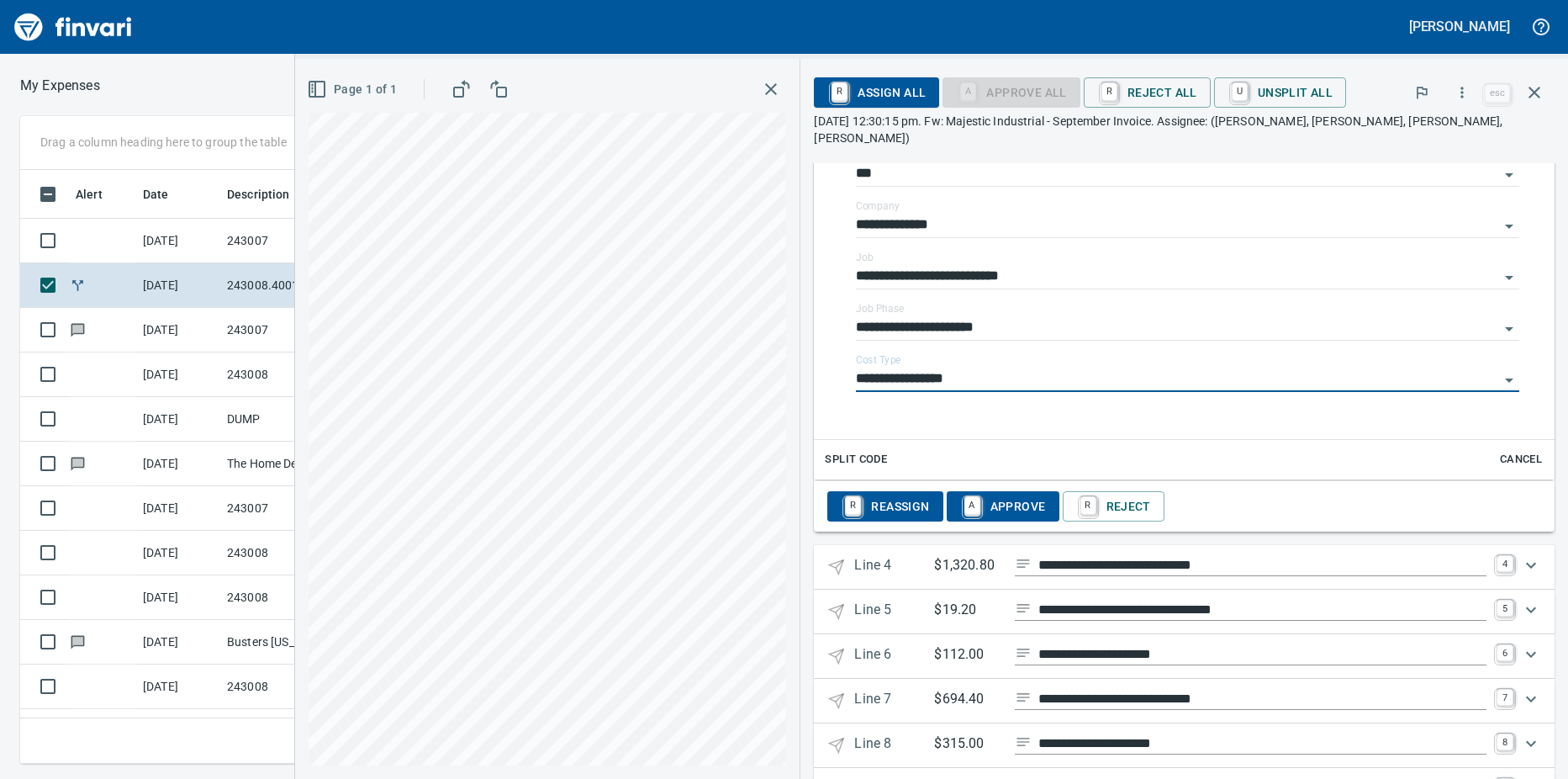
click at [905, 555] on p "Line 4" at bounding box center [894, 567] width 80 height 24
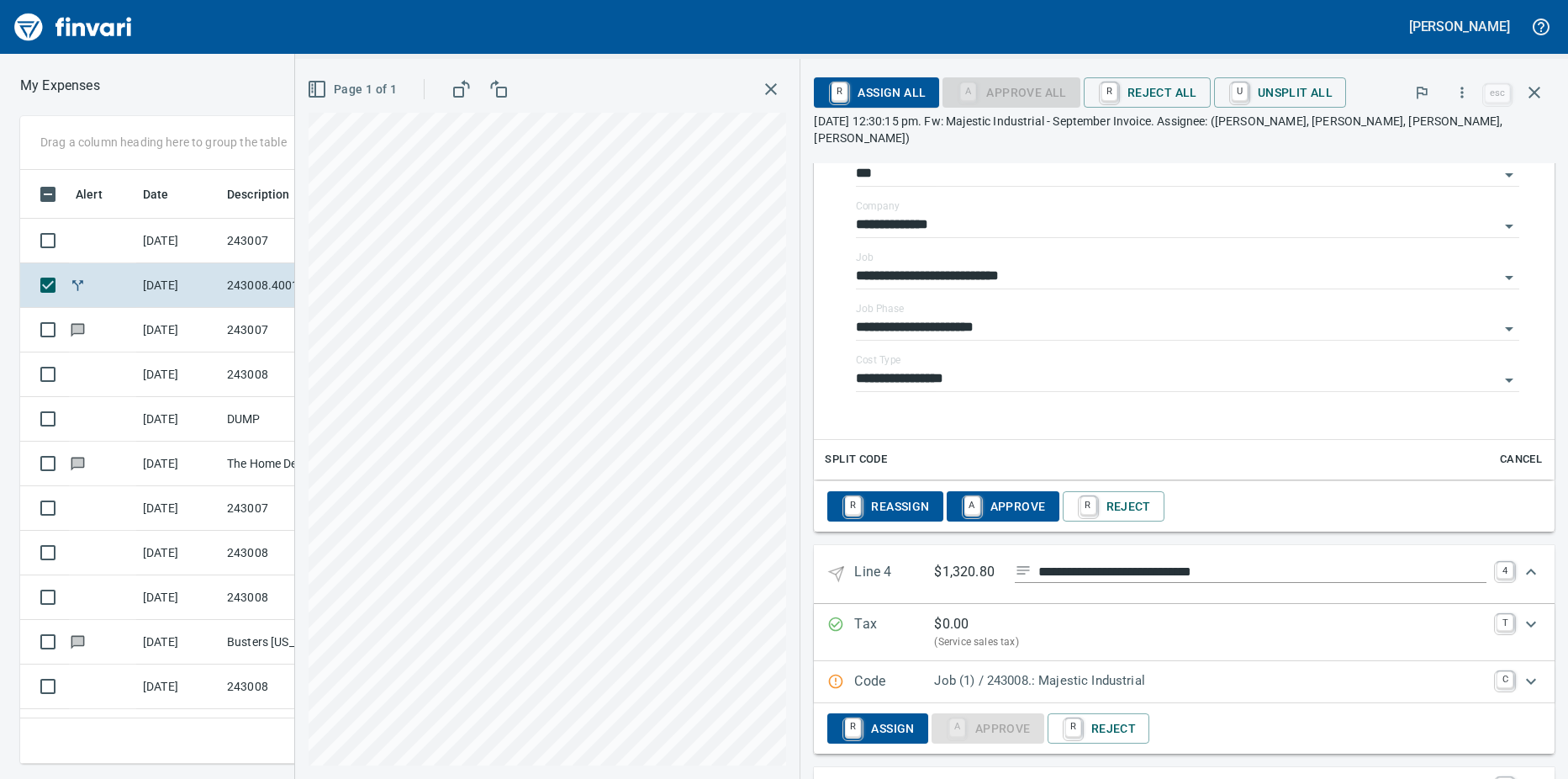
scroll to position [1725, 0]
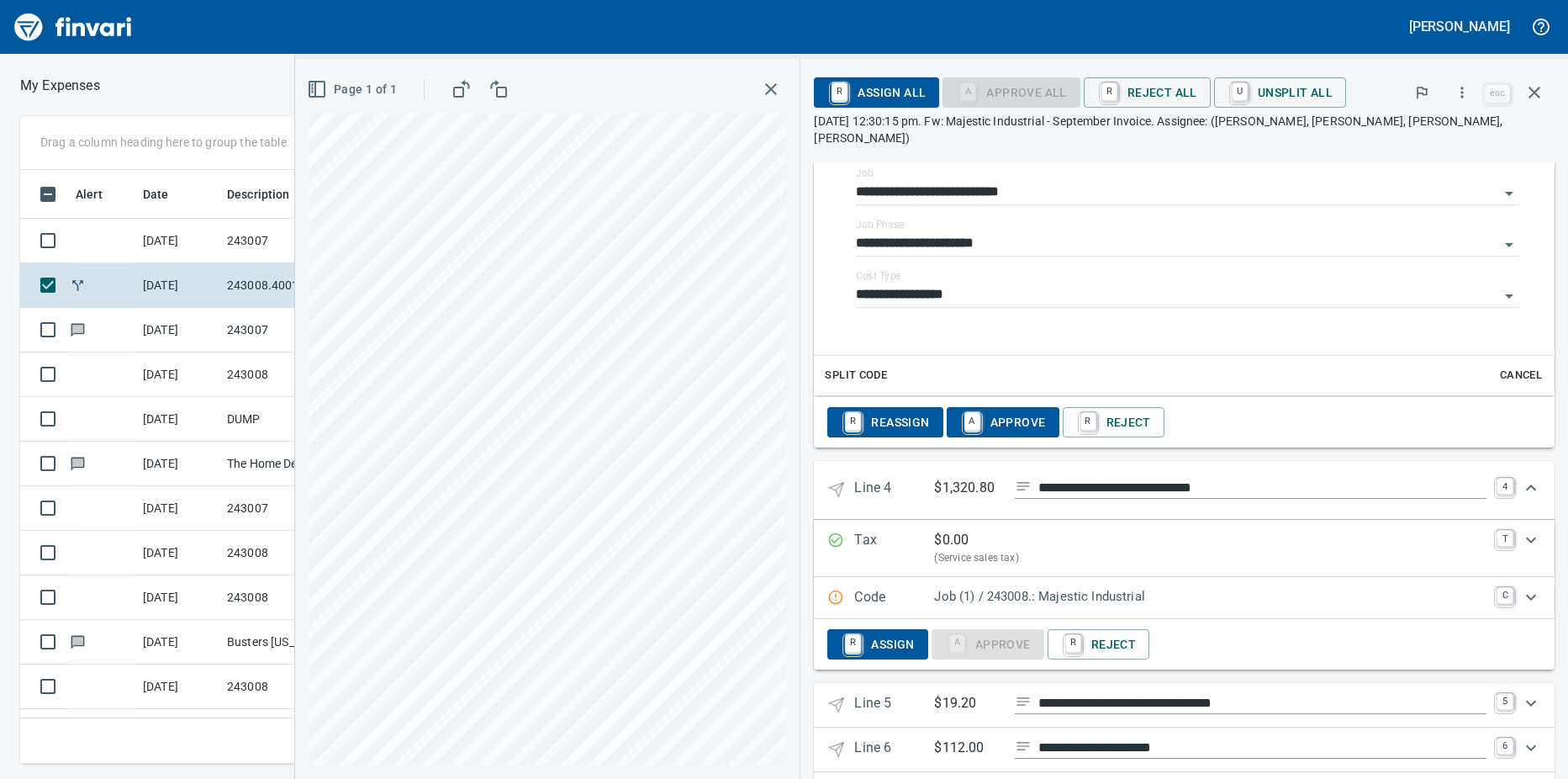
click at [880, 587] on p "Code" at bounding box center [894, 598] width 80 height 22
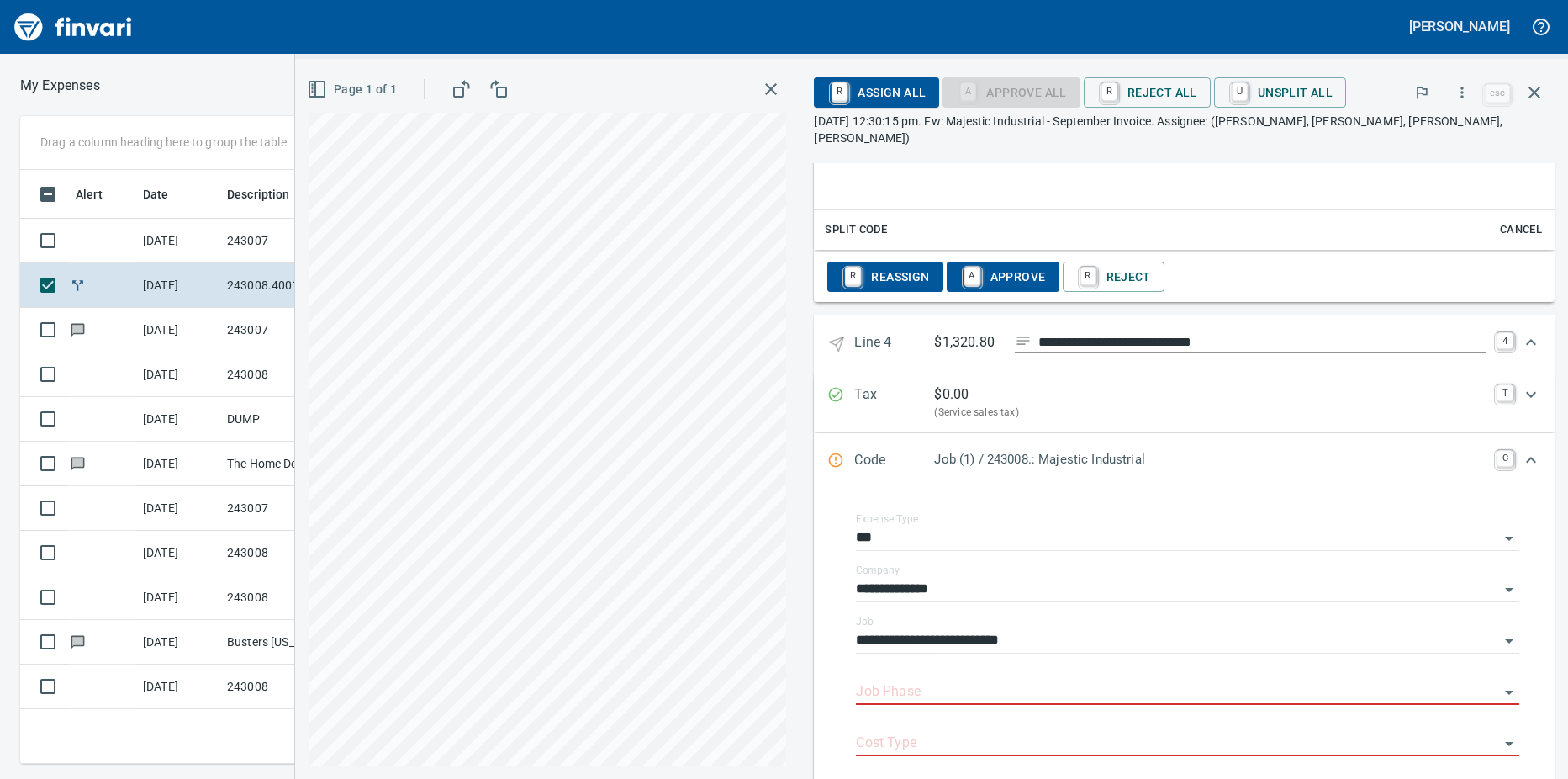
scroll to position [1893, 0]
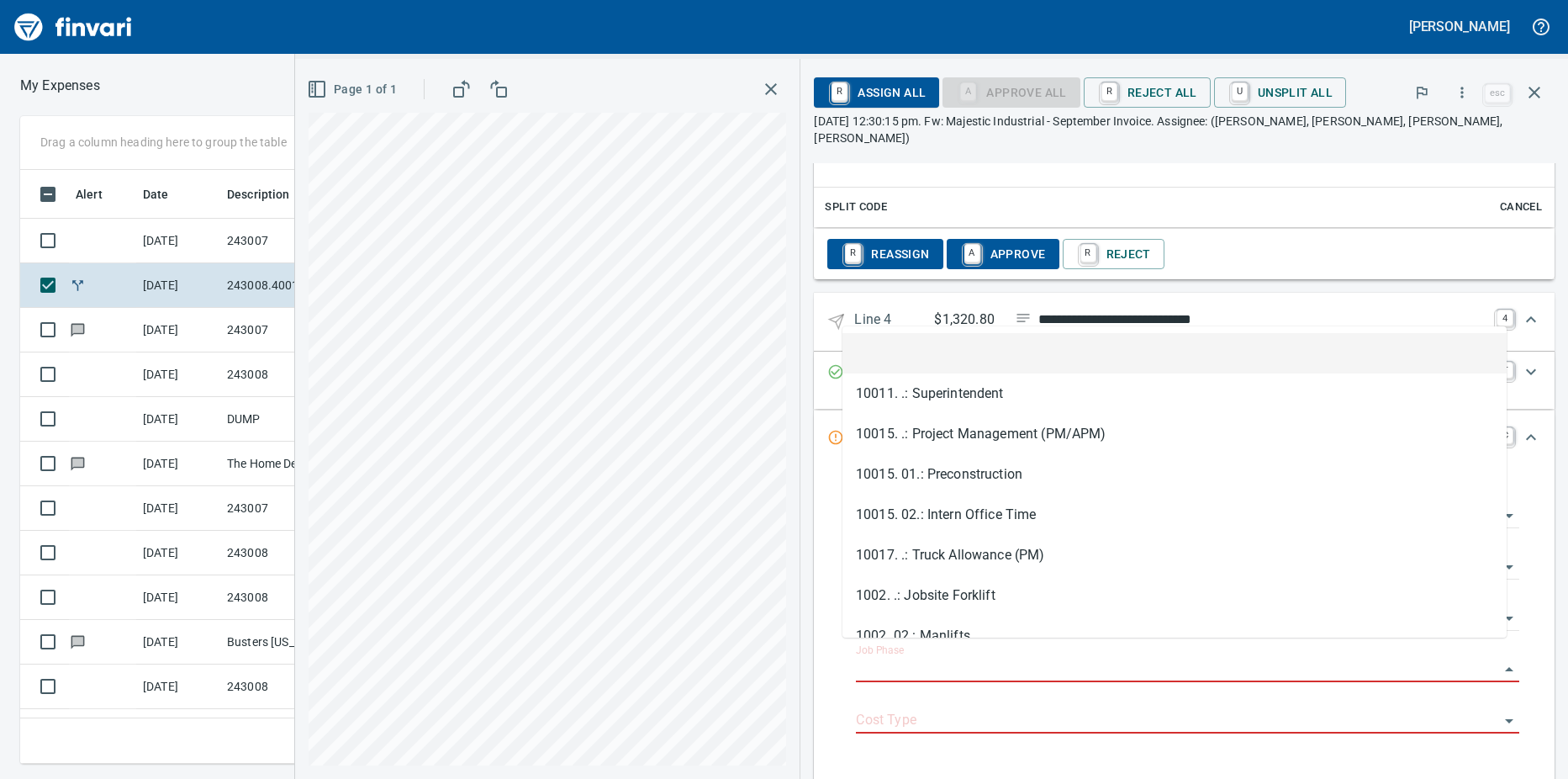
click at [888, 658] on input "Job Phase" at bounding box center [1177, 669] width 643 height 24
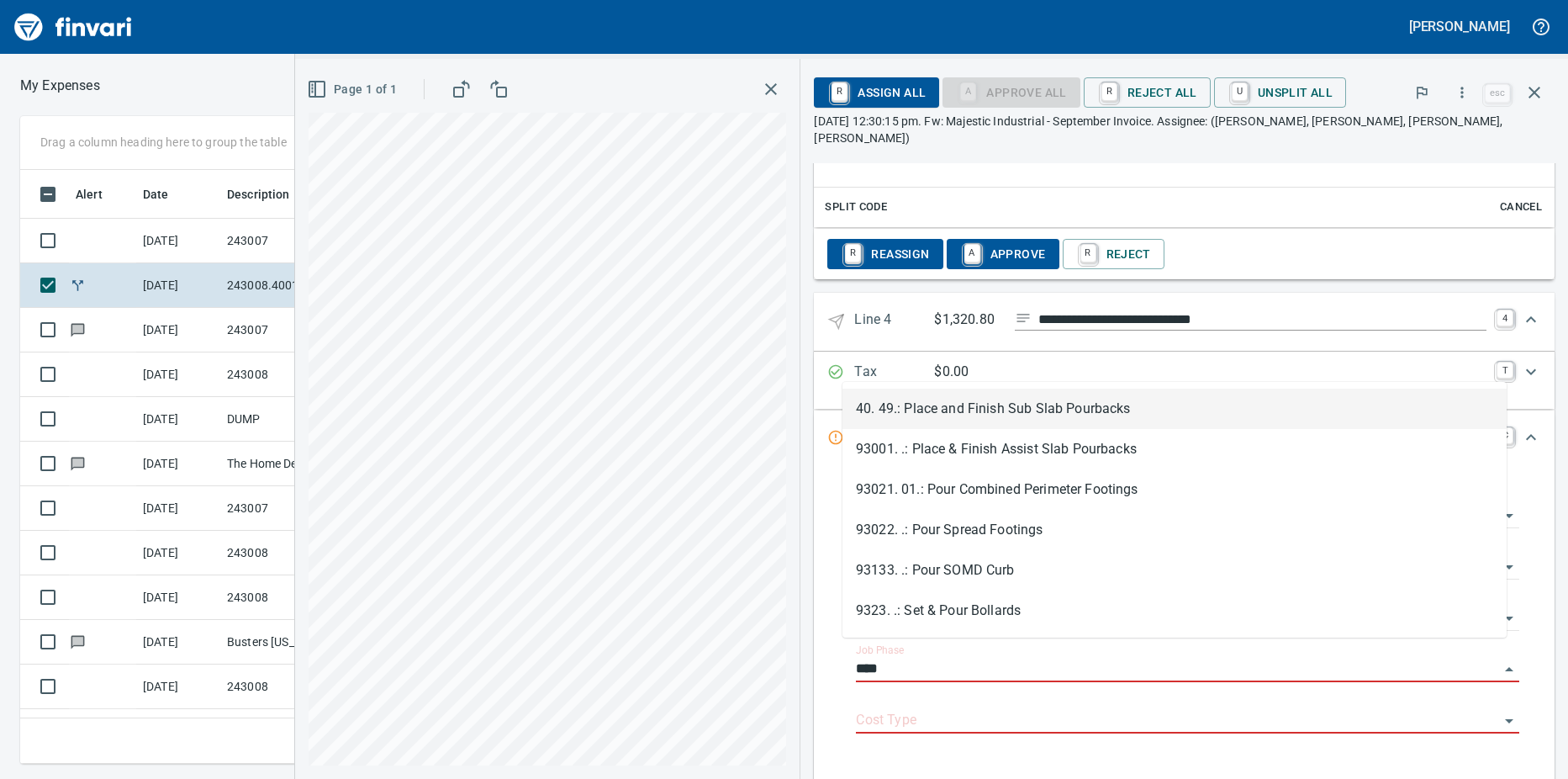
scroll to position [569, 1082]
click at [1050, 418] on li "40. 49.: Place and Finish Sub Slab Pourbacks" at bounding box center [1173, 409] width 664 height 41
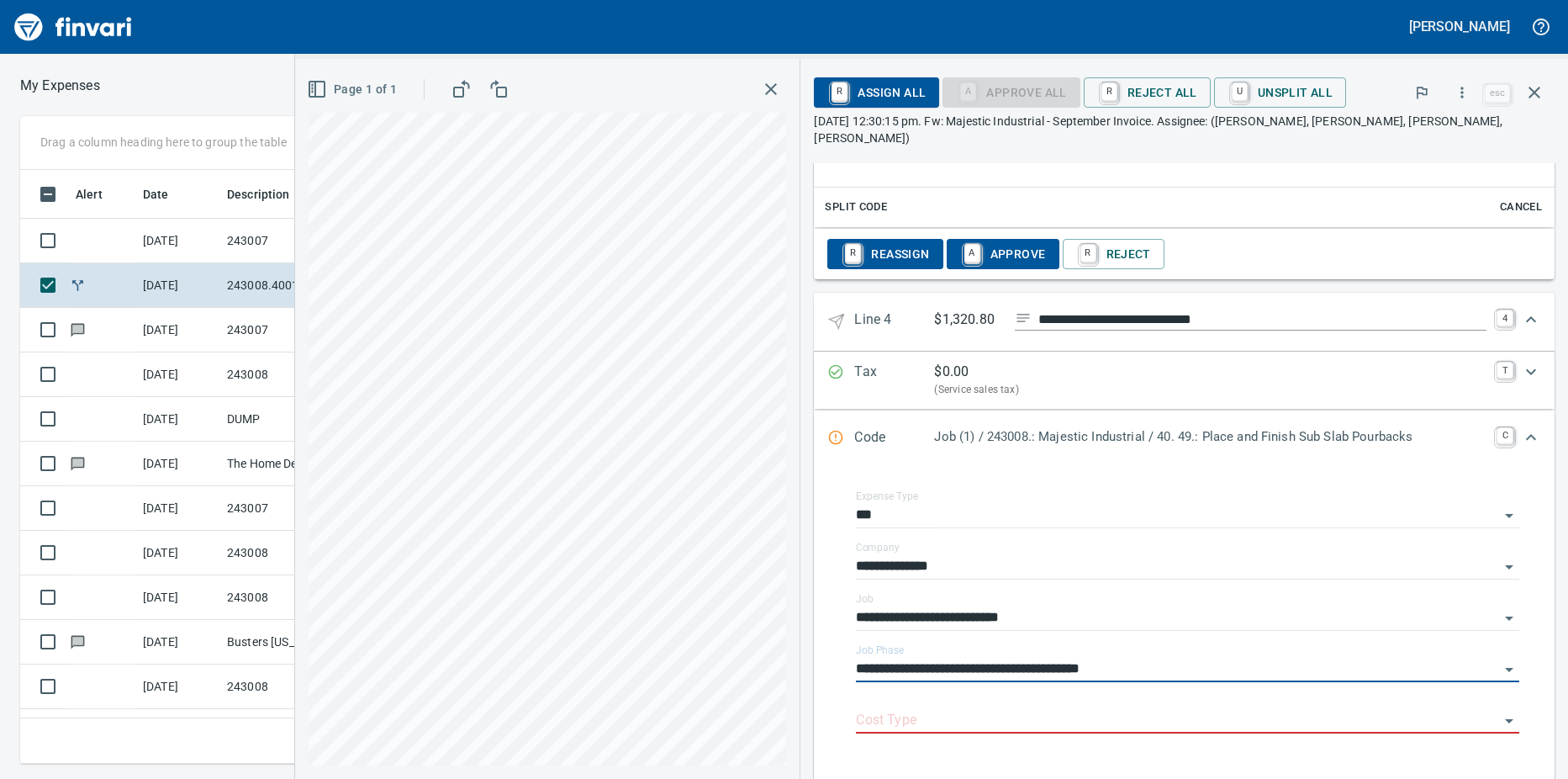
type input "**********"
click at [887, 709] on input "Cost Type" at bounding box center [1177, 721] width 643 height 24
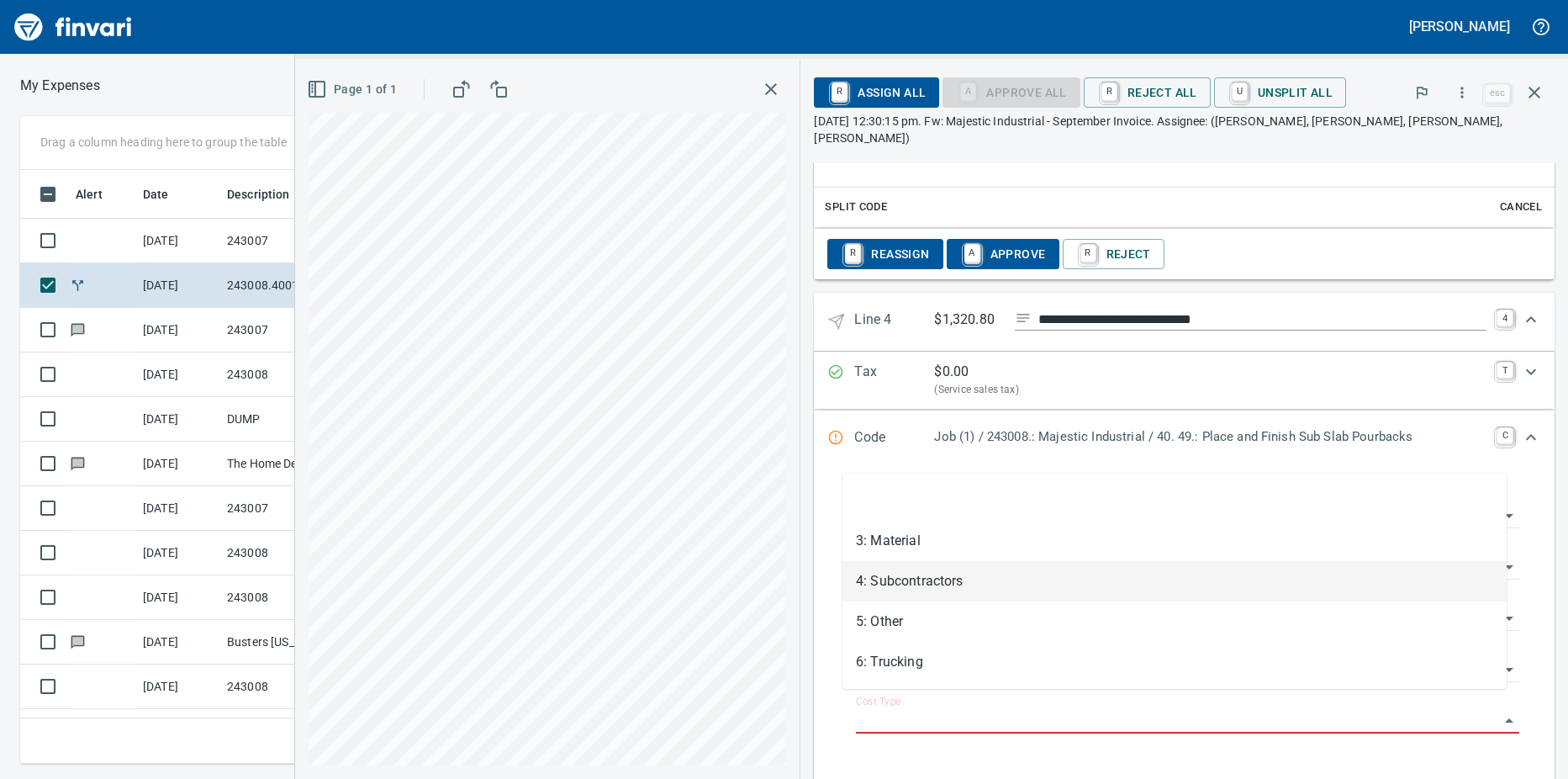
click at [898, 588] on li "4: Subcontractors" at bounding box center [1173, 581] width 664 height 41
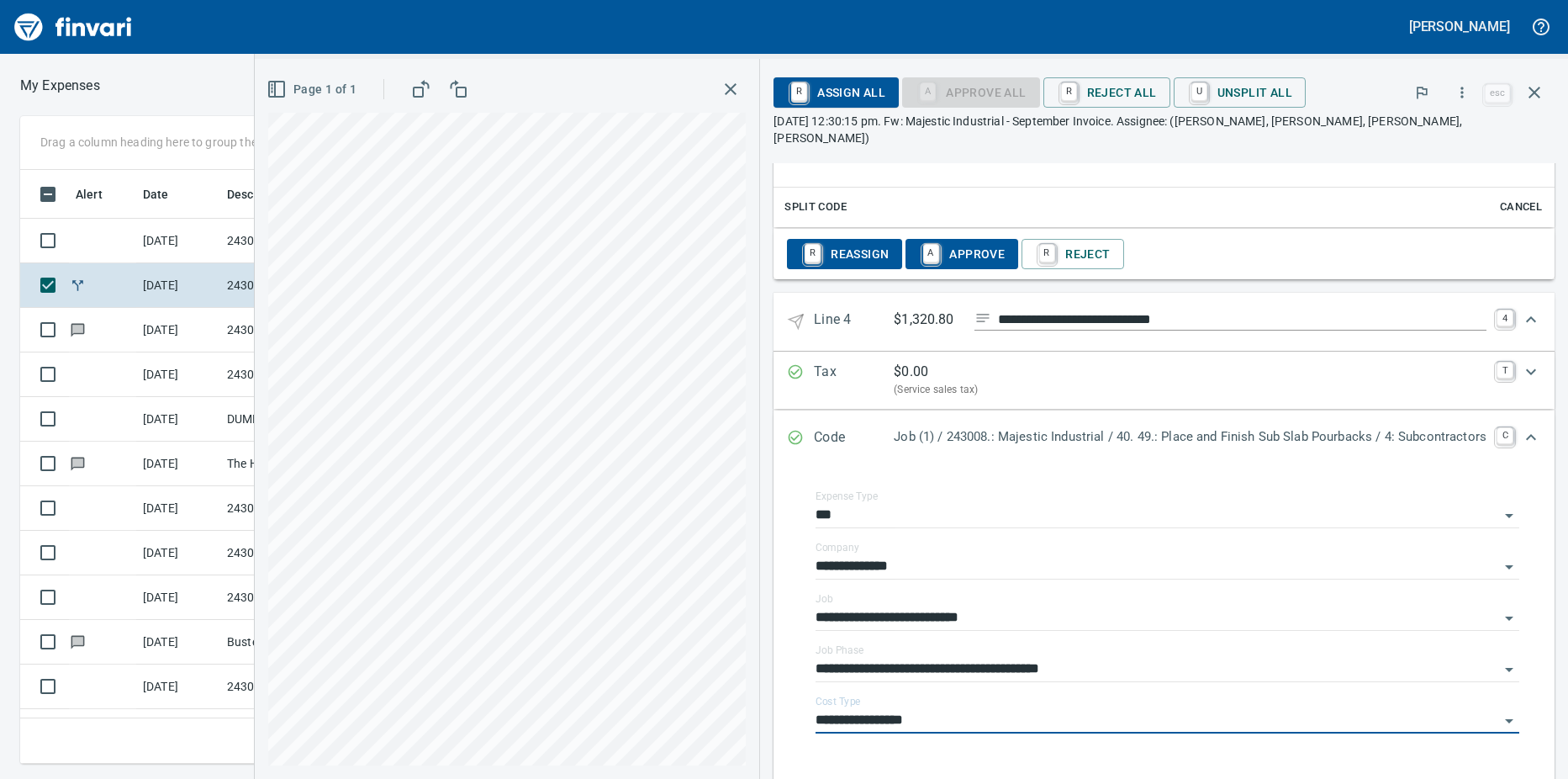
type input "**********"
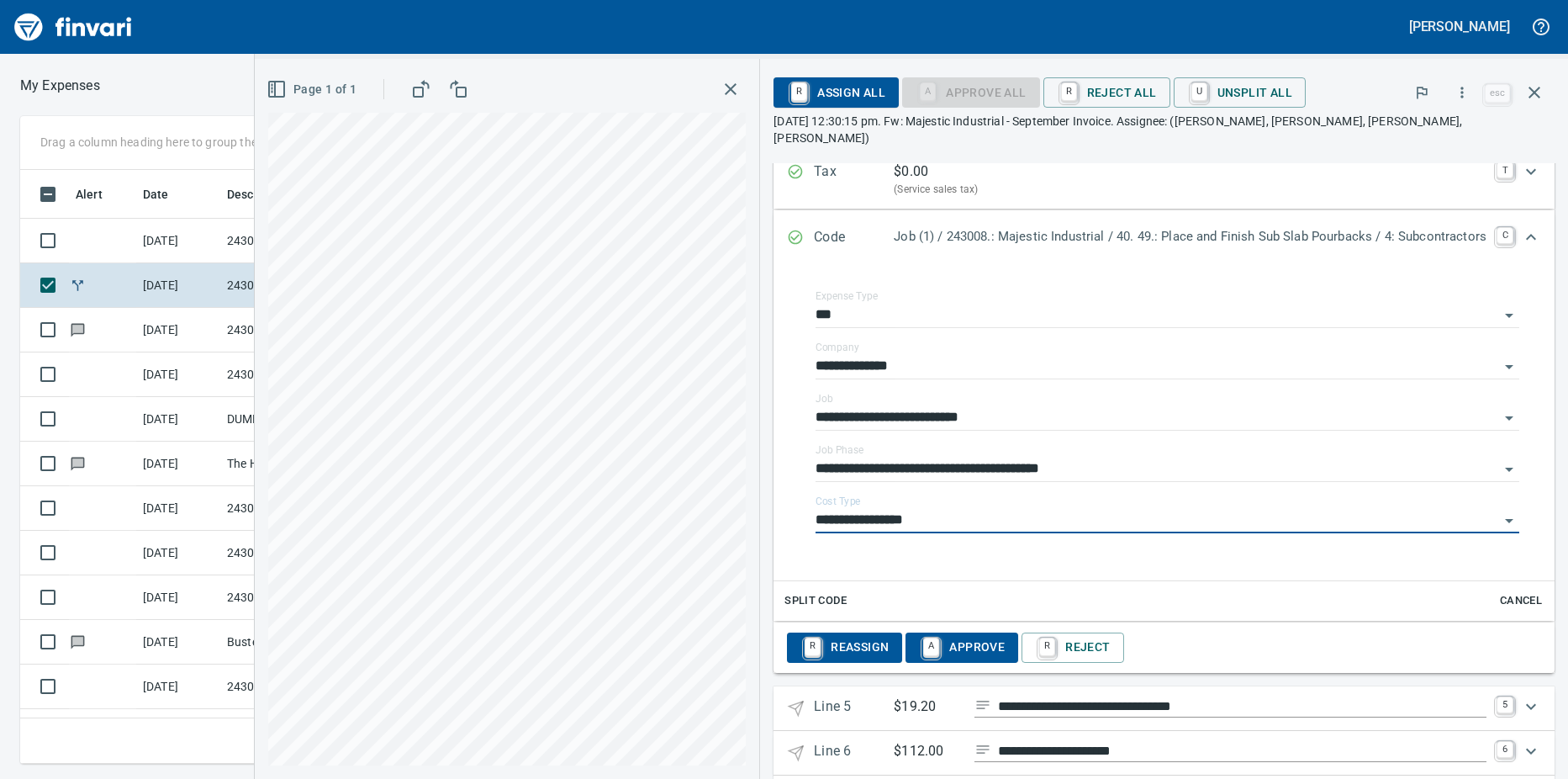
scroll to position [2146, 0]
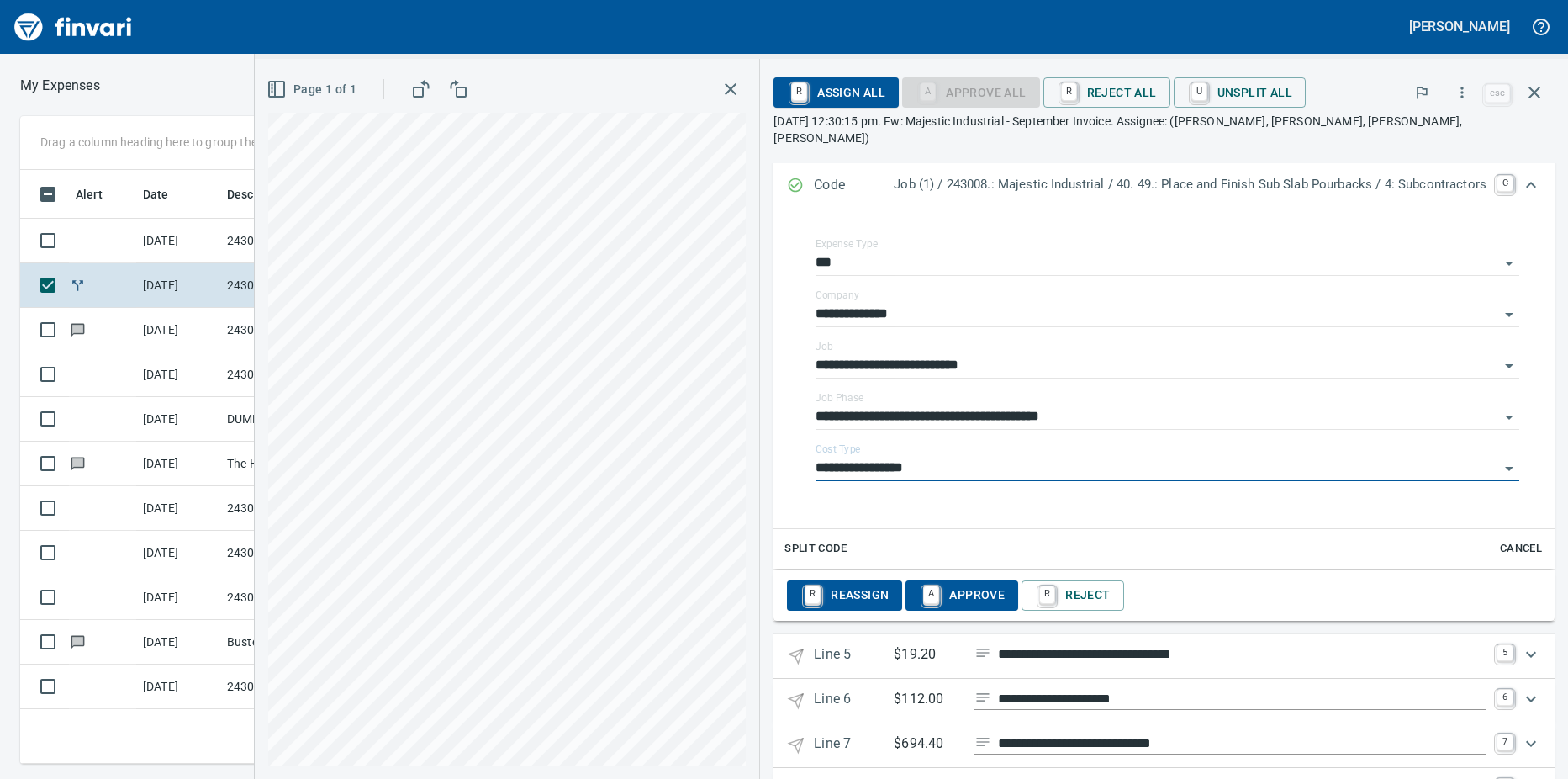
click at [863, 644] on p "Line 5" at bounding box center [854, 656] width 80 height 24
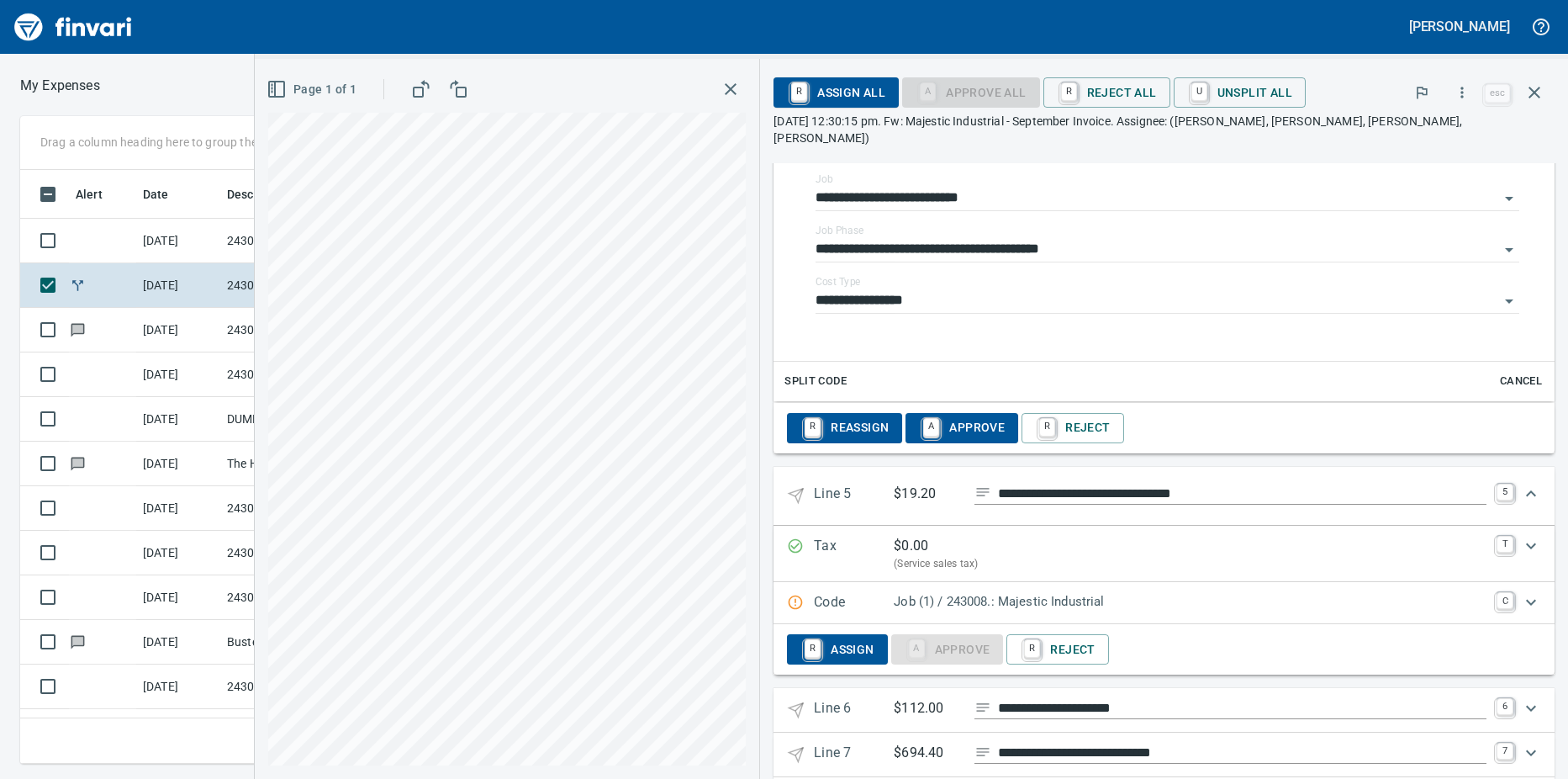
scroll to position [2313, 0]
click at [1181, 591] on p "Job (1) / 243008.: Majestic Industrial" at bounding box center [1190, 601] width 593 height 19
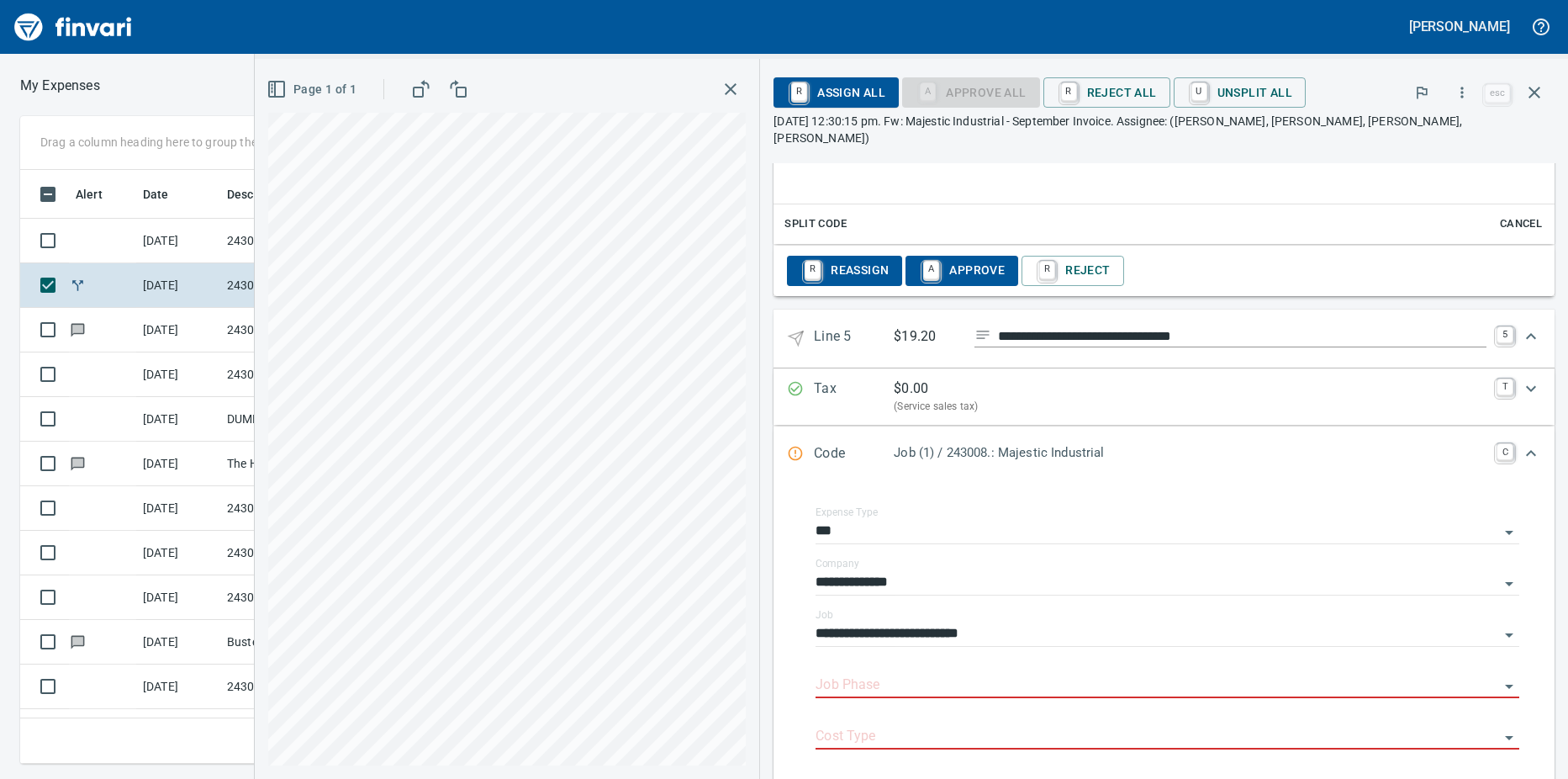
scroll to position [2482, 0]
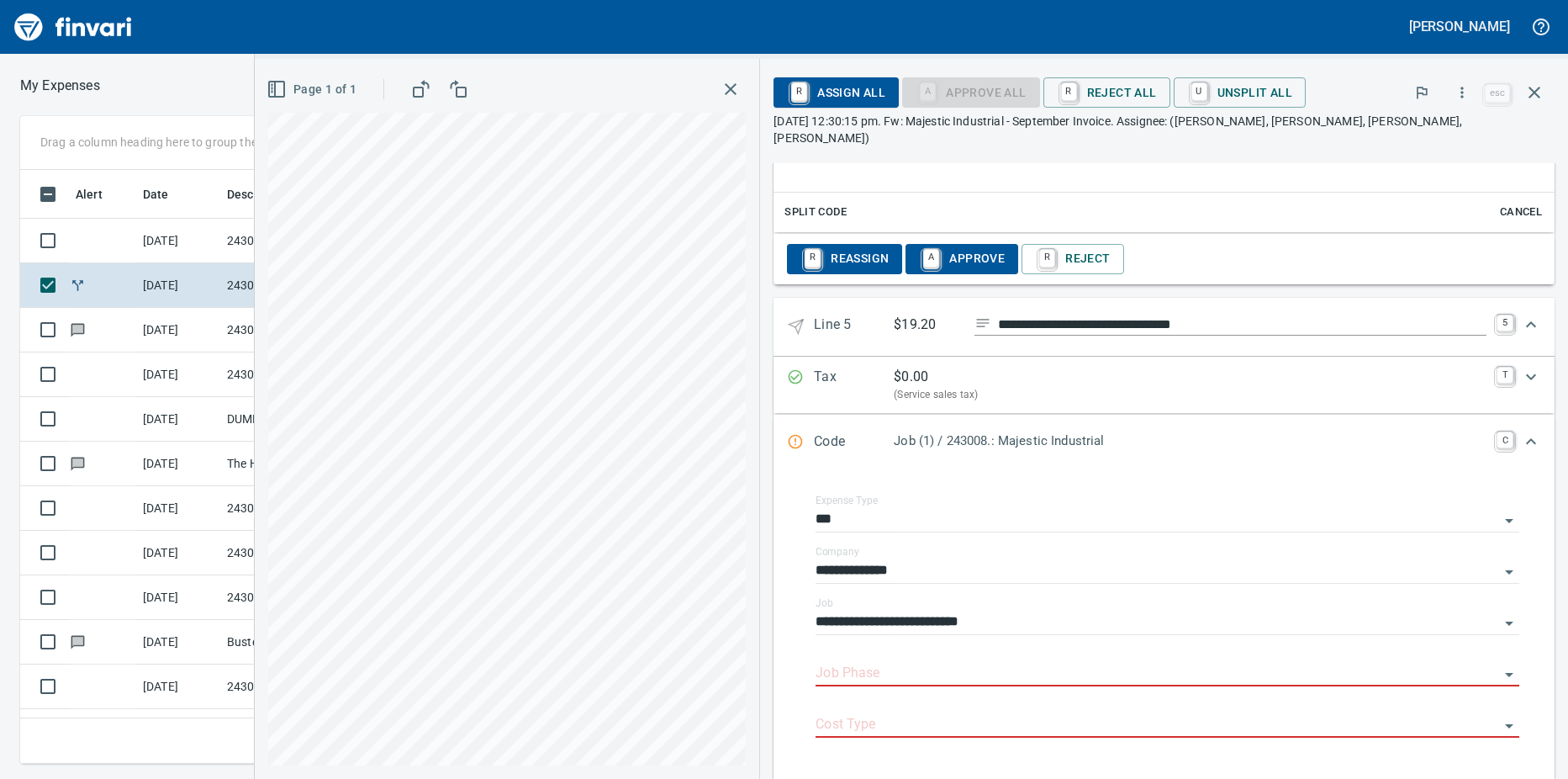
click at [848, 662] on input "Job Phase" at bounding box center [1157, 674] width 684 height 24
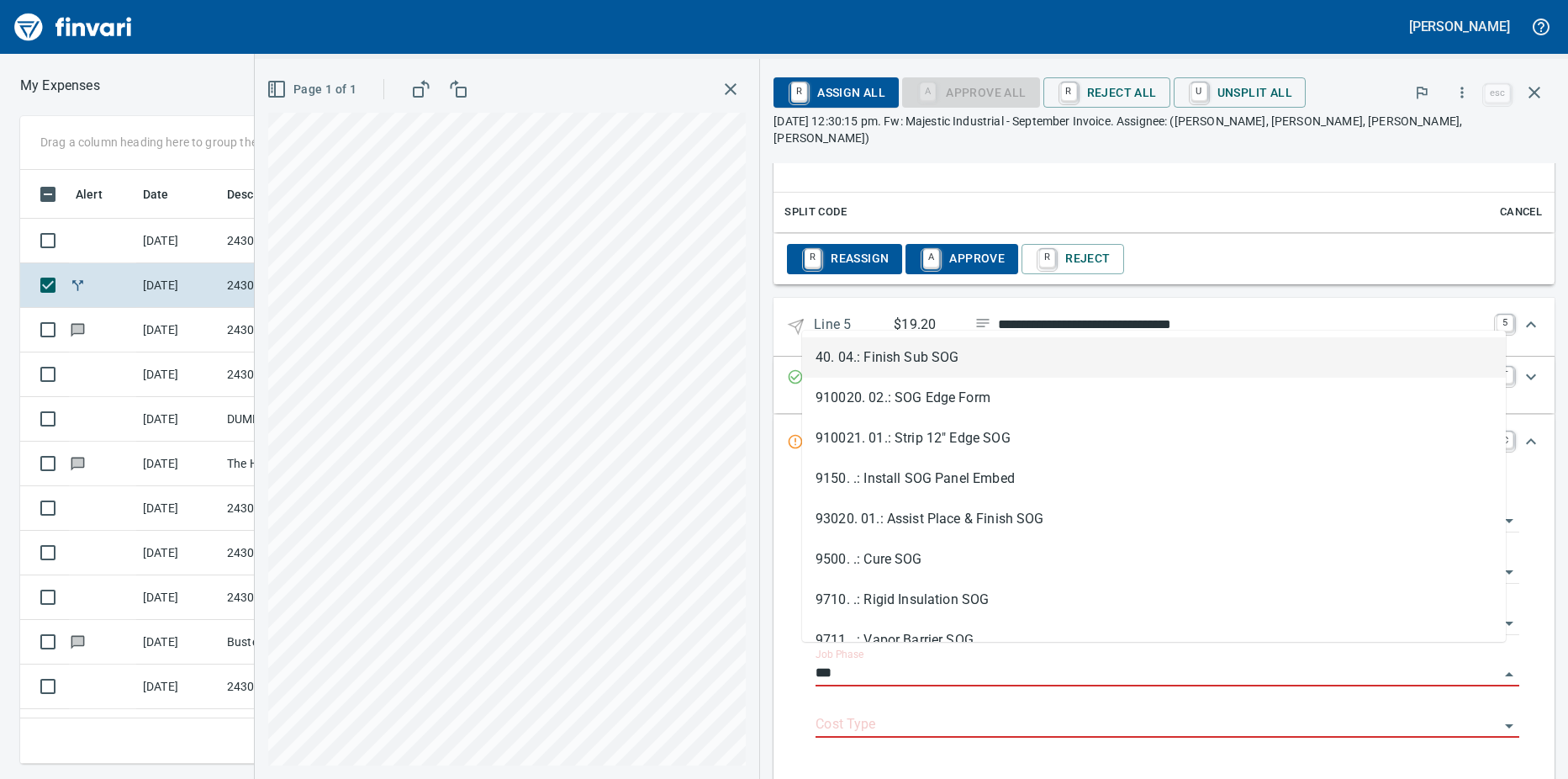
scroll to position [569, 1082]
click at [928, 357] on li "40. 04.: Finish Sub SOG" at bounding box center [1153, 357] width 703 height 41
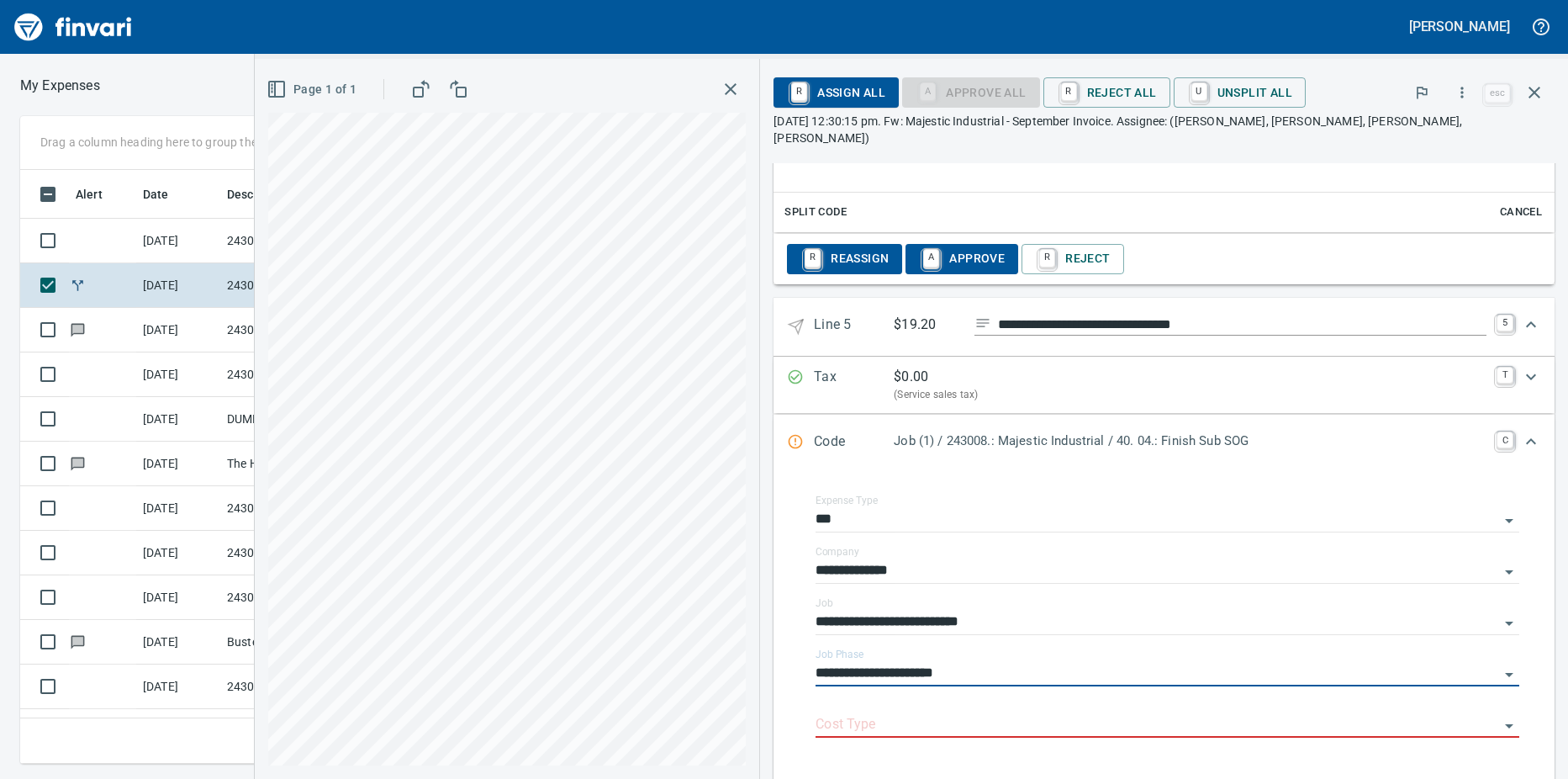
type input "**********"
click at [868, 713] on input "Cost Type" at bounding box center [1157, 725] width 684 height 24
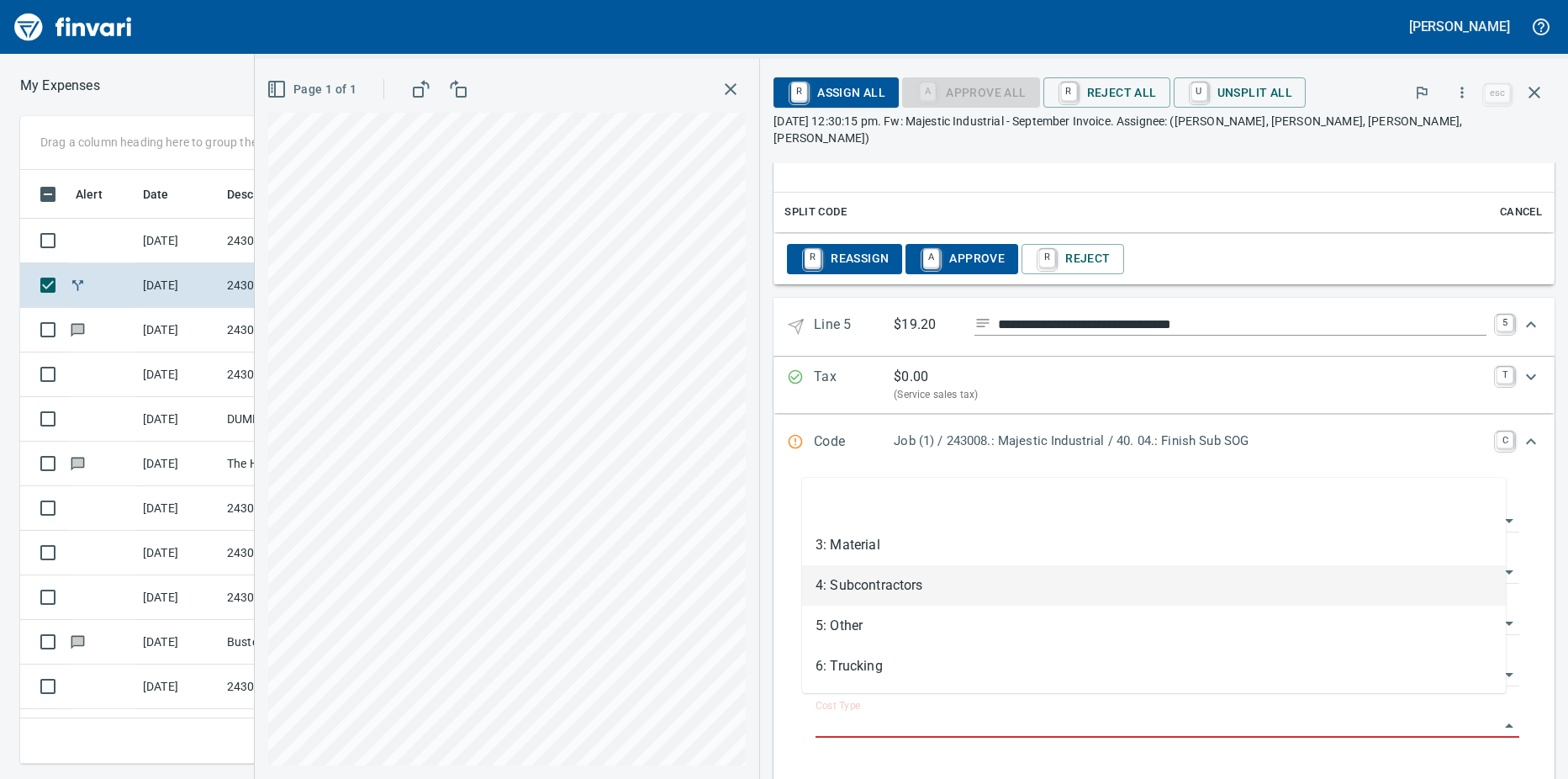
click at [869, 582] on li "4: Subcontractors" at bounding box center [1153, 585] width 703 height 41
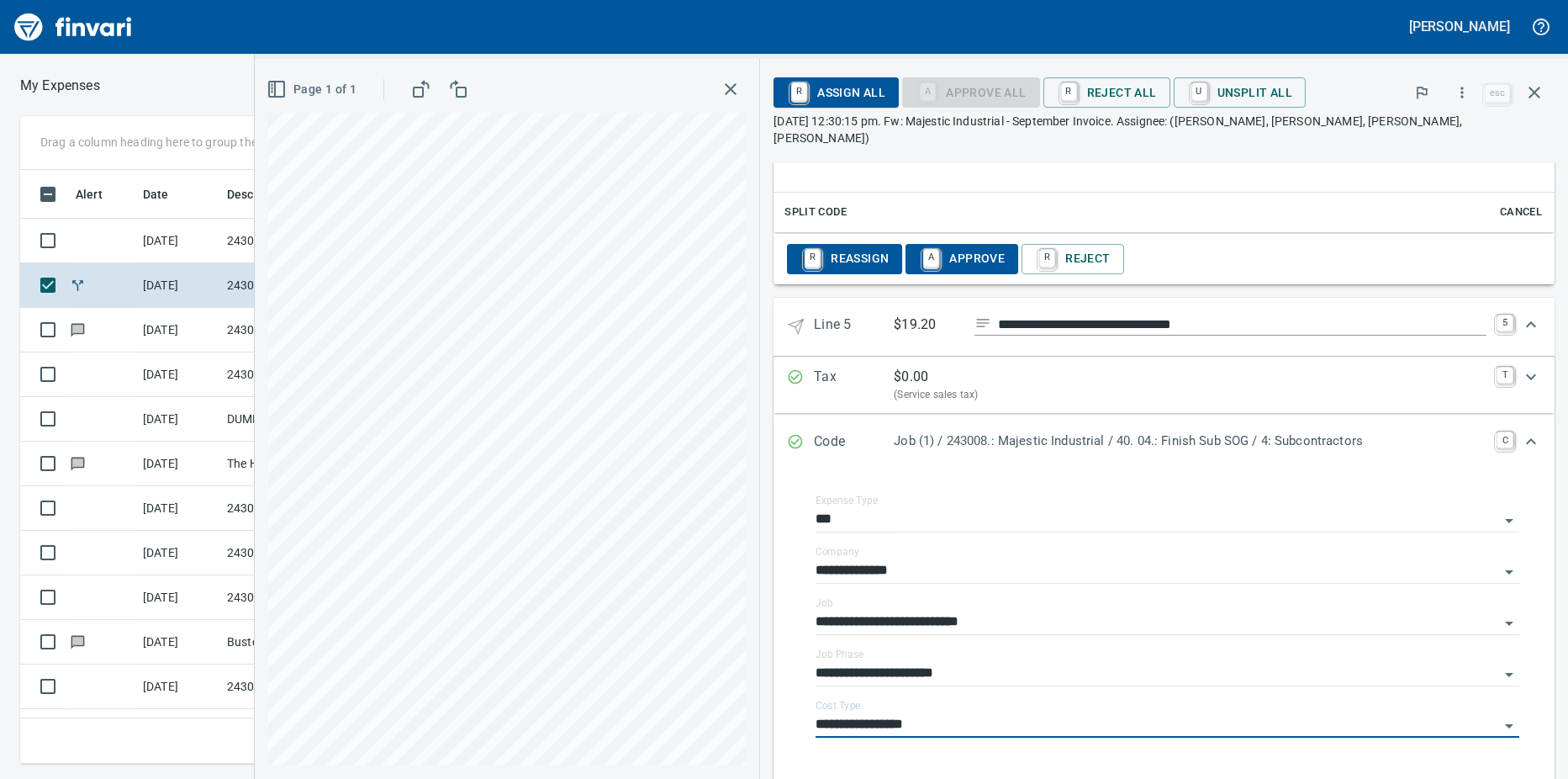
type input "**********"
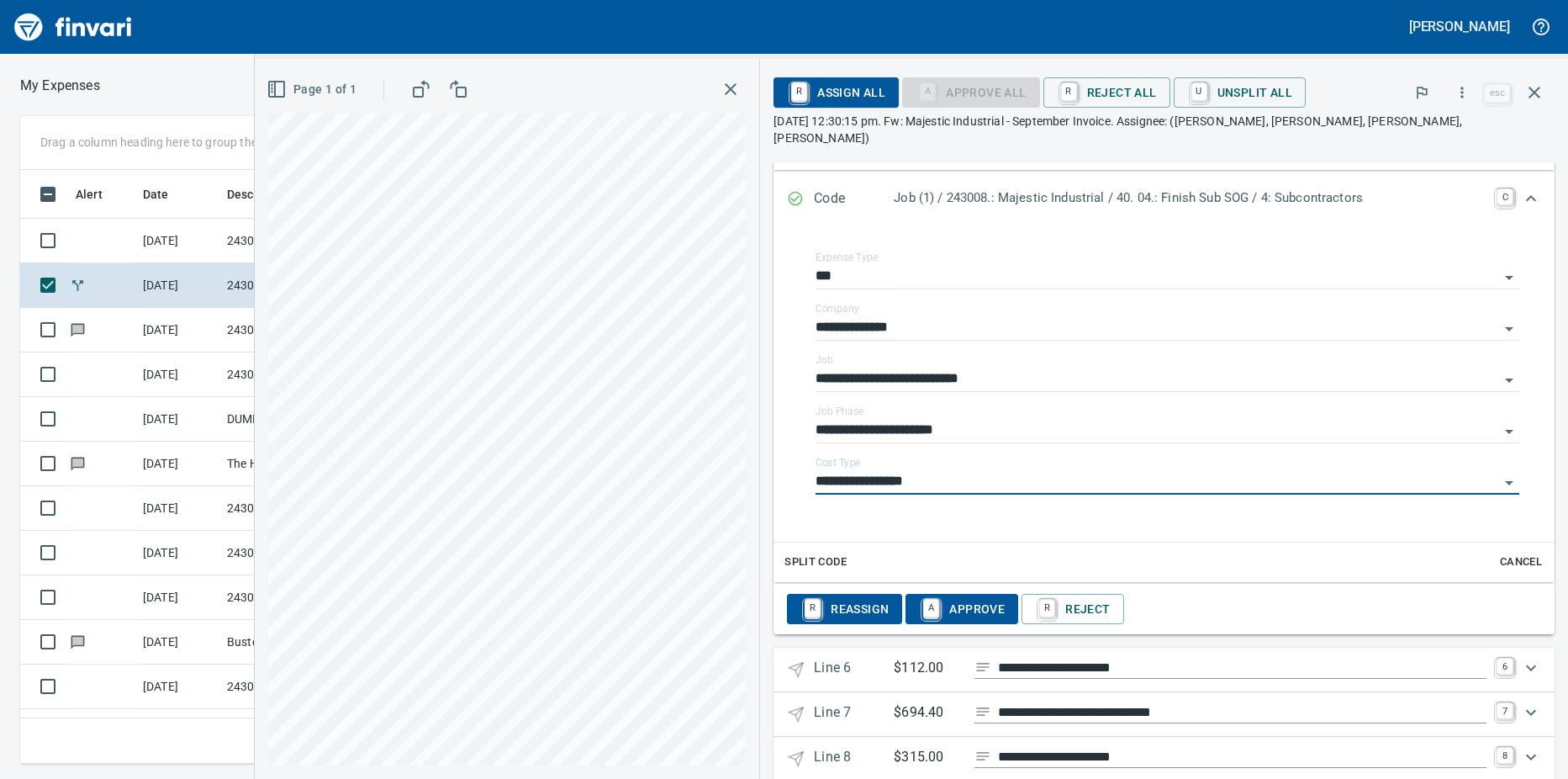
scroll to position [2818, 0]
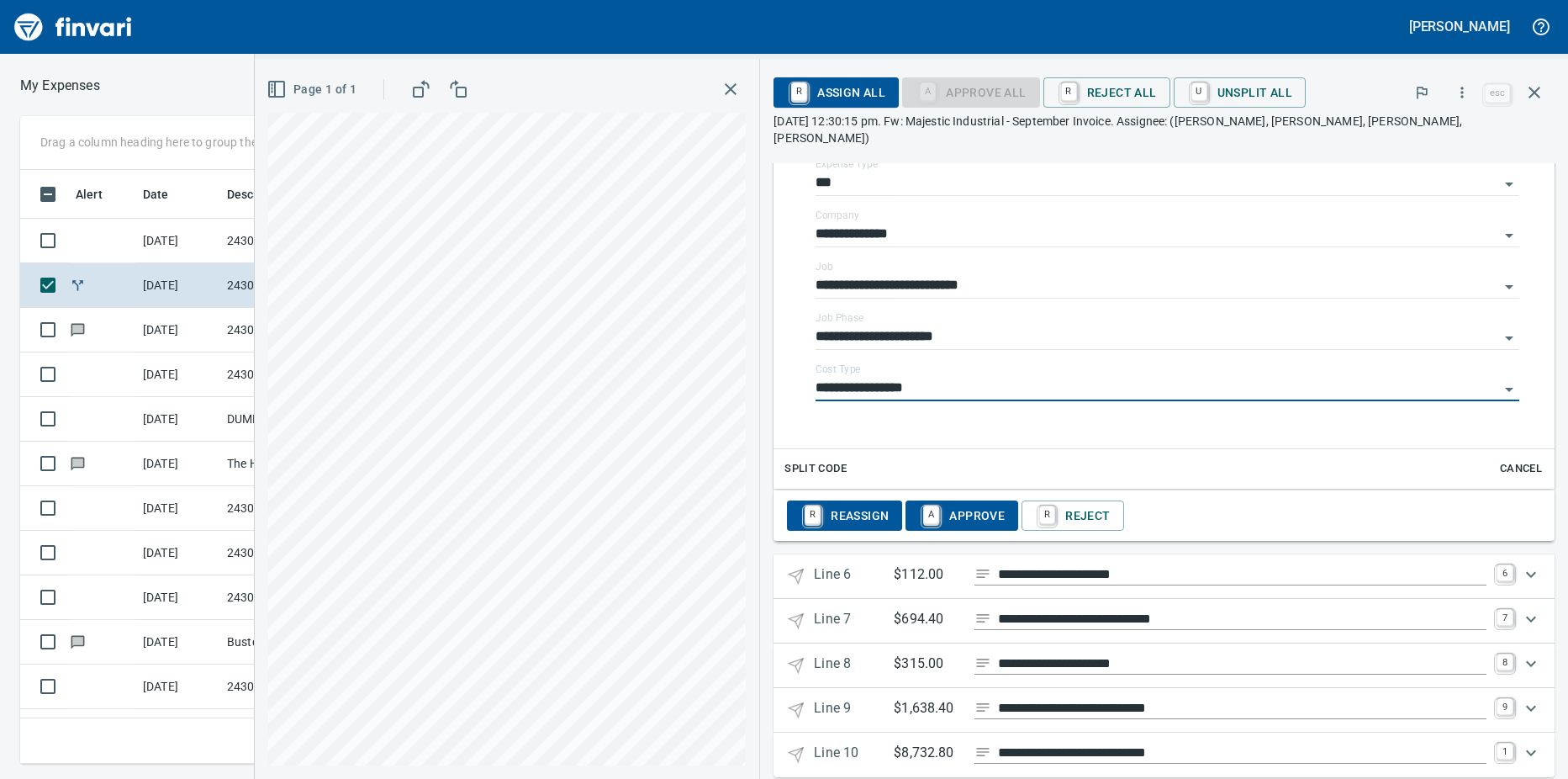
click at [841, 565] on p "Line 6" at bounding box center [854, 576] width 80 height 24
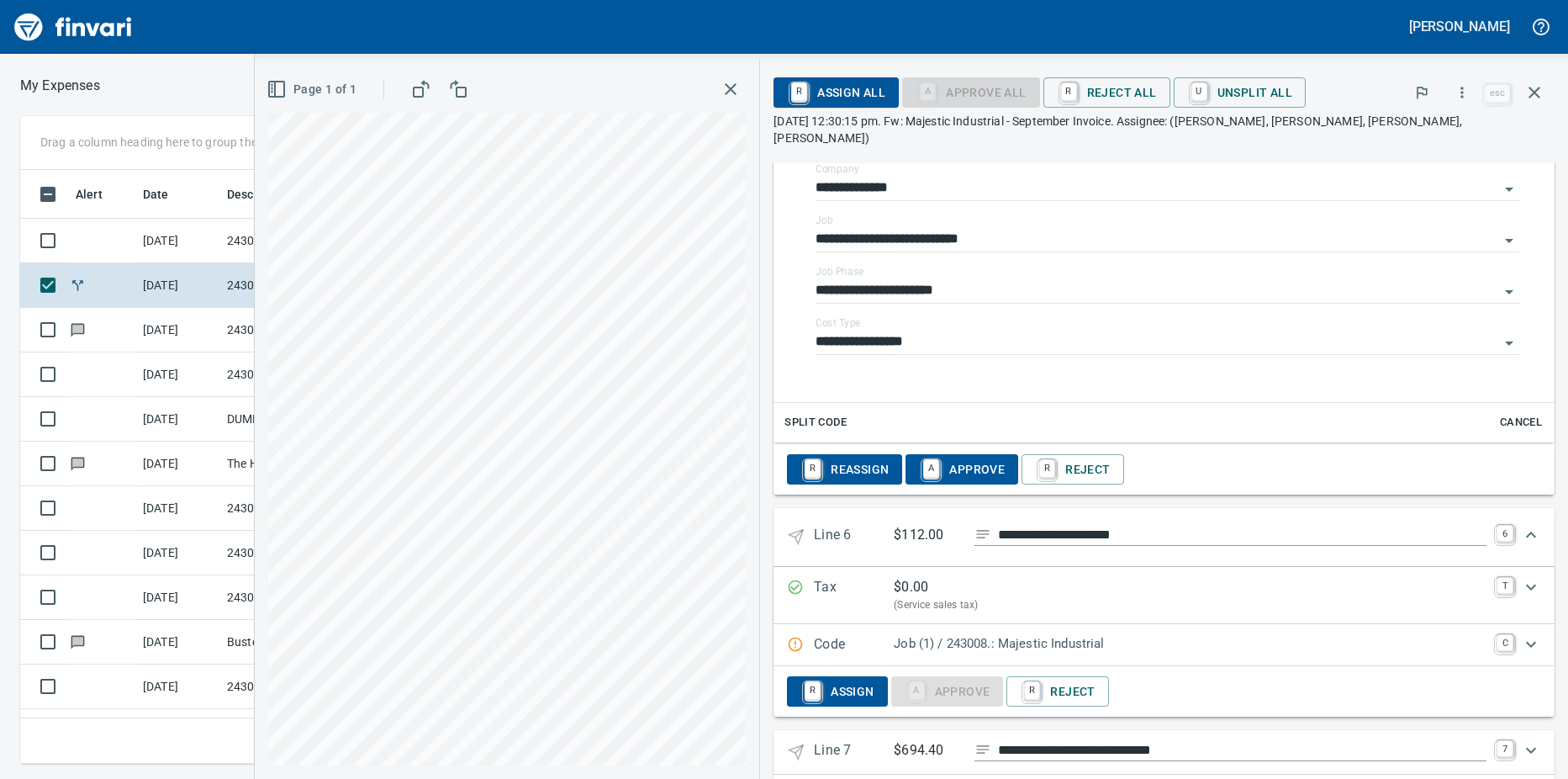
scroll to position [2902, 0]
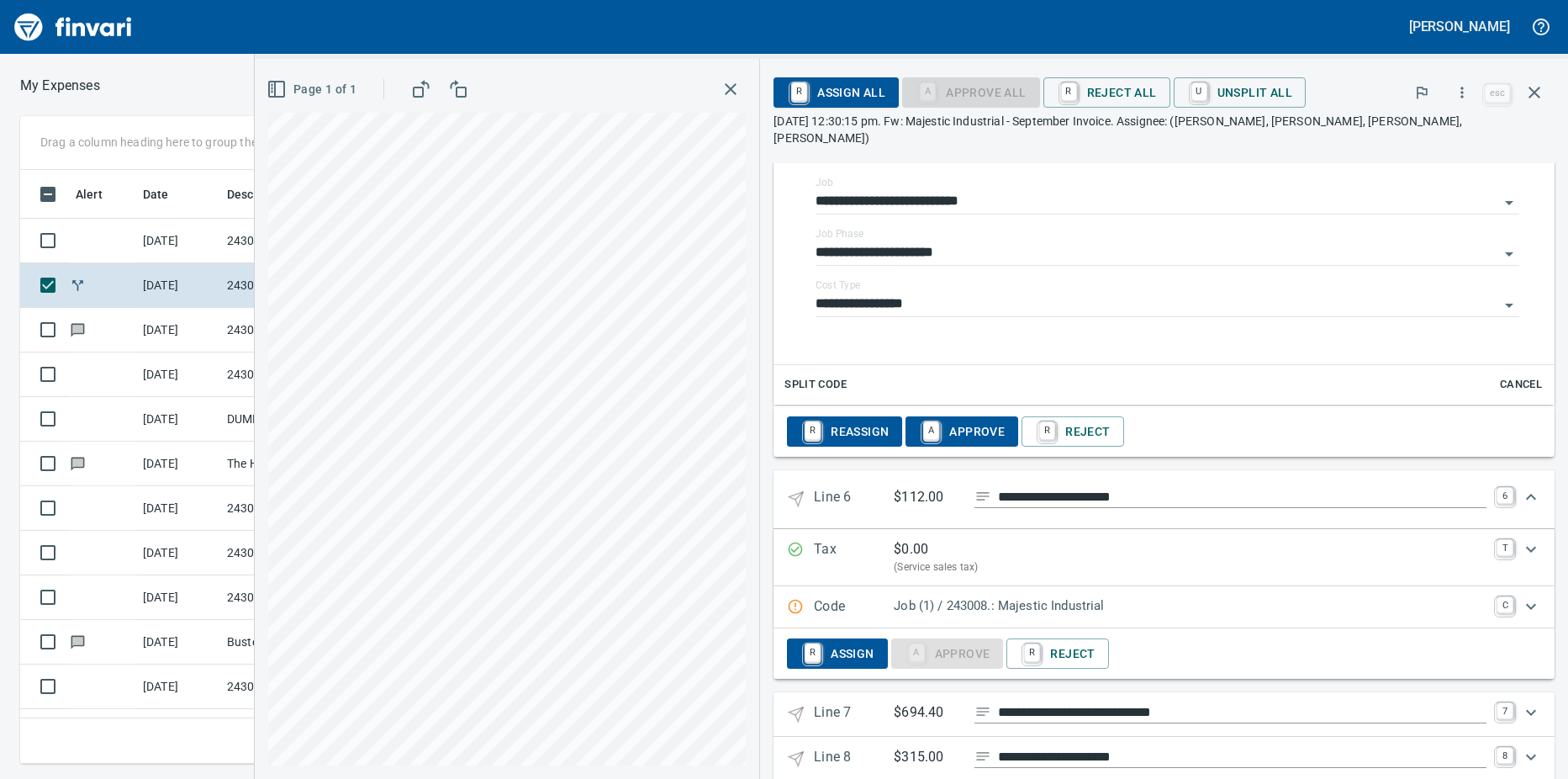
click at [894, 596] on p "Job (1) / 243008.: Majestic Industrial" at bounding box center [1190, 605] width 593 height 19
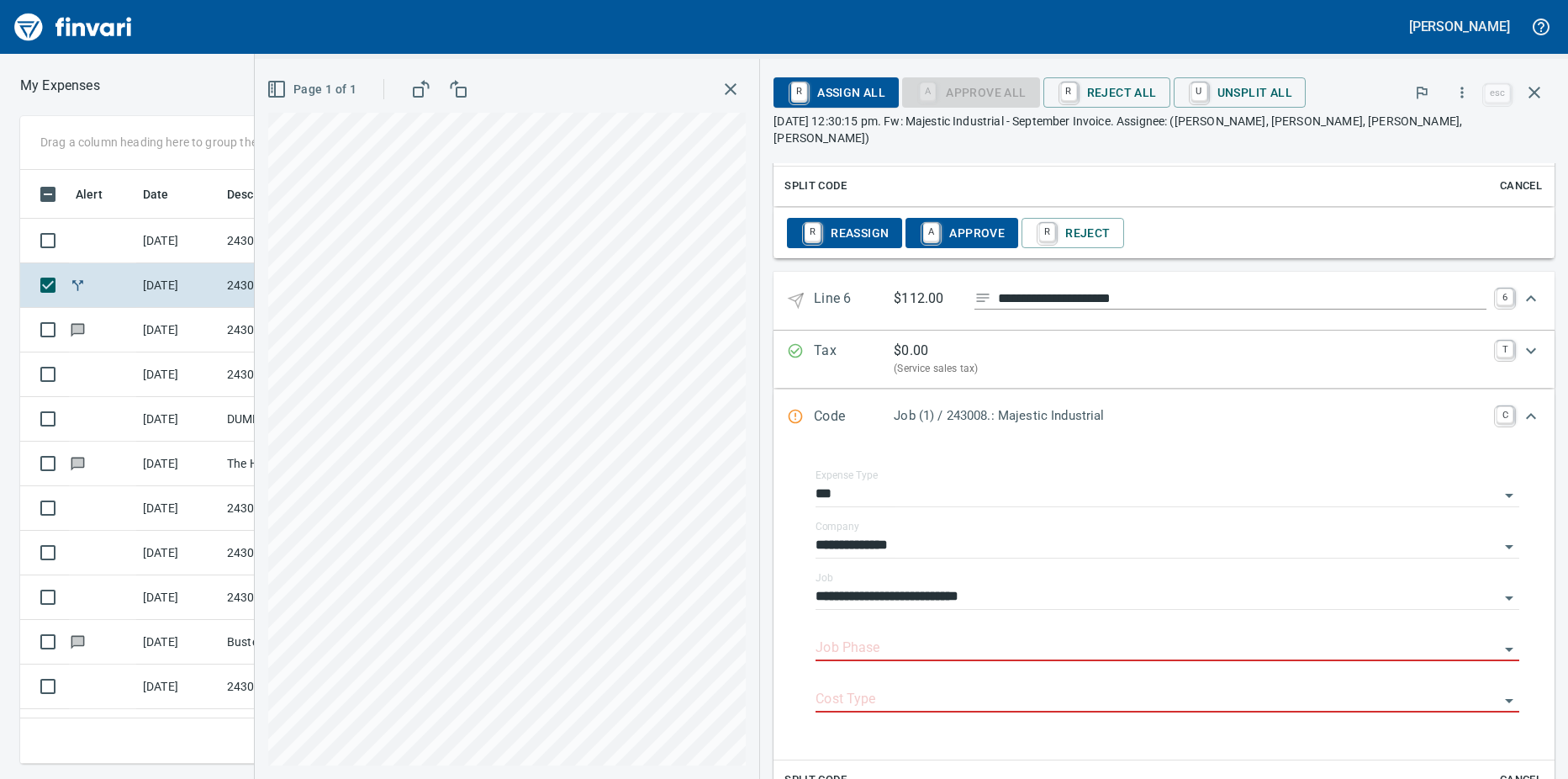
scroll to position [3155, 0]
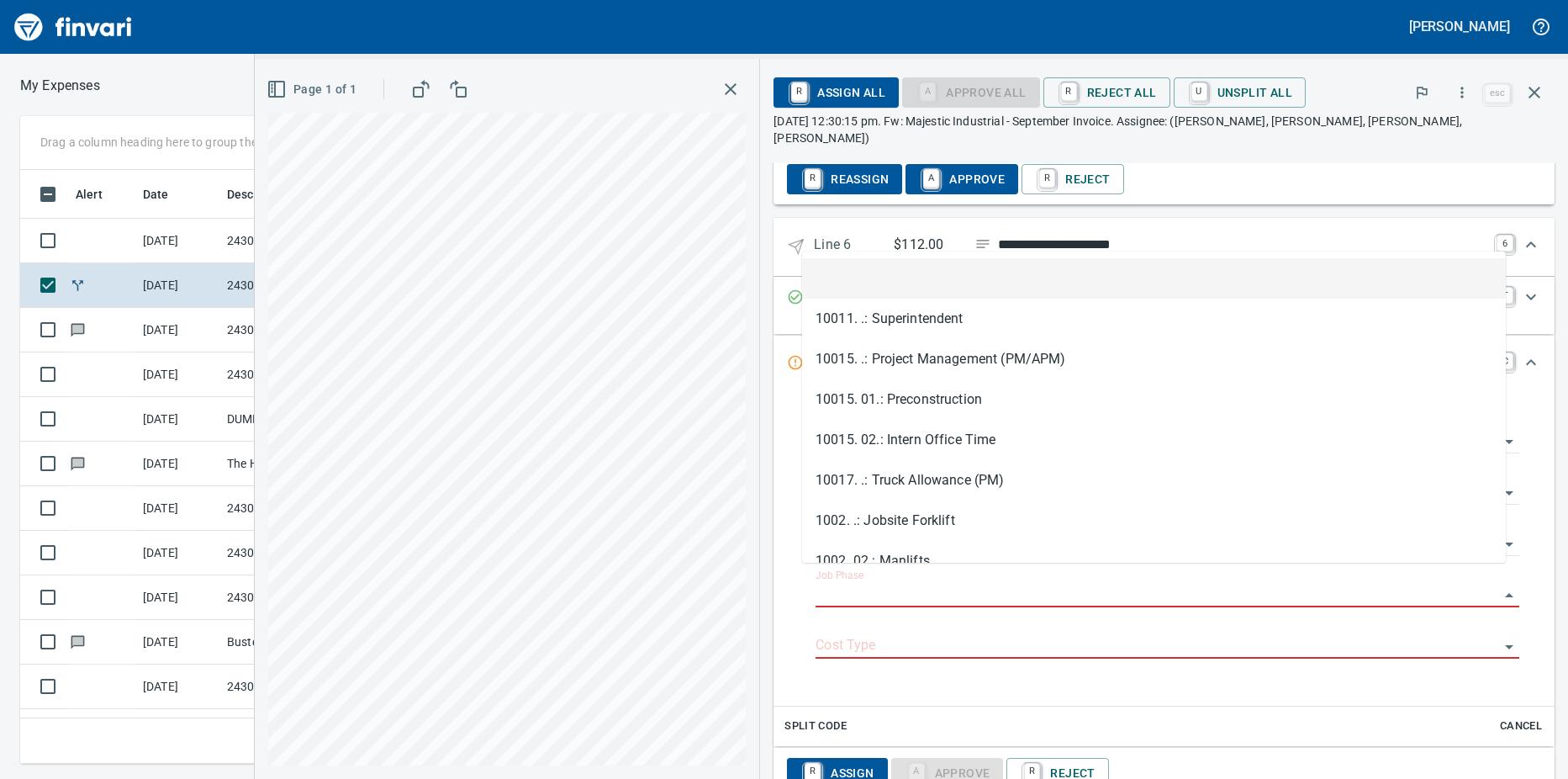
click at [848, 582] on input "Job Phase" at bounding box center [1157, 594] width 684 height 24
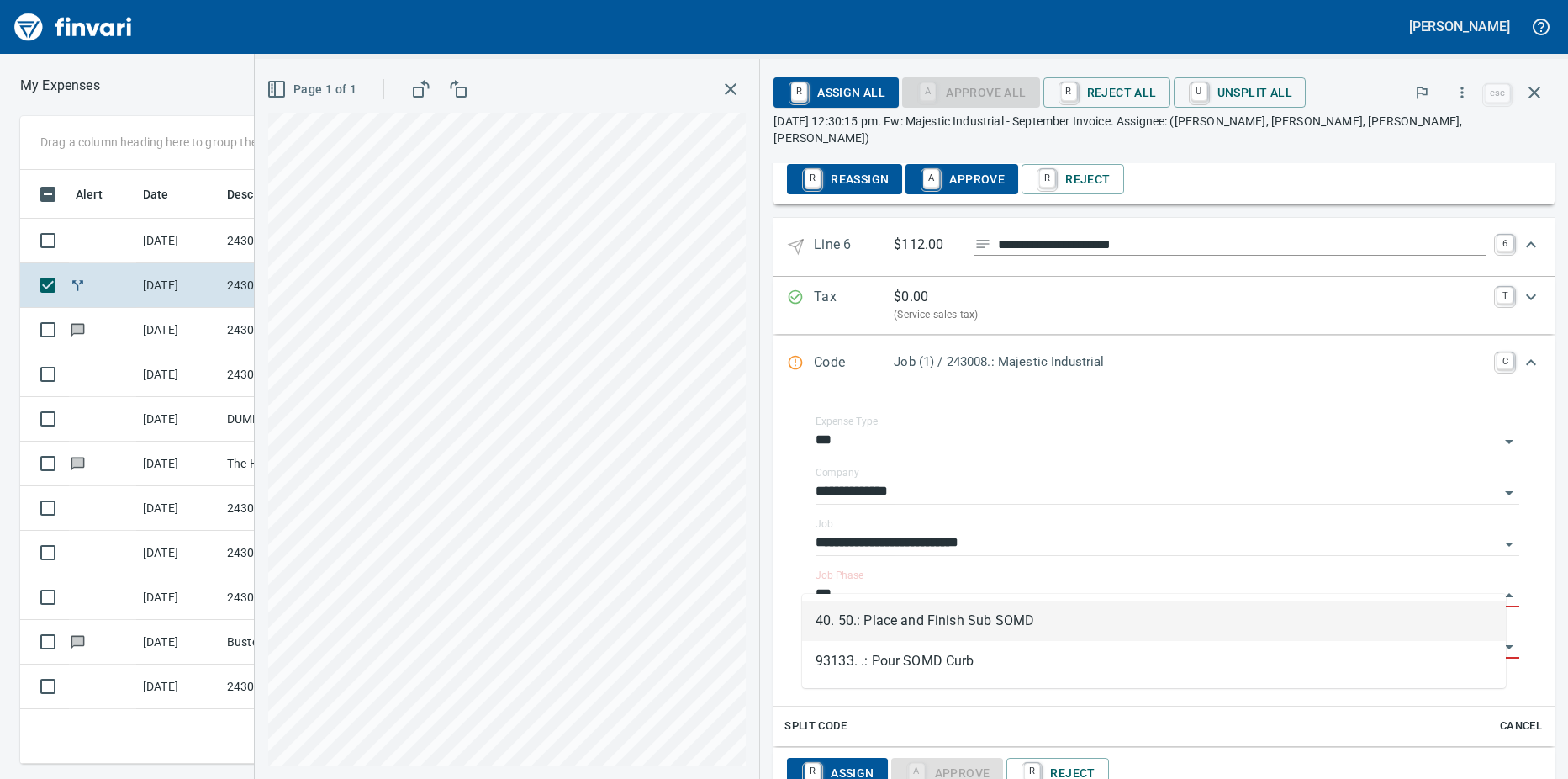
scroll to position [569, 1082]
click at [949, 620] on li "40. 50.: Place and Finish Sub SOMD" at bounding box center [1153, 620] width 703 height 41
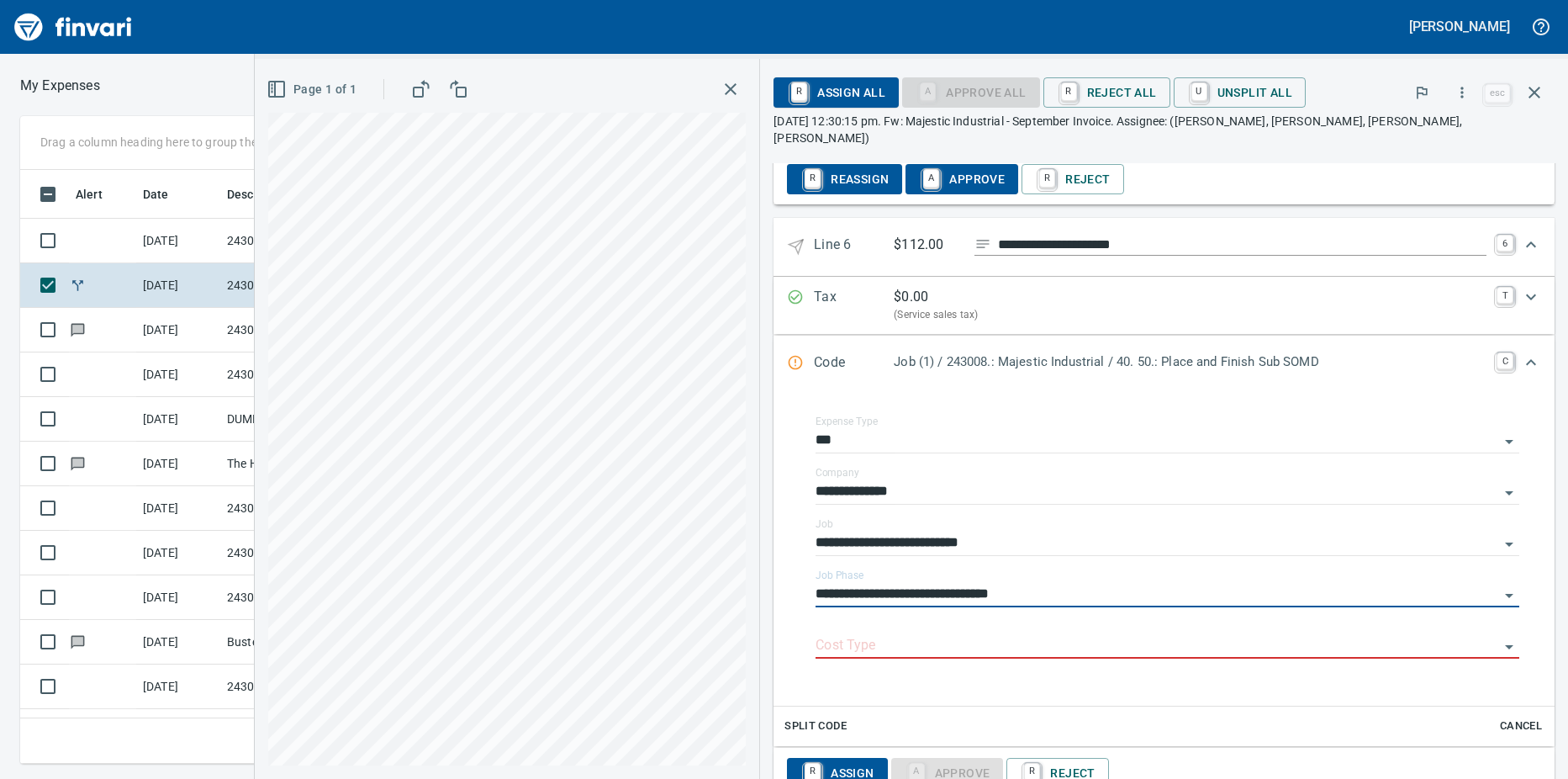
type input "**********"
click at [917, 634] on input "Cost Type" at bounding box center [1157, 646] width 684 height 24
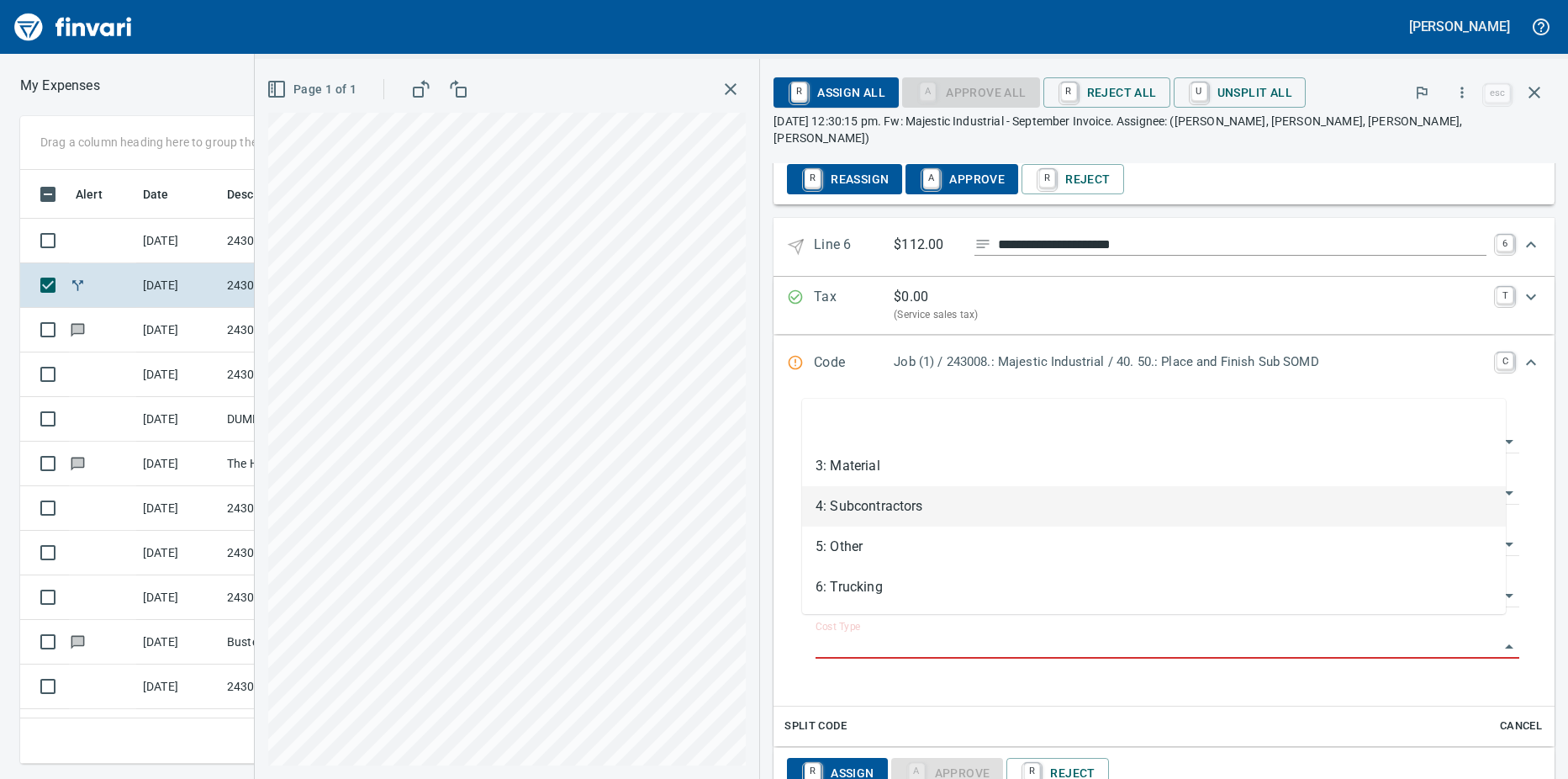
click at [865, 503] on li "4: Subcontractors" at bounding box center [1153, 506] width 703 height 41
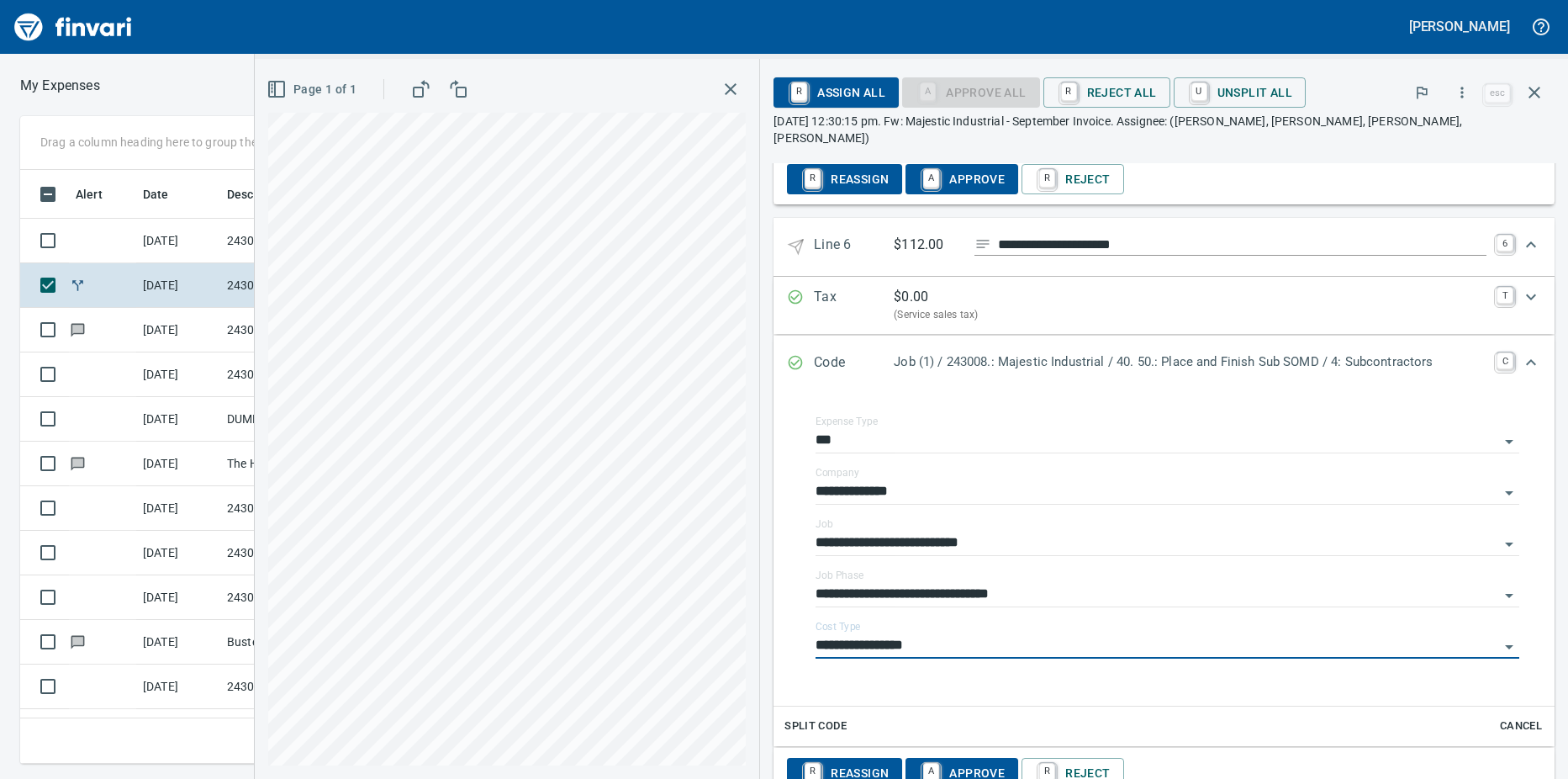
type input "**********"
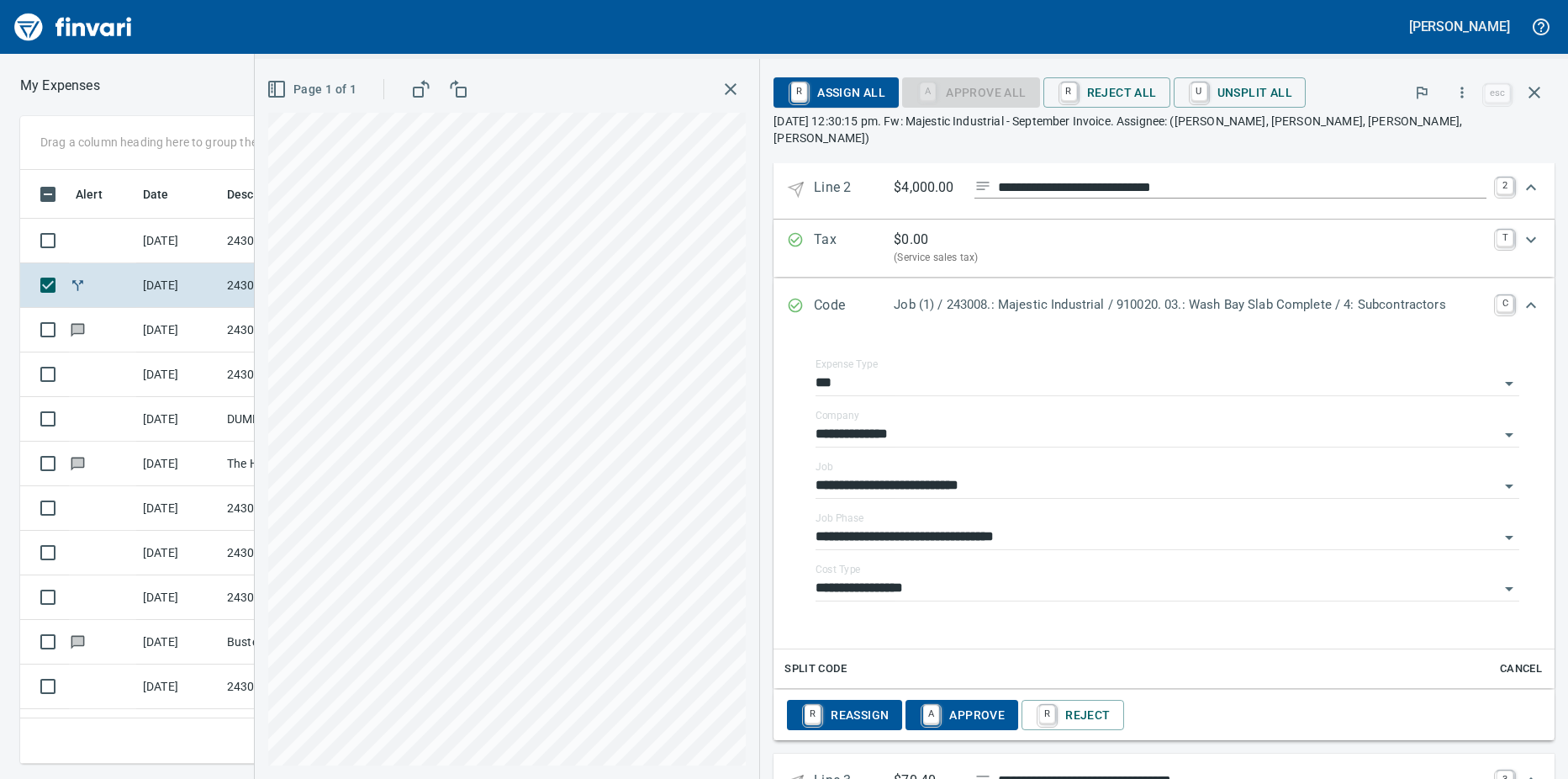
scroll to position [800, 0]
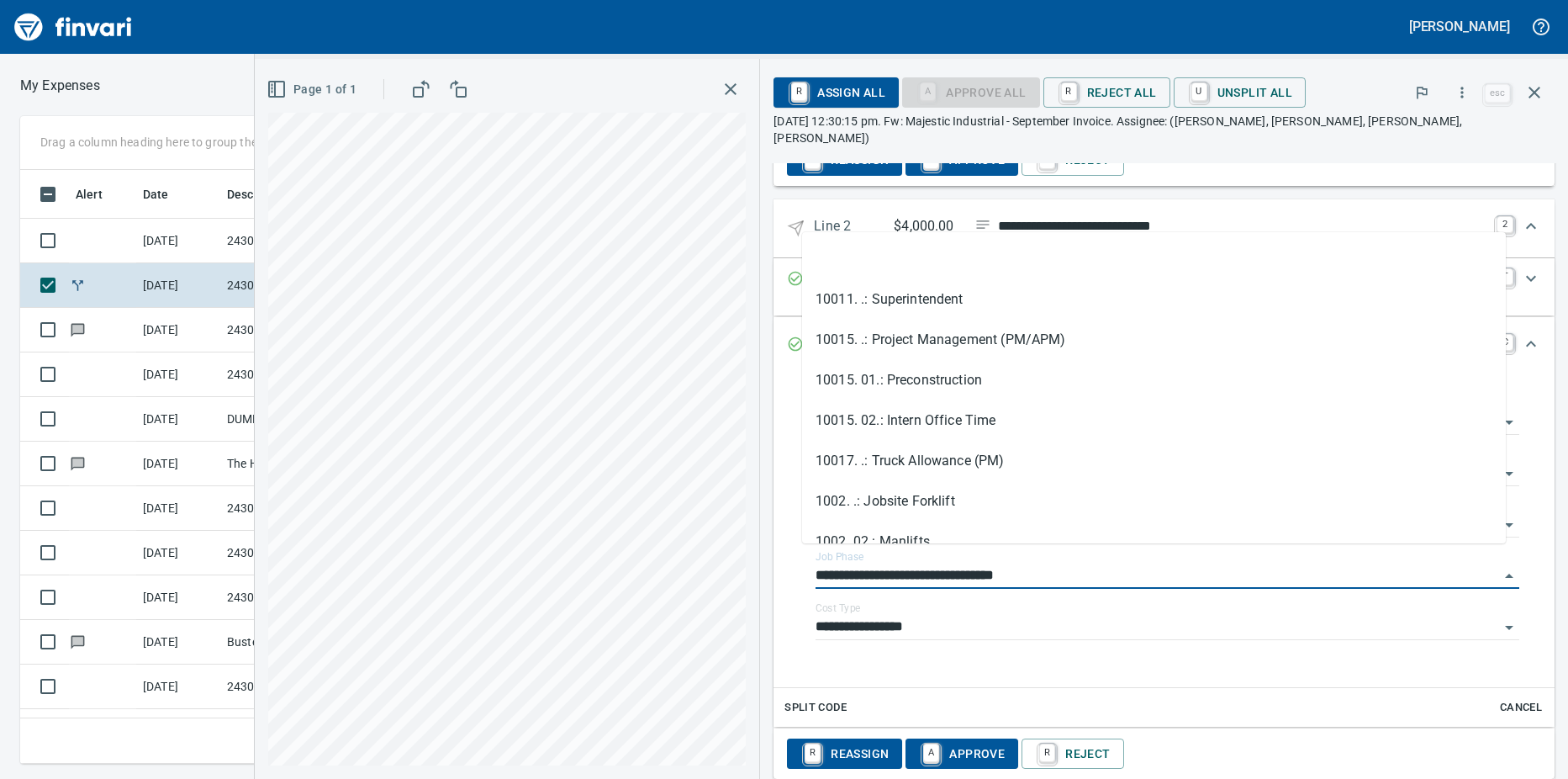
click at [1090, 564] on input "**********" at bounding box center [1157, 576] width 684 height 24
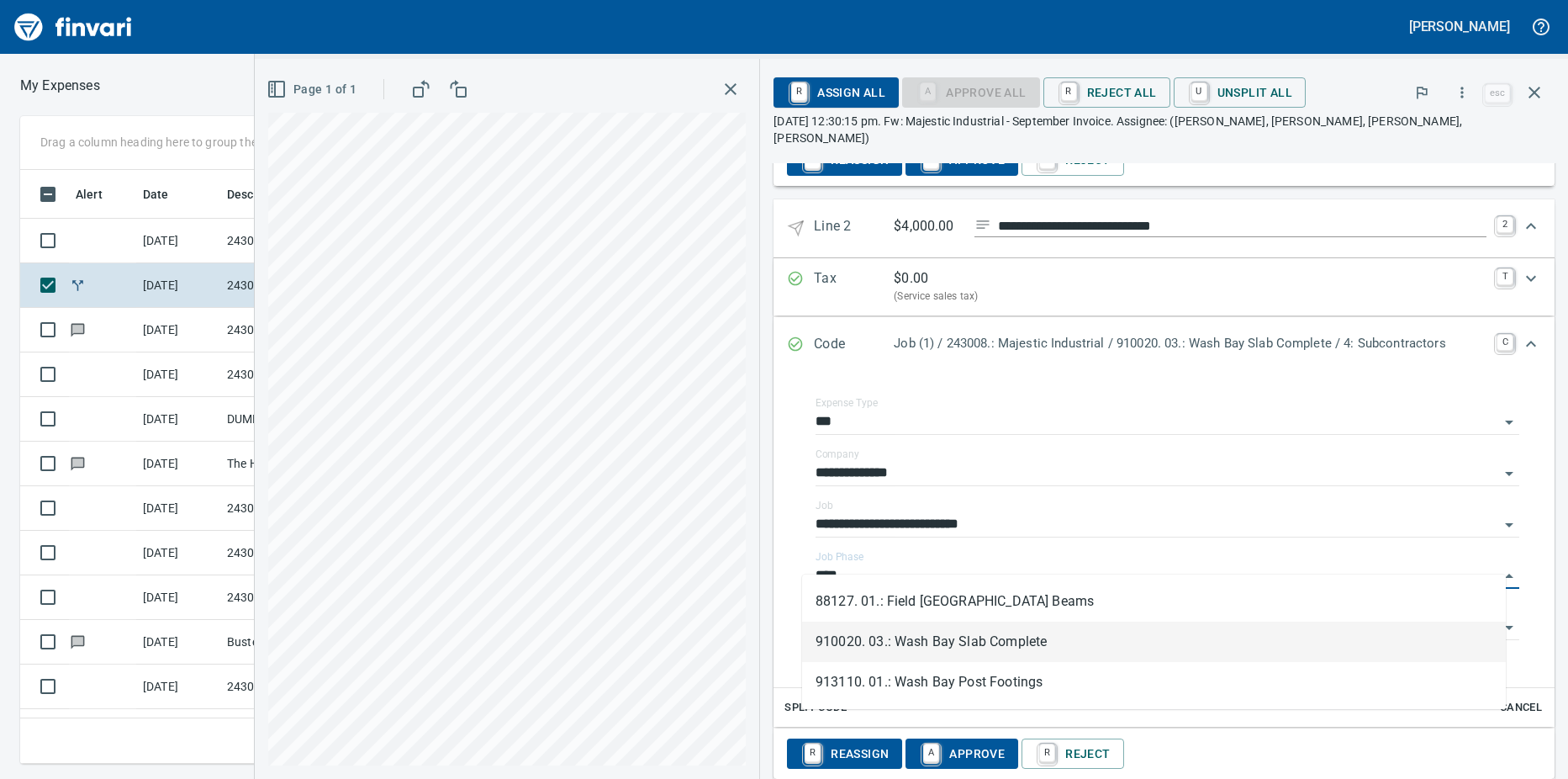
scroll to position [569, 1082]
click at [1079, 633] on li "910020. 03.: Wash Bay Slab Complete" at bounding box center [1153, 641] width 703 height 41
type input "**********"
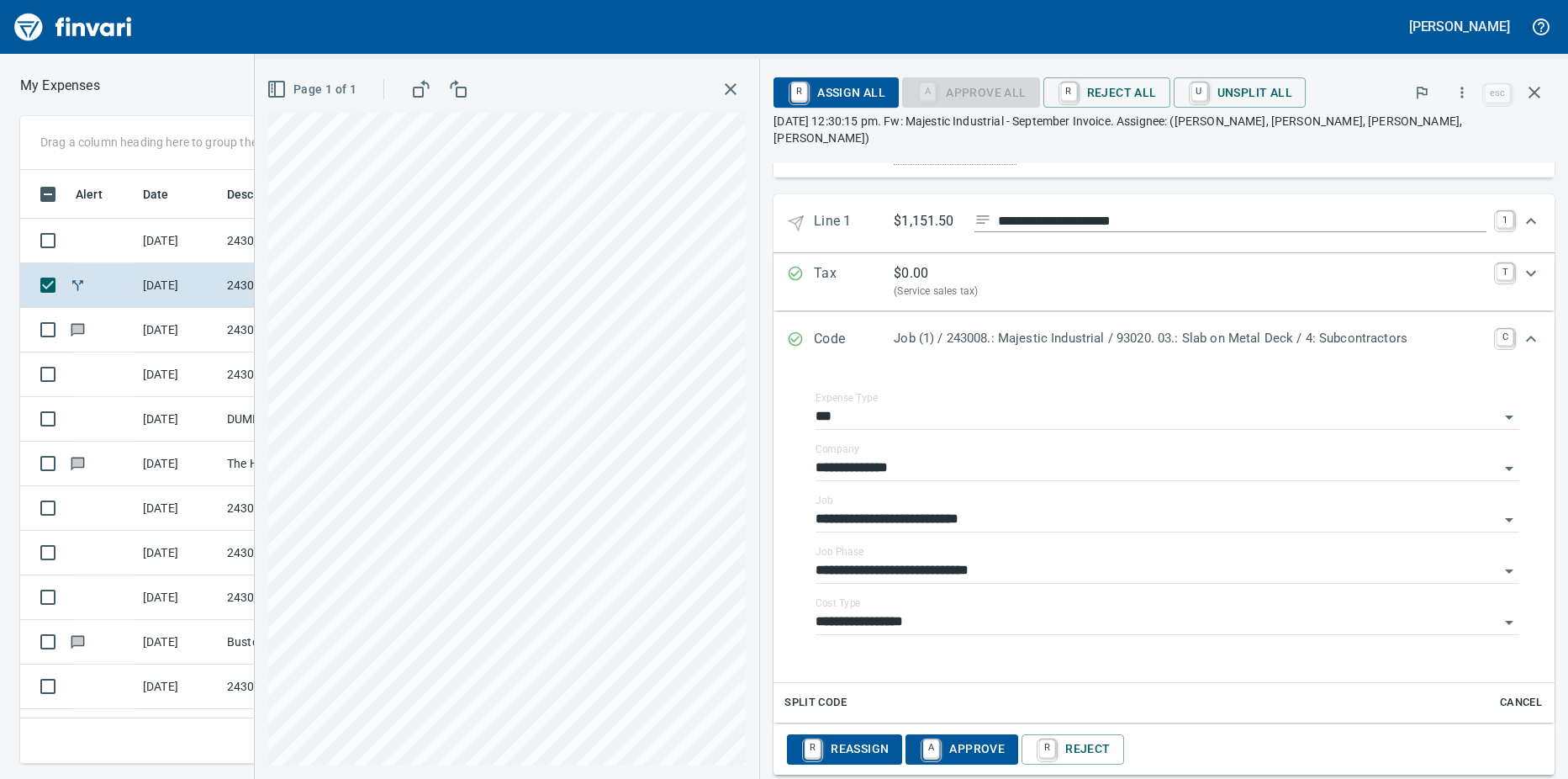
click at [1043, 559] on input "**********" at bounding box center [1157, 571] width 684 height 24
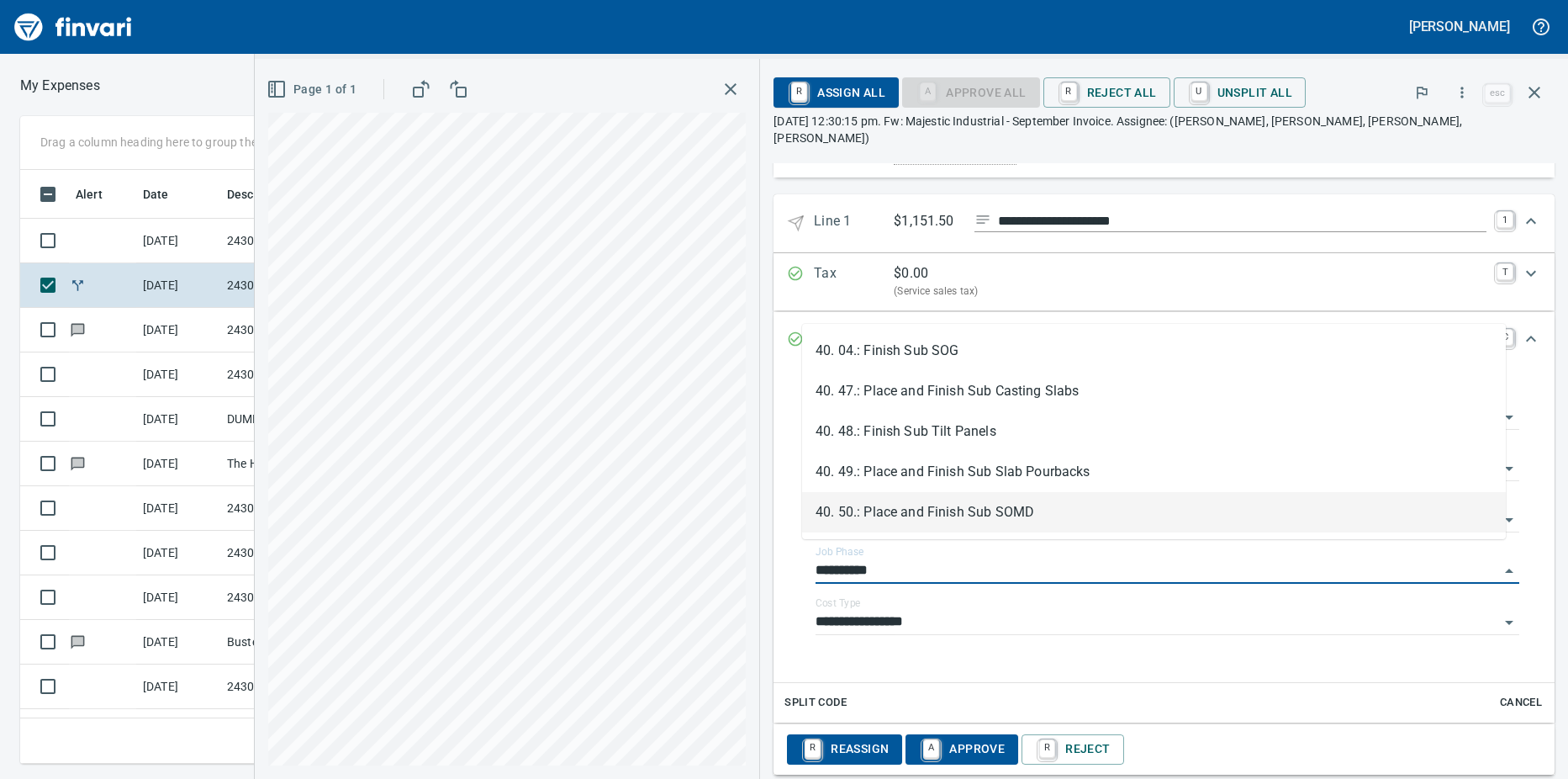
click at [962, 511] on li "40. 50.: Place and Finish Sub SOMD" at bounding box center [1153, 512] width 703 height 41
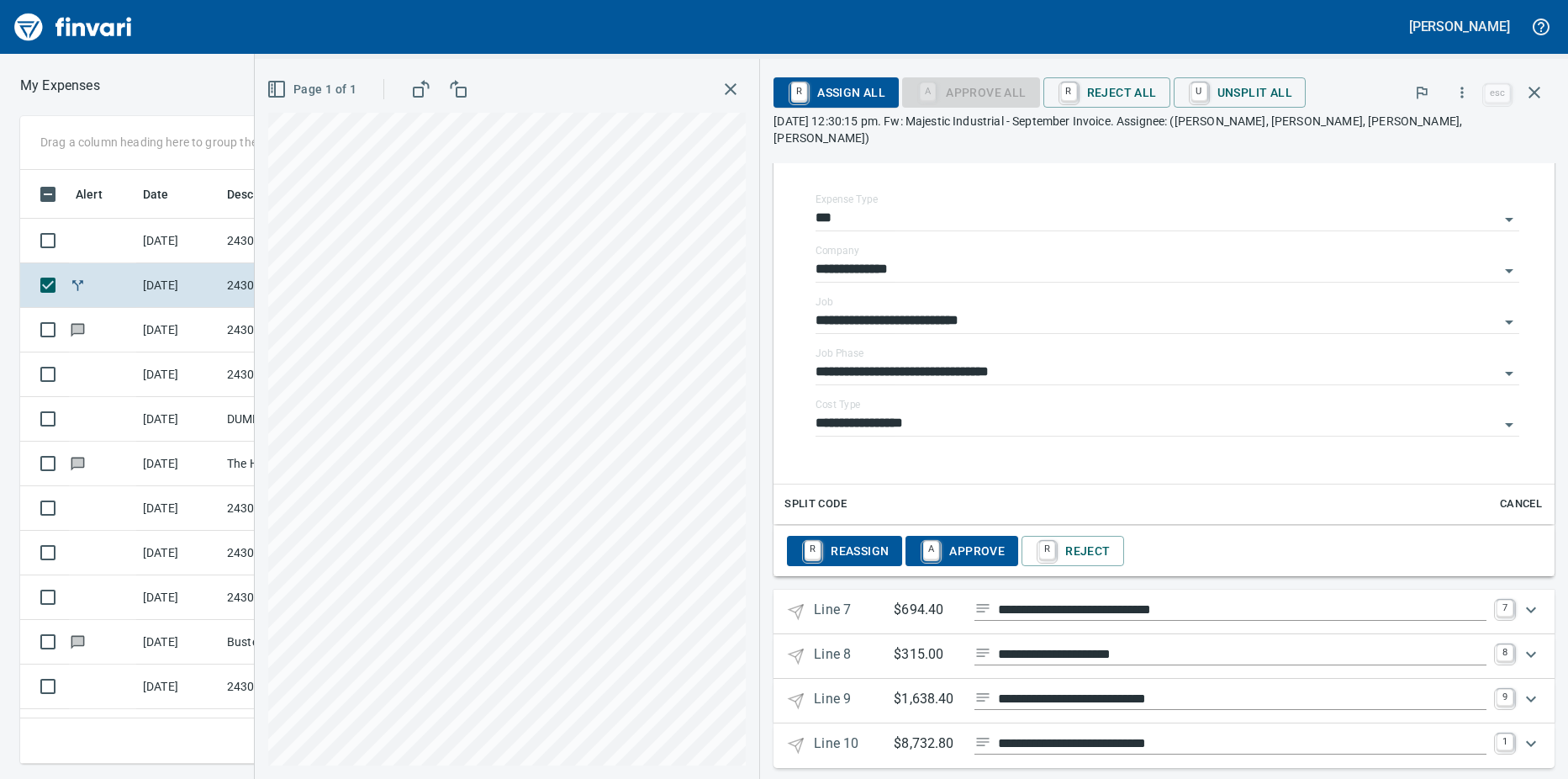
scroll to position [3380, 0]
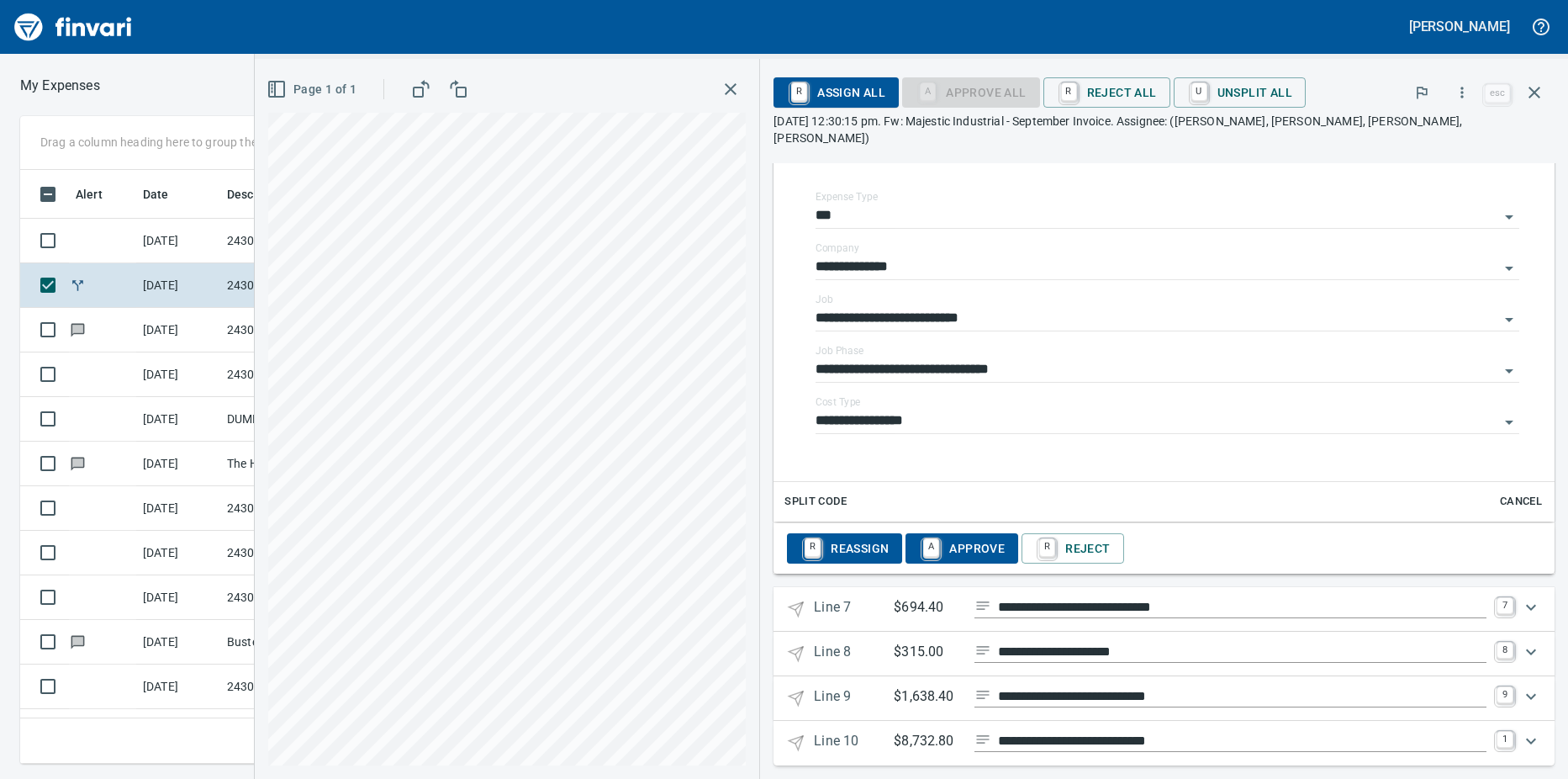
type input "**********"
click at [947, 597] on p "$694.40" at bounding box center [927, 607] width 67 height 21
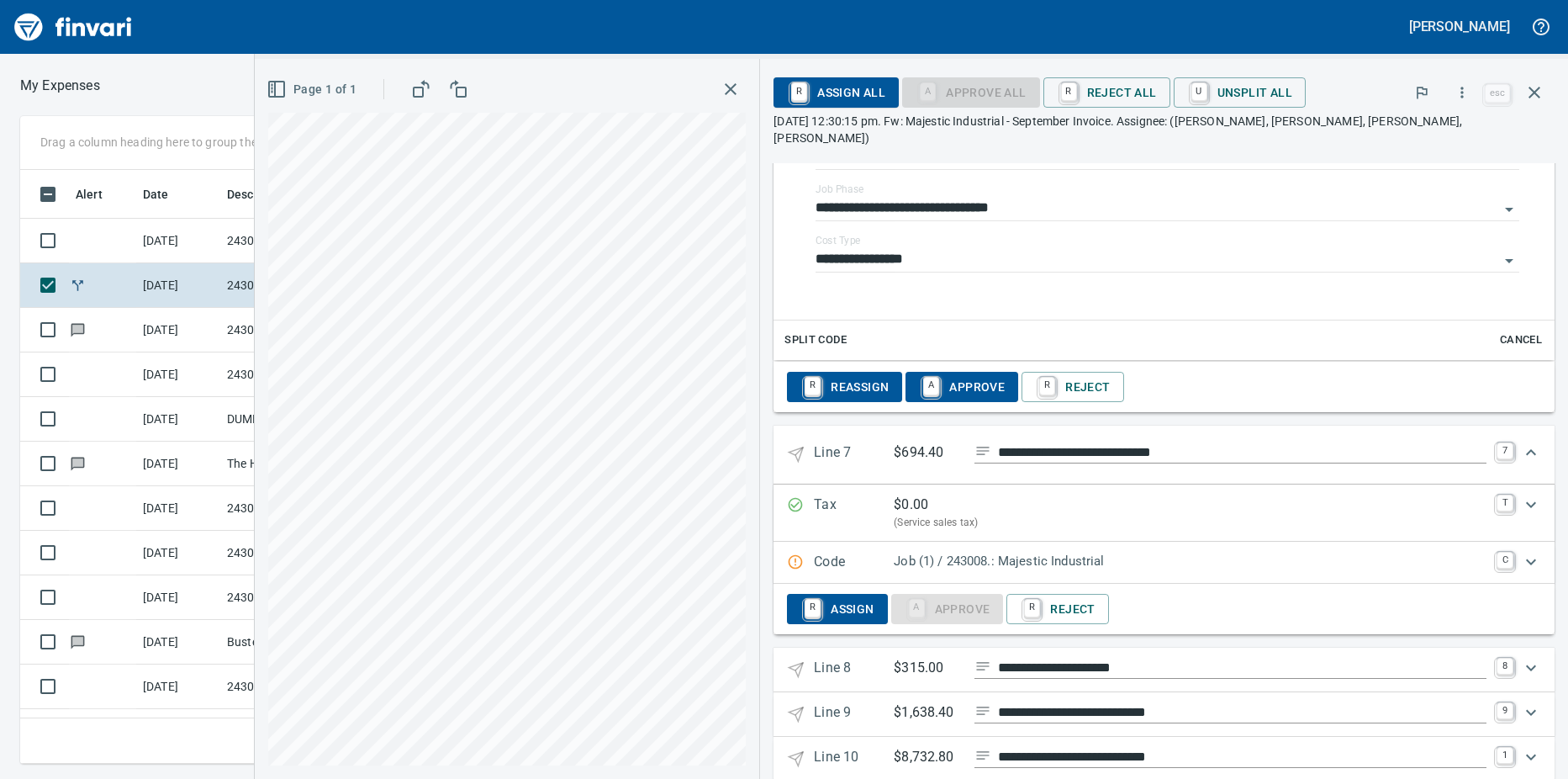
scroll to position [3557, 0]
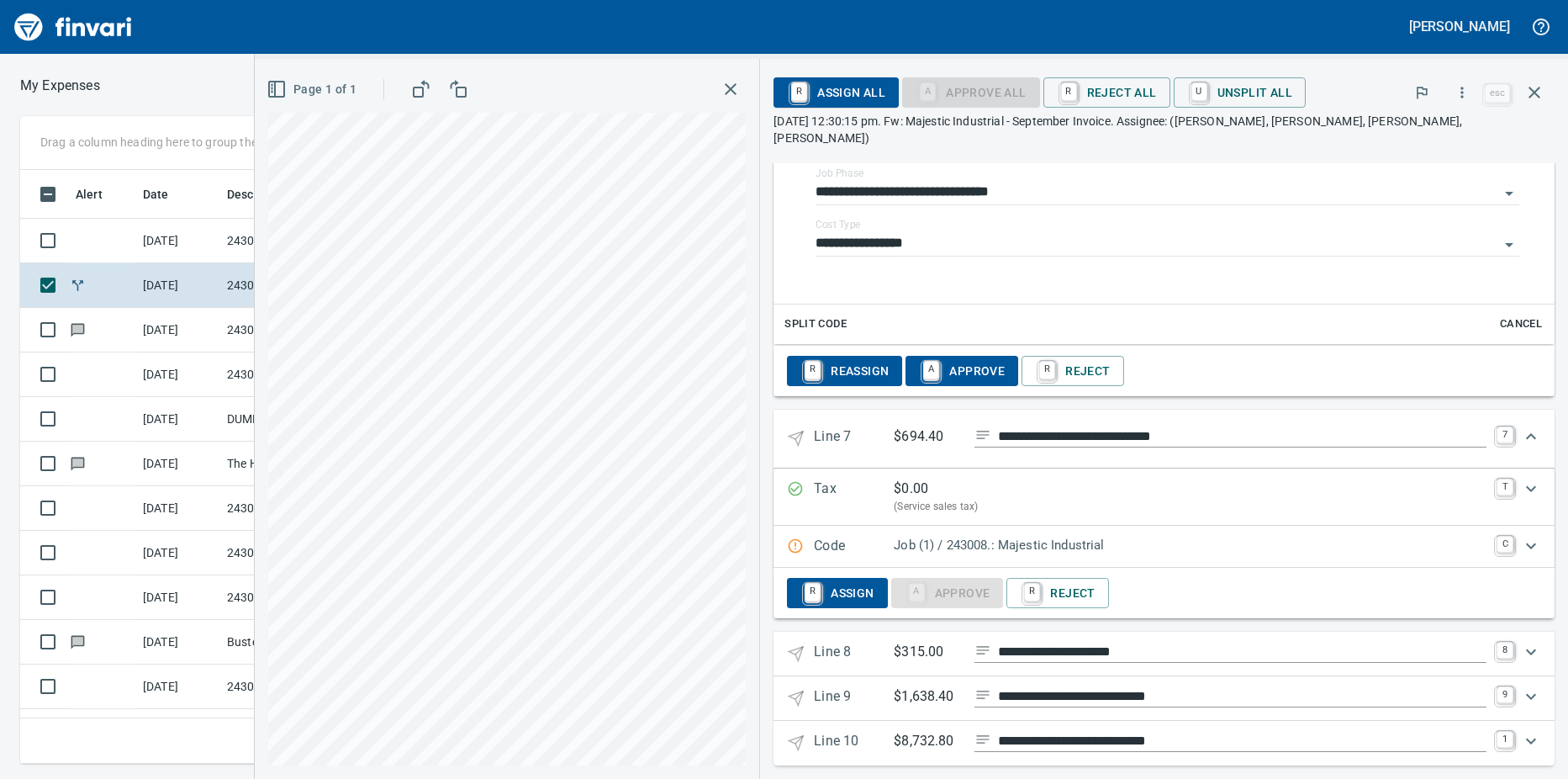
click at [1160, 535] on p "Job (1) / 243008.: Majestic Industrial" at bounding box center [1190, 544] width 593 height 19
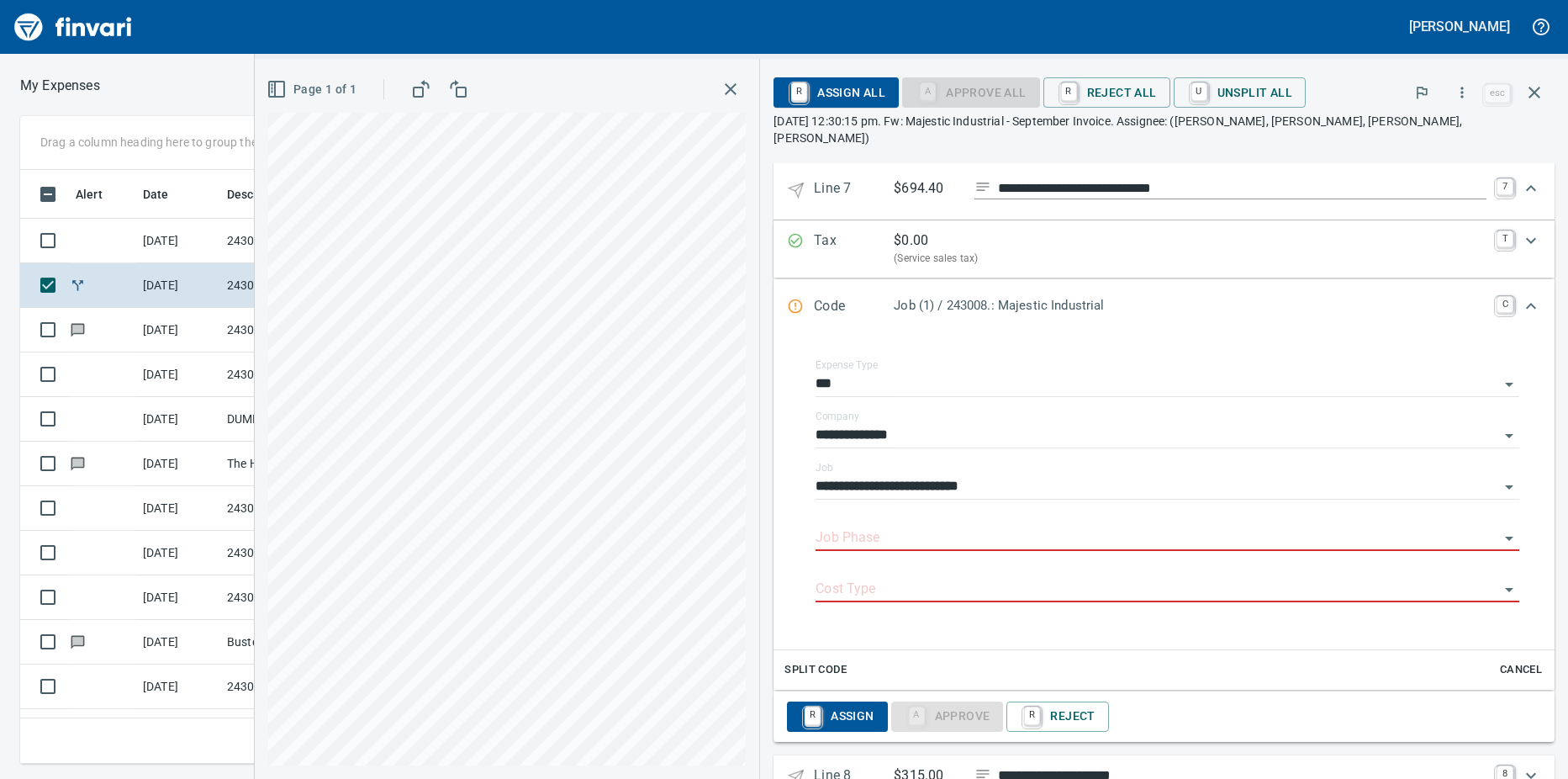
scroll to position [3809, 0]
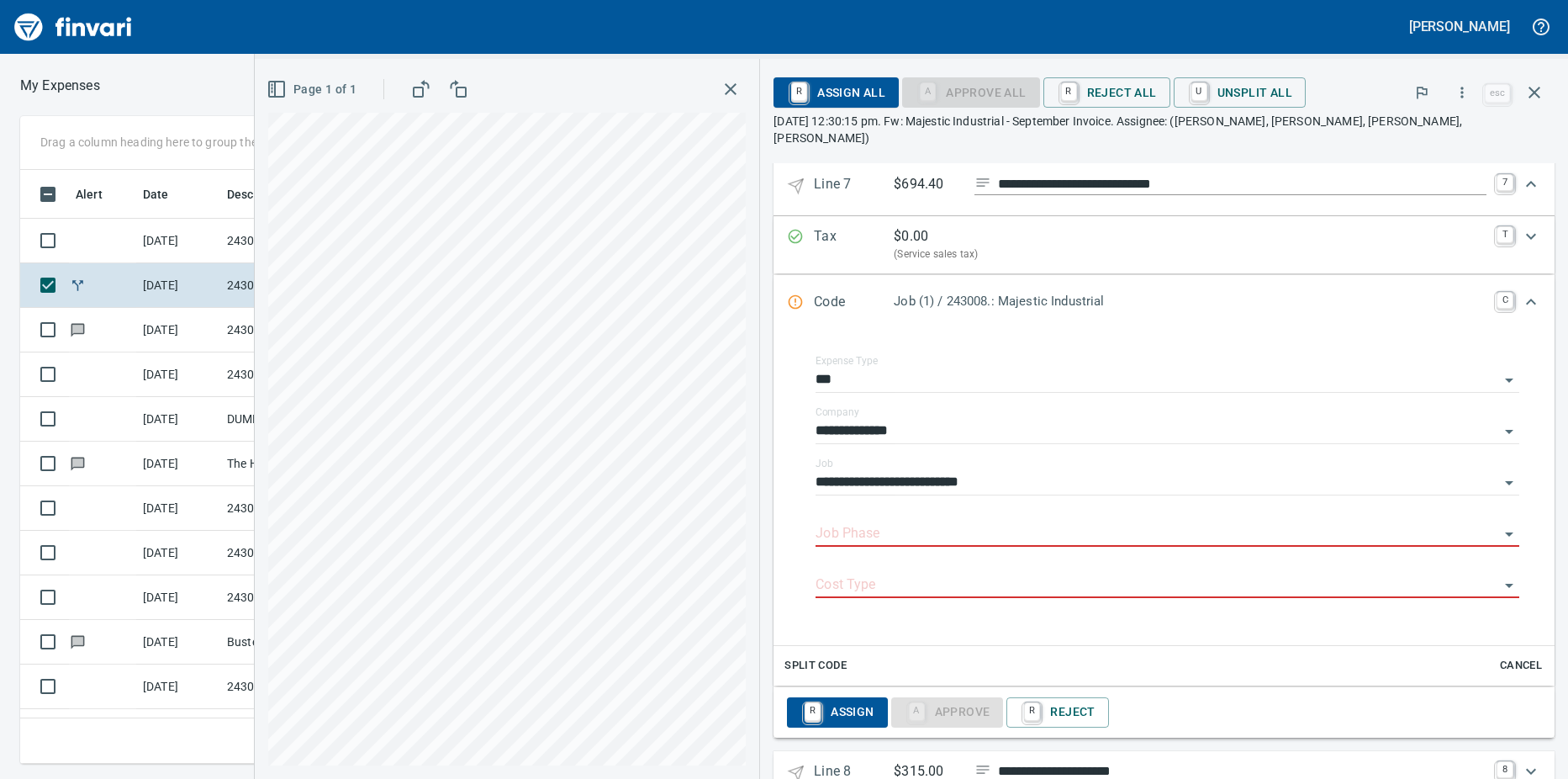
click at [892, 524] on input "Job Phase" at bounding box center [1157, 534] width 684 height 24
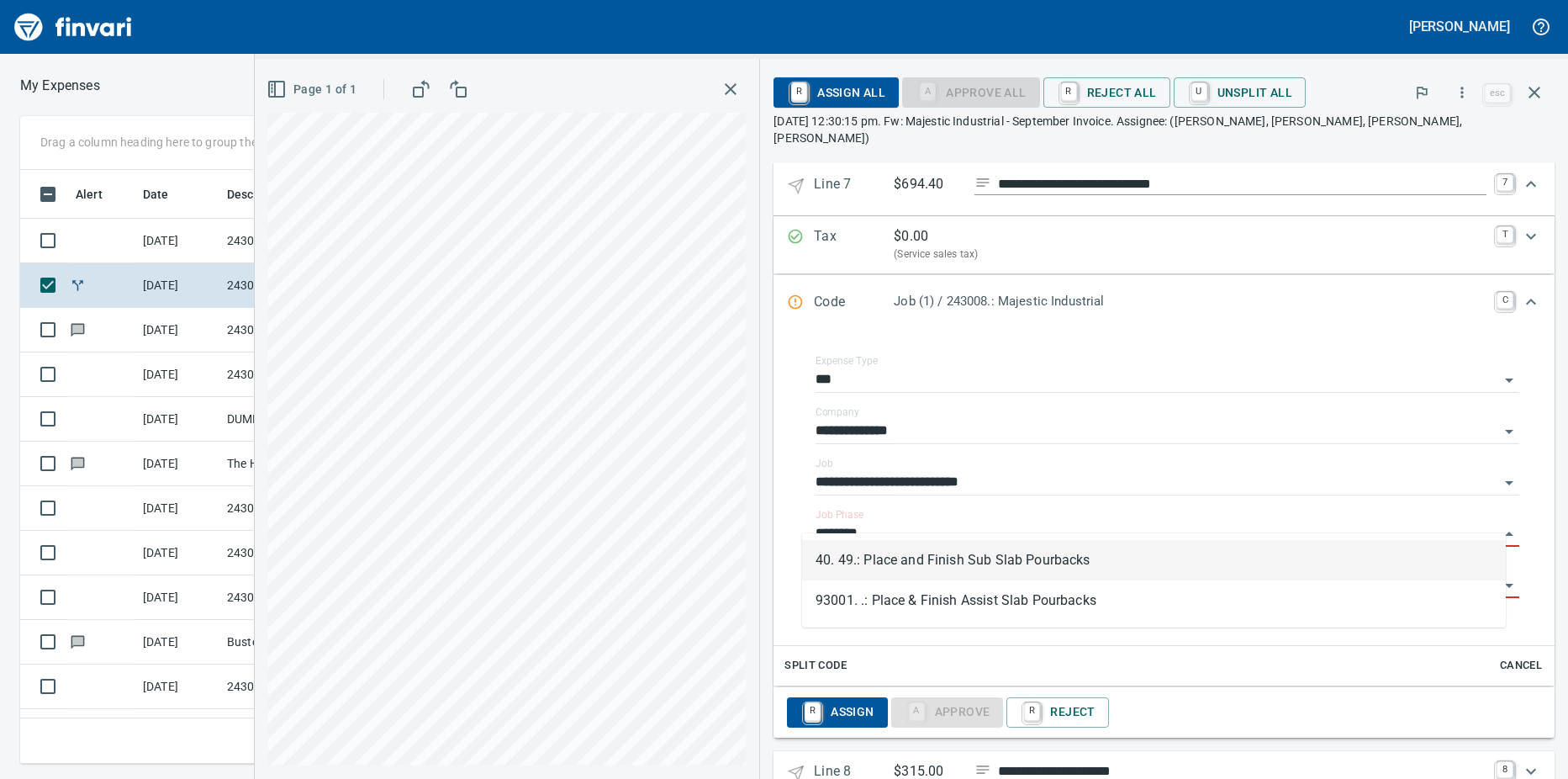
scroll to position [569, 1082]
click at [930, 564] on li "40. 49.: Place and Finish Sub Slab Pourbacks" at bounding box center [1153, 560] width 703 height 41
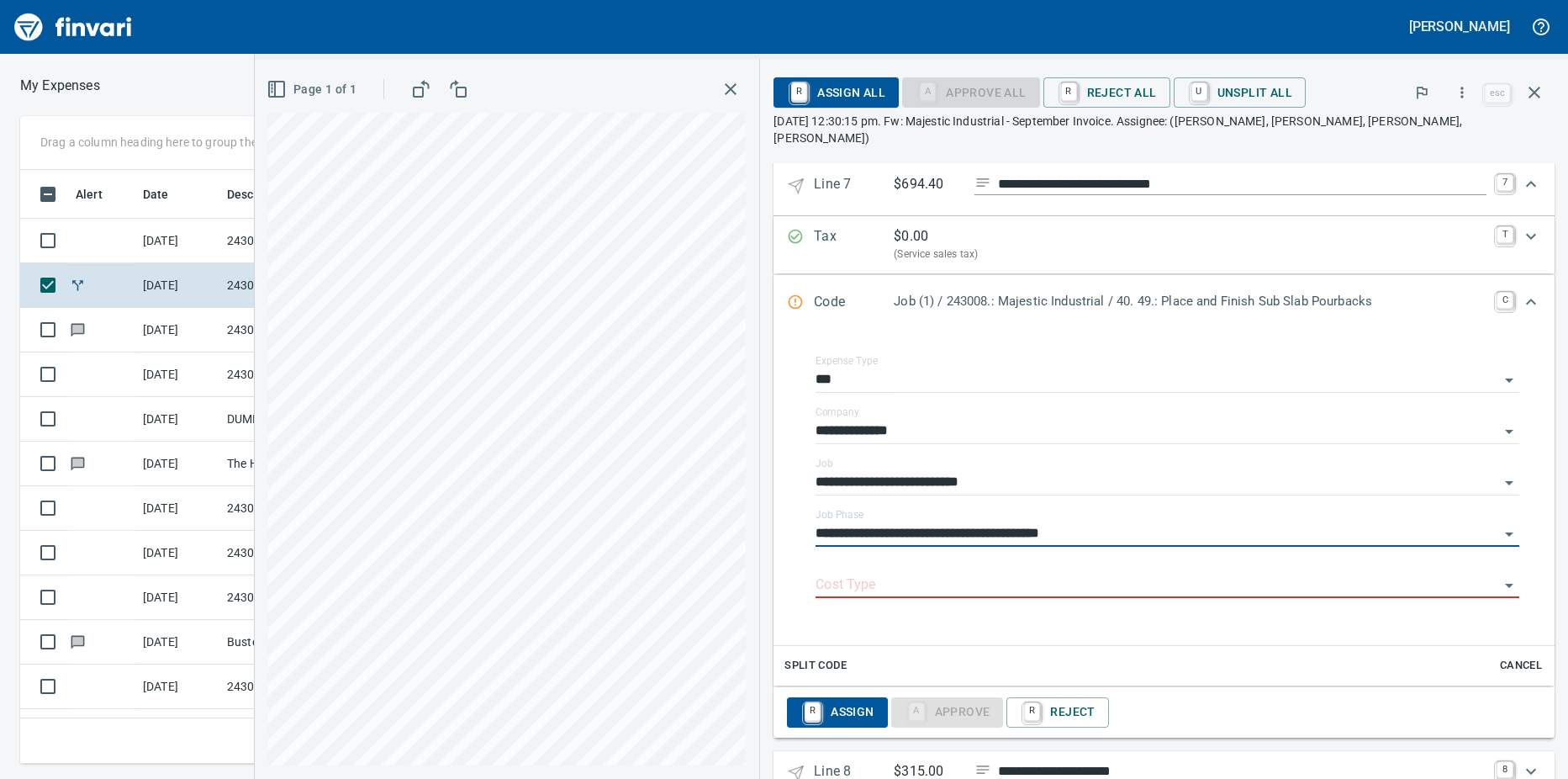
type input "**********"
click at [911, 575] on input "Cost Type" at bounding box center [1157, 585] width 684 height 24
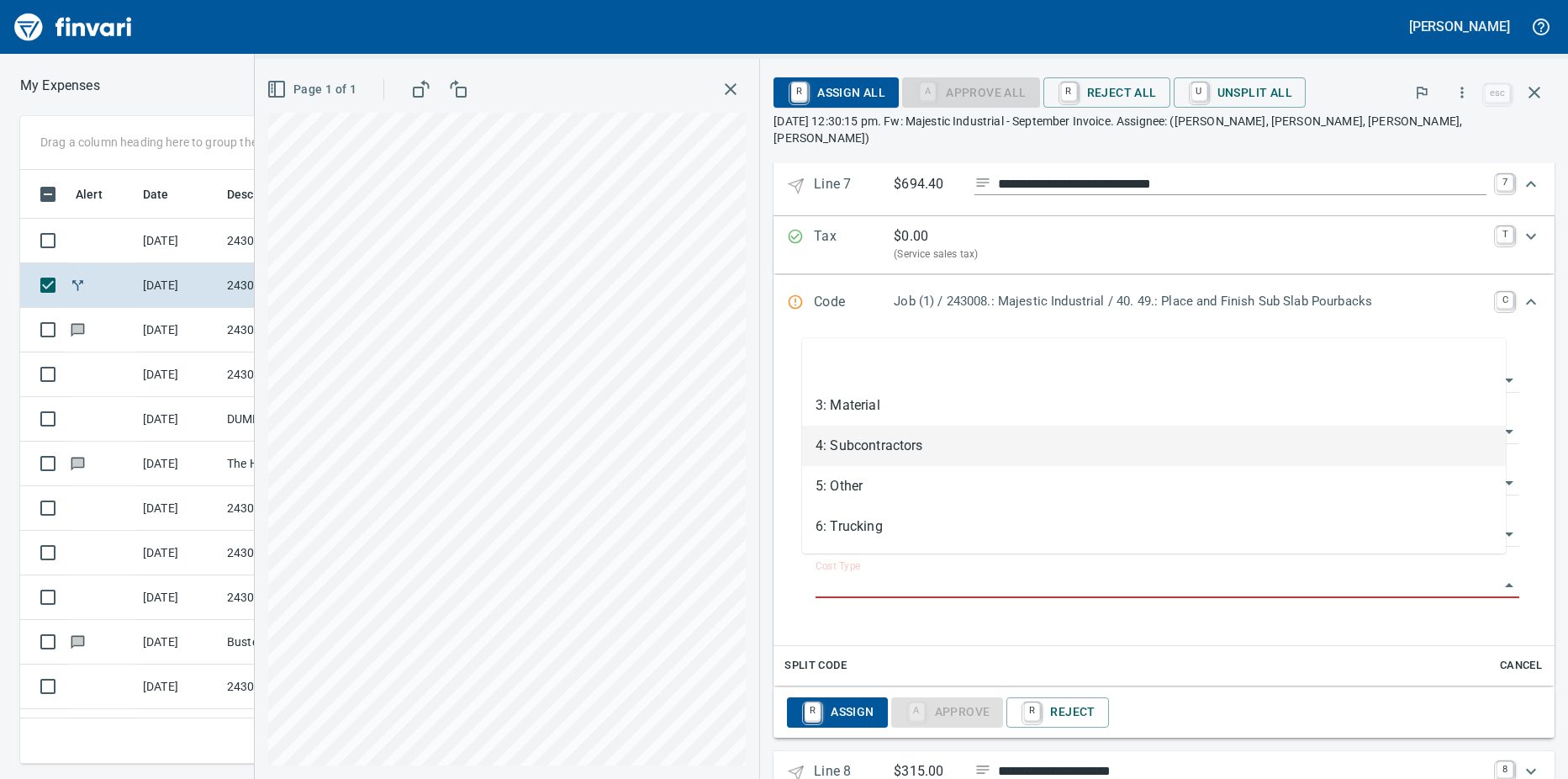
click at [868, 448] on li "4: Subcontractors" at bounding box center [1153, 446] width 703 height 41
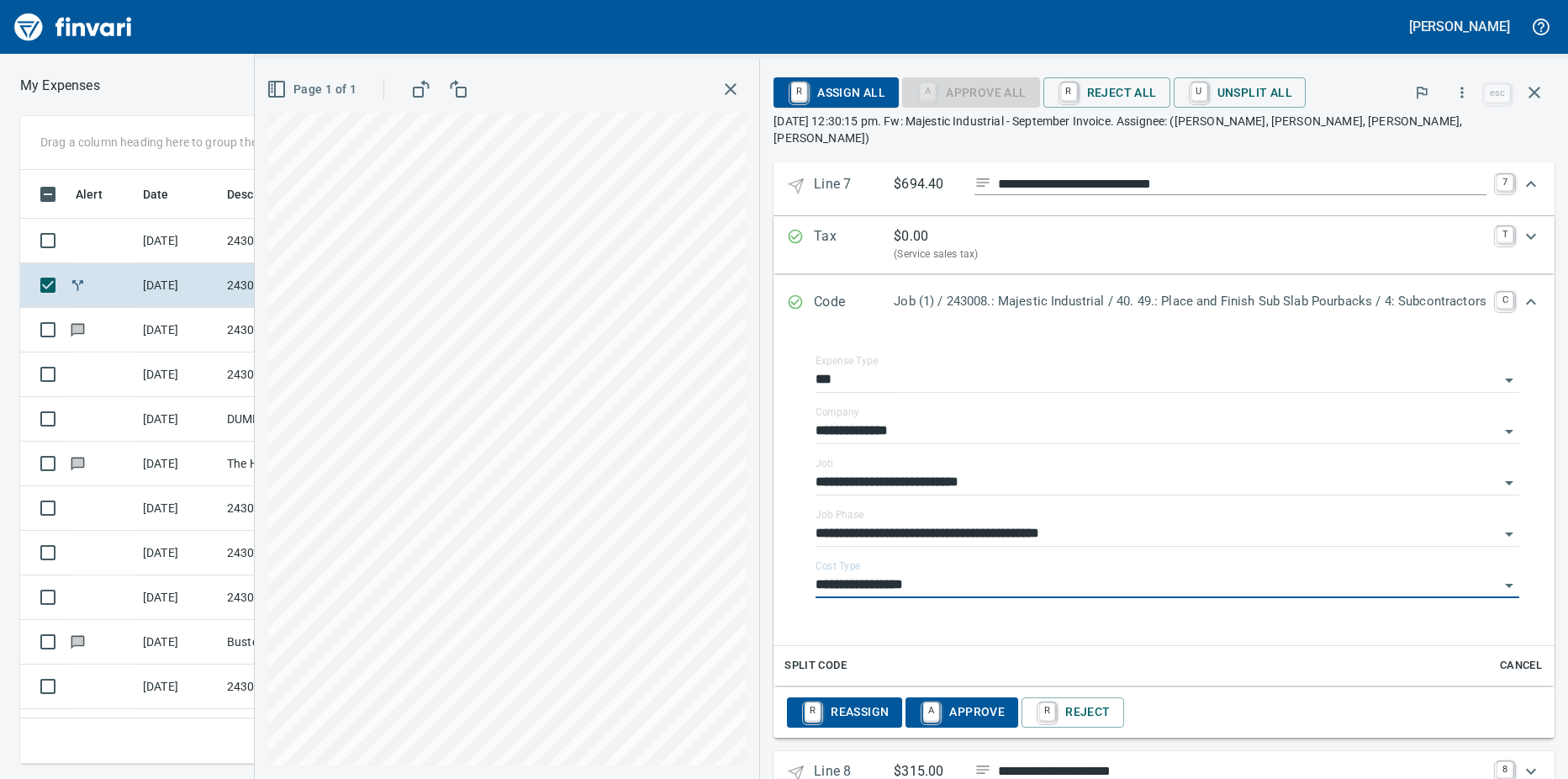
type input "**********"
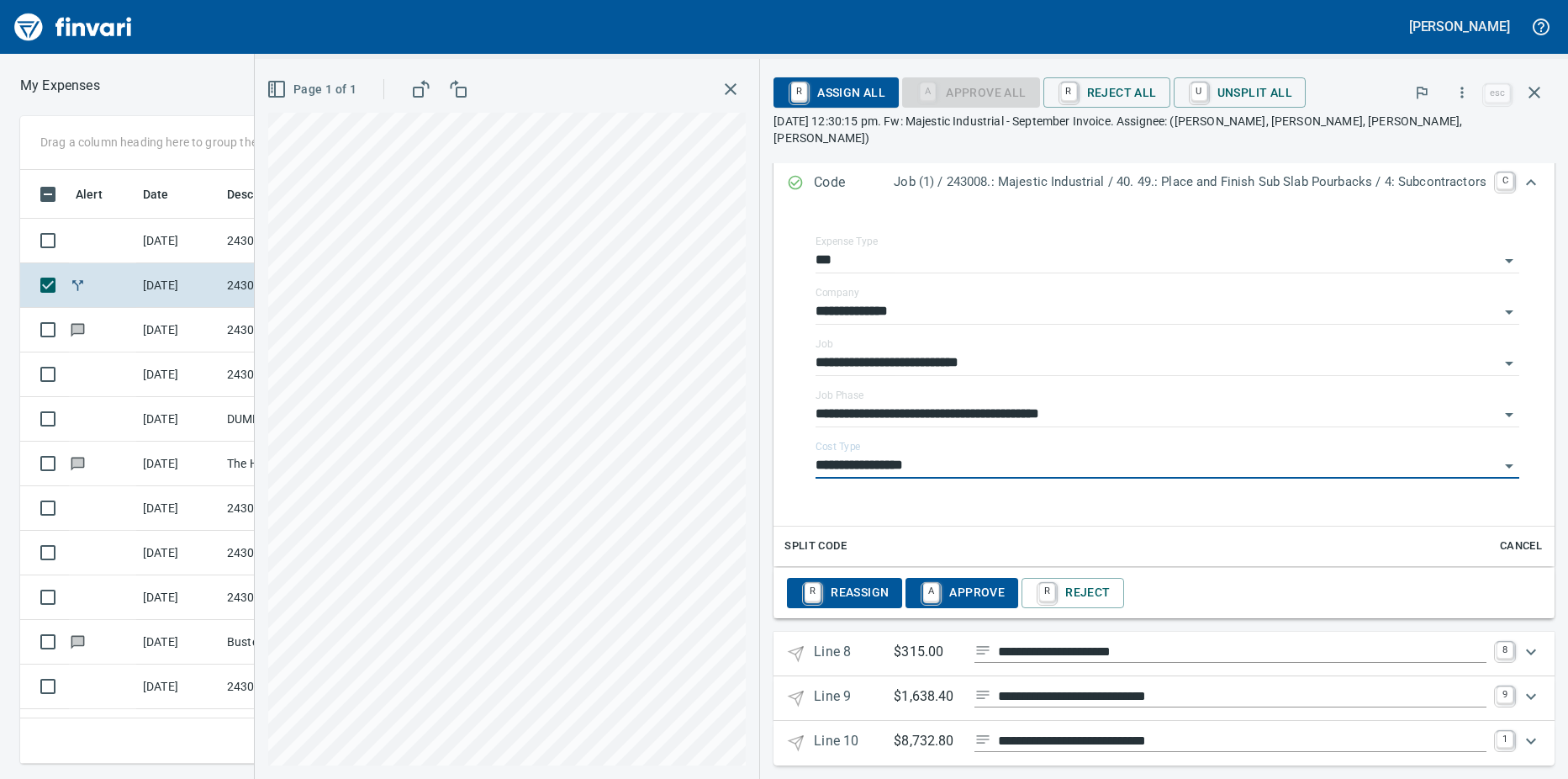
click at [894, 641] on p "$315.00" at bounding box center [927, 651] width 67 height 21
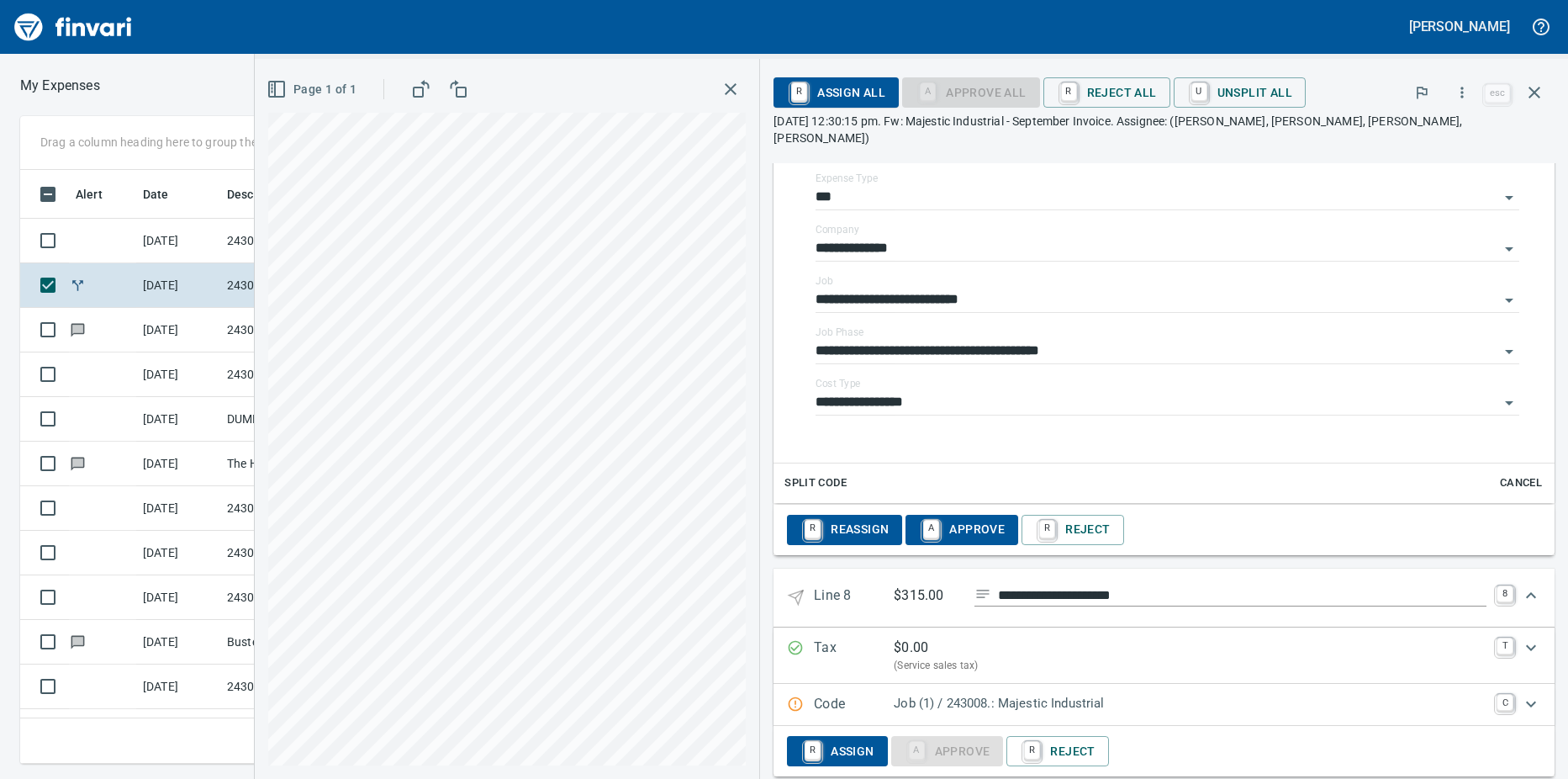
scroll to position [4105, 0]
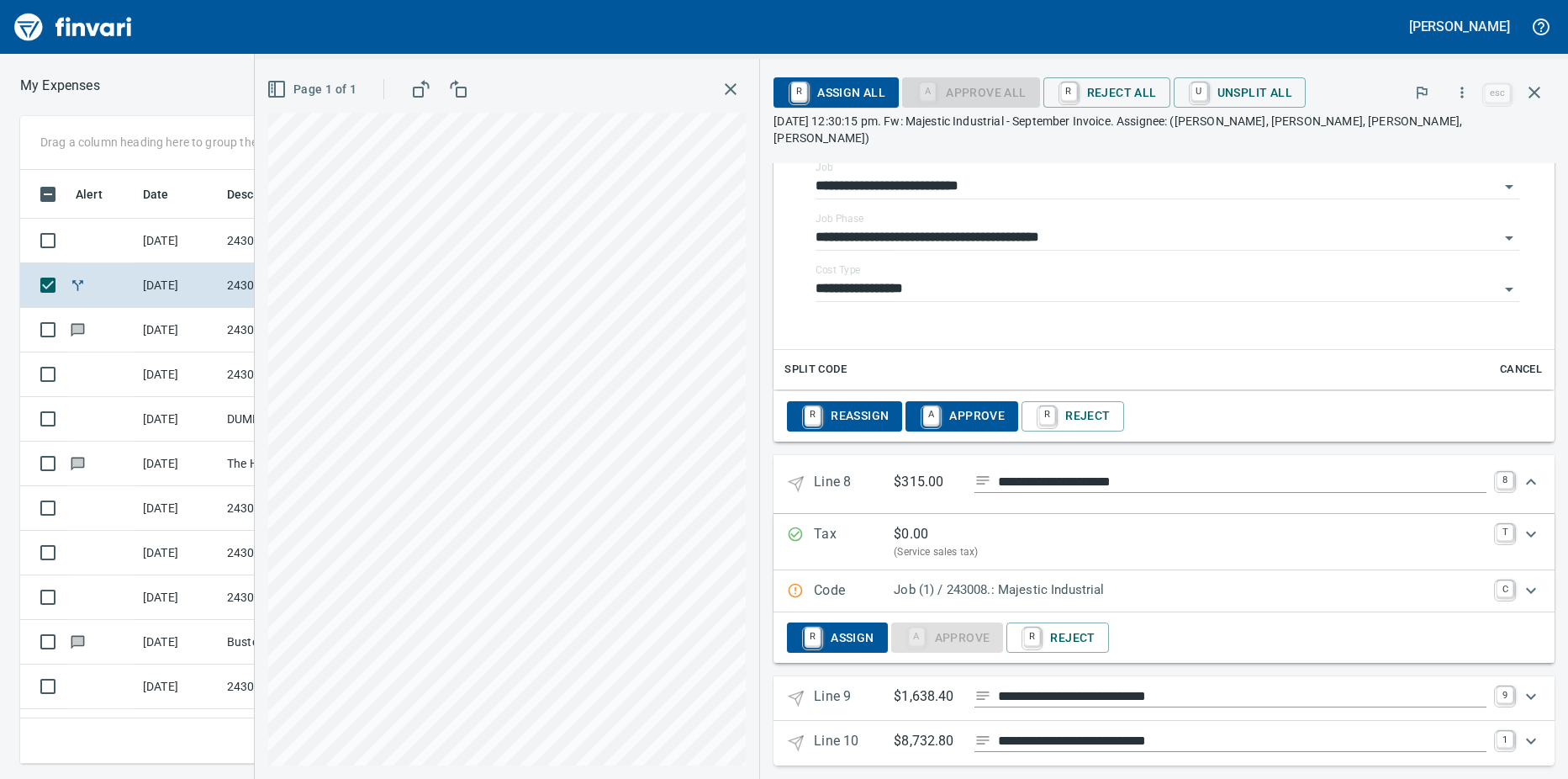
click at [855, 581] on p "Code" at bounding box center [854, 591] width 80 height 22
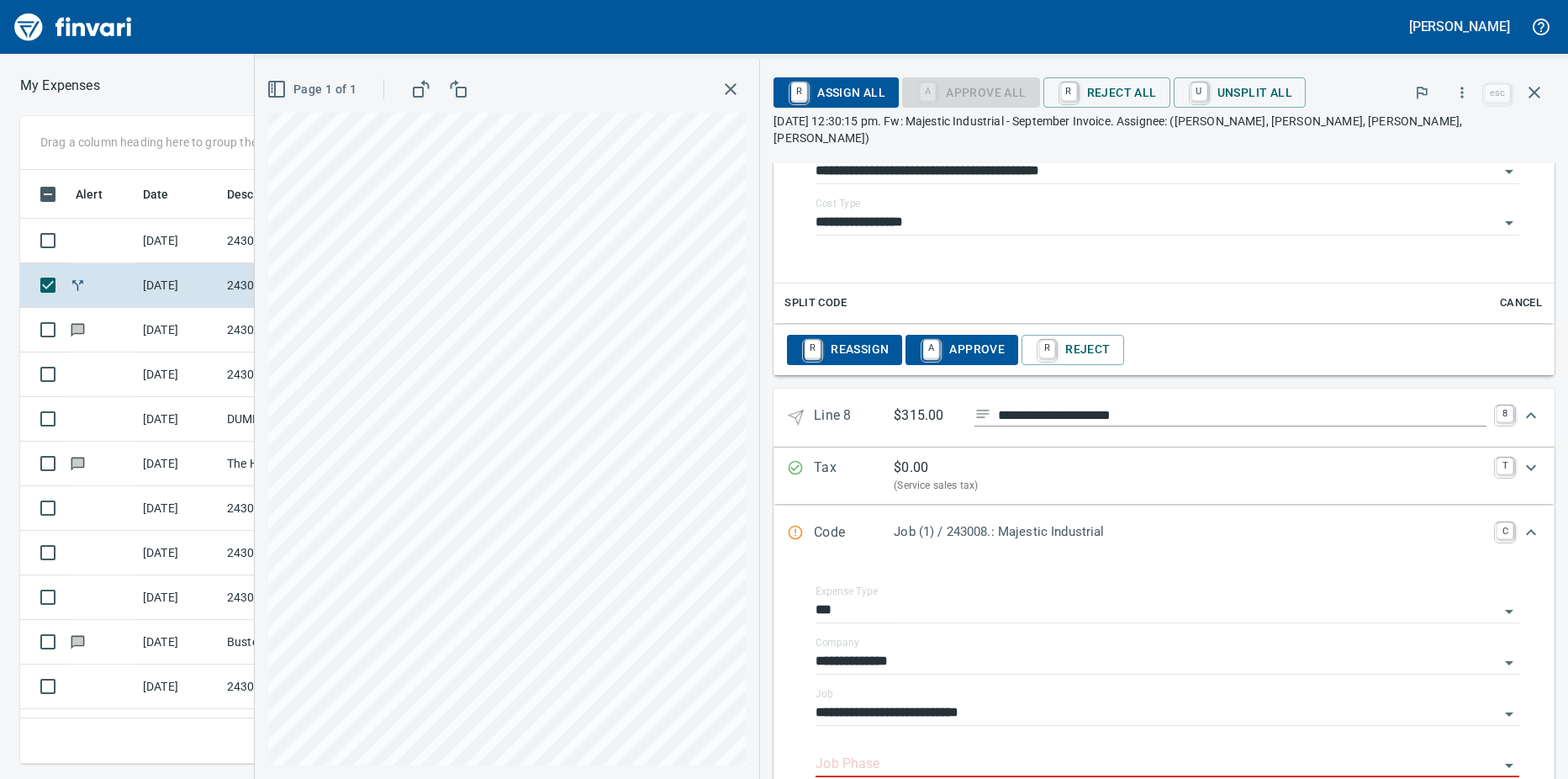
scroll to position [4274, 0]
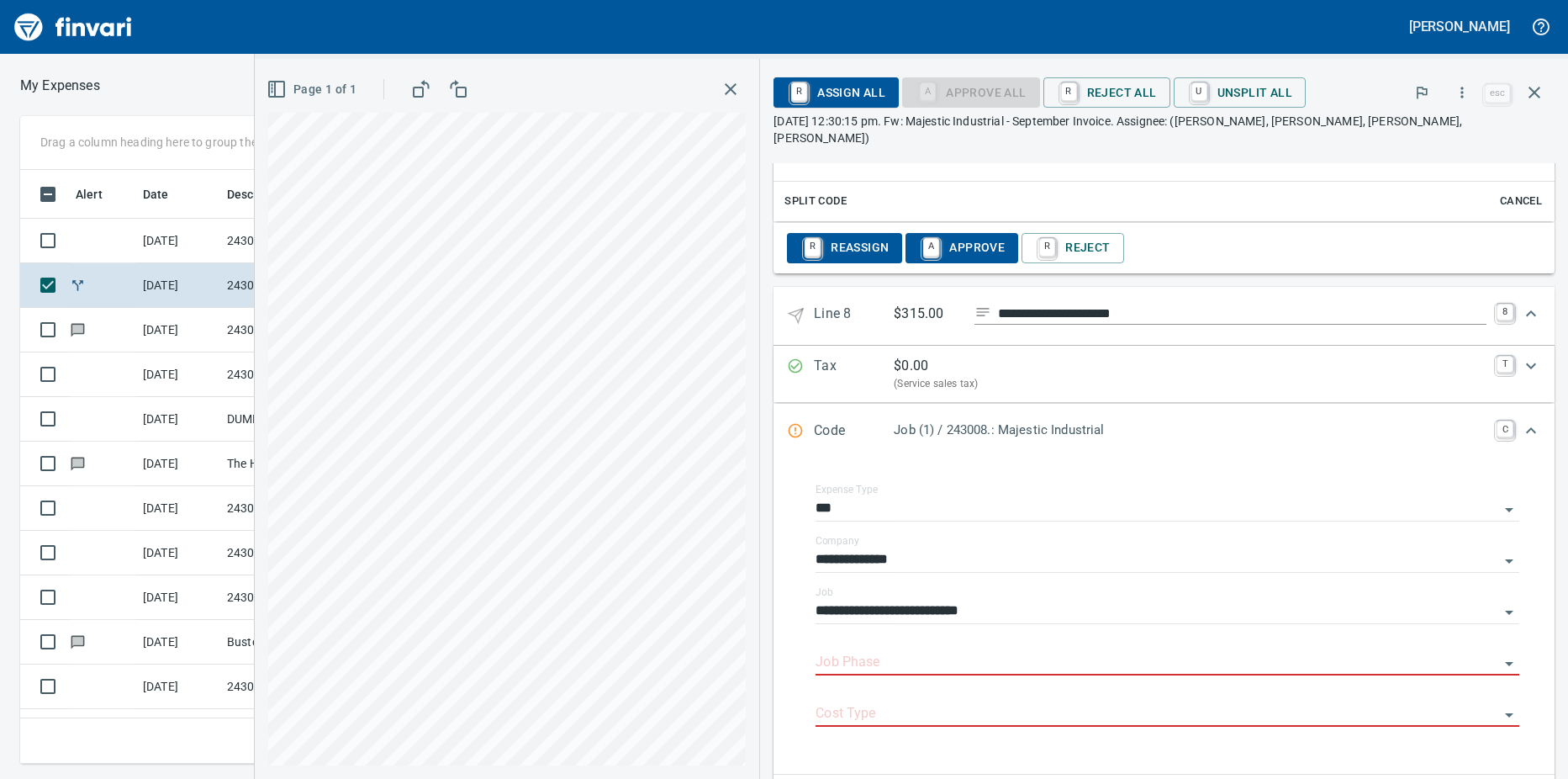
click at [877, 651] on input "Job Phase" at bounding box center [1157, 663] width 684 height 24
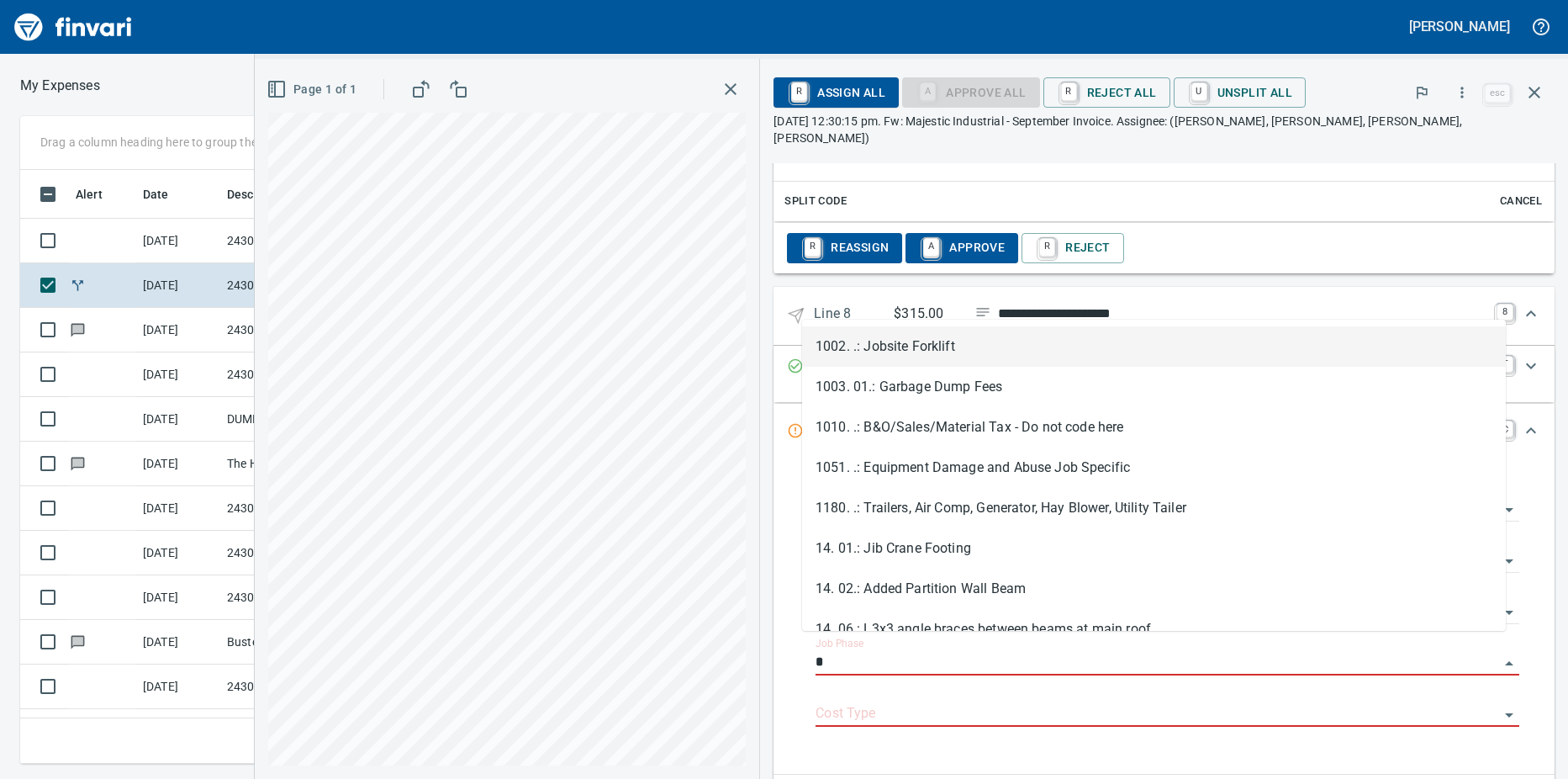
type input "*"
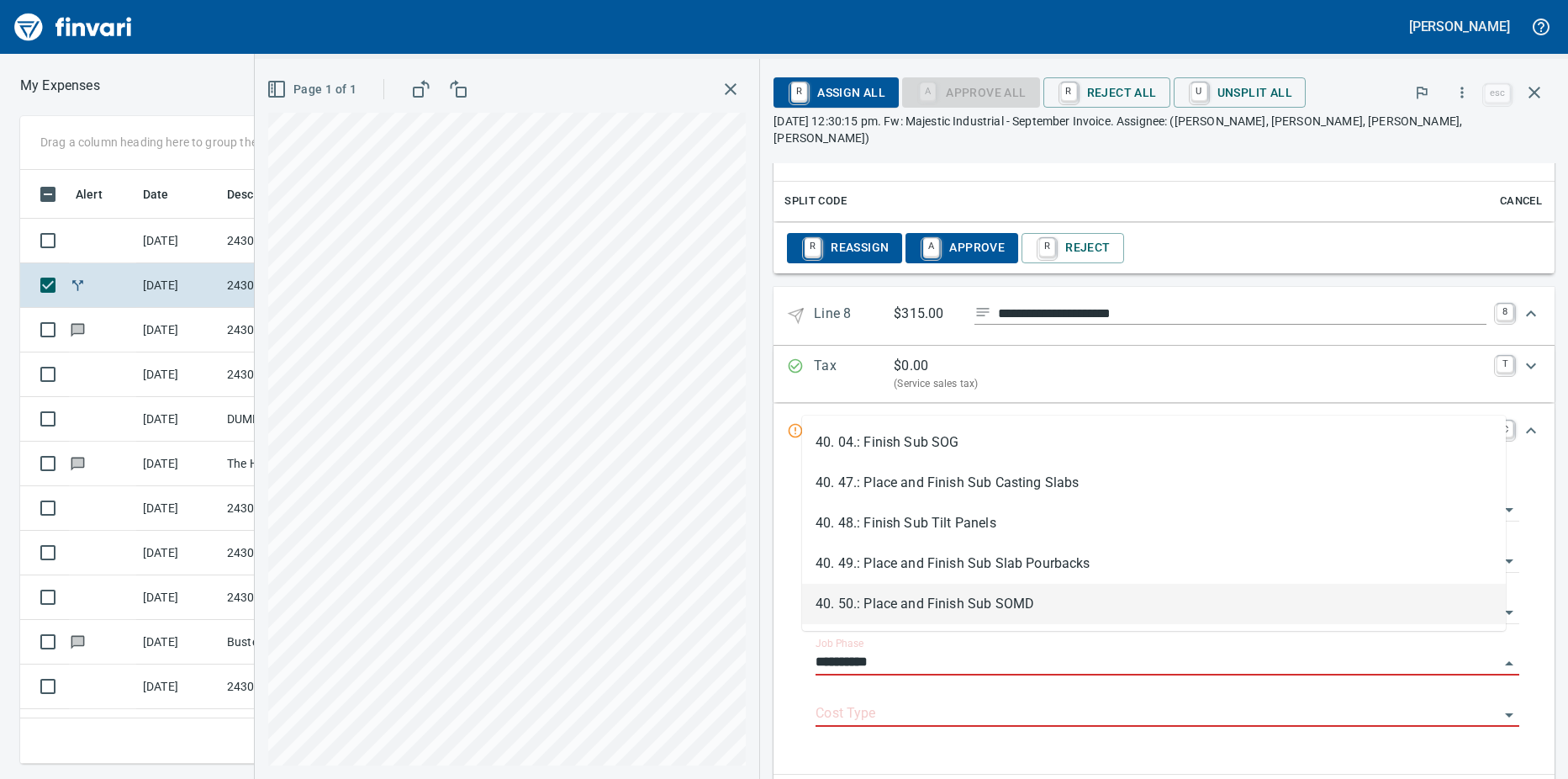
click at [980, 606] on li "40. 50.: Place and Finish Sub SOMD" at bounding box center [1153, 603] width 703 height 41
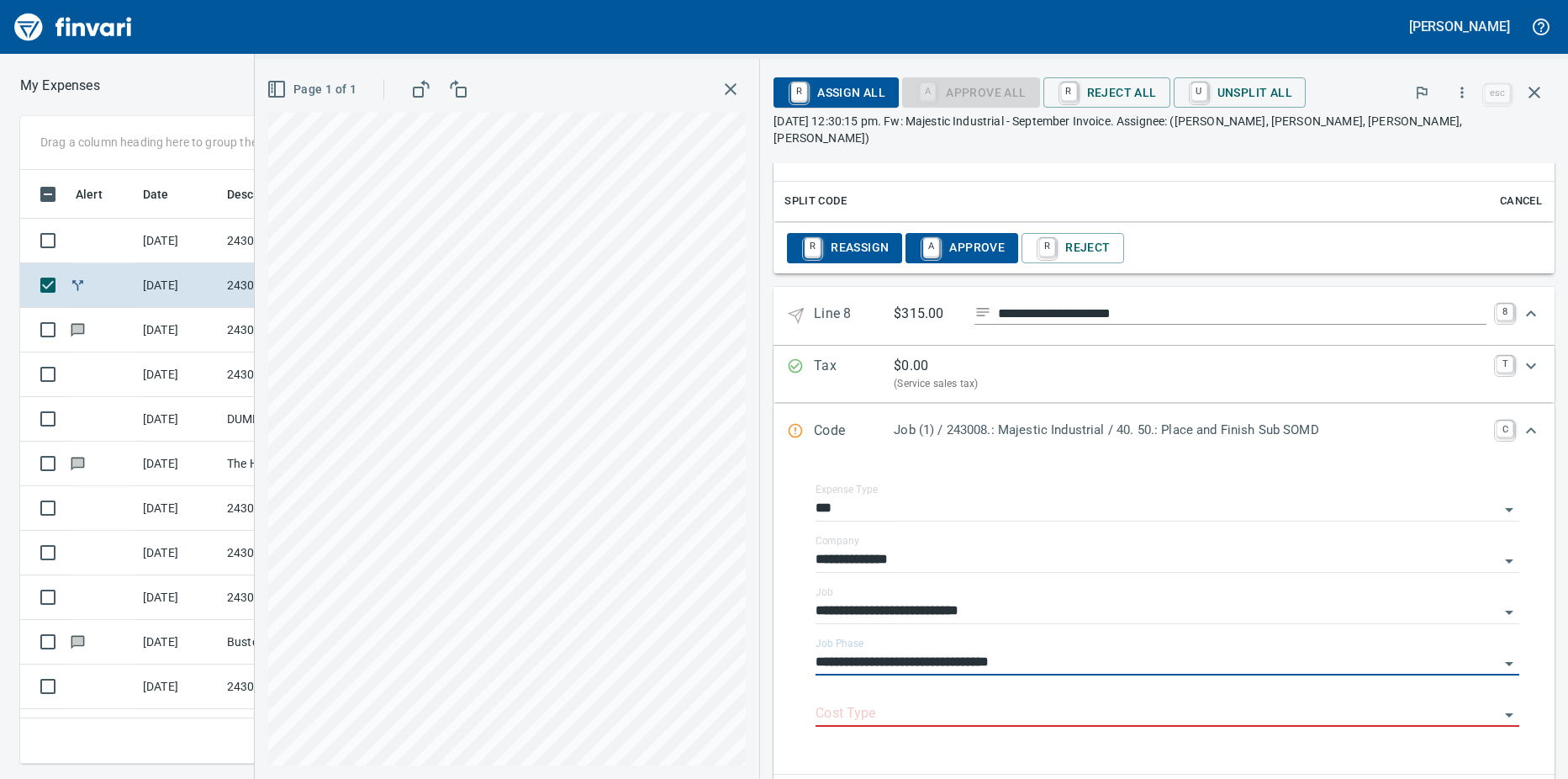
type input "**********"
click at [878, 702] on input "Cost Type" at bounding box center [1157, 714] width 684 height 24
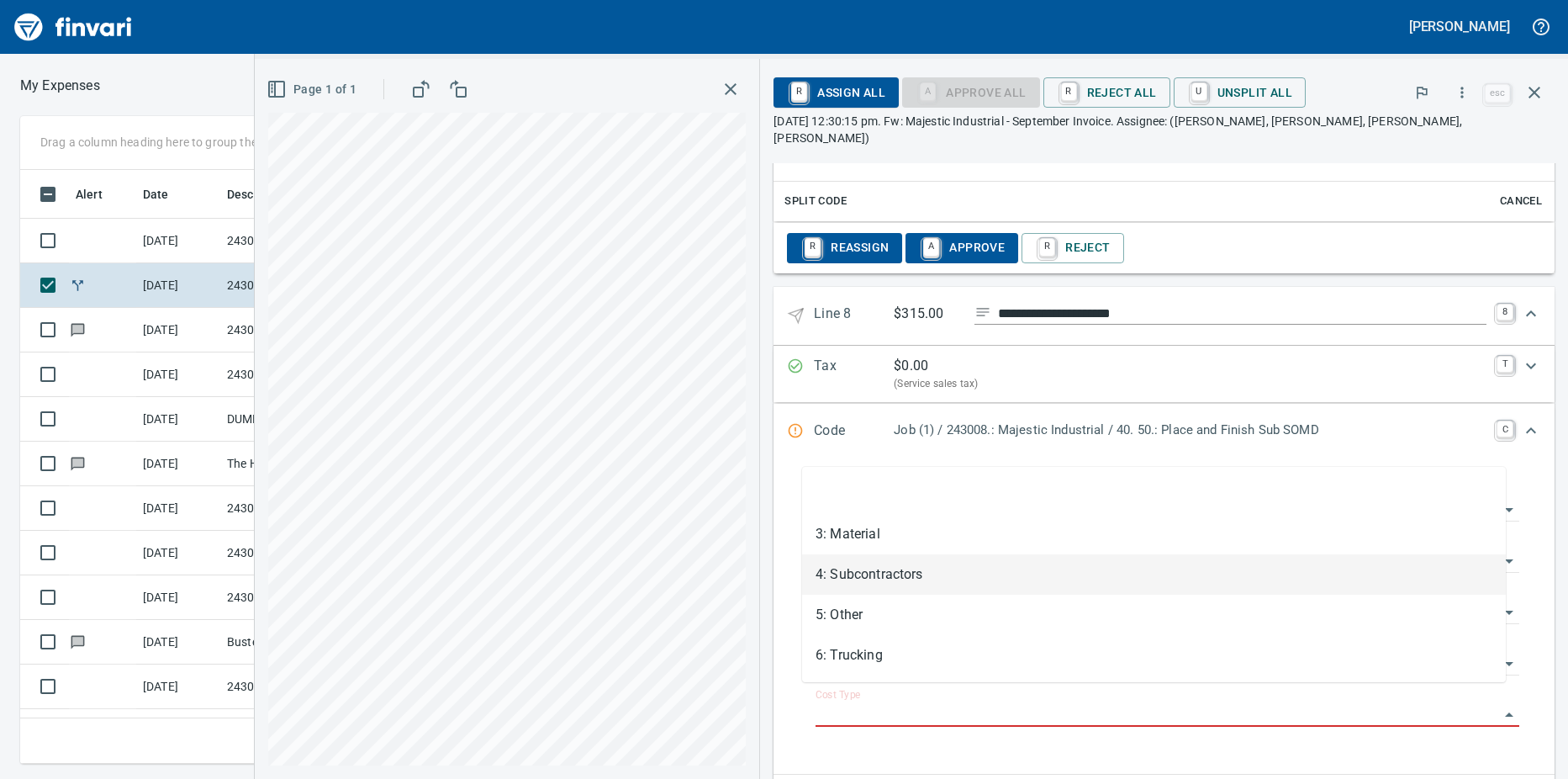
click at [864, 575] on li "4: Subcontractors" at bounding box center [1153, 574] width 703 height 41
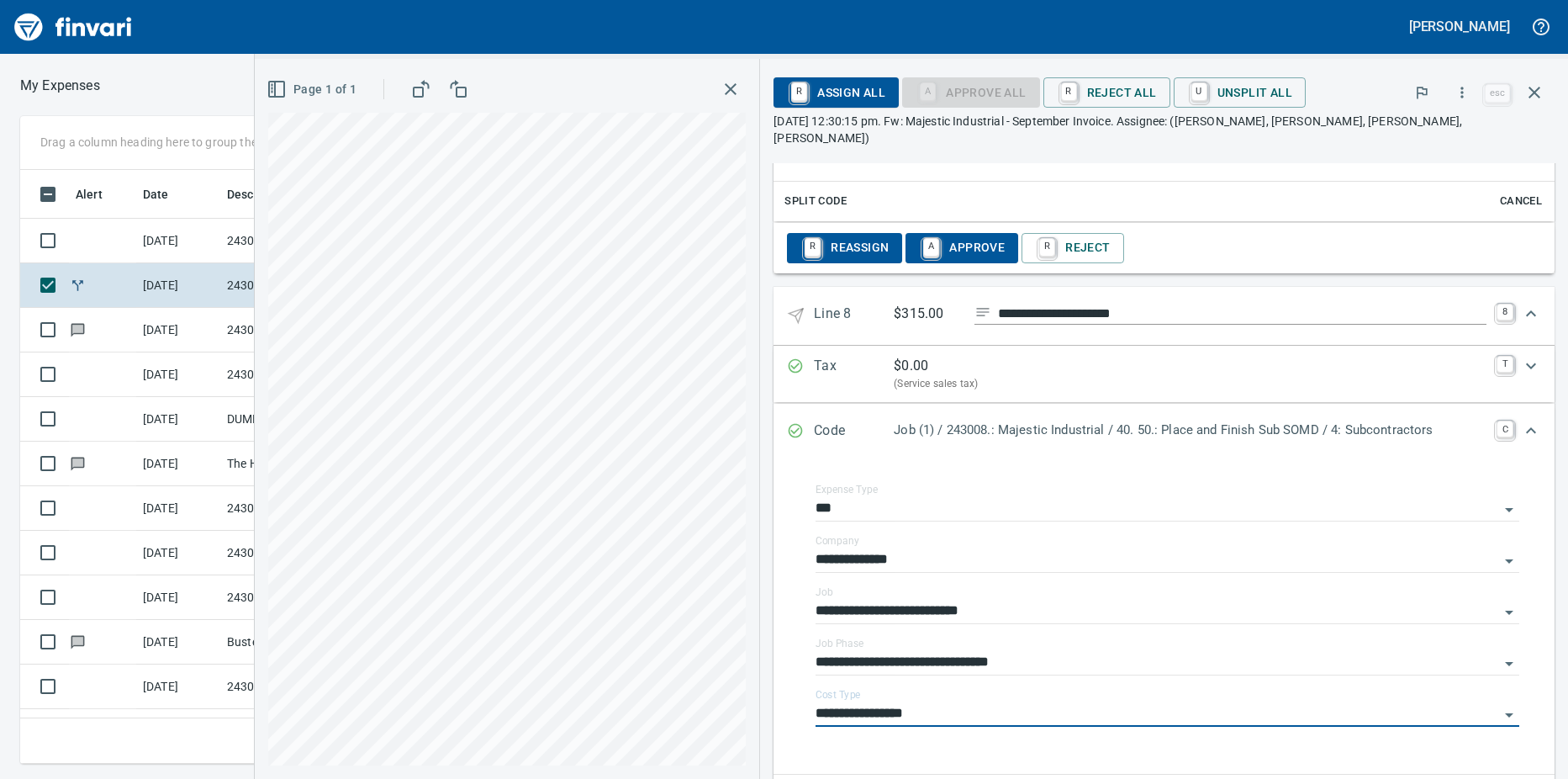
type input "**********"
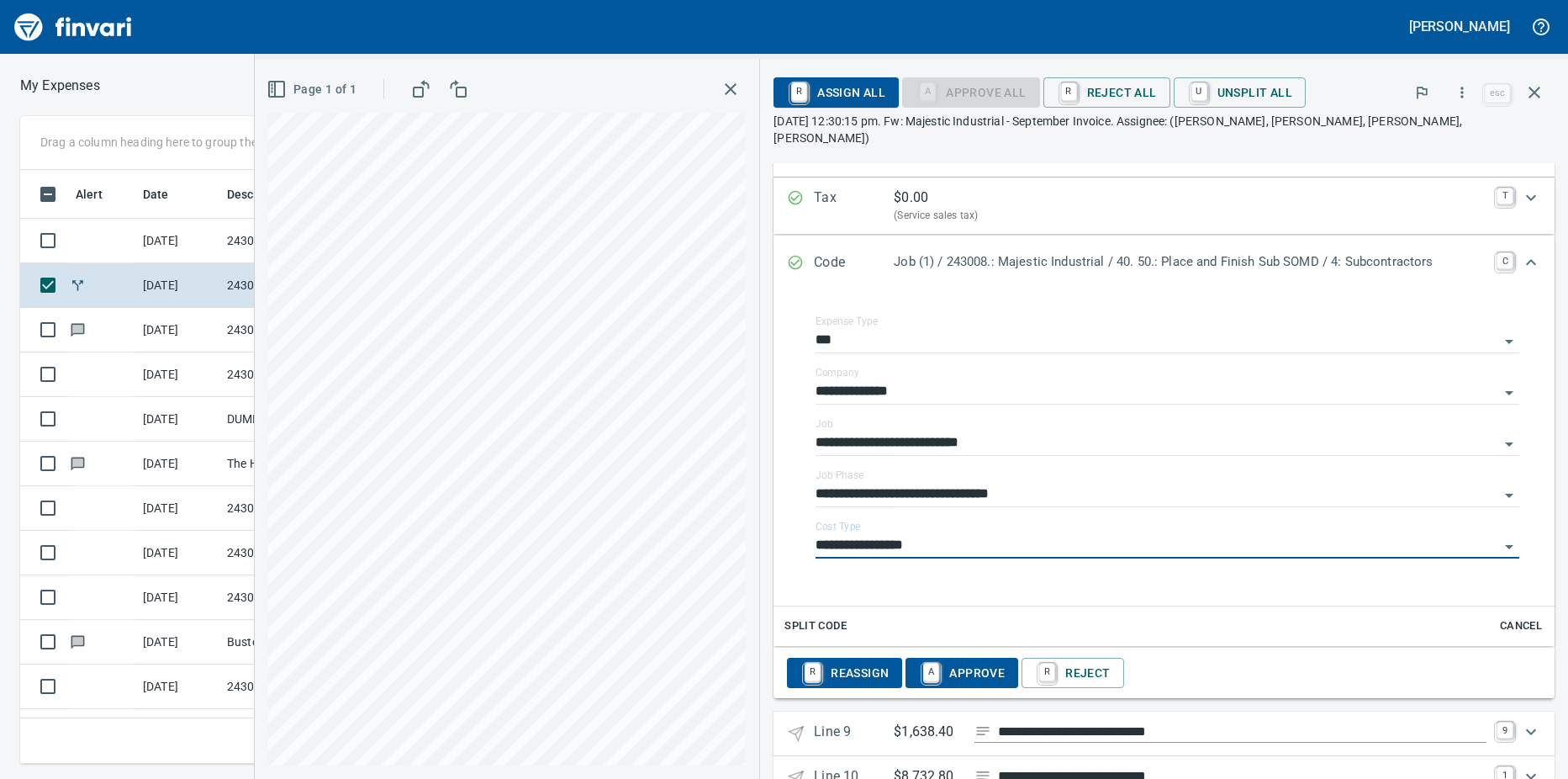
scroll to position [4477, 0]
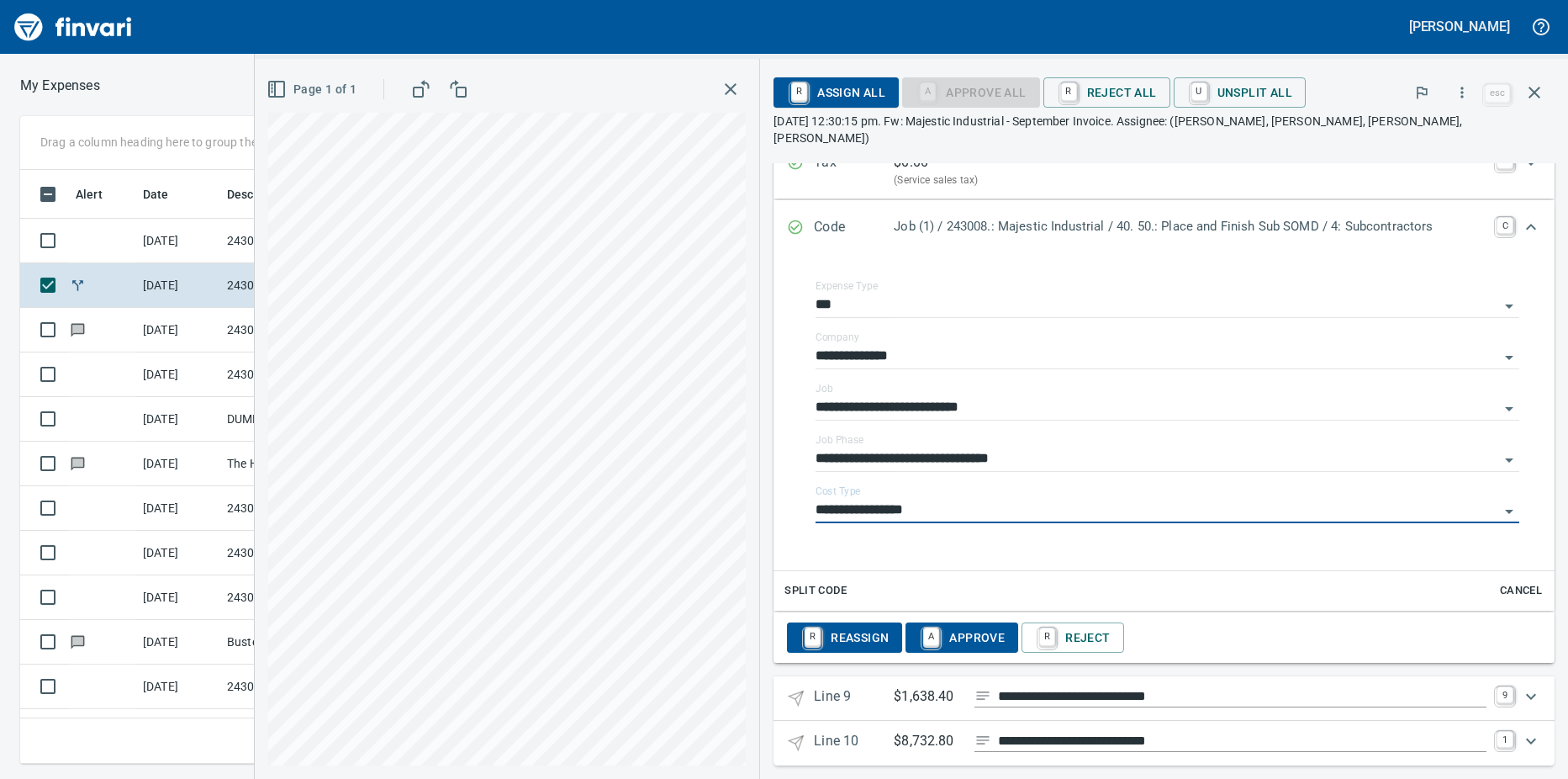
click at [852, 687] on p "Line 9" at bounding box center [854, 698] width 80 height 24
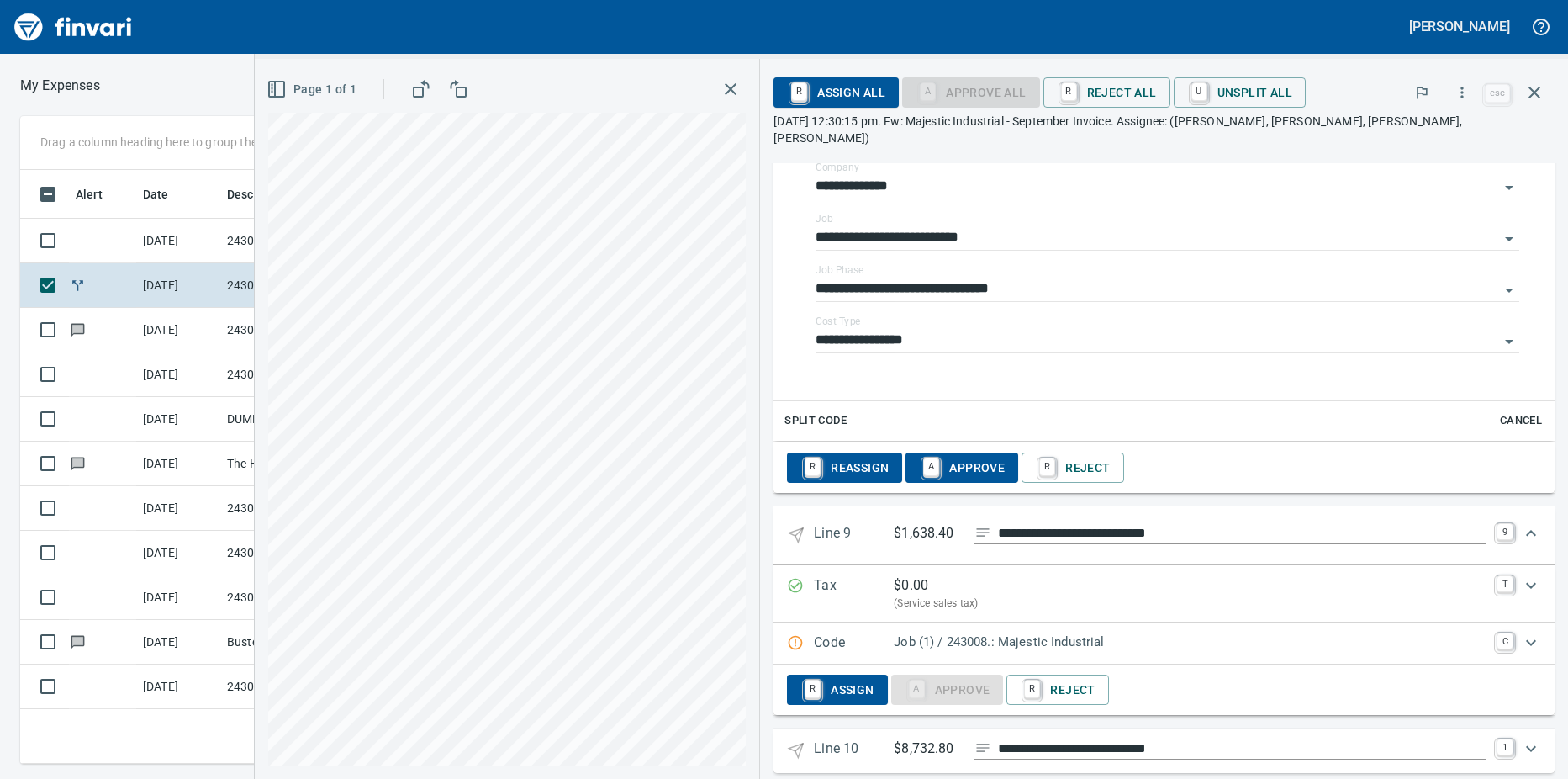
scroll to position [4654, 0]
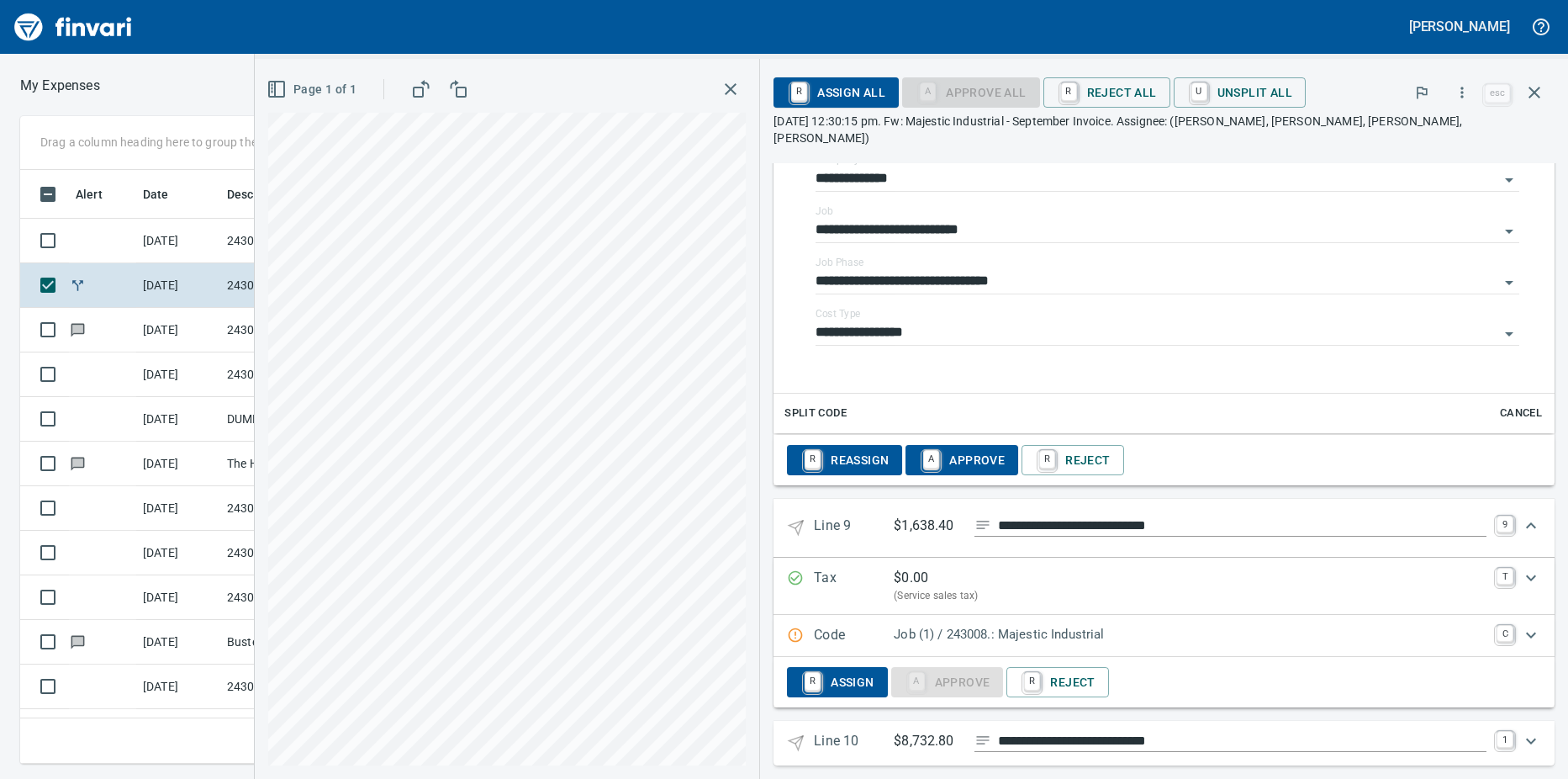
click at [861, 625] on p "Code" at bounding box center [854, 636] width 80 height 22
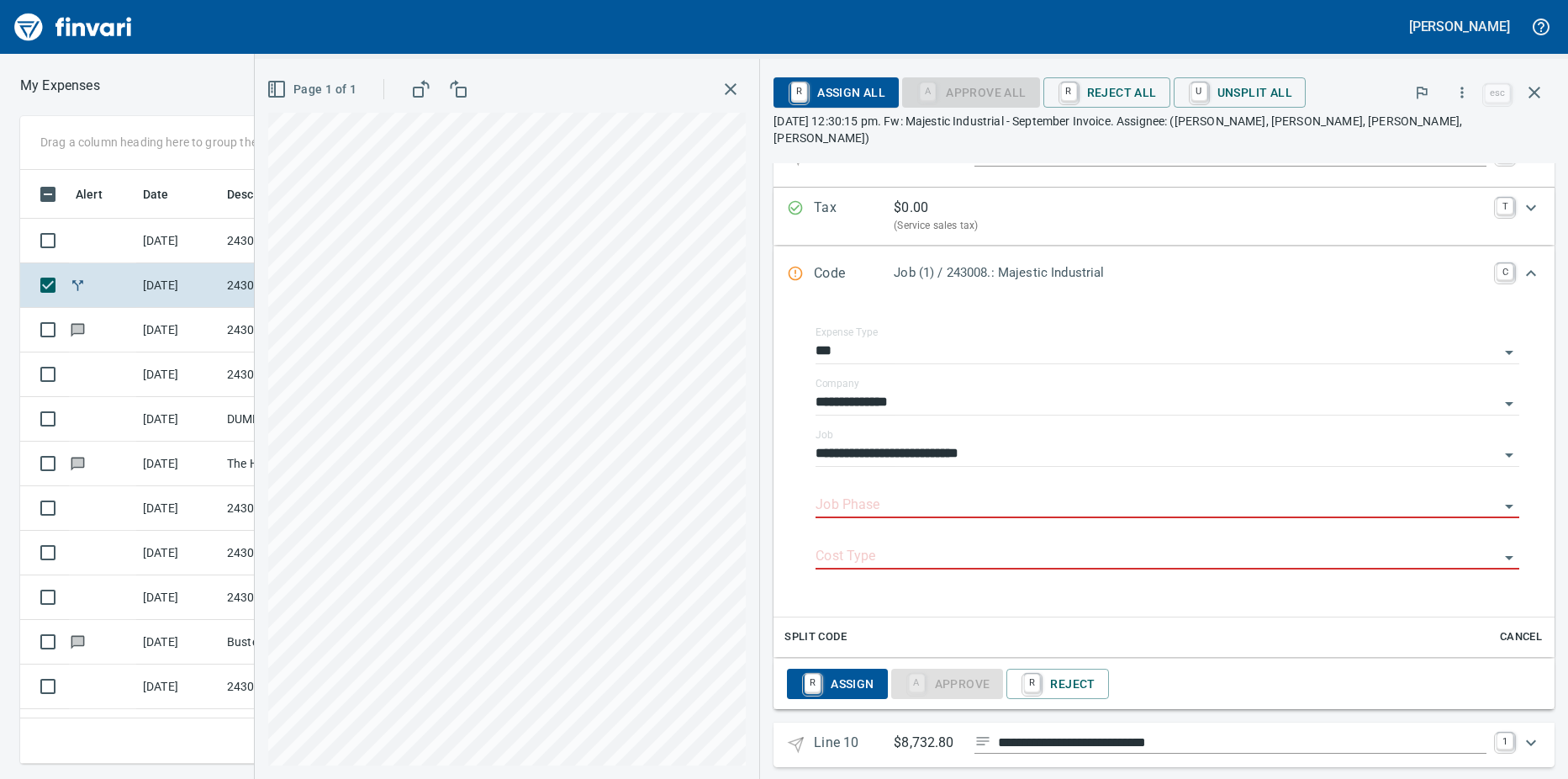
scroll to position [5026, 0]
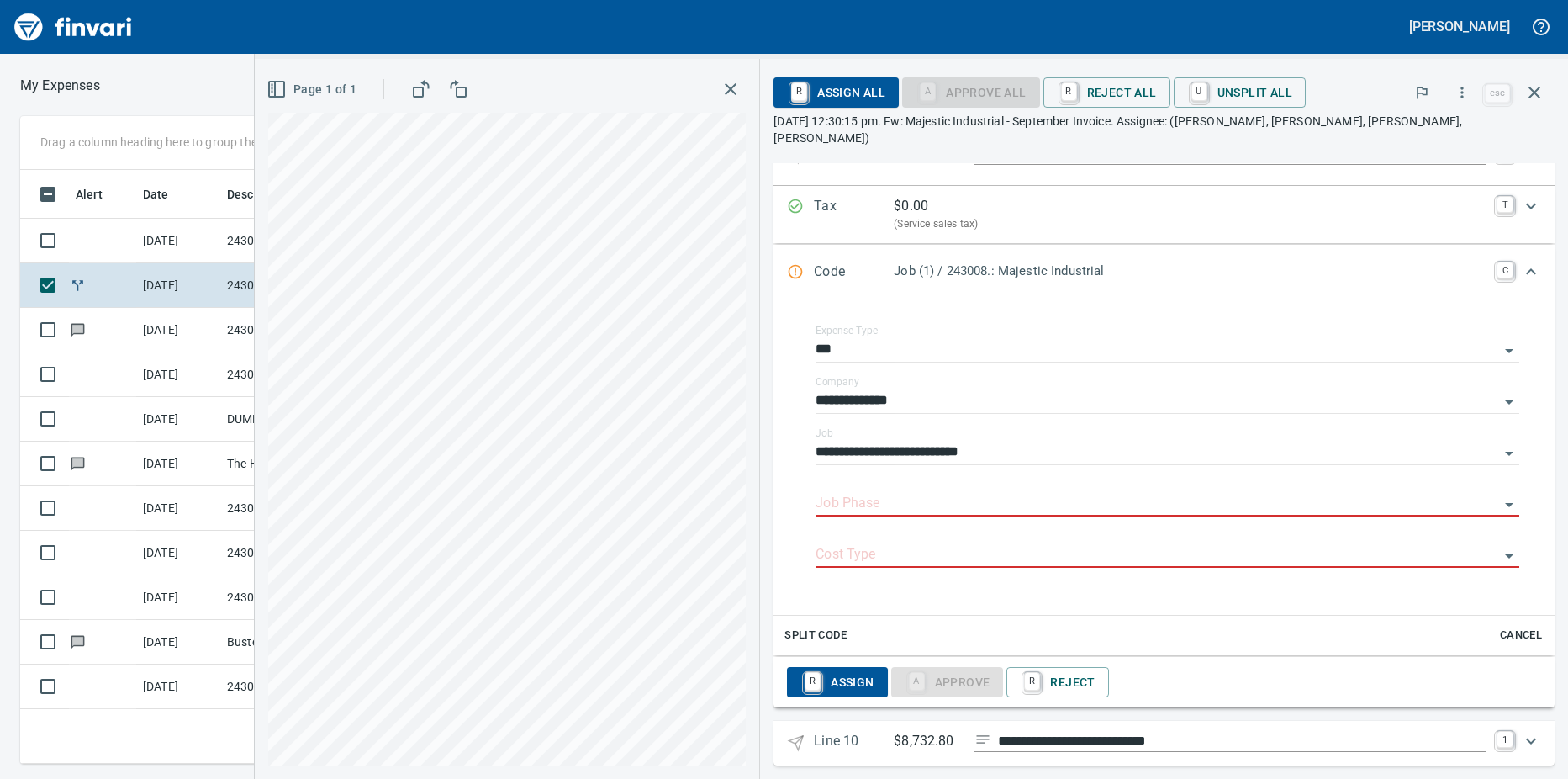
click at [851, 492] on input "Job Phase" at bounding box center [1157, 504] width 684 height 24
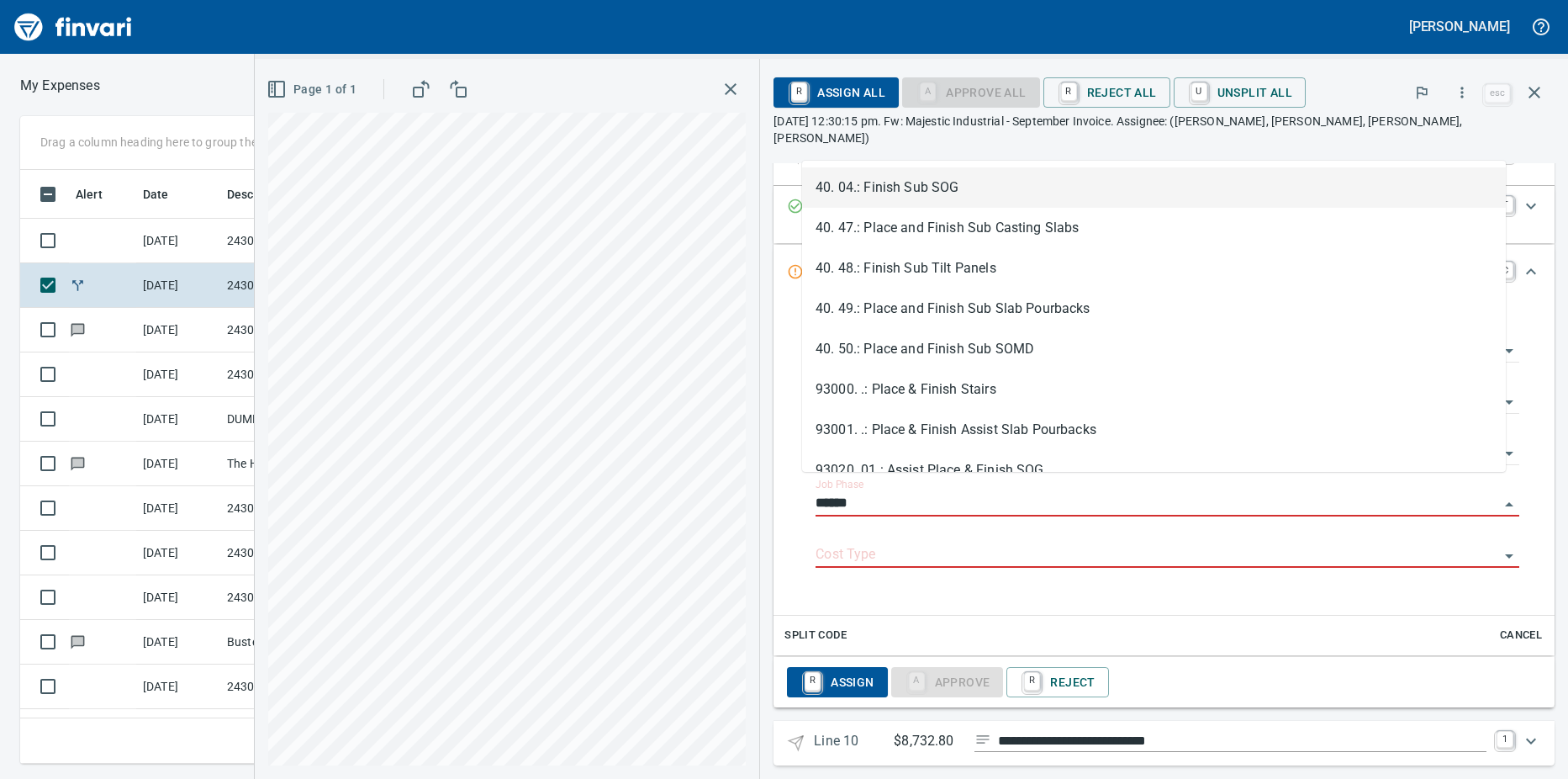
scroll to position [569, 1082]
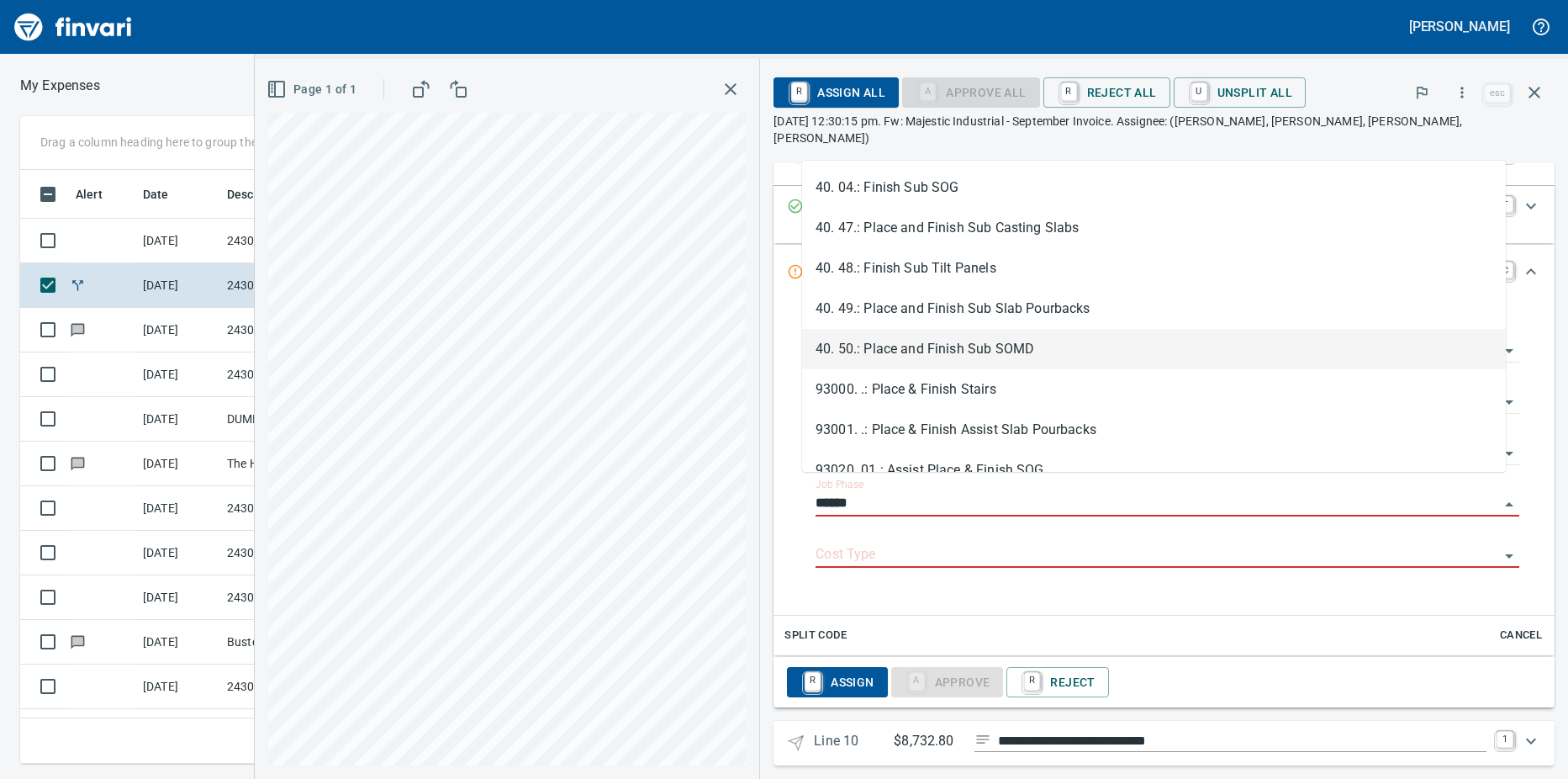
click at [989, 350] on li "40. 50.: Place and Finish Sub SOMD" at bounding box center [1153, 349] width 703 height 41
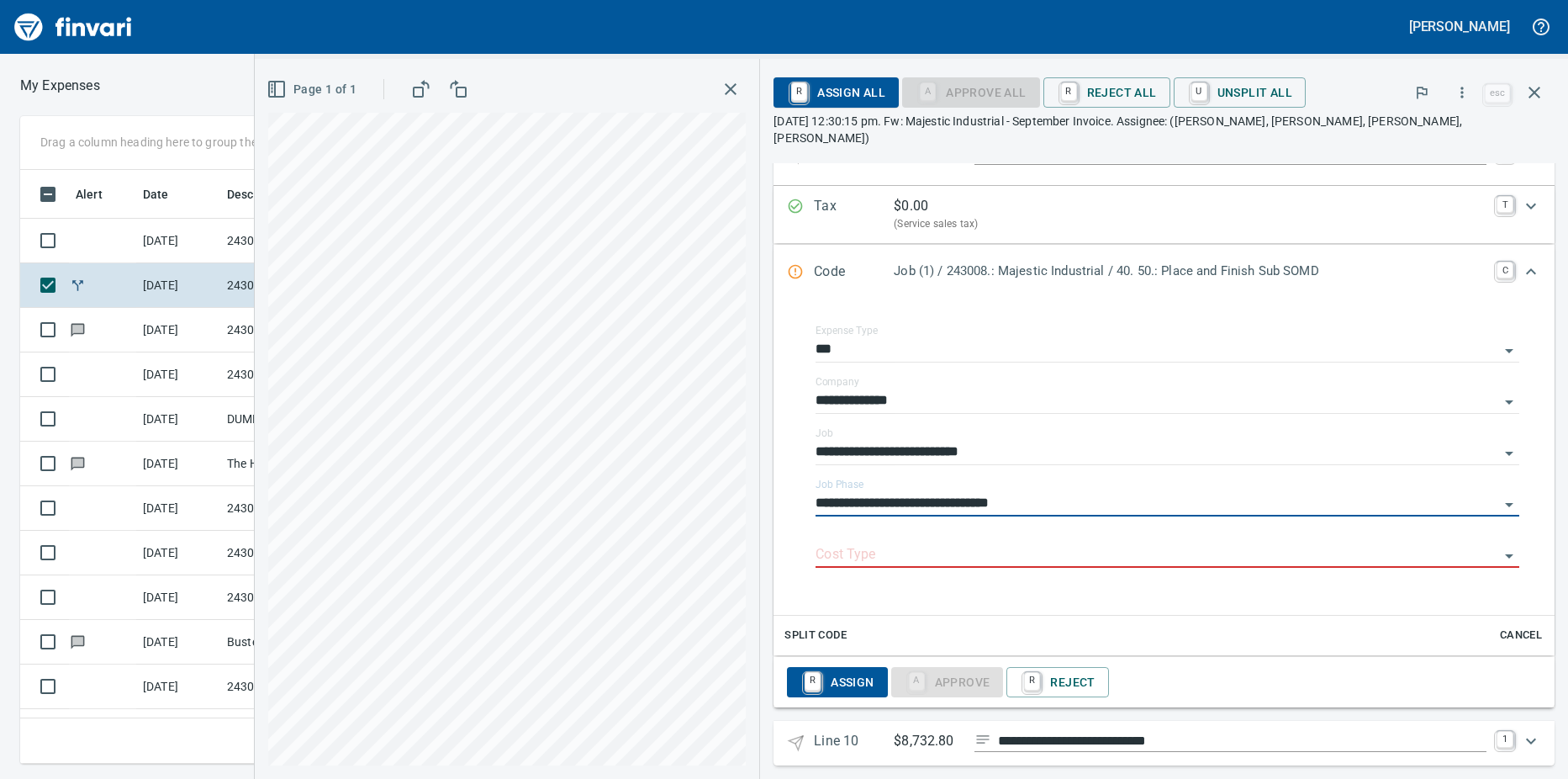
type input "**********"
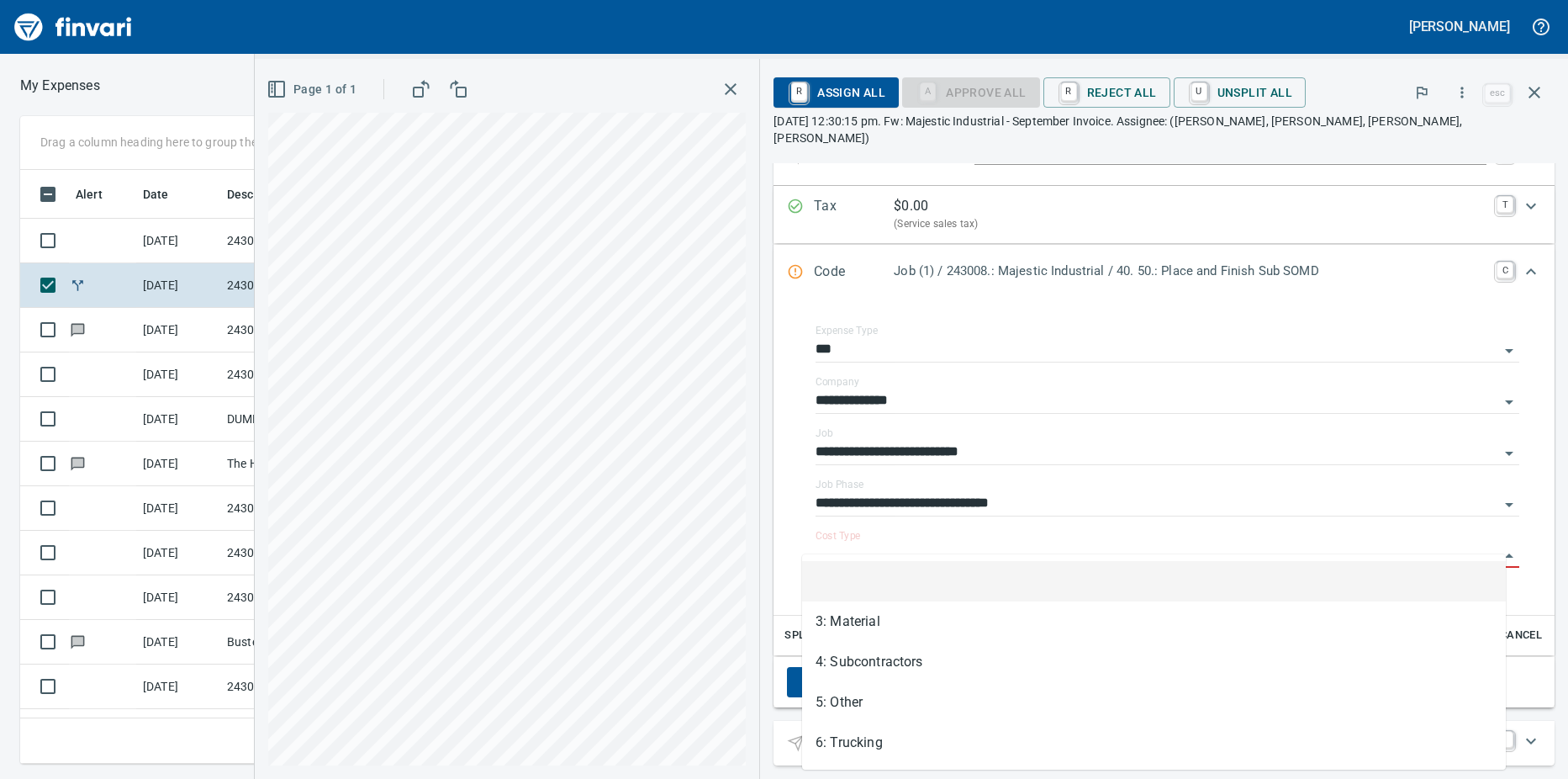
click at [857, 543] on input "Cost Type" at bounding box center [1157, 555] width 684 height 24
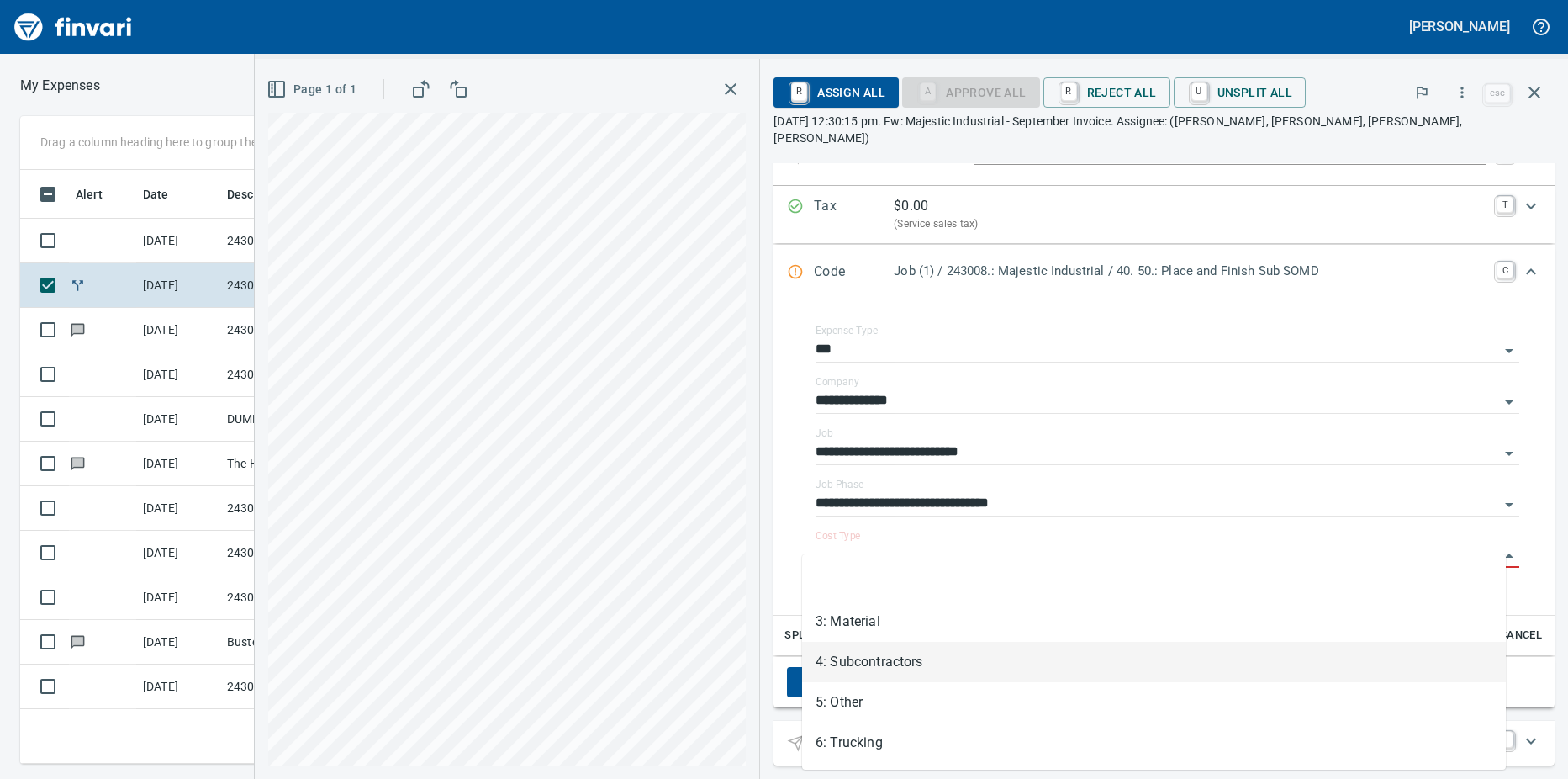
click at [869, 659] on li "4: Subcontractors" at bounding box center [1153, 661] width 703 height 41
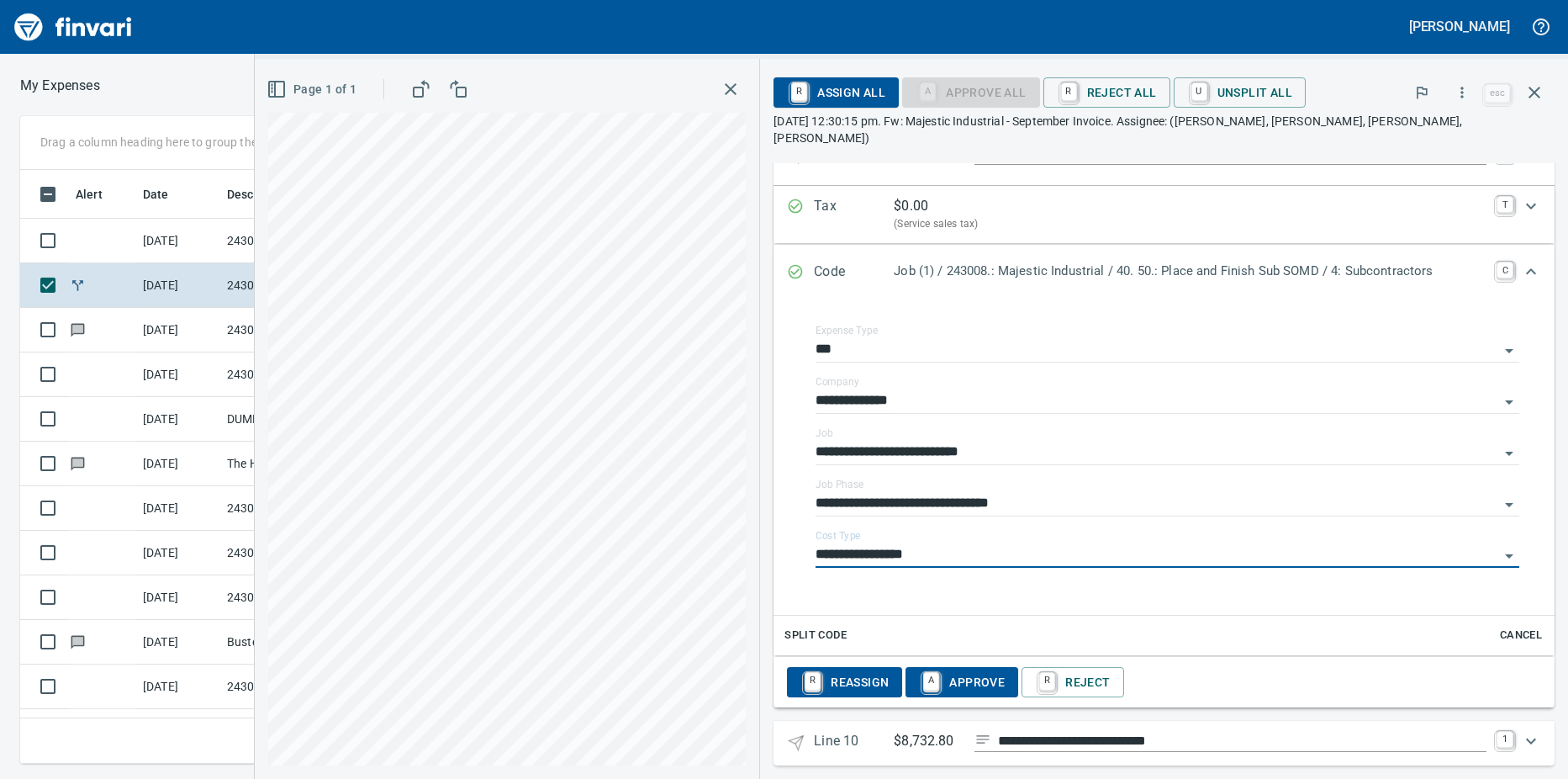
type input "**********"
click at [854, 731] on p "Line 10" at bounding box center [854, 743] width 80 height 24
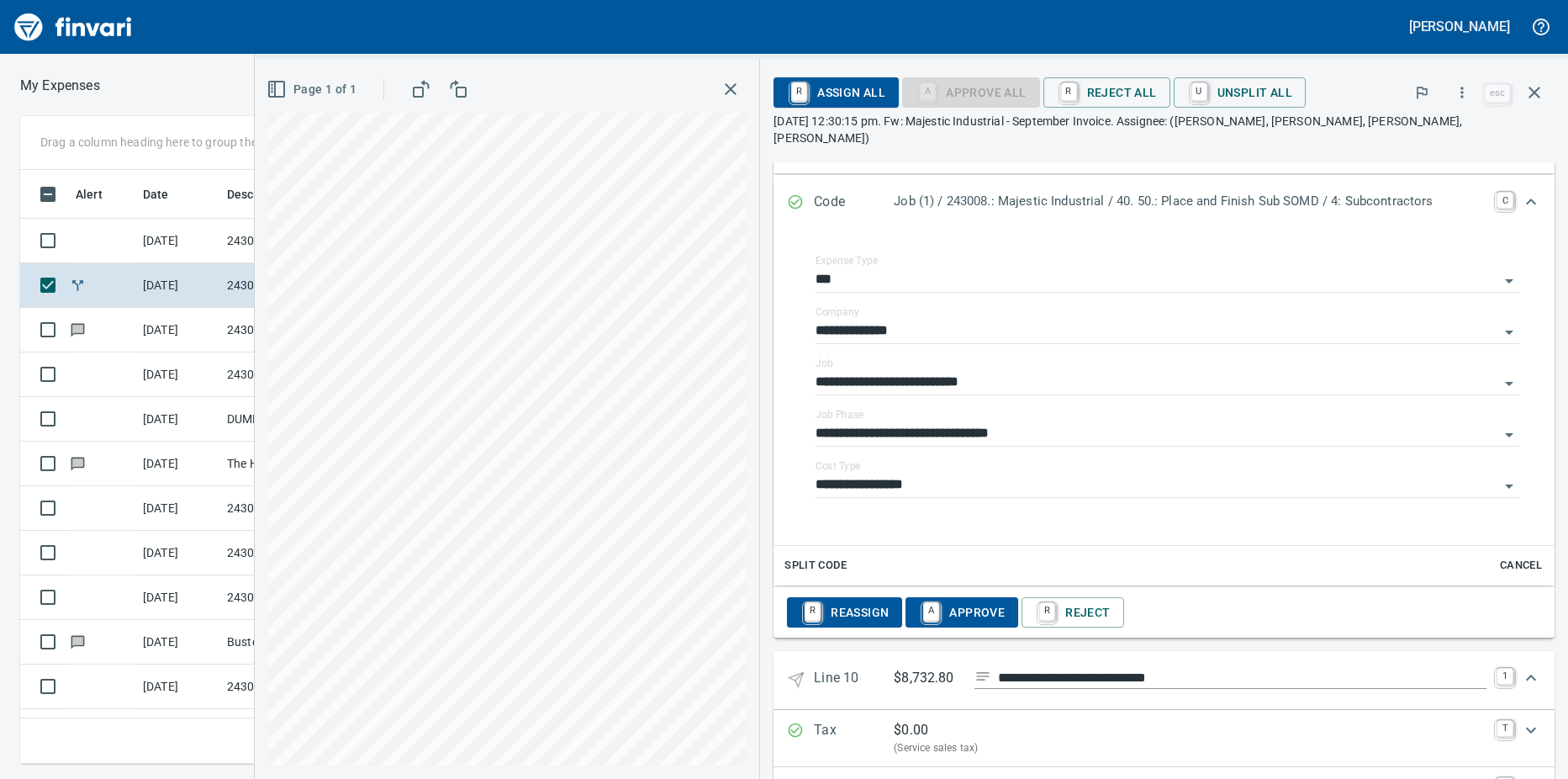
scroll to position [5190, 0]
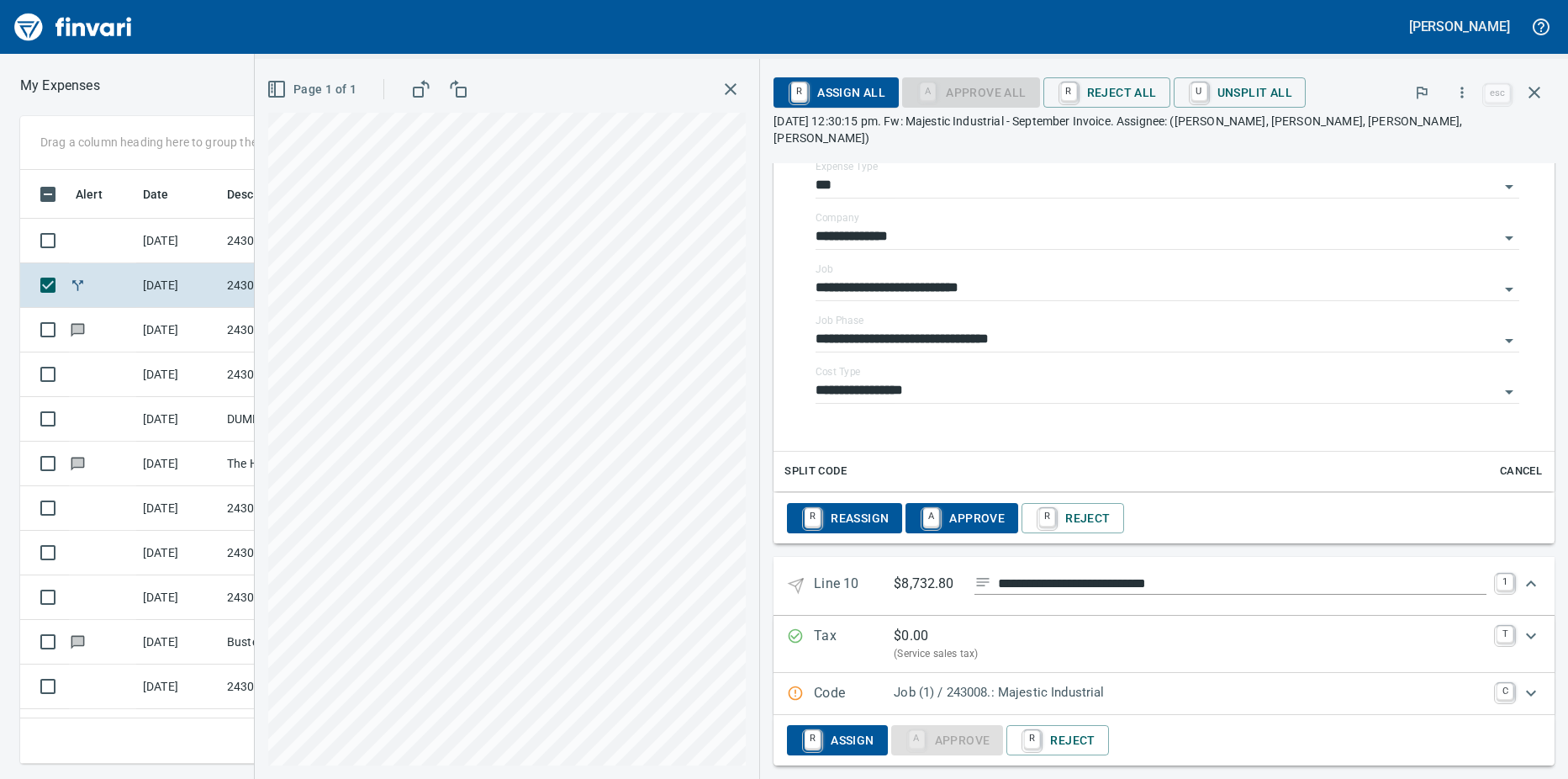
click at [869, 683] on p "Code" at bounding box center [854, 694] width 80 height 22
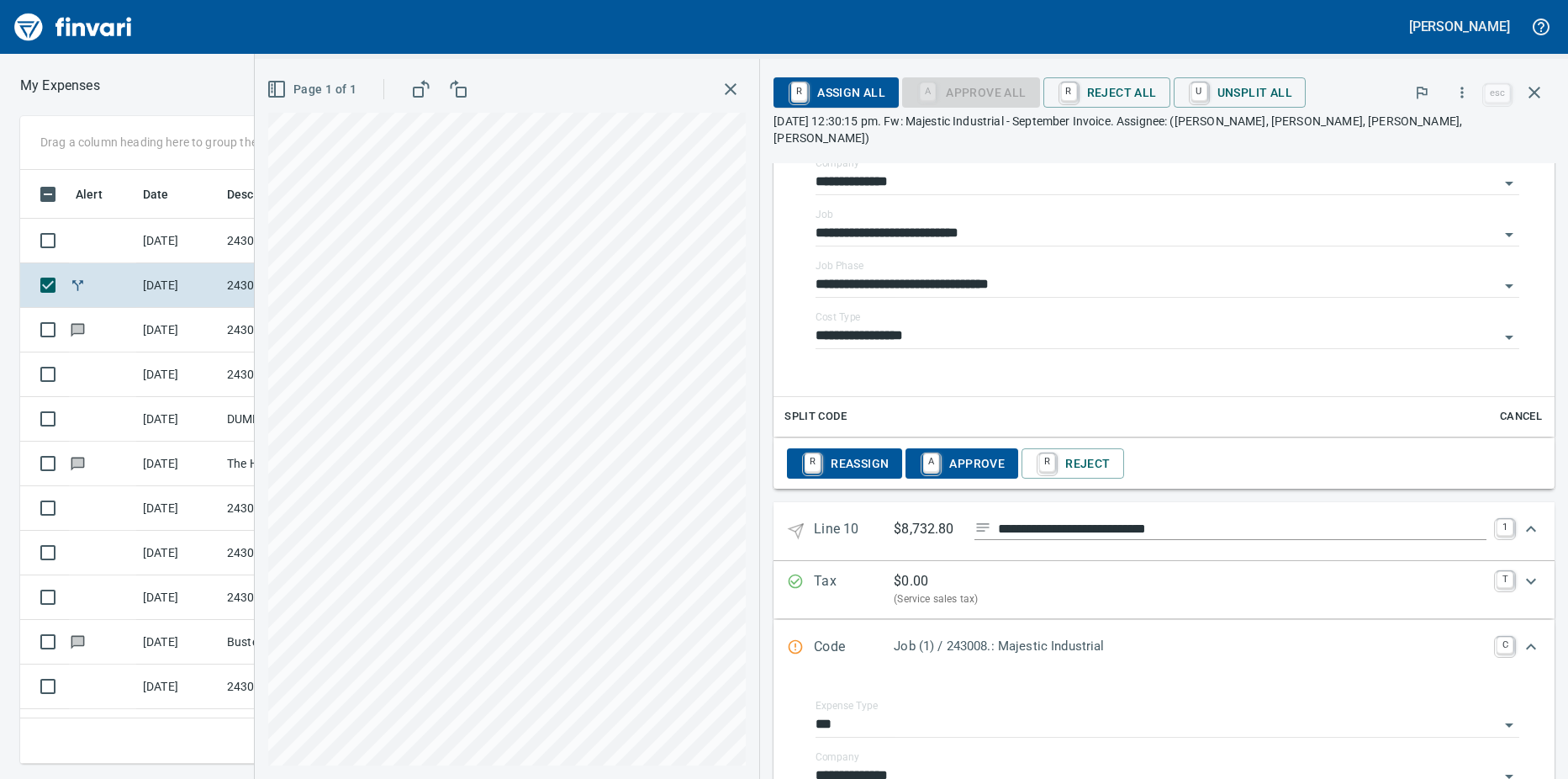
scroll to position [5442, 0]
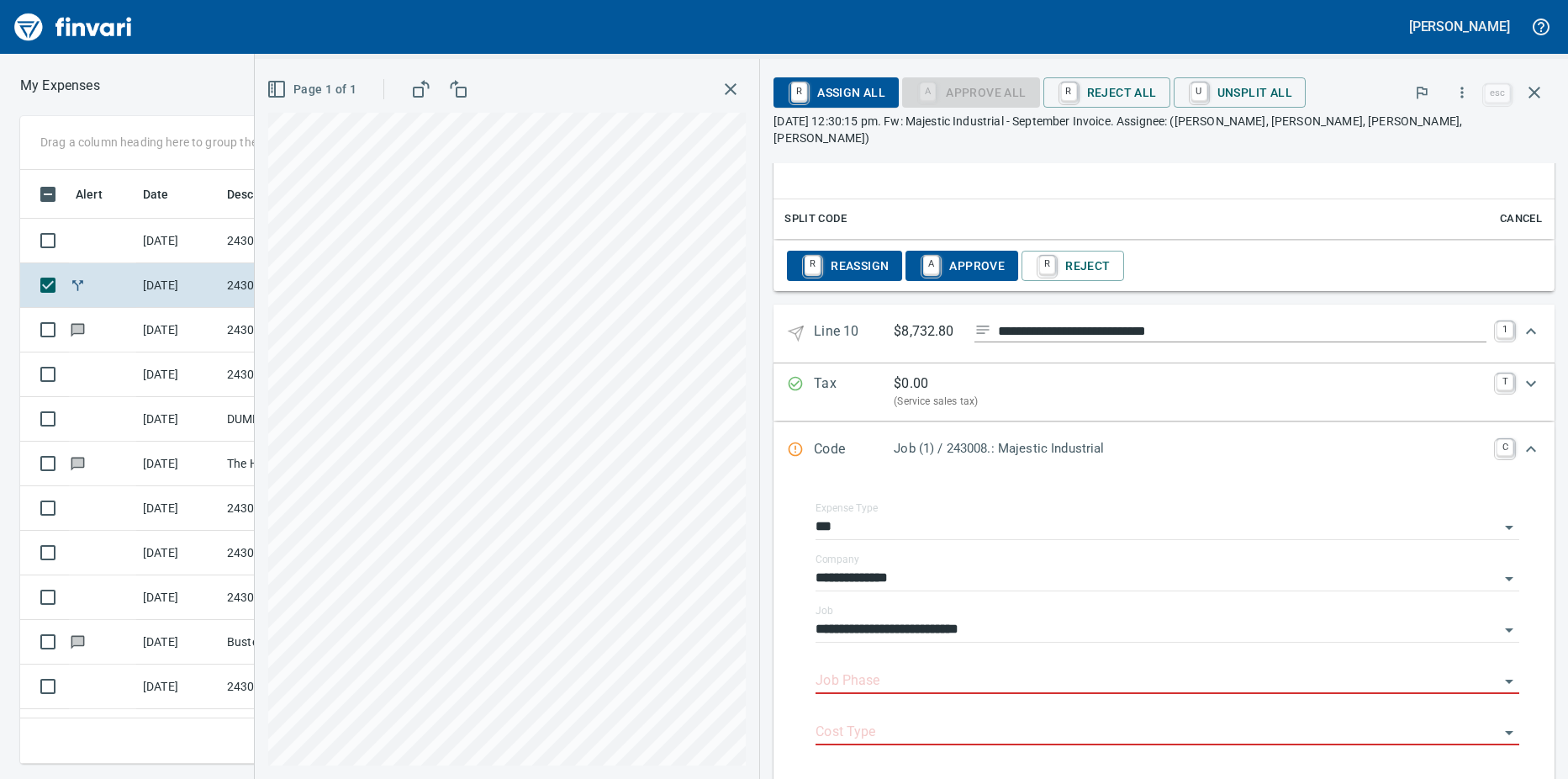
click at [862, 669] on input "Job Phase" at bounding box center [1157, 681] width 684 height 24
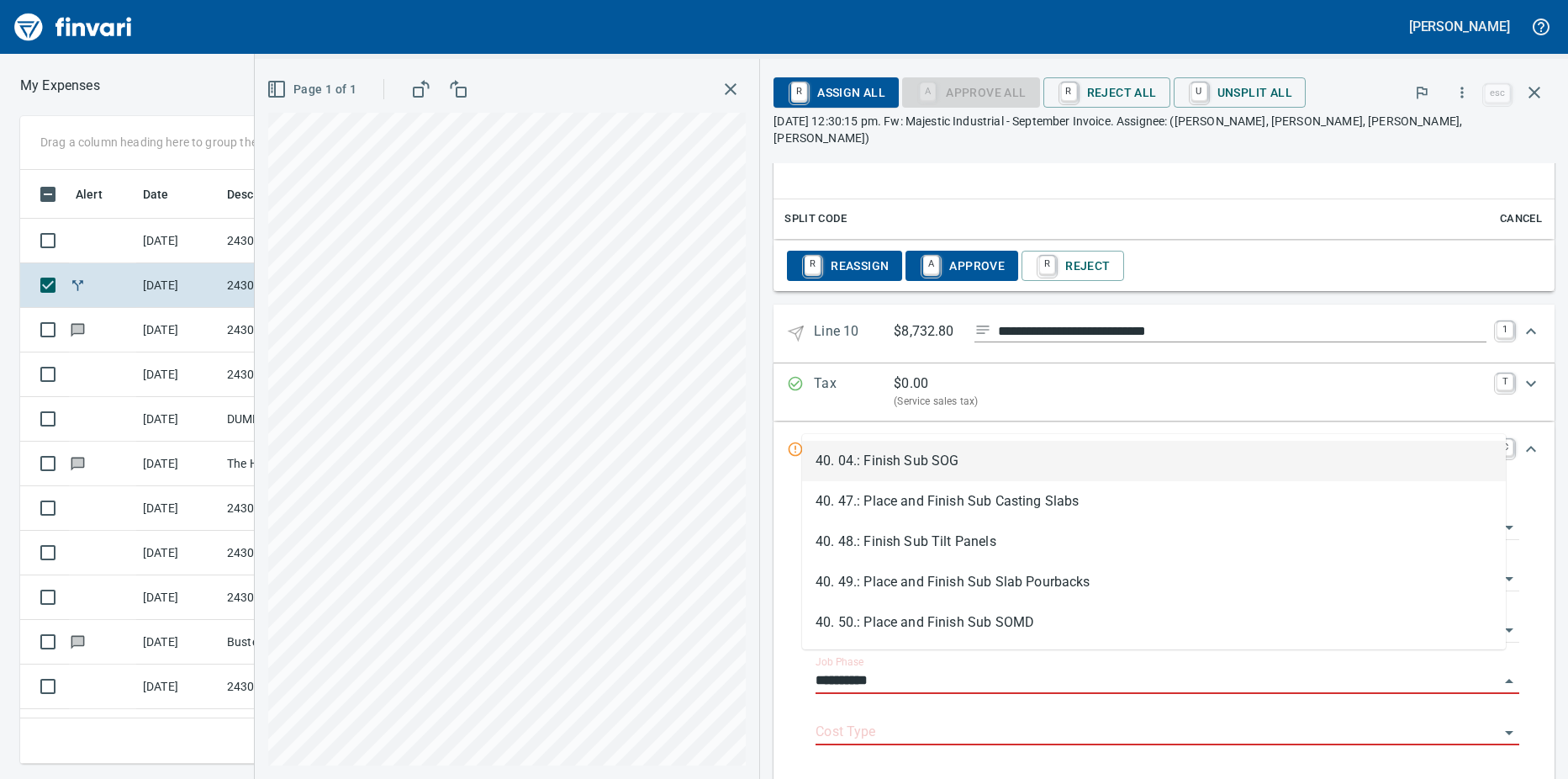
scroll to position [569, 1082]
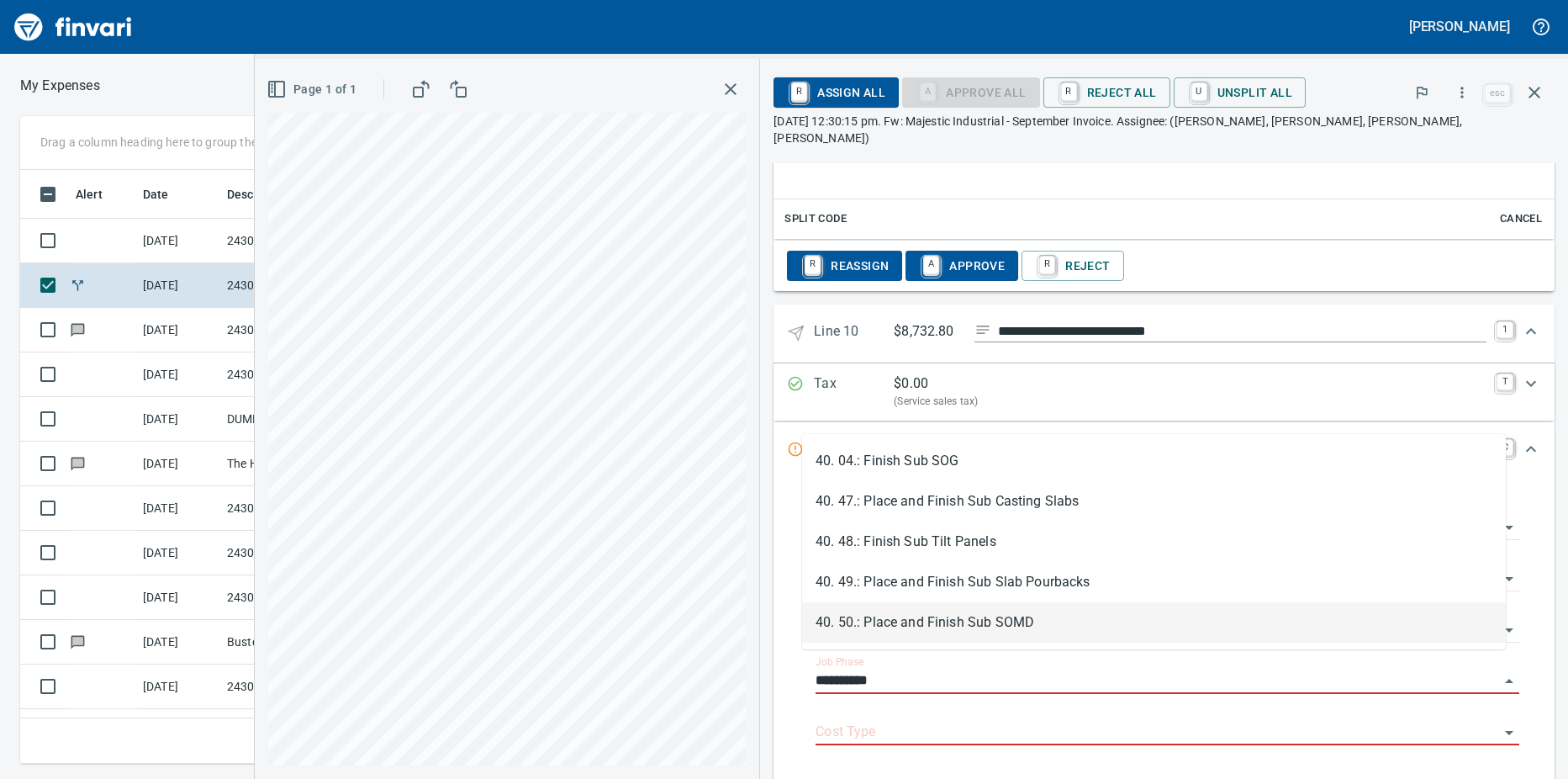
click at [961, 618] on li "40. 50.: Place and Finish Sub SOMD" at bounding box center [1153, 622] width 703 height 41
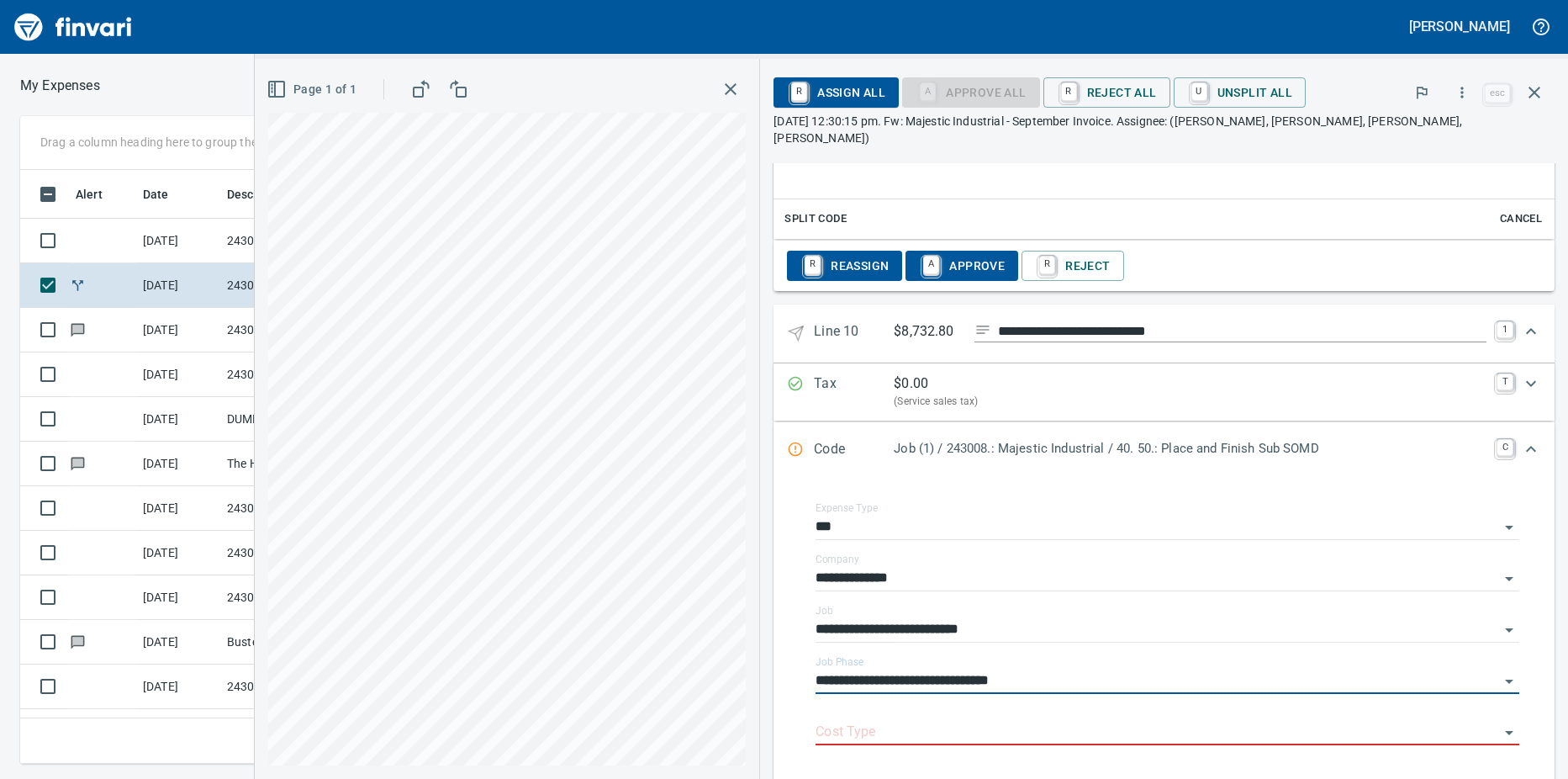
type input "**********"
click at [838, 721] on input "Cost Type" at bounding box center [1157, 733] width 684 height 24
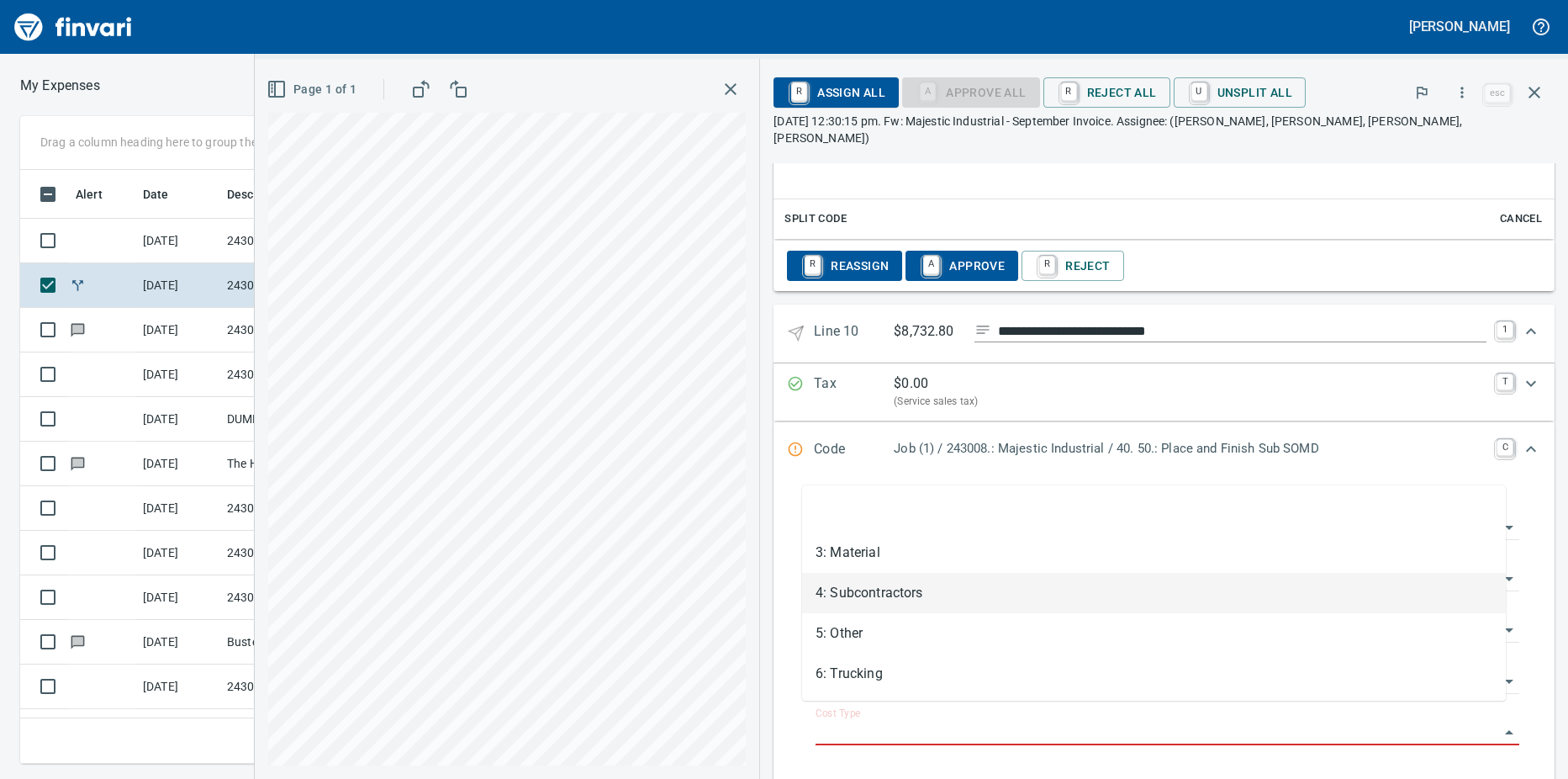
click at [856, 591] on li "4: Subcontractors" at bounding box center [1153, 592] width 703 height 41
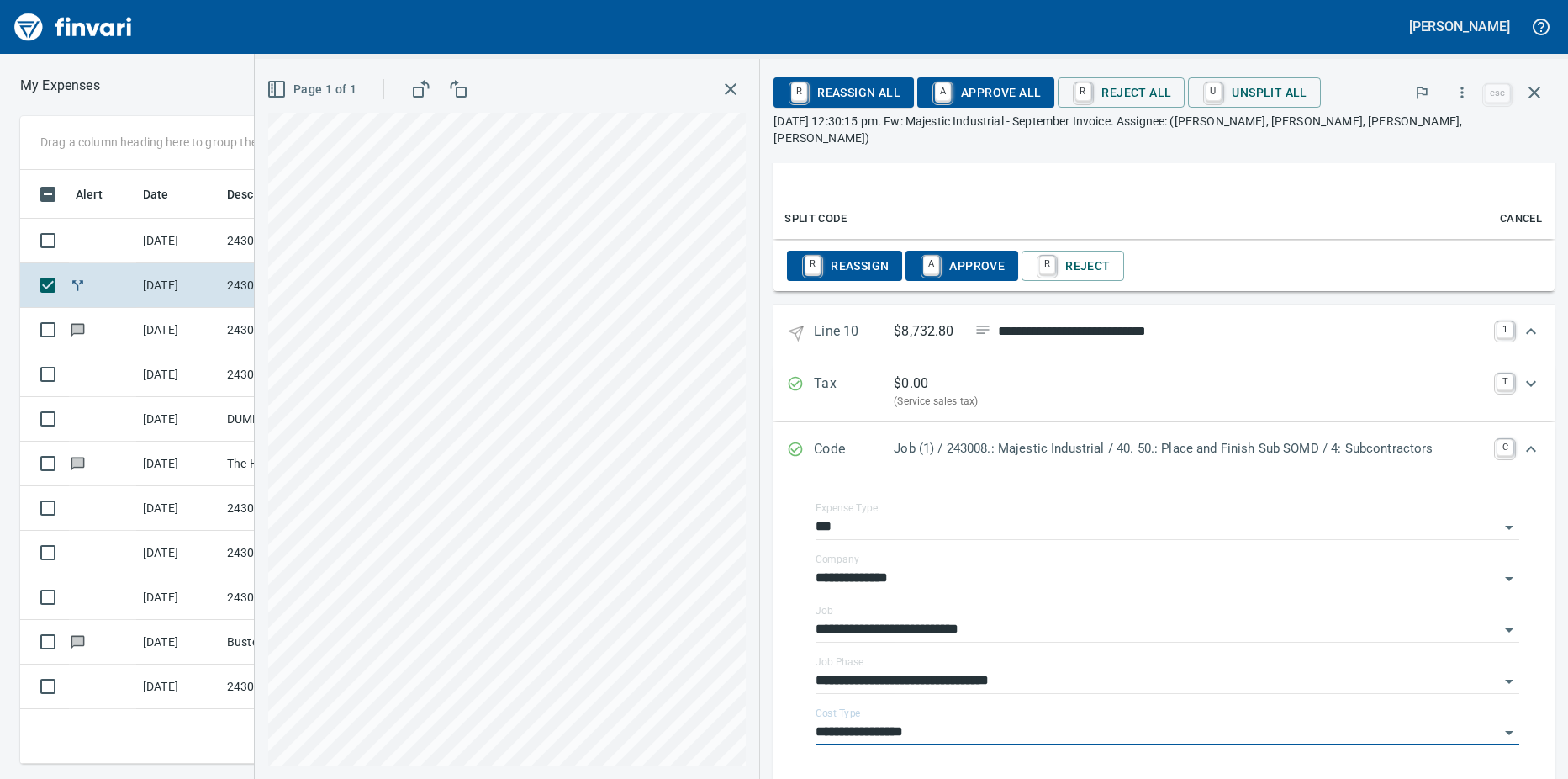
type input "**********"
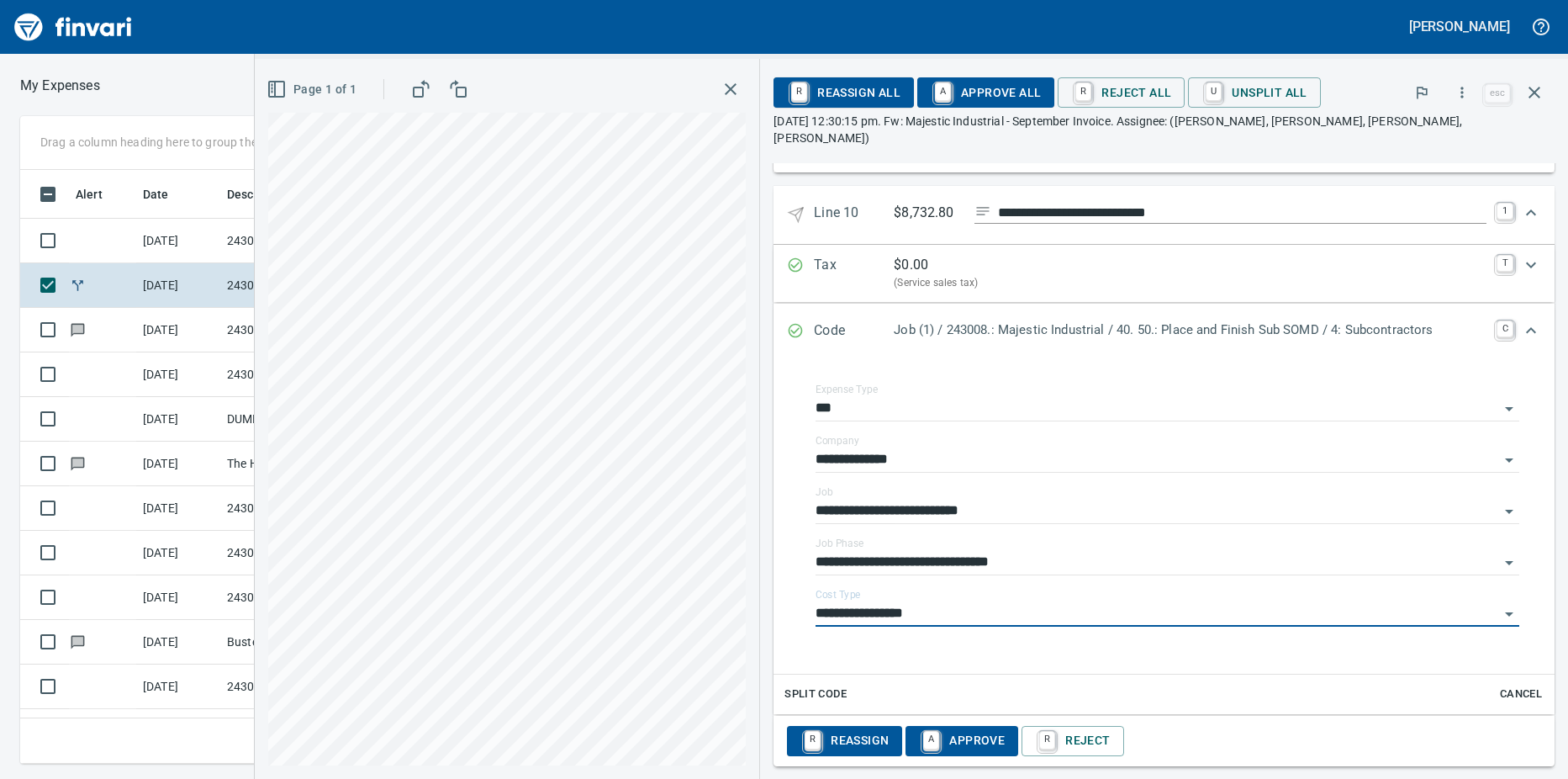
click at [923, 731] on link "A" at bounding box center [931, 740] width 16 height 18
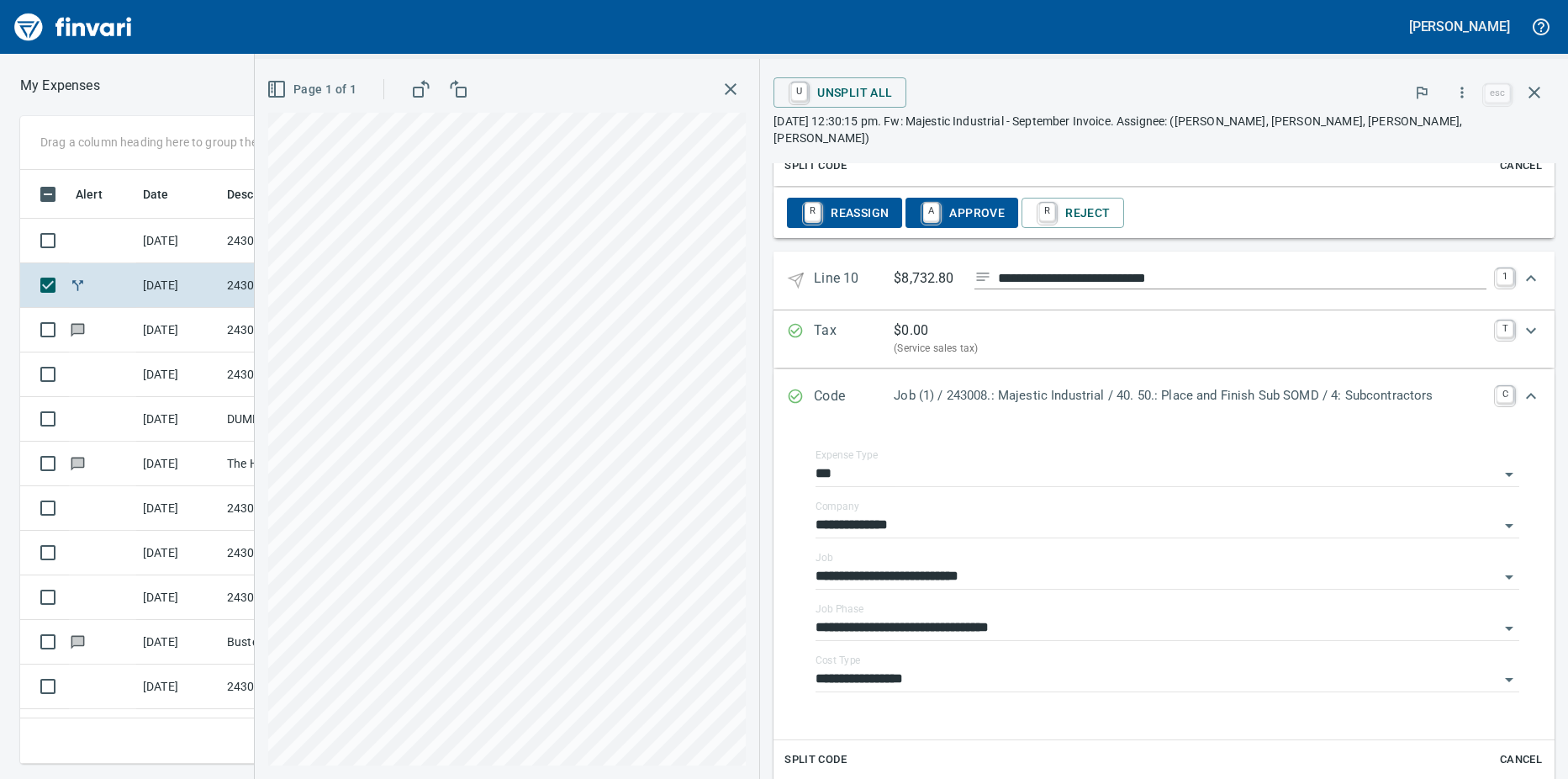
scroll to position [5225, 0]
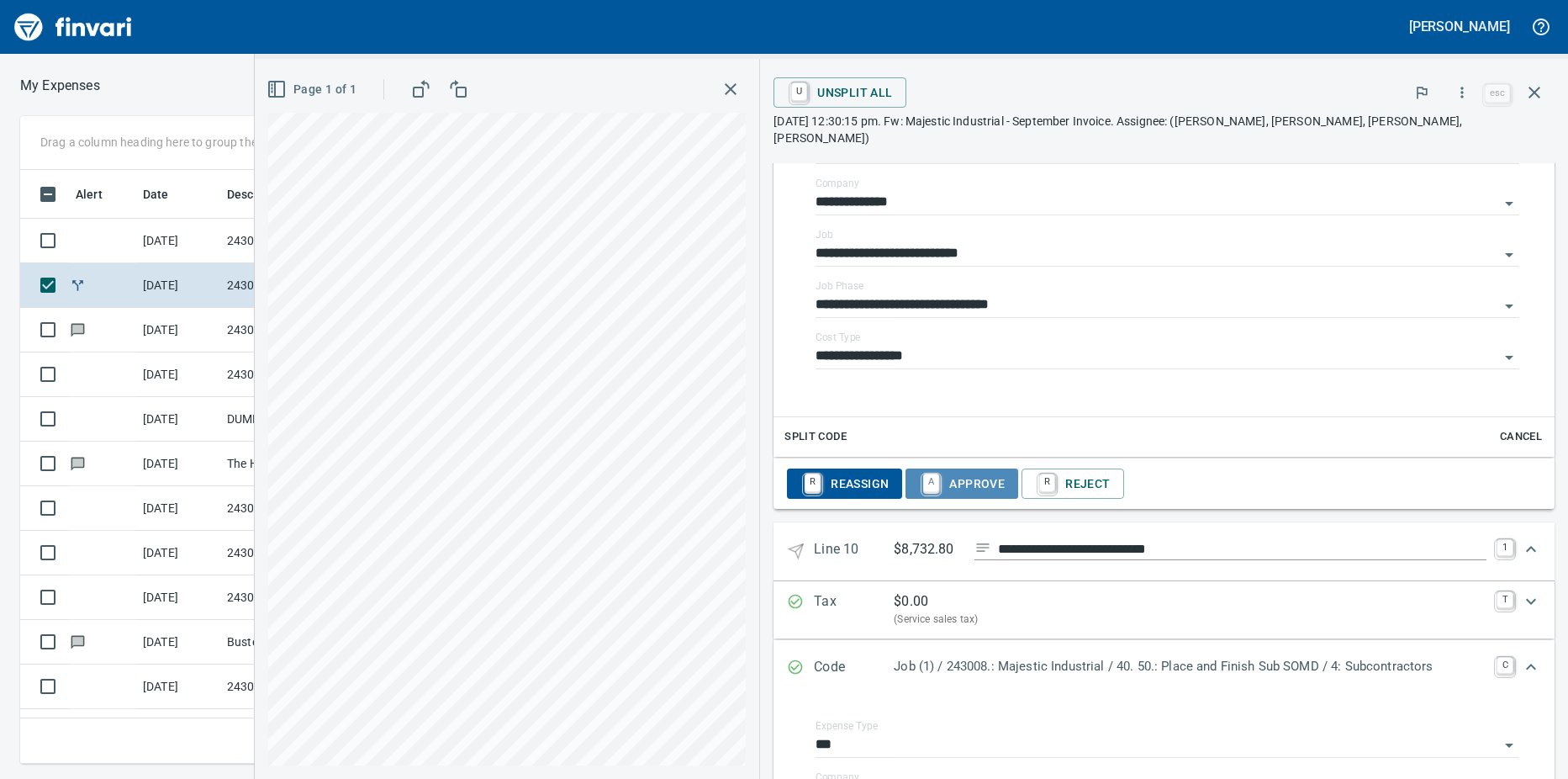
click at [923, 474] on link "A" at bounding box center [931, 483] width 16 height 18
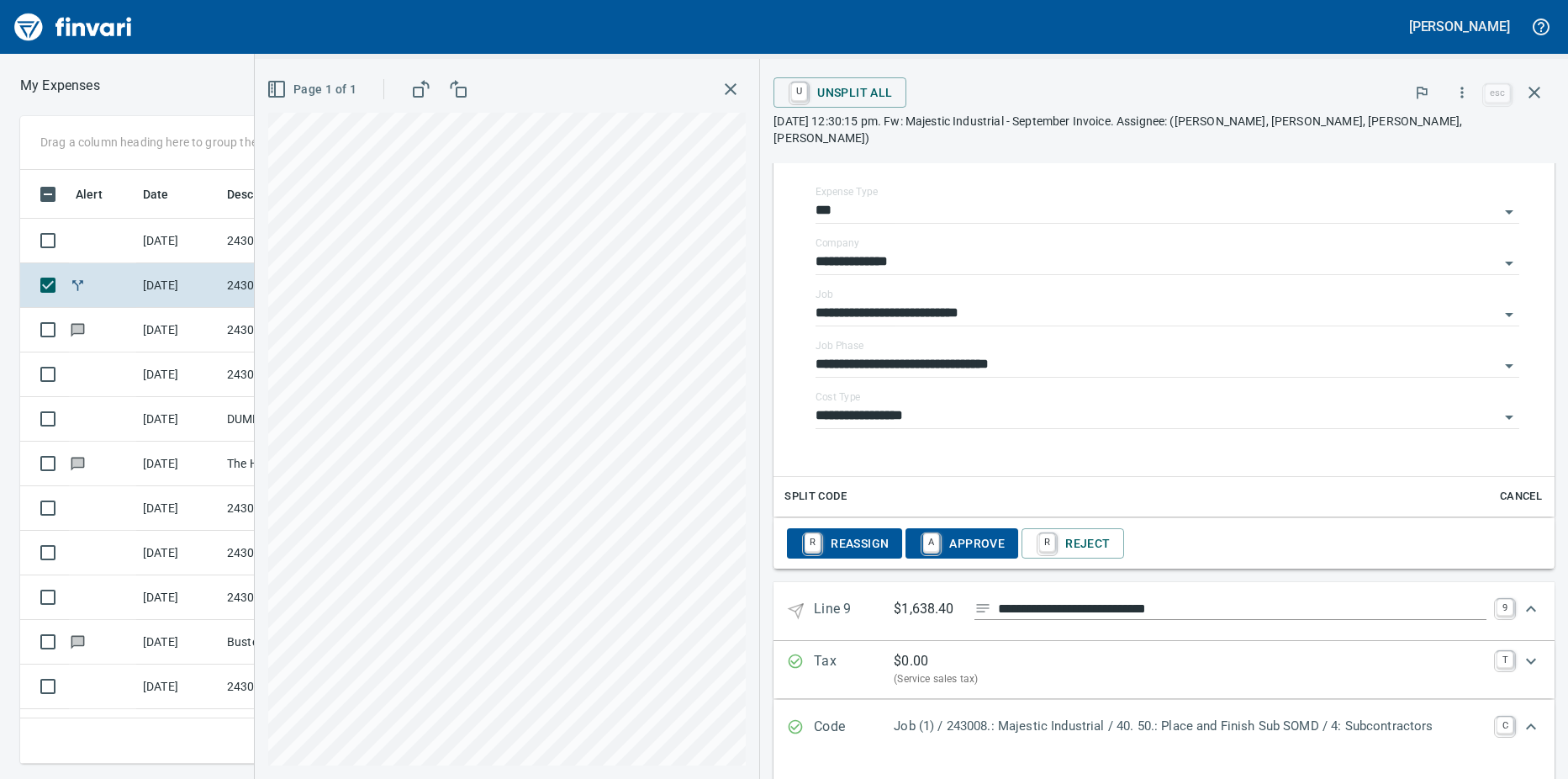
scroll to position [4552, 0]
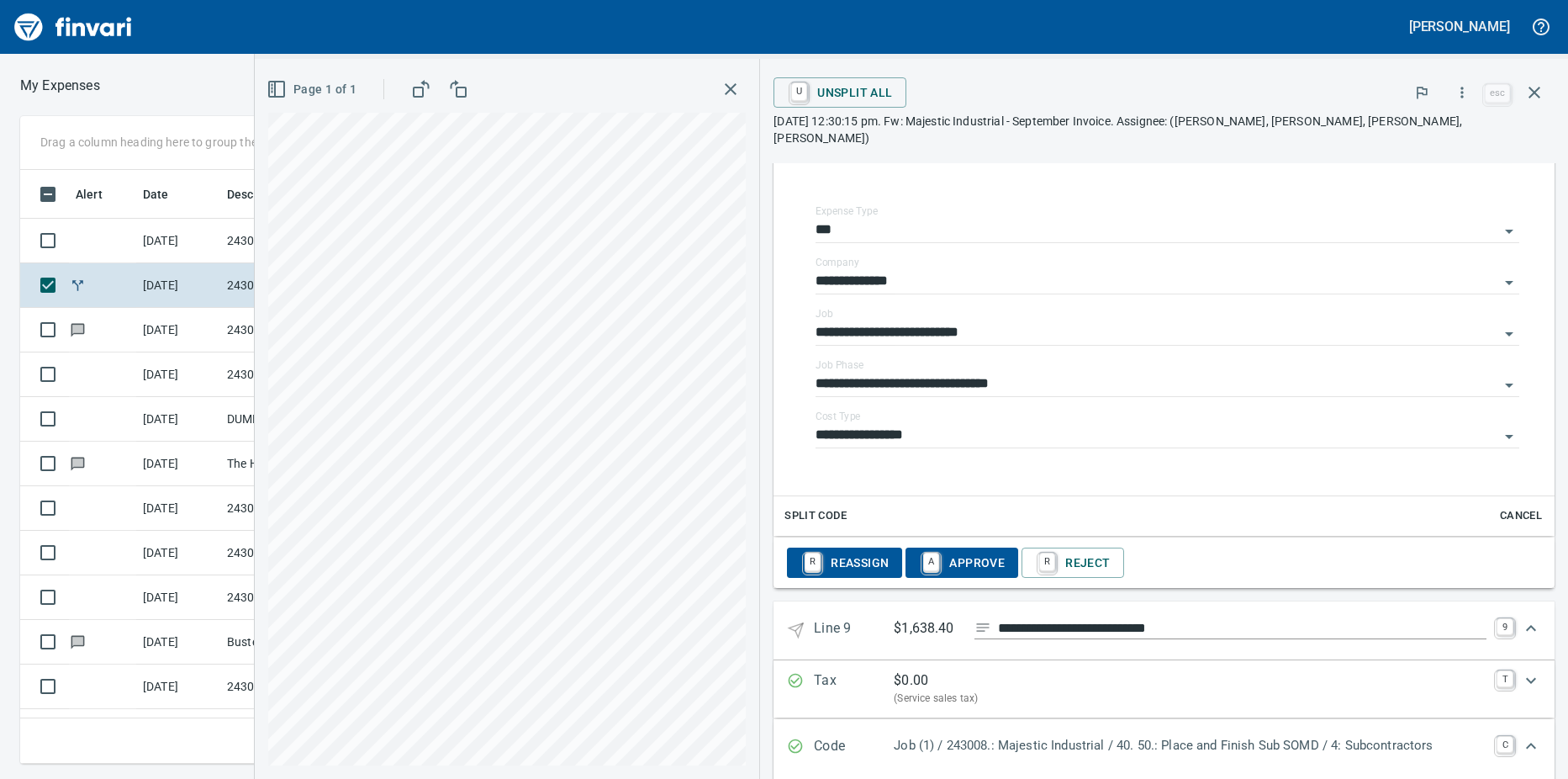
click at [931, 548] on span "A Approve" at bounding box center [961, 563] width 86 height 29
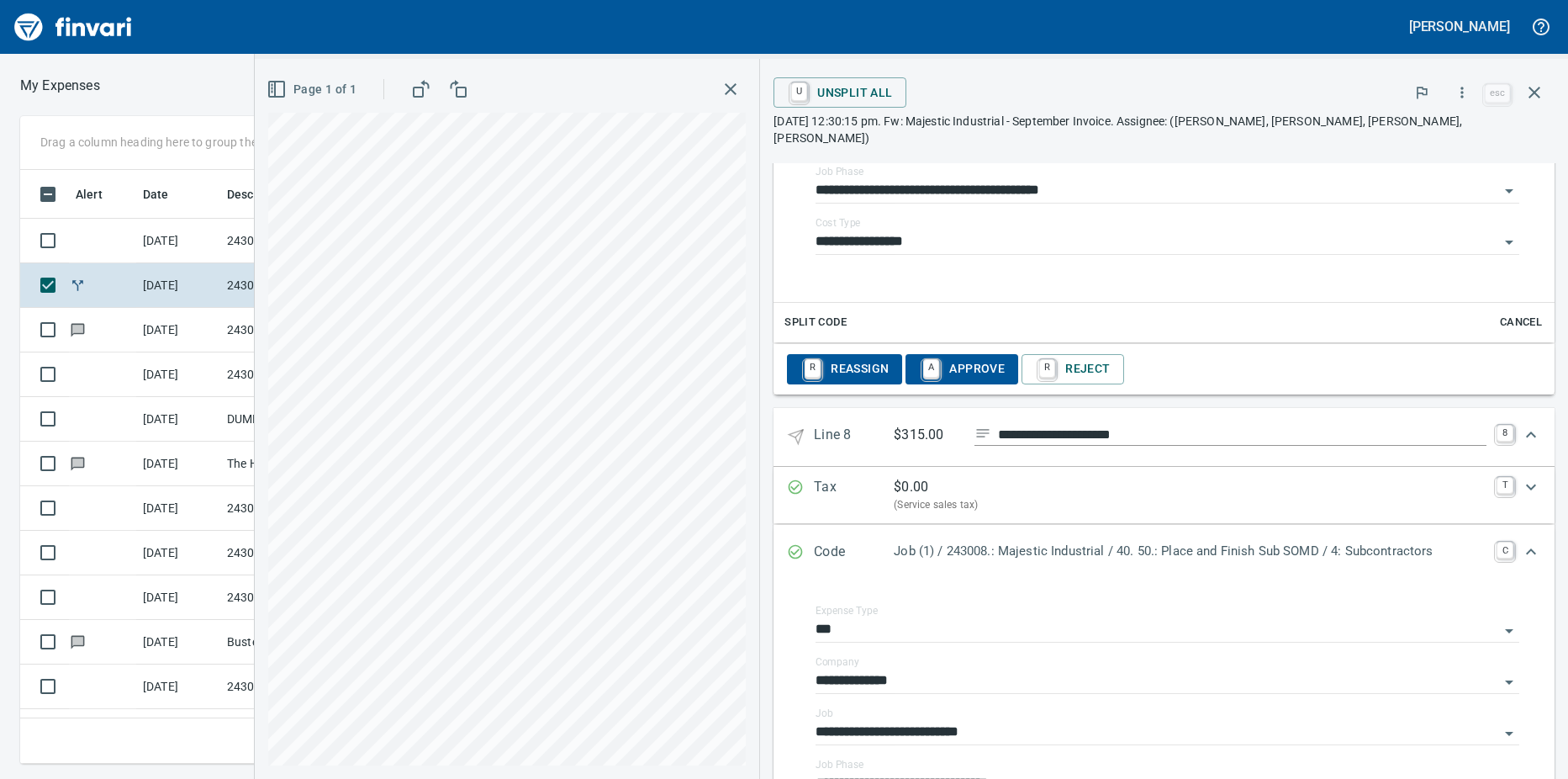
scroll to position [4131, 0]
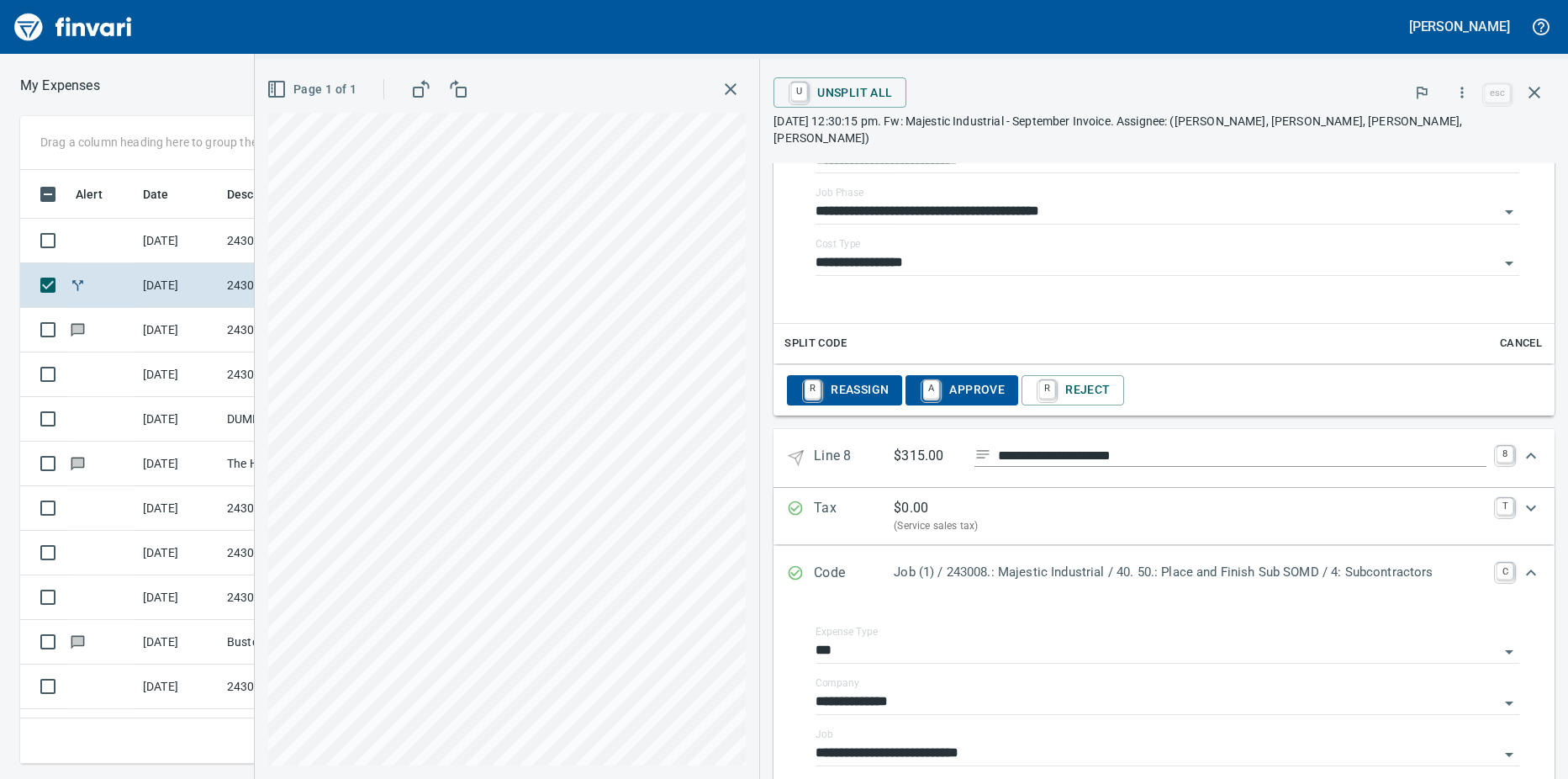
drag, startPoint x: 914, startPoint y: 377, endPoint x: 962, endPoint y: 490, distance: 122.8
click at [923, 380] on link "A" at bounding box center [931, 390] width 16 height 18
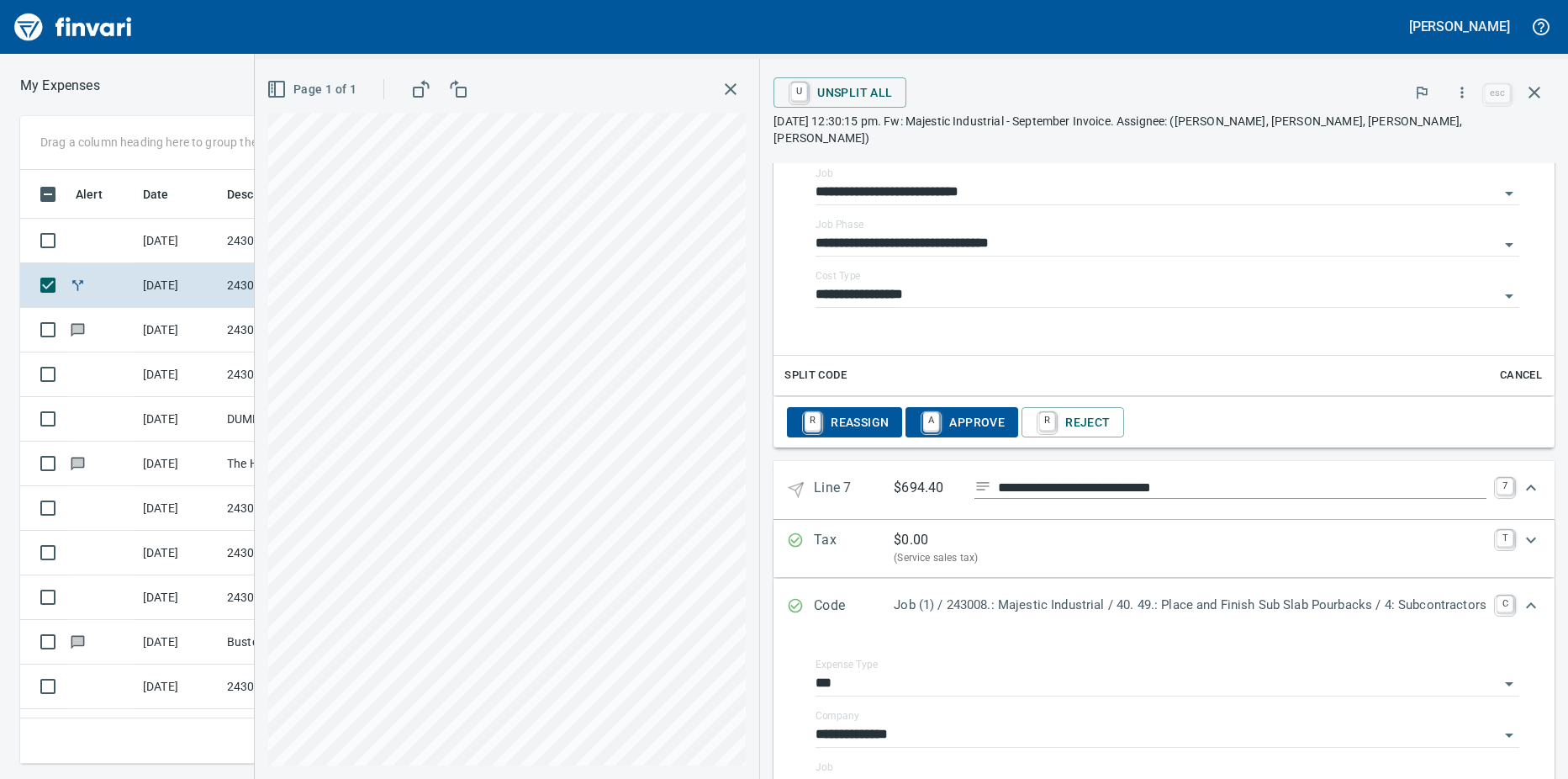
scroll to position [3458, 0]
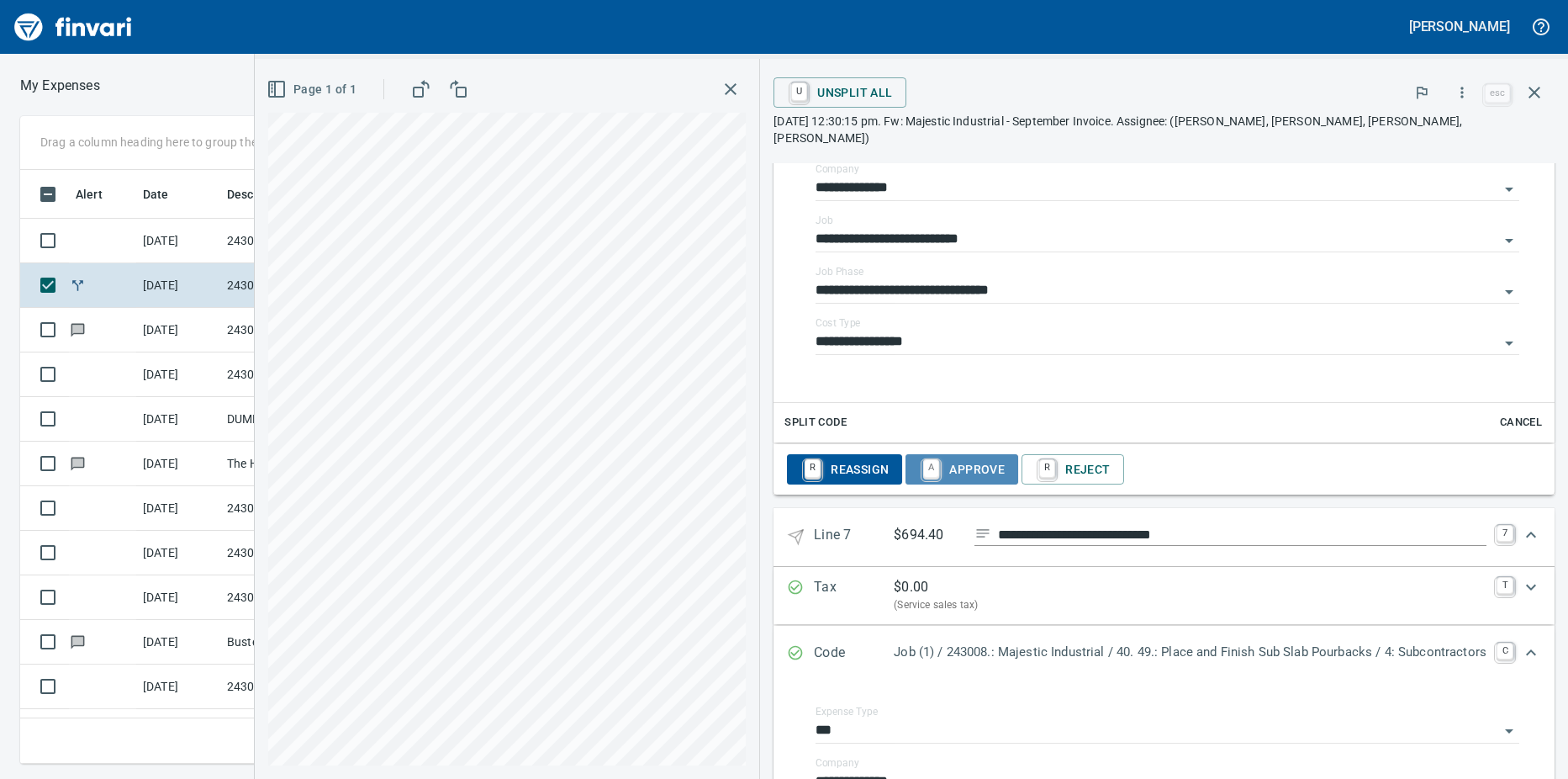
click at [923, 459] on link "A" at bounding box center [931, 468] width 16 height 18
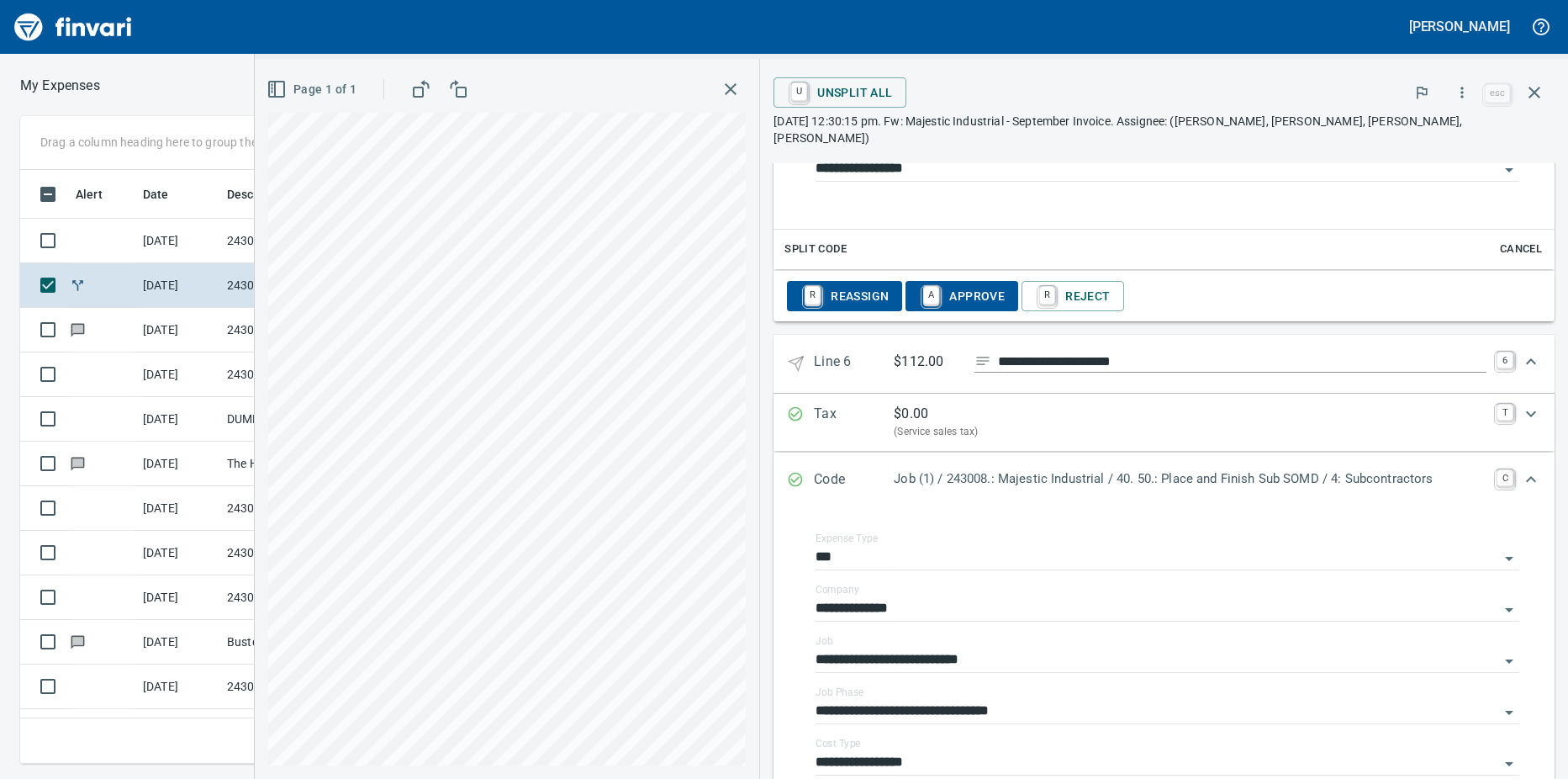
scroll to position [2954, 0]
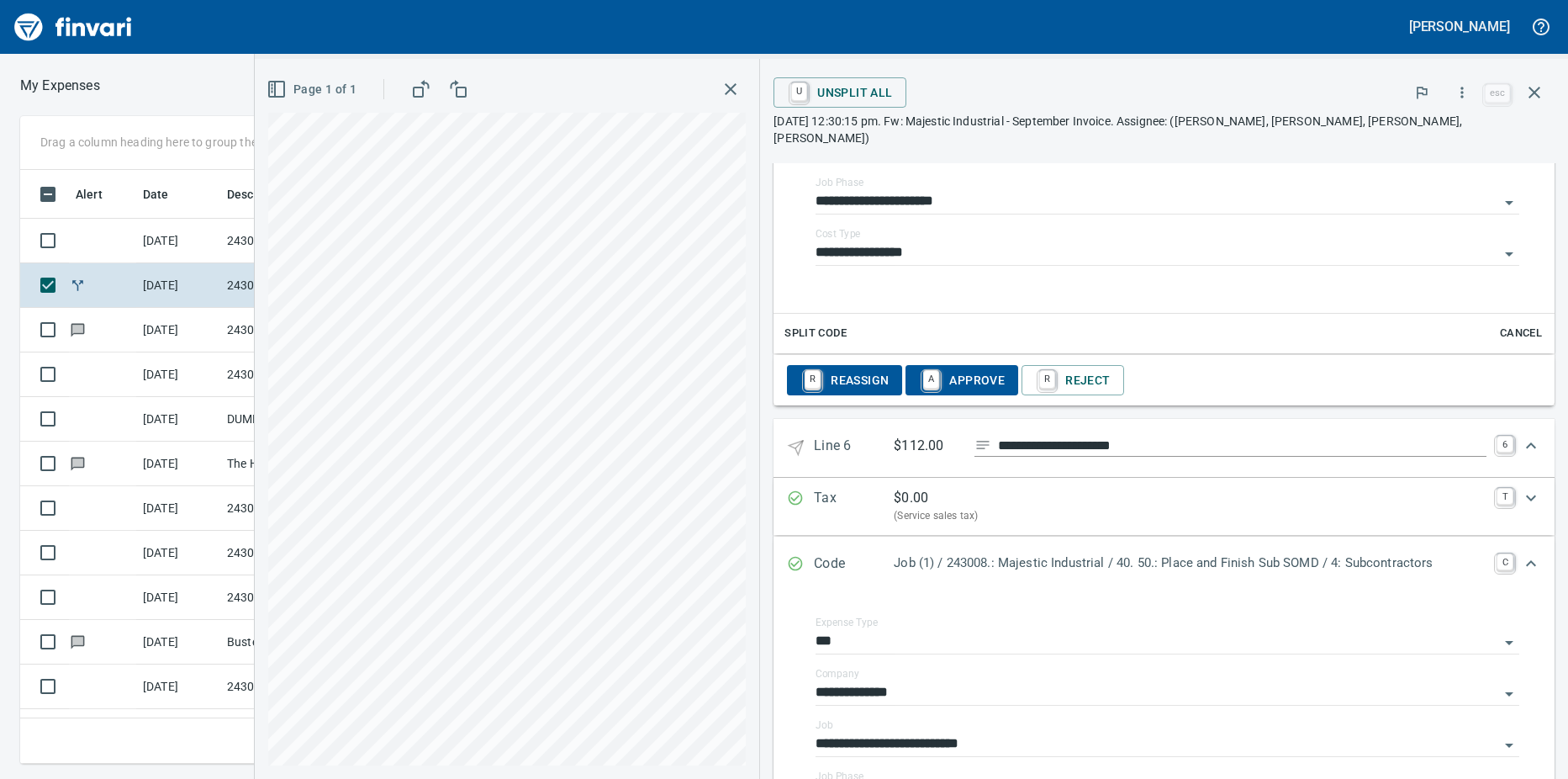
click at [923, 370] on link "A" at bounding box center [931, 380] width 16 height 18
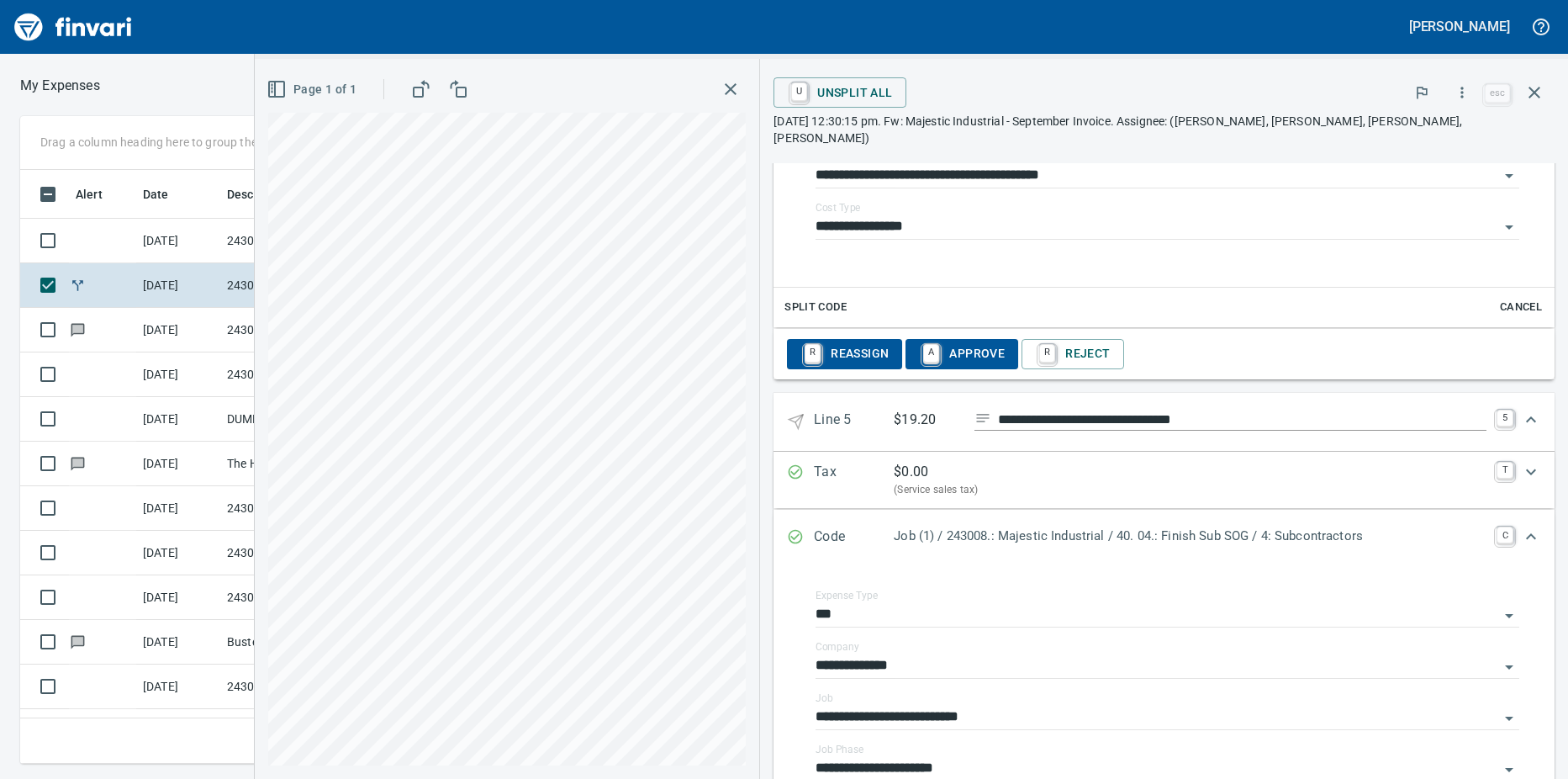
scroll to position [2365, 0]
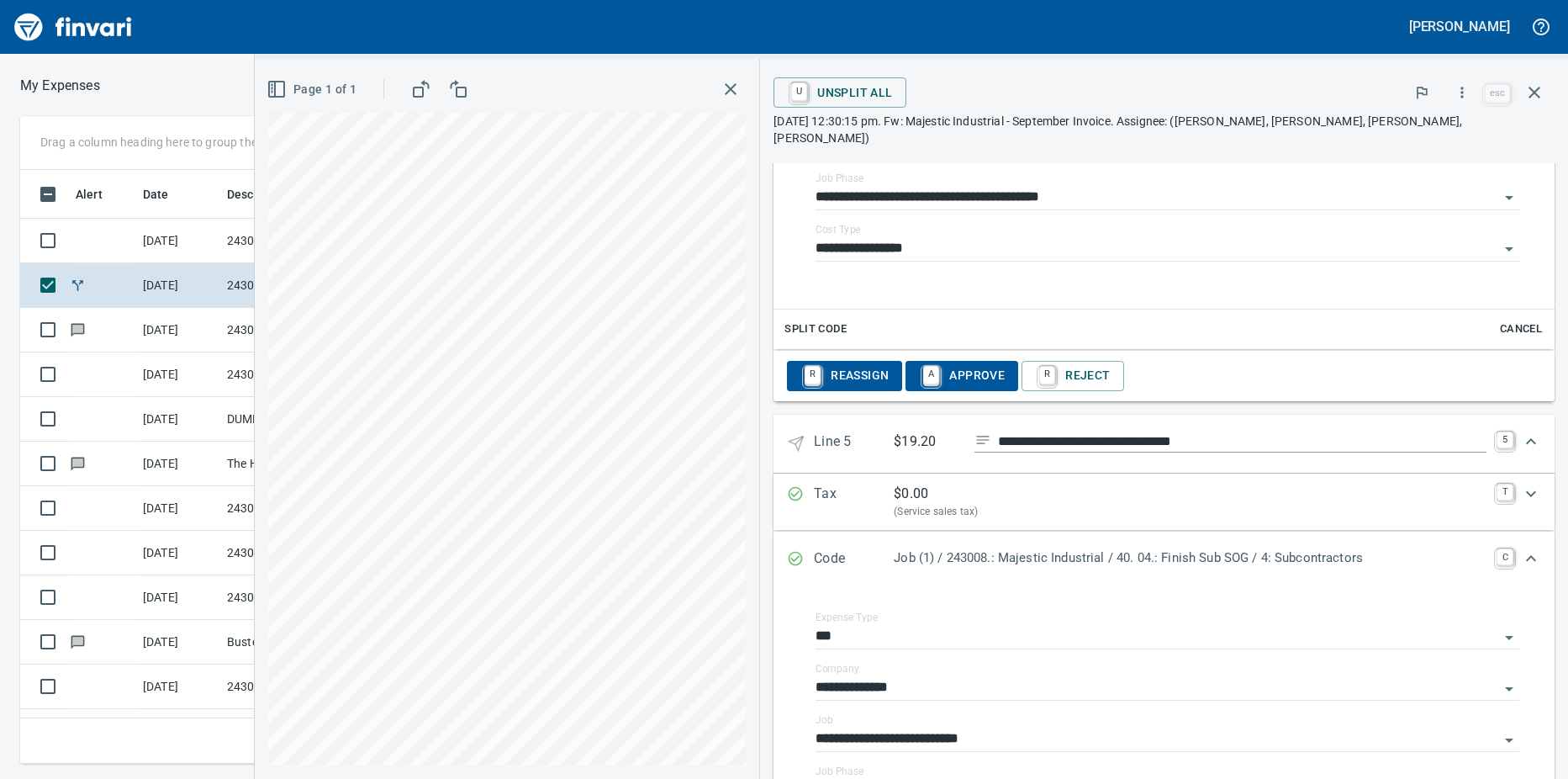
click at [923, 366] on link "A" at bounding box center [931, 375] width 16 height 18
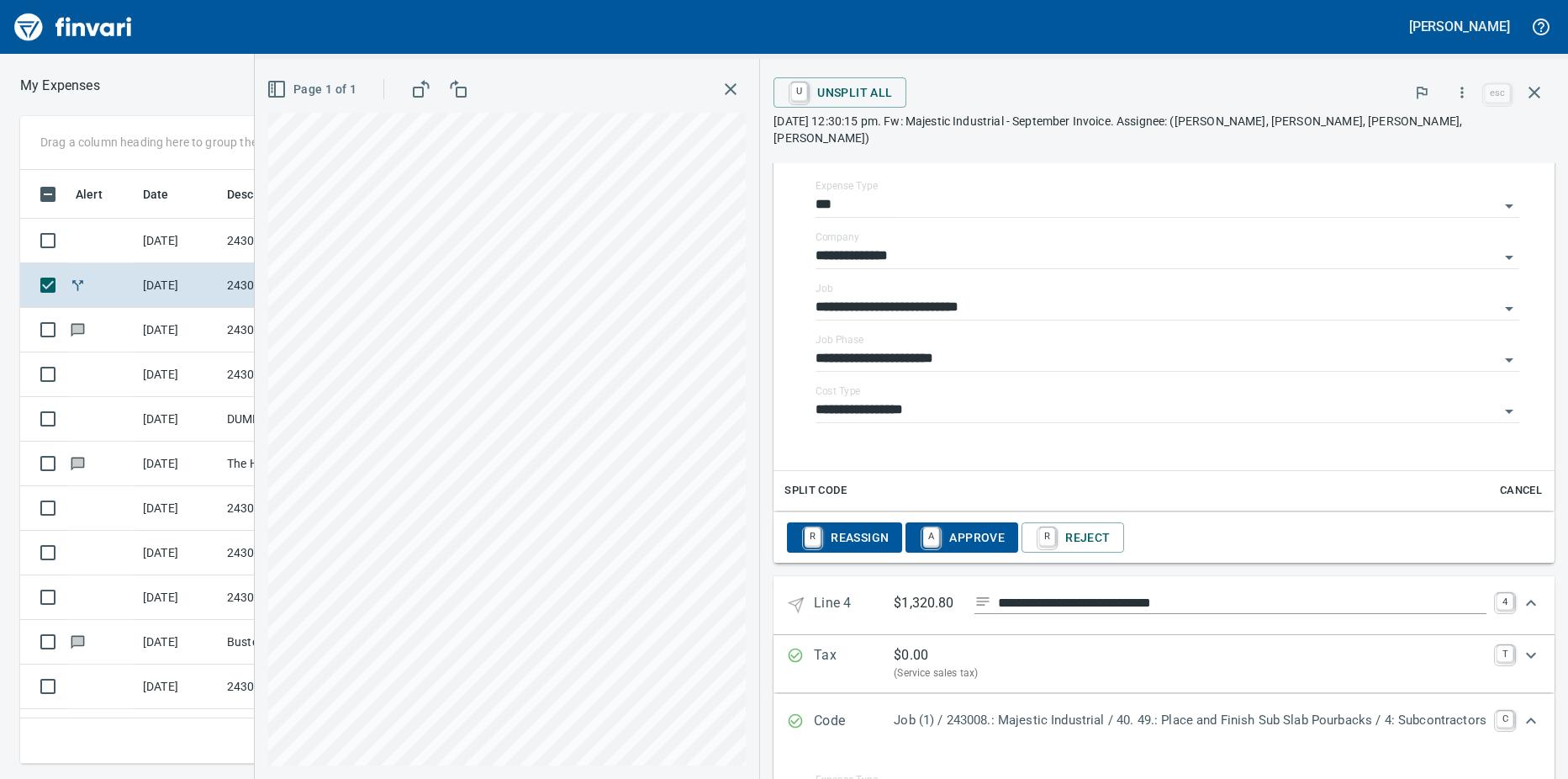
scroll to position [1608, 0]
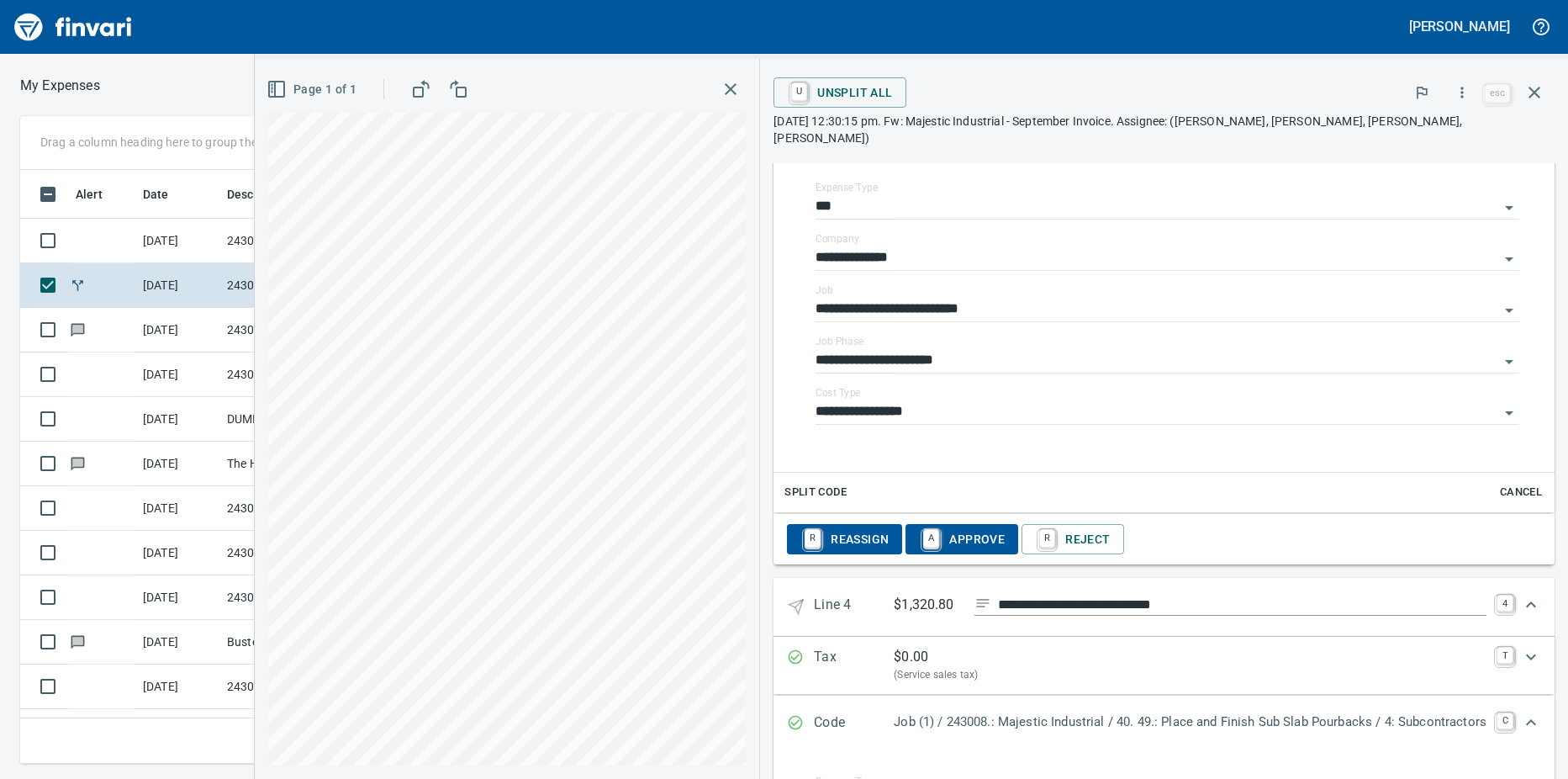
click at [923, 529] on link "A" at bounding box center [931, 538] width 16 height 18
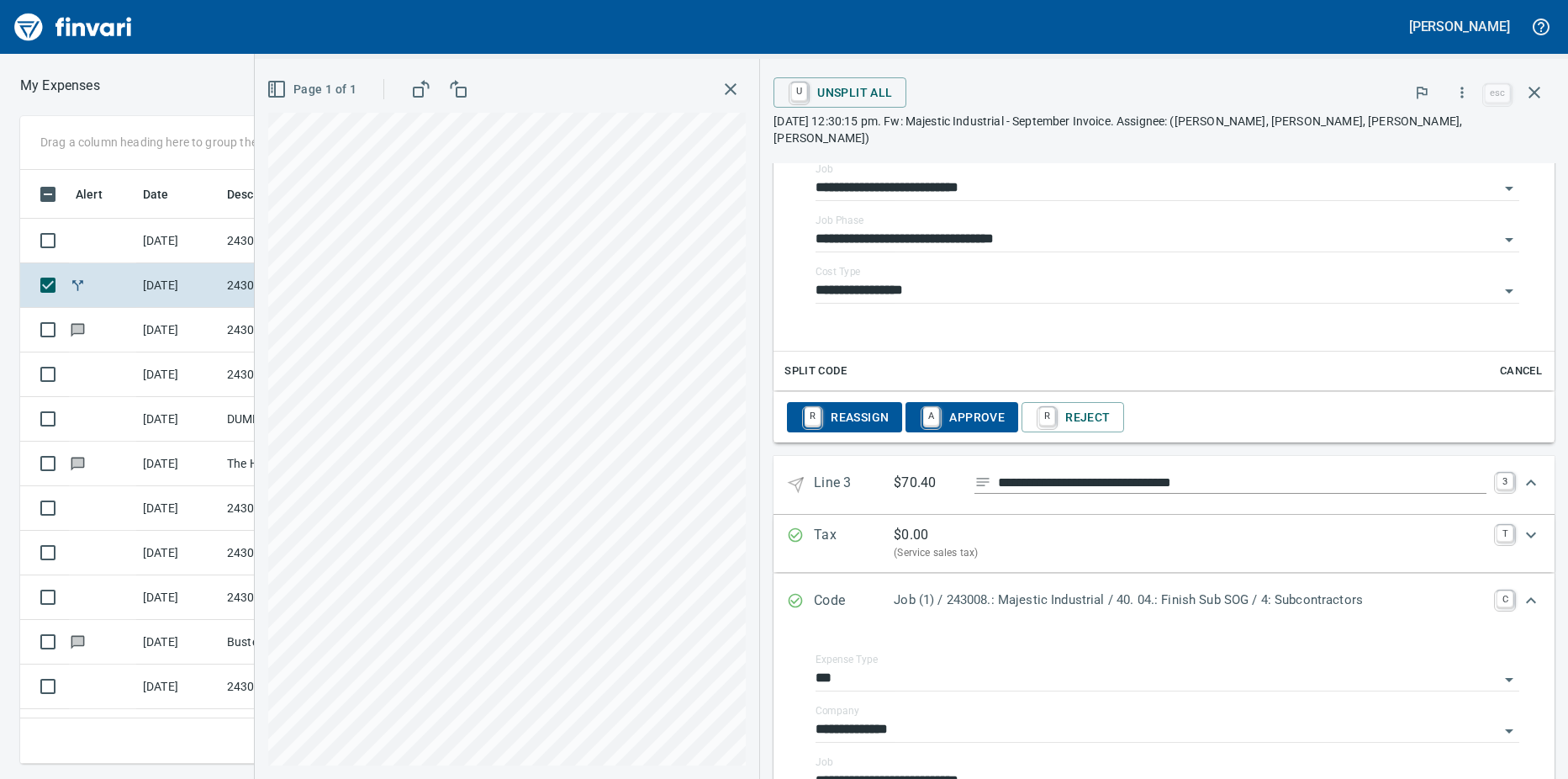
scroll to position [1019, 0]
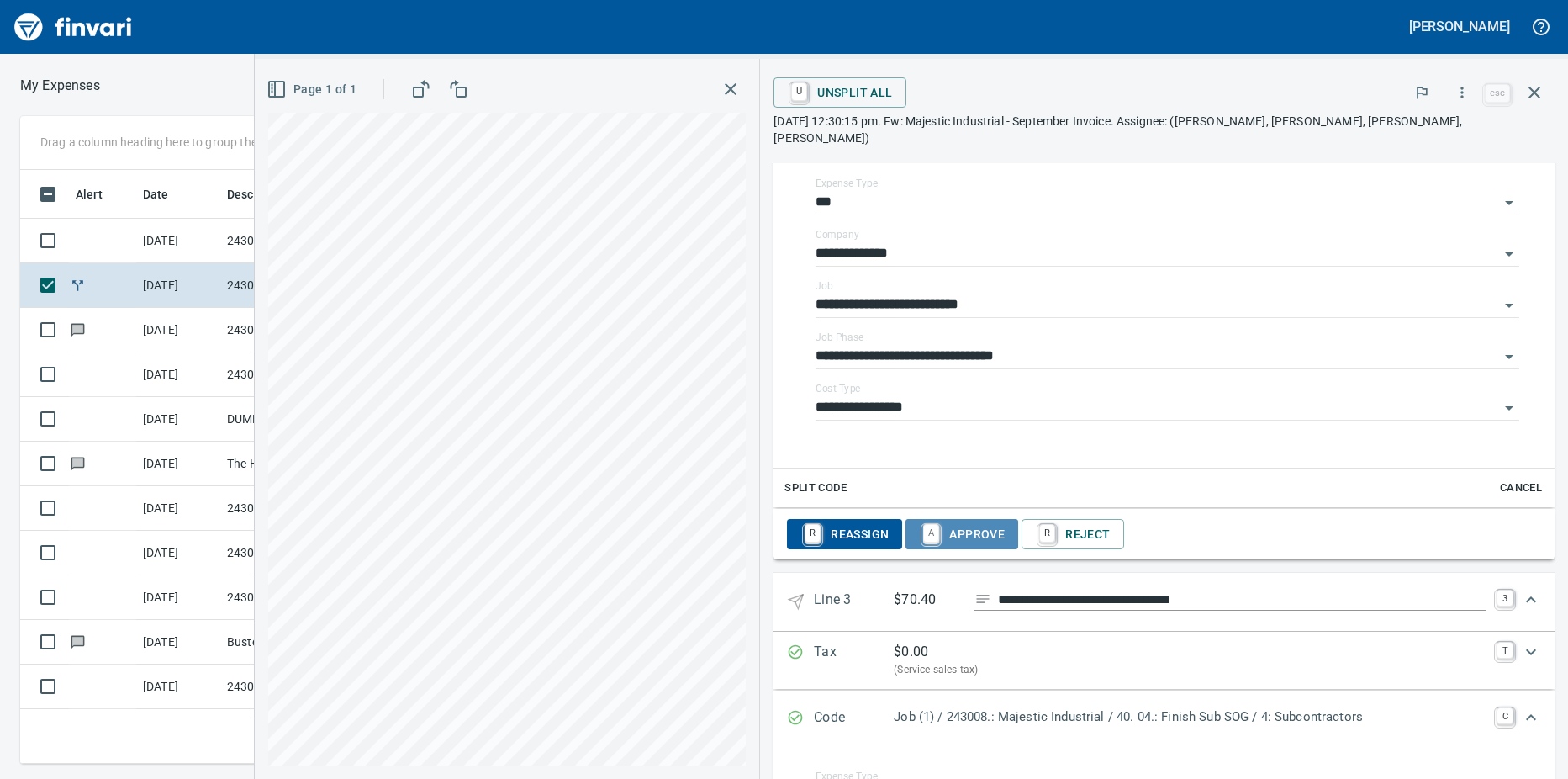
click at [926, 524] on link "A" at bounding box center [931, 533] width 16 height 18
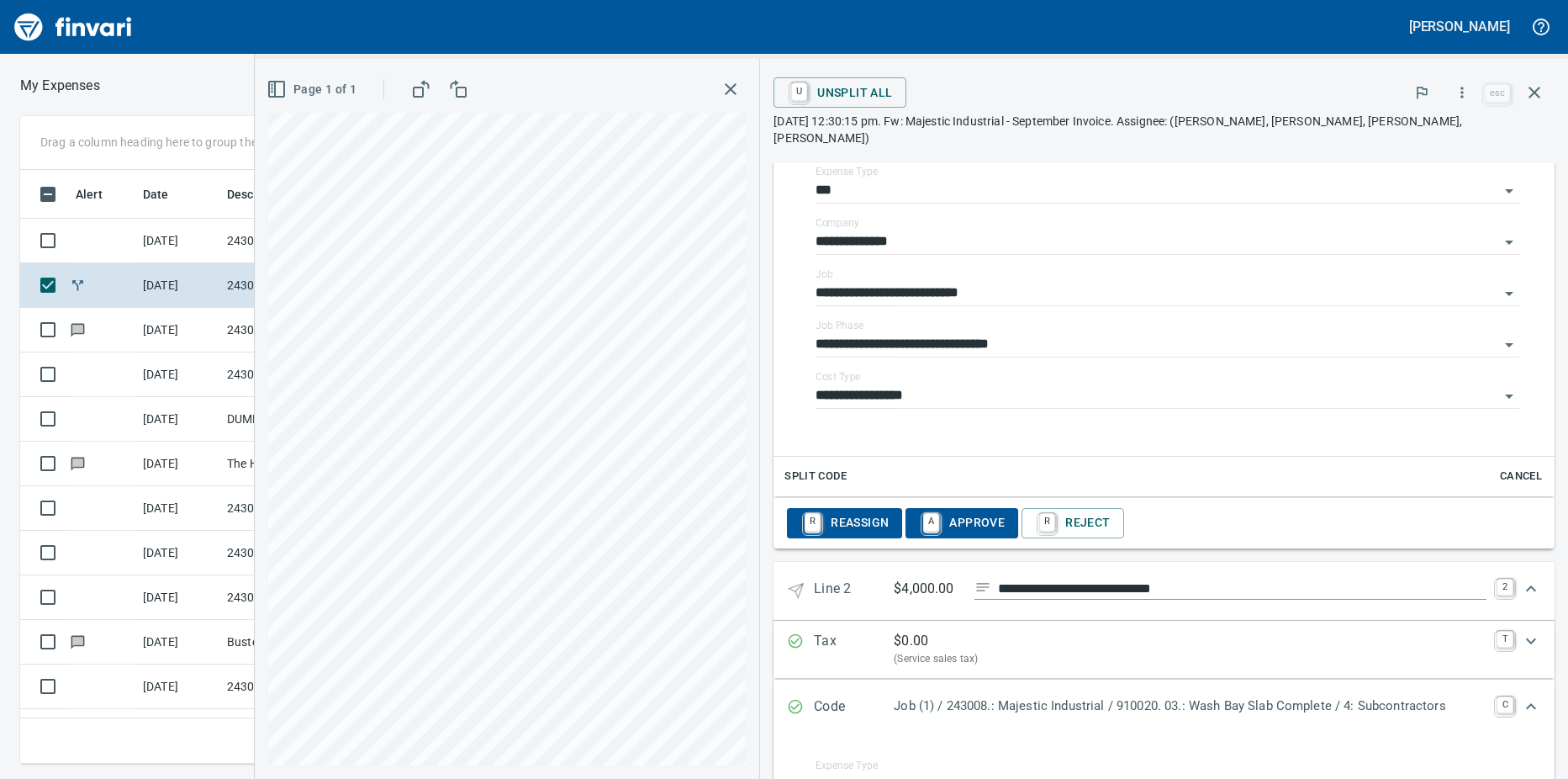
scroll to position [430, 0]
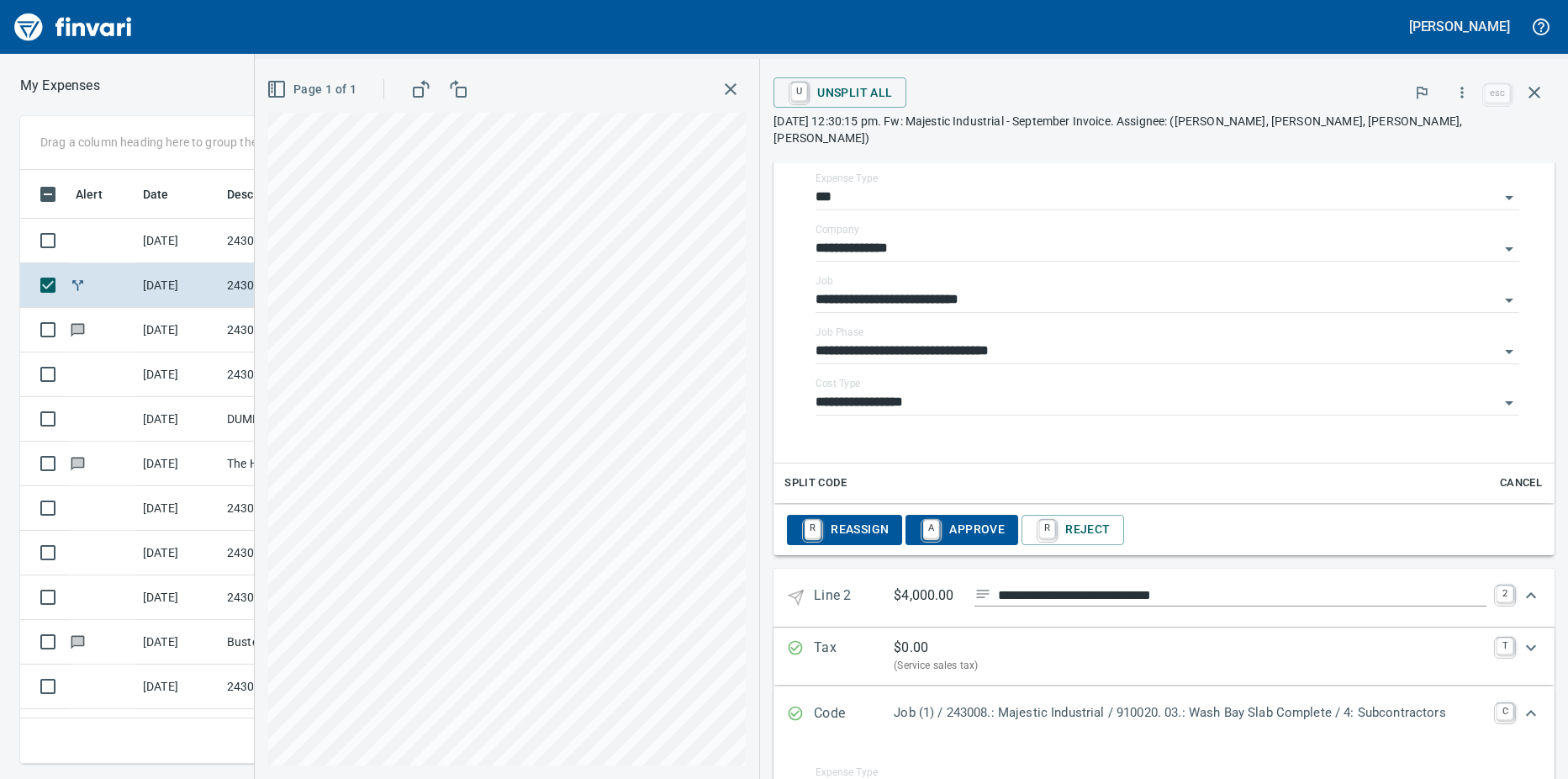
click at [923, 520] on link "A" at bounding box center [931, 529] width 16 height 18
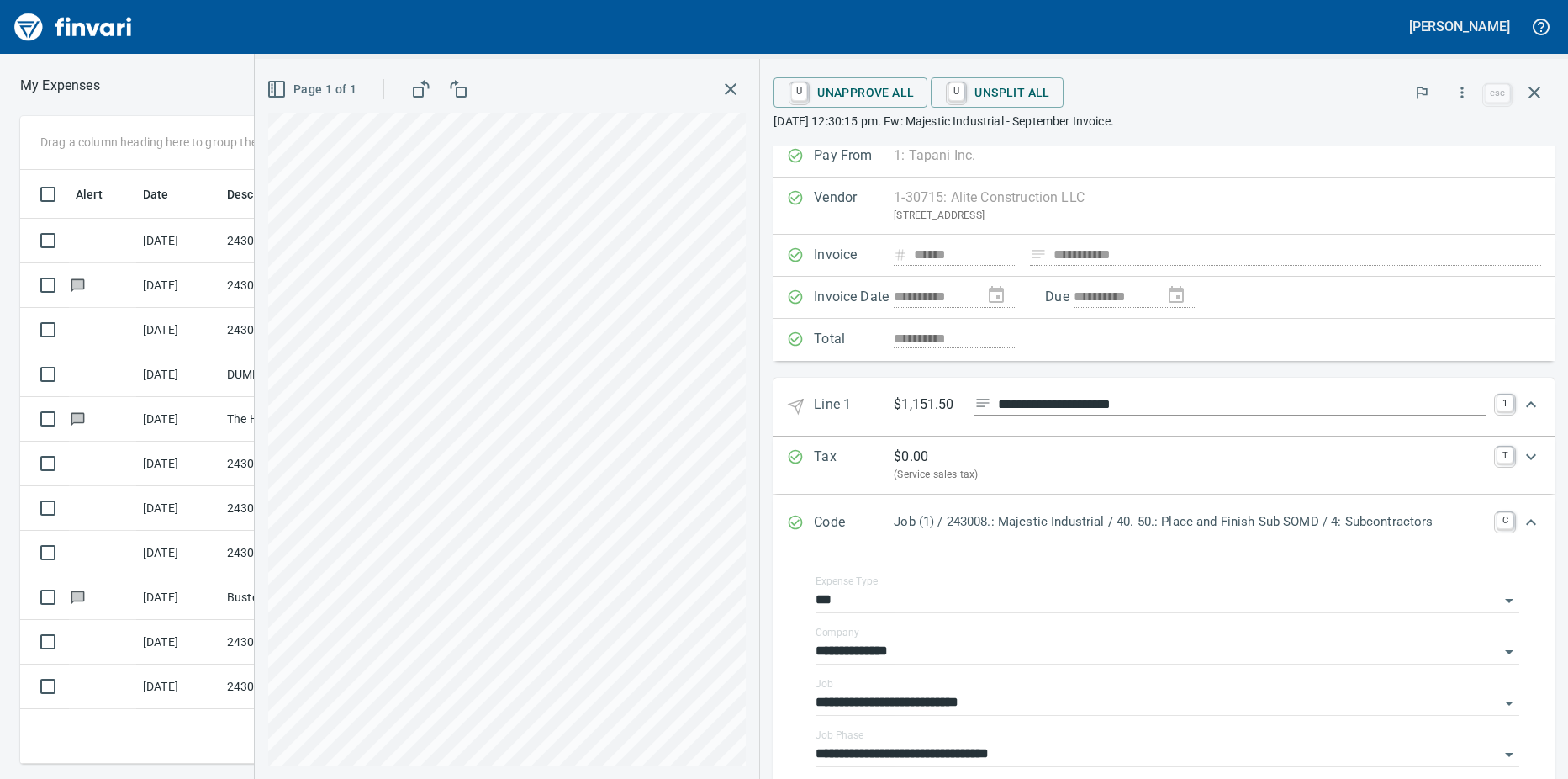
scroll to position [0, 0]
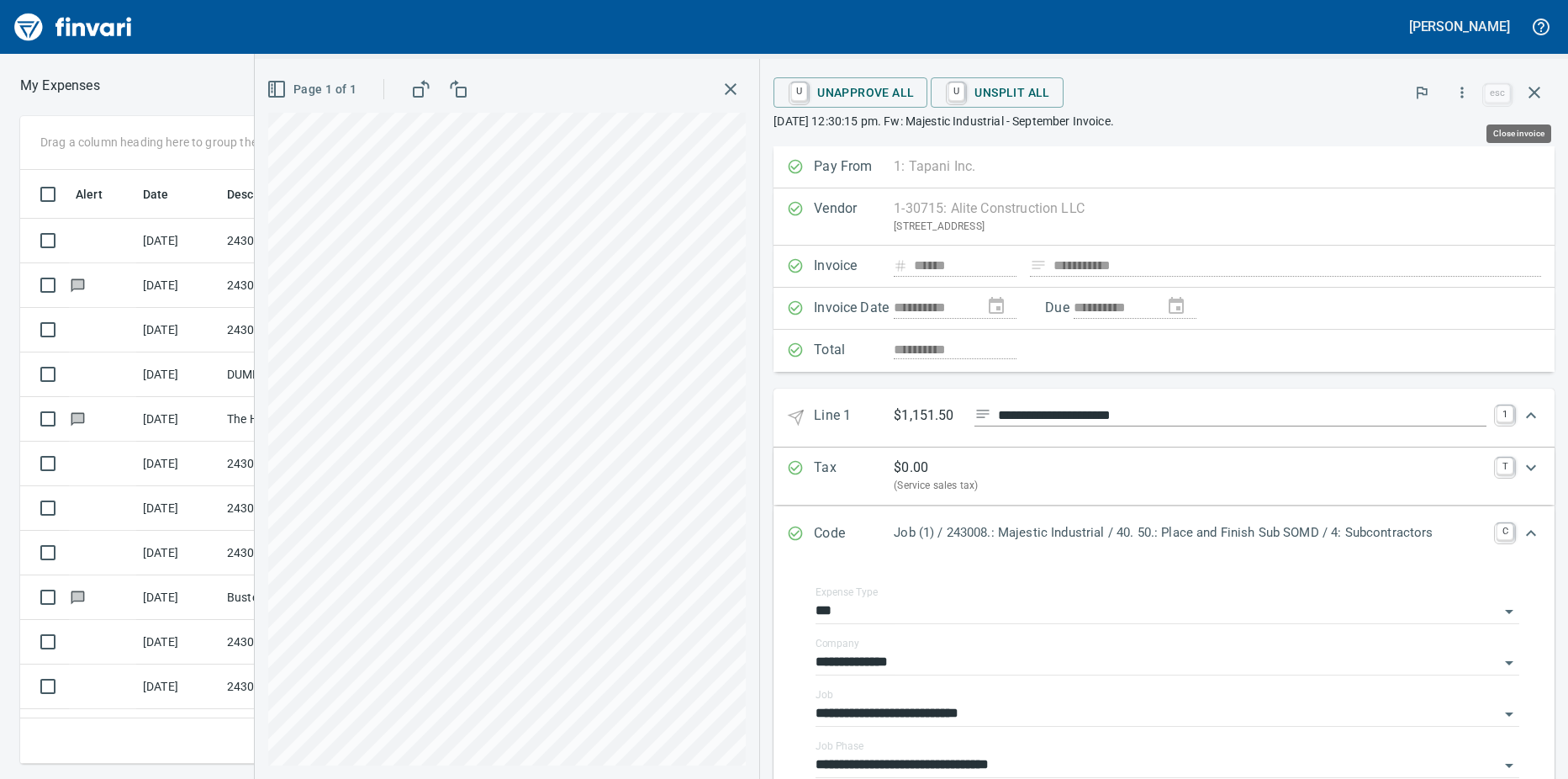
click at [1532, 94] on icon "button" at bounding box center [1534, 92] width 12 height 12
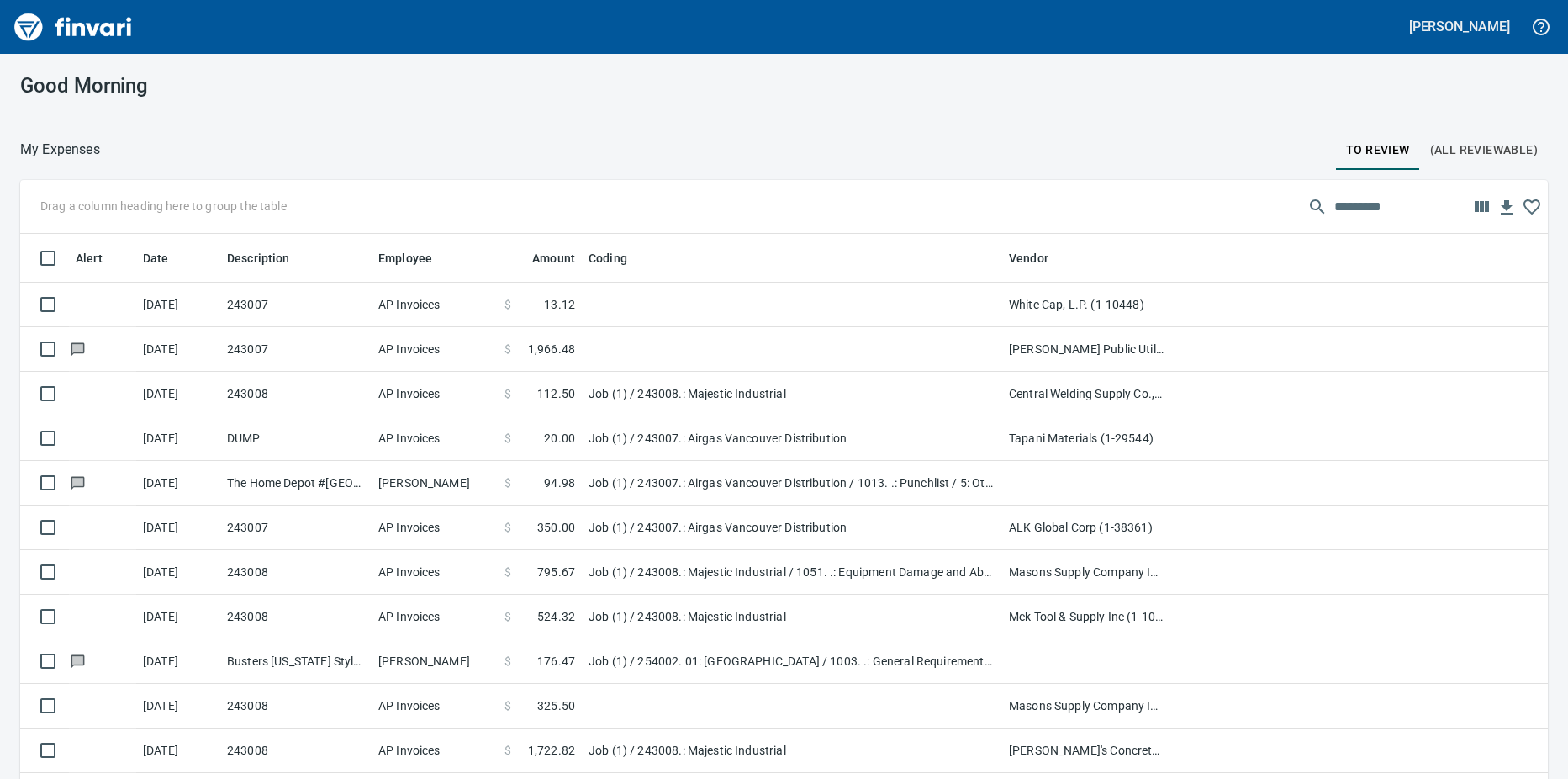
scroll to position [582, 1487]
click at [339, 394] on td "243008" at bounding box center [295, 393] width 151 height 44
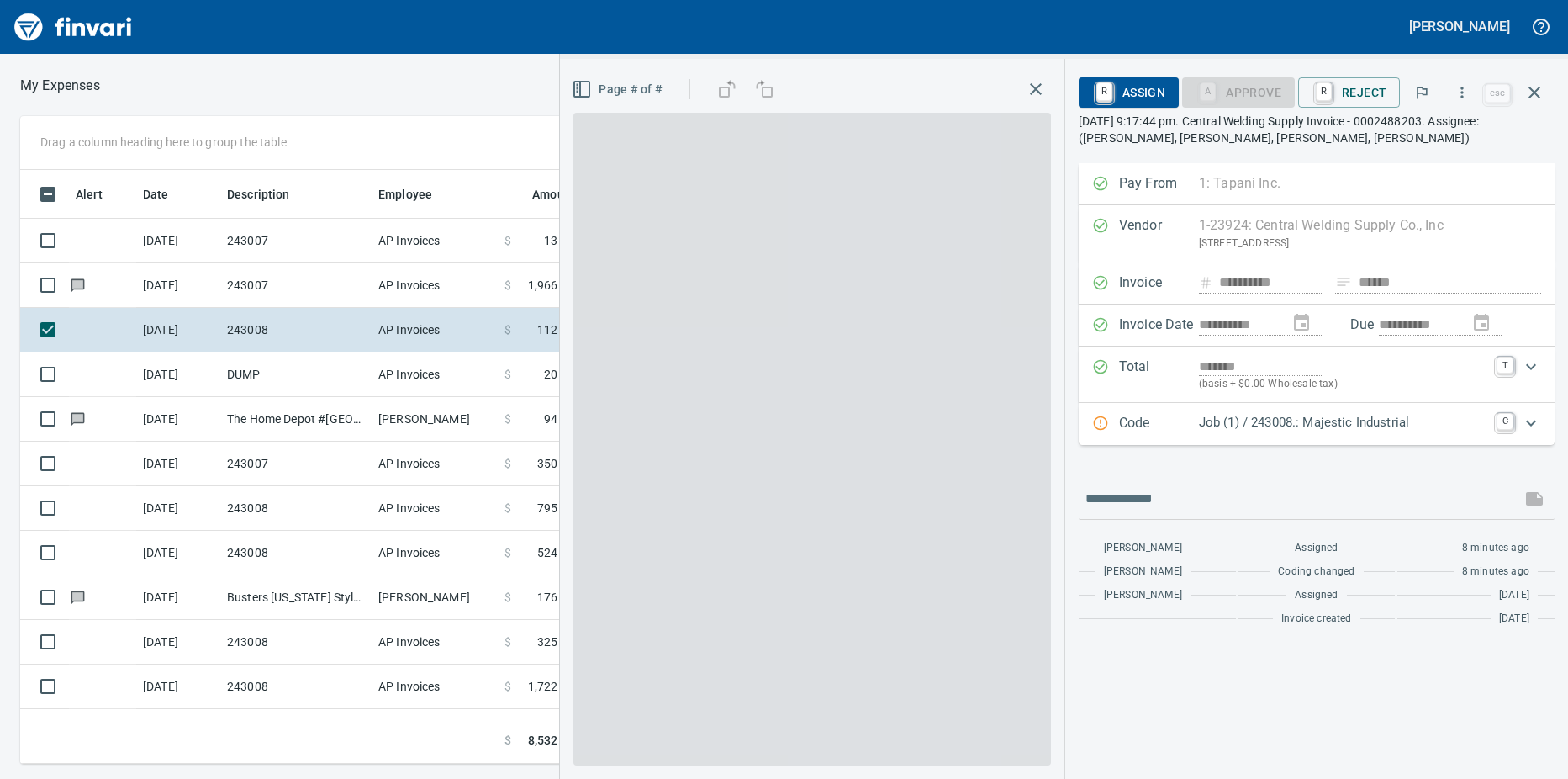
scroll to position [569, 1082]
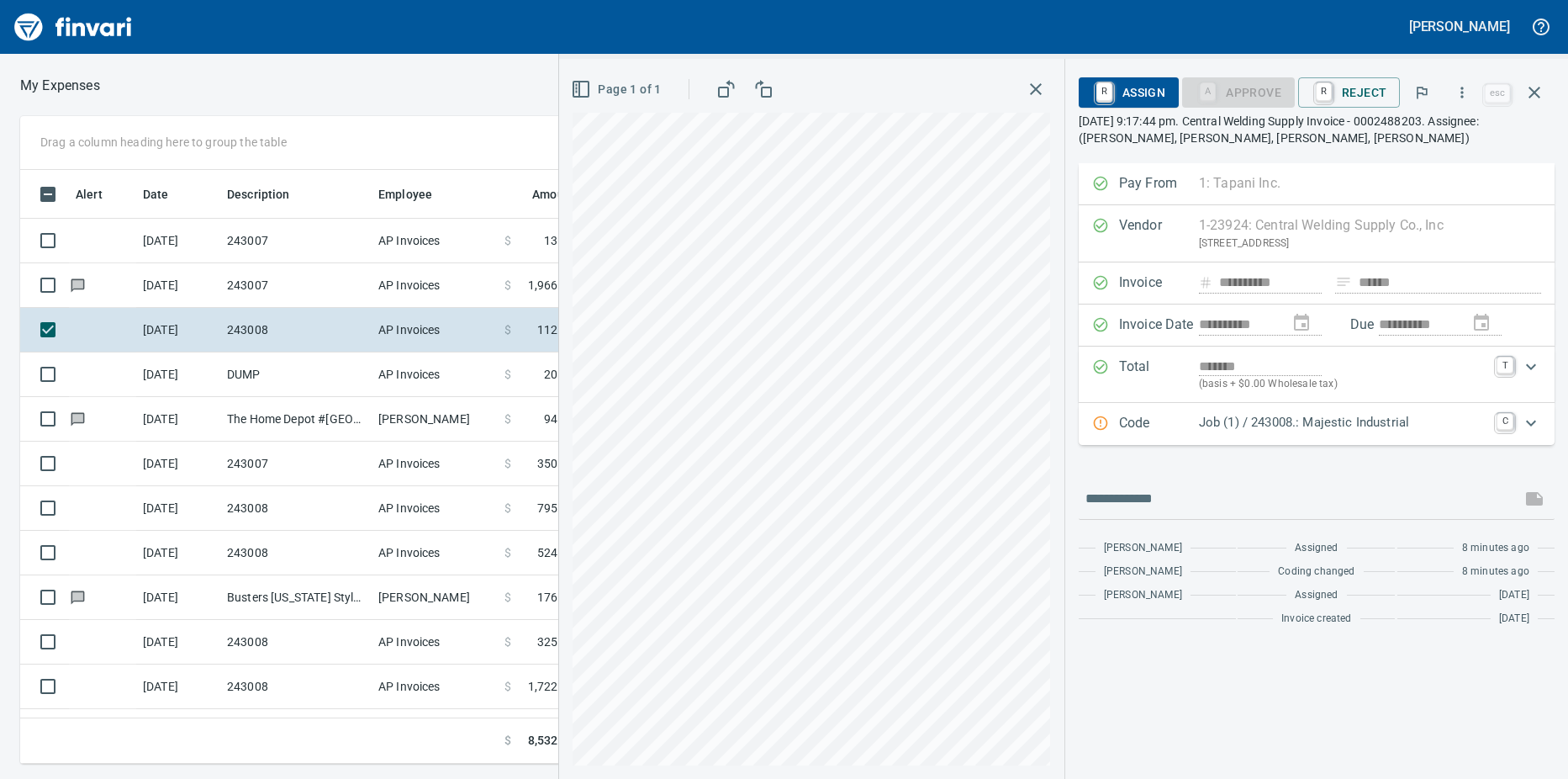
click at [269, 416] on td "The Home Depot #[GEOGRAPHIC_DATA]" at bounding box center [295, 418] width 151 height 44
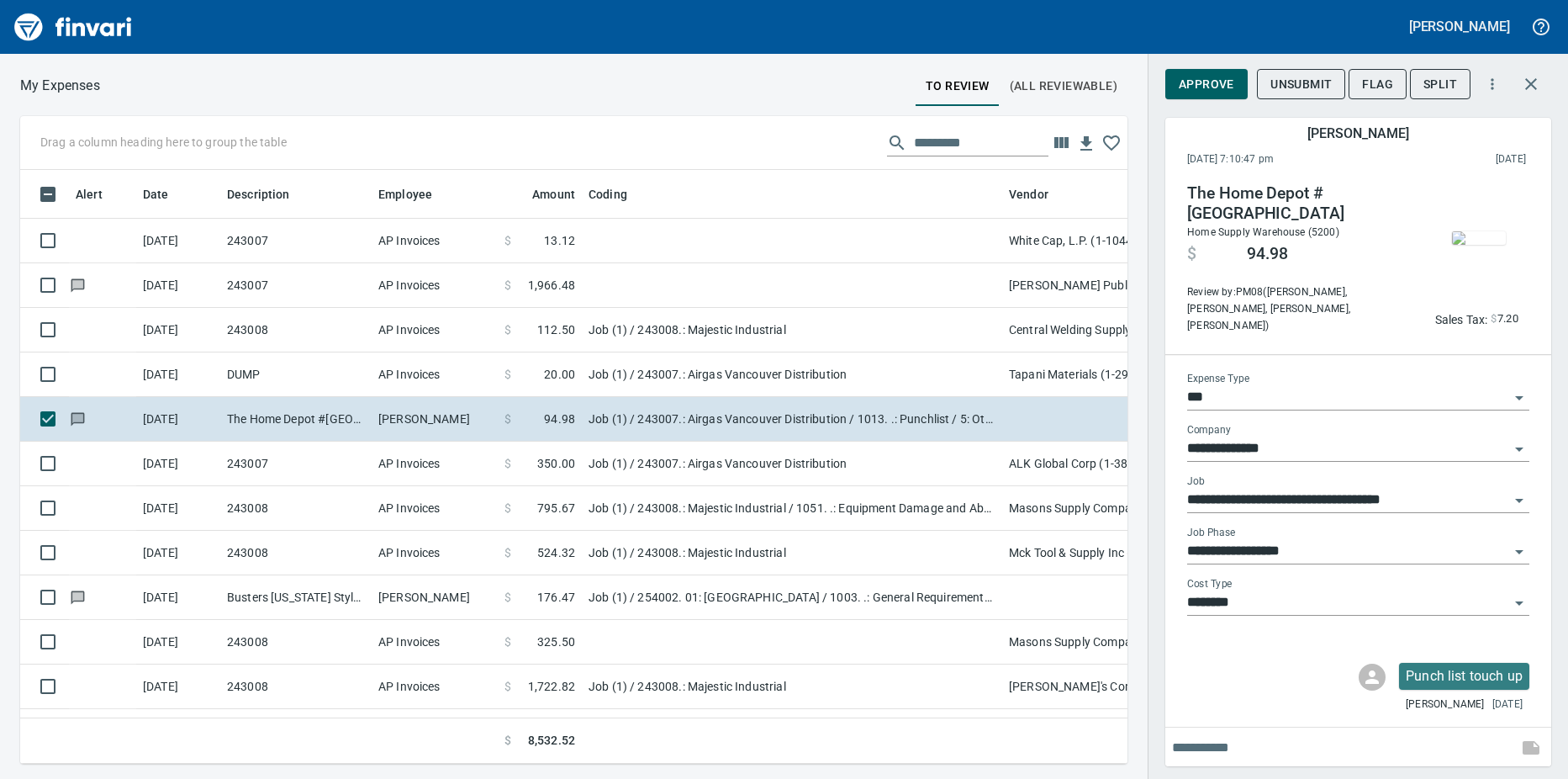
click at [329, 505] on td "243008" at bounding box center [295, 508] width 151 height 44
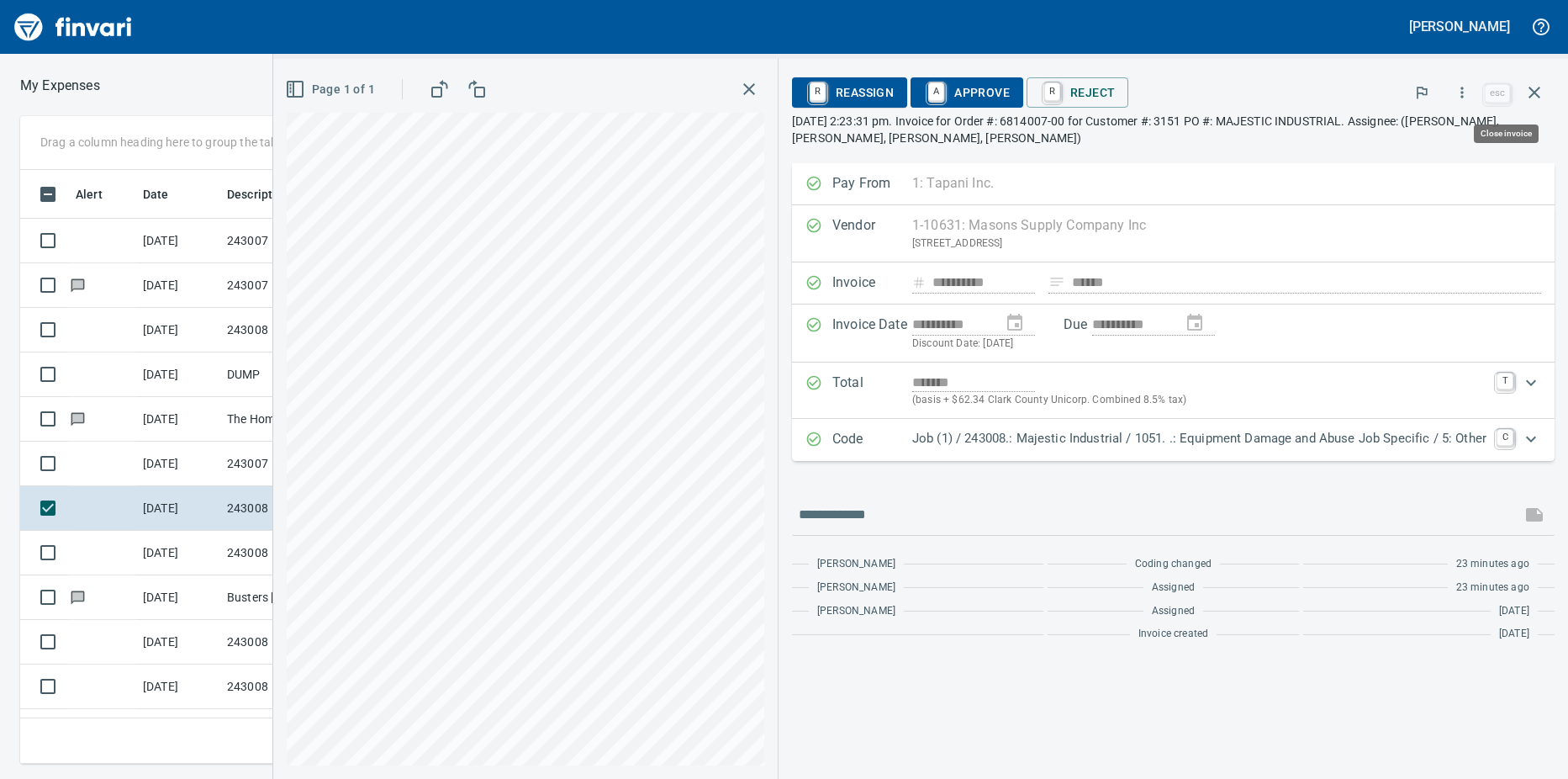
click at [1532, 91] on icon "button" at bounding box center [1534, 92] width 12 height 12
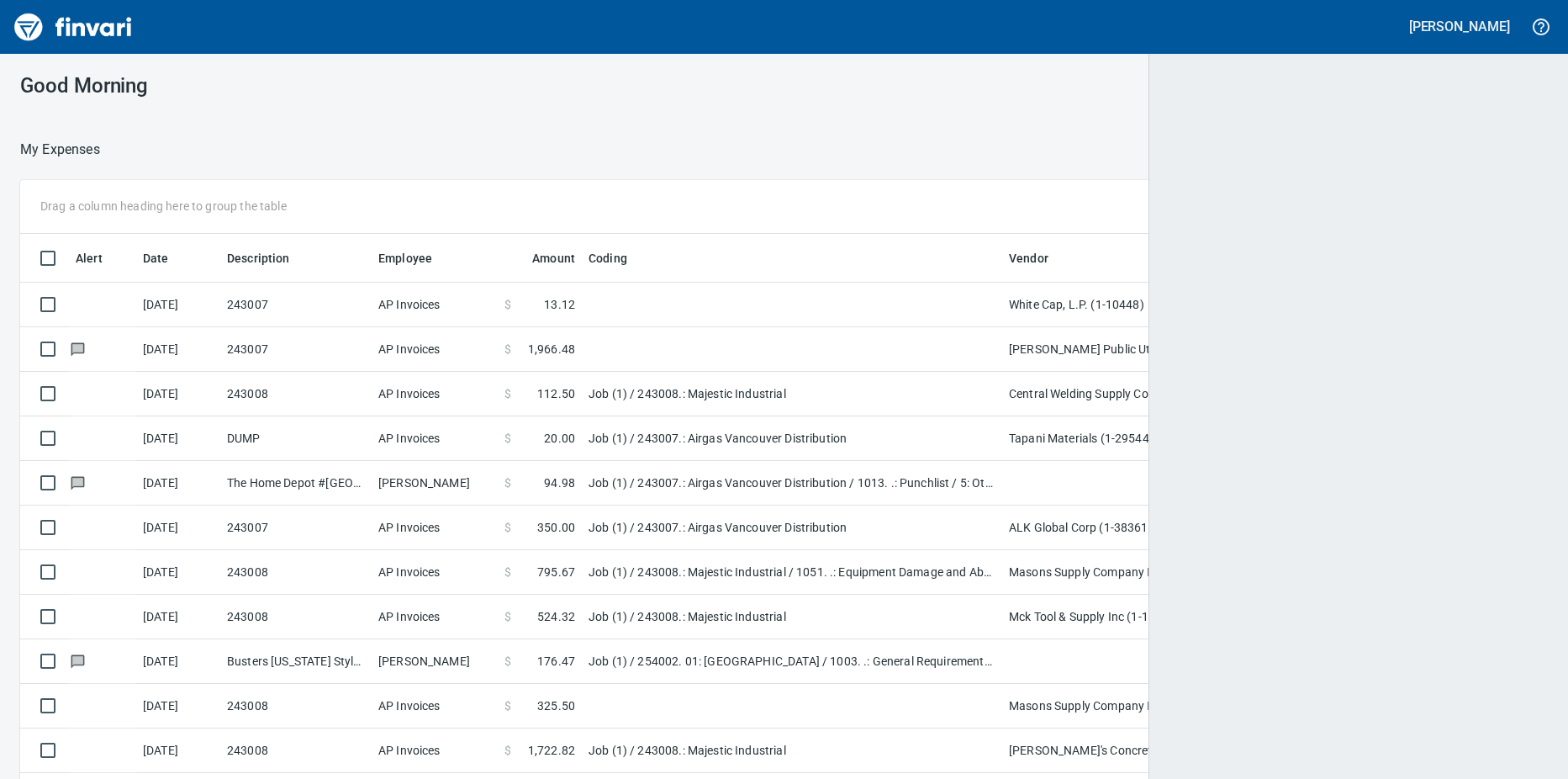
scroll to position [2, 2]
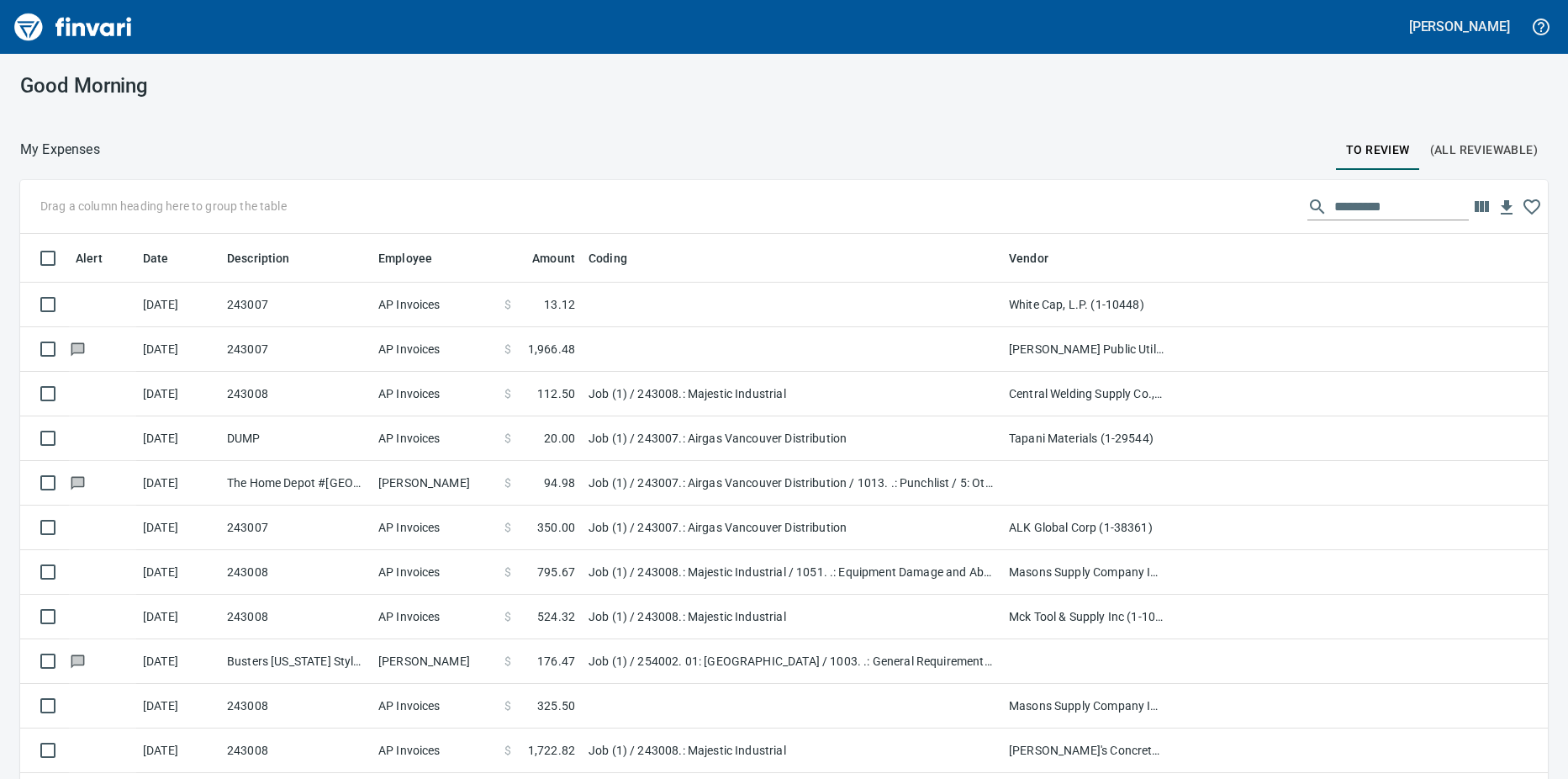
click at [296, 612] on td "243008" at bounding box center [295, 616] width 151 height 44
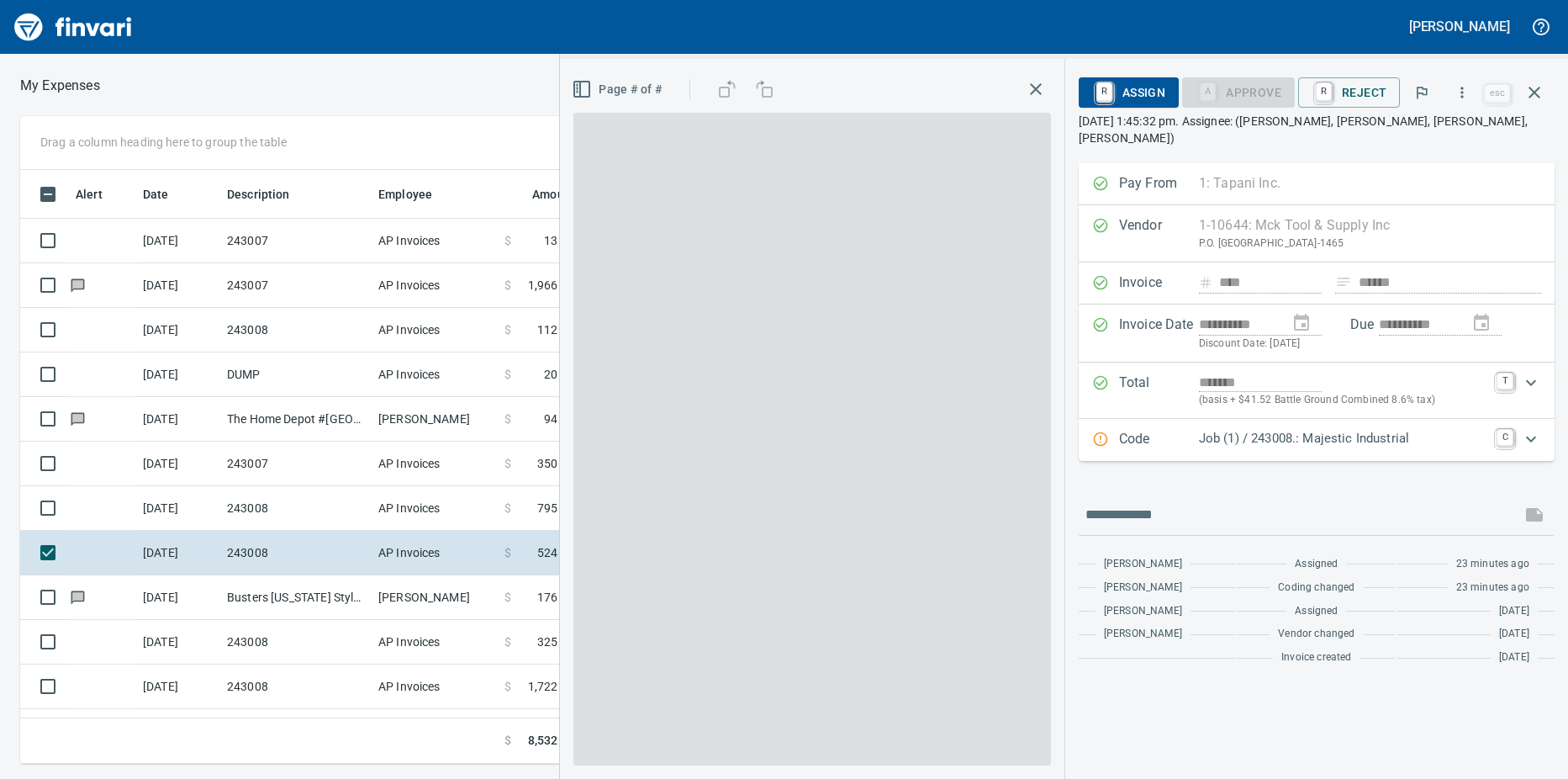
scroll to position [569, 1082]
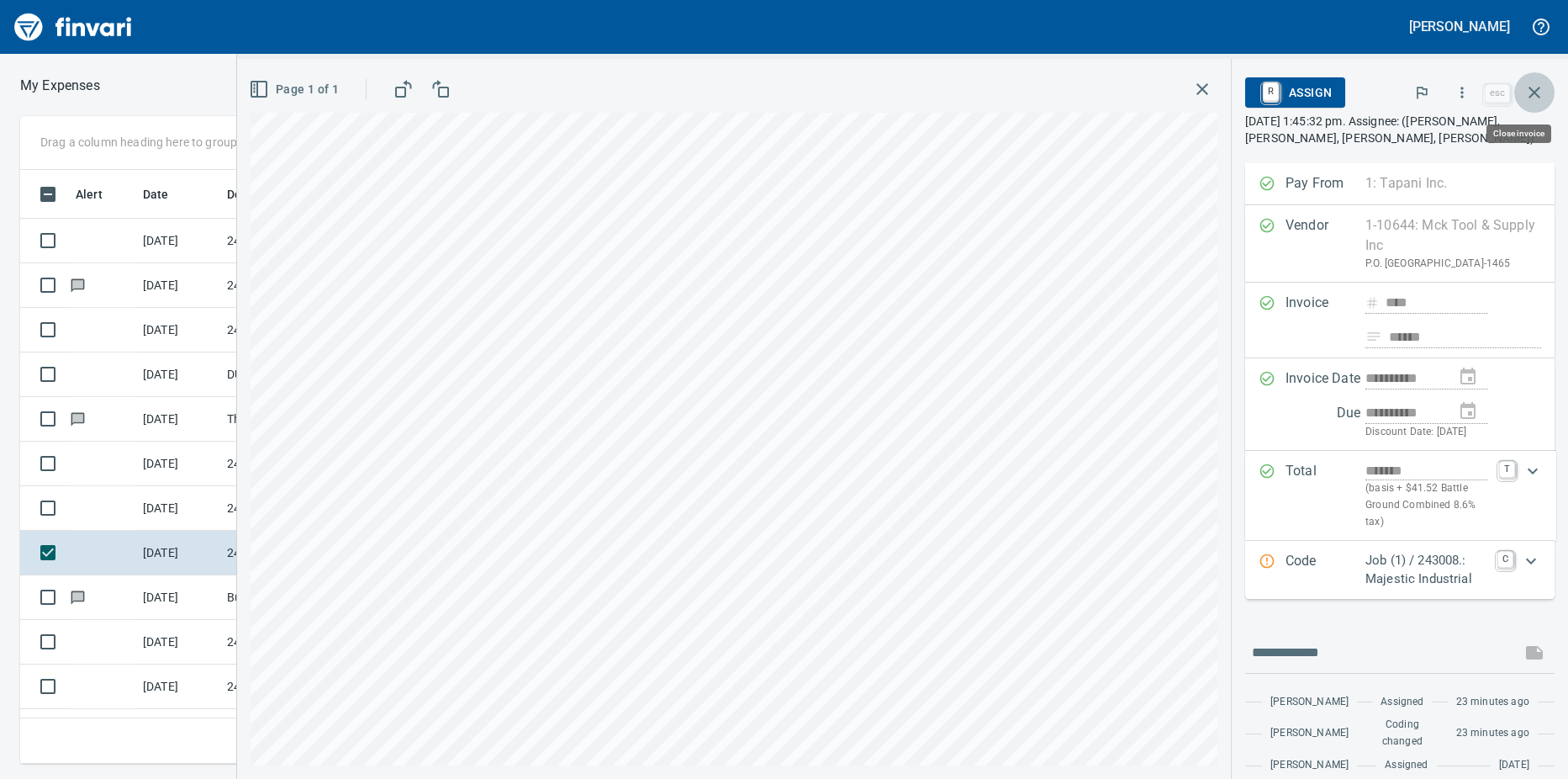
click at [1543, 87] on icon "button" at bounding box center [1534, 92] width 20 height 20
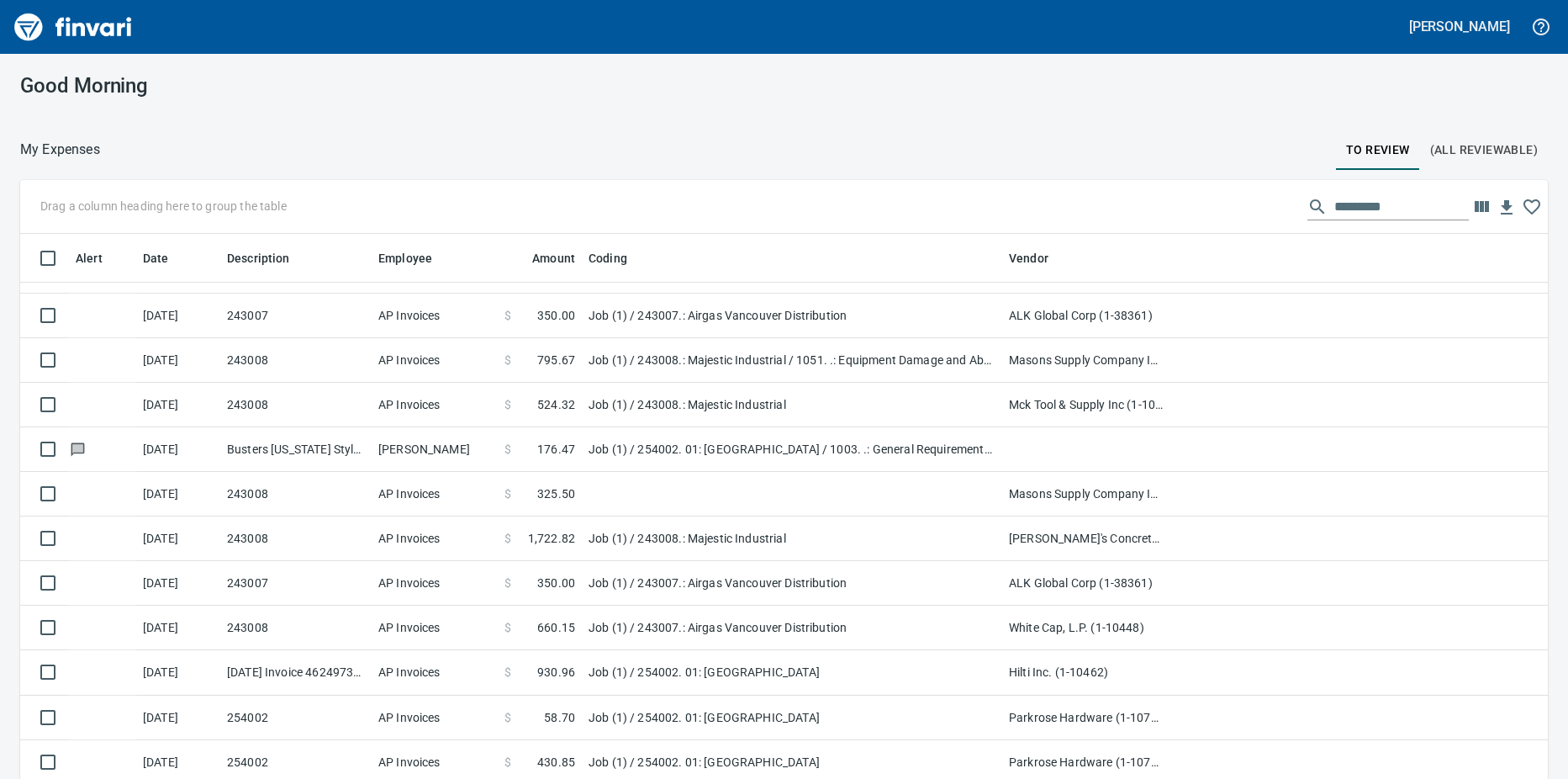
scroll to position [215, 0]
click at [330, 492] on td "243008" at bounding box center [295, 491] width 151 height 44
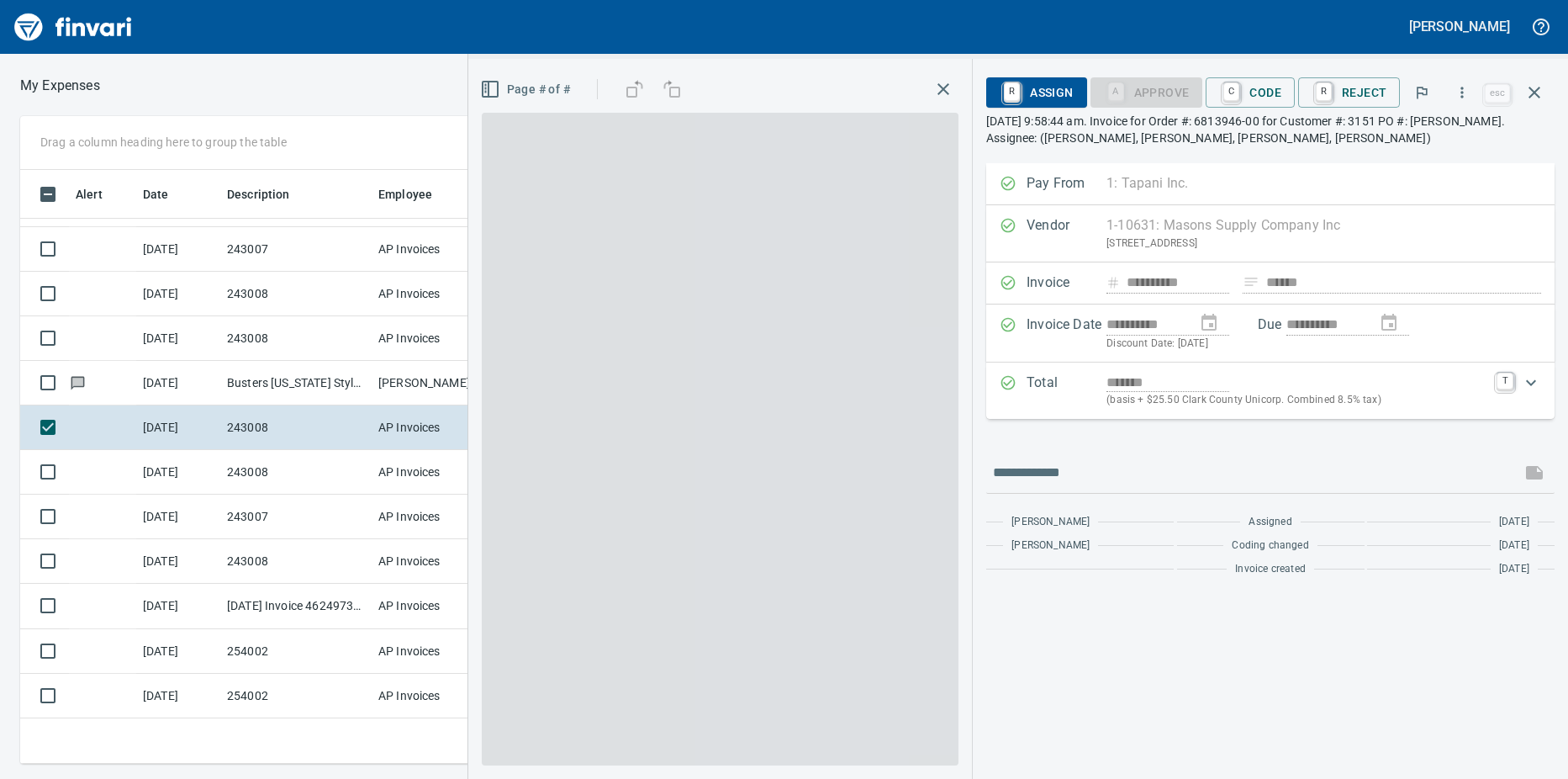
scroll to position [569, 1082]
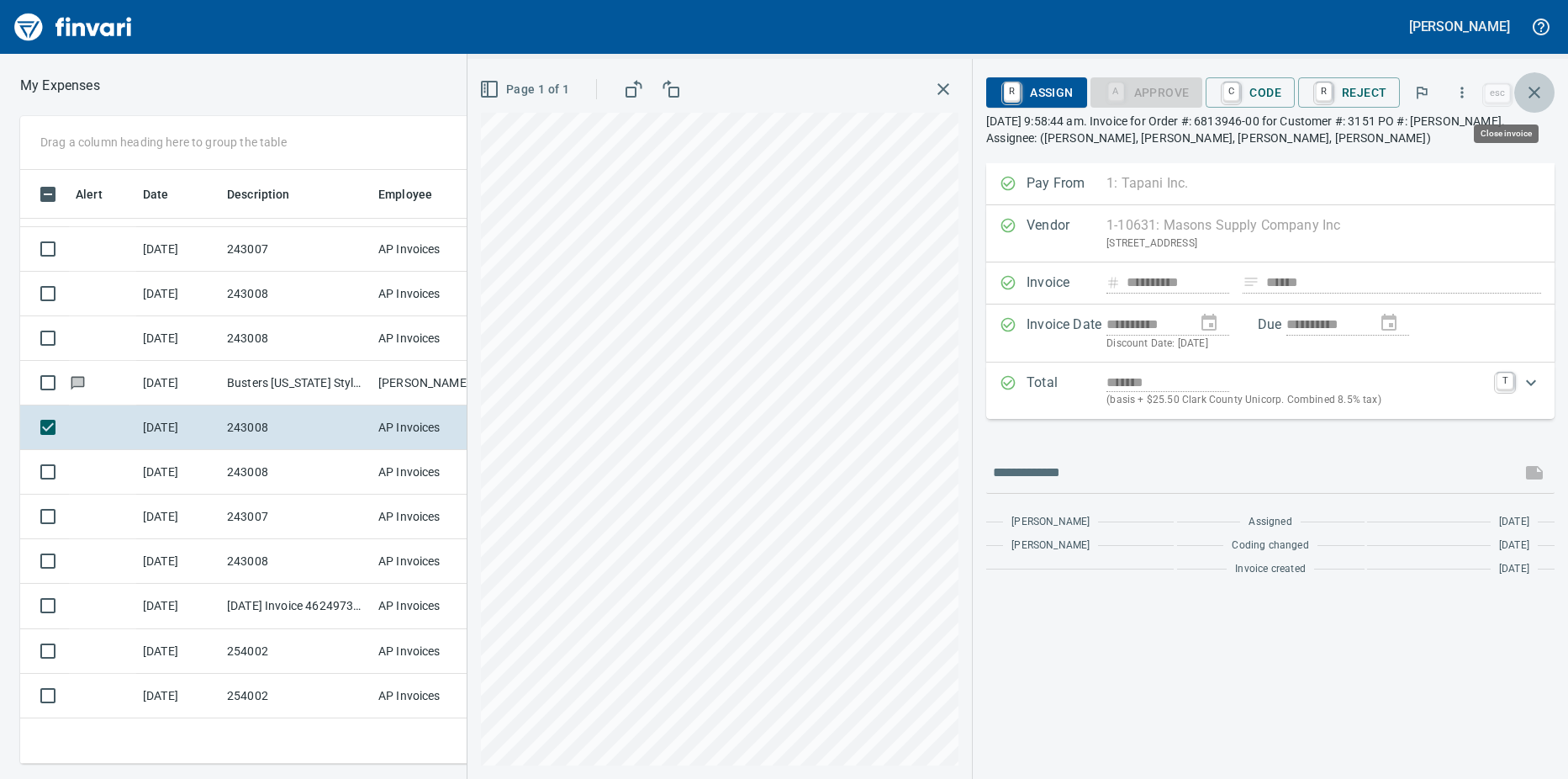
click at [1533, 87] on icon "button" at bounding box center [1534, 92] width 20 height 20
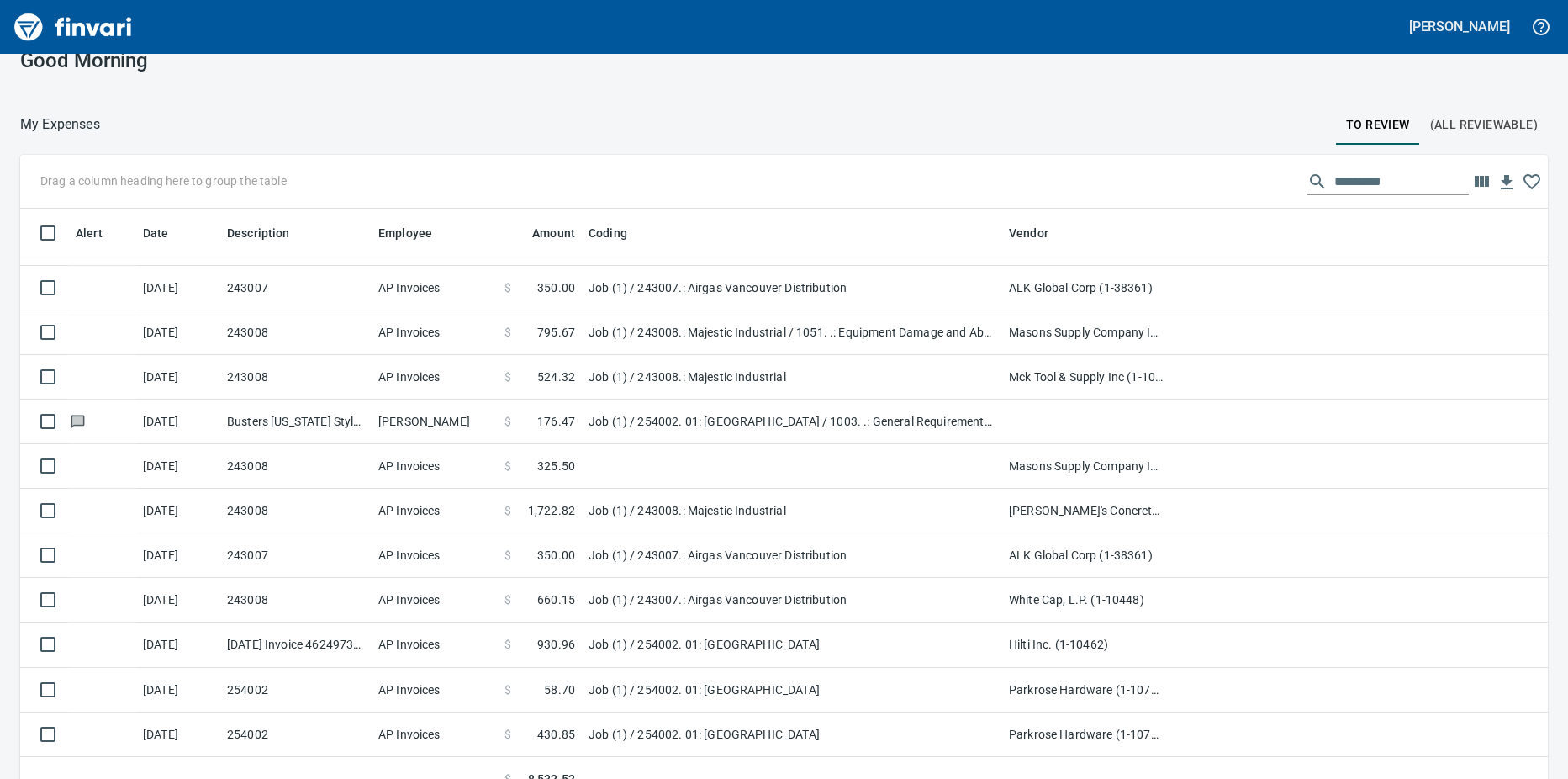
scroll to position [49, 0]
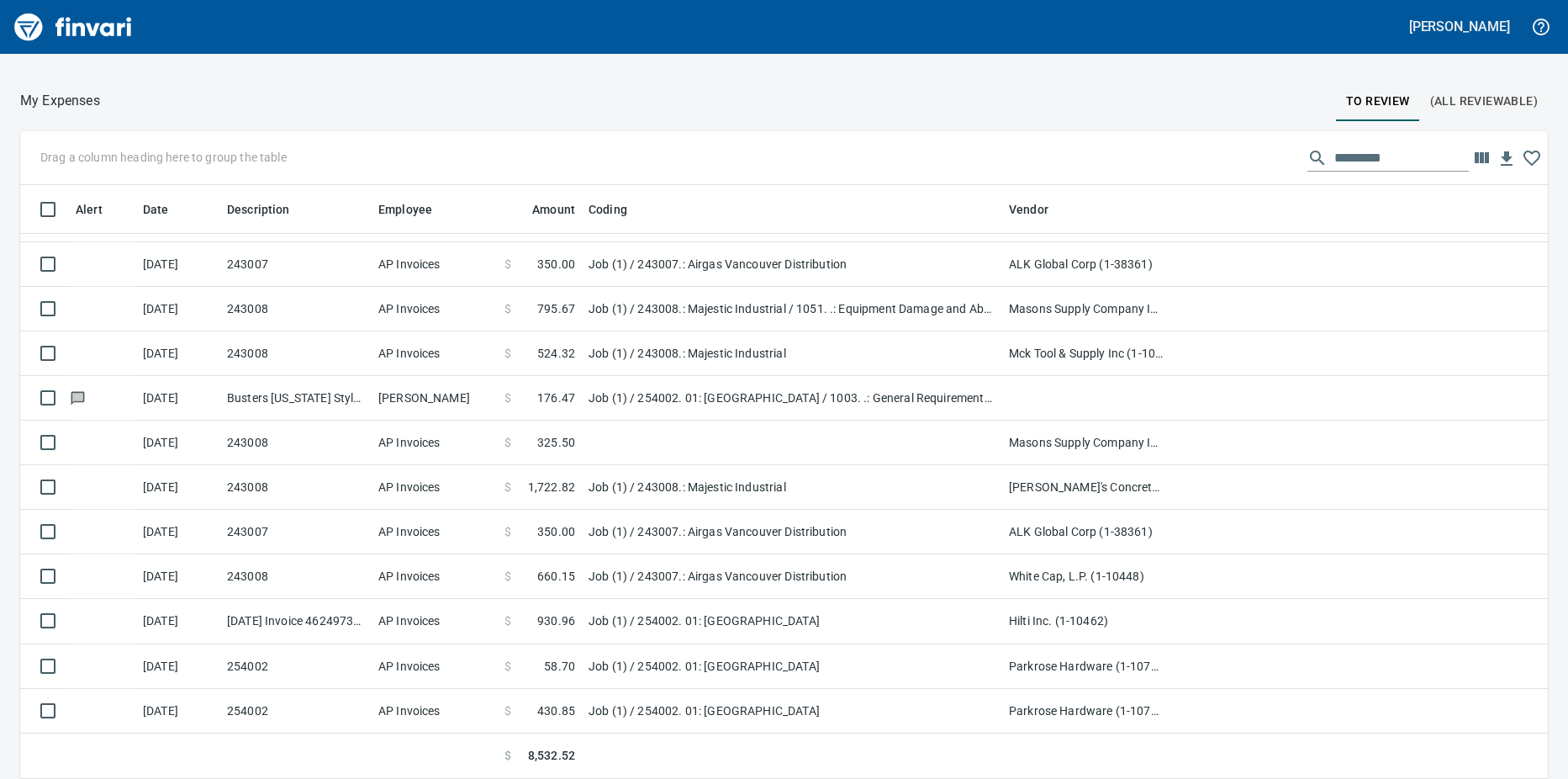
click at [335, 571] on td "243008" at bounding box center [295, 576] width 151 height 44
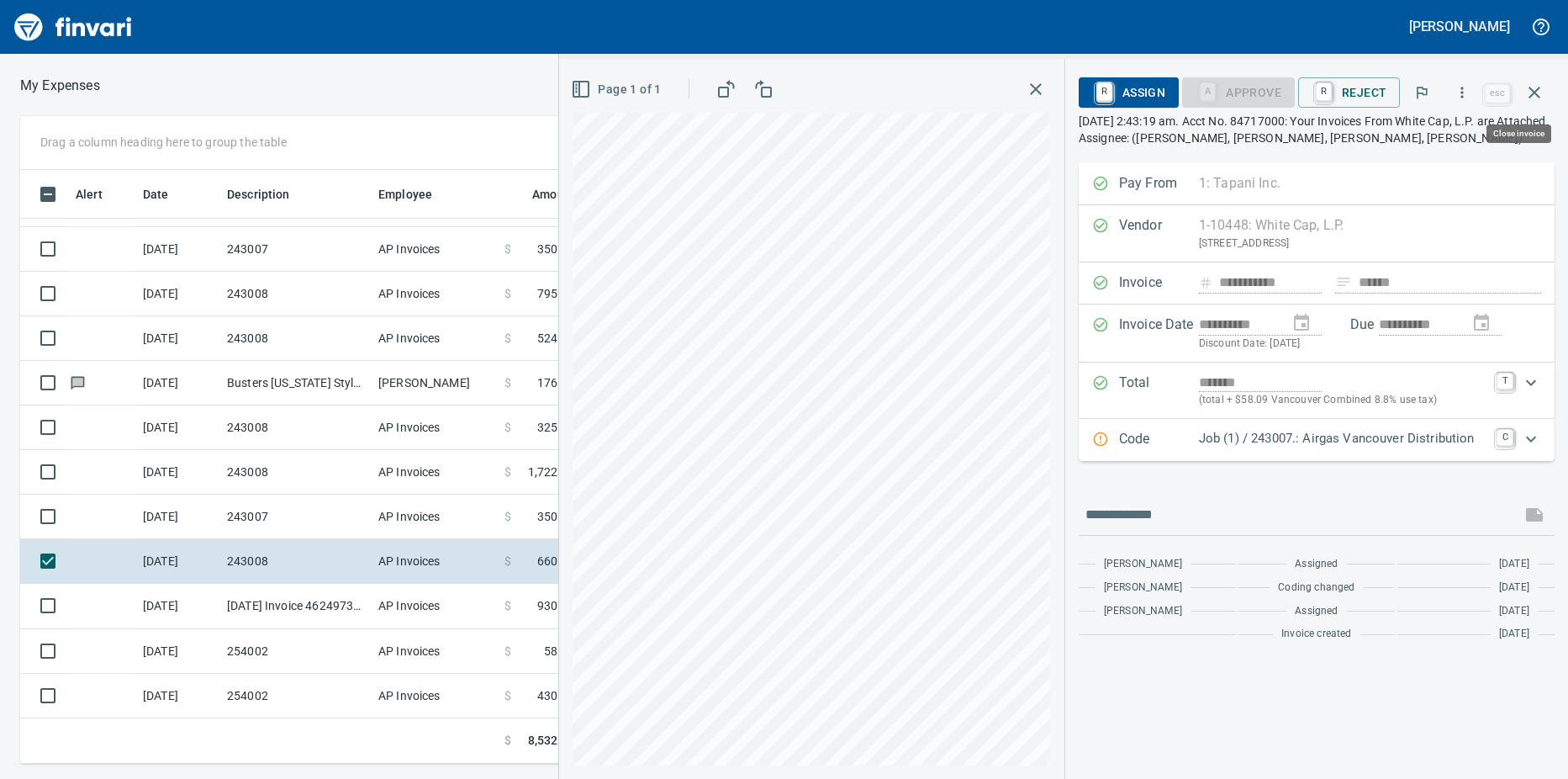
click at [1539, 96] on icon "button" at bounding box center [1534, 92] width 20 height 20
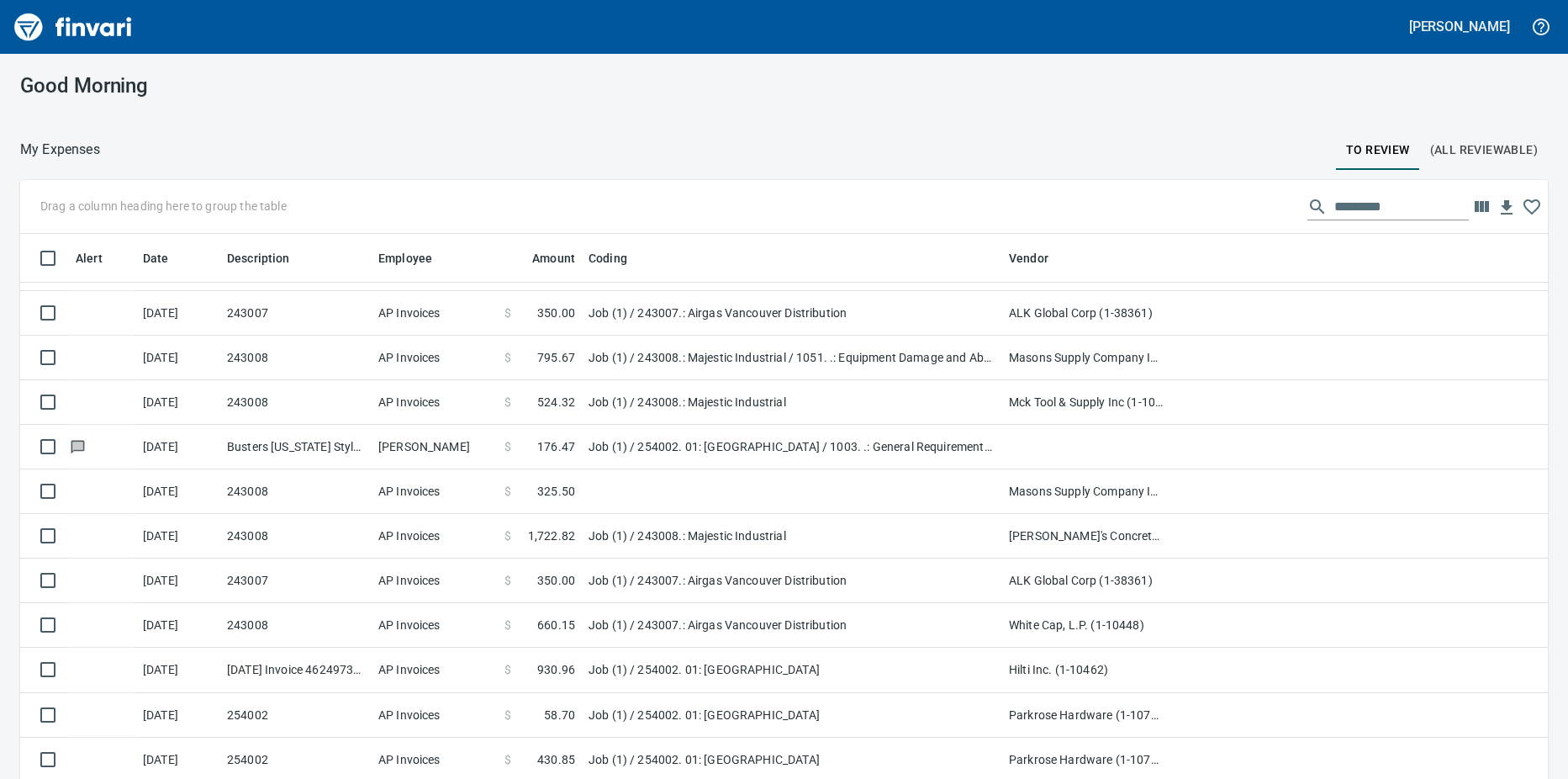
click at [332, 539] on td "243008" at bounding box center [295, 535] width 151 height 44
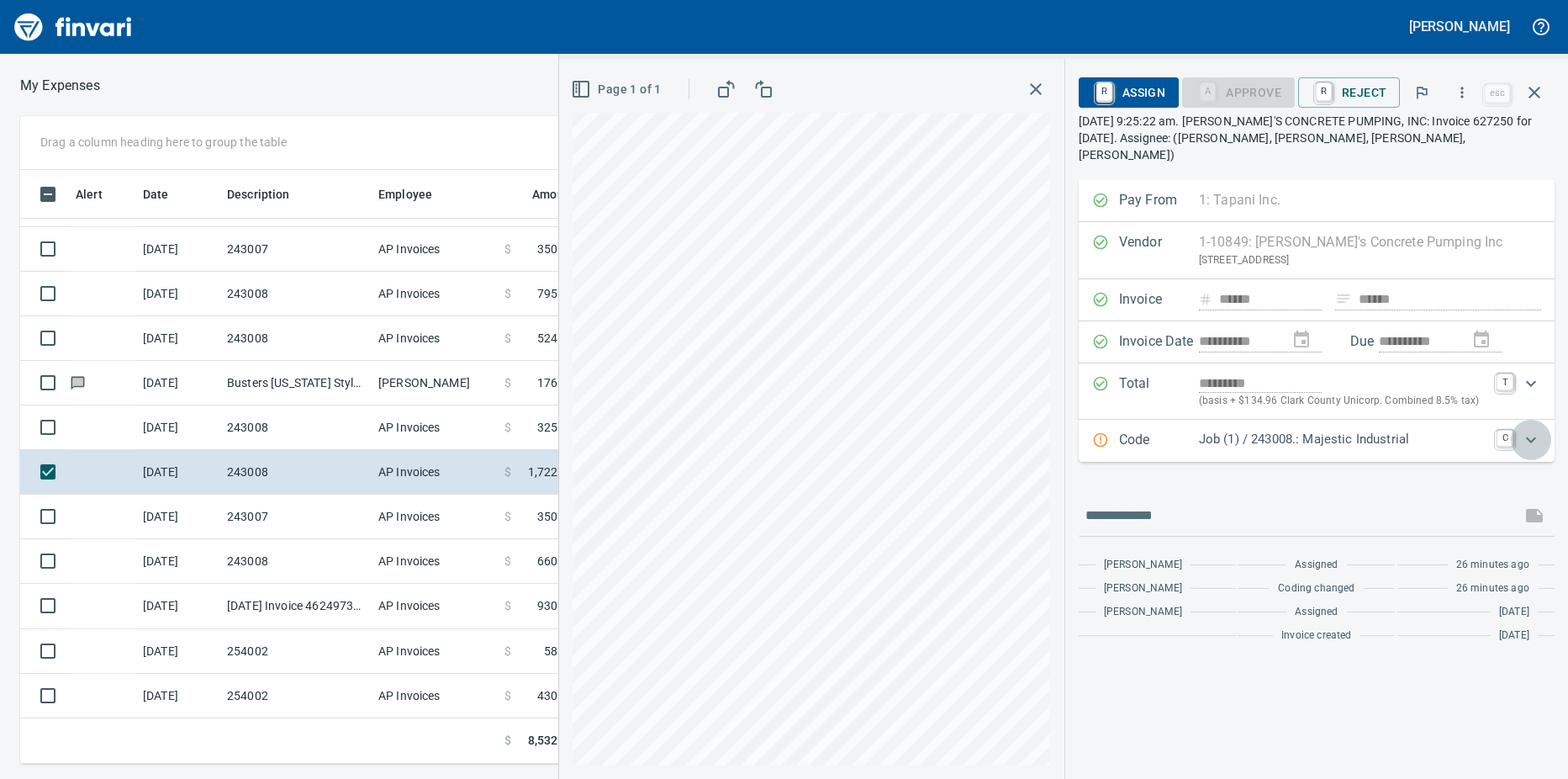
click at [1533, 429] on icon "Expand" at bounding box center [1531, 439] width 20 height 20
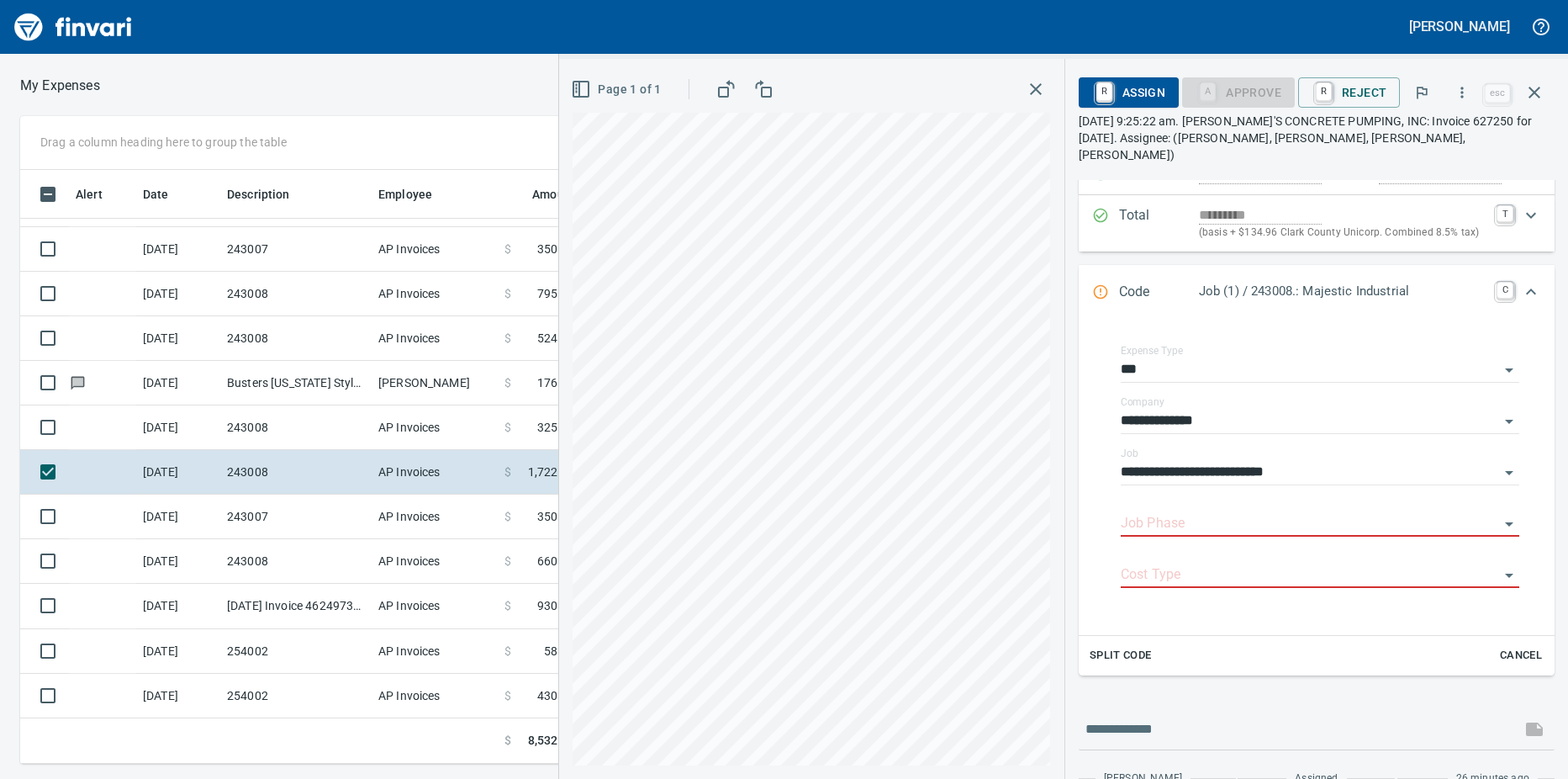
scroll to position [569, 1082]
click at [1157, 512] on input "Job Phase" at bounding box center [1310, 524] width 378 height 24
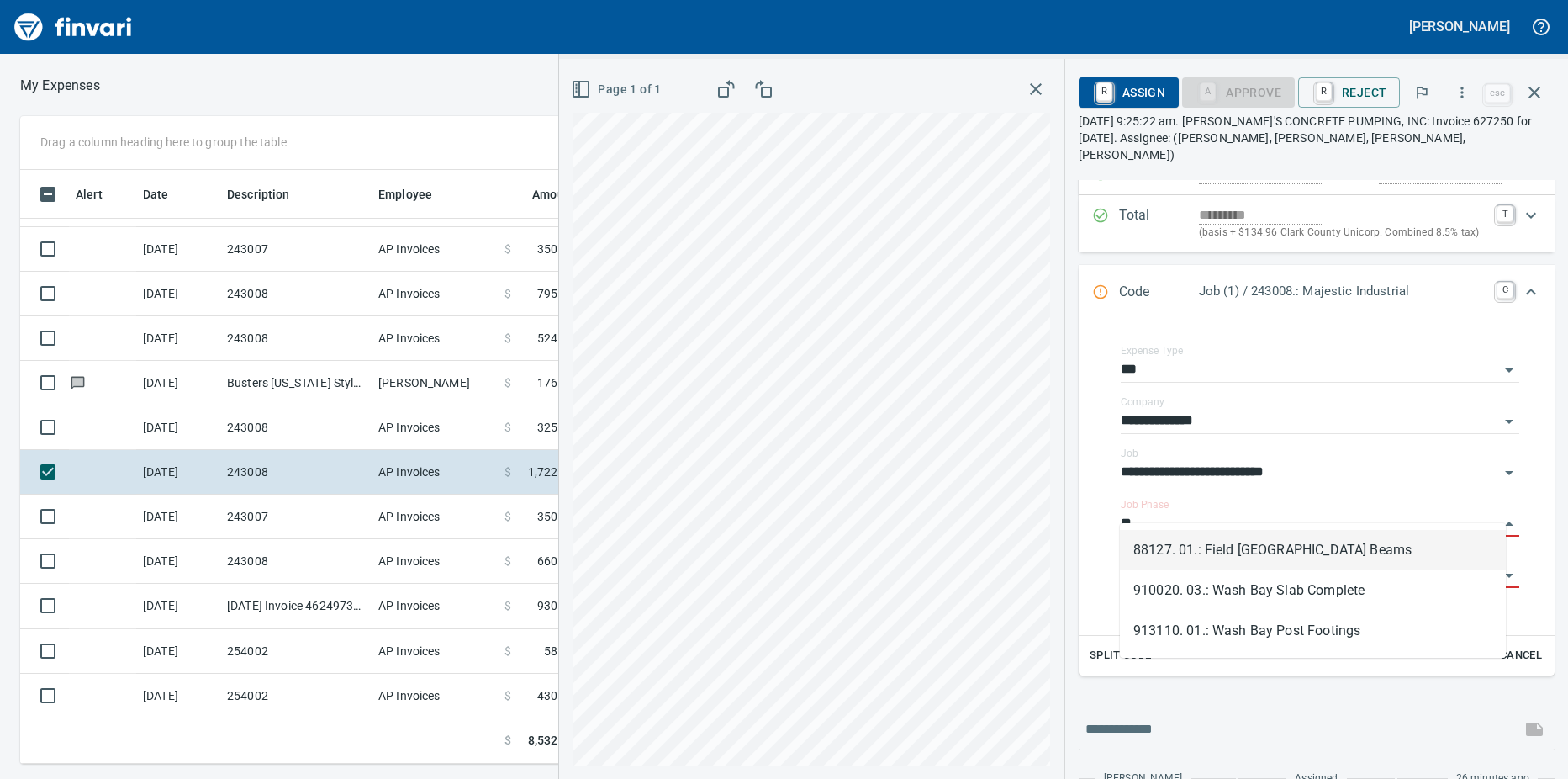
type input "*"
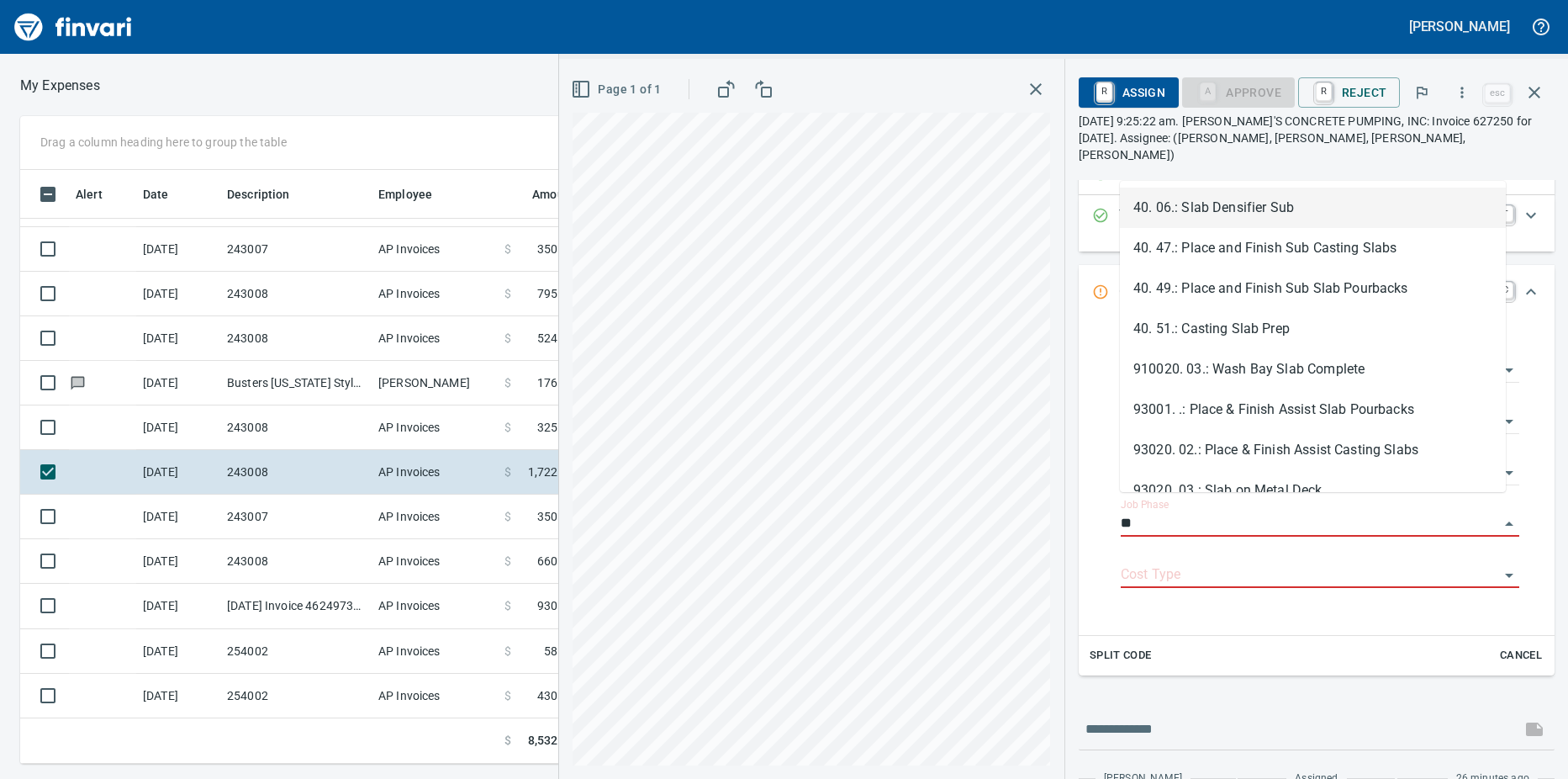
type input "*"
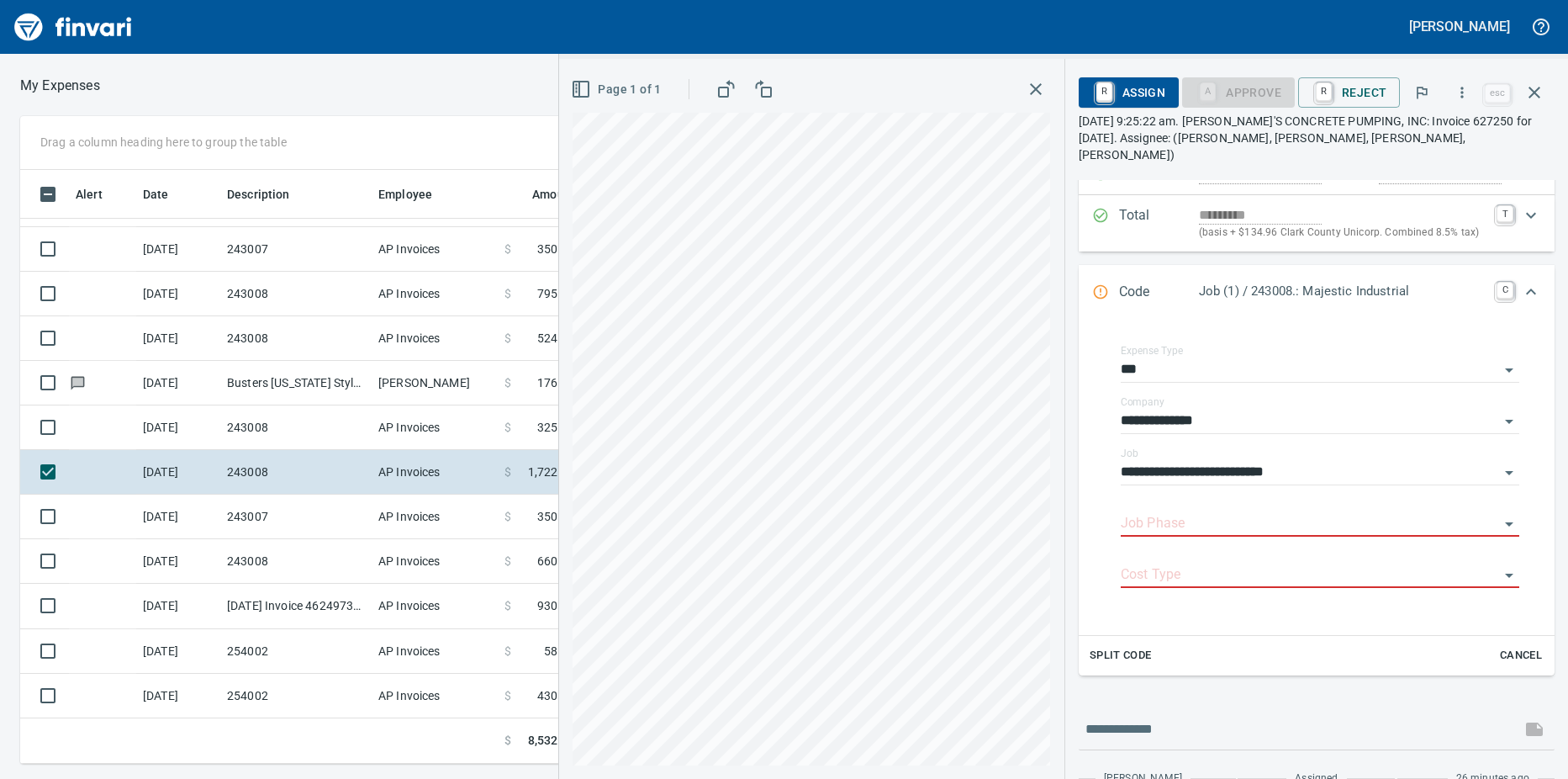
click at [1251, 512] on input "Job Phase" at bounding box center [1310, 524] width 378 height 24
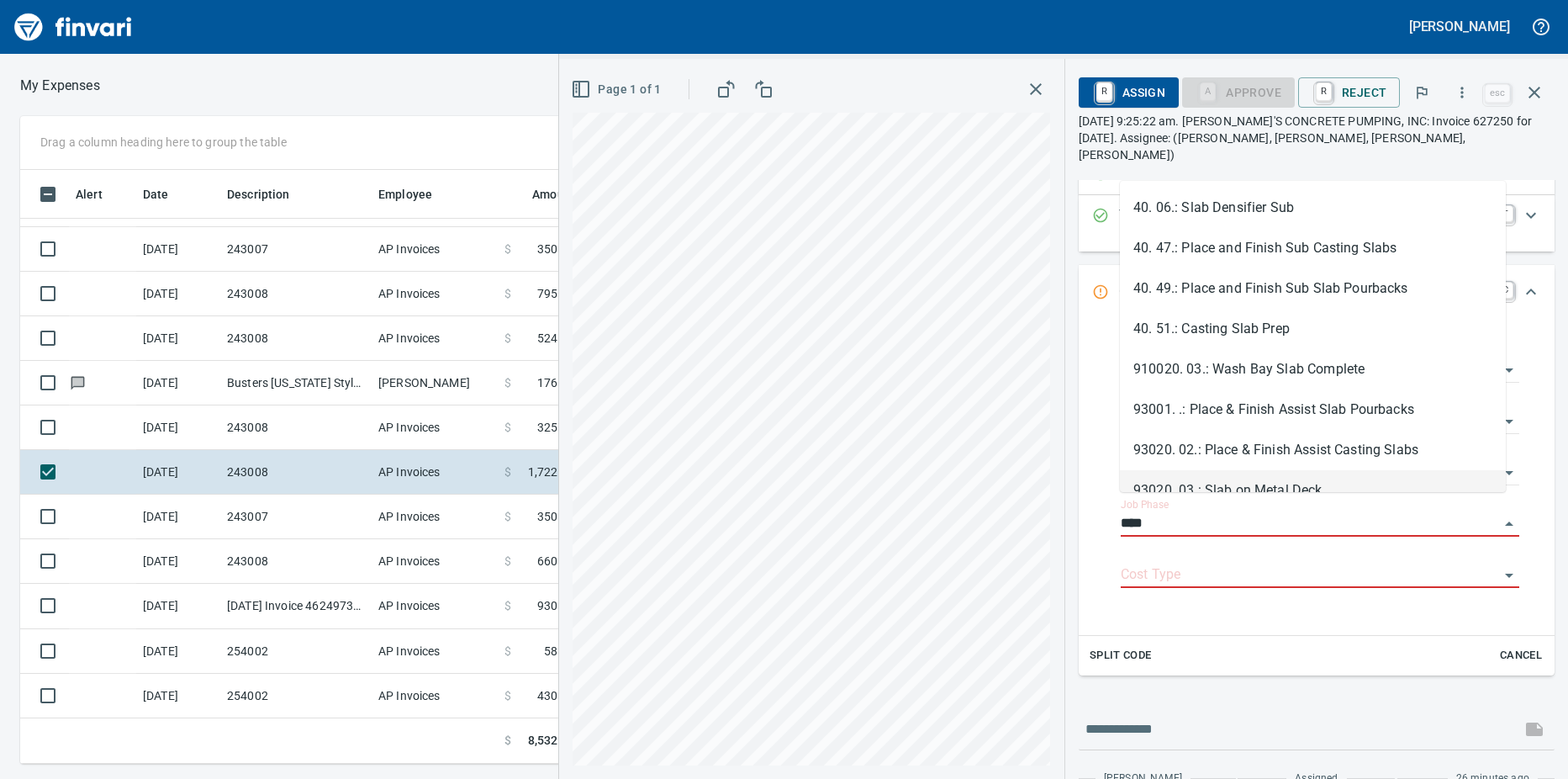
click at [1280, 476] on li "93020. 03.: Slab on Metal Deck" at bounding box center [1313, 490] width 386 height 41
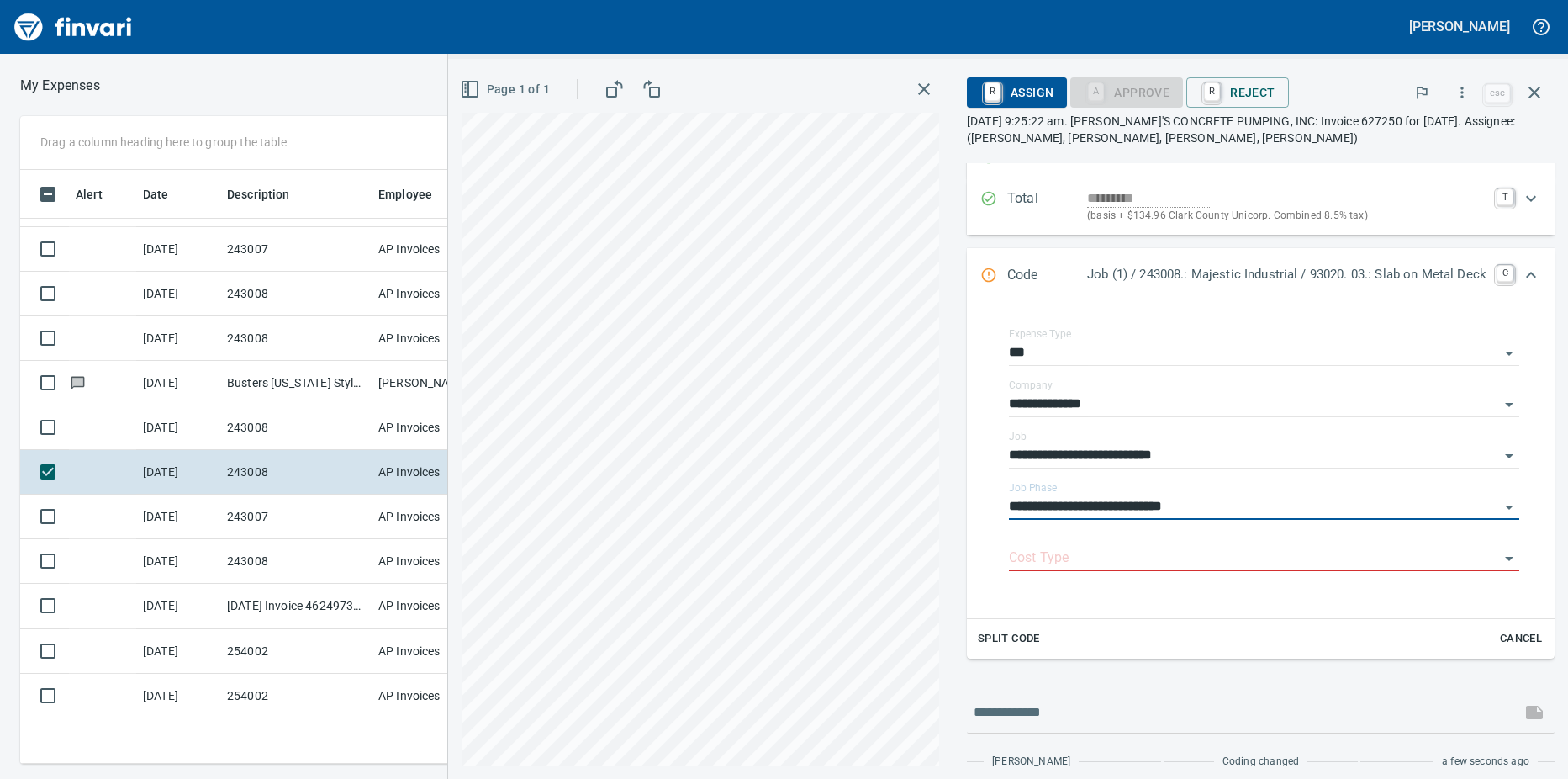
type input "**********"
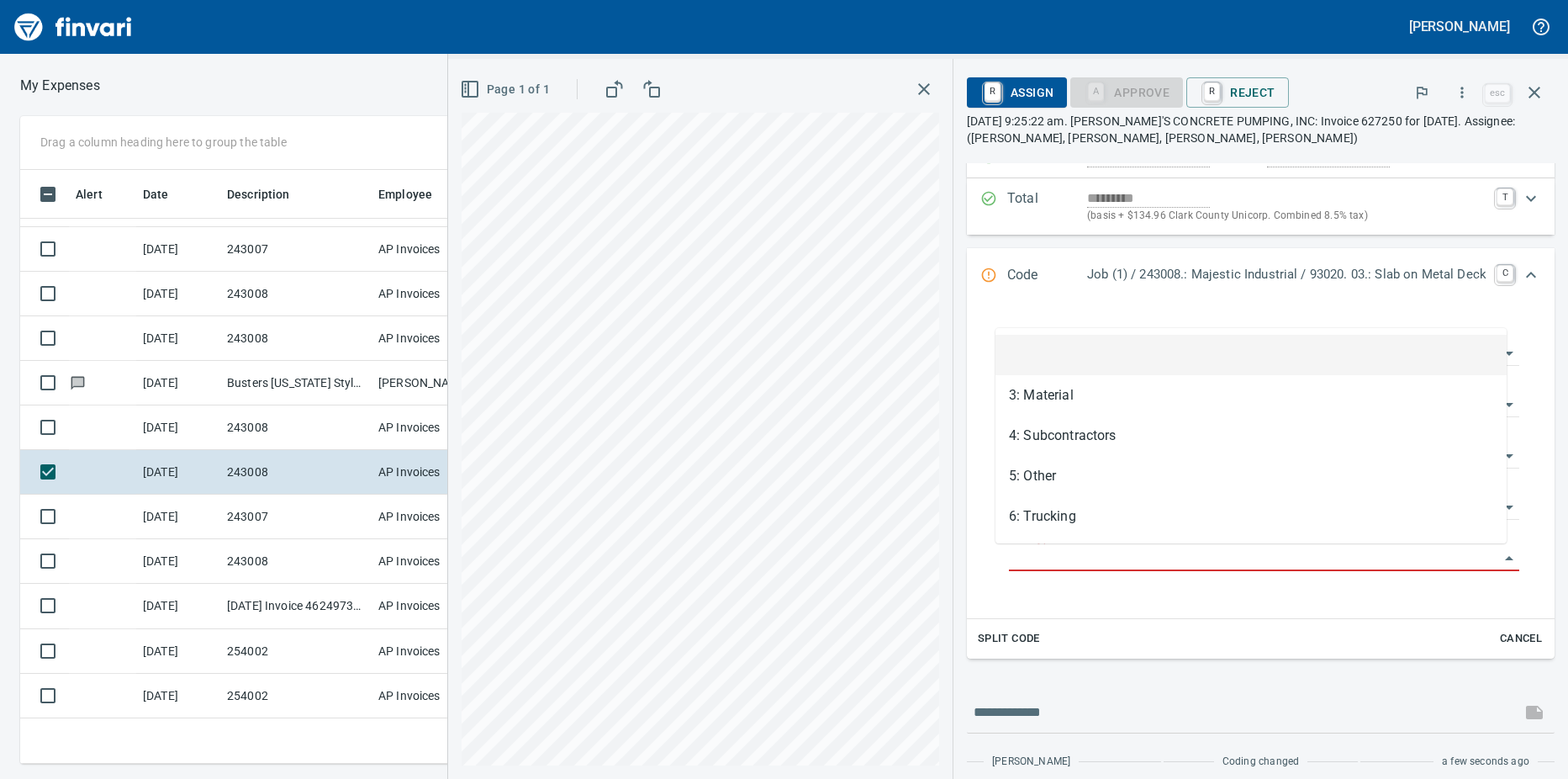
click at [1062, 559] on input "Cost Type" at bounding box center [1253, 559] width 490 height 24
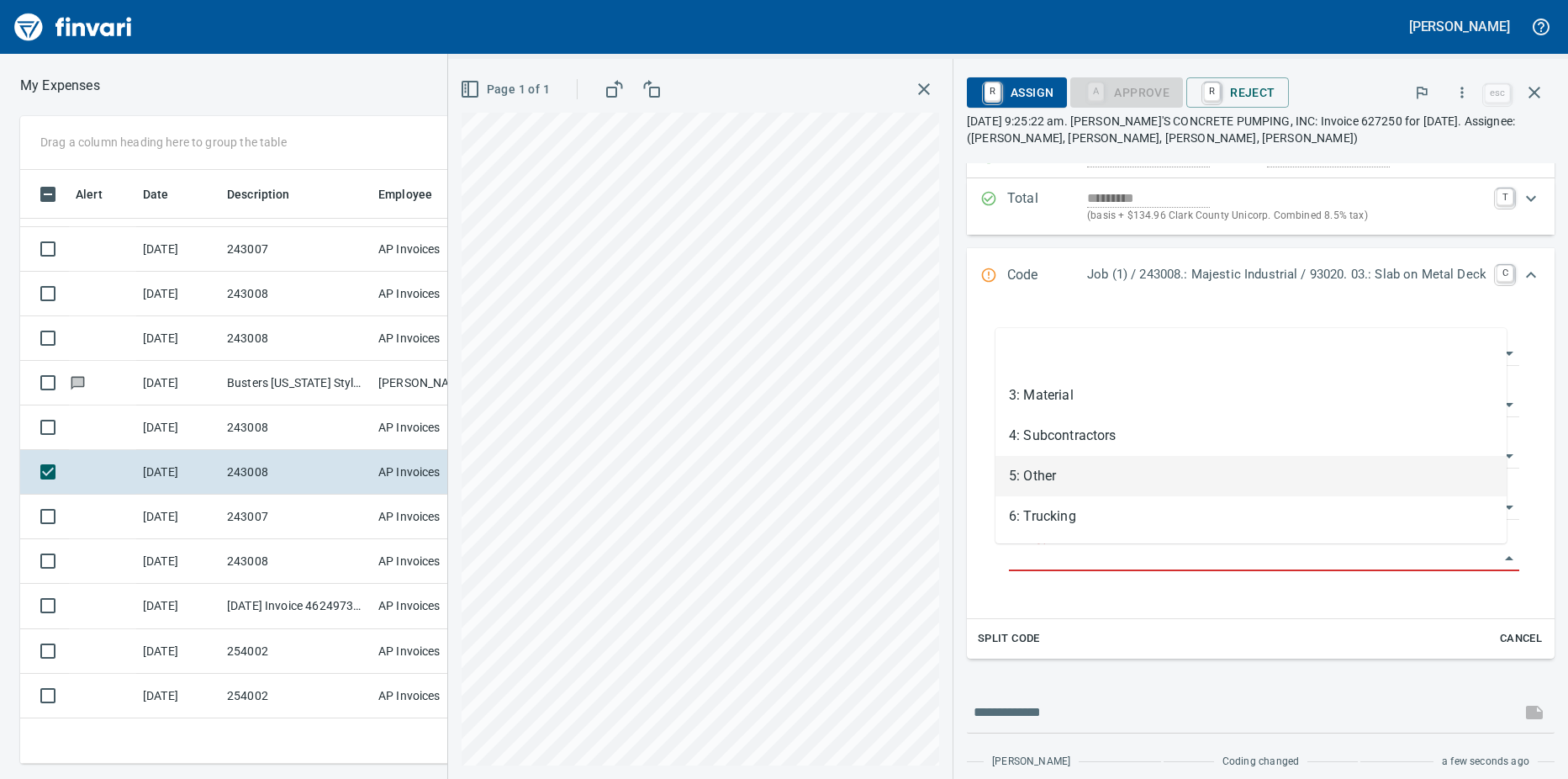
click at [1066, 476] on li "5: Other" at bounding box center [1250, 476] width 512 height 41
type input "********"
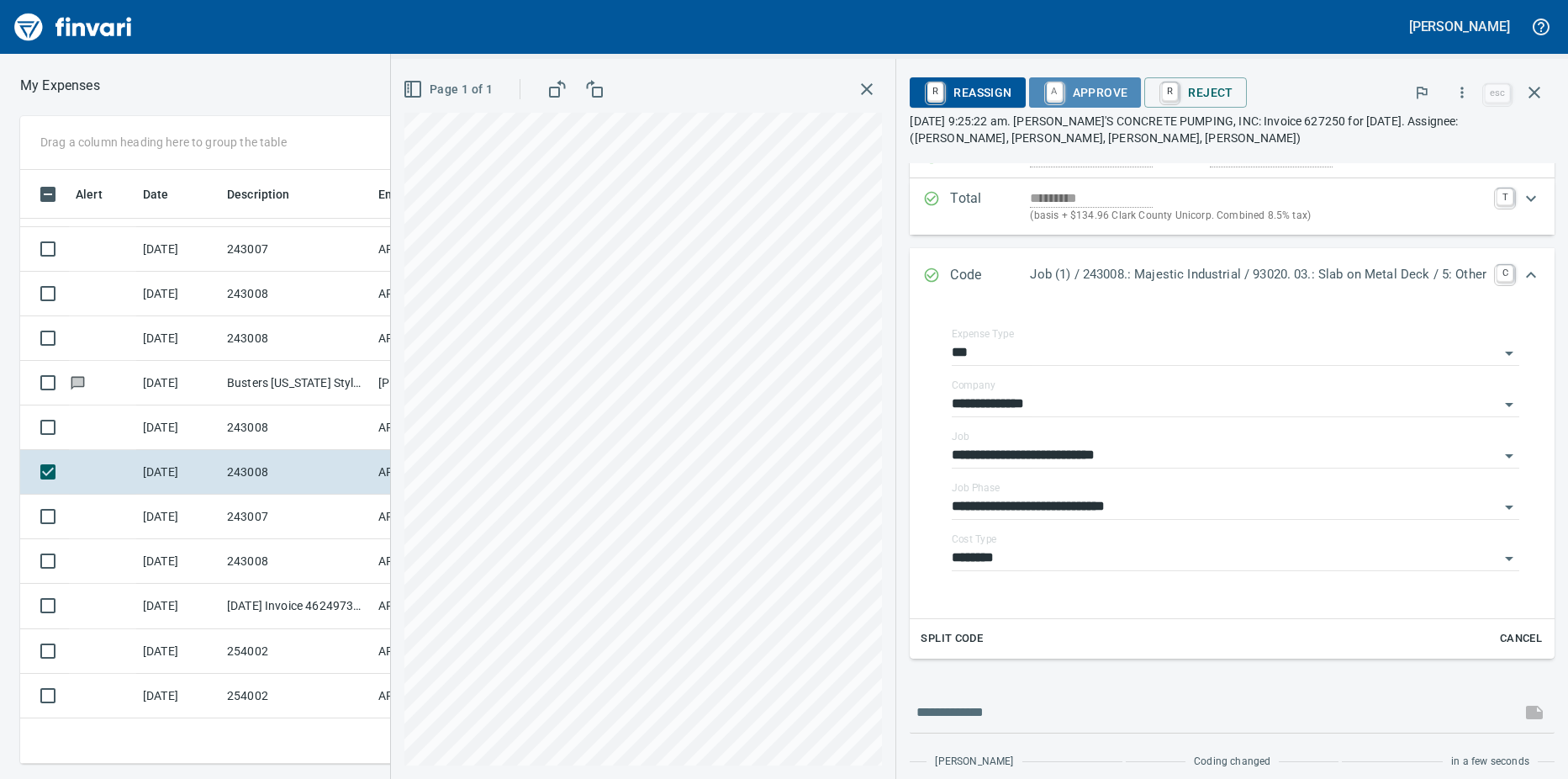
click at [1047, 92] on link "A" at bounding box center [1055, 91] width 16 height 18
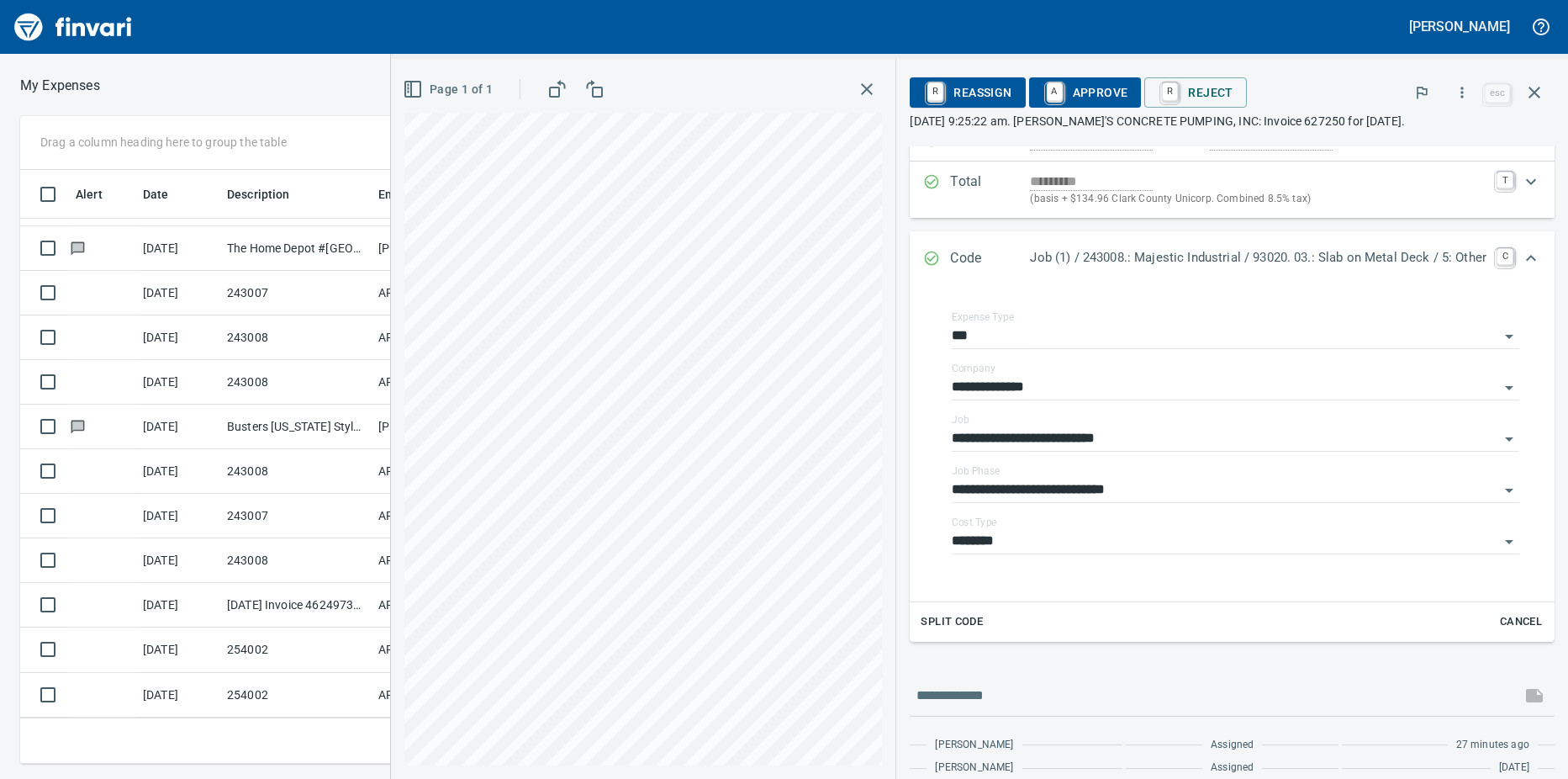
scroll to position [182, 0]
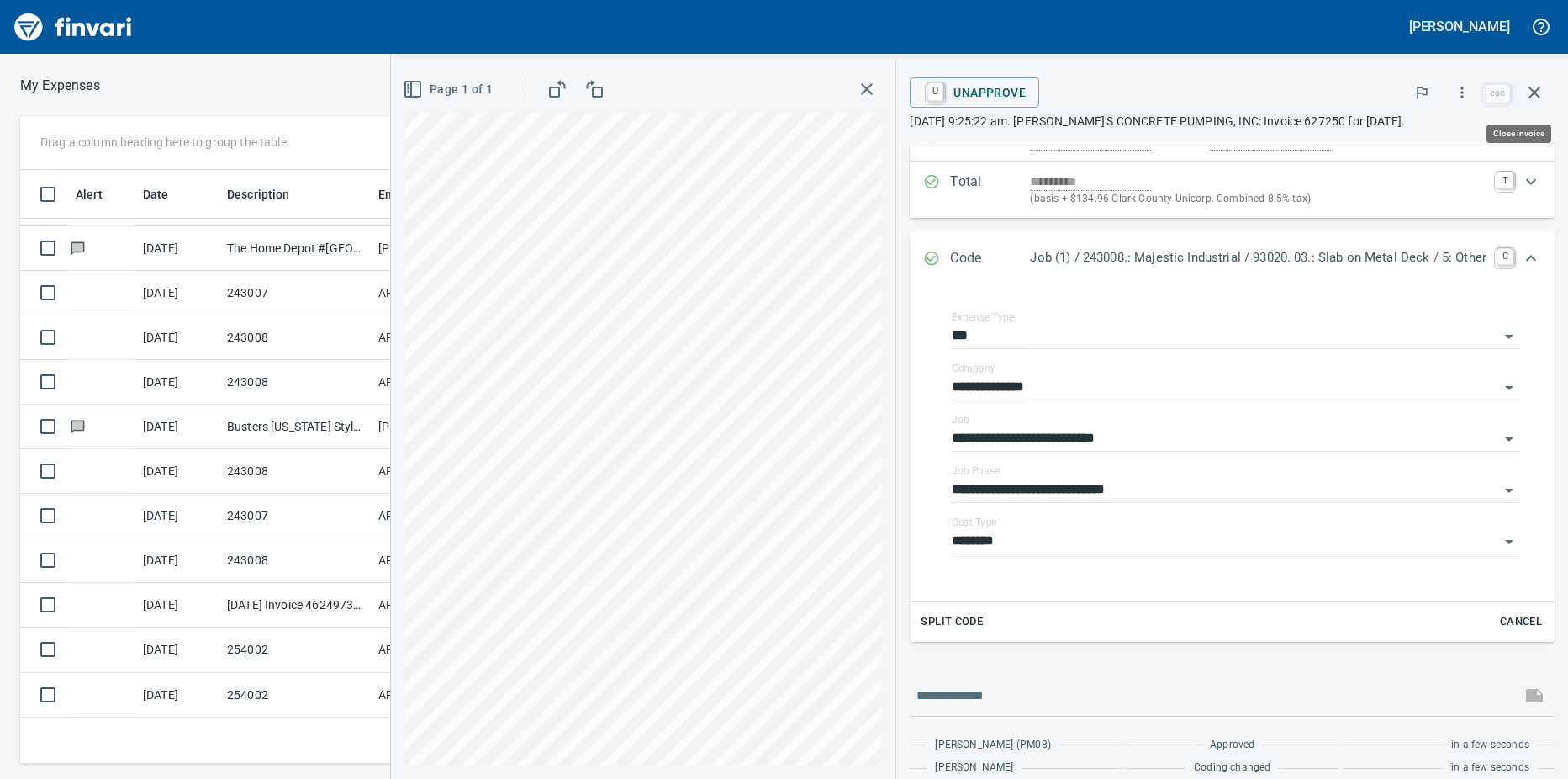
click at [1537, 93] on icon "button" at bounding box center [1534, 92] width 20 height 20
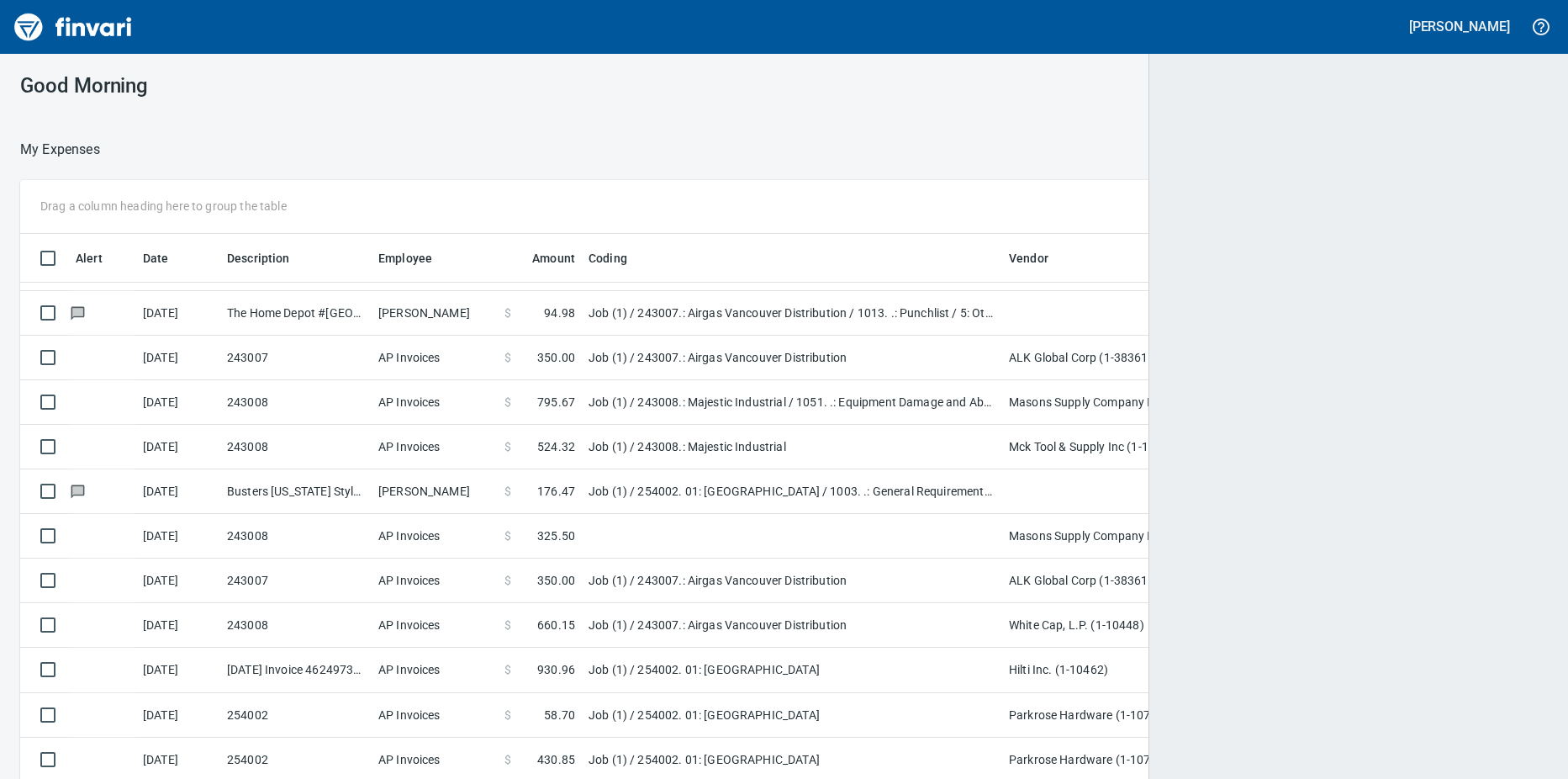
scroll to position [582, 1487]
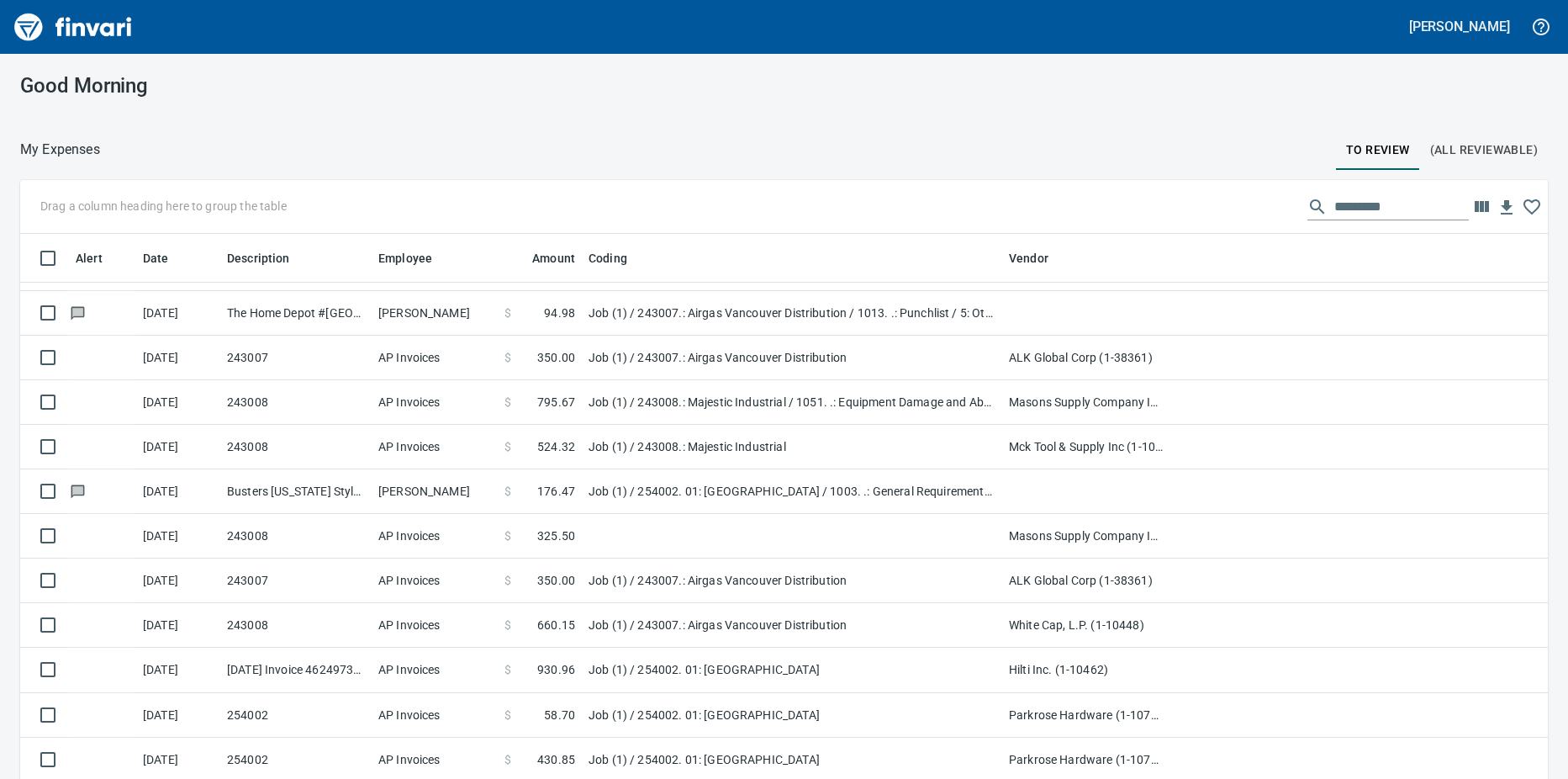
click at [357, 539] on td "243008" at bounding box center [295, 535] width 151 height 44
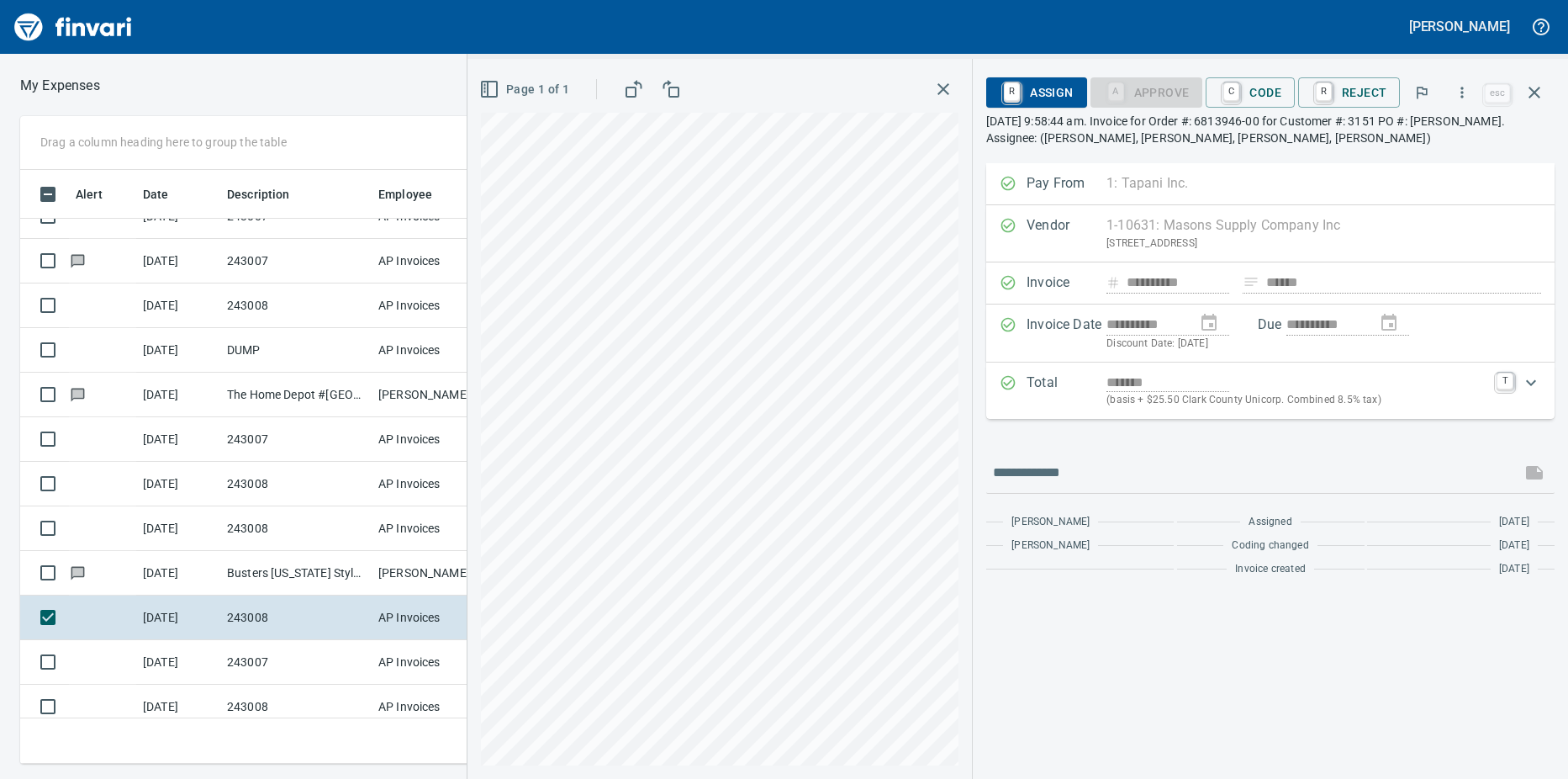
scroll to position [2, 0]
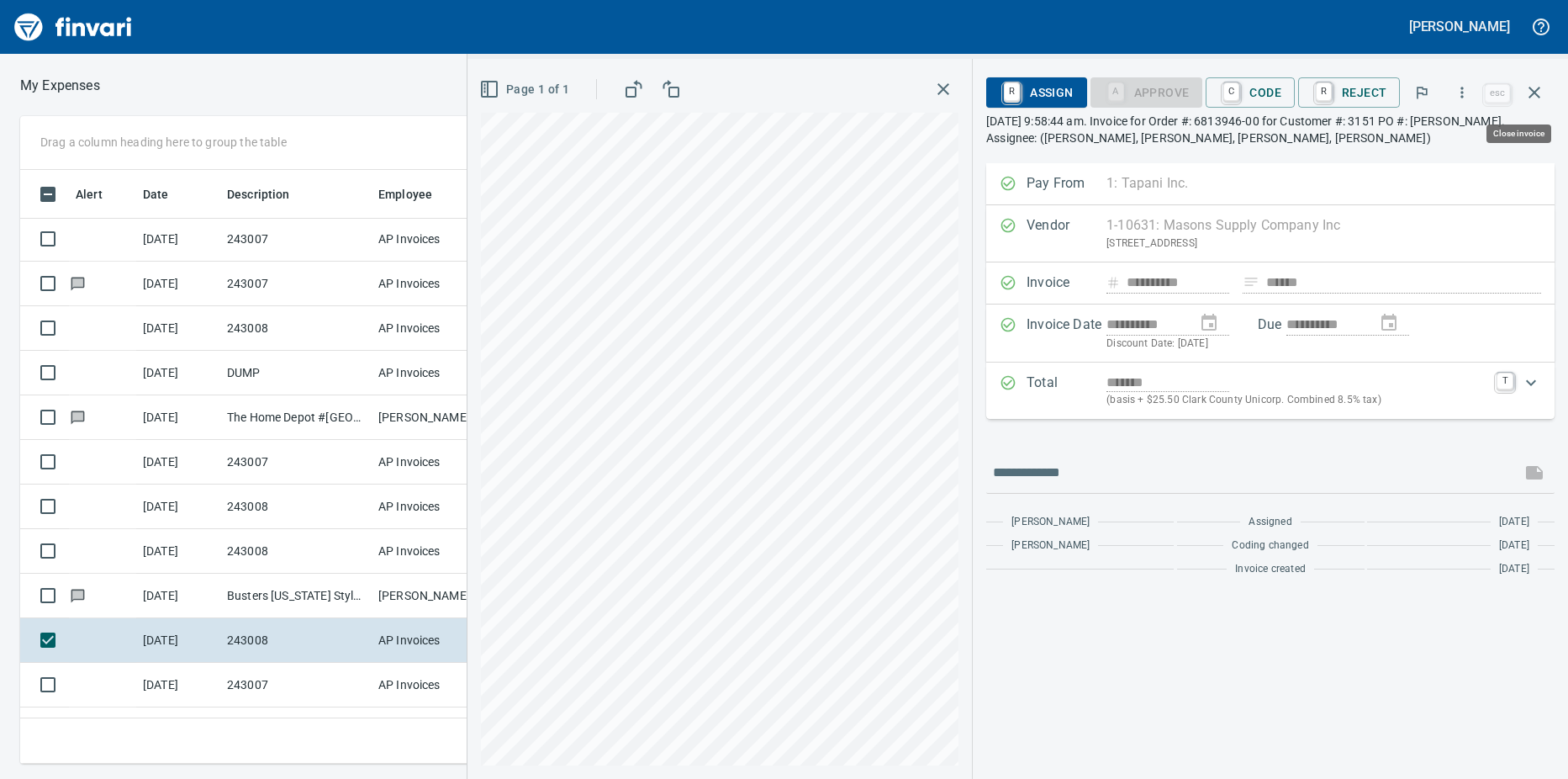
click at [1536, 91] on icon "button" at bounding box center [1534, 92] width 12 height 12
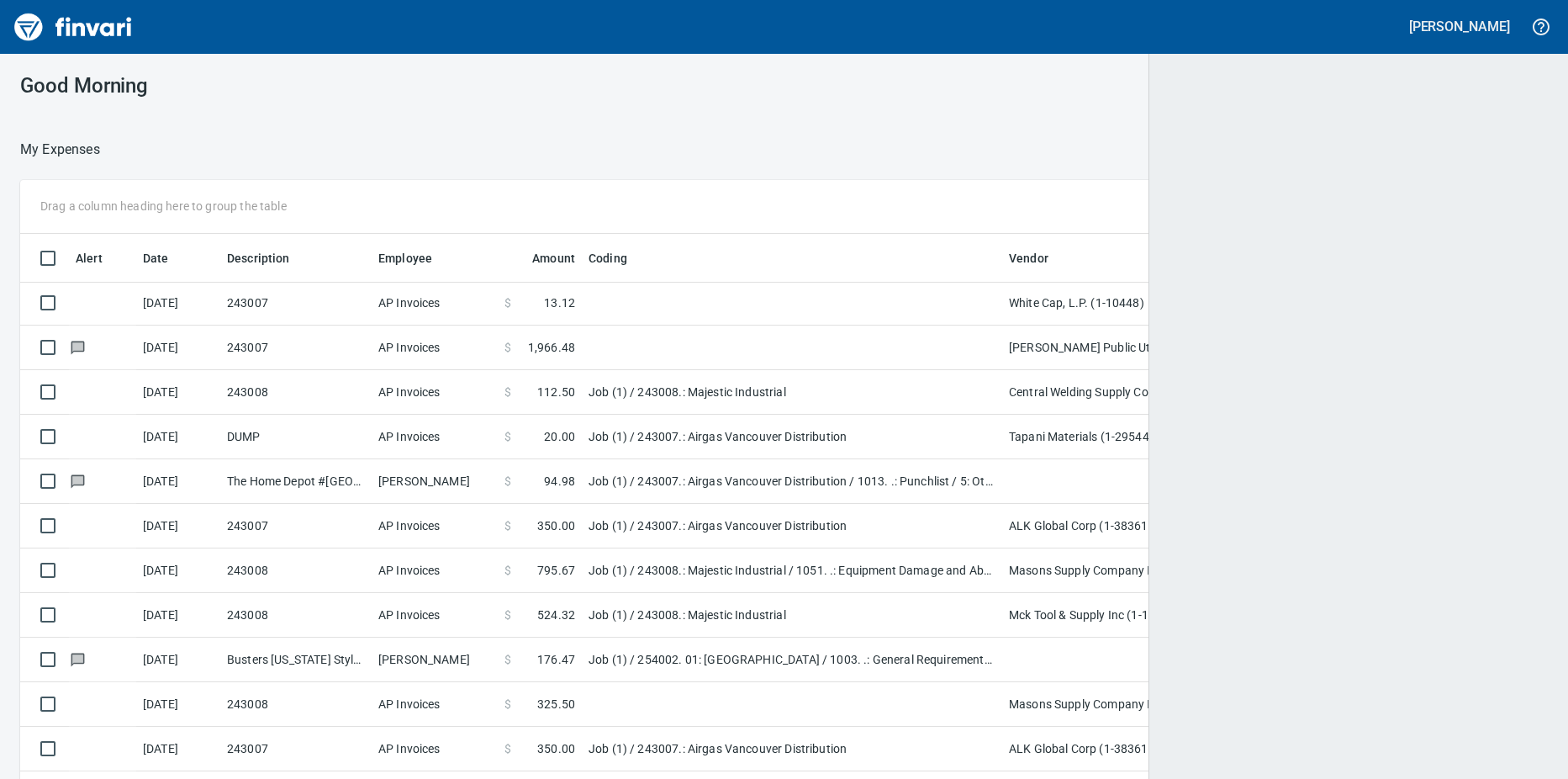
scroll to position [582, 1487]
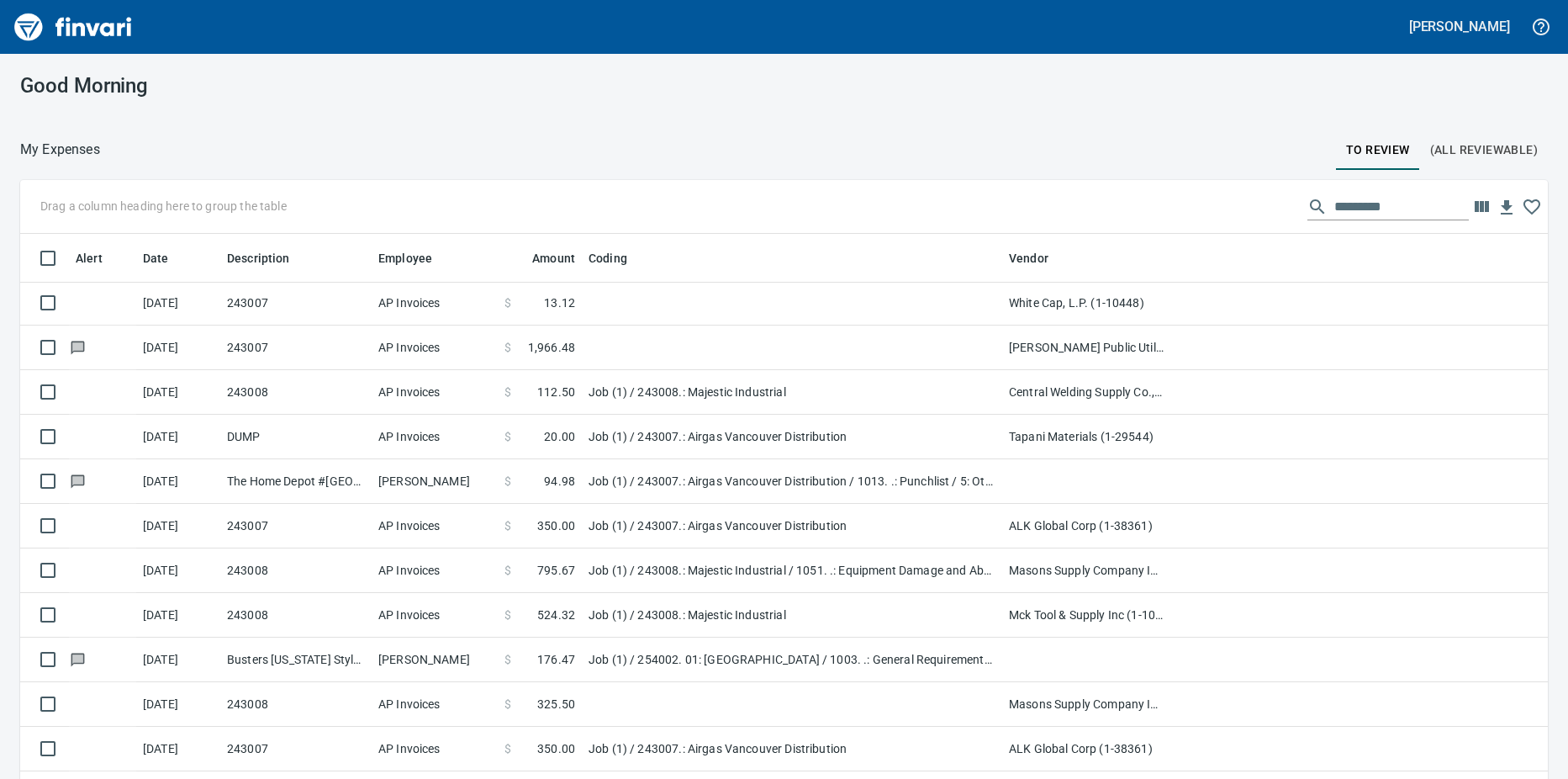
click at [289, 571] on td "243008" at bounding box center [295, 570] width 151 height 44
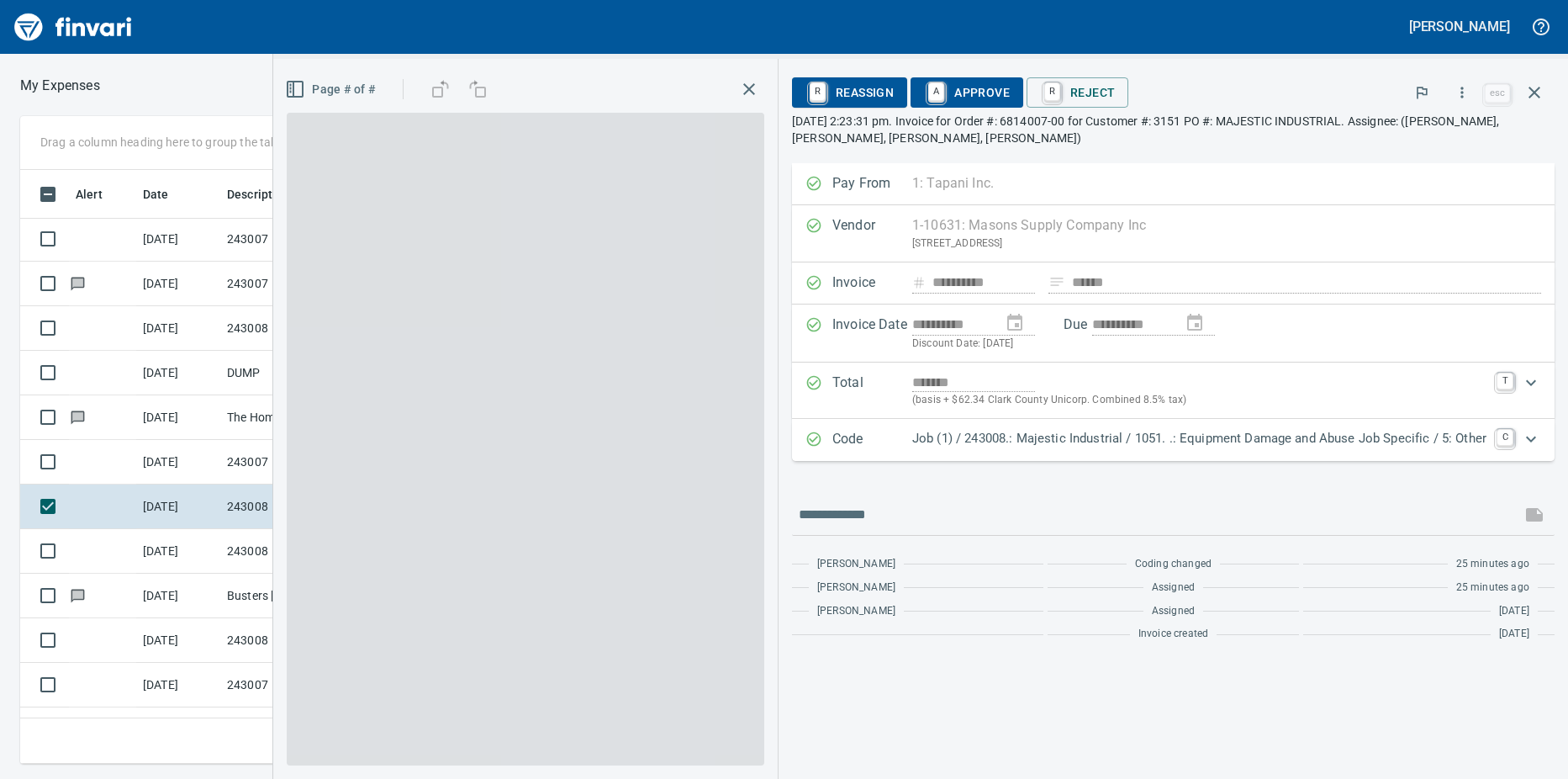
scroll to position [569, 1082]
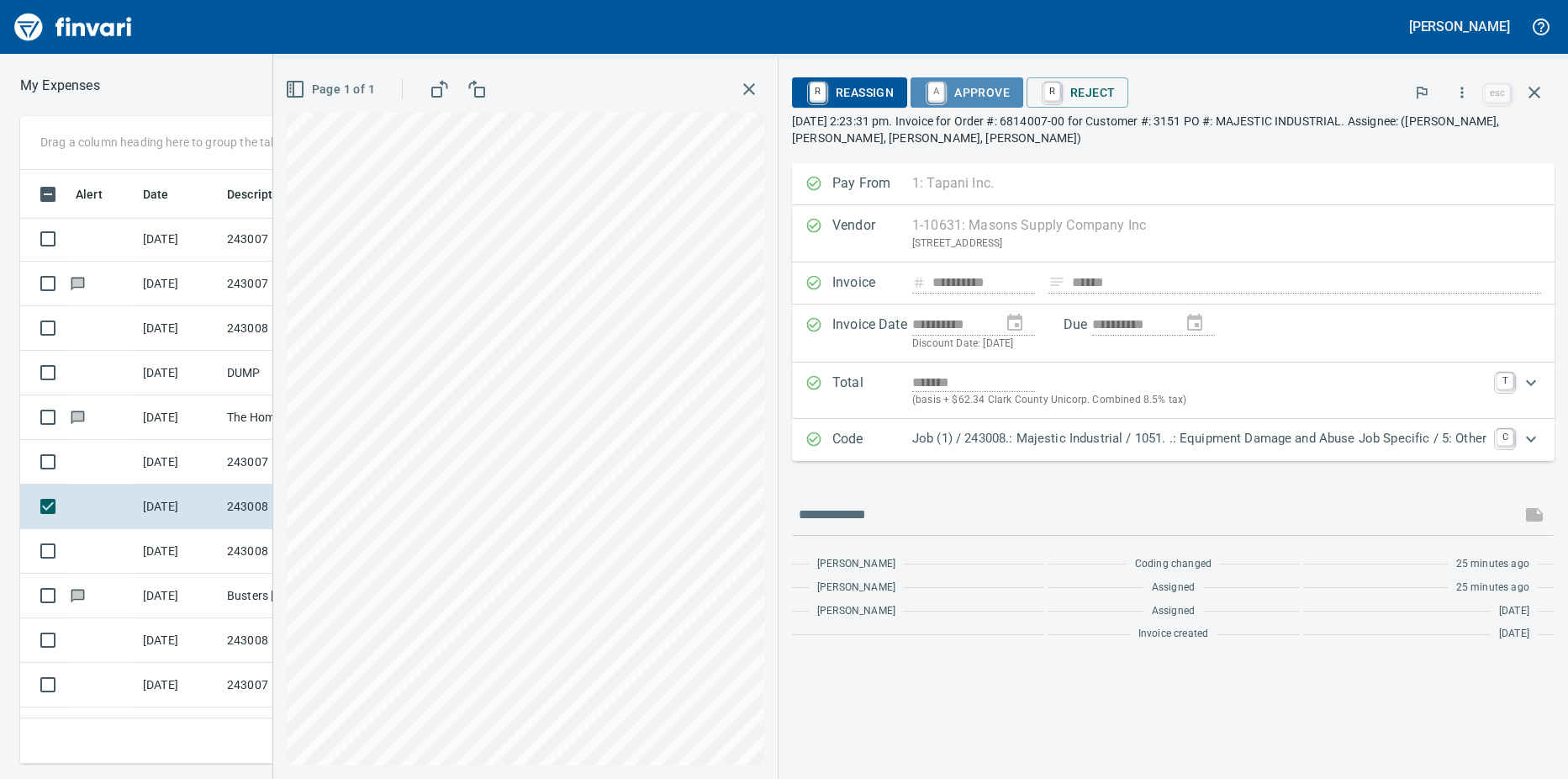
click at [933, 95] on link "A" at bounding box center [936, 91] width 16 height 18
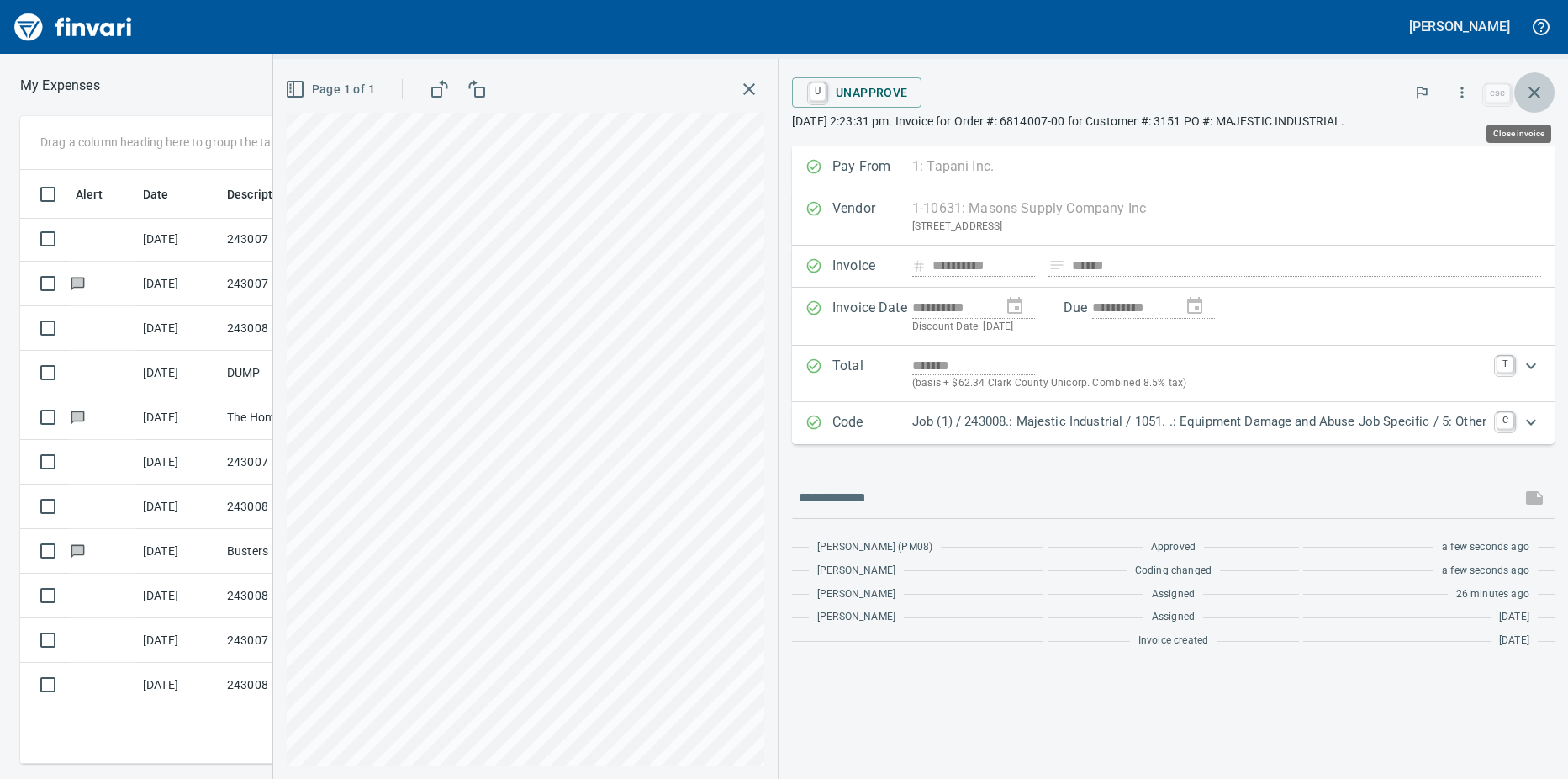
click at [1530, 90] on icon "button" at bounding box center [1534, 92] width 20 height 20
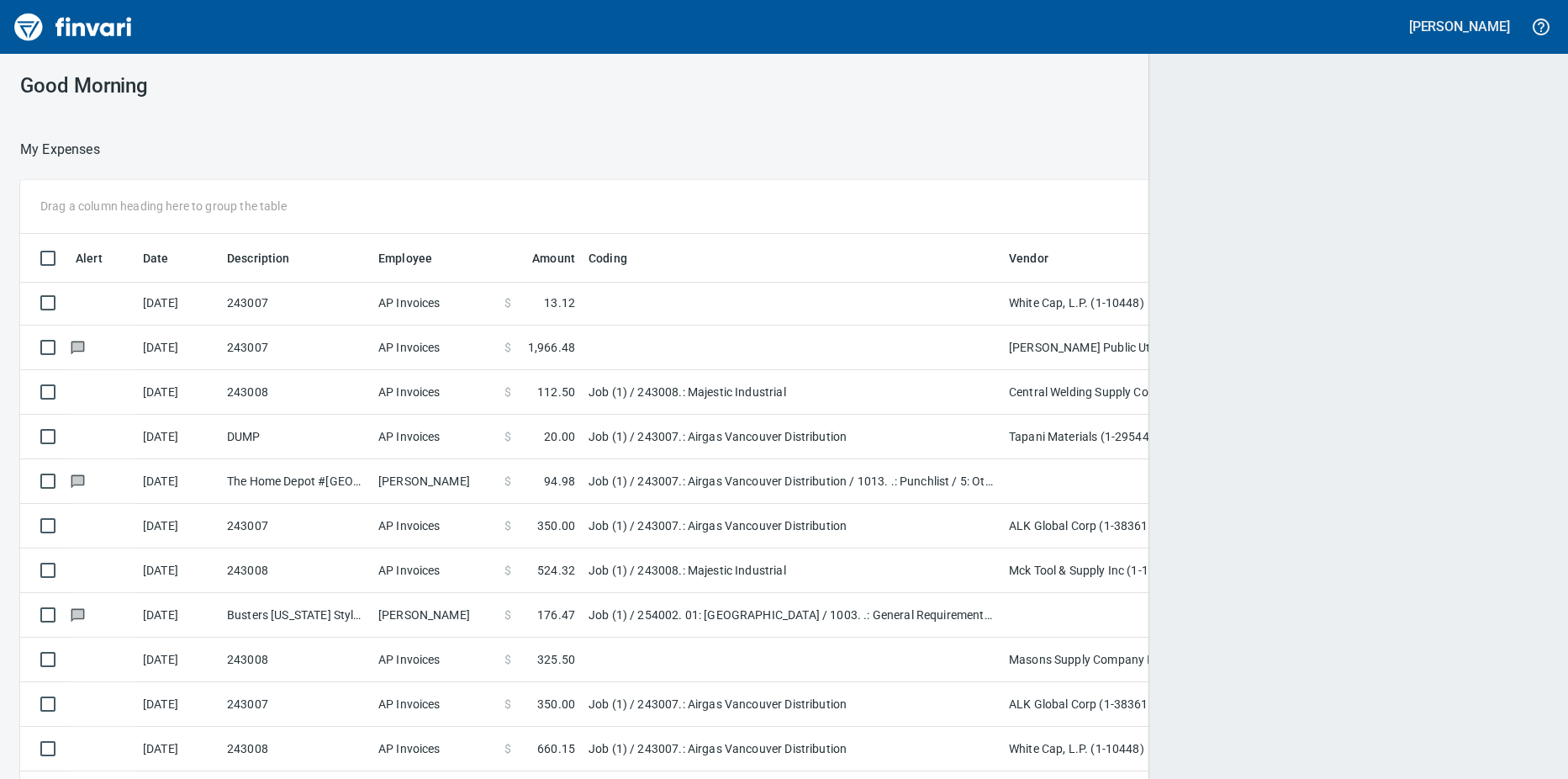
scroll to position [582, 1487]
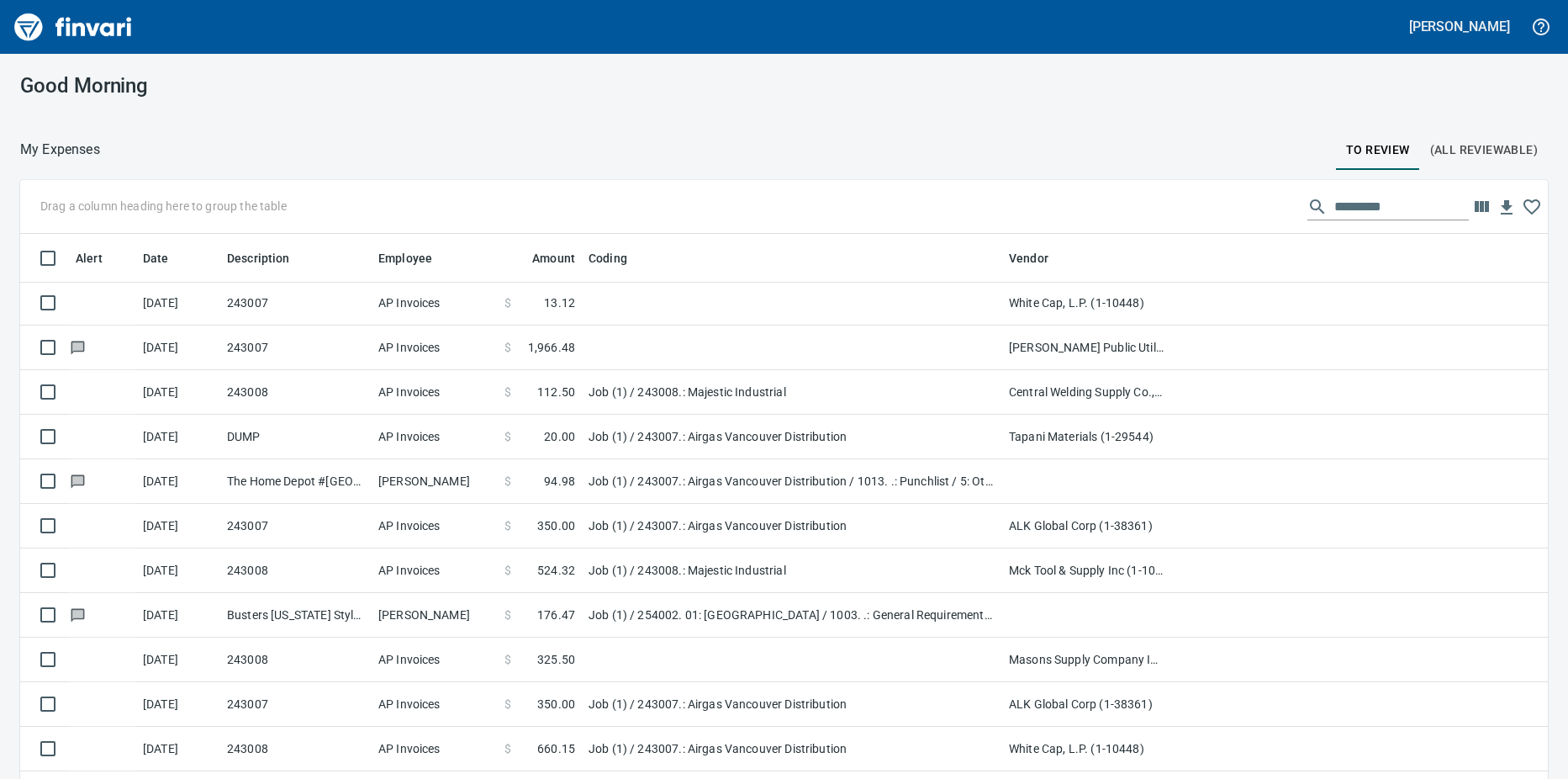
click at [316, 571] on td "243008" at bounding box center [295, 570] width 151 height 44
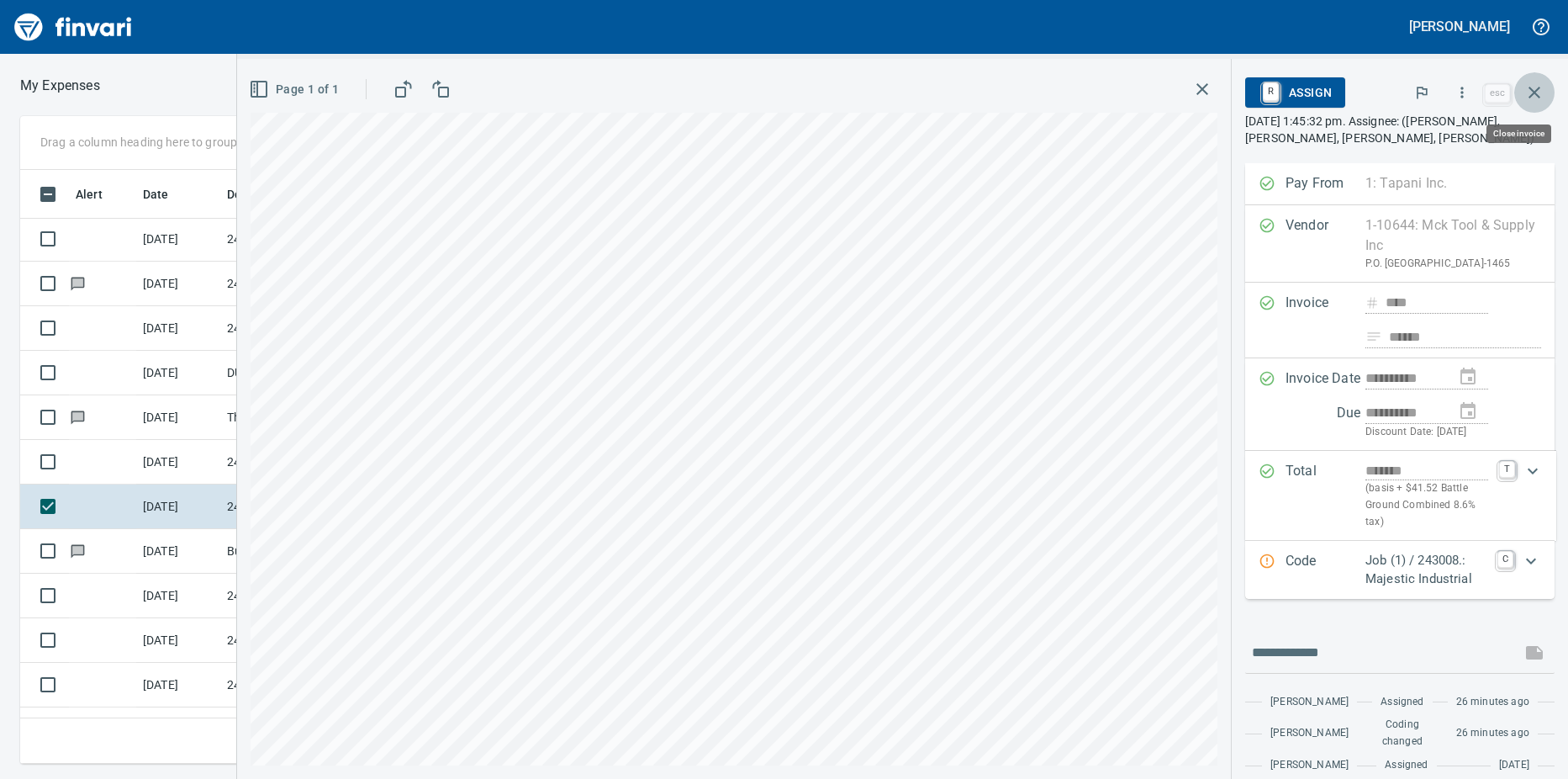
click at [1539, 95] on icon "button" at bounding box center [1534, 92] width 20 height 20
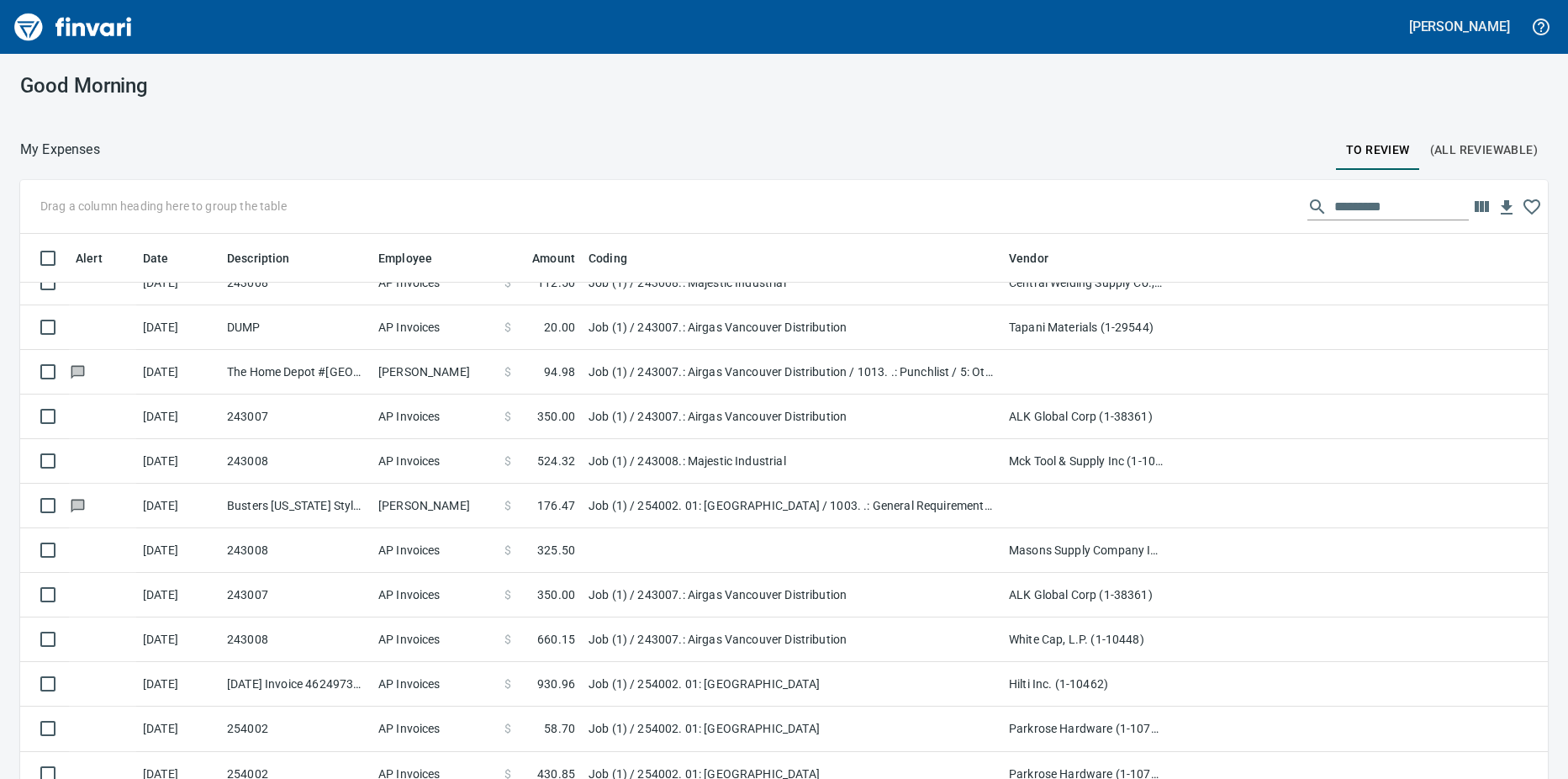
scroll to position [125, 0]
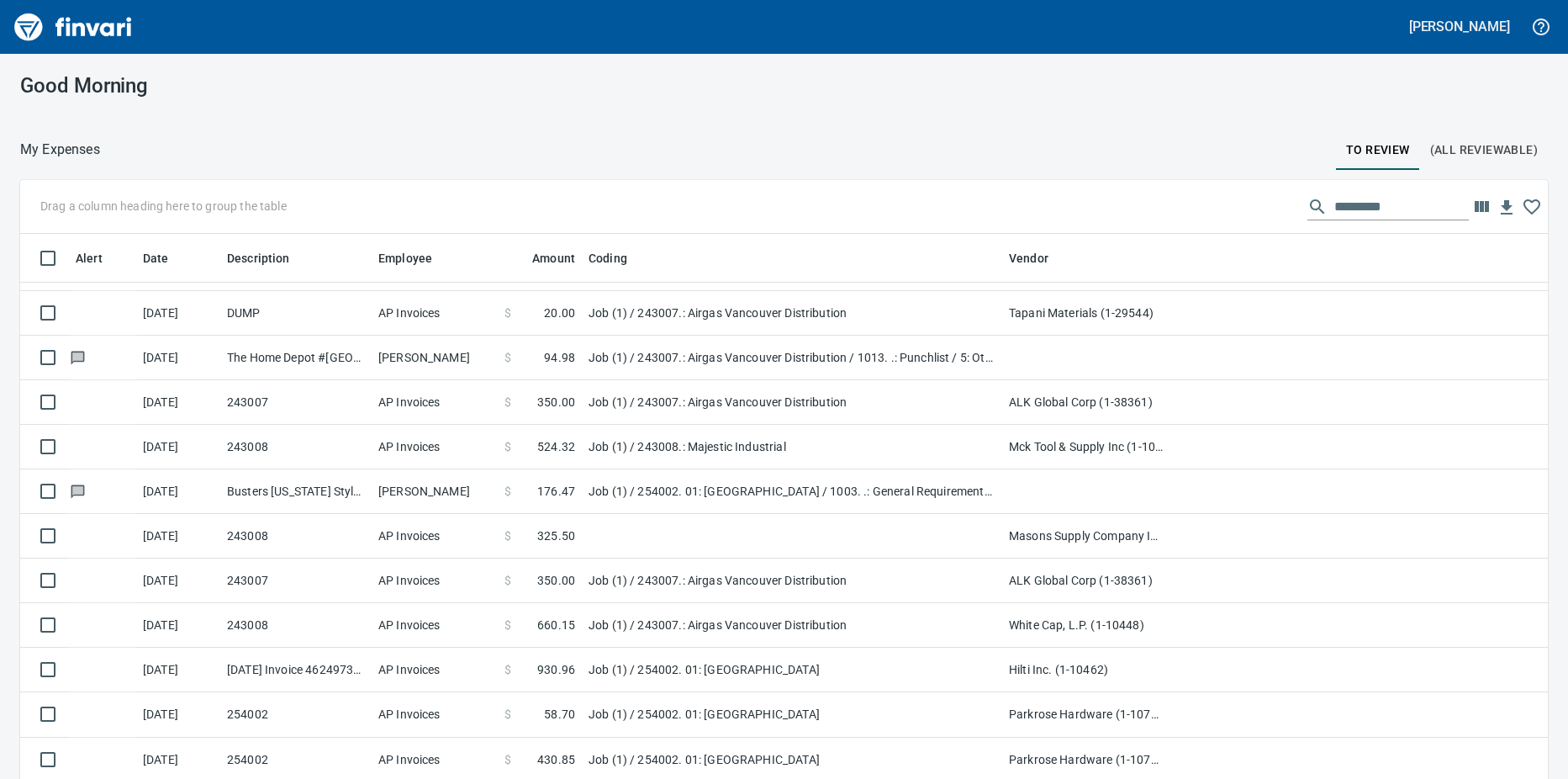
click at [612, 541] on td at bounding box center [792, 535] width 420 height 44
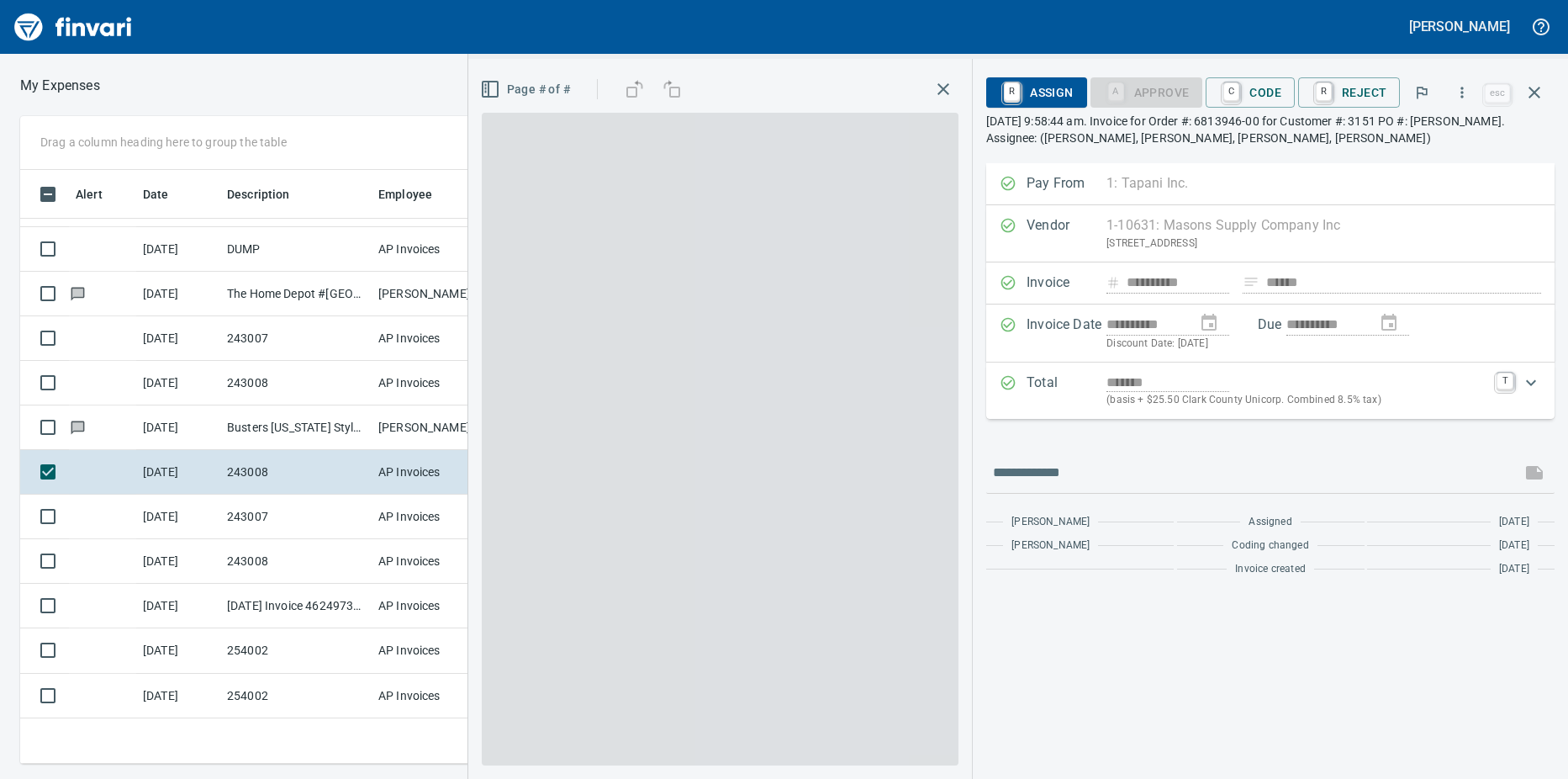
scroll to position [569, 1082]
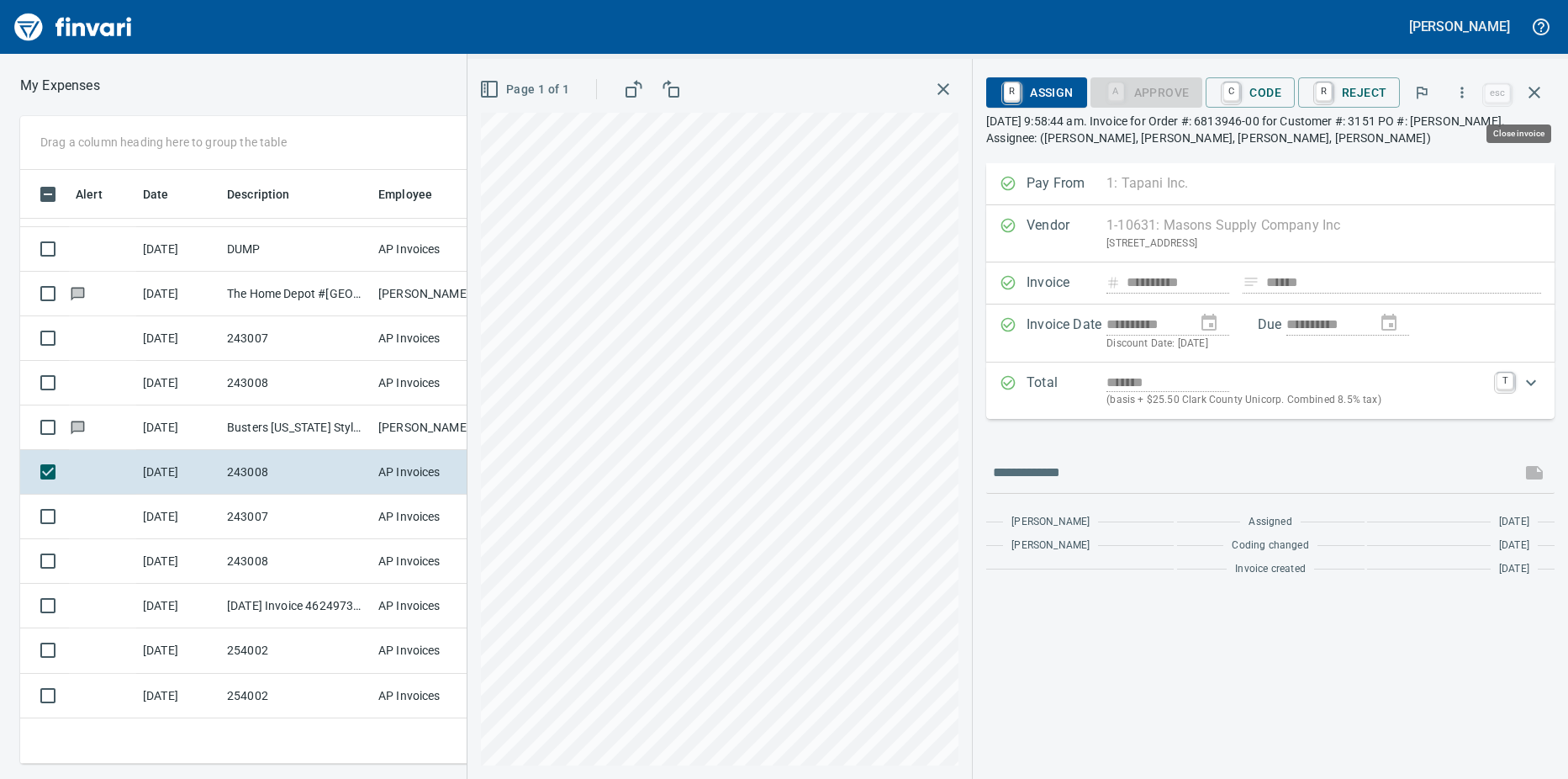
click at [1535, 91] on icon "button" at bounding box center [1534, 92] width 12 height 12
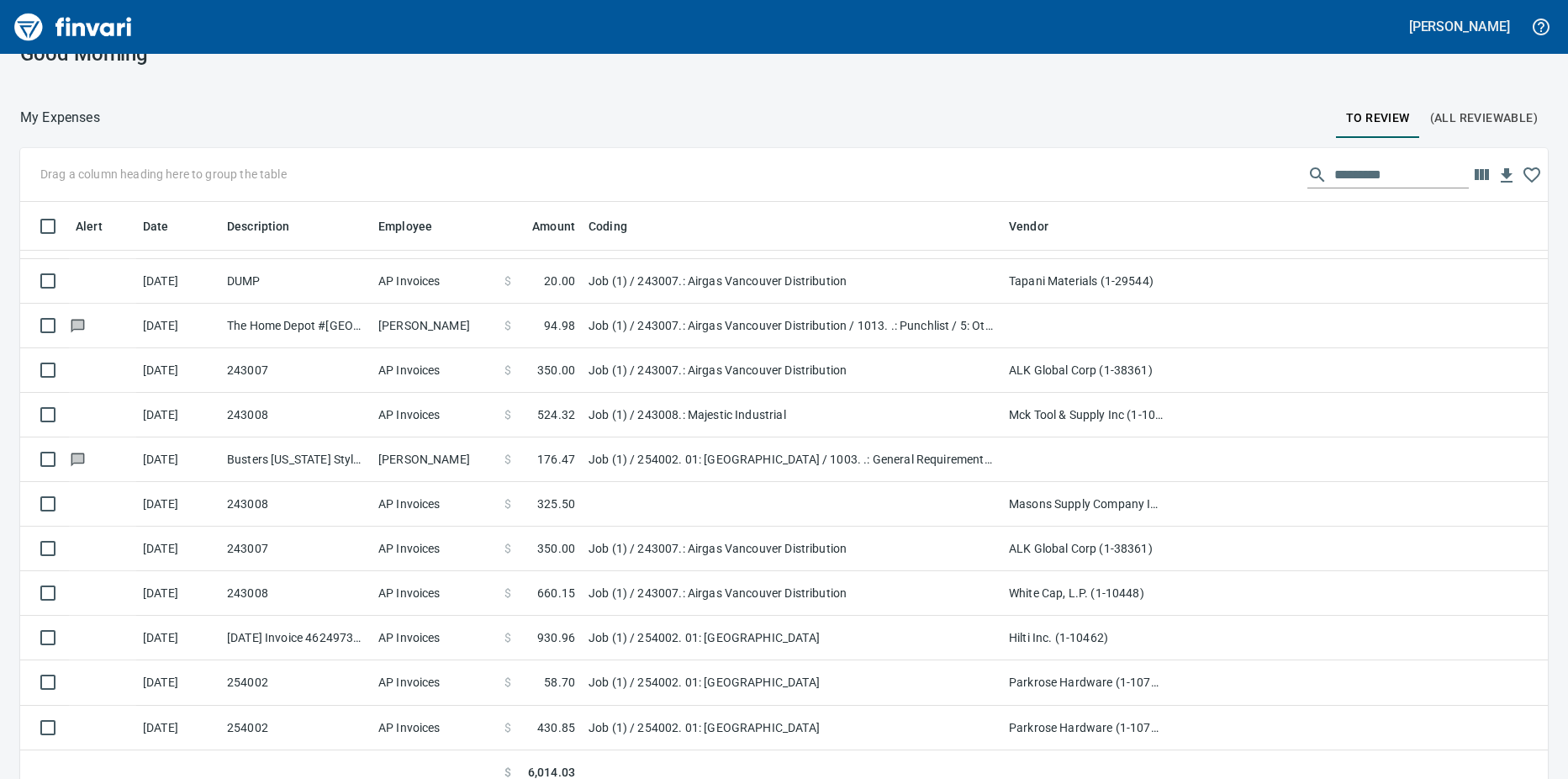
scroll to position [49, 0]
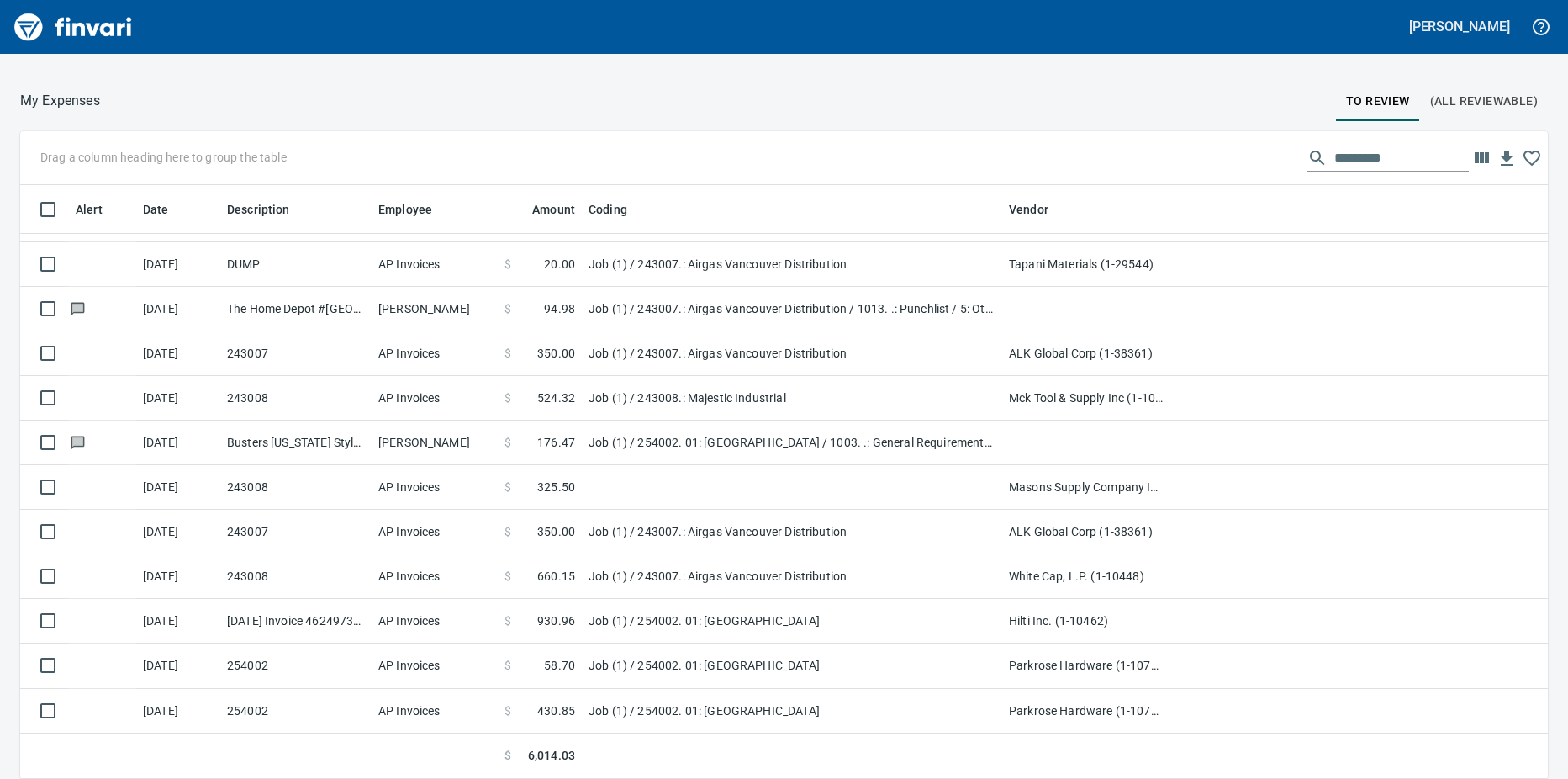
click at [610, 486] on td at bounding box center [792, 486] width 420 height 44
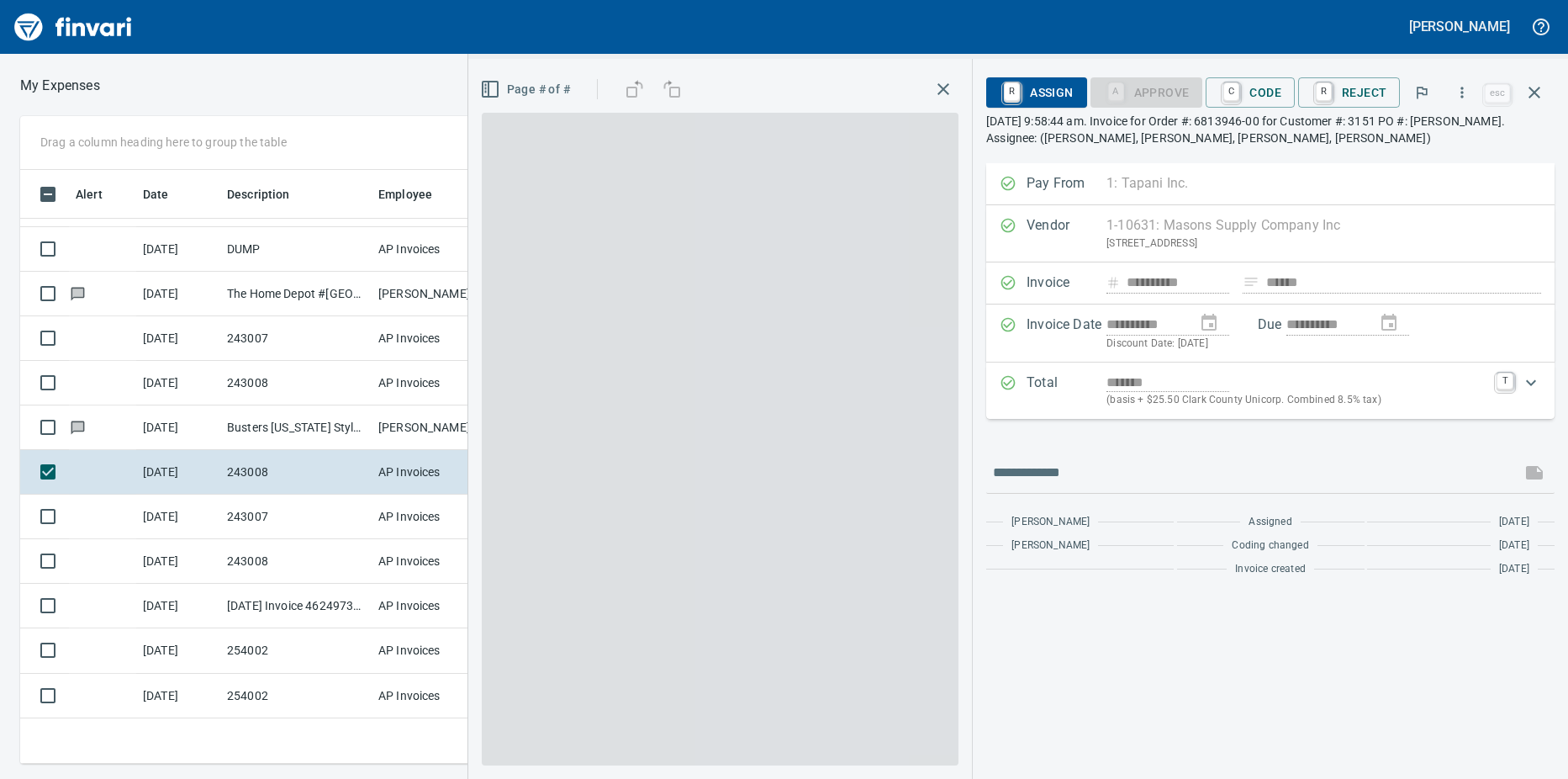
scroll to position [569, 1082]
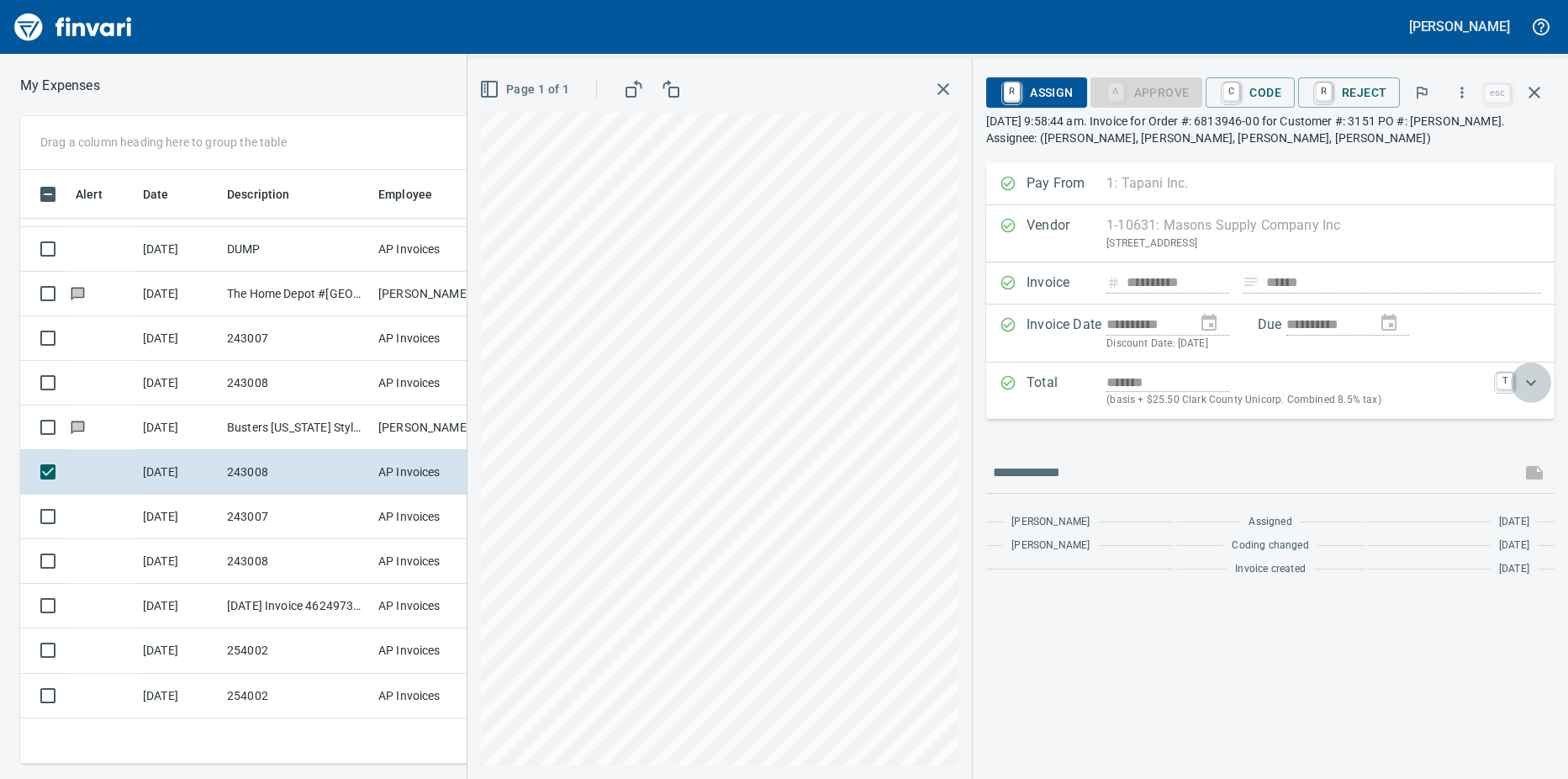
click at [1536, 380] on icon "Expand" at bounding box center [1531, 382] width 20 height 20
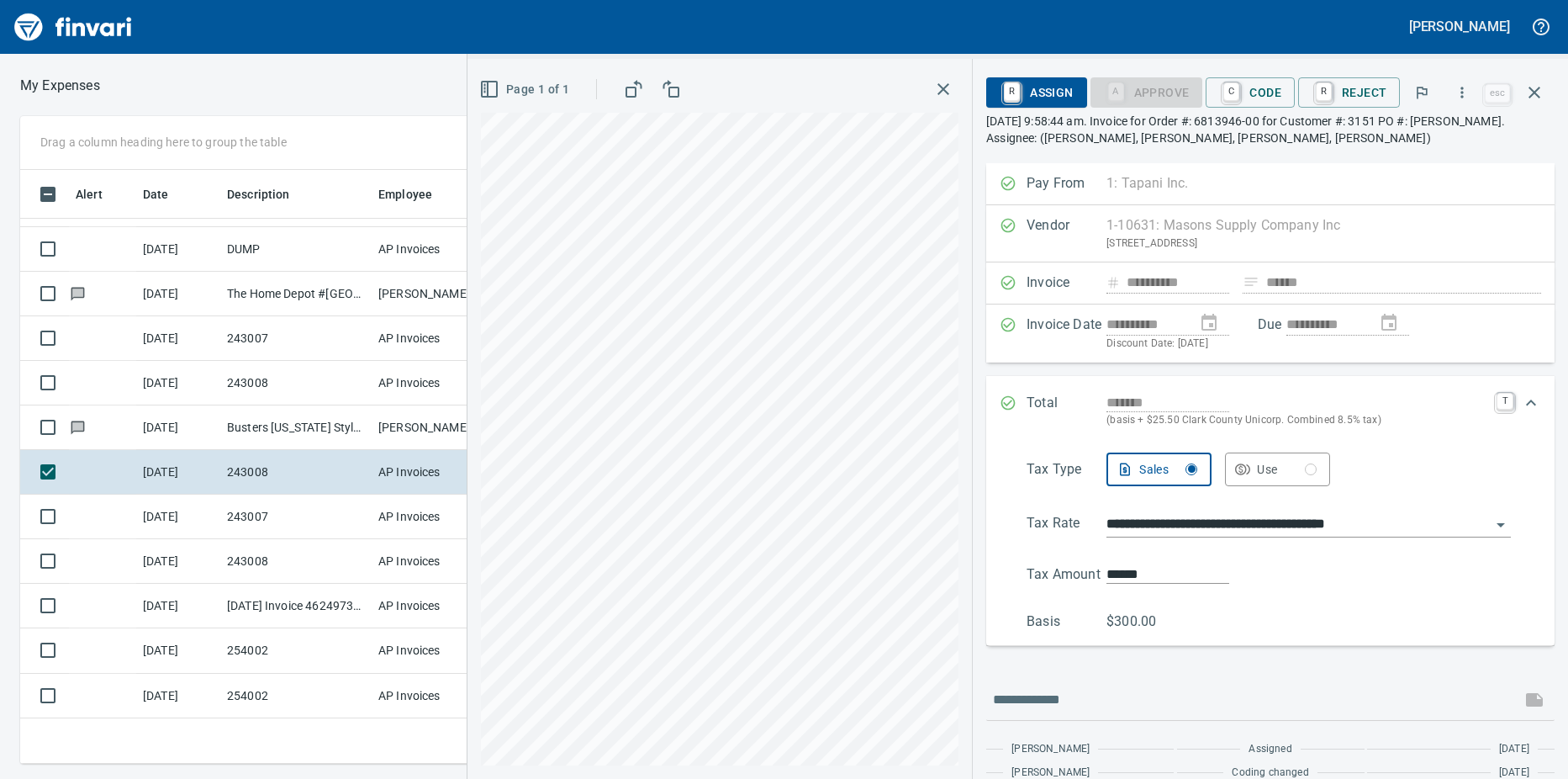
click at [1232, 88] on link "C" at bounding box center [1231, 91] width 16 height 18
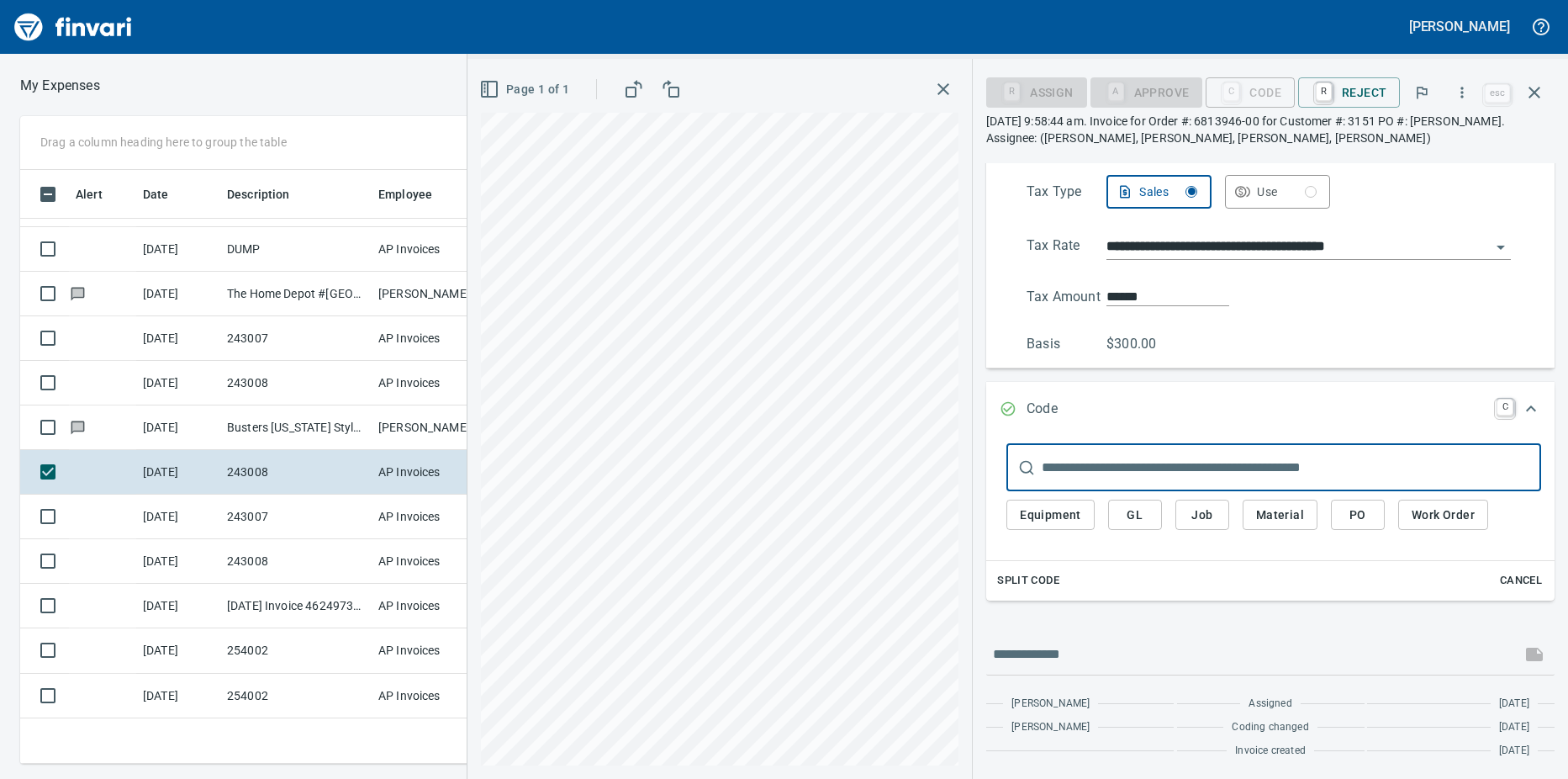
scroll to position [278, 0]
click at [1546, 92] on button "button" at bounding box center [1534, 92] width 41 height 41
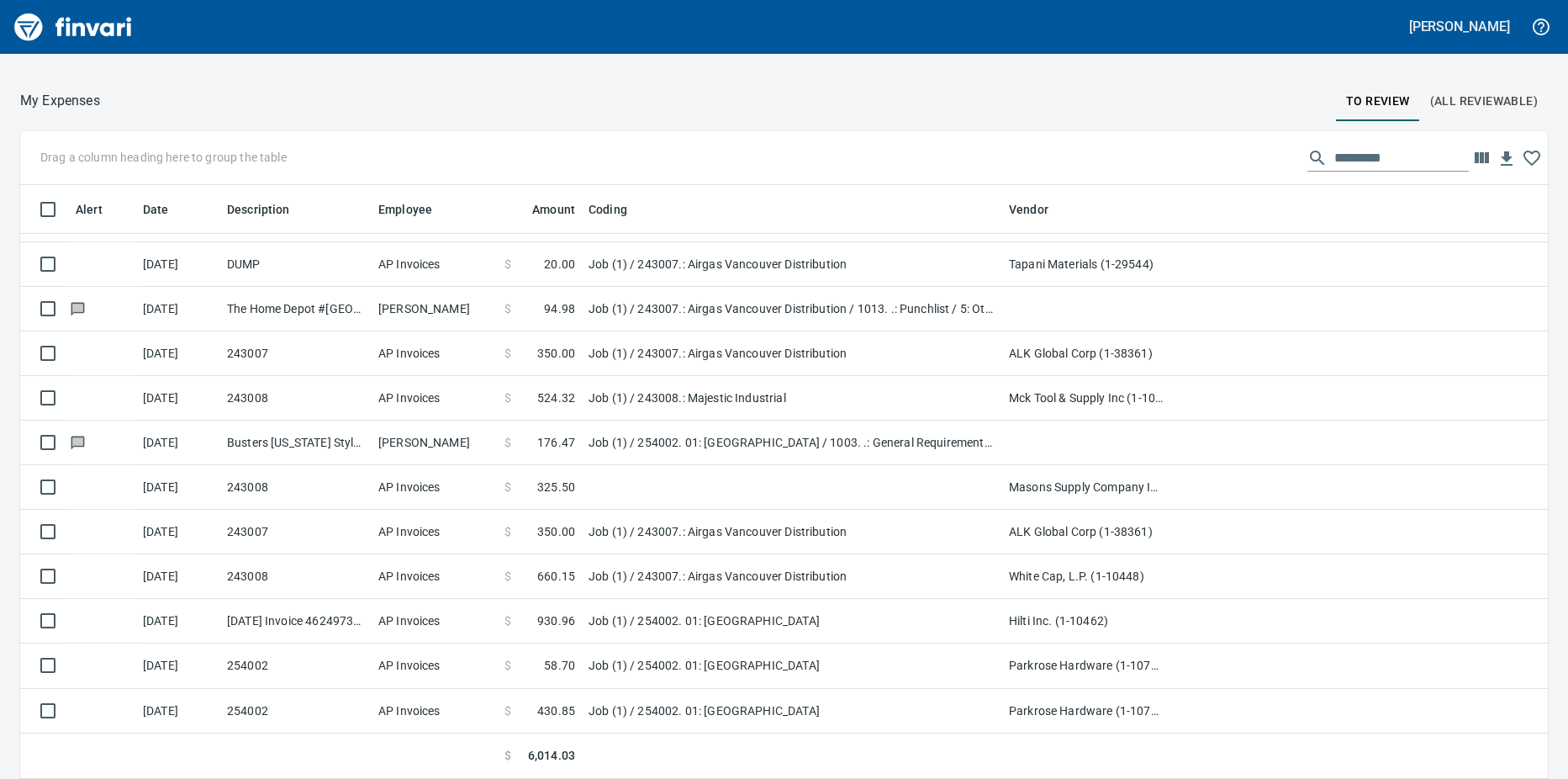
scroll to position [41, 0]
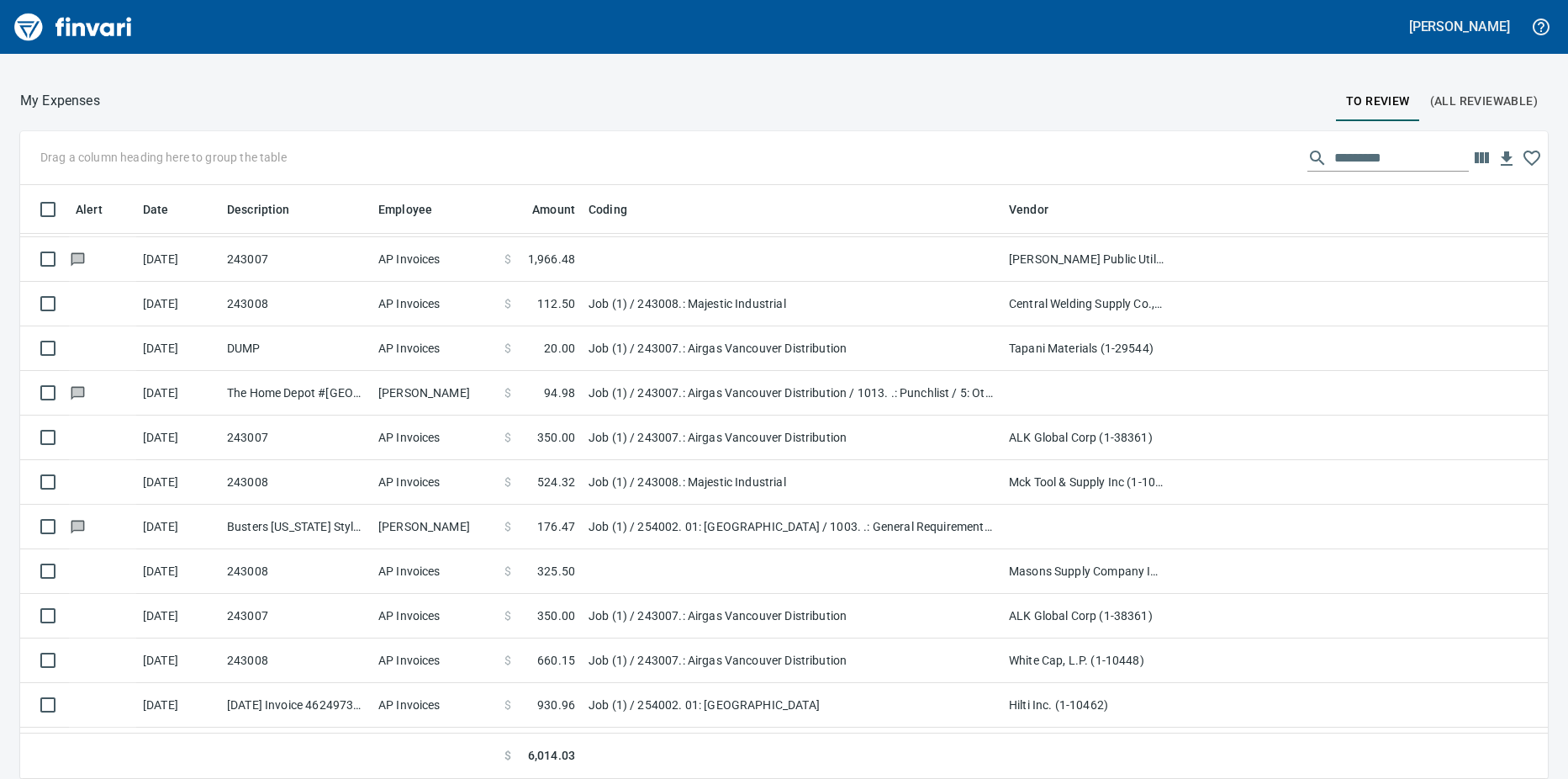
click at [621, 486] on td "Job (1) / 243008.: Majestic Industrial" at bounding box center [792, 482] width 420 height 44
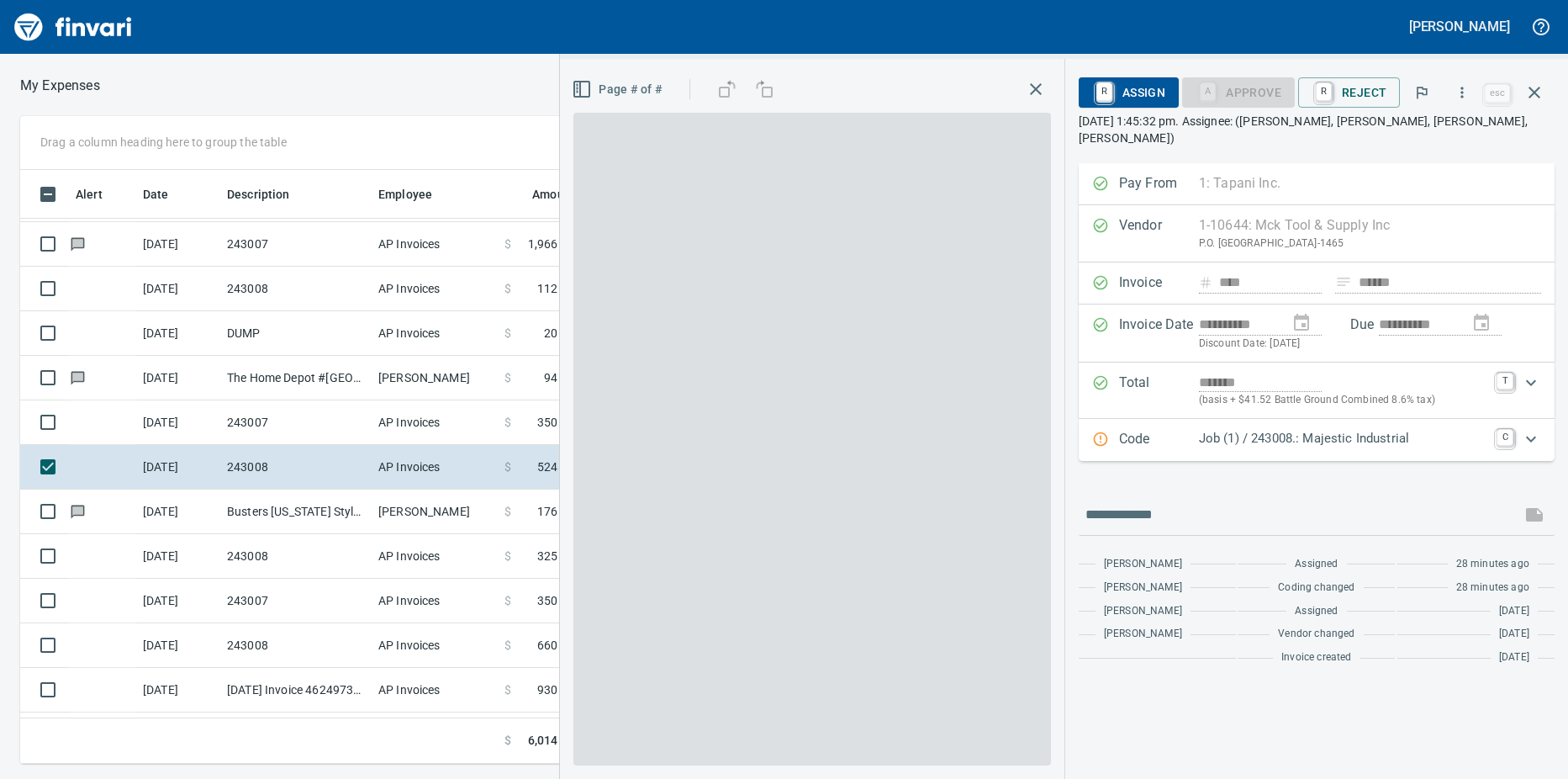
scroll to position [569, 1082]
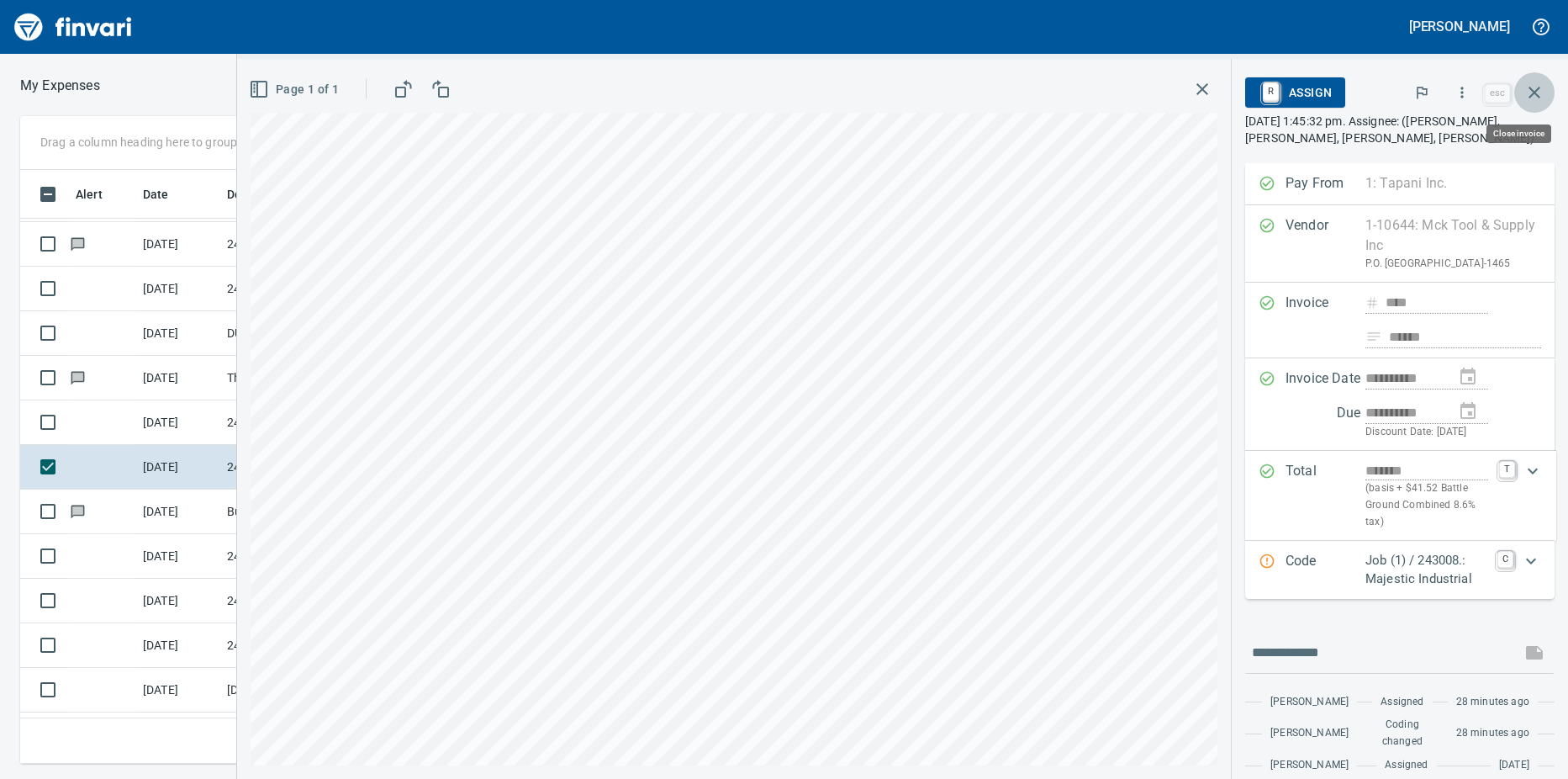
click at [1531, 93] on icon "button" at bounding box center [1534, 92] width 20 height 20
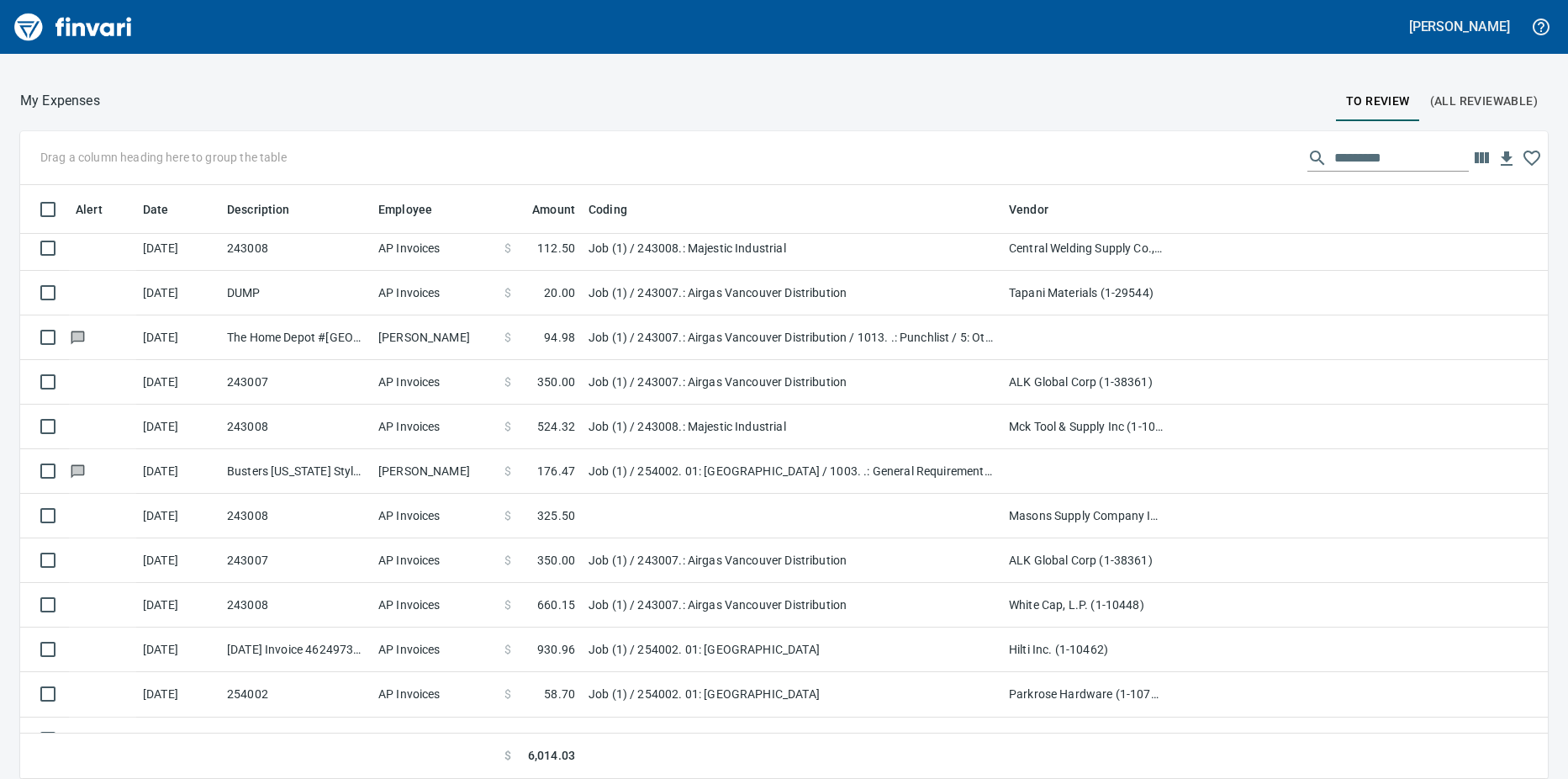
scroll to position [125, 0]
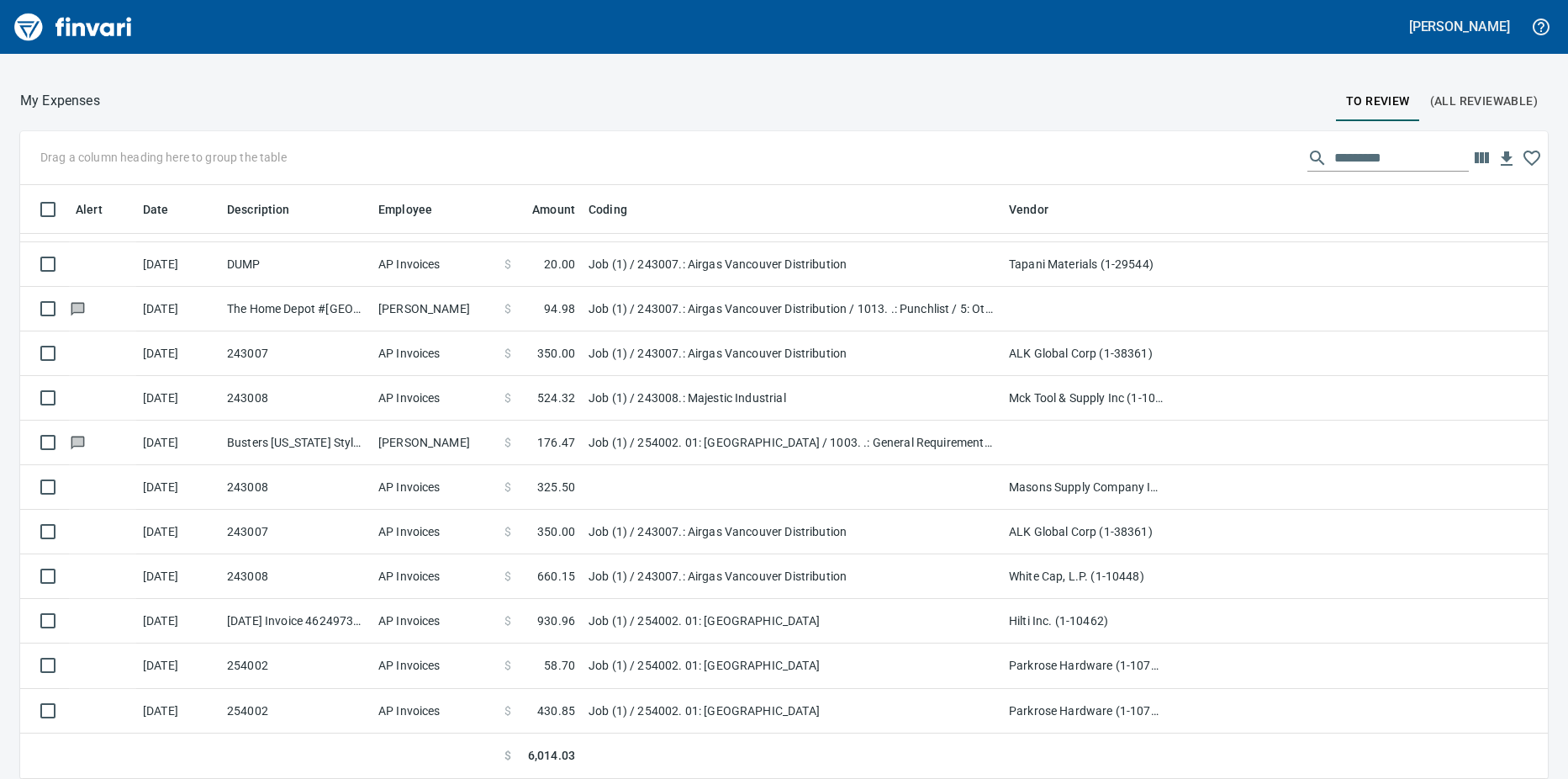
click at [570, 390] on span "524.32" at bounding box center [556, 398] width 38 height 17
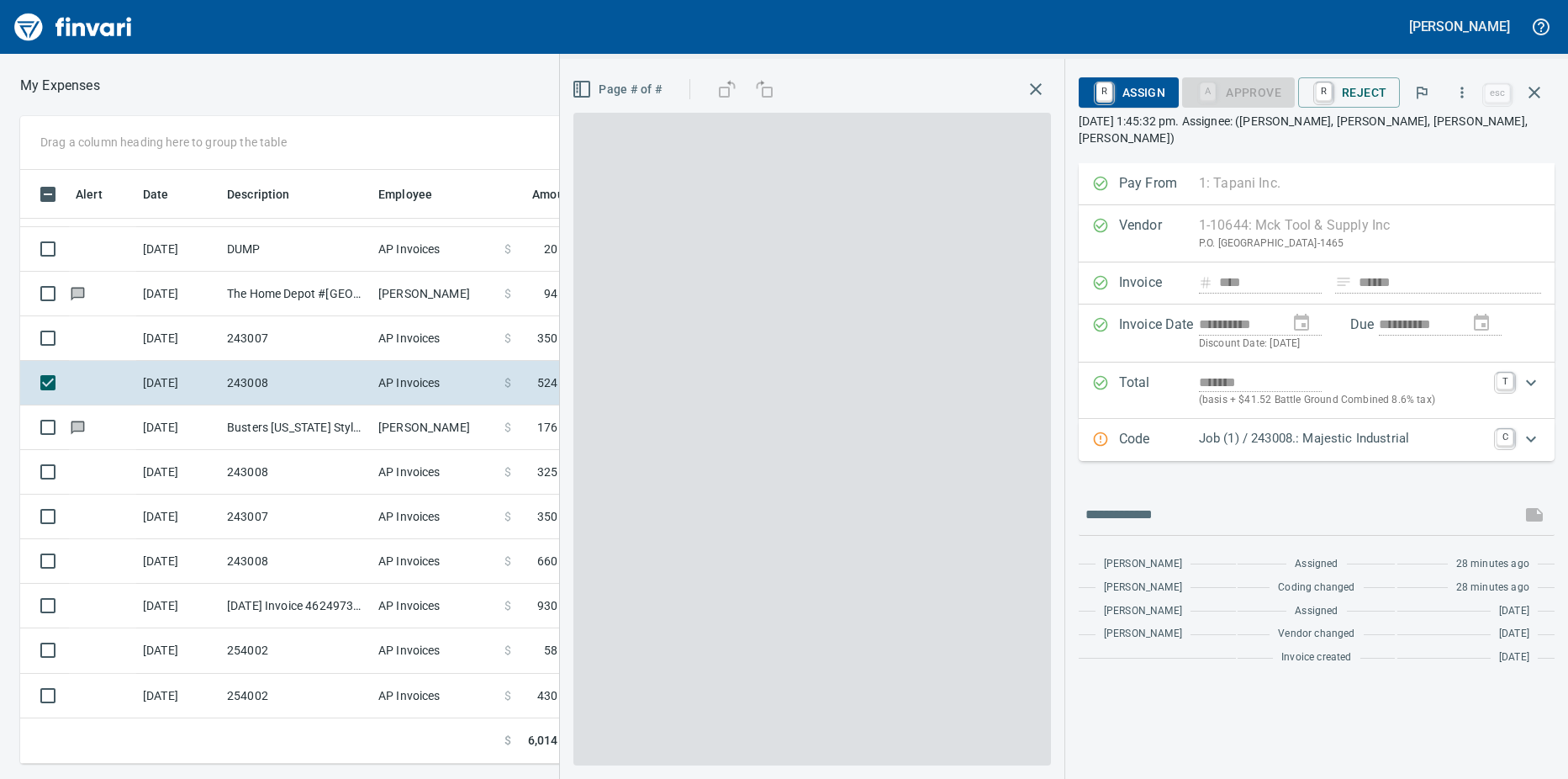
scroll to position [569, 1082]
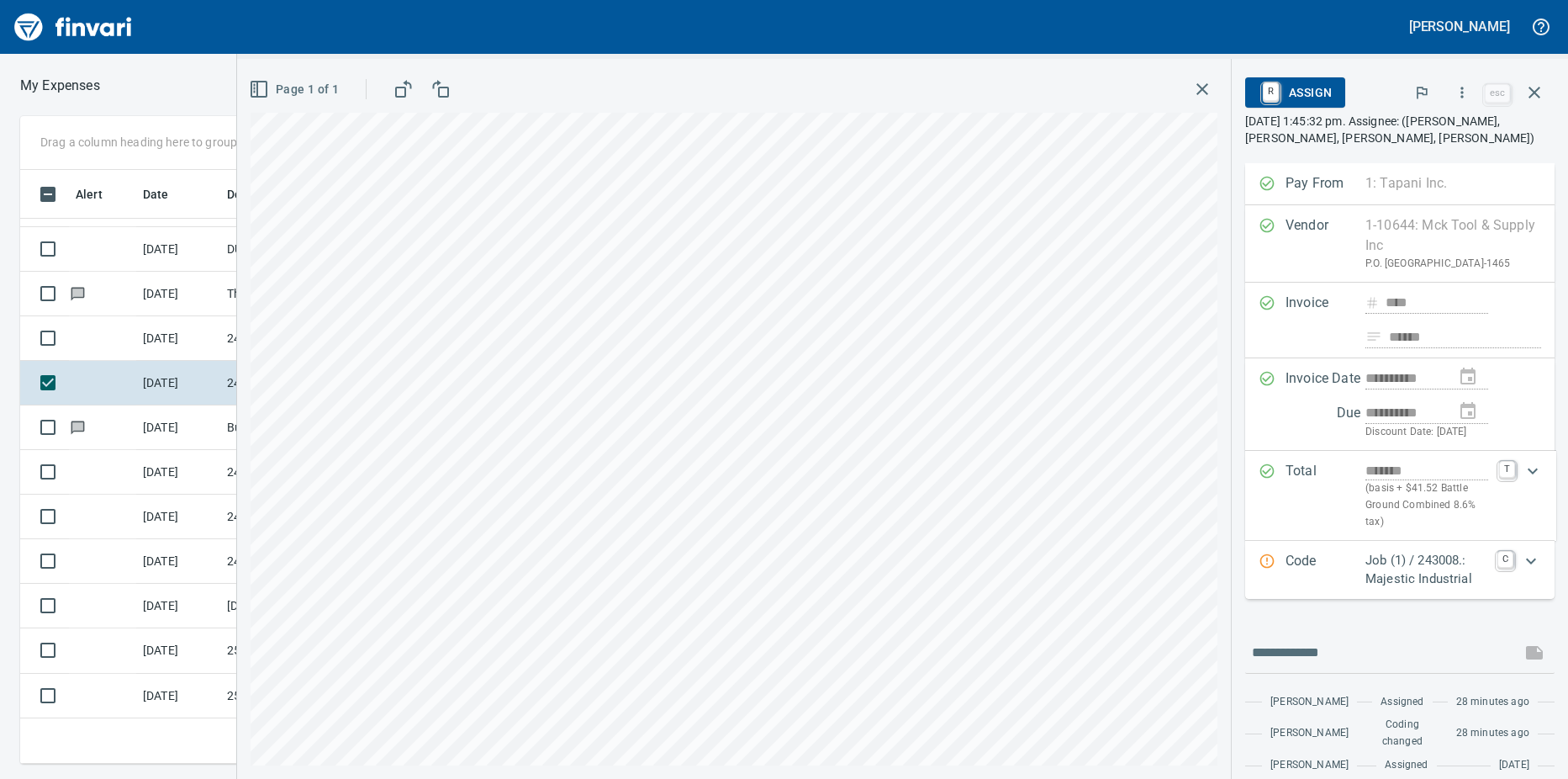
click at [1525, 563] on icon "Expand" at bounding box center [1530, 561] width 10 height 5
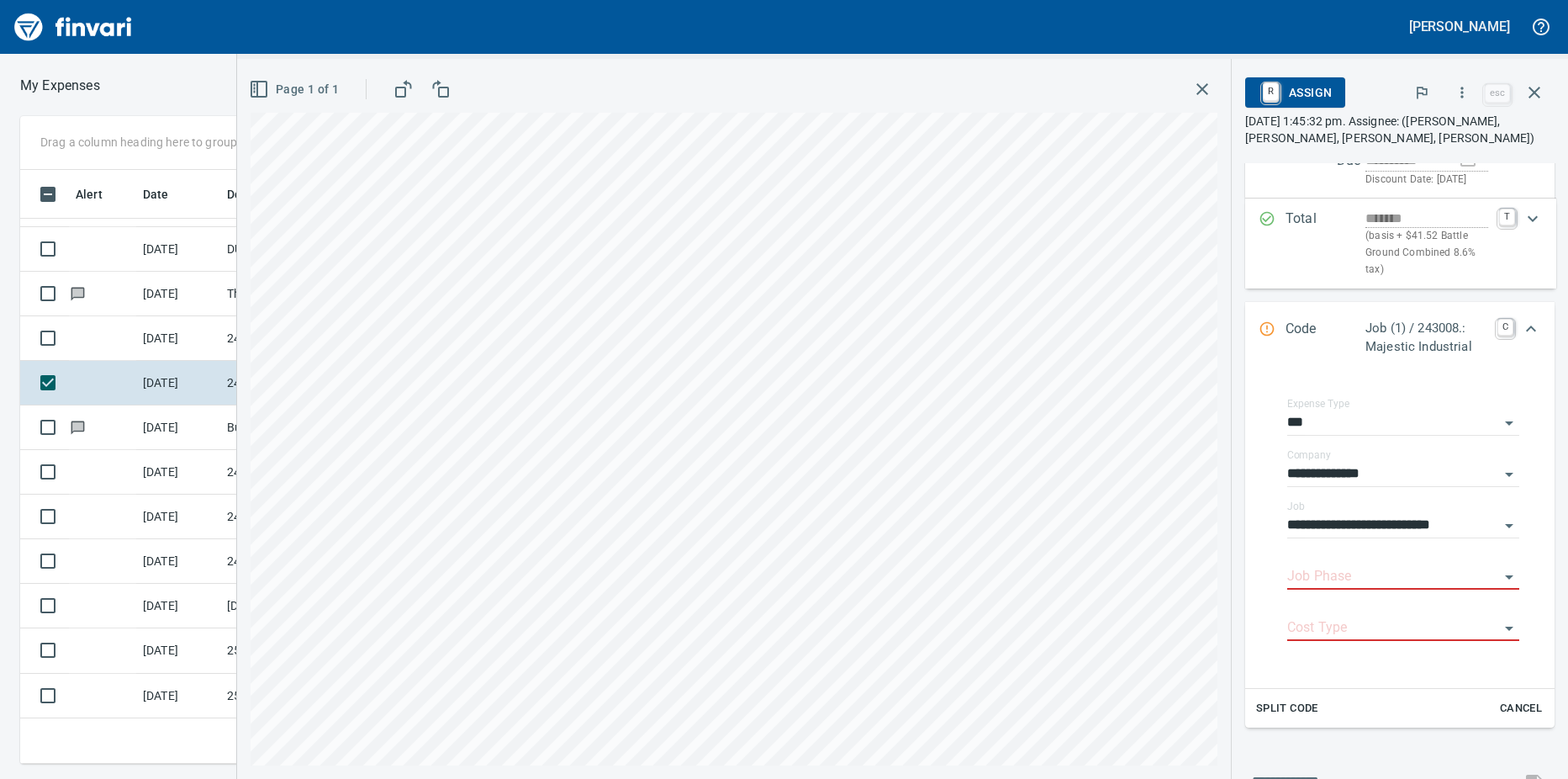
click at [1330, 586] on input "Job Phase" at bounding box center [1393, 577] width 212 height 24
click at [1423, 640] on li "1051. .: Equipment Damage and Abuse Job Specific" at bounding box center [1396, 636] width 219 height 41
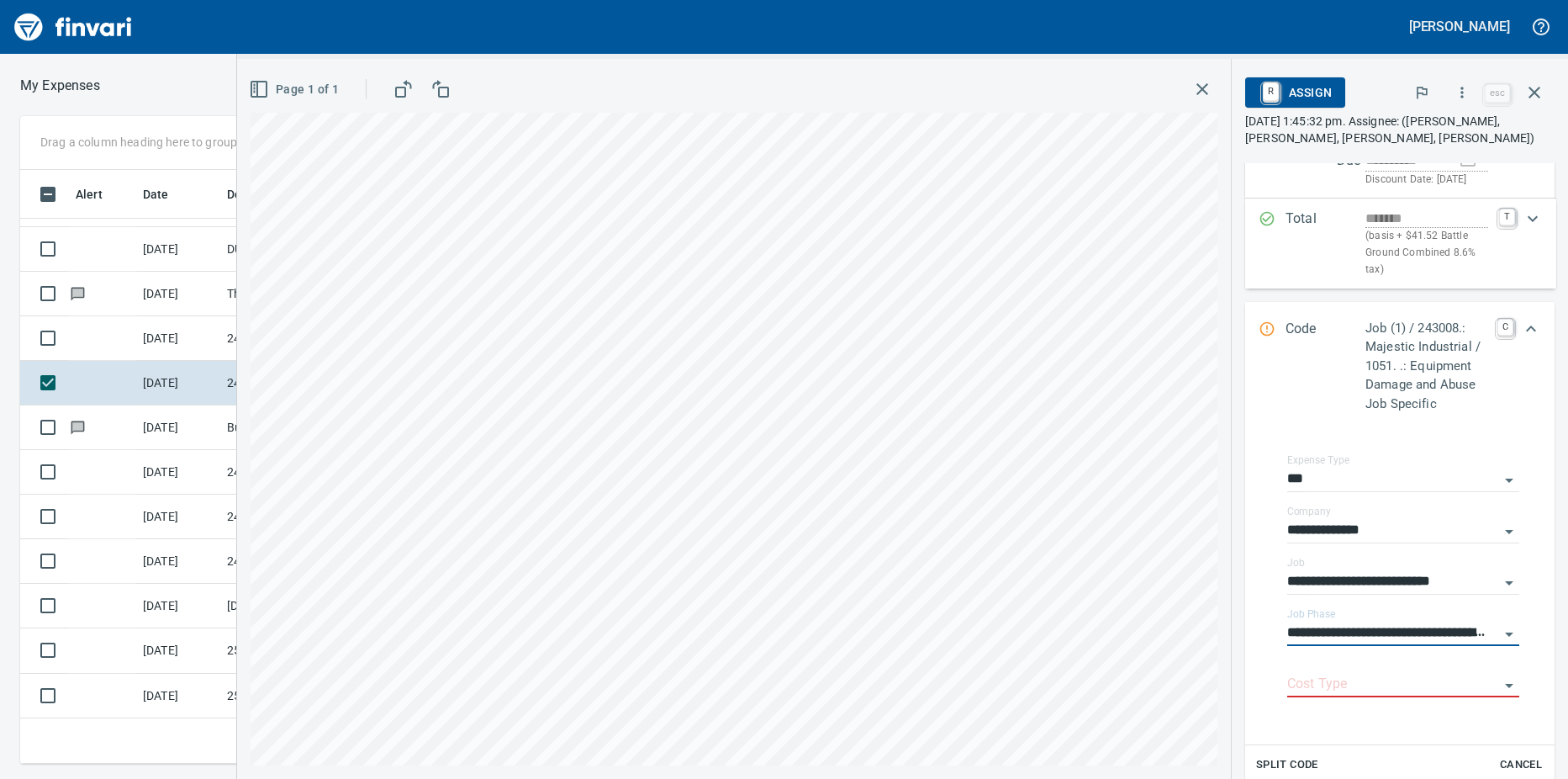
type input "**********"
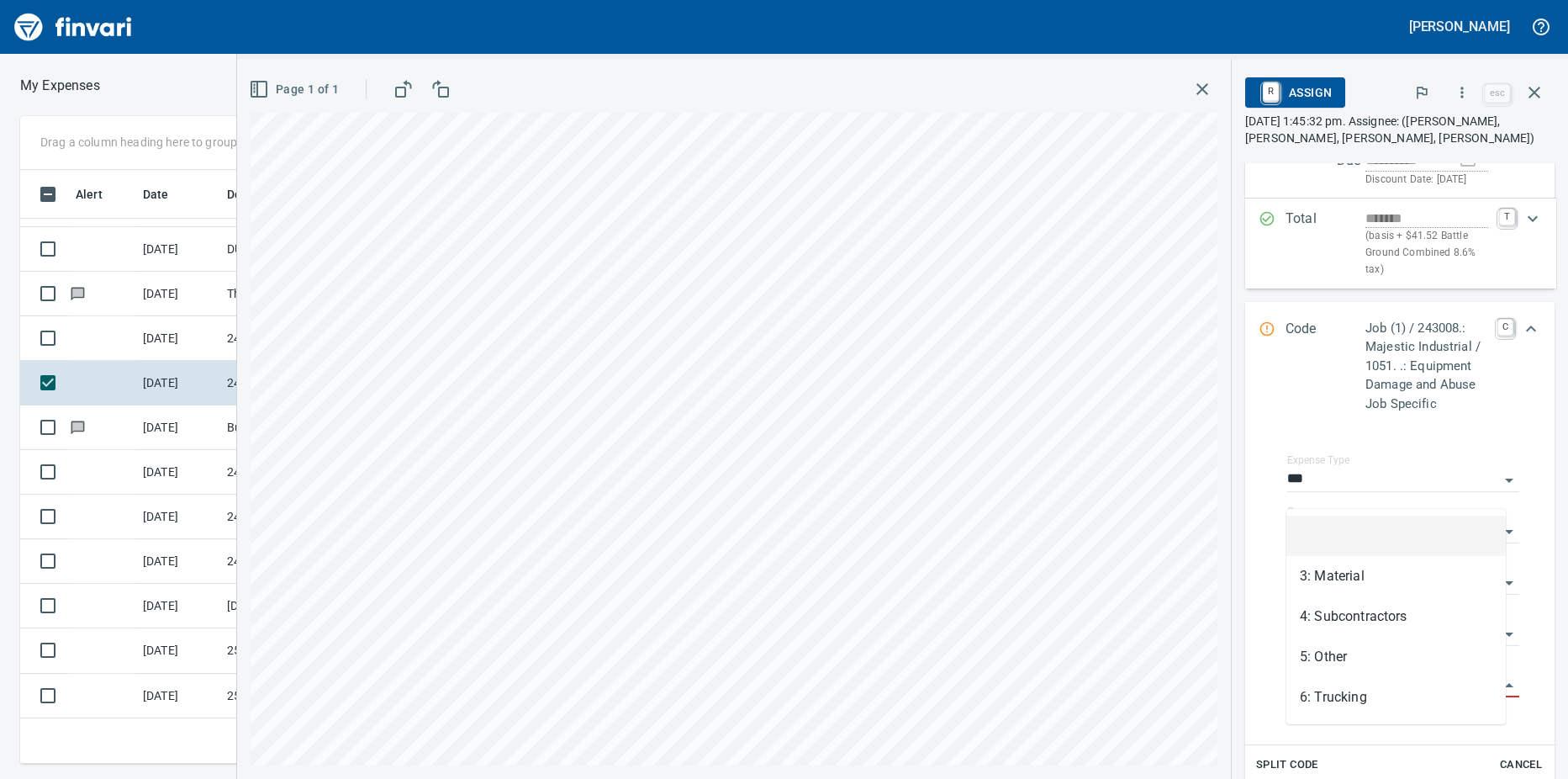
click at [1349, 697] on input "Cost Type" at bounding box center [1393, 685] width 212 height 24
click at [1352, 657] on li "5: Other" at bounding box center [1396, 657] width 219 height 41
type input "********"
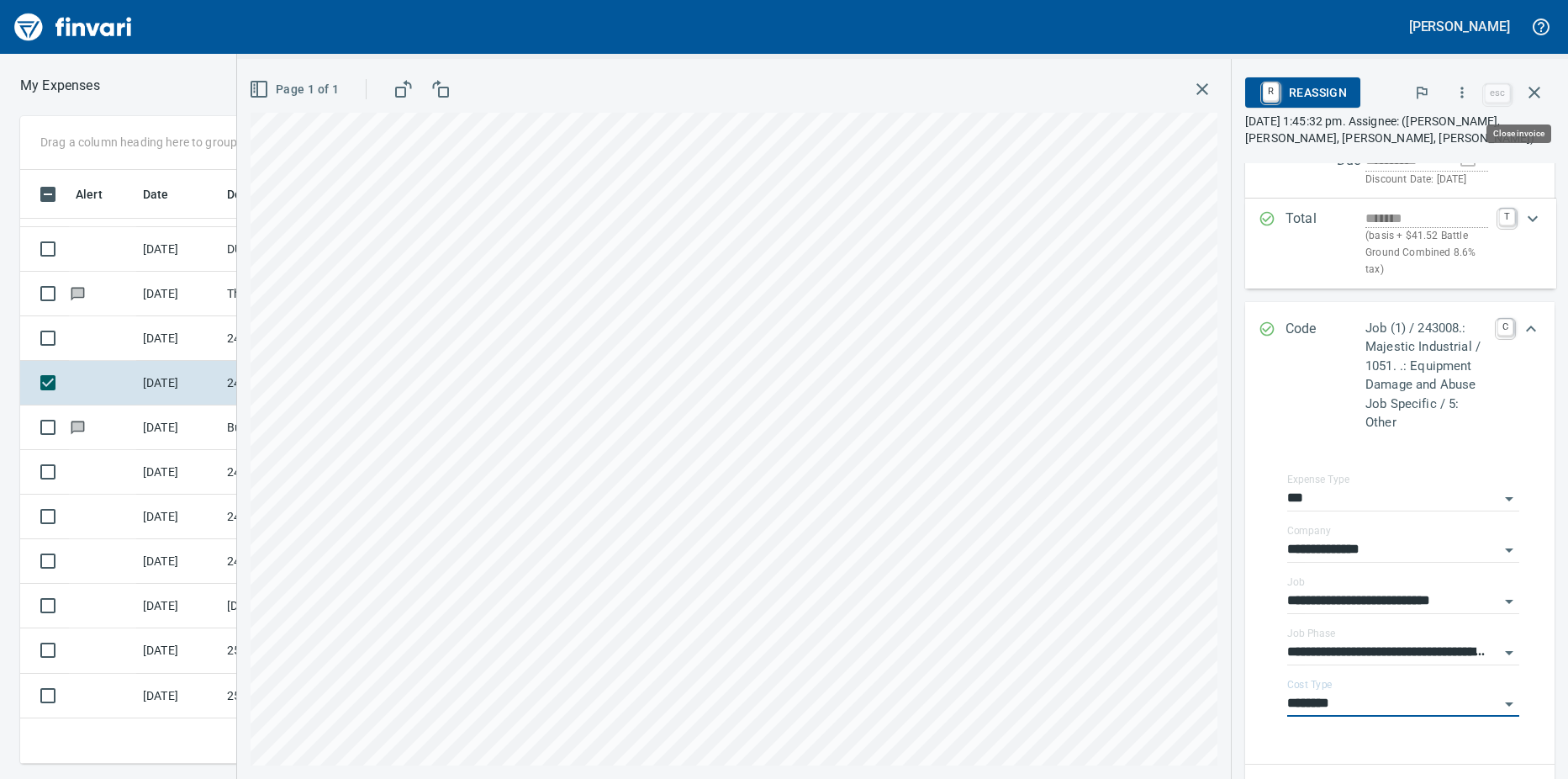
click at [1537, 92] on icon "button" at bounding box center [1534, 92] width 20 height 20
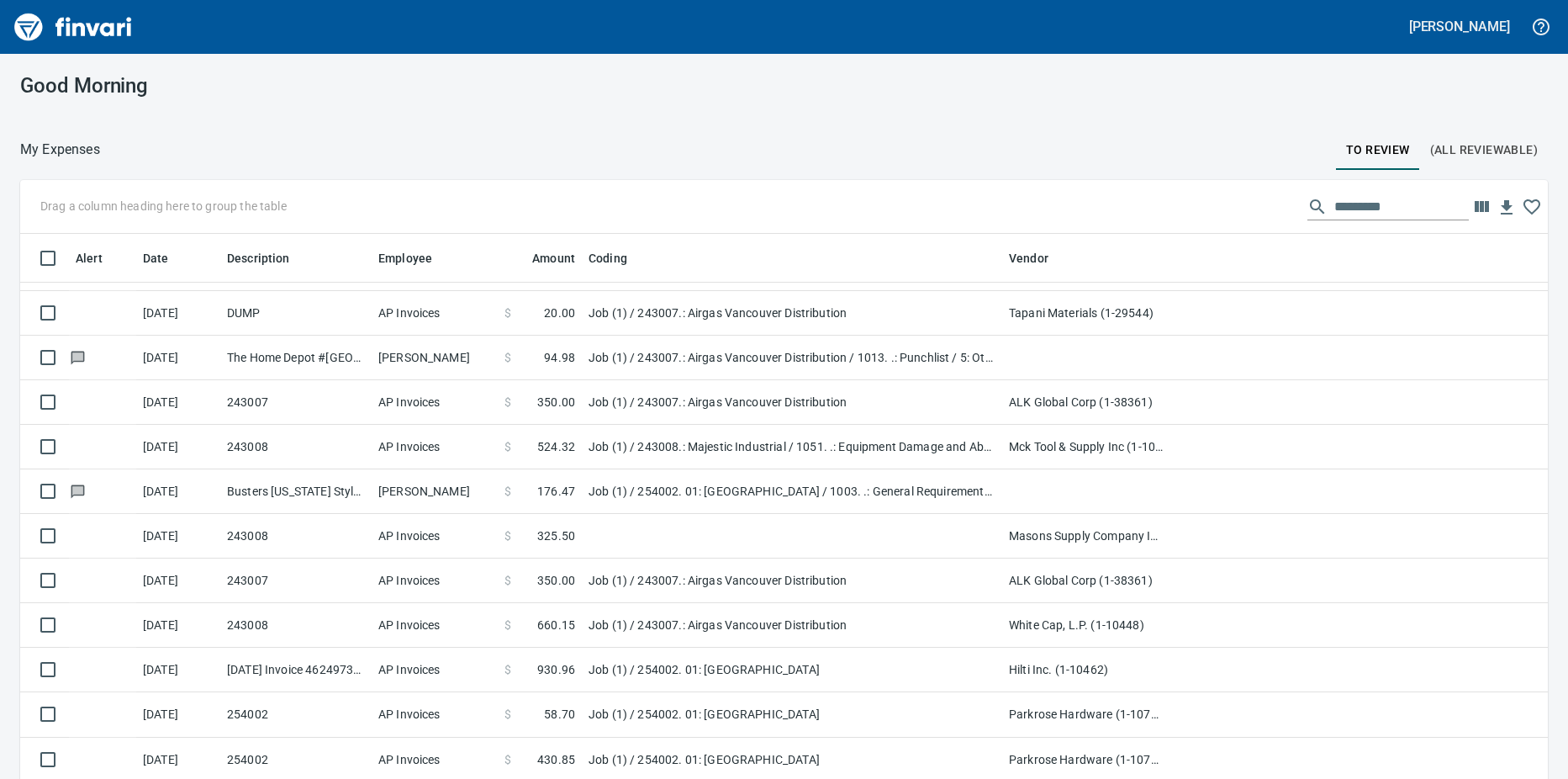
scroll to position [49, 0]
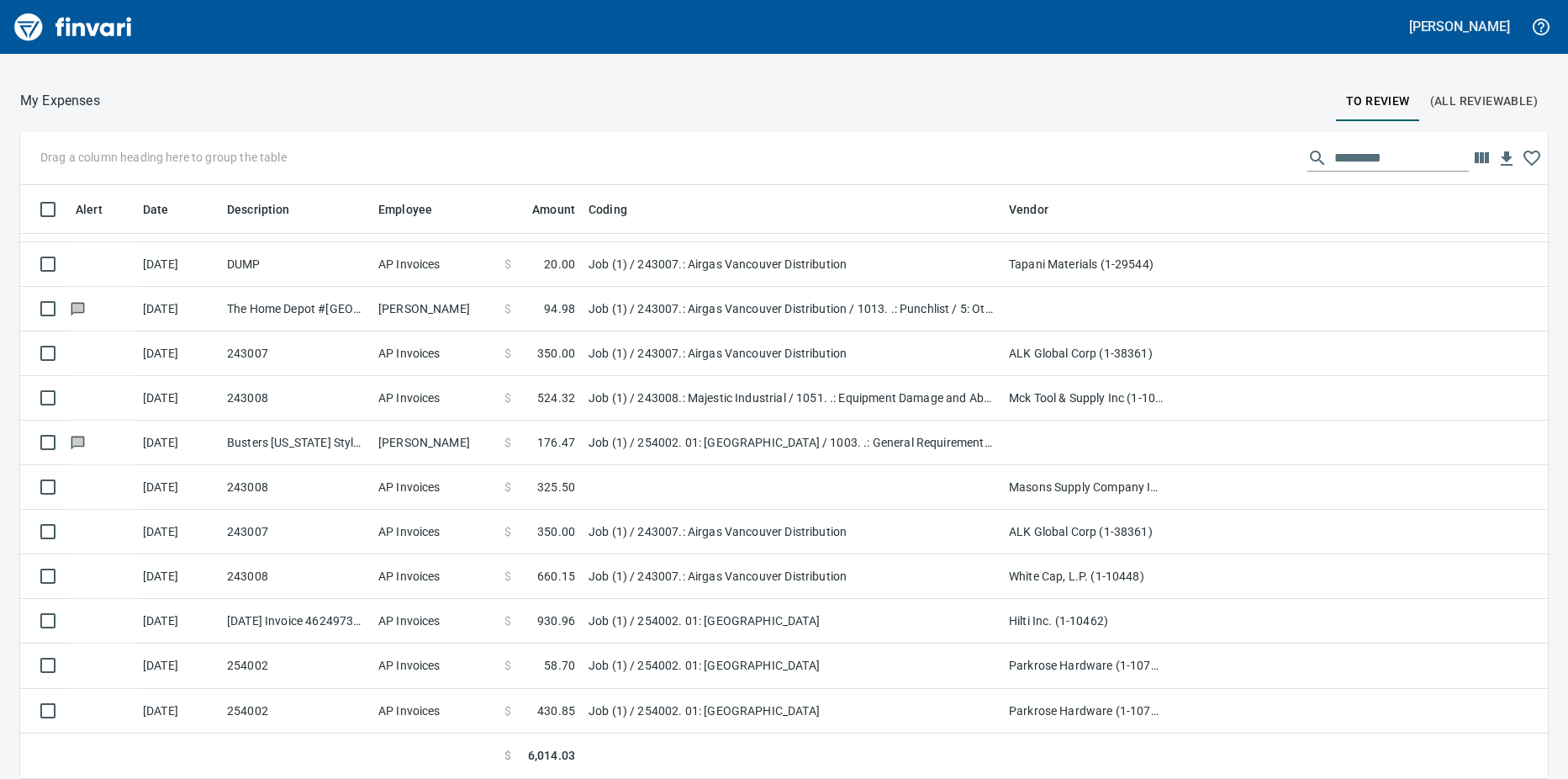
click at [340, 403] on td "243008" at bounding box center [295, 398] width 151 height 44
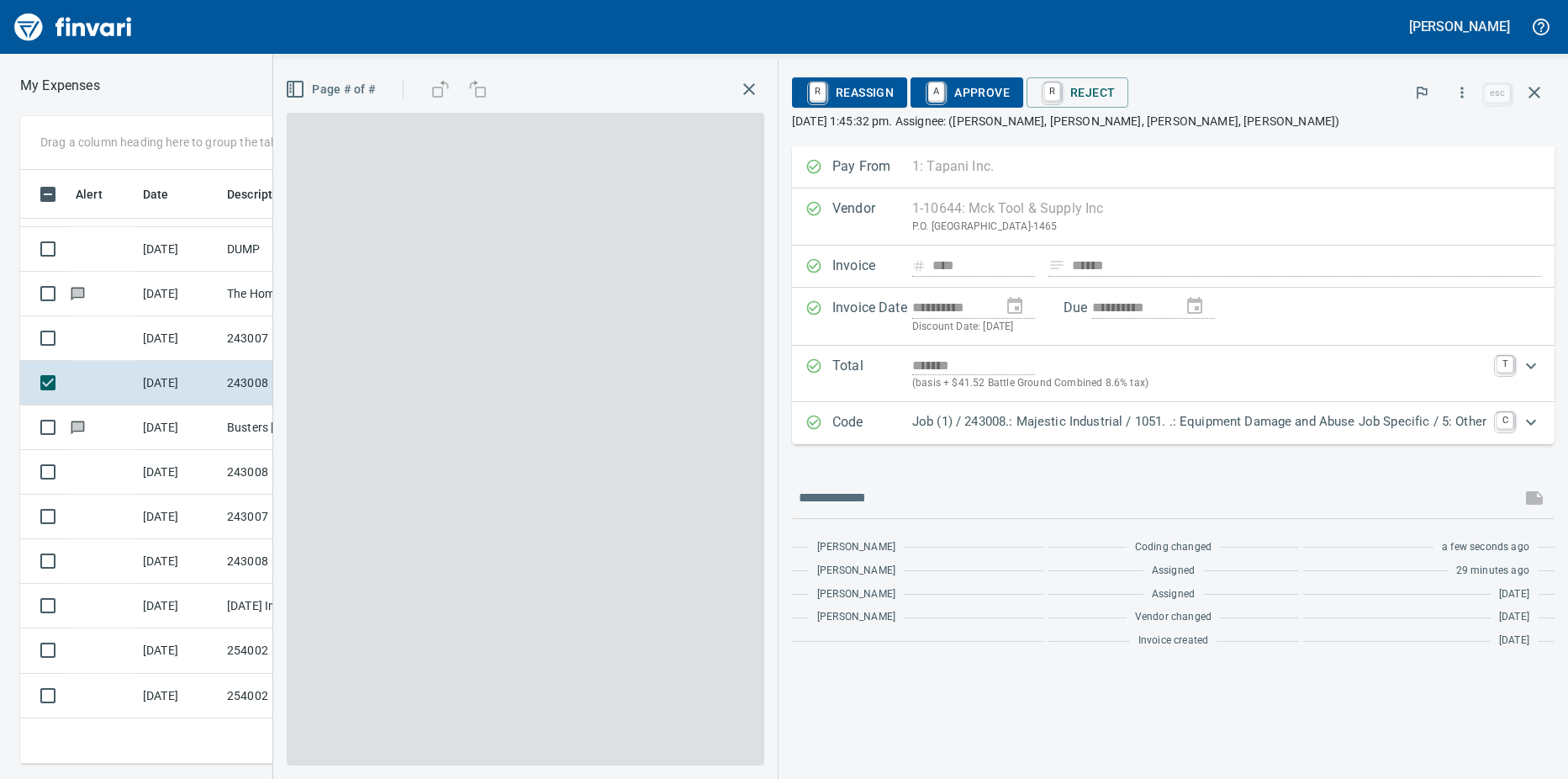
scroll to position [569, 1082]
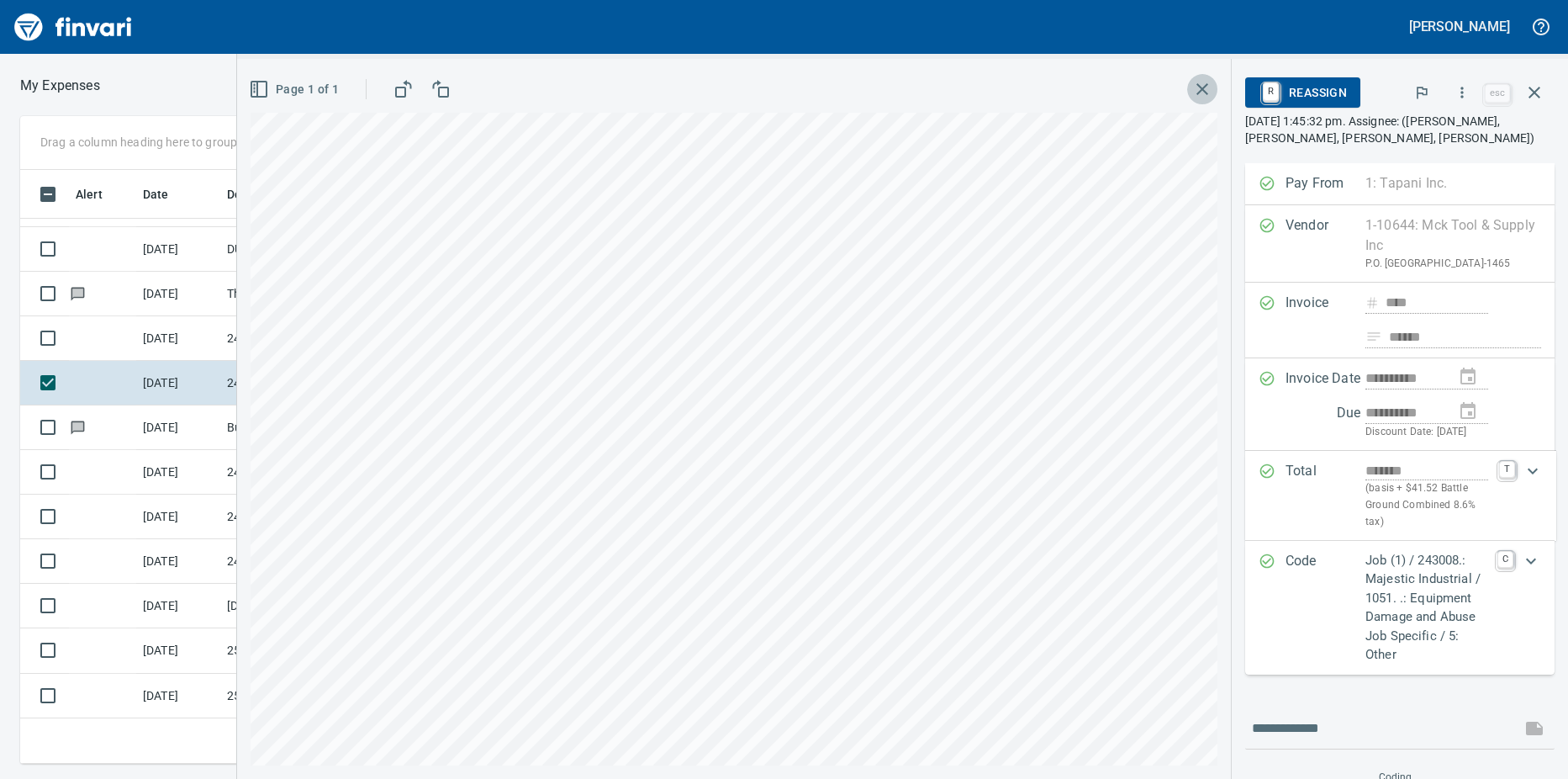
click at [1204, 89] on icon "button" at bounding box center [1202, 89] width 20 height 20
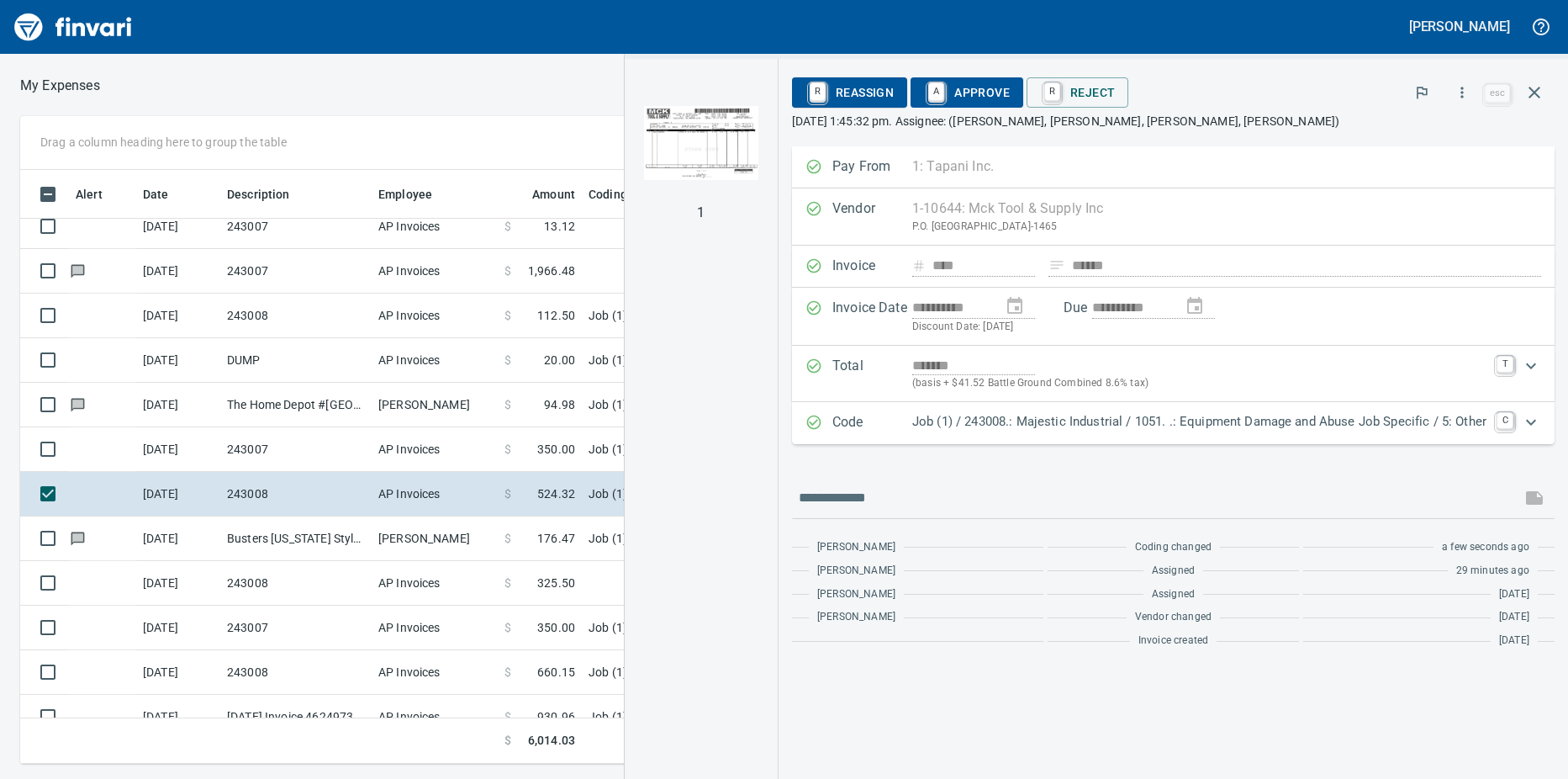
scroll to position [0, 0]
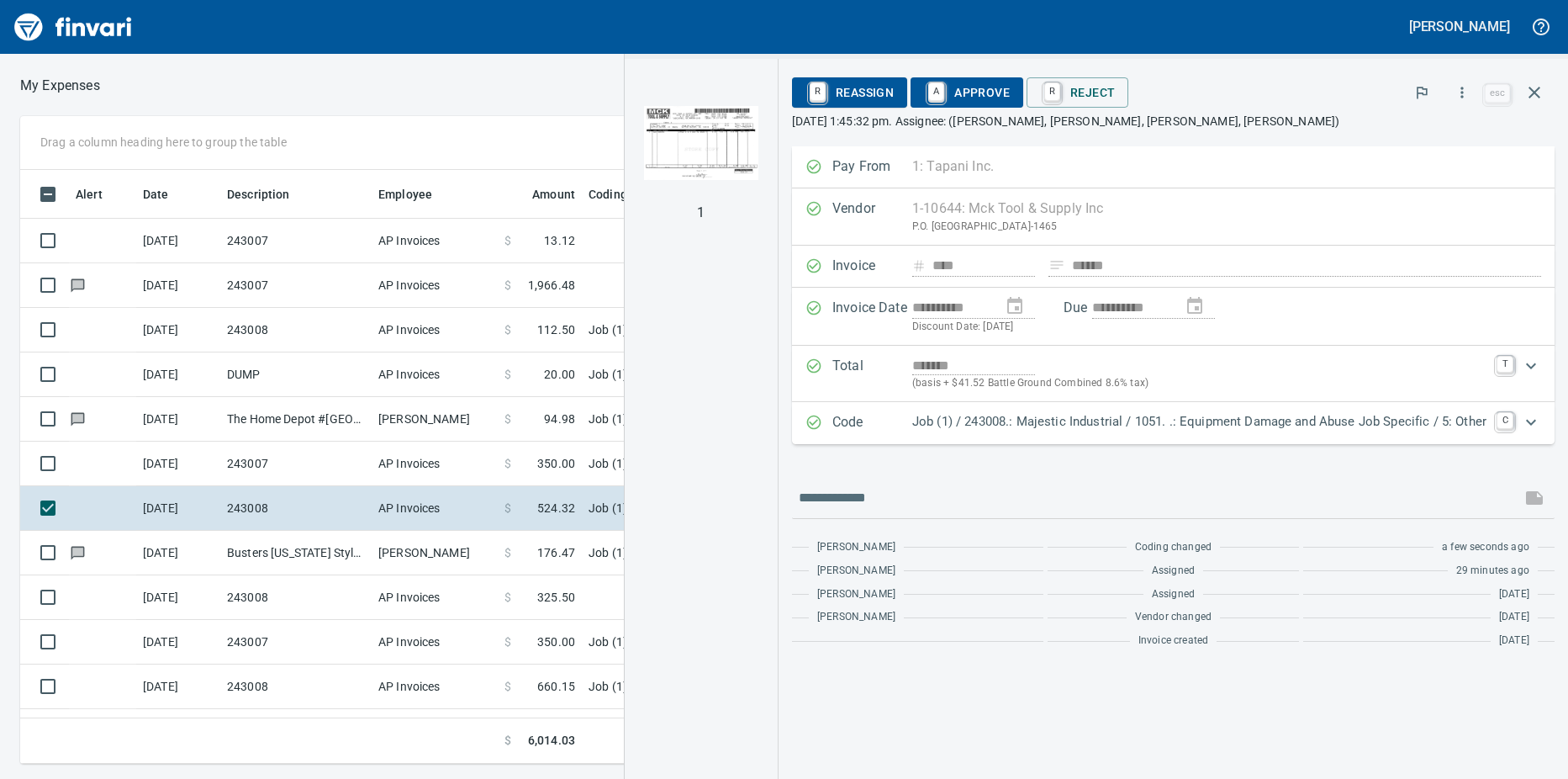
click at [937, 95] on link "A" at bounding box center [936, 91] width 16 height 18
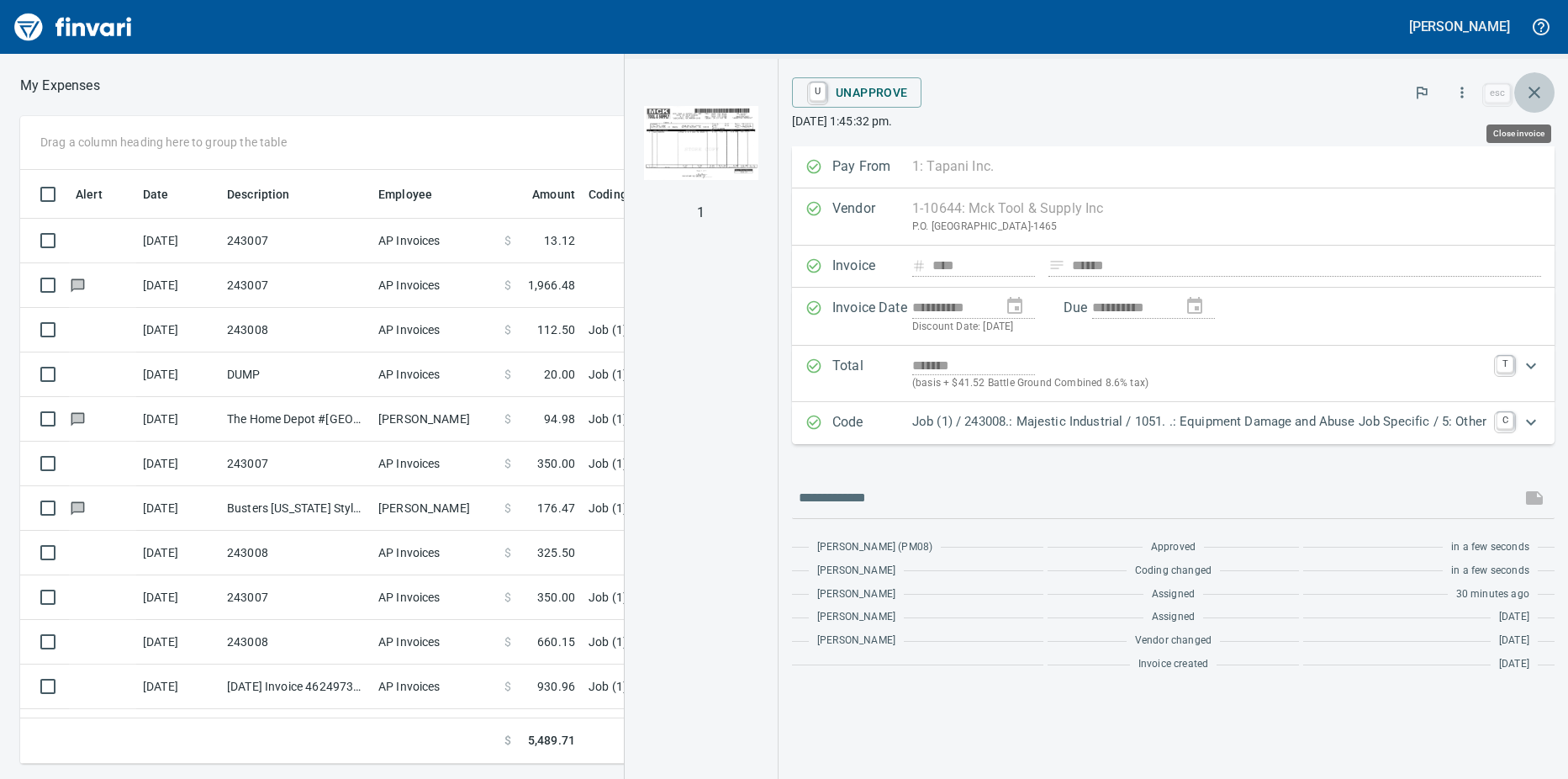
click at [1534, 91] on icon "button" at bounding box center [1534, 92] width 12 height 12
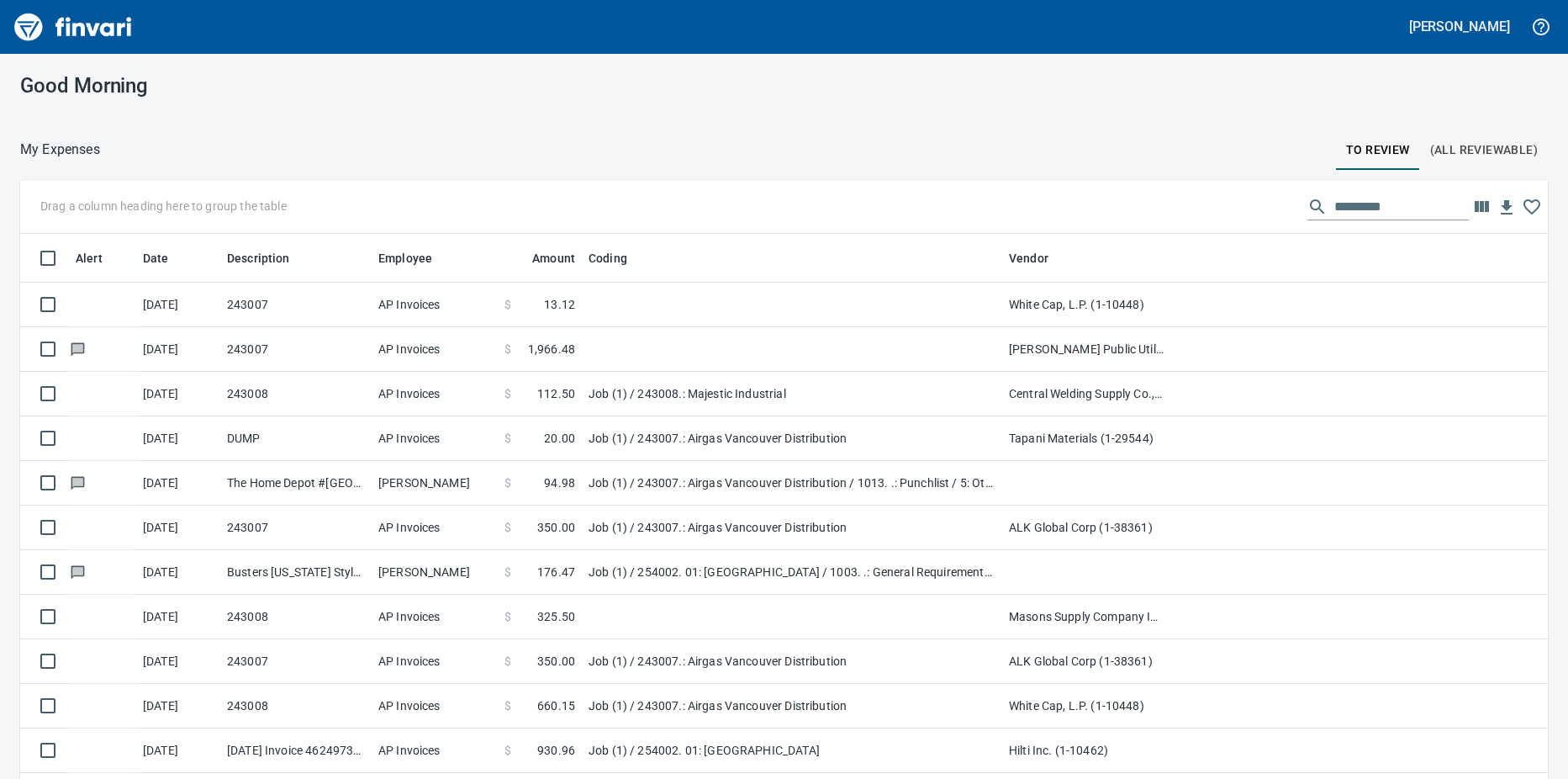
scroll to position [582, 1489]
click at [464, 393] on td "AP Invoices" at bounding box center [434, 393] width 126 height 44
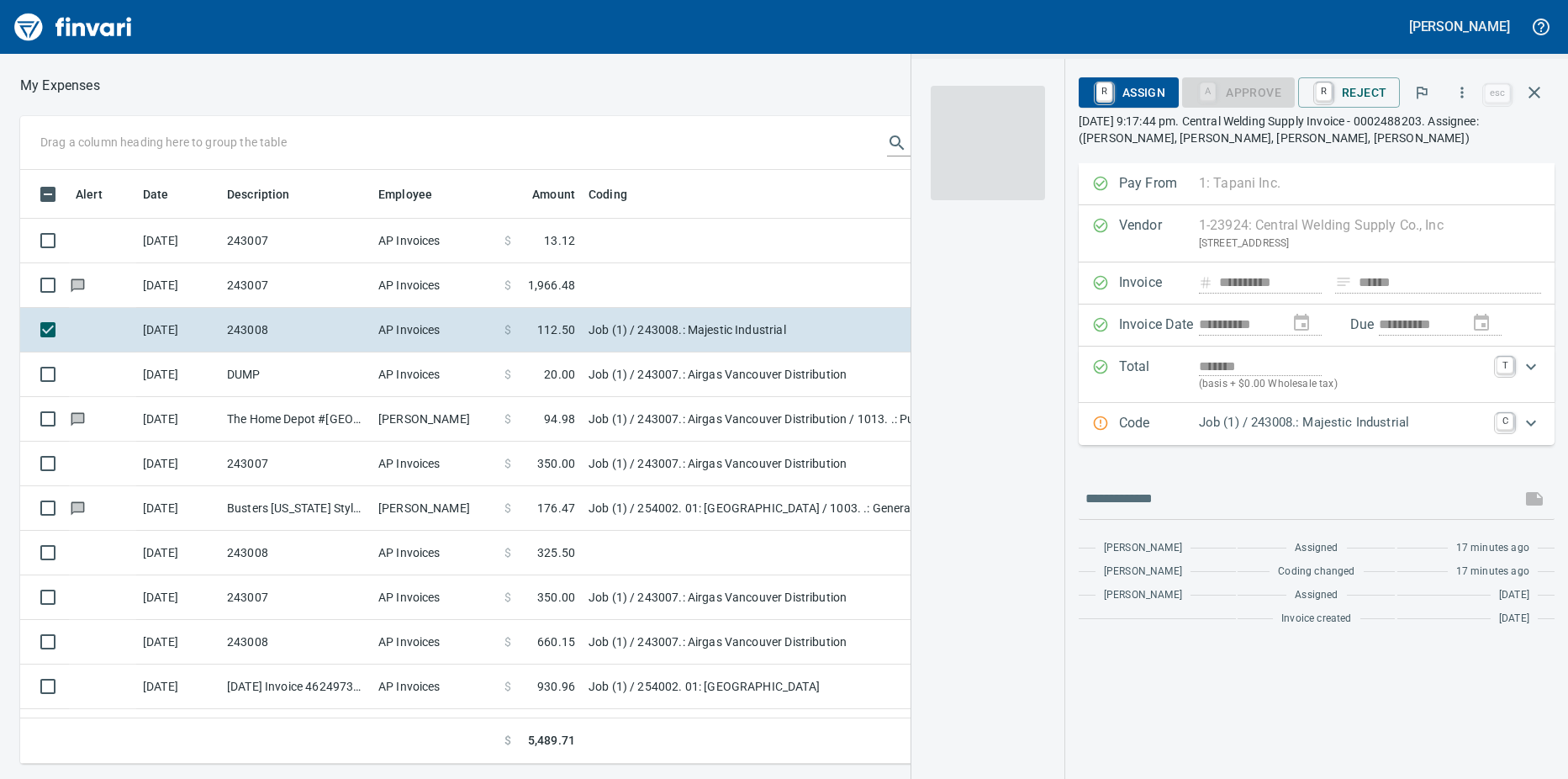
scroll to position [569, 1082]
click at [579, 553] on td "$ 325.50" at bounding box center [540, 553] width 84 height 44
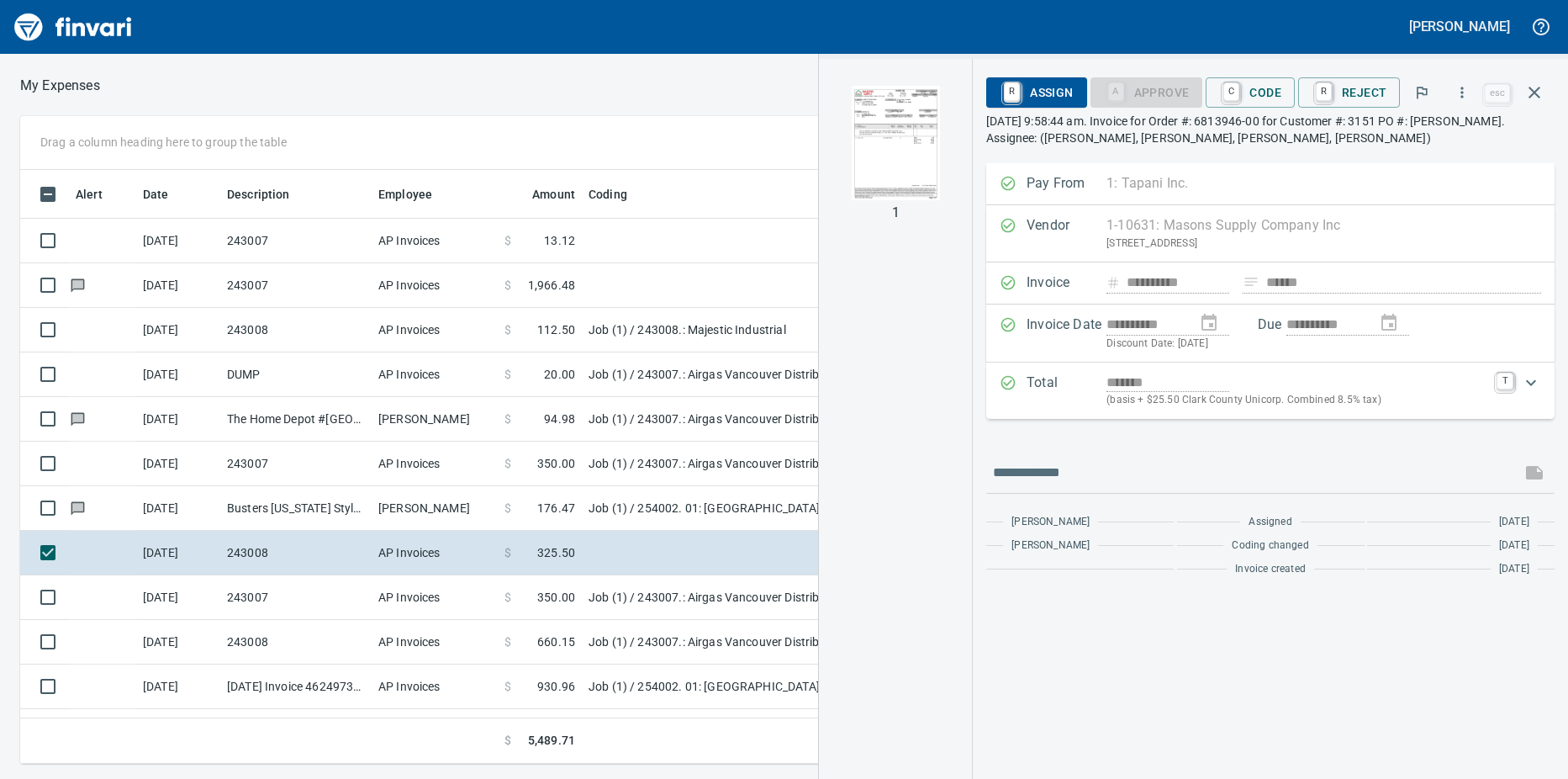
click at [898, 160] on img "button" at bounding box center [895, 143] width 114 height 114
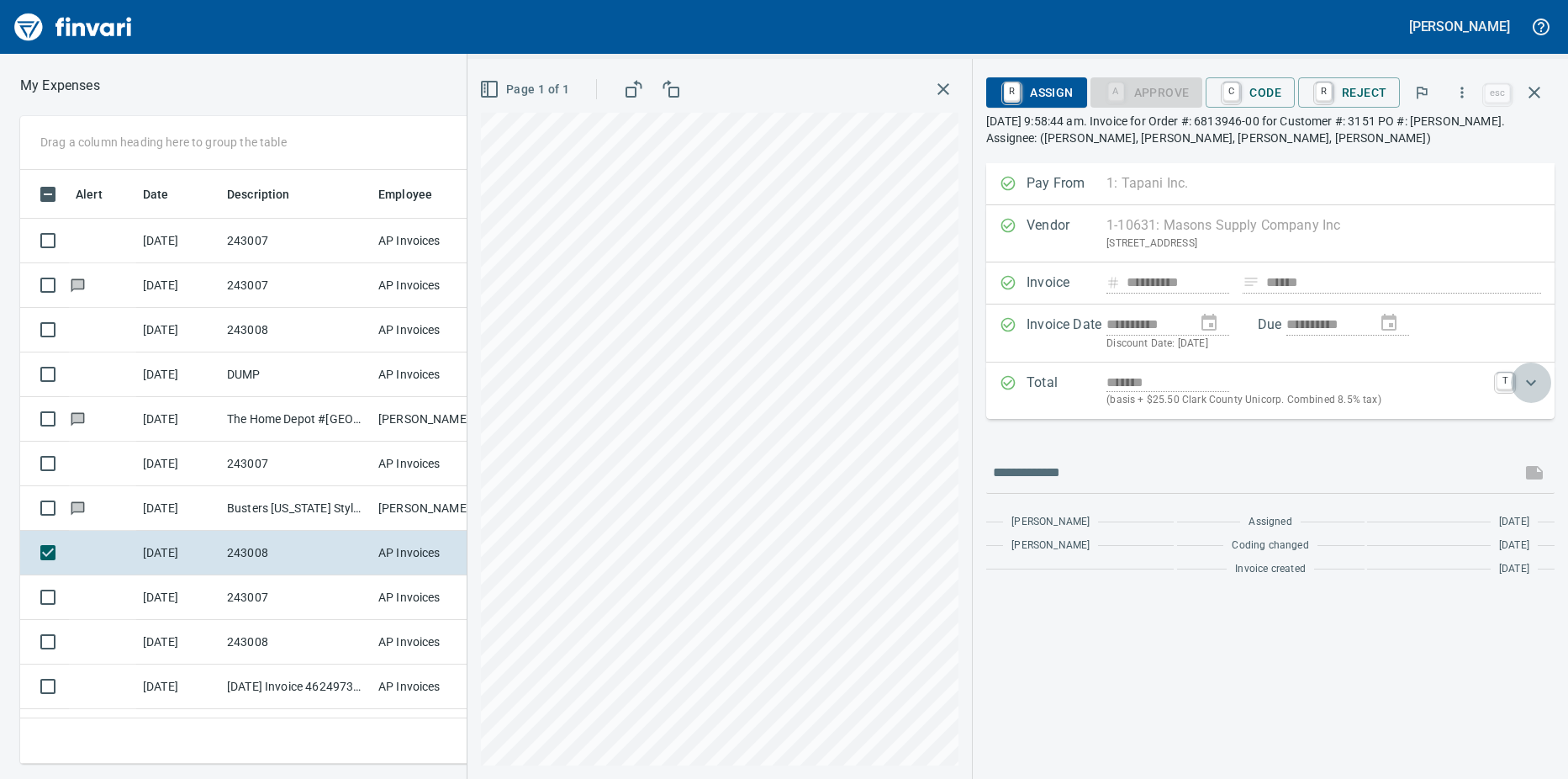
click at [1535, 380] on icon "Expand" at bounding box center [1531, 382] width 20 height 20
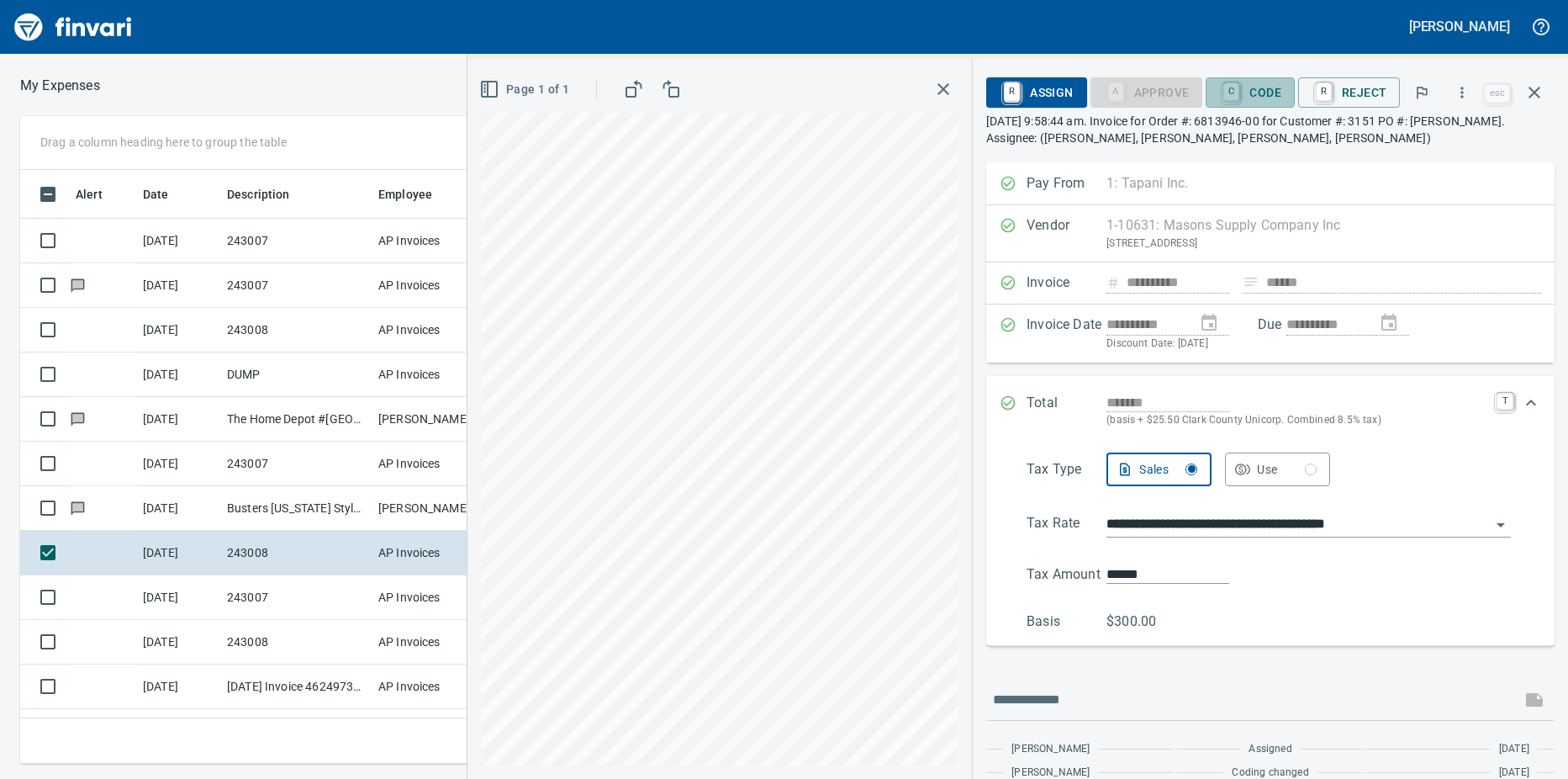
click at [1250, 88] on span "C Code" at bounding box center [1249, 92] width 62 height 29
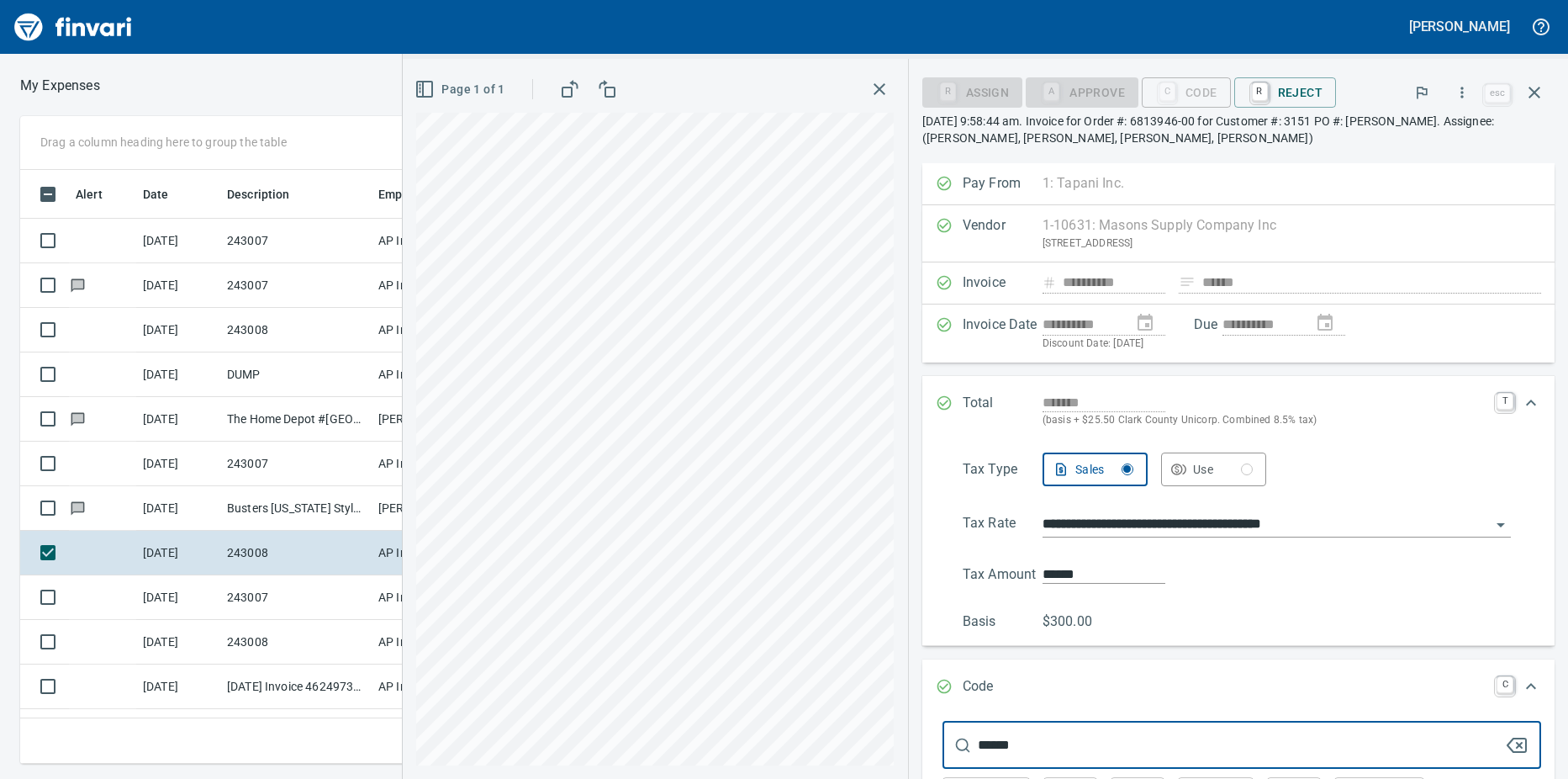
scroll to position [84, 0]
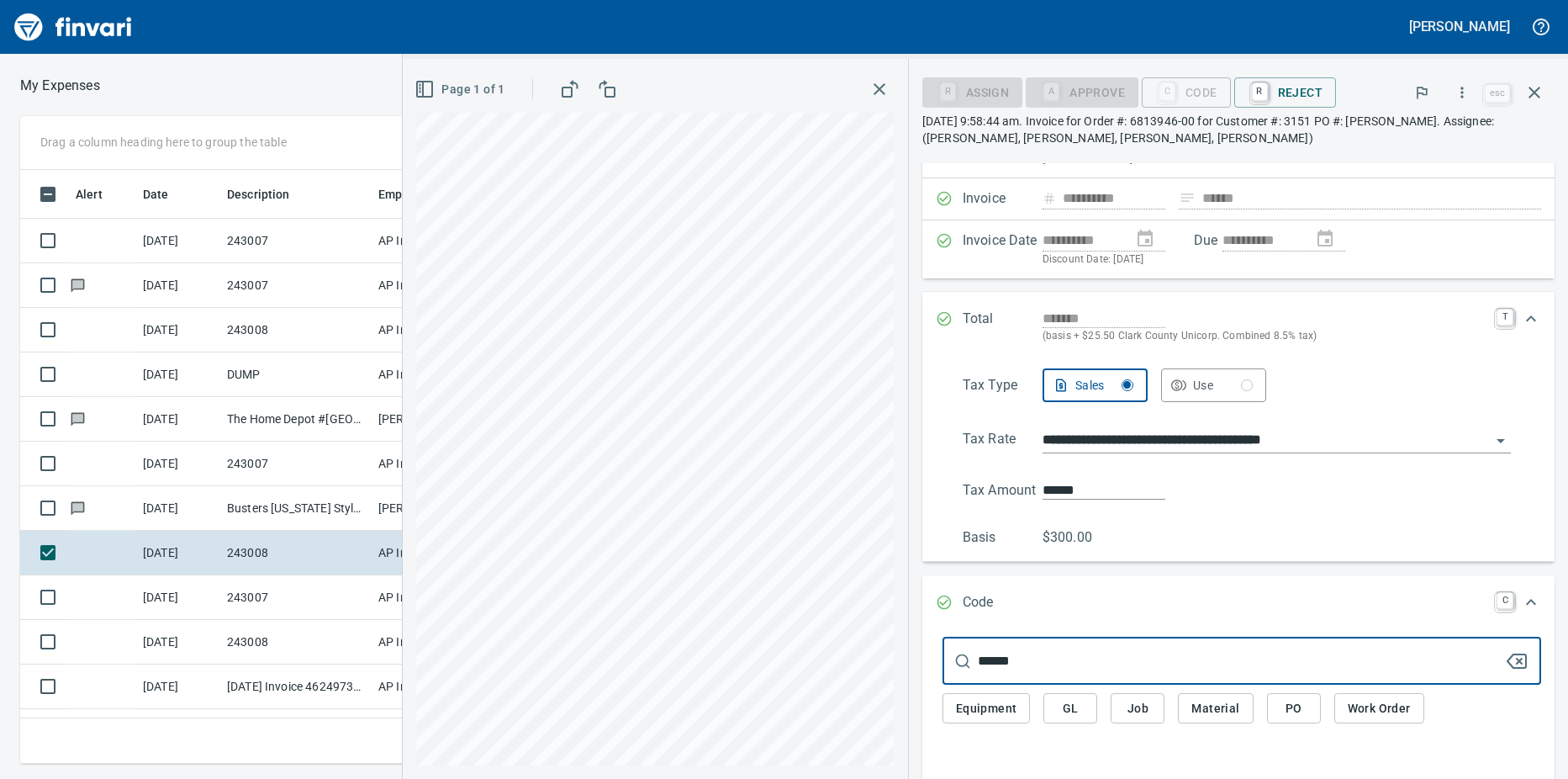
click at [1020, 664] on input "******" at bounding box center [1240, 661] width 526 height 47
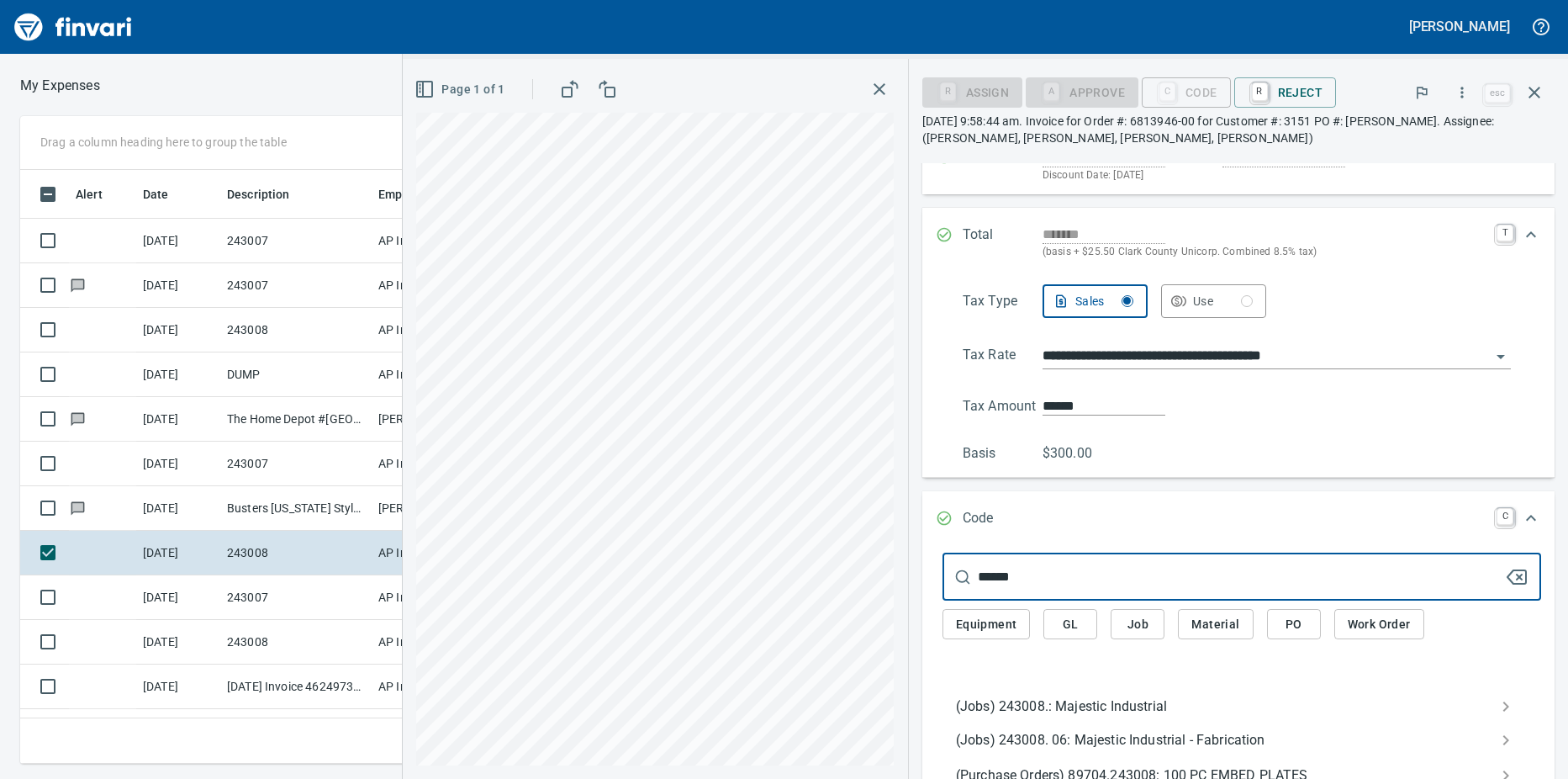
scroll to position [253, 0]
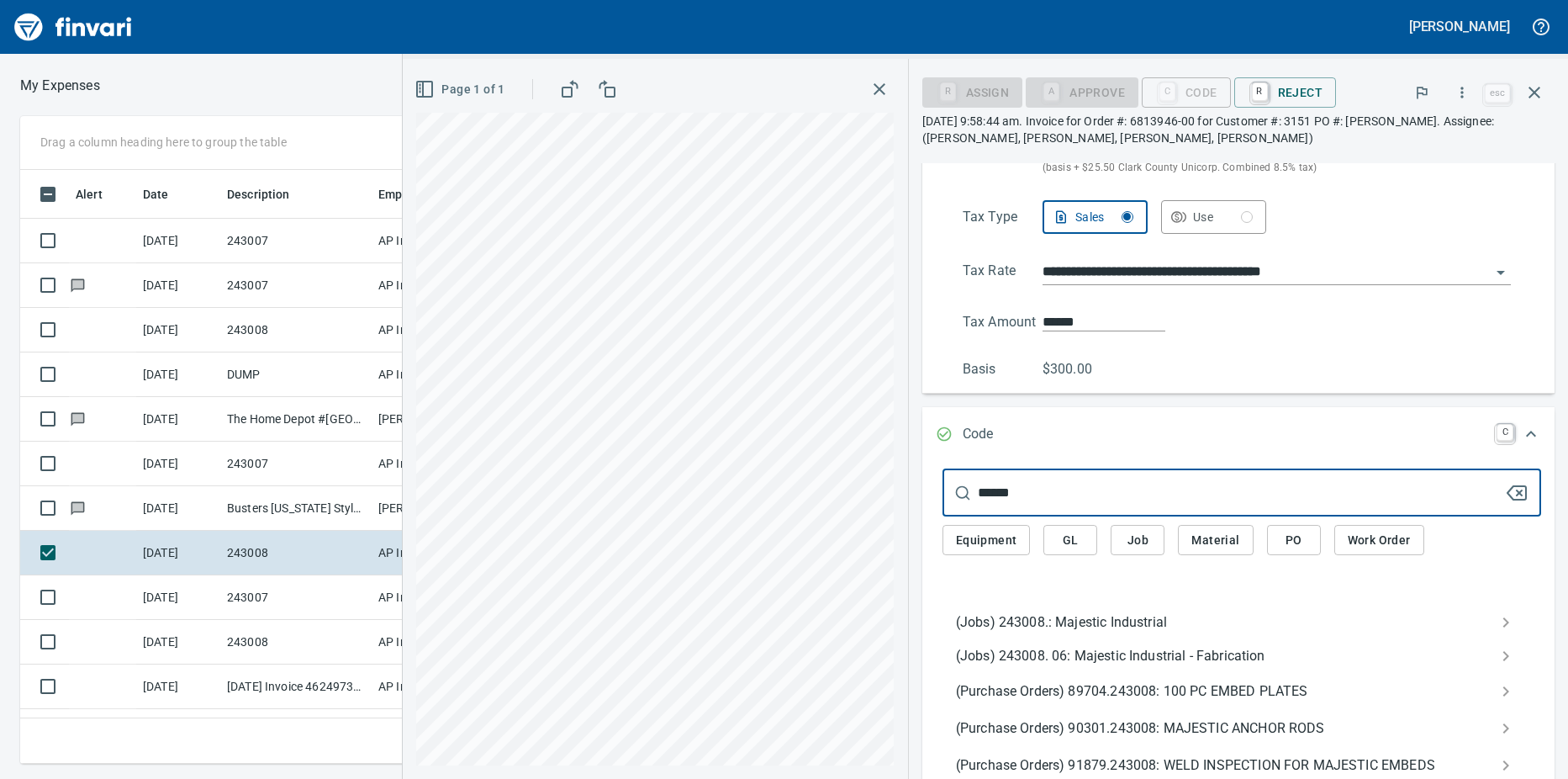
type input "******"
click at [968, 625] on span "(Jobs) 243008.: Majestic Industrial" at bounding box center [1229, 622] width 545 height 20
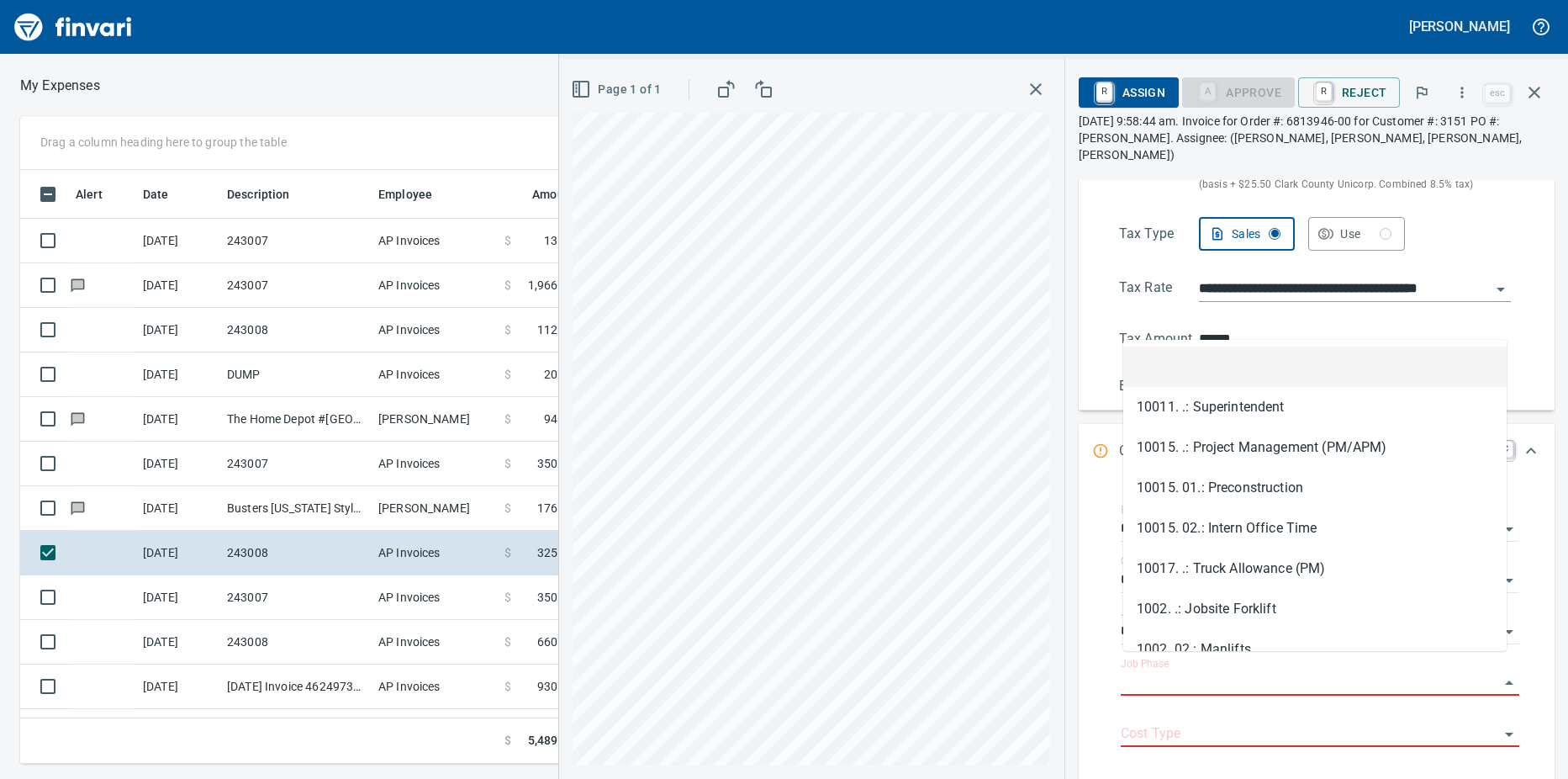
scroll to position [569, 1082]
click at [1171, 671] on input "Job Phase" at bounding box center [1310, 683] width 378 height 24
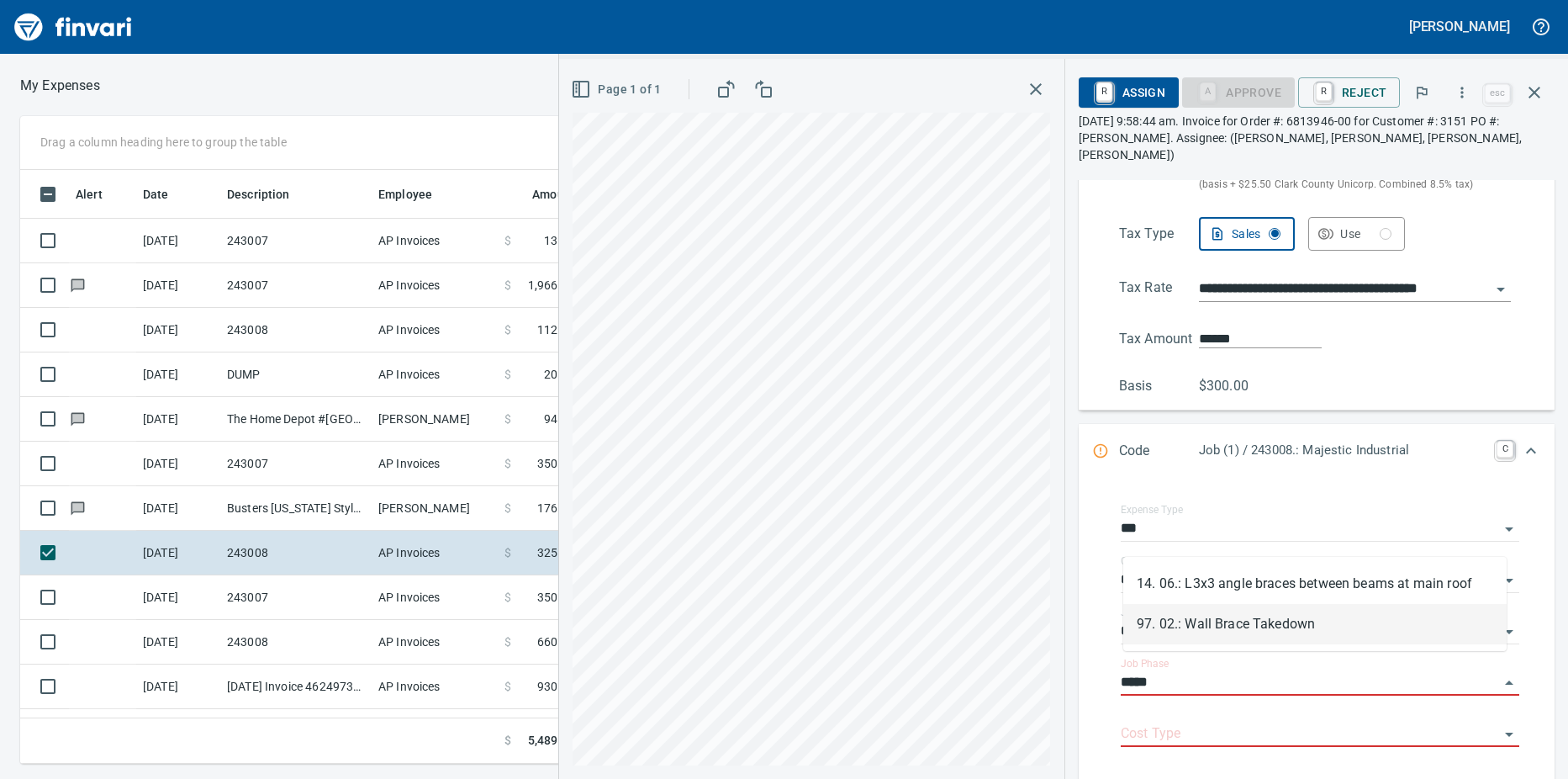
click at [1238, 632] on li "97. 02.: Wall Brace Takedown" at bounding box center [1314, 624] width 383 height 41
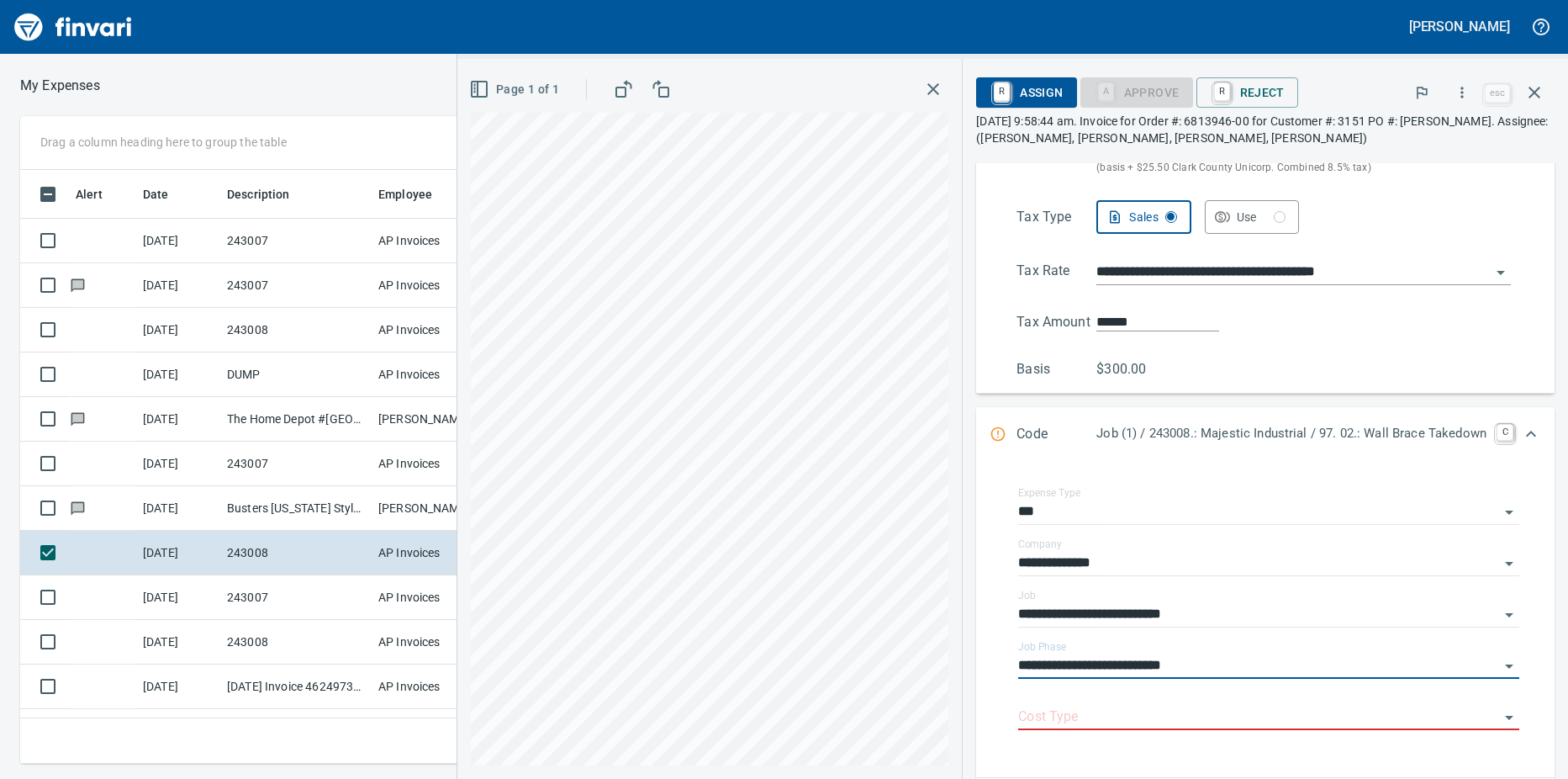
type input "**********"
click at [1111, 719] on input "Cost Type" at bounding box center [1257, 717] width 481 height 24
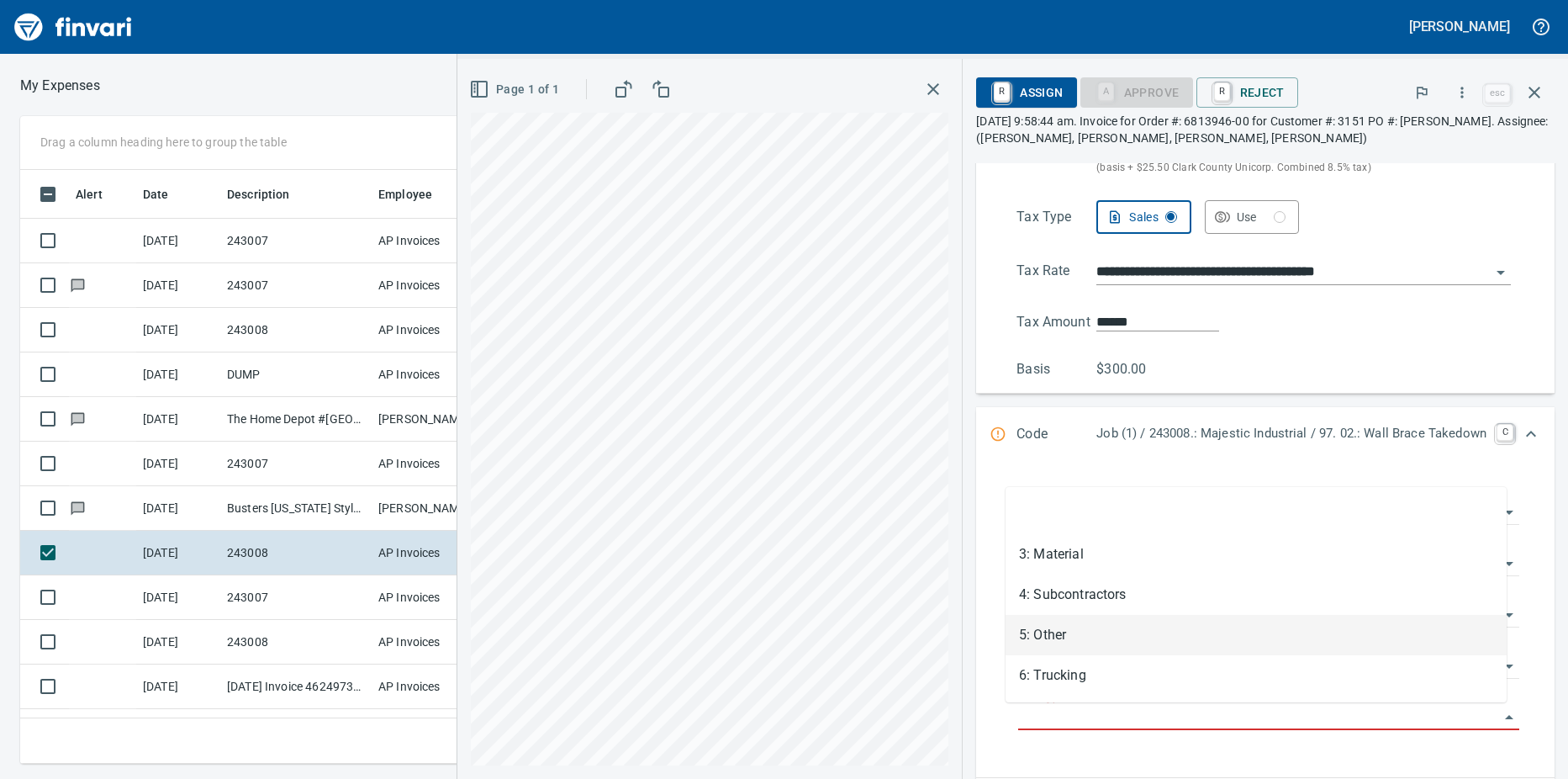
click at [1056, 622] on li "5: Other" at bounding box center [1255, 635] width 501 height 41
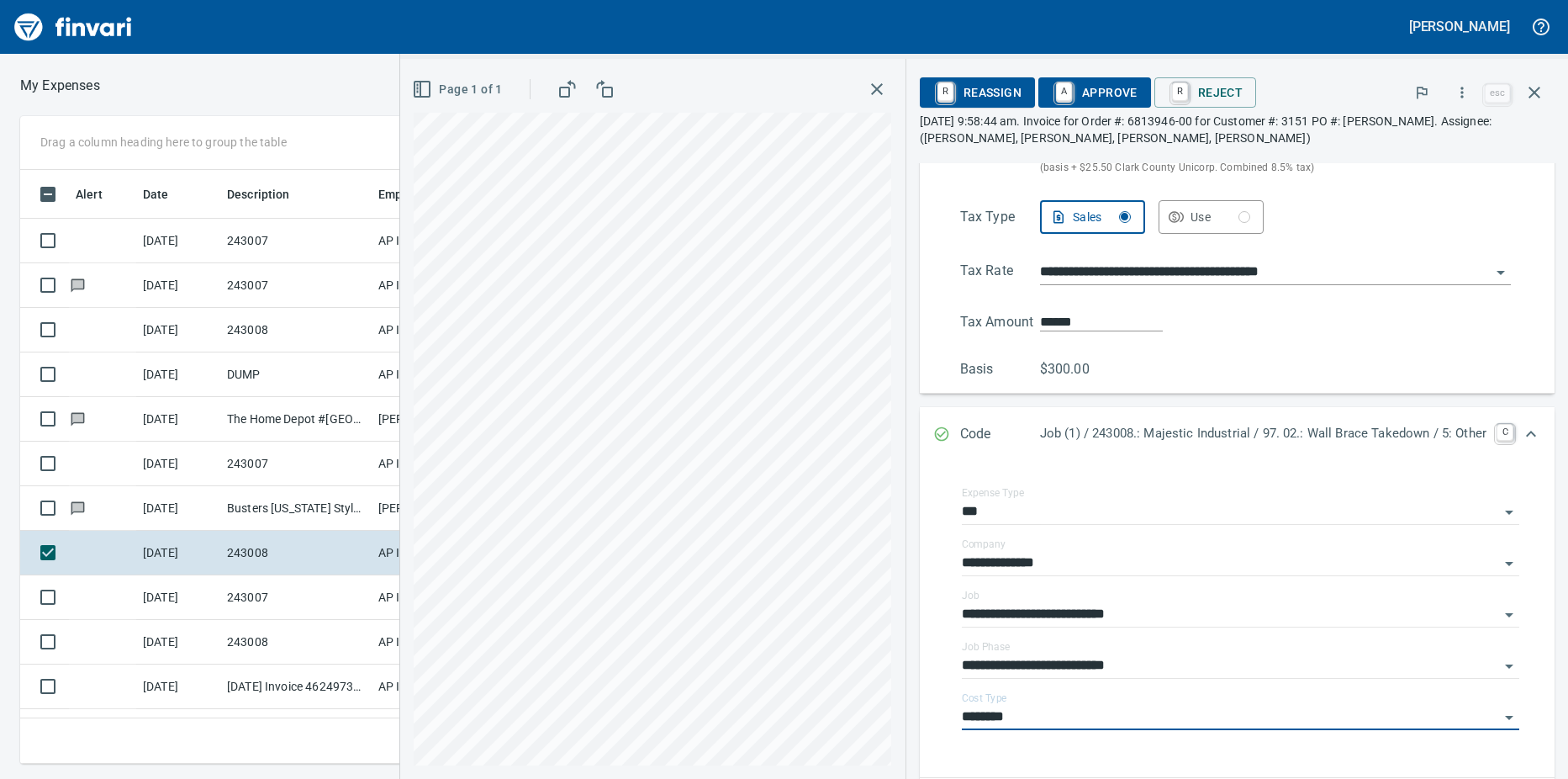
type input "********"
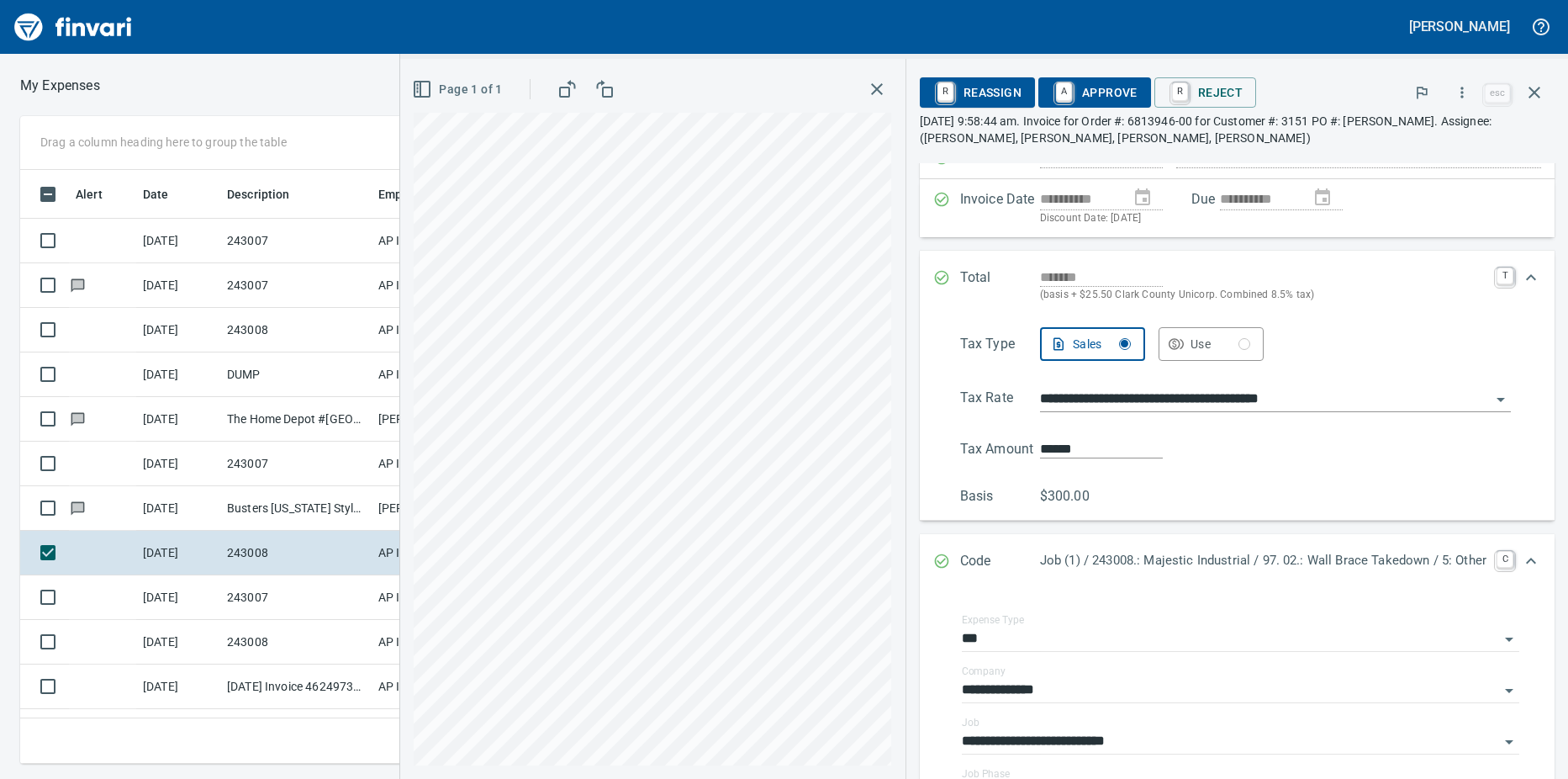
scroll to position [0, 0]
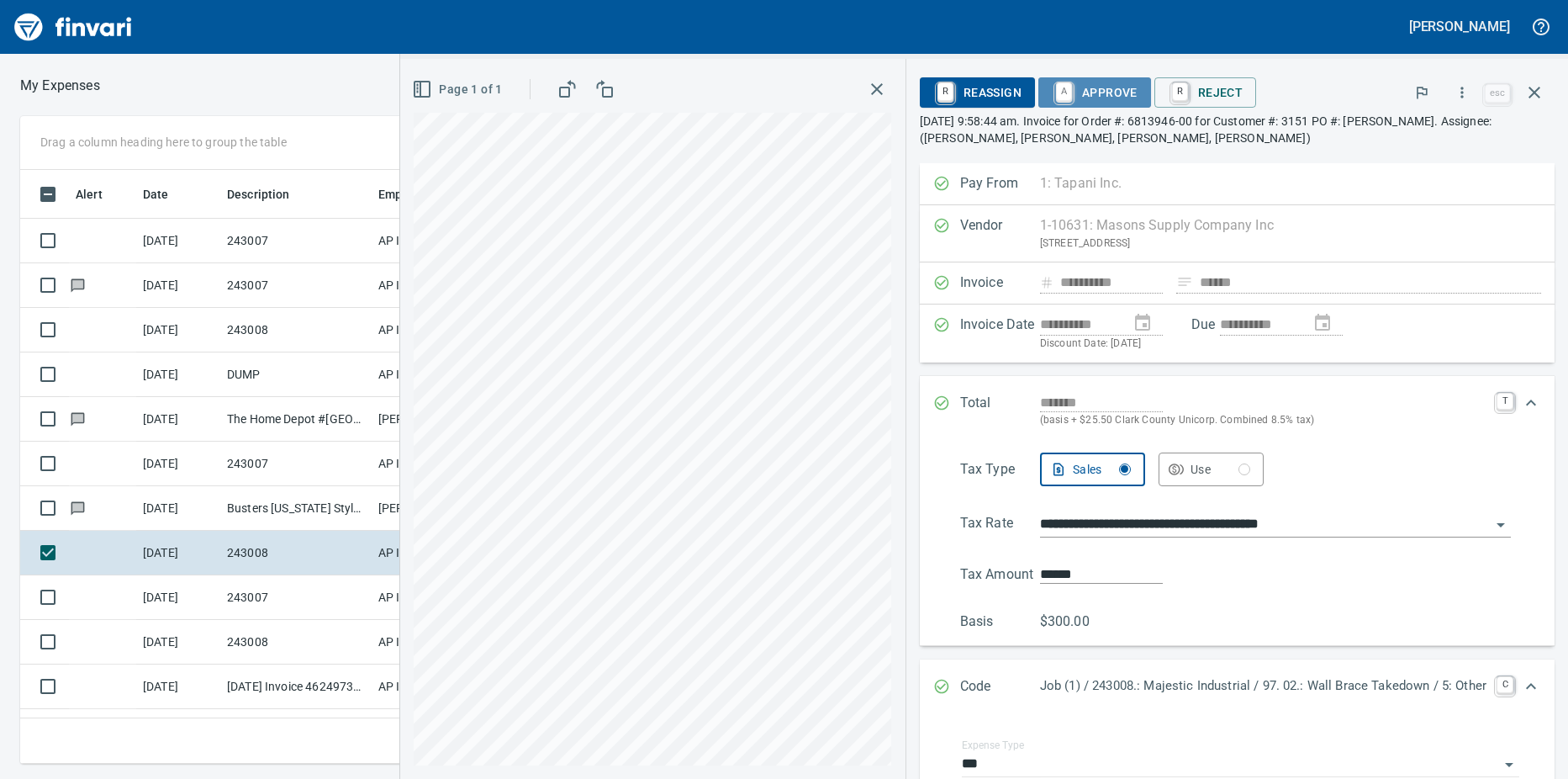
click at [1056, 94] on link "A" at bounding box center [1064, 91] width 16 height 18
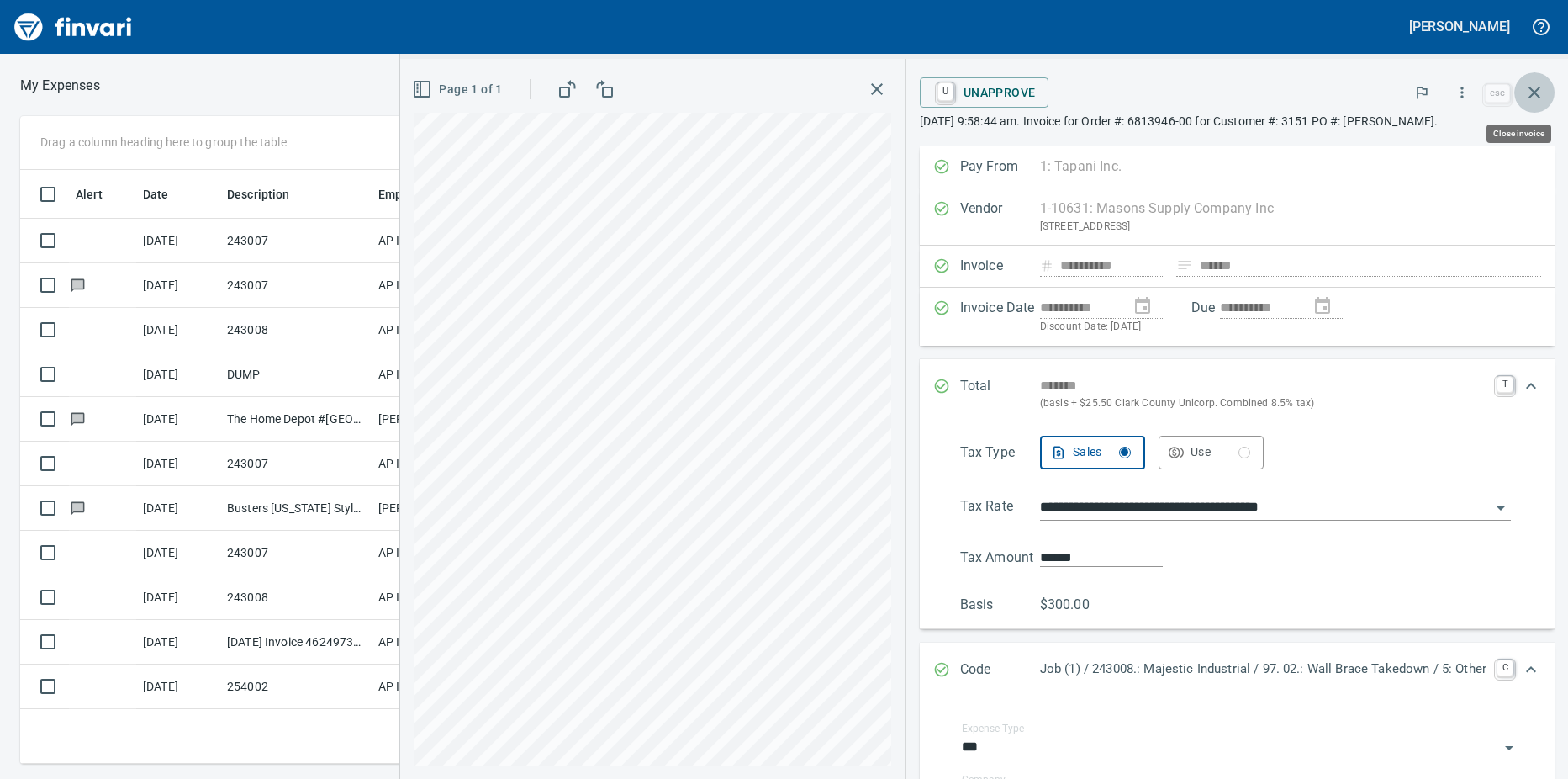
click at [1532, 88] on icon "button" at bounding box center [1534, 92] width 20 height 20
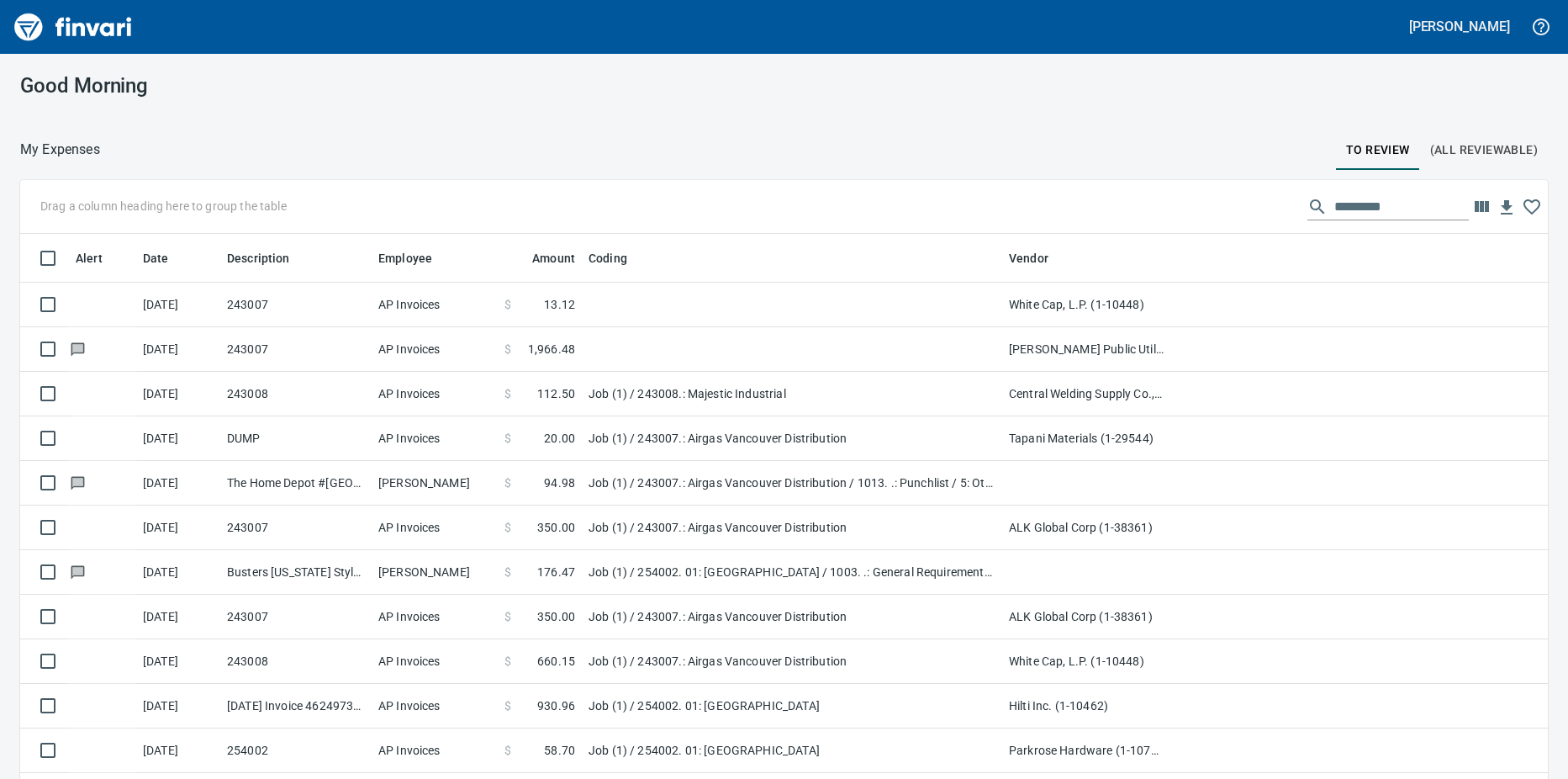
click at [301, 389] on td "243008" at bounding box center [295, 393] width 151 height 44
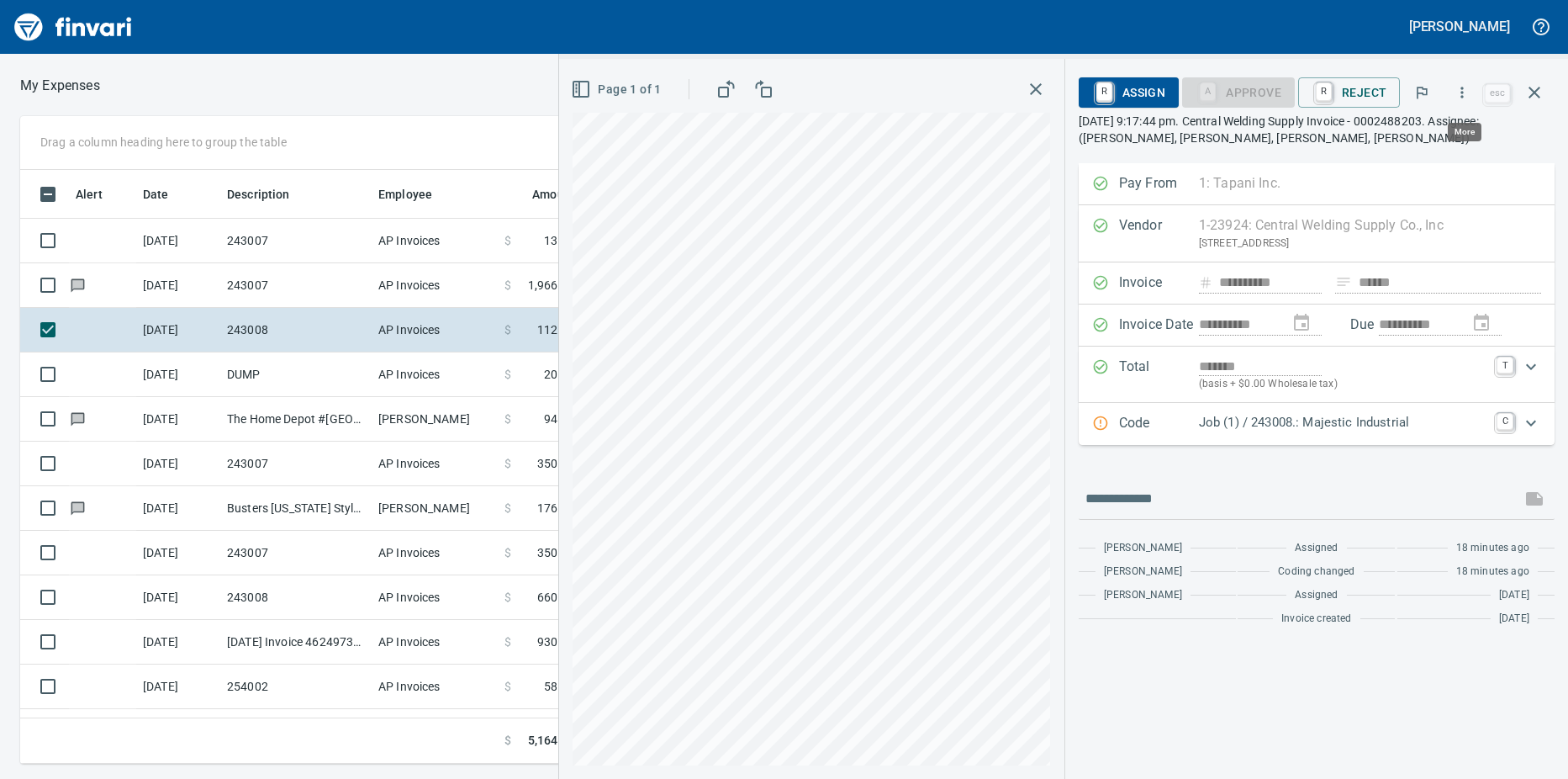
scroll to position [569, 1082]
click at [1466, 91] on icon "button" at bounding box center [1461, 92] width 17 height 17
click at [1420, 136] on span "Download" at bounding box center [1459, 141] width 161 height 20
click at [1533, 93] on icon "button" at bounding box center [1534, 92] width 12 height 12
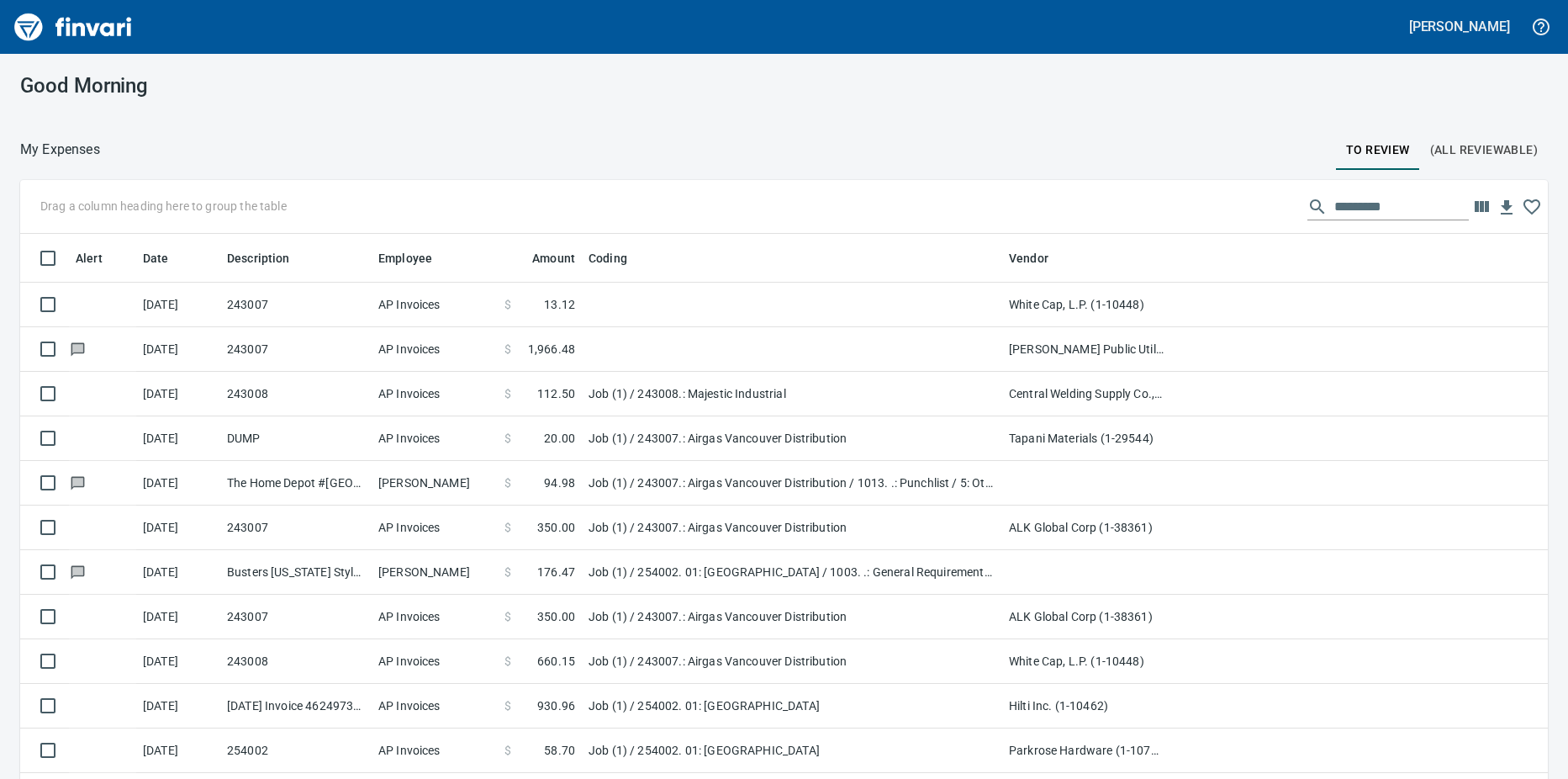
scroll to position [582, 1489]
click at [301, 342] on td "243007" at bounding box center [295, 349] width 151 height 44
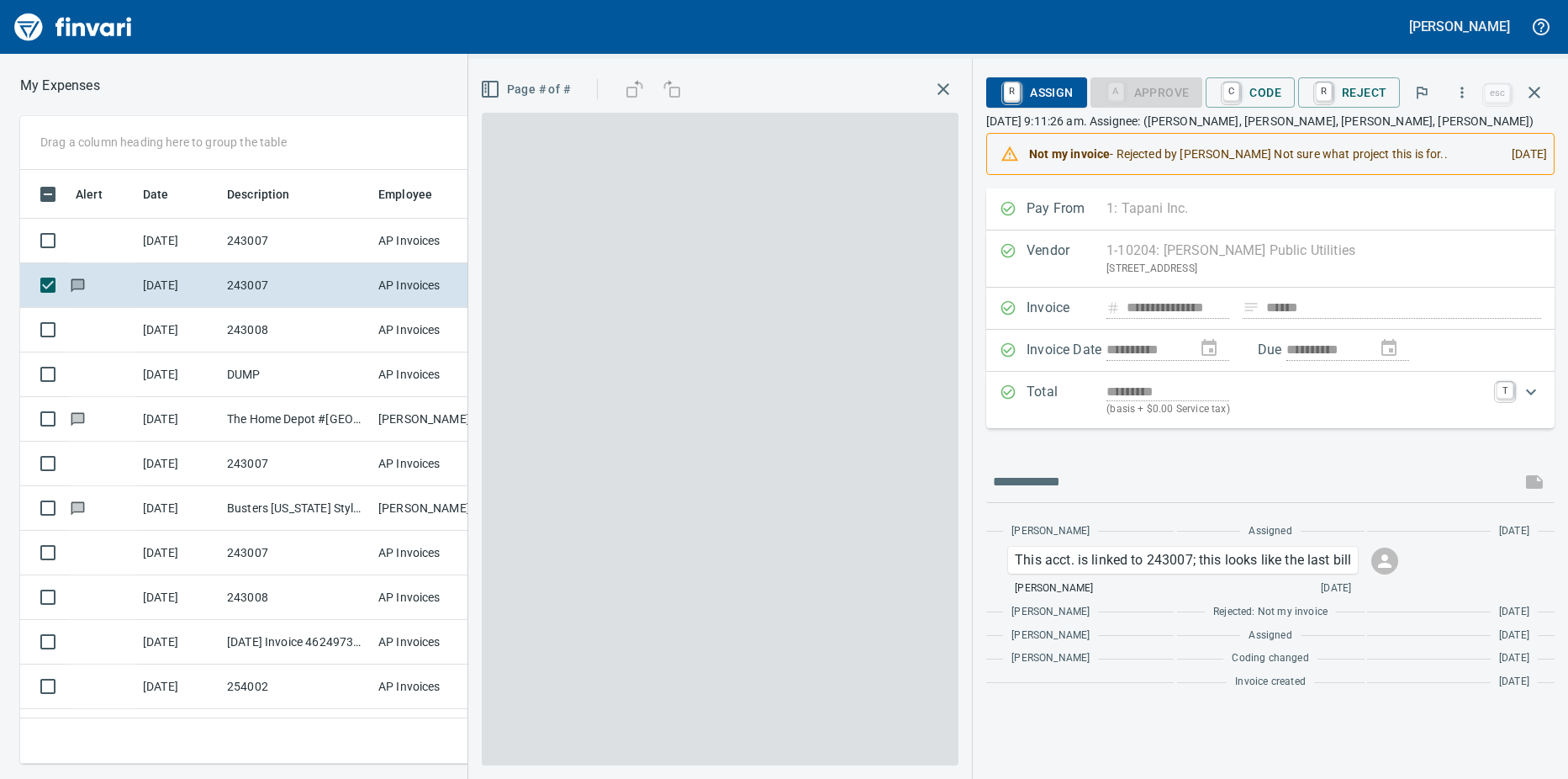
scroll to position [569, 1082]
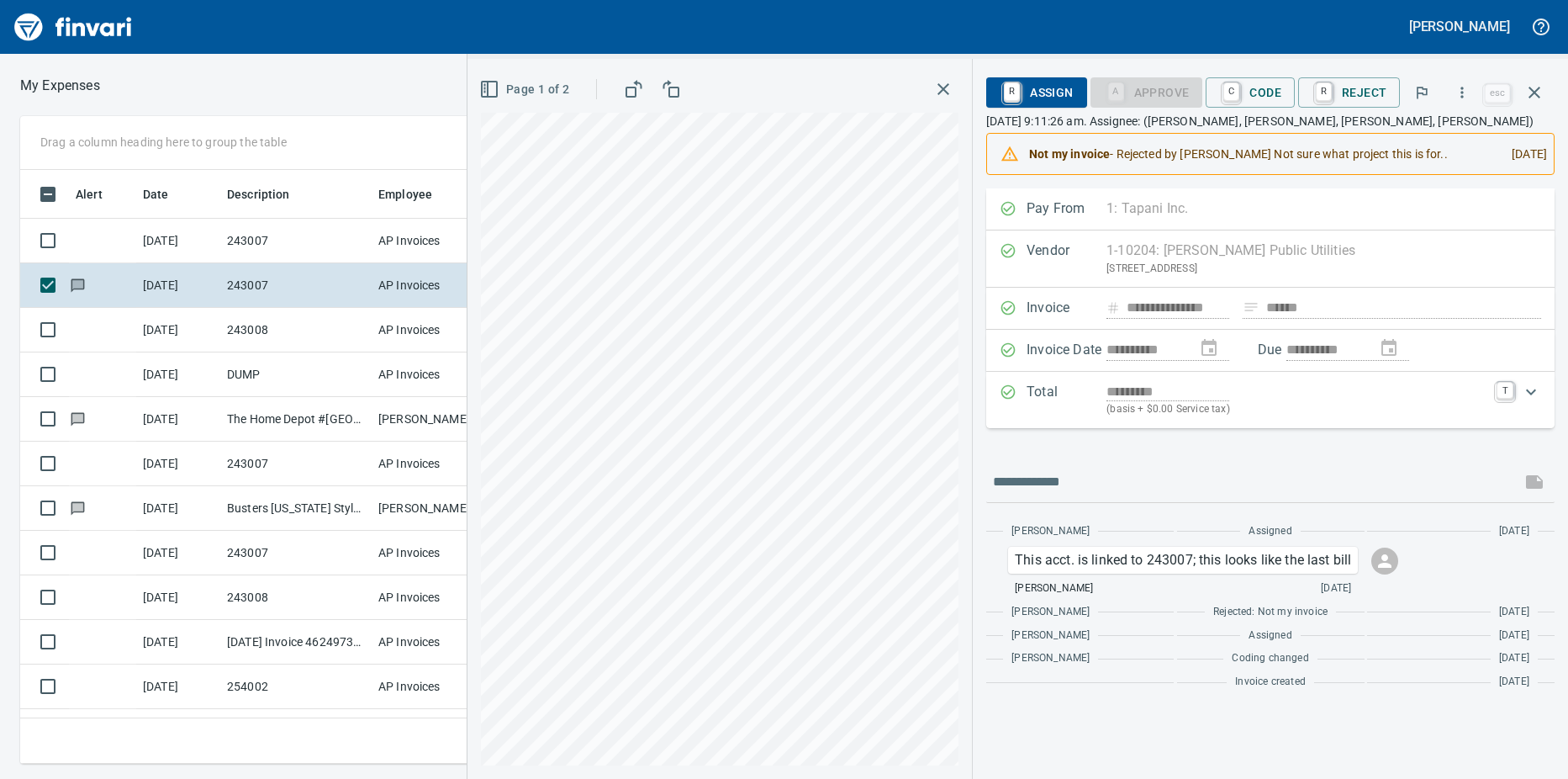
click at [1443, 152] on div "Not my invoice - Rejected by David Sosa Not sure what project this is for.." at bounding box center [1263, 153] width 469 height 30
click at [1567, 72] on div "**********" at bounding box center [1269, 418] width 595 height 720
click at [1531, 91] on icon "button" at bounding box center [1534, 92] width 20 height 20
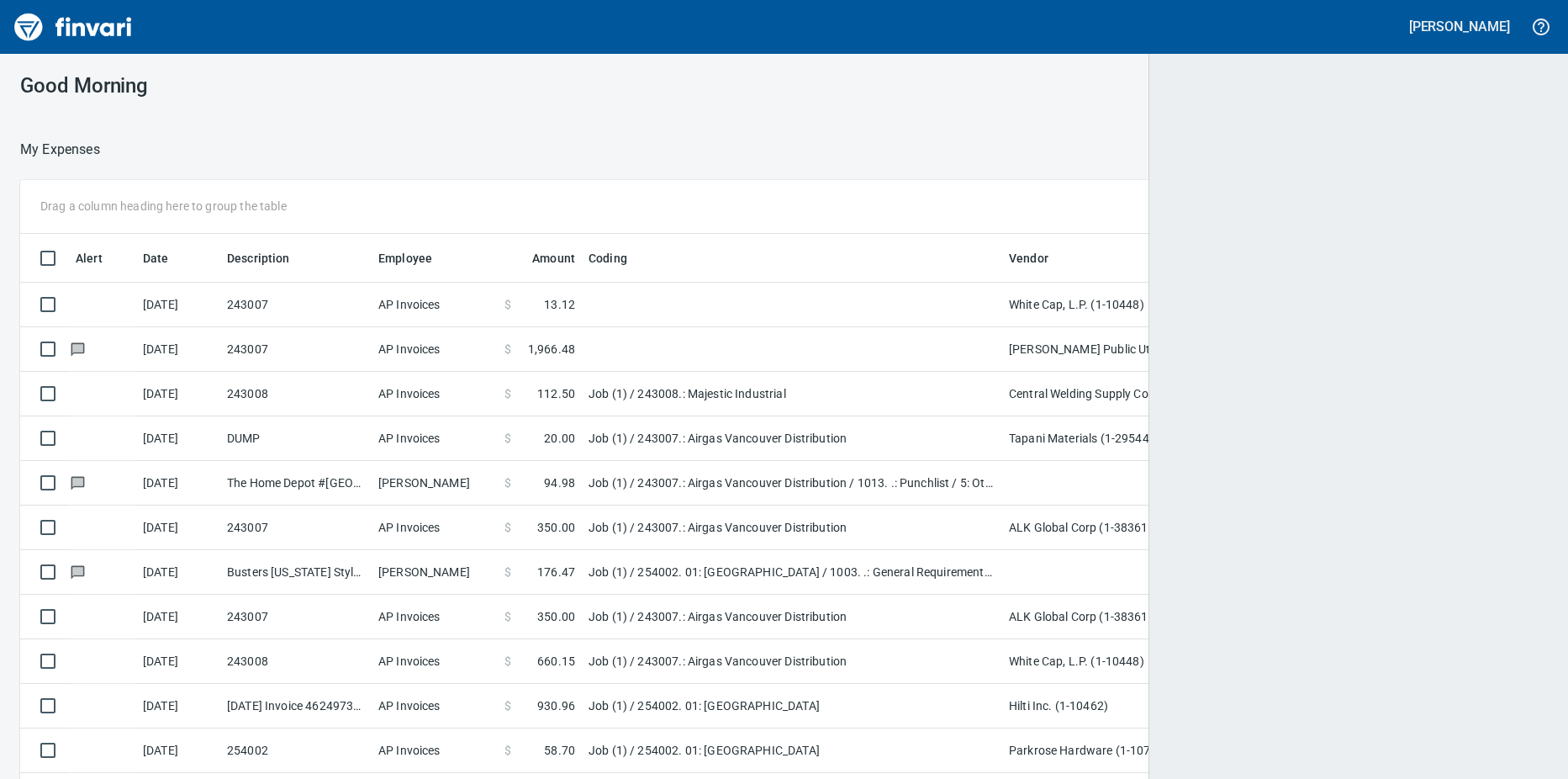
scroll to position [582, 1487]
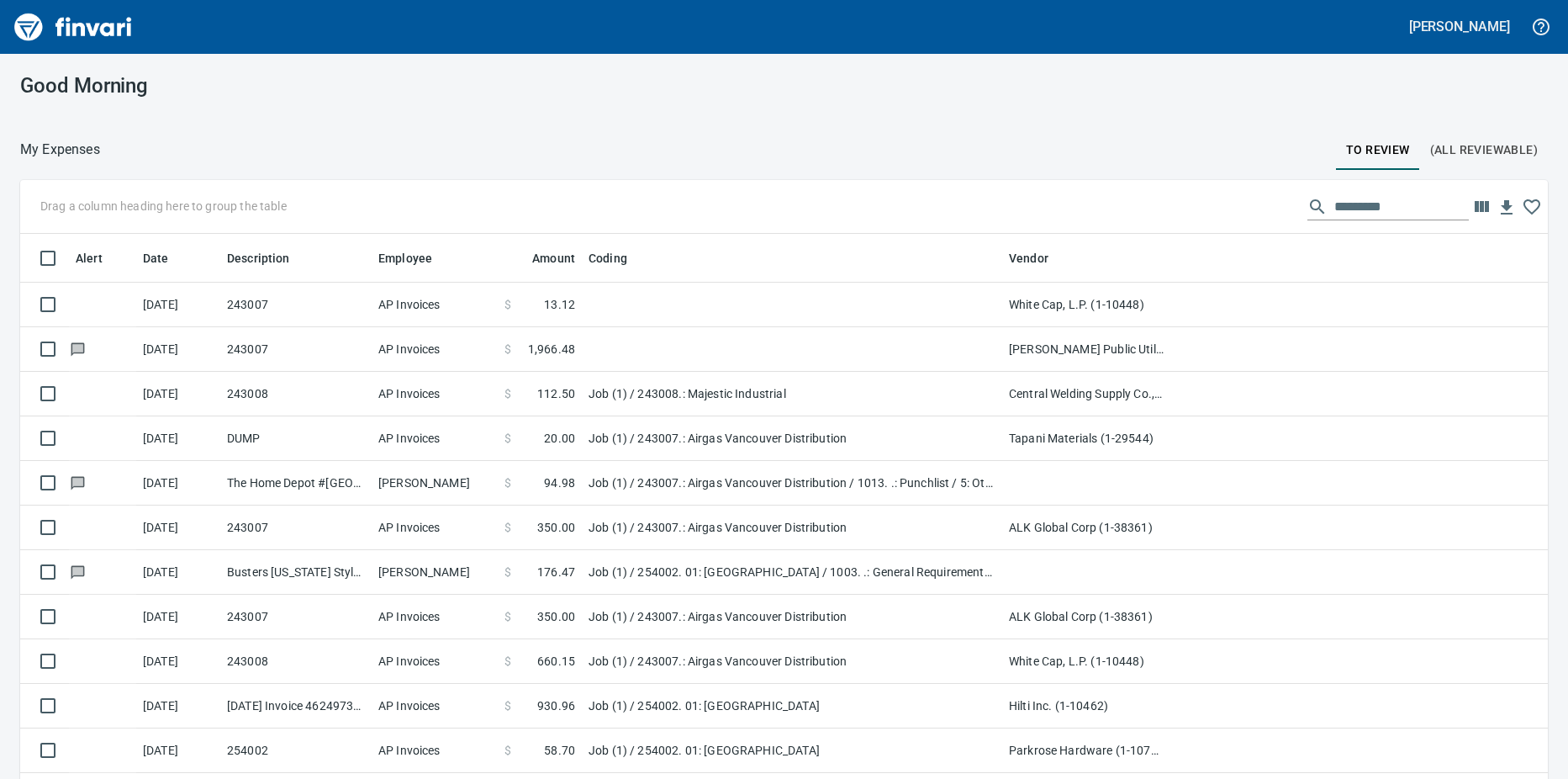
click at [310, 307] on td "243007" at bounding box center [295, 304] width 151 height 44
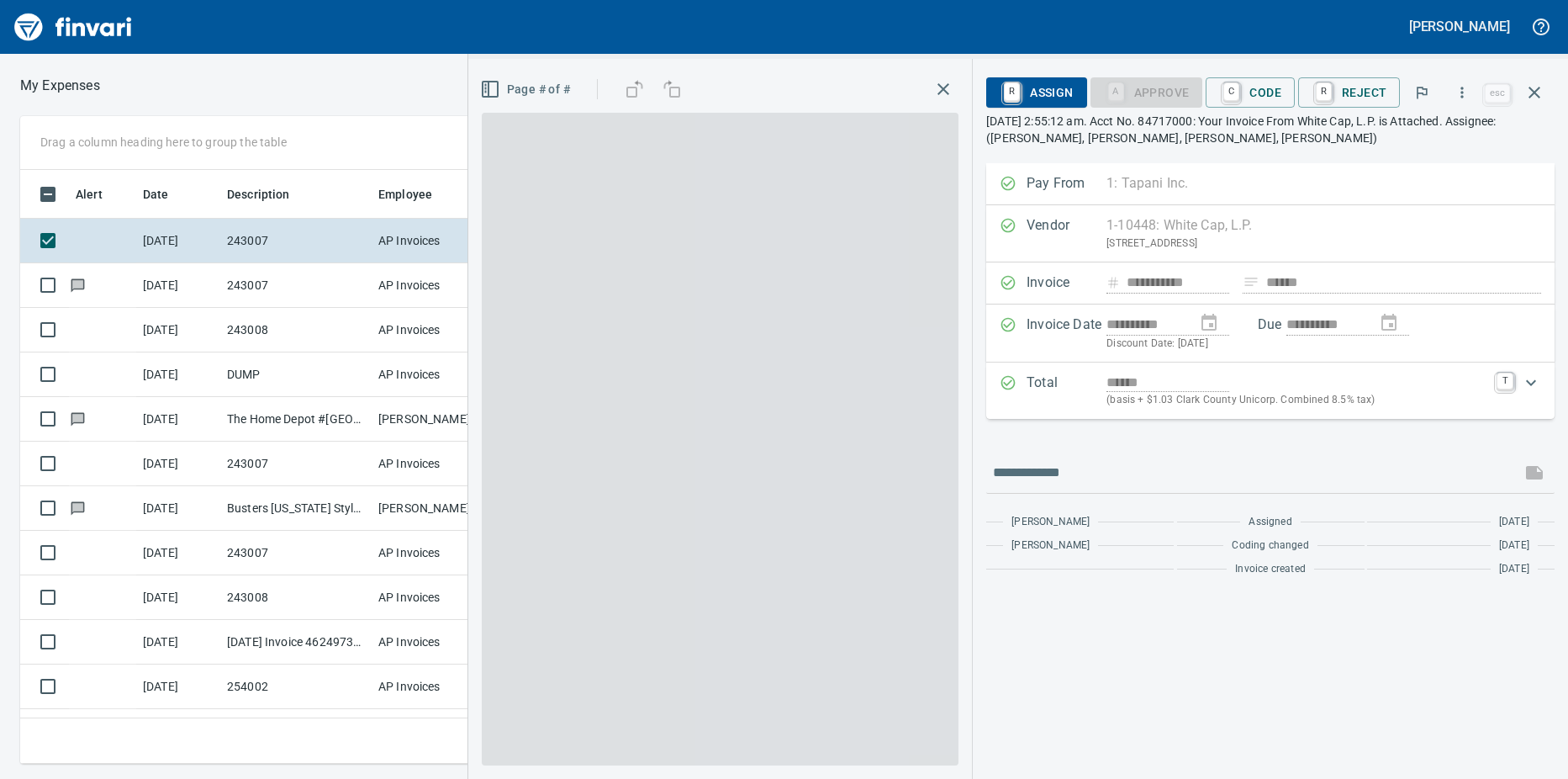
scroll to position [569, 1082]
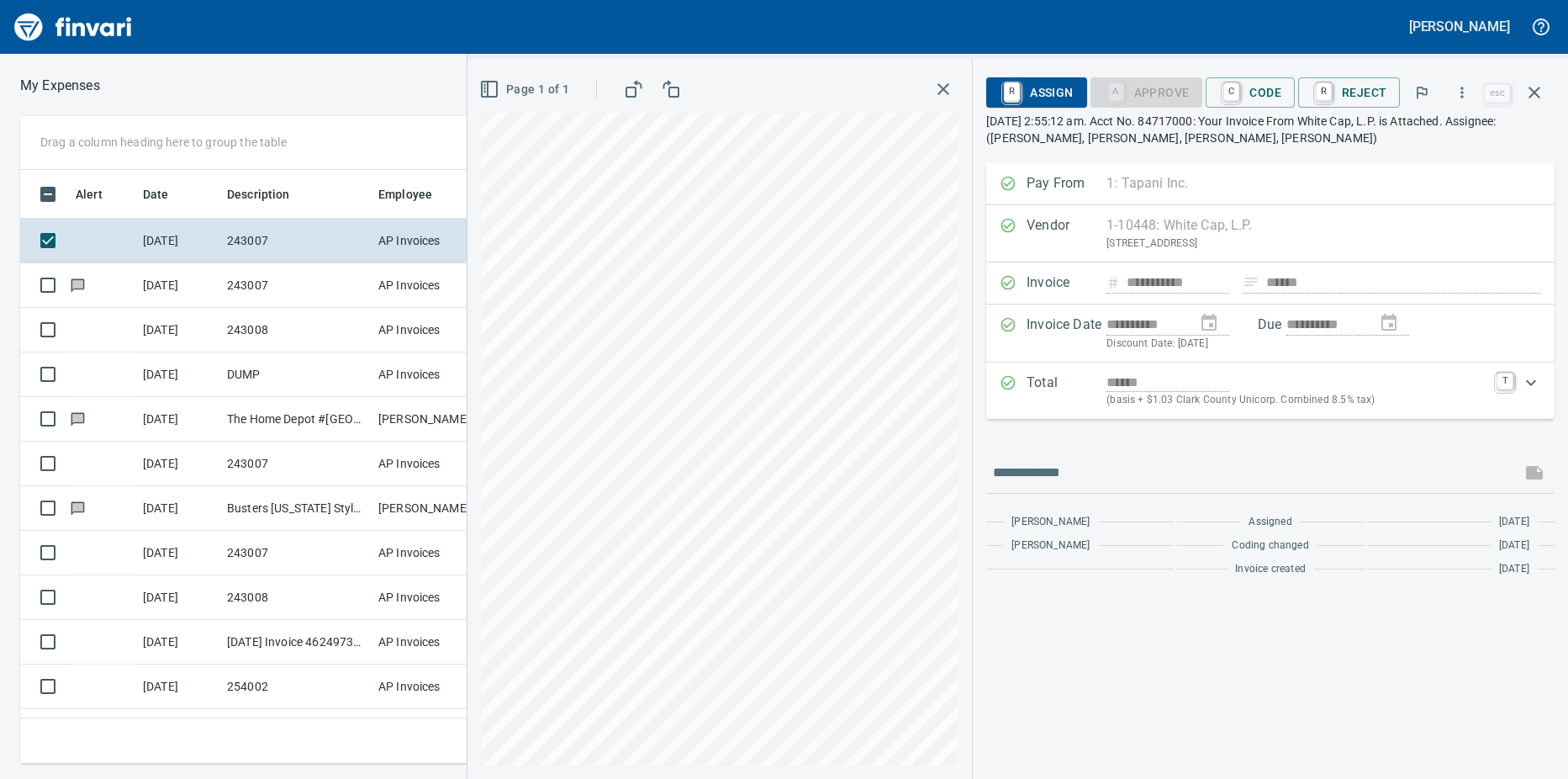
click at [1230, 89] on link "C" at bounding box center [1231, 91] width 16 height 18
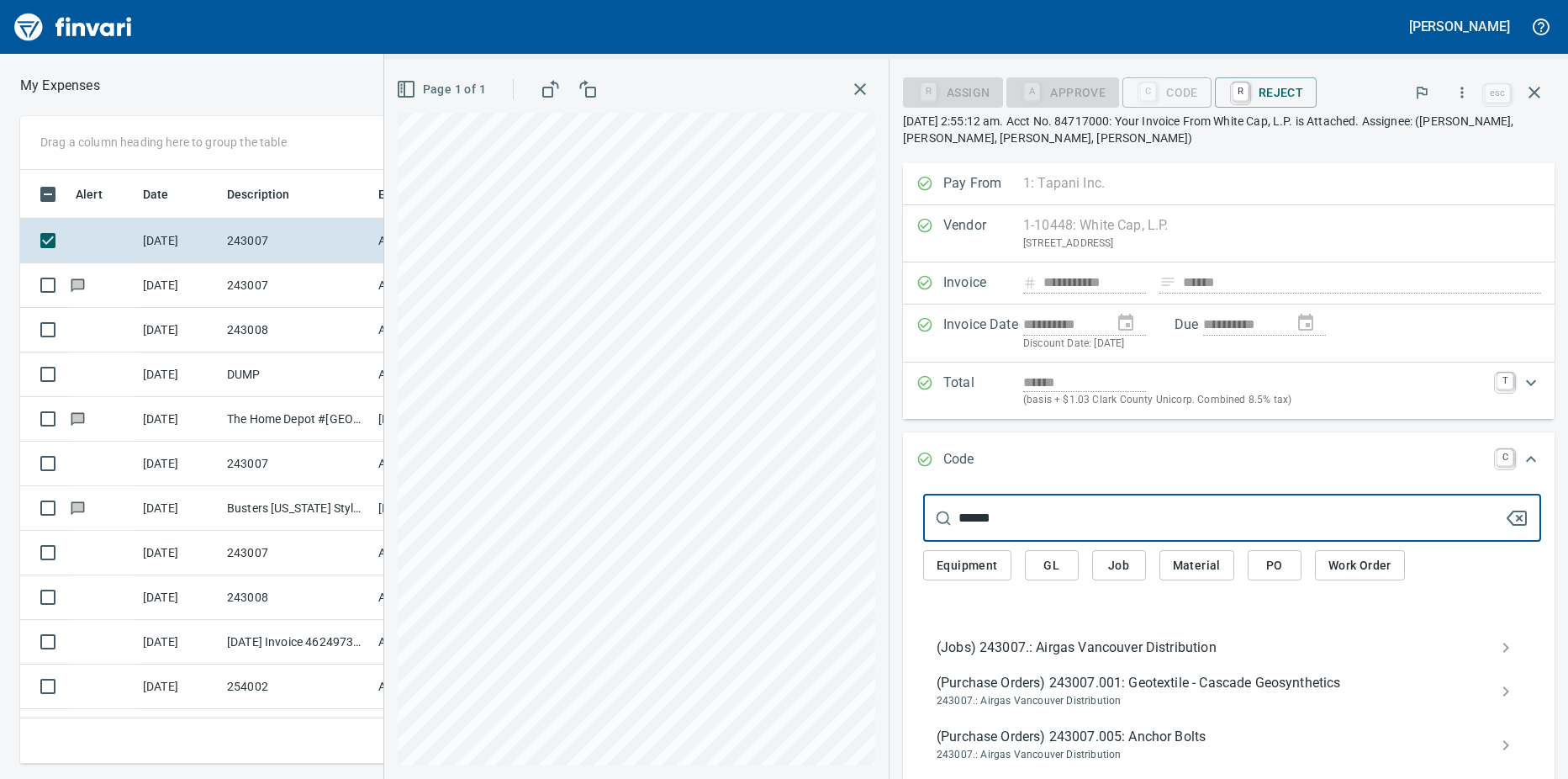
type input "******"
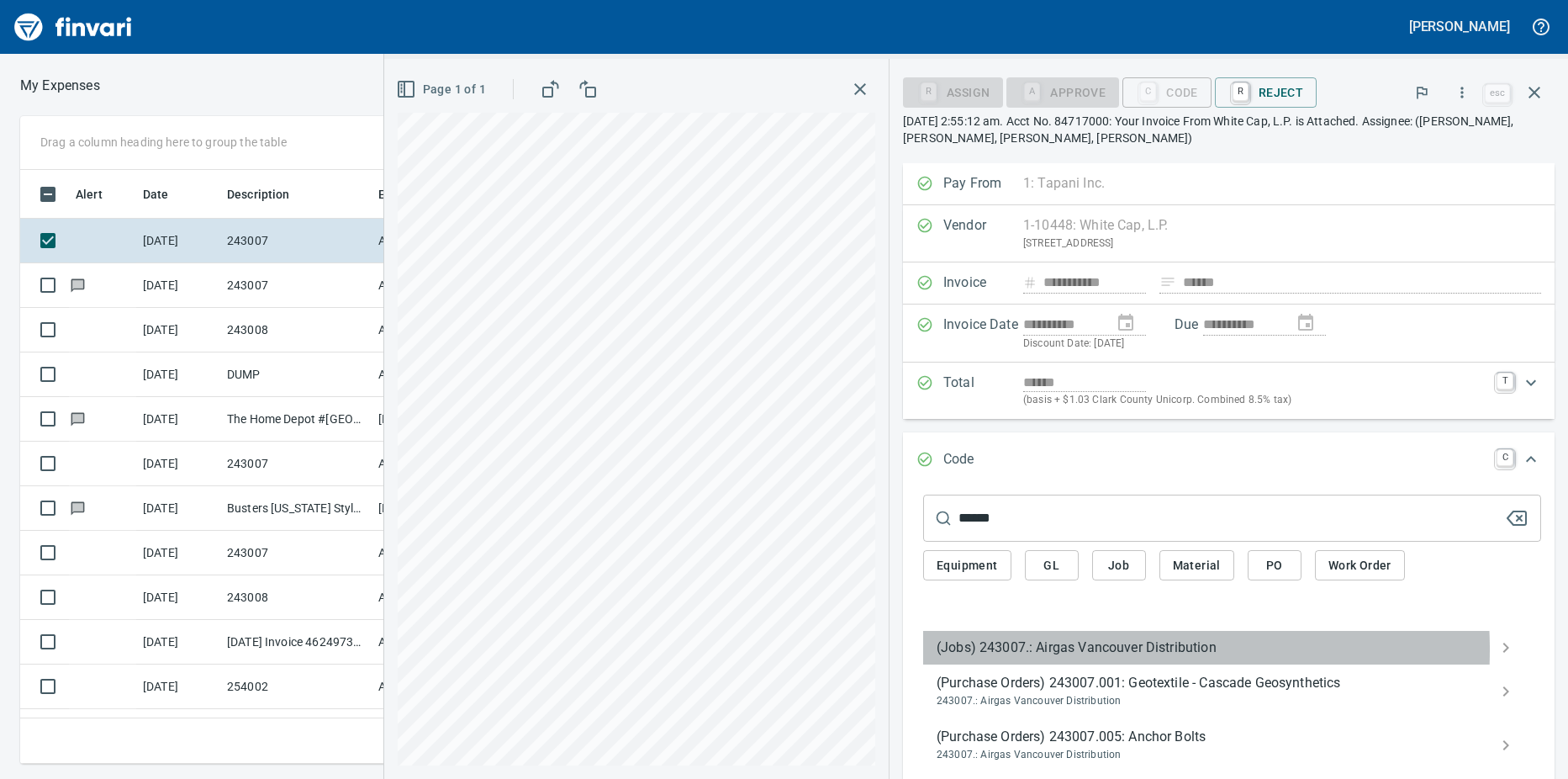
click at [1095, 649] on span "(Jobs) 243007.: Airgas Vancouver Distribution" at bounding box center [1218, 648] width 564 height 20
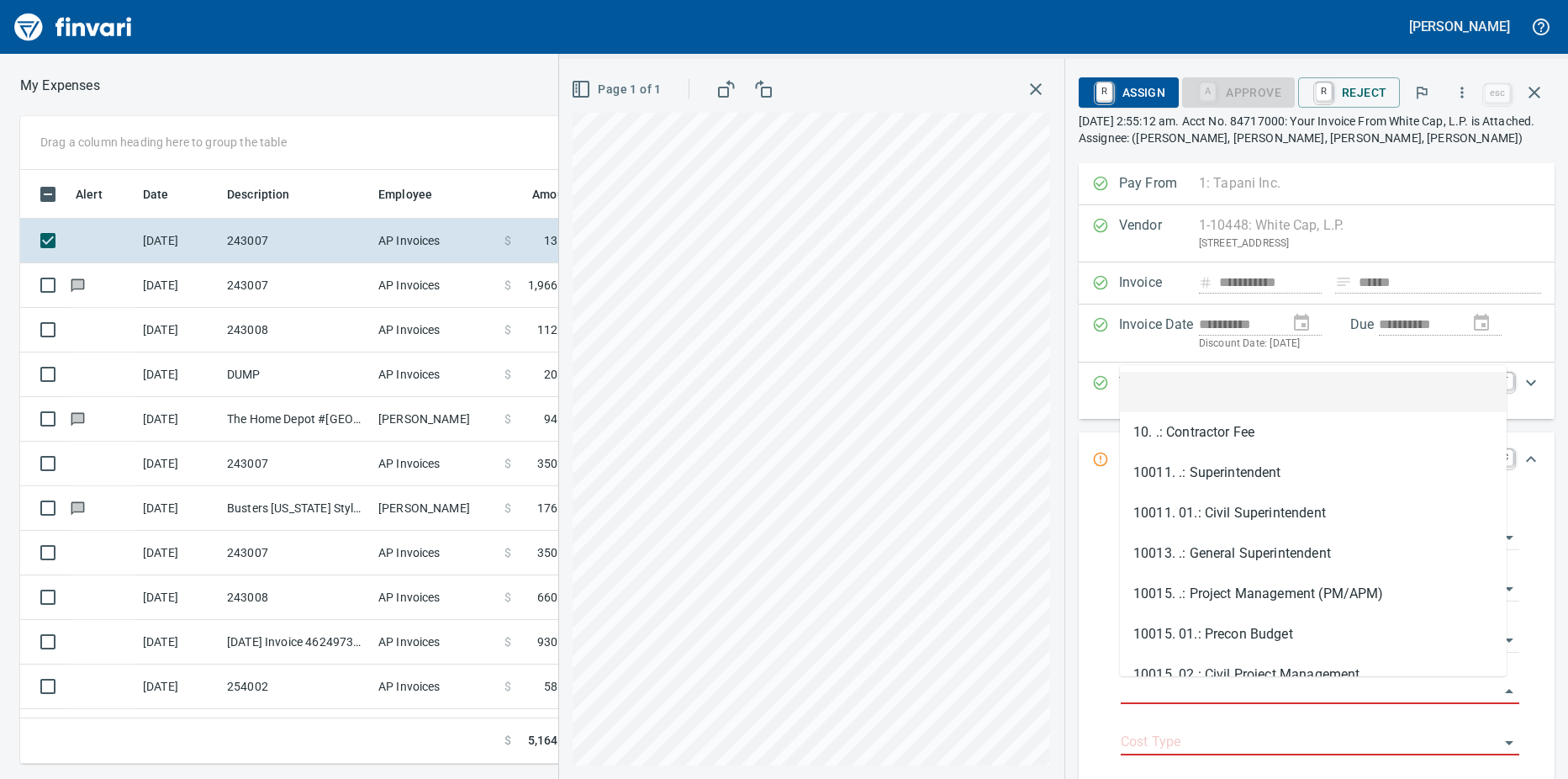
click at [1176, 692] on input "Job Phase" at bounding box center [1310, 691] width 378 height 24
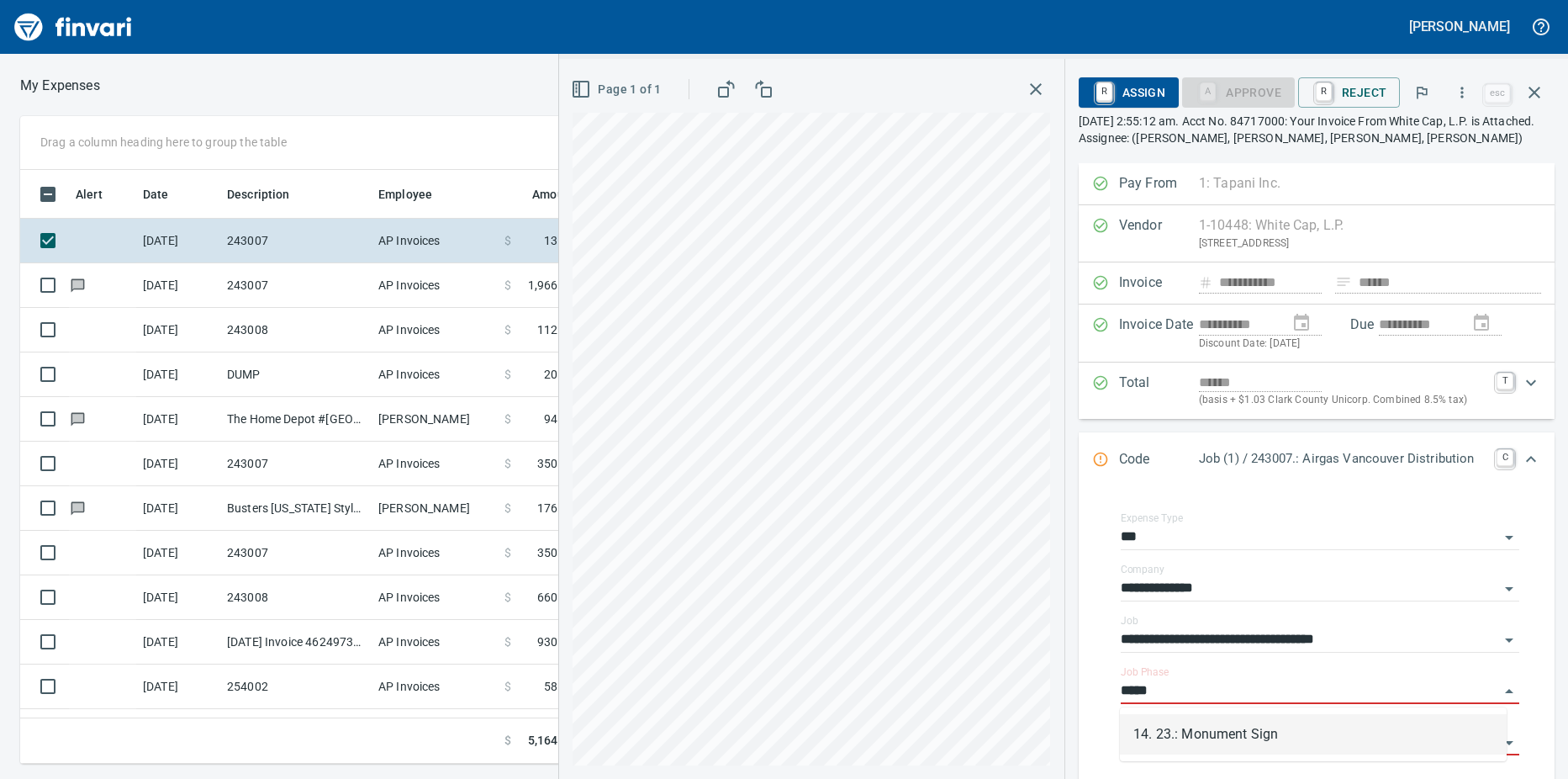
click at [1210, 739] on li "14. 23.: Monument Sign" at bounding box center [1313, 734] width 387 height 41
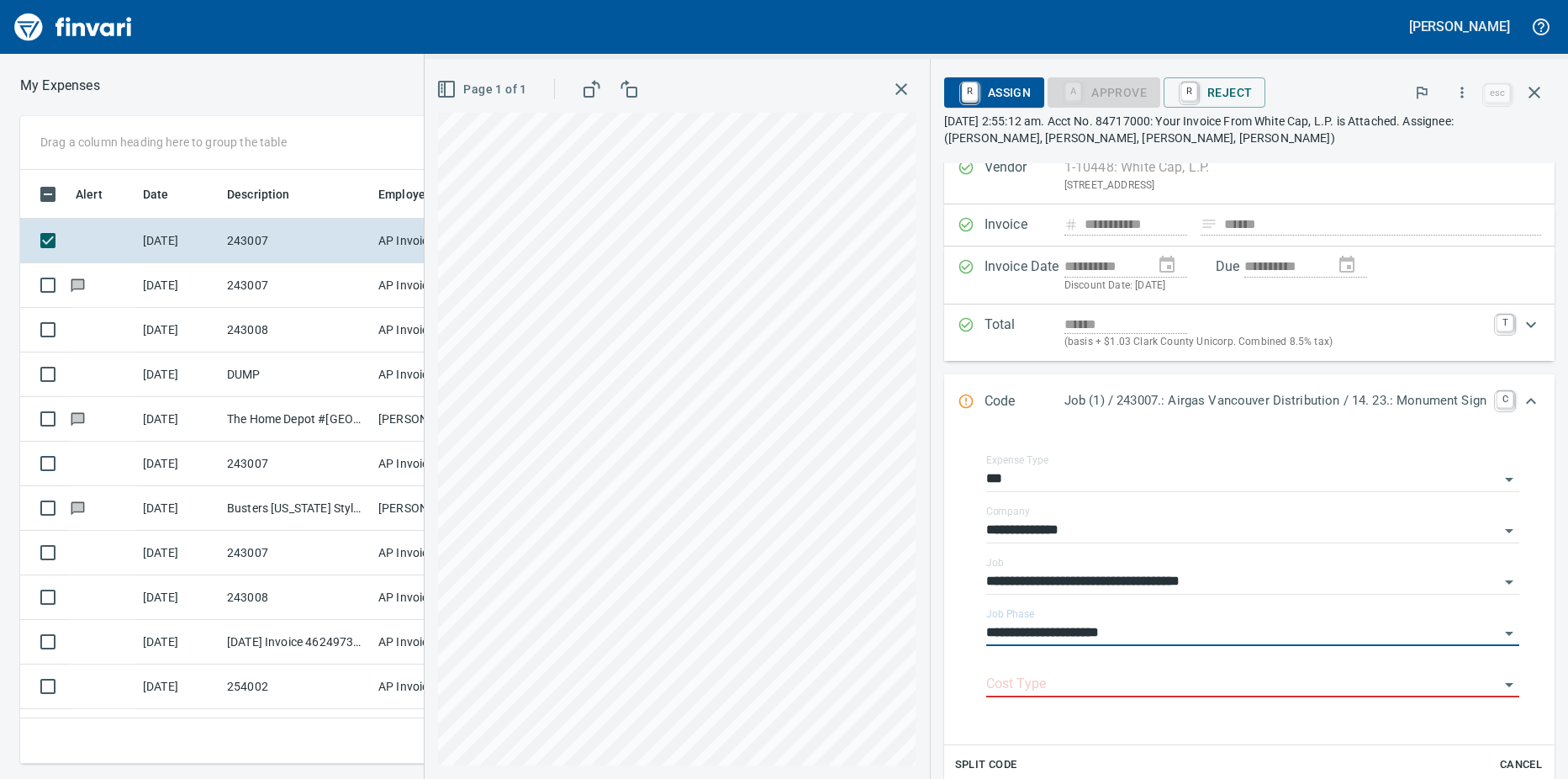
scroll to position [168, 0]
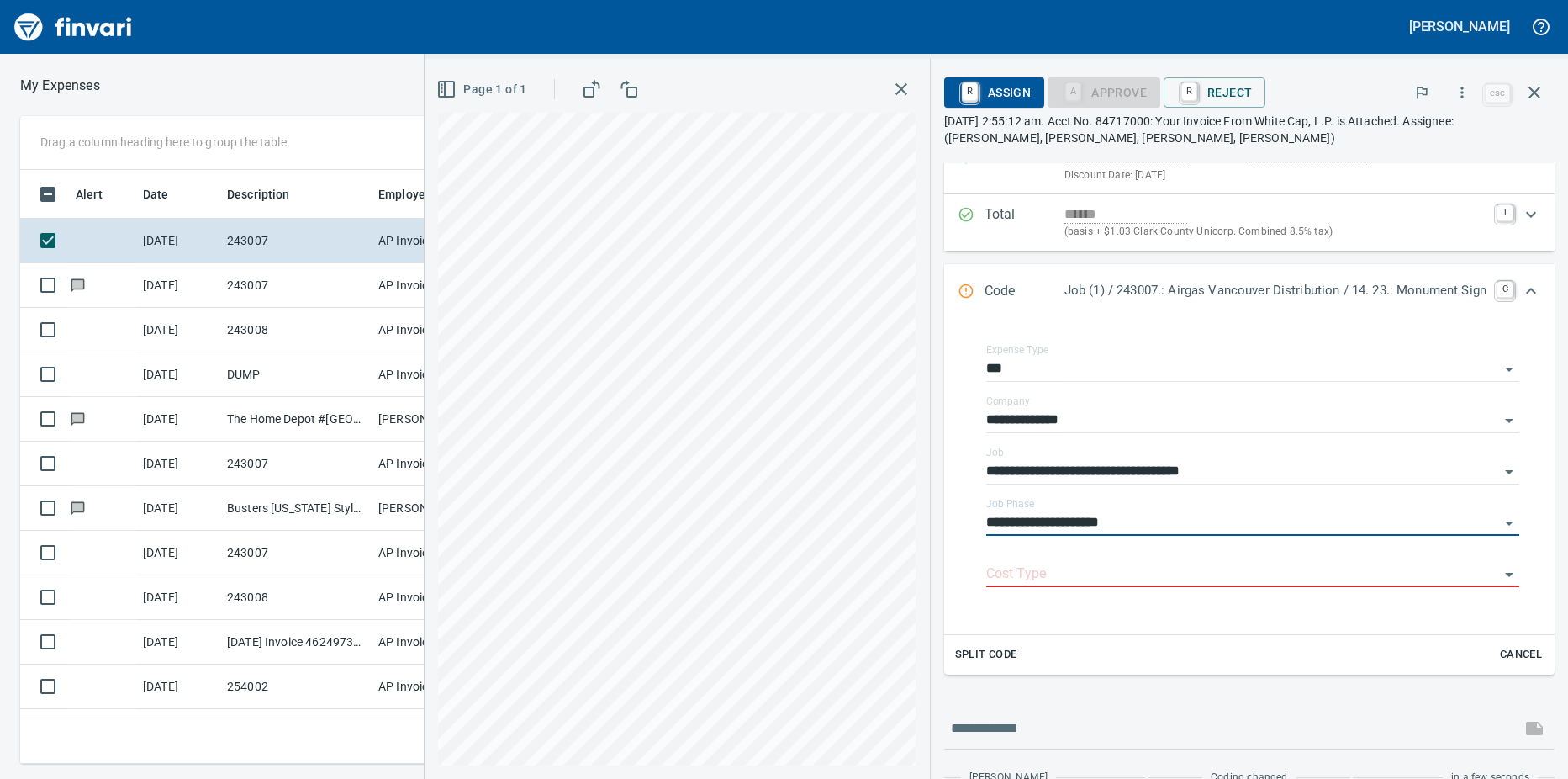
type input "**********"
click at [1046, 584] on input "Cost Type" at bounding box center [1242, 574] width 512 height 24
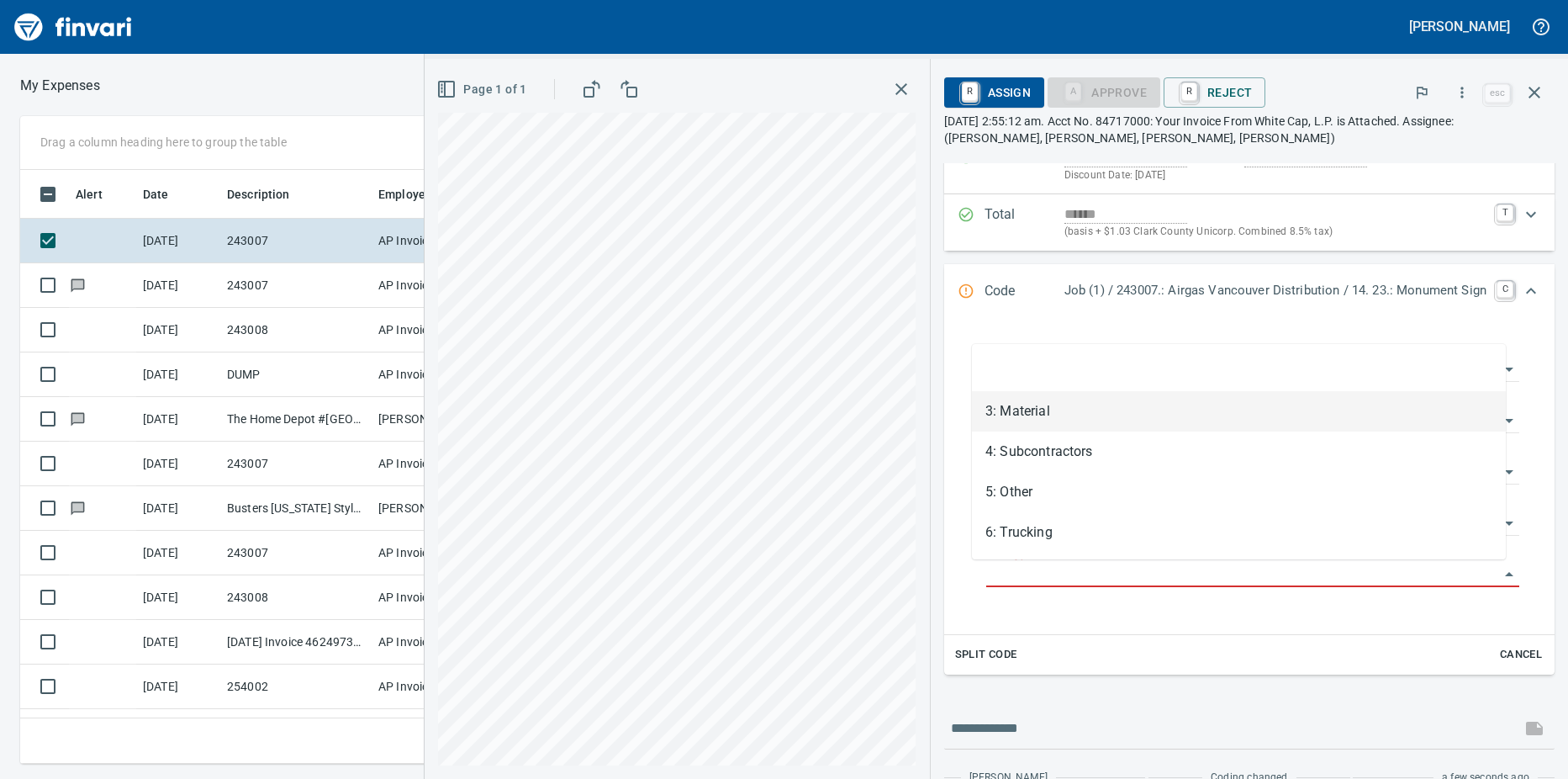
click at [1018, 420] on li "3: Material" at bounding box center [1238, 411] width 534 height 41
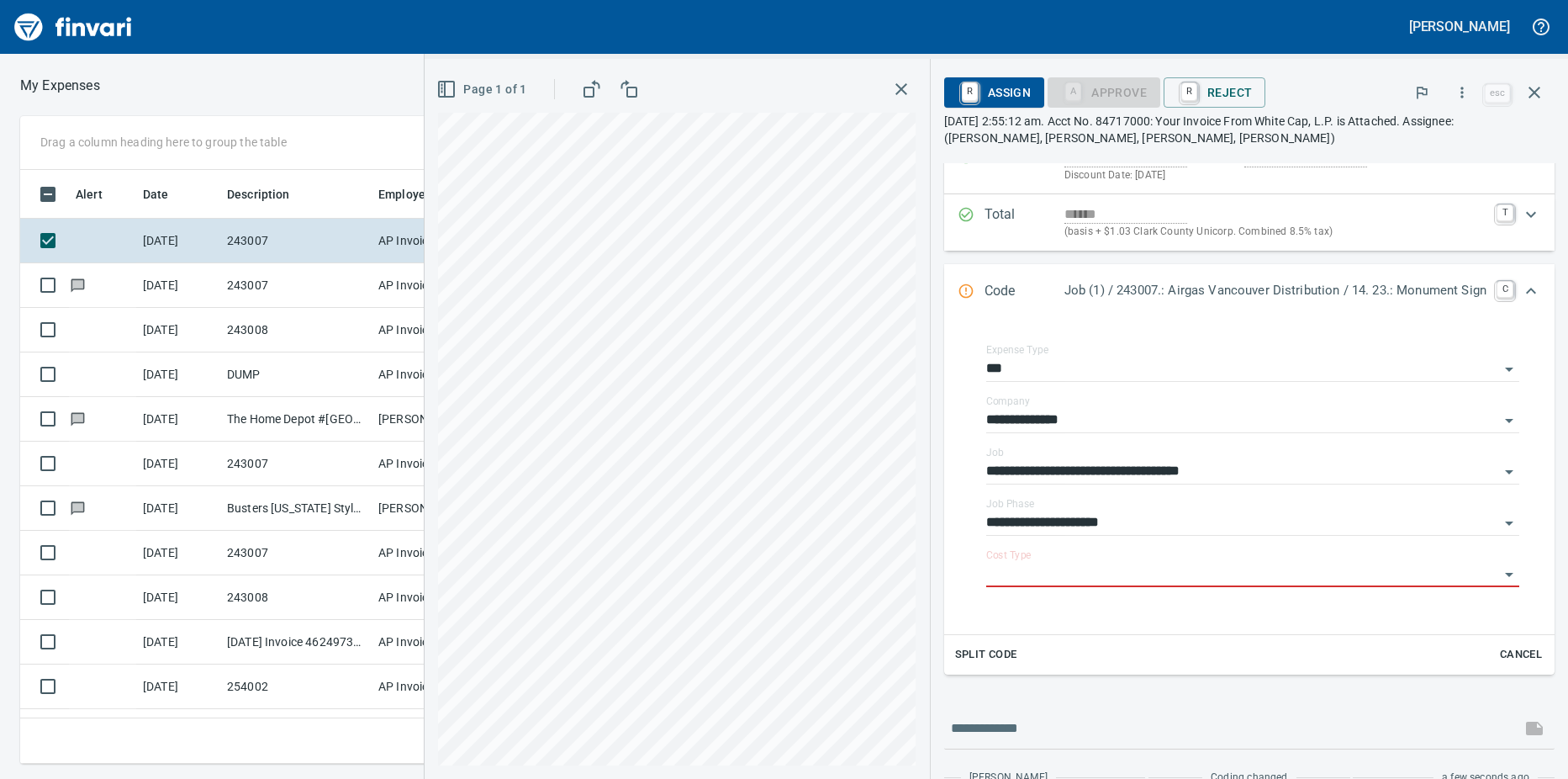
type input "**********"
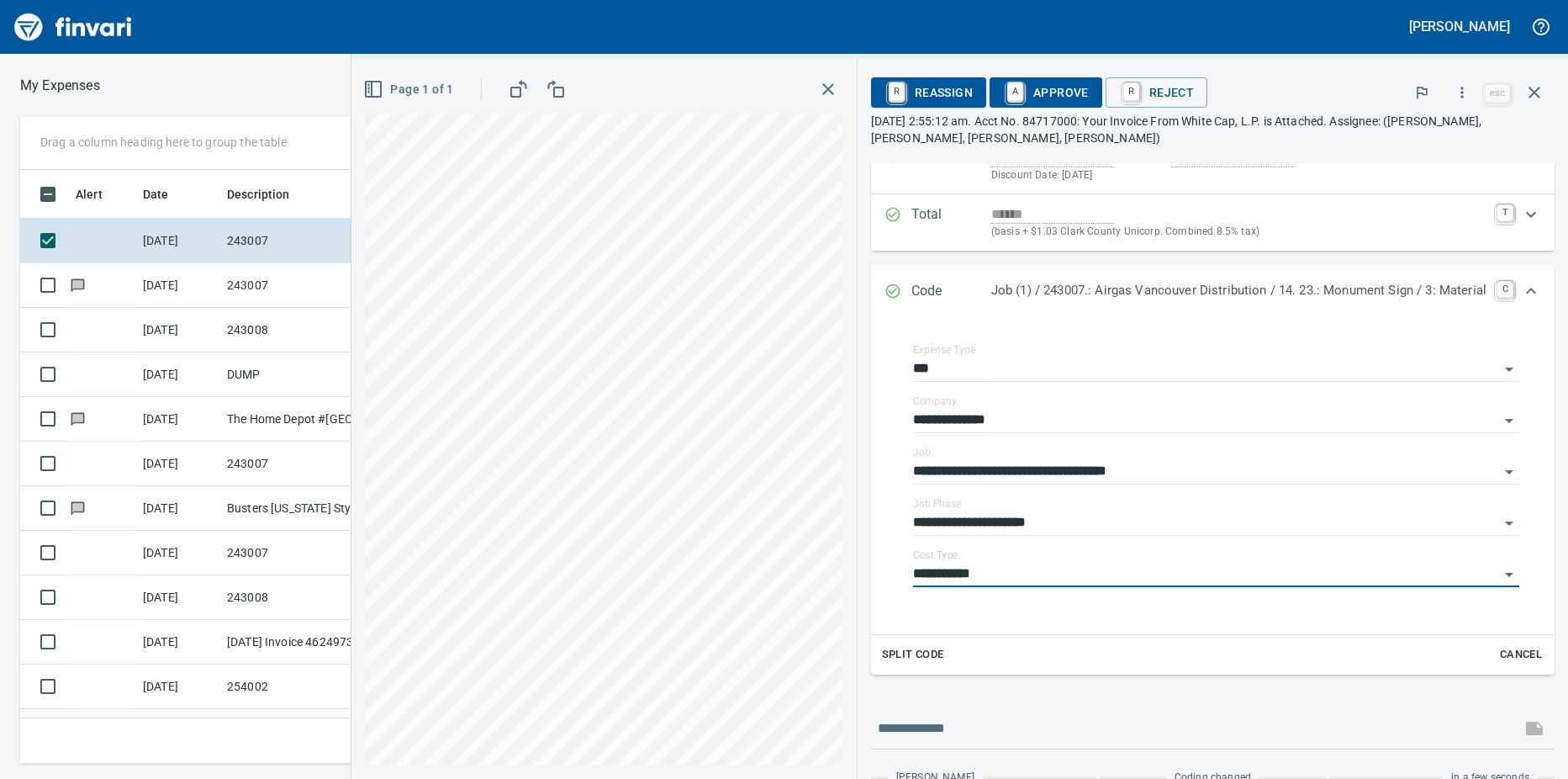
scroll to position [0, 0]
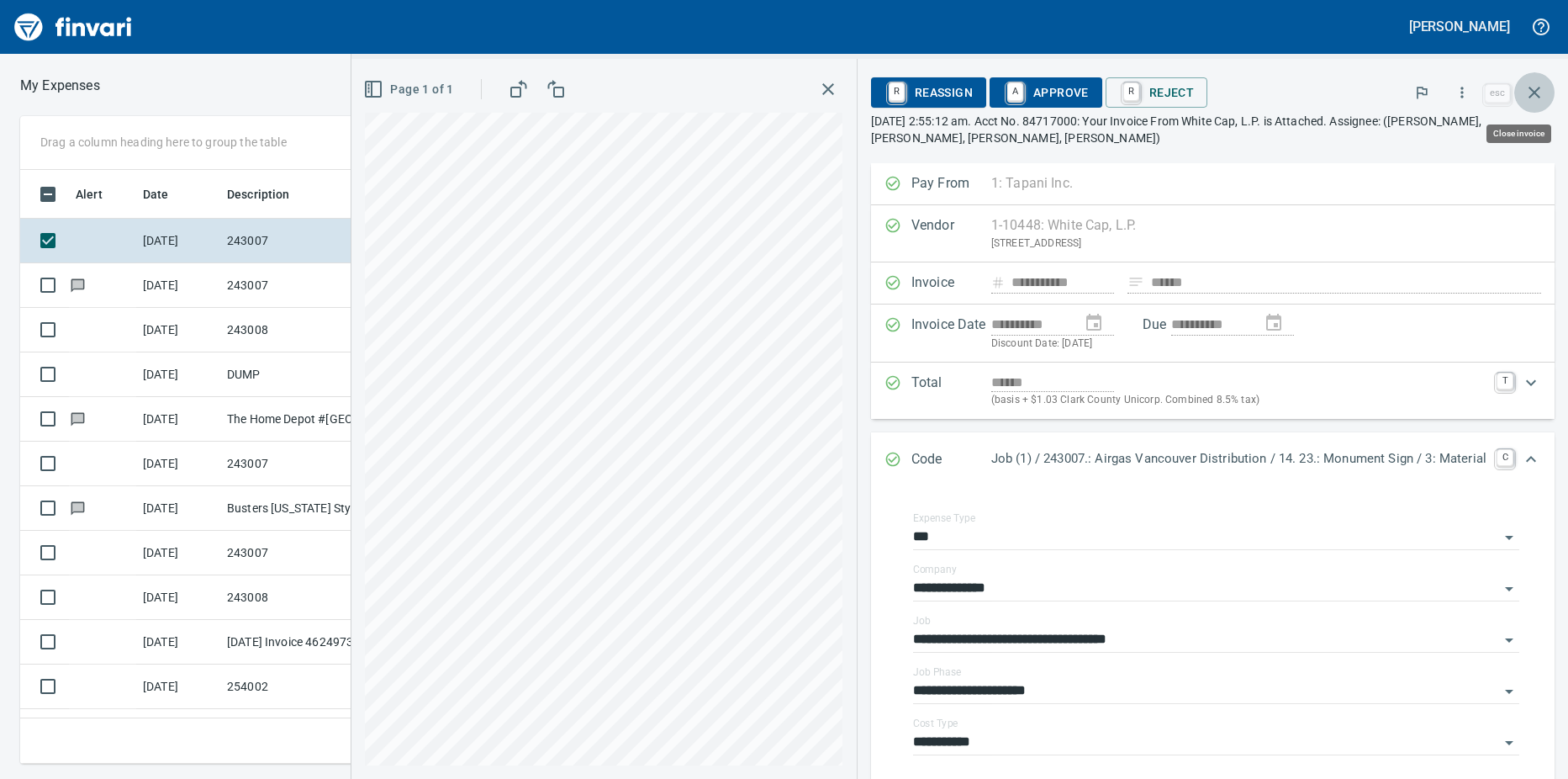
click at [1529, 92] on icon "button" at bounding box center [1534, 92] width 20 height 20
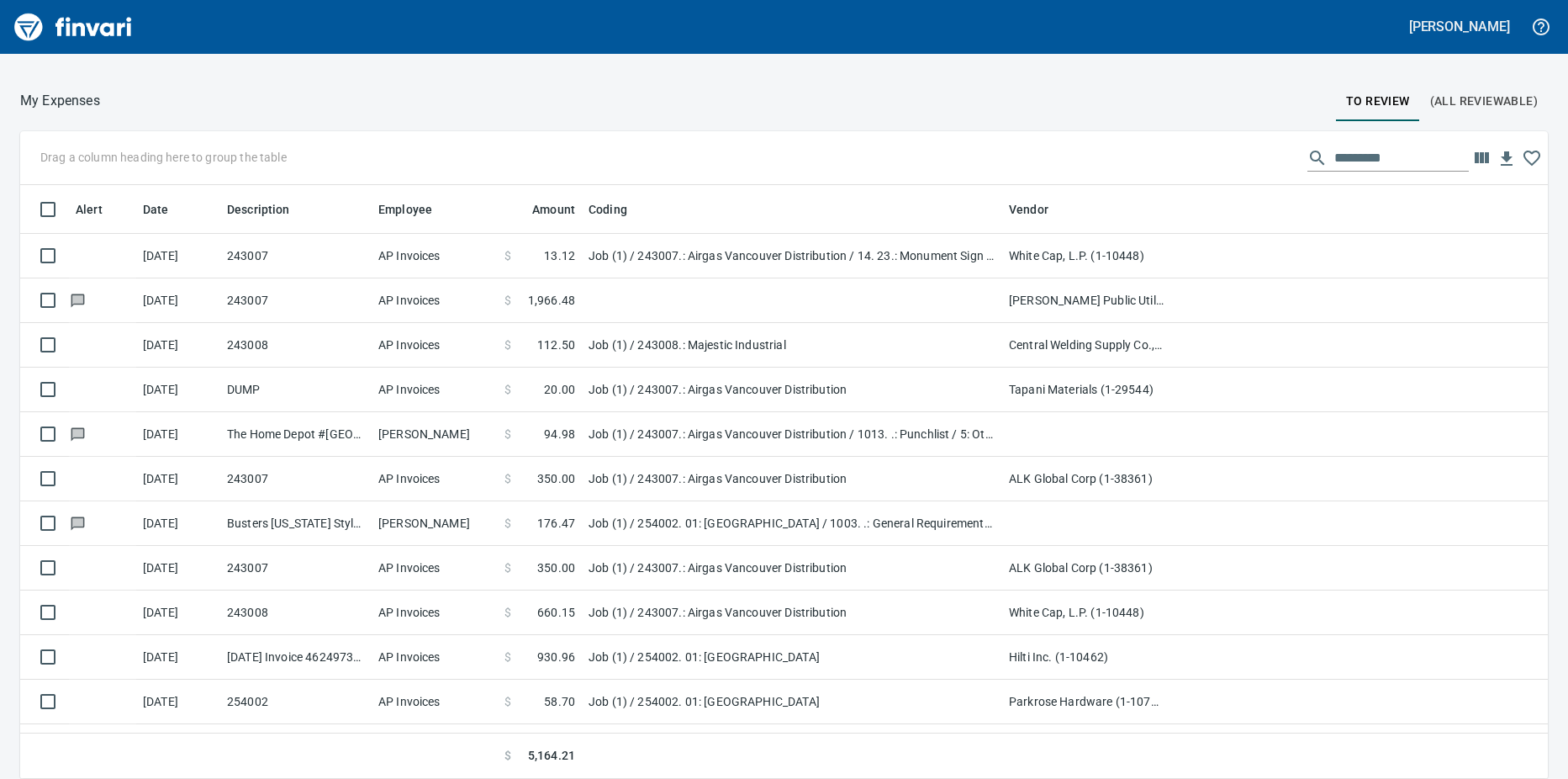
scroll to position [582, 1489]
click at [296, 202] on icon at bounding box center [301, 209] width 15 height 15
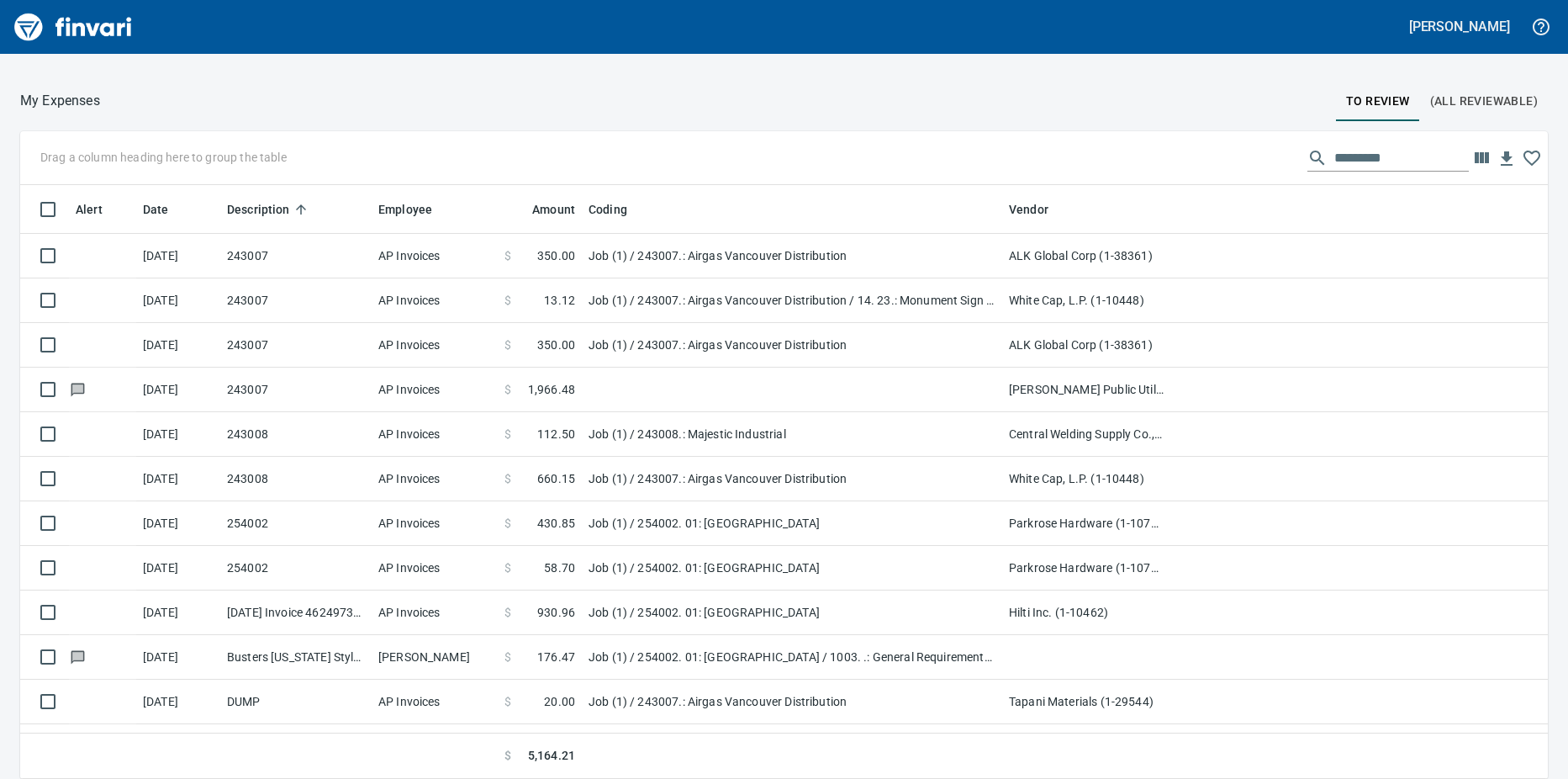
click at [349, 462] on td "243008" at bounding box center [295, 478] width 151 height 44
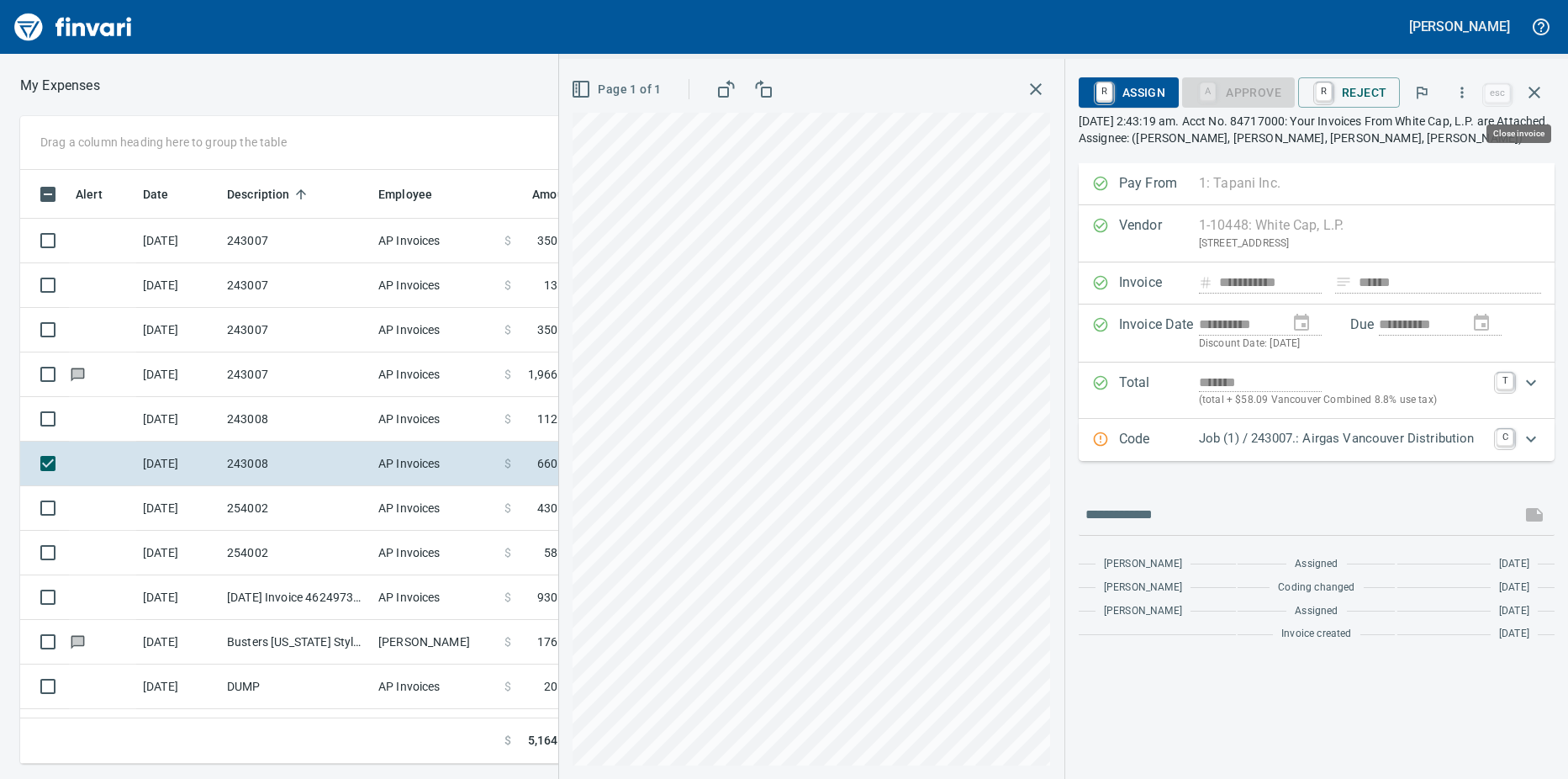
scroll to position [569, 1082]
click at [1535, 91] on icon "button" at bounding box center [1534, 92] width 12 height 12
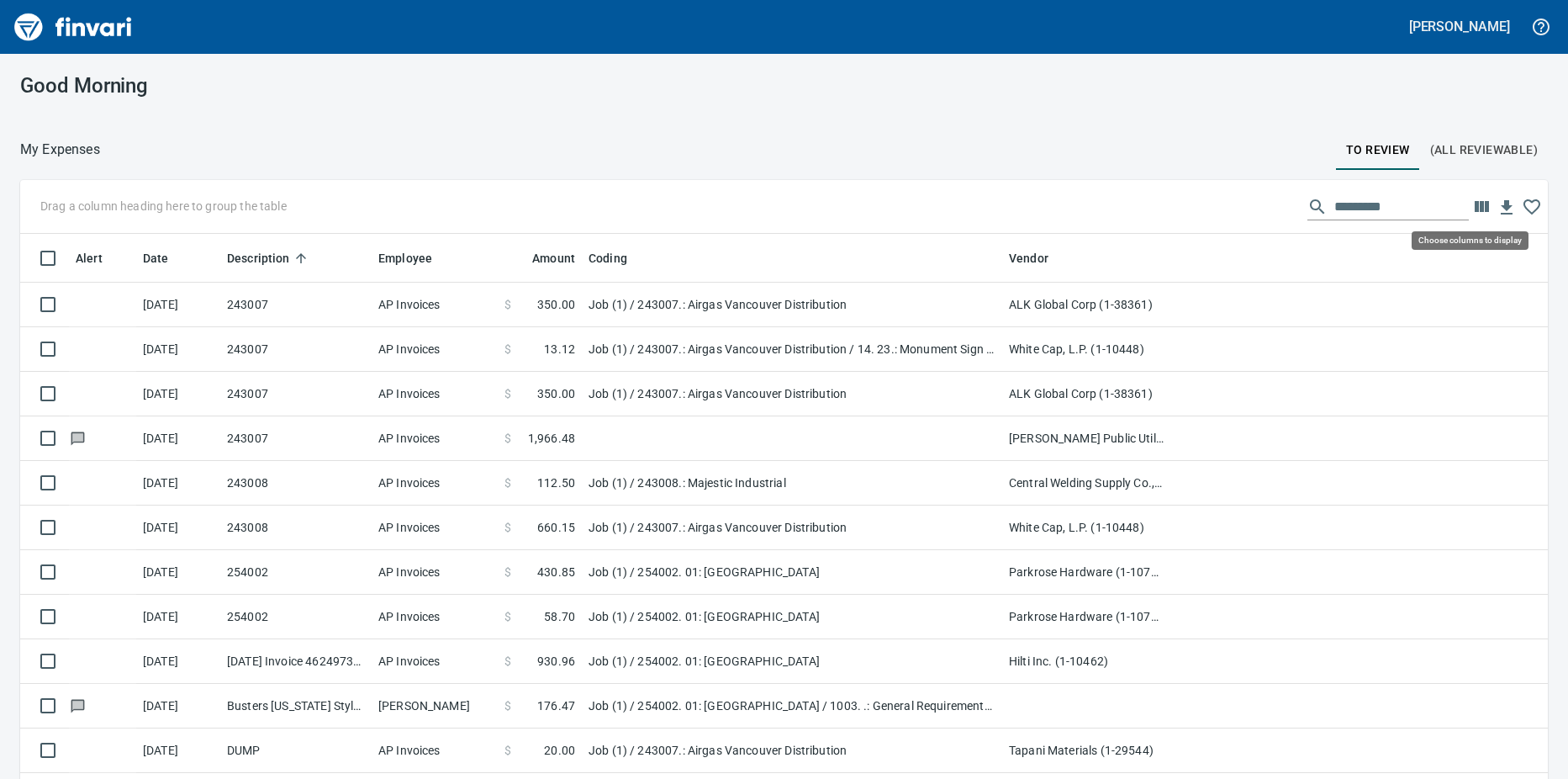
scroll to position [582, 1489]
click at [1475, 207] on icon "button" at bounding box center [1482, 207] width 14 height 11
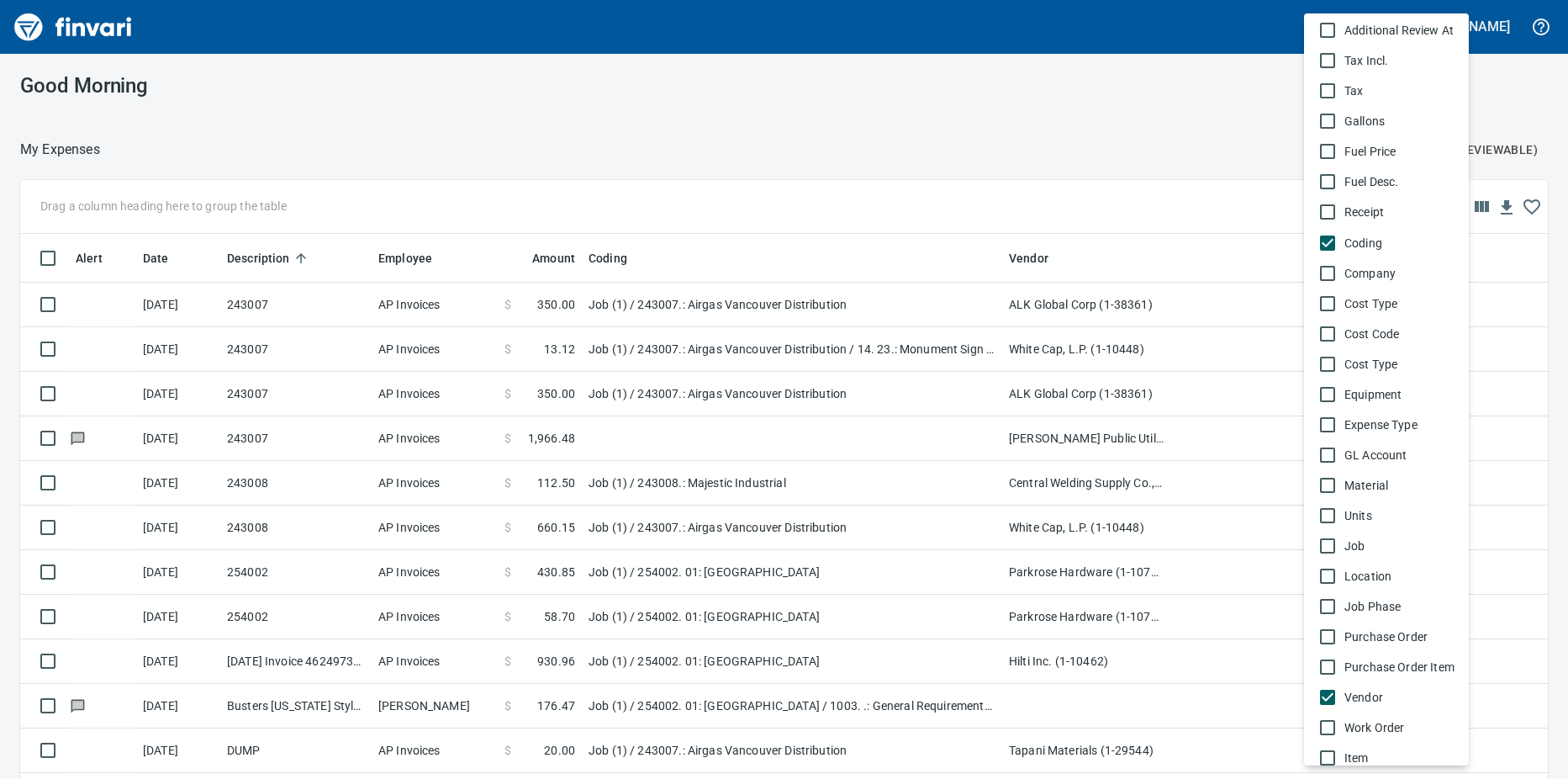
scroll to position [837, 0]
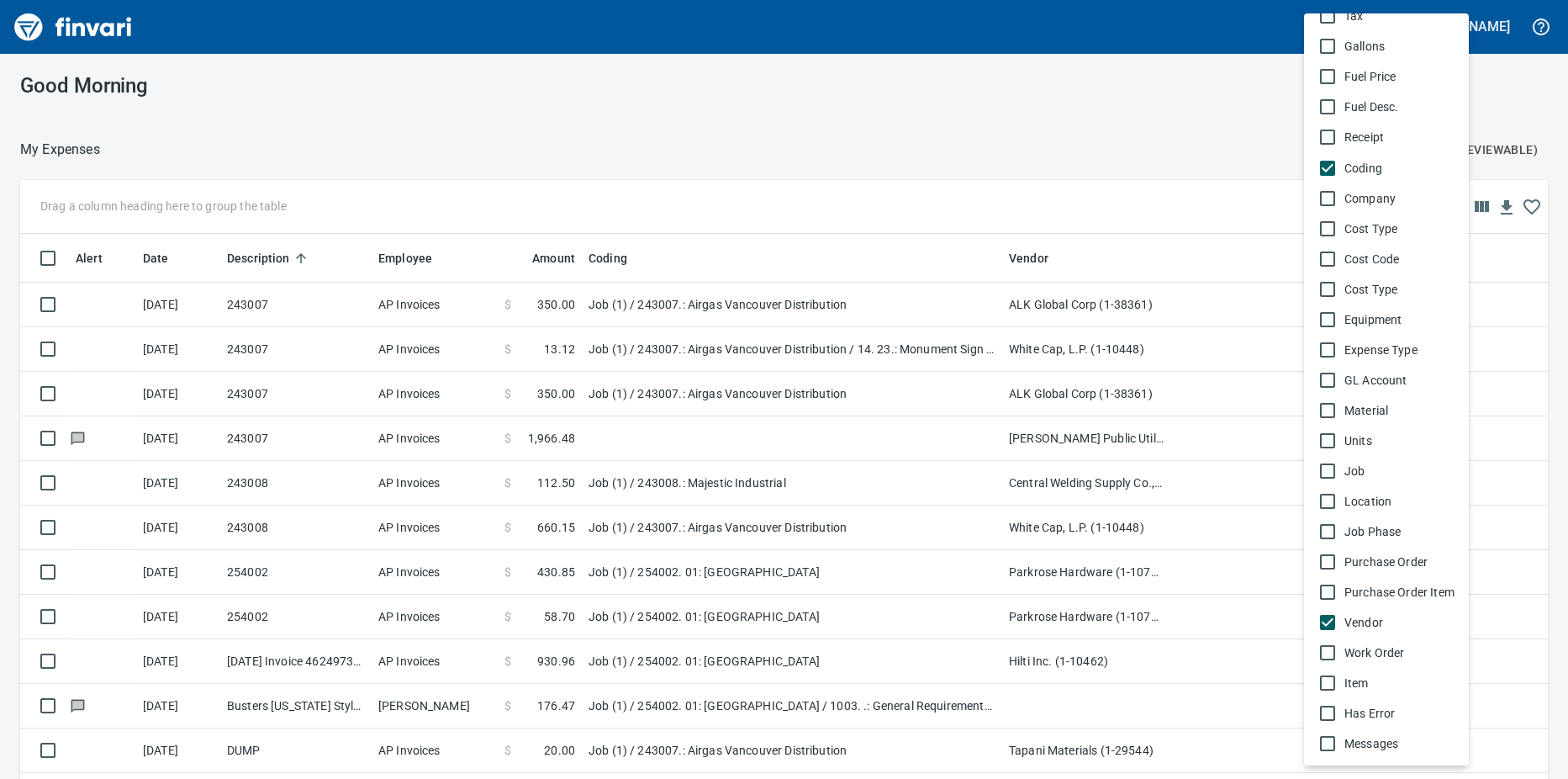
click at [836, 101] on div at bounding box center [784, 390] width 1568 height 779
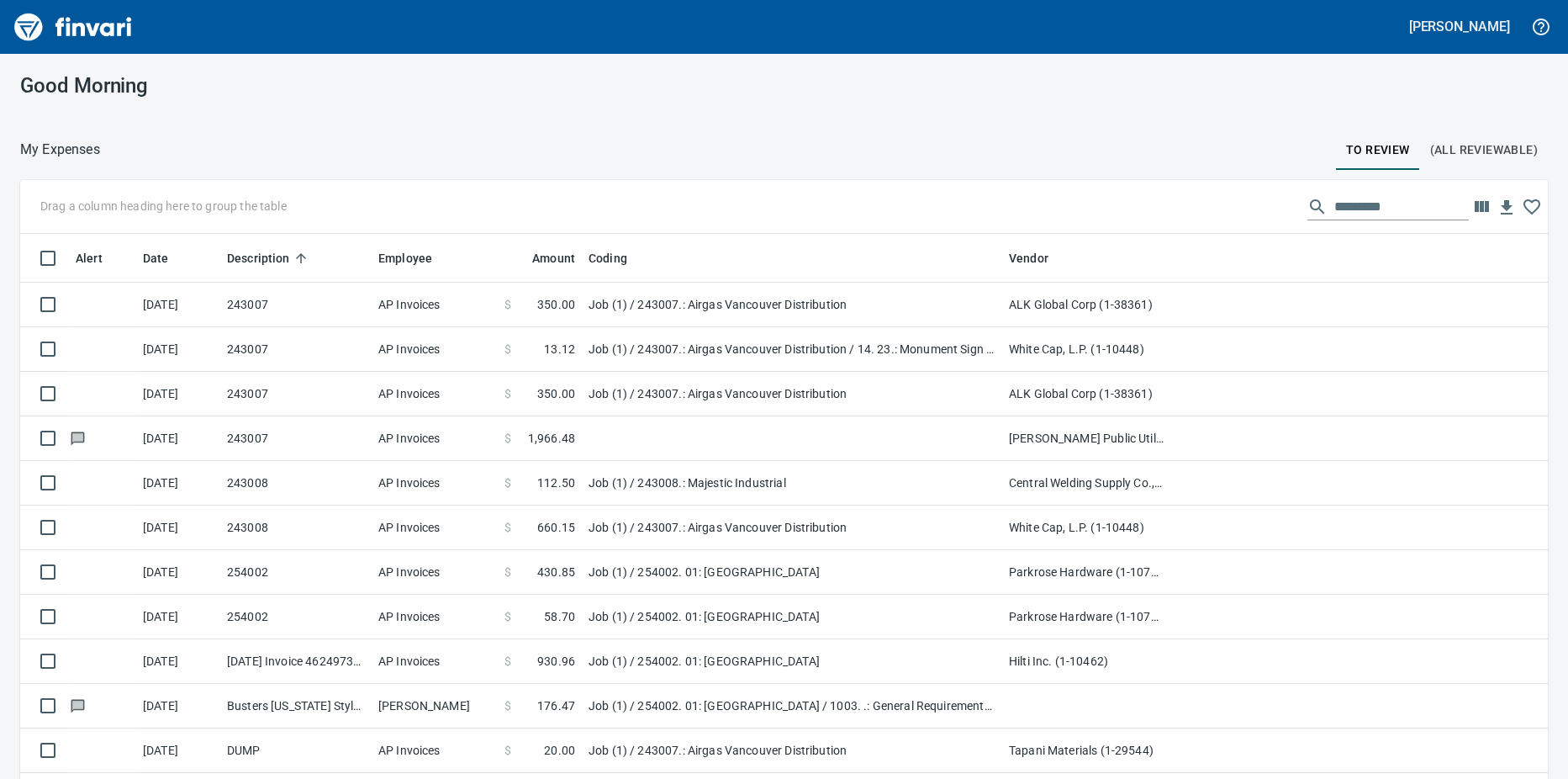
click at [1462, 29] on h5 "[PERSON_NAME]" at bounding box center [1458, 25] width 100 height 17
click at [887, 78] on div at bounding box center [784, 390] width 1568 height 779
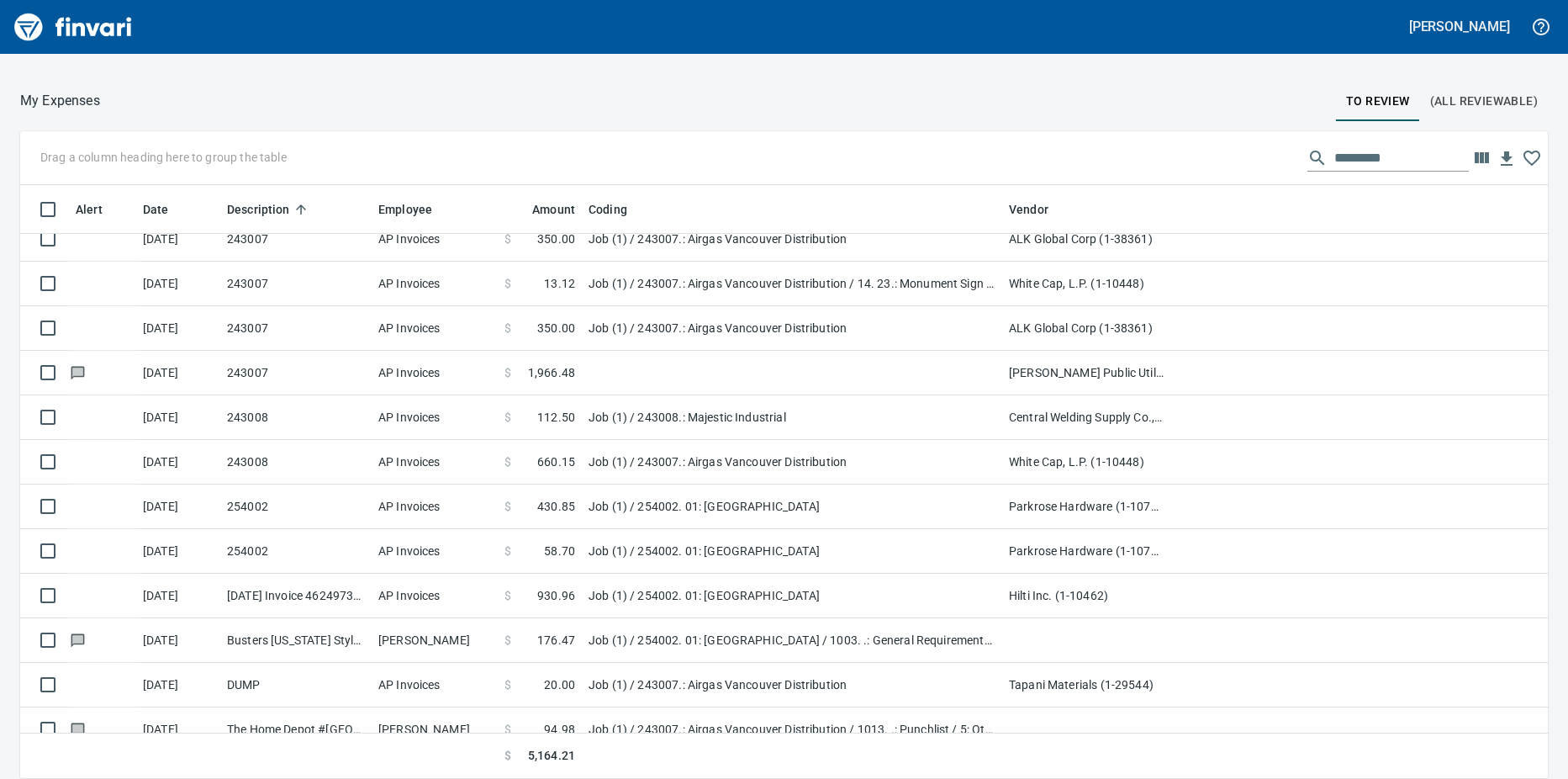
scroll to position [0, 0]
